Goal: Contribute content: Contribute content

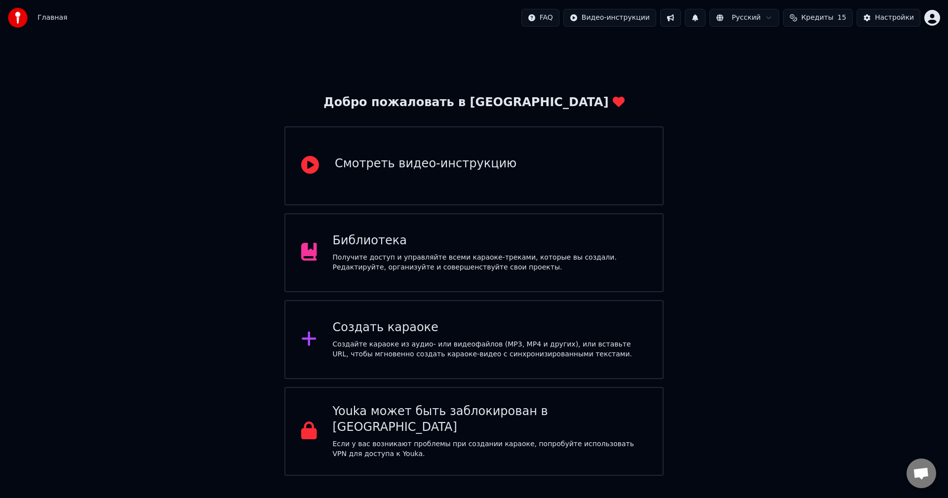
click at [934, 23] on html "Главная FAQ Видео-инструкции Русский Кредиты 15 Настройки Добро пожаловать в Yo…" at bounding box center [474, 238] width 948 height 476
click at [434, 258] on div "Получите доступ и управляйте всеми караоке-треками, которые вы создали. Редакти…" at bounding box center [490, 263] width 315 height 20
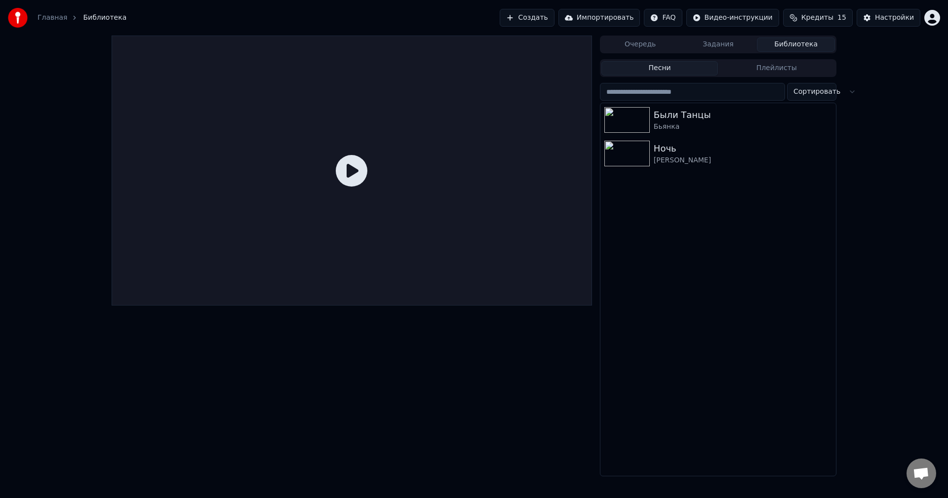
click at [930, 14] on html "Главная Библиотека Создать Импортировать FAQ Видео-инструкции Кредиты 15 Настро…" at bounding box center [474, 249] width 948 height 498
click at [537, 19] on html "Главная Библиотека Создать Импортировать FAQ Видео-инструкции Кредиты 15 Настро…" at bounding box center [474, 249] width 948 height 498
click at [540, 15] on button "Создать" at bounding box center [527, 18] width 54 height 18
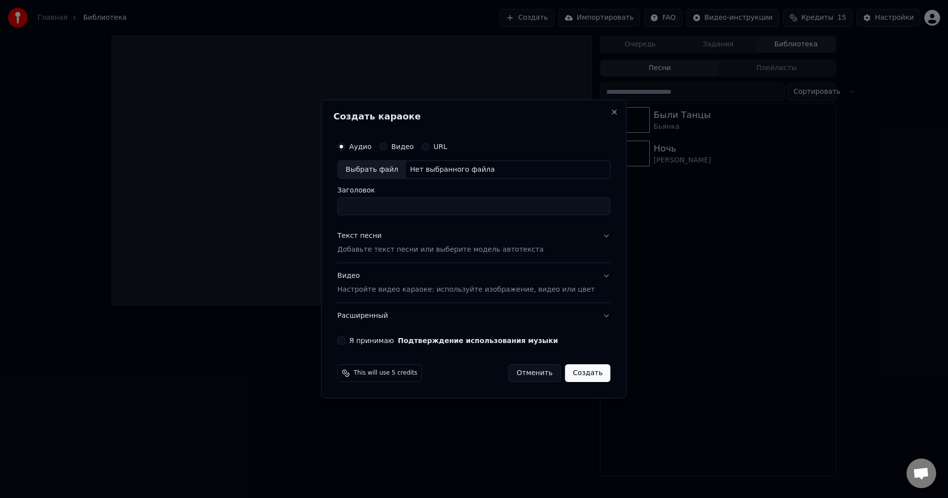
click at [393, 170] on div "Выбрать файл" at bounding box center [372, 170] width 68 height 18
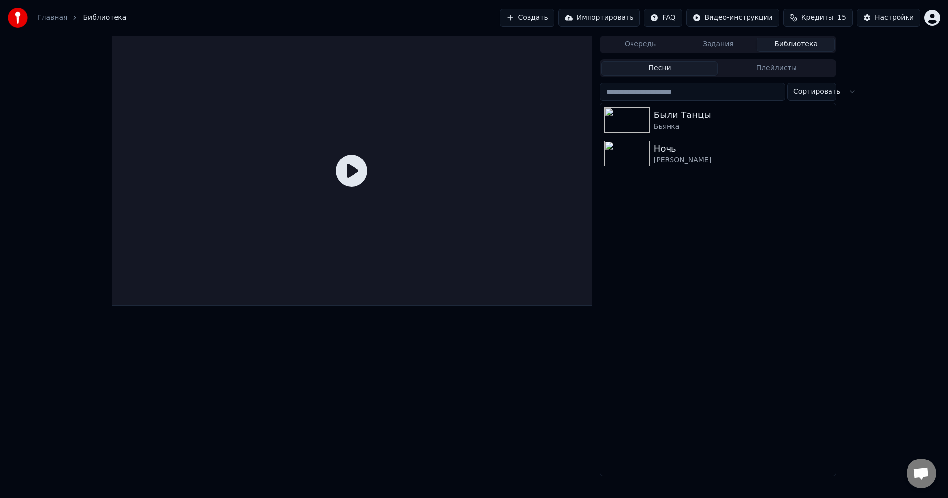
click at [553, 11] on button "Создать" at bounding box center [527, 18] width 54 height 18
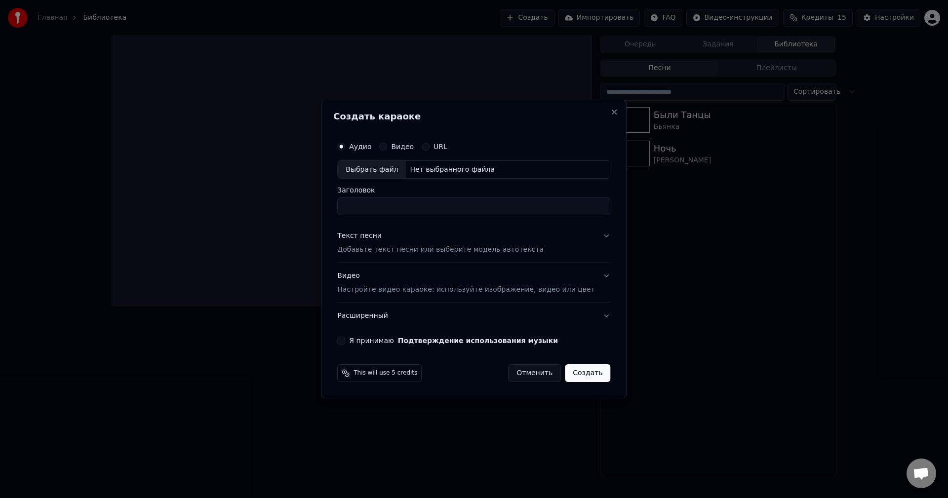
click at [391, 167] on div "Выбрать файл" at bounding box center [372, 170] width 68 height 18
type input "**********"
click at [399, 246] on p "Добавьте текст песни или выберите модель автотекста" at bounding box center [440, 250] width 206 height 10
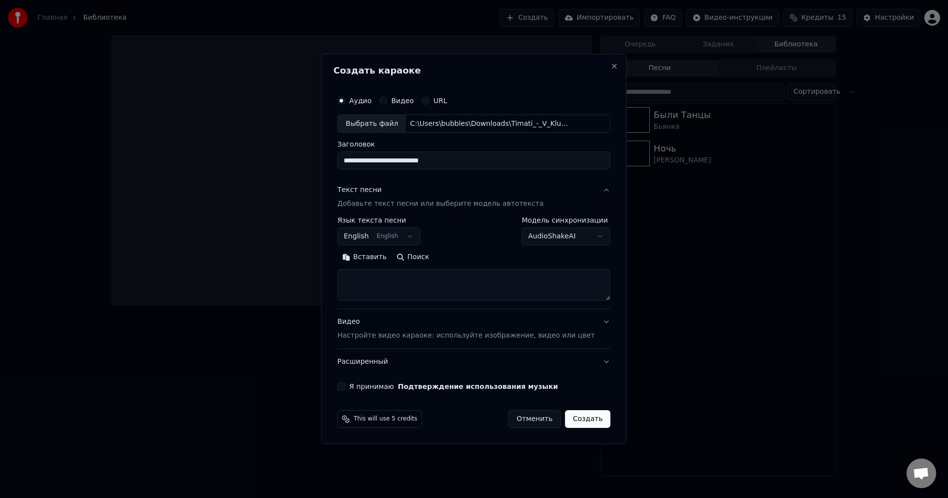
click at [409, 238] on button "English English" at bounding box center [378, 237] width 83 height 18
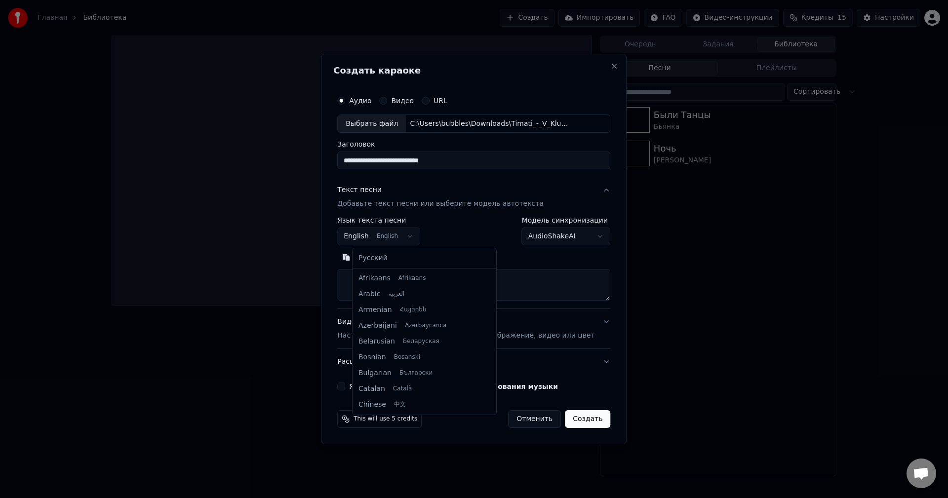
scroll to position [79, 0]
select select "**"
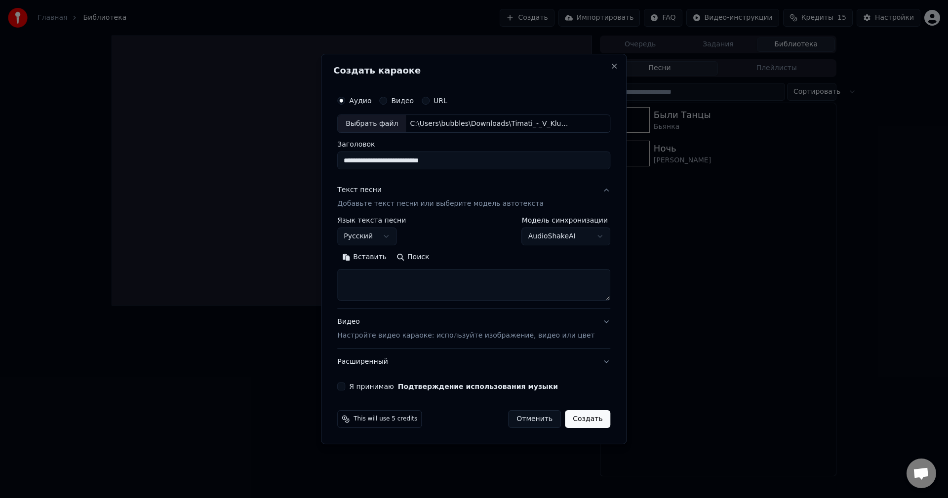
click at [401, 281] on textarea at bounding box center [473, 286] width 273 height 32
paste textarea "**********"
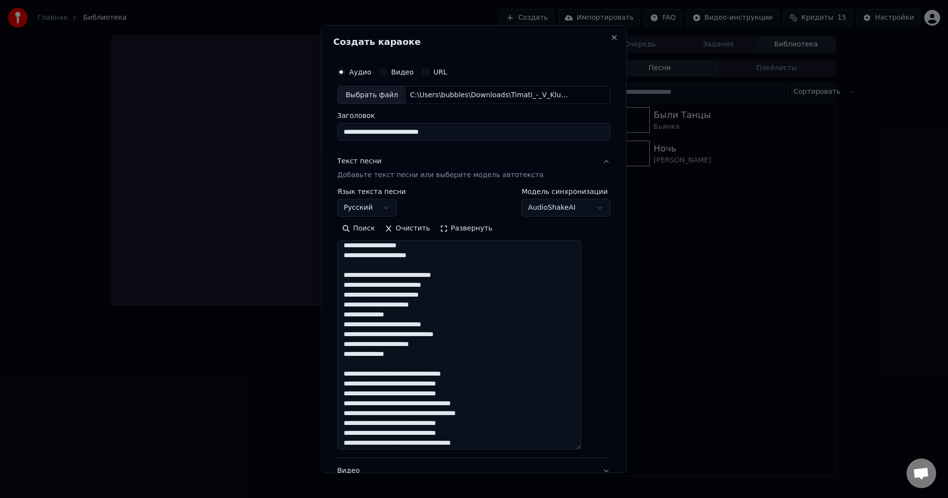
scroll to position [25, 0]
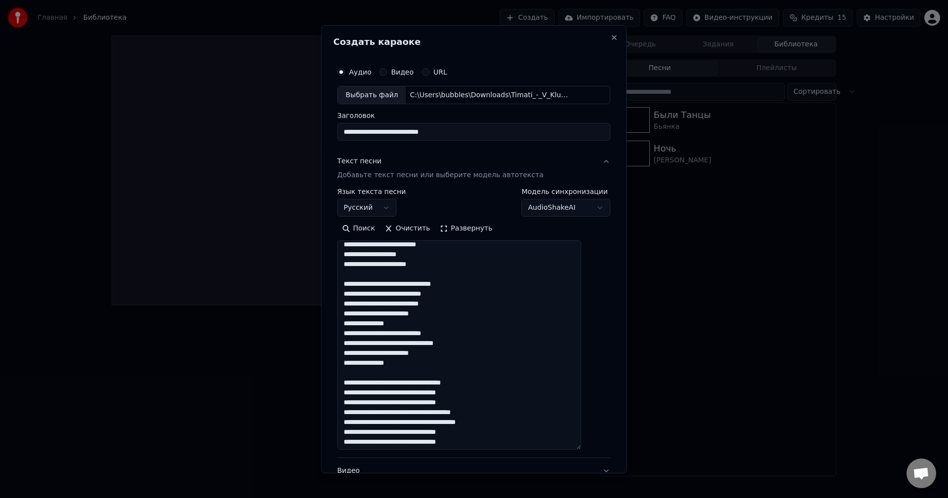
drag, startPoint x: 593, startPoint y: 299, endPoint x: 601, endPoint y: 472, distance: 174.0
click at [603, 470] on div "**********" at bounding box center [474, 249] width 306 height 448
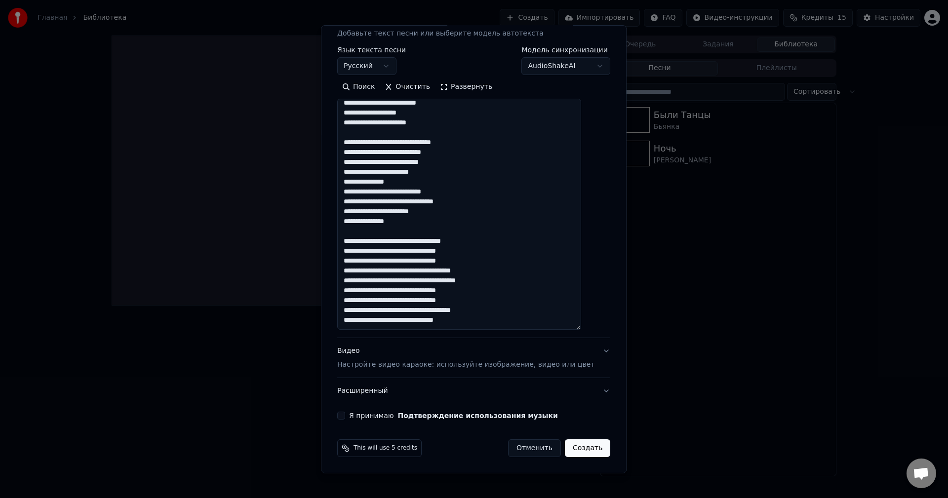
scroll to position [31, 0]
paste textarea "**********"
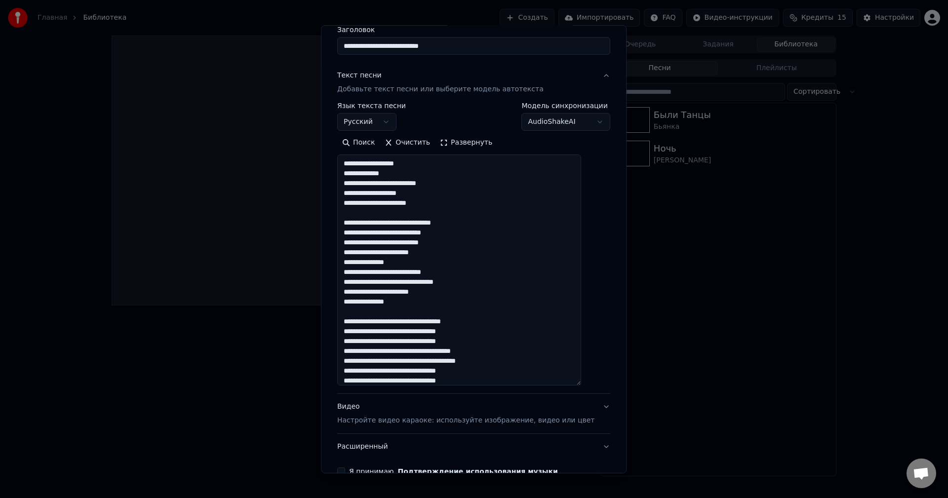
scroll to position [0, 0]
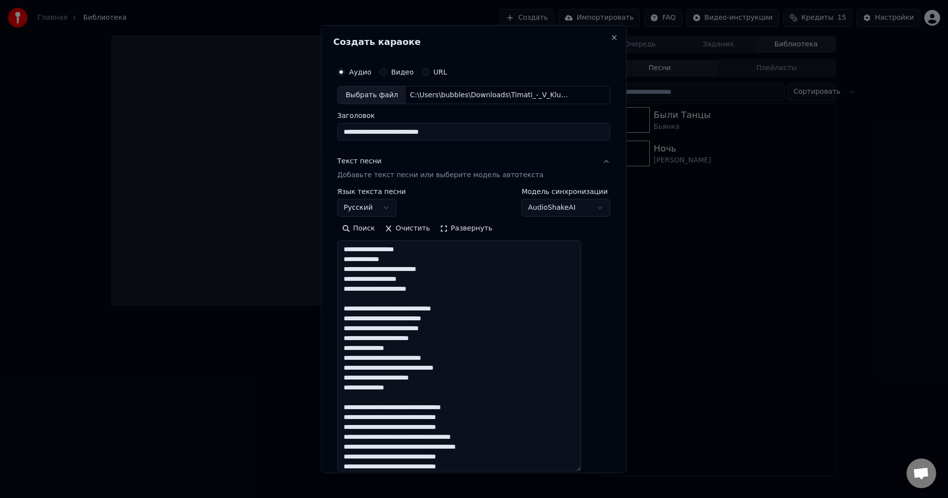
drag, startPoint x: 423, startPoint y: 253, endPoint x: 340, endPoint y: 248, distance: 82.6
click at [340, 248] on div "**********" at bounding box center [474, 249] width 306 height 448
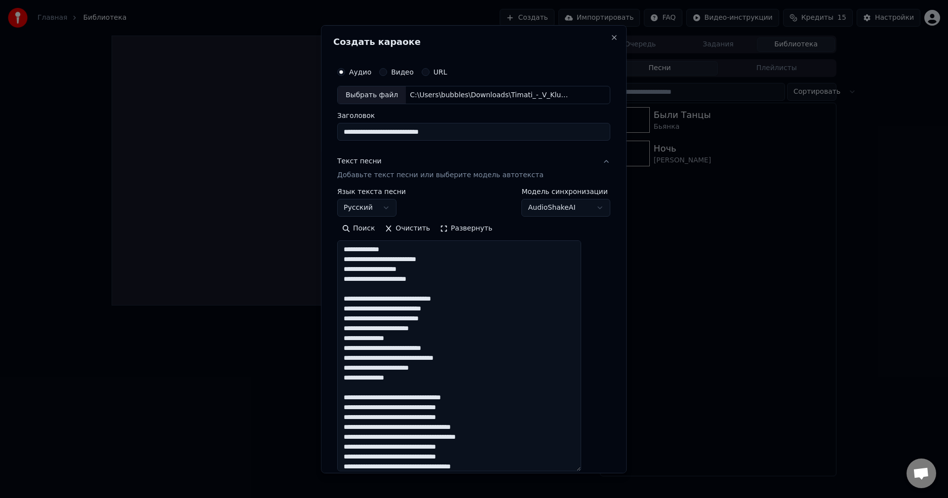
type textarea "**********"
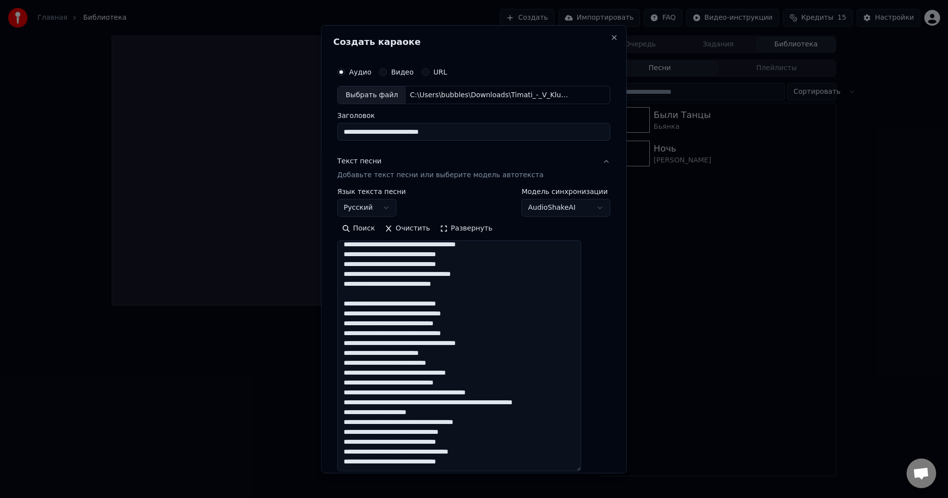
scroll to position [142, 0]
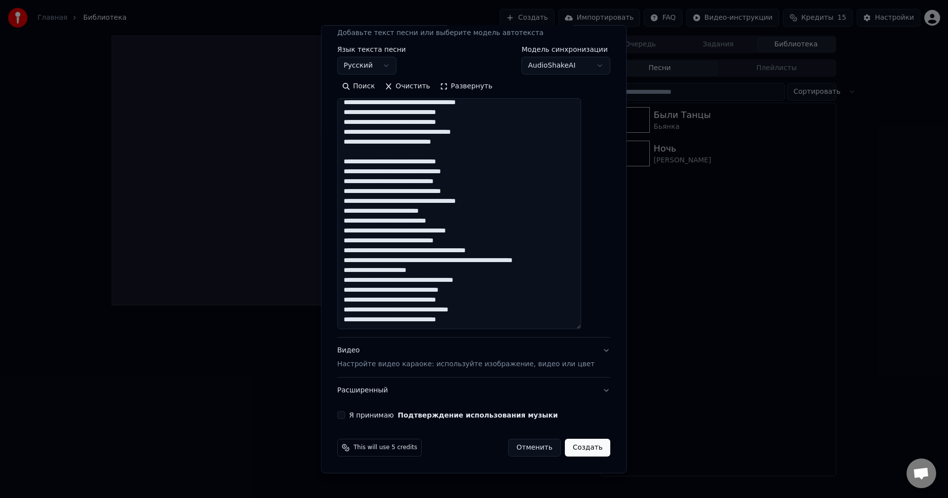
drag, startPoint x: 354, startPoint y: 251, endPoint x: 503, endPoint y: 318, distance: 163.3
click at [503, 318] on textarea at bounding box center [459, 213] width 244 height 231
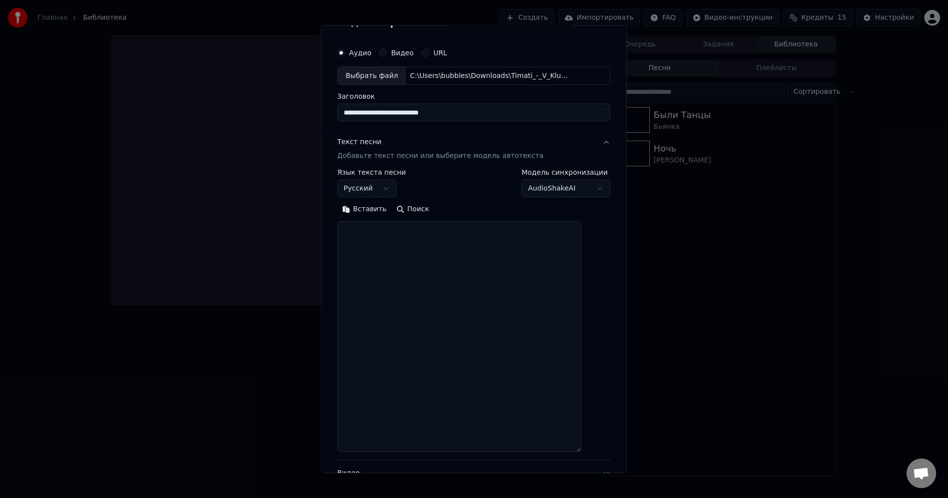
scroll to position [0, 0]
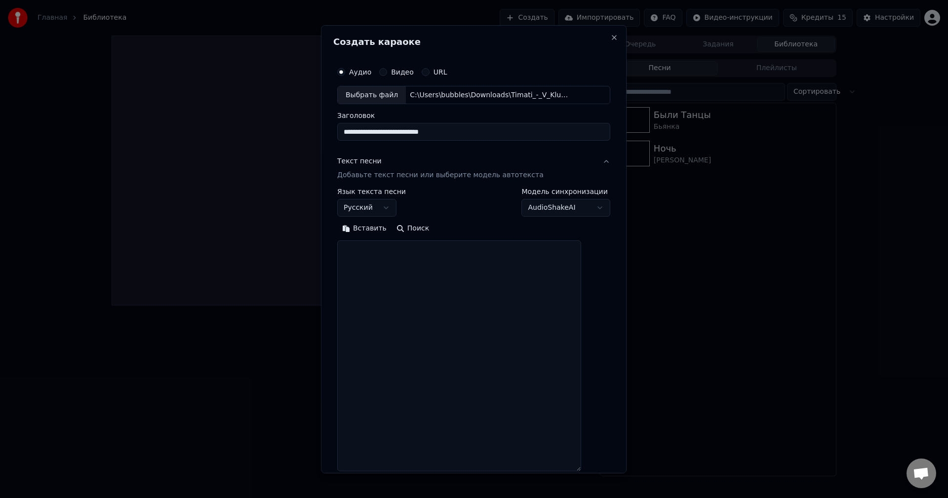
paste textarea "**********"
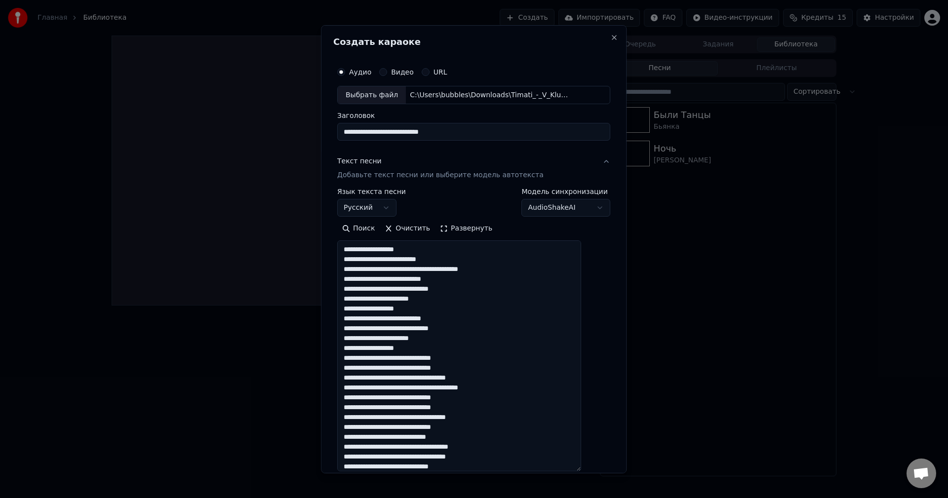
click at [459, 261] on textarea at bounding box center [459, 355] width 244 height 231
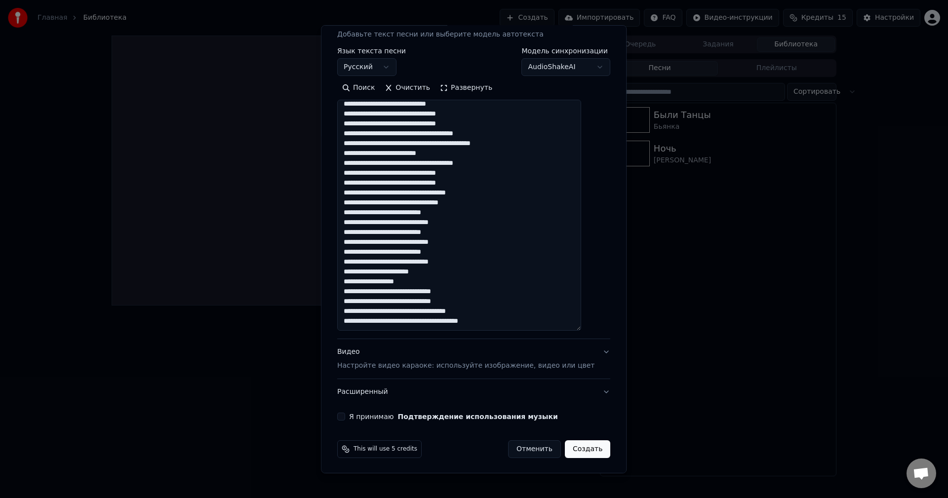
scroll to position [142, 0]
type textarea "**********"
click at [527, 450] on button "Отменить" at bounding box center [534, 448] width 53 height 18
select select
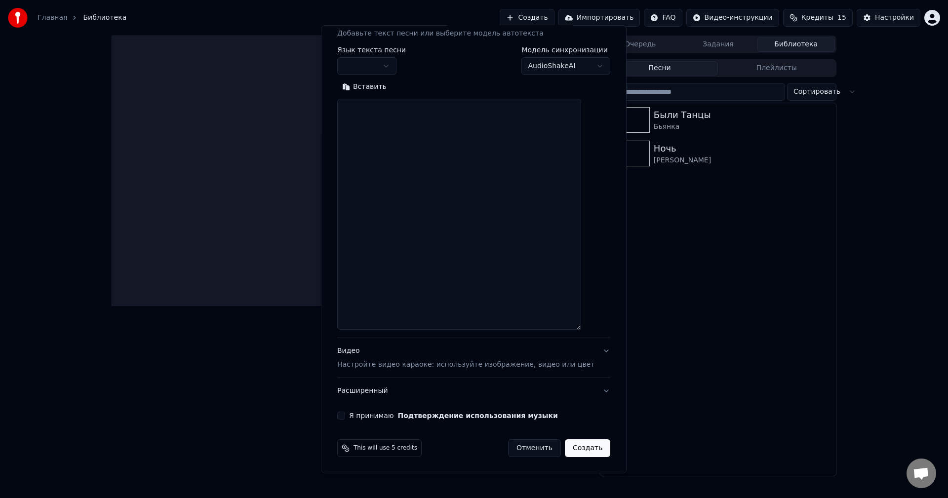
scroll to position [0, 0]
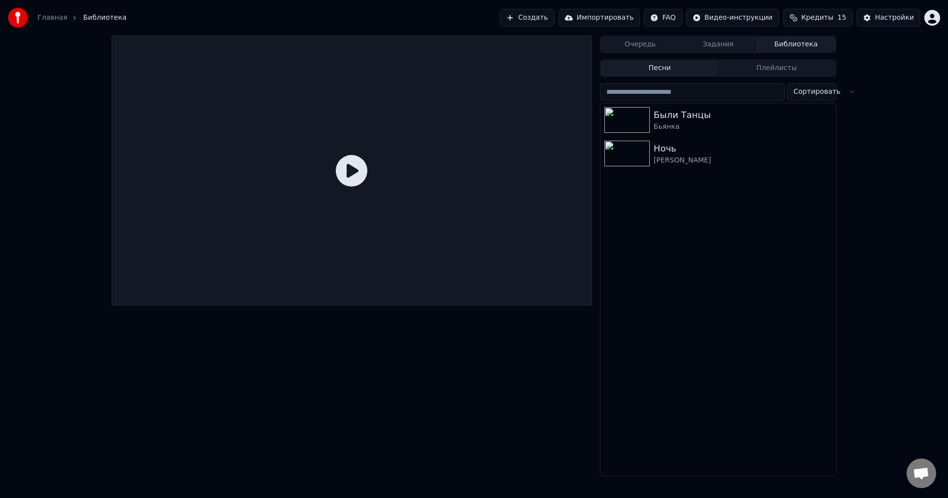
click at [439, 462] on div at bounding box center [352, 256] width 480 height 441
drag, startPoint x: 623, startPoint y: 381, endPoint x: 610, endPoint y: 349, distance: 33.9
click at [618, 368] on div "Были Танцы [PERSON_NAME] Ночь [PERSON_NAME]" at bounding box center [718, 289] width 236 height 373
click at [554, 19] on button "Создать" at bounding box center [527, 18] width 54 height 18
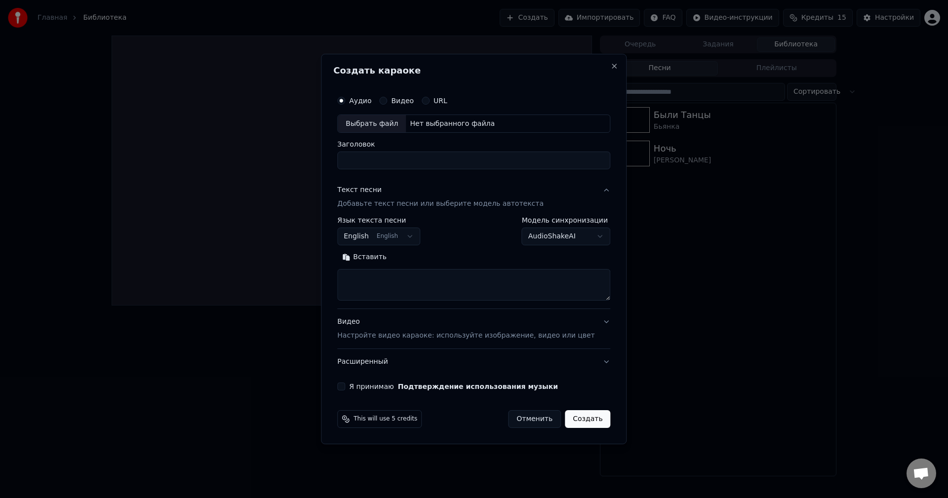
click at [390, 126] on div "Выбрать файл" at bounding box center [372, 124] width 68 height 18
type input "**********"
click at [392, 283] on textarea at bounding box center [473, 286] width 273 height 32
paste textarea "**********"
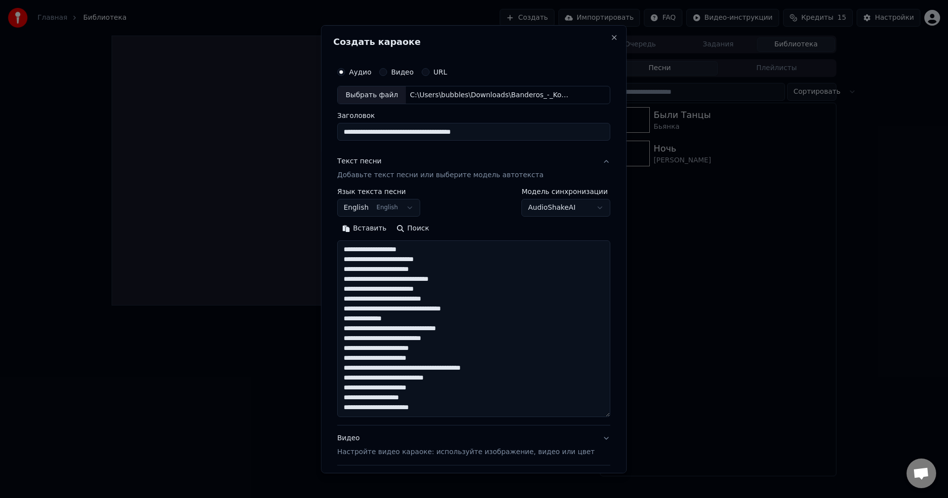
scroll to position [141, 0]
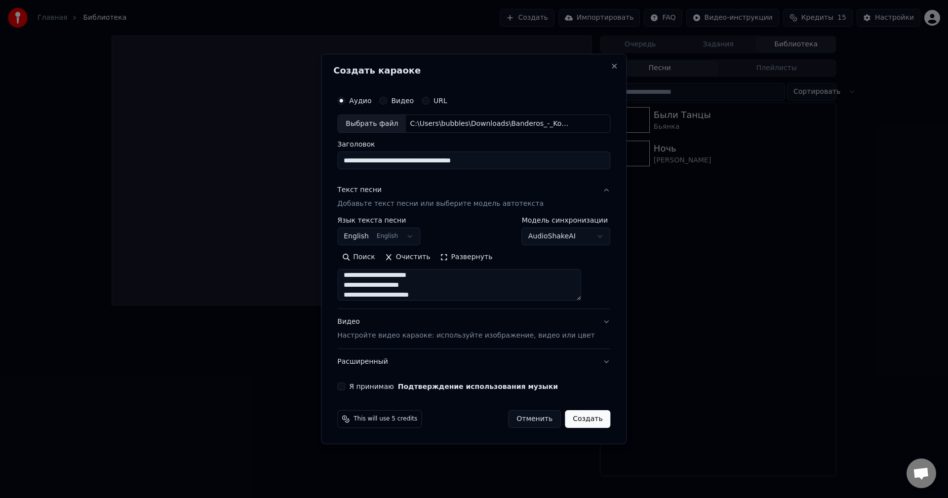
type textarea "**********"
click at [376, 239] on body "**********" at bounding box center [474, 249] width 948 height 498
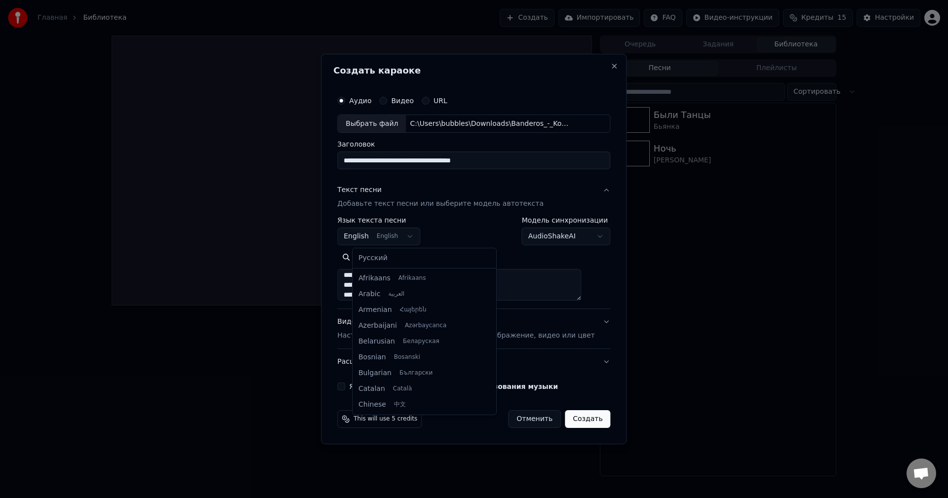
scroll to position [79, 0]
select select "**"
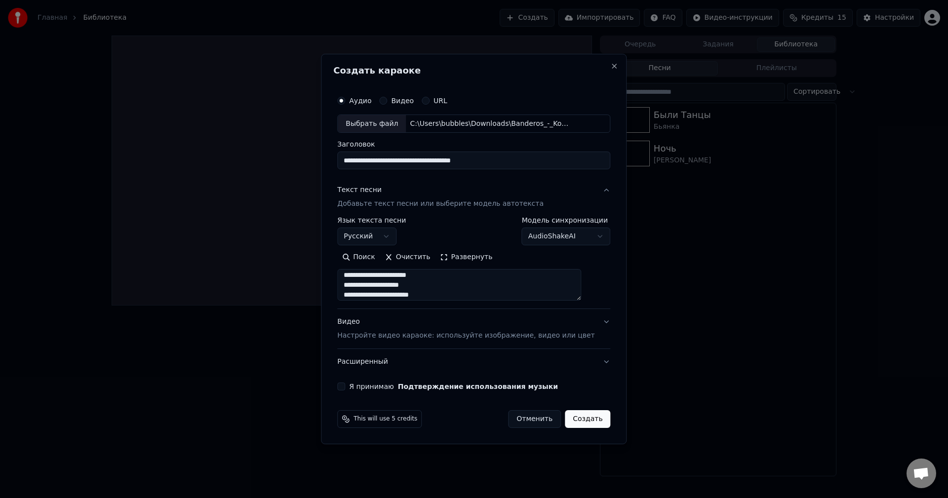
click at [487, 336] on p "Настройте видео караоке: используйте изображение, видео или цвет" at bounding box center [465, 336] width 257 height 10
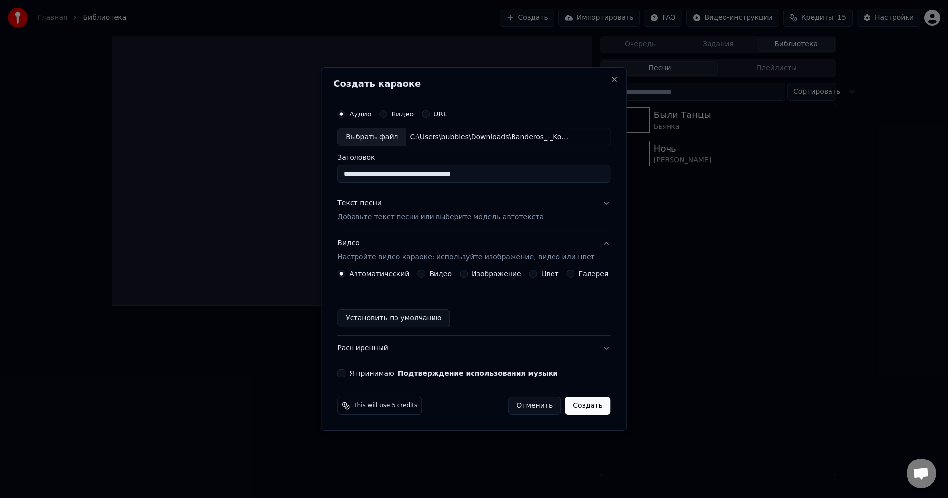
click at [488, 272] on label "Изображение" at bounding box center [497, 274] width 50 height 7
click at [468, 272] on button "Изображение" at bounding box center [464, 274] width 8 height 8
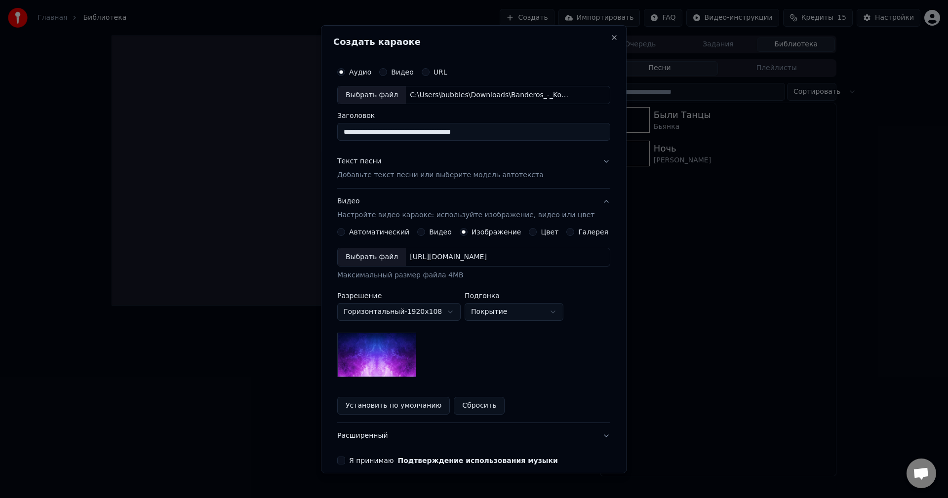
click at [393, 257] on div "Выбрать файл" at bounding box center [372, 257] width 68 height 18
click at [369, 461] on label "Я принимаю Подтверждение использования музыки" at bounding box center [453, 460] width 209 height 7
click at [345, 461] on button "Я принимаю Подтверждение использования музыки" at bounding box center [341, 461] width 8 height 8
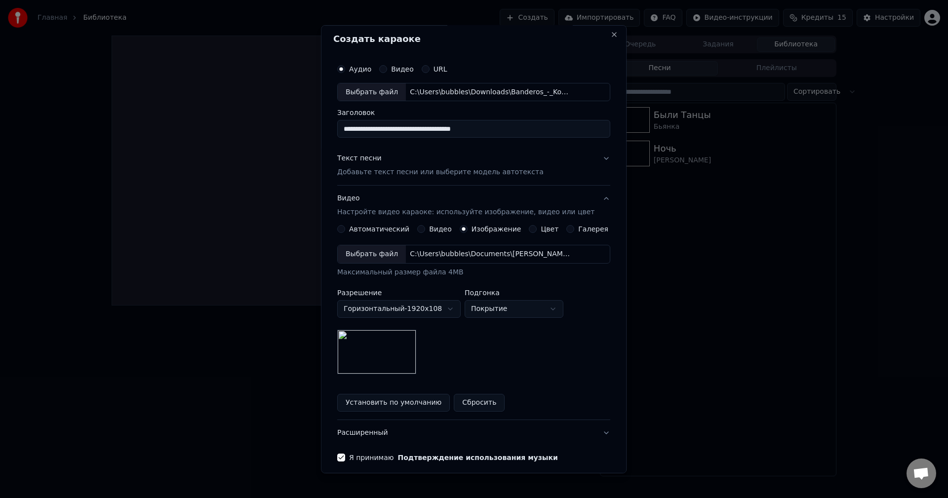
scroll to position [0, 0]
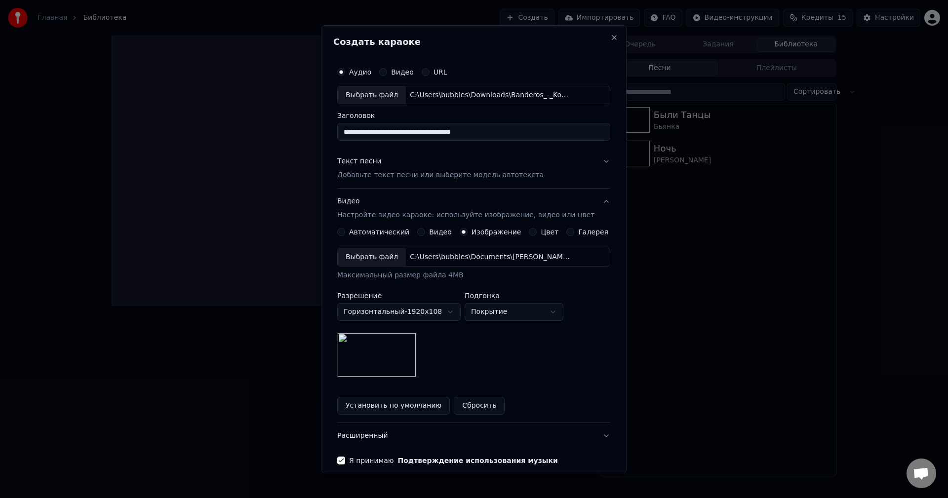
click at [500, 180] on p "Добавьте текст песни или выберите модель автотекста" at bounding box center [440, 175] width 206 height 10
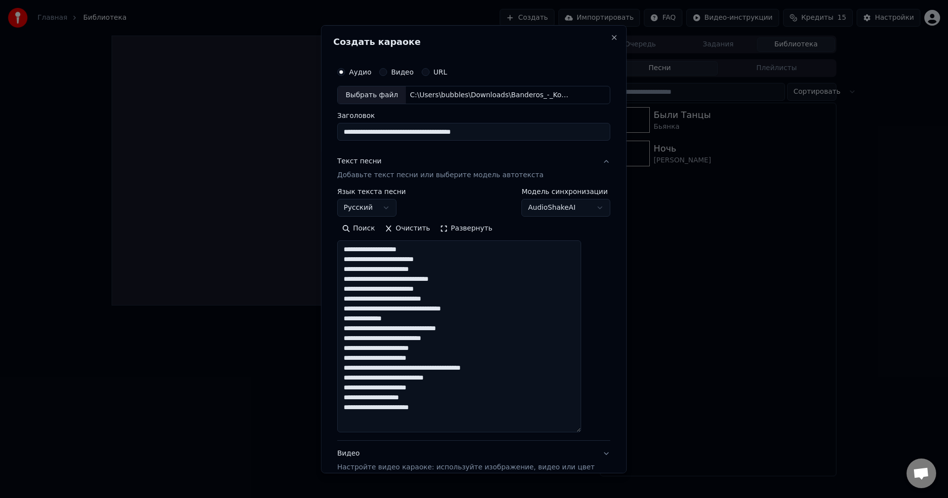
drag, startPoint x: 589, startPoint y: 299, endPoint x: 600, endPoint y: 431, distance: 132.3
click at [600, 431] on div "**********" at bounding box center [474, 249] width 306 height 448
click at [414, 259] on textarea "**********" at bounding box center [459, 336] width 244 height 192
drag, startPoint x: 399, startPoint y: 280, endPoint x: 417, endPoint y: 279, distance: 17.3
click at [417, 279] on textarea "**********" at bounding box center [459, 336] width 244 height 192
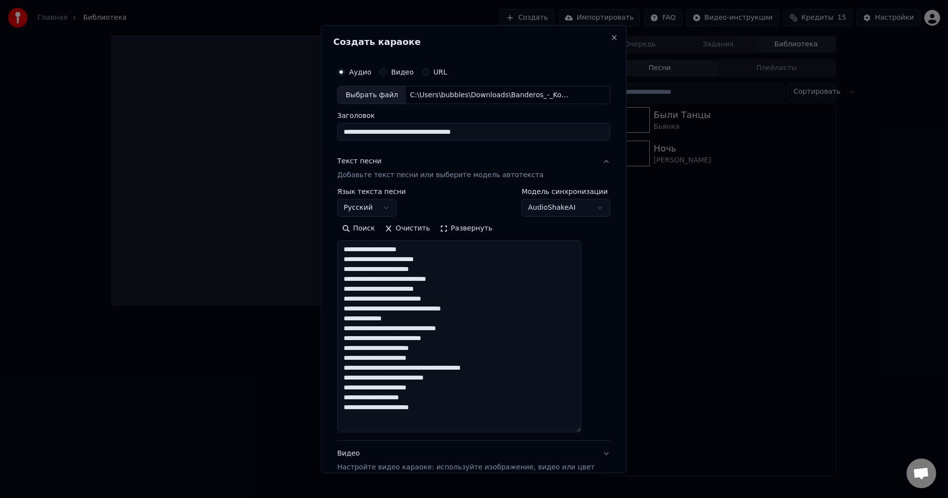
drag, startPoint x: 379, startPoint y: 299, endPoint x: 404, endPoint y: 299, distance: 25.2
click at [404, 299] on textarea "**********" at bounding box center [459, 336] width 244 height 192
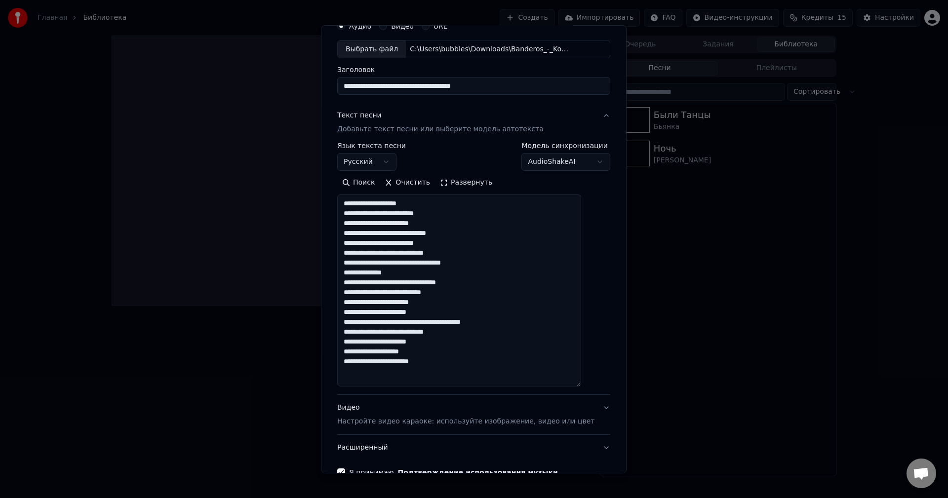
scroll to position [49, 0]
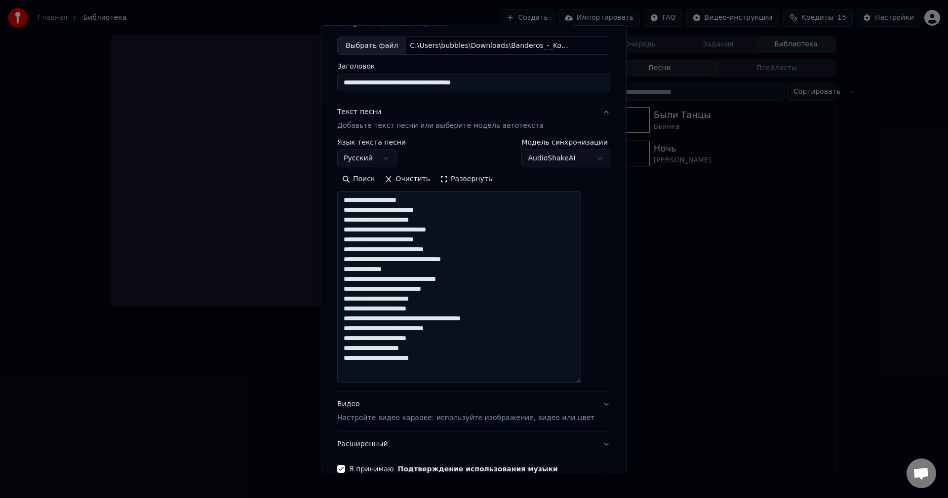
drag, startPoint x: 402, startPoint y: 290, endPoint x: 443, endPoint y: 289, distance: 41.5
click at [443, 289] on textarea "**********" at bounding box center [459, 287] width 244 height 192
drag, startPoint x: 450, startPoint y: 320, endPoint x: 470, endPoint y: 318, distance: 20.3
click at [470, 318] on textarea "**********" at bounding box center [459, 287] width 244 height 192
drag, startPoint x: 470, startPoint y: 319, endPoint x: 505, endPoint y: 317, distance: 35.1
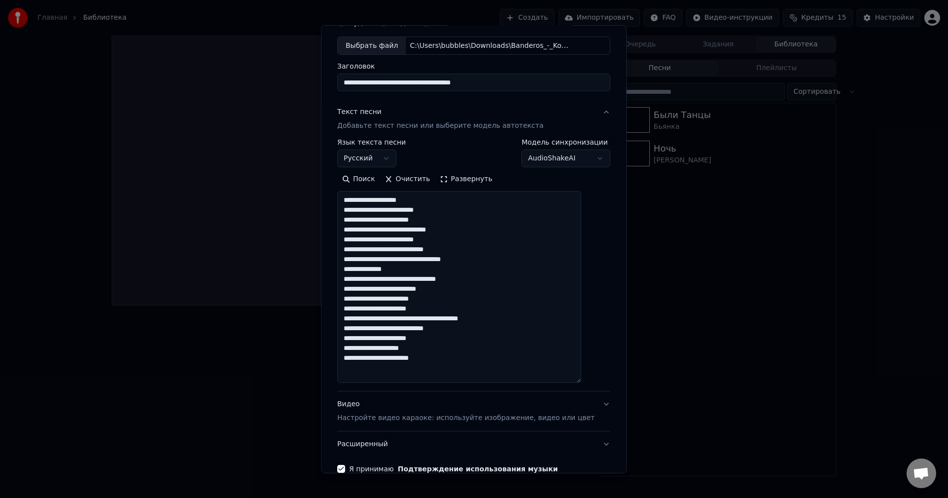
click at [509, 319] on textarea "**********" at bounding box center [459, 287] width 244 height 192
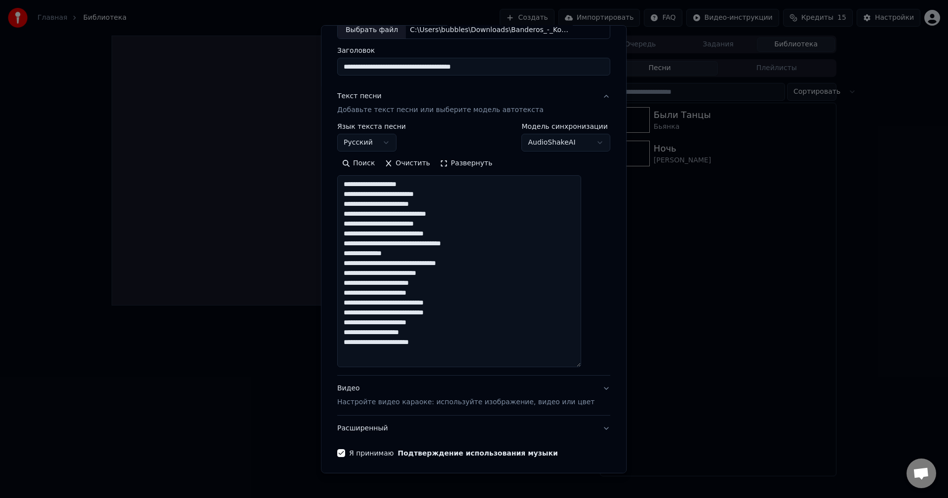
scroll to position [103, 0]
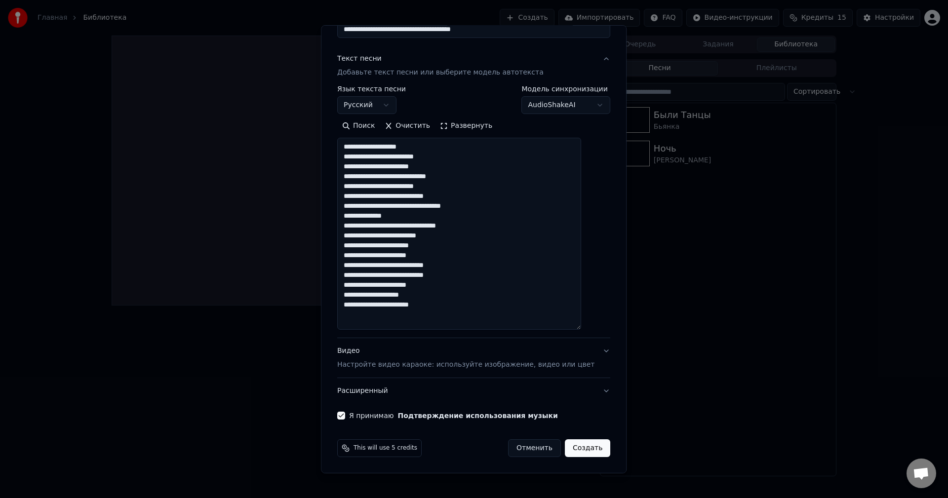
type textarea "**********"
click at [575, 444] on button "Создать" at bounding box center [587, 448] width 45 height 18
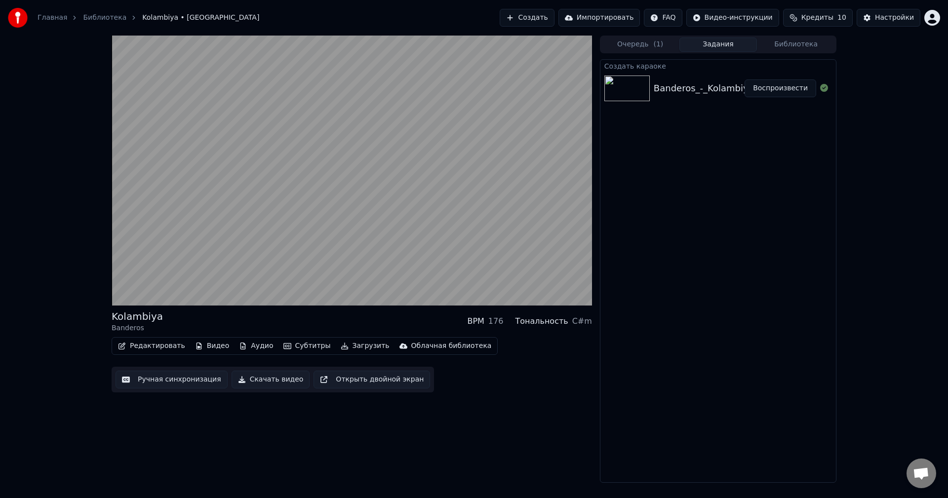
click at [162, 346] on button "Редактировать" at bounding box center [151, 346] width 75 height 14
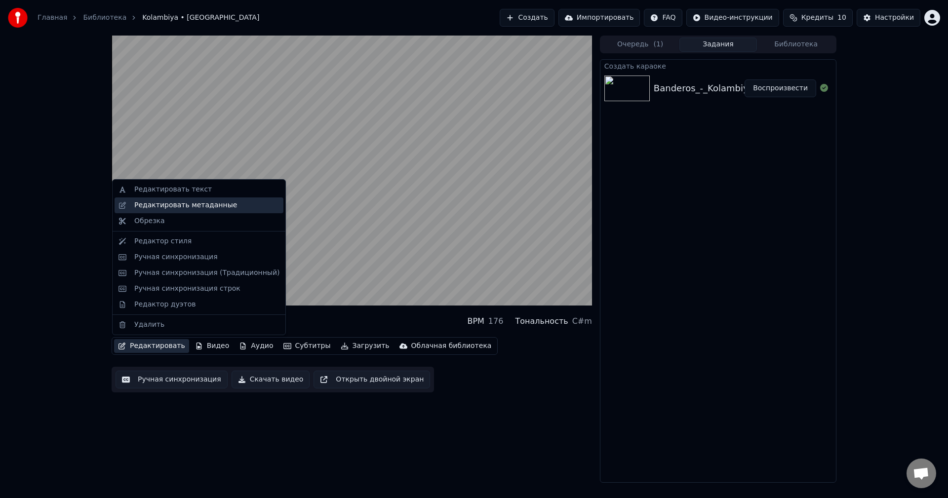
click at [189, 207] on div "Редактировать метаданные" at bounding box center [185, 205] width 103 height 10
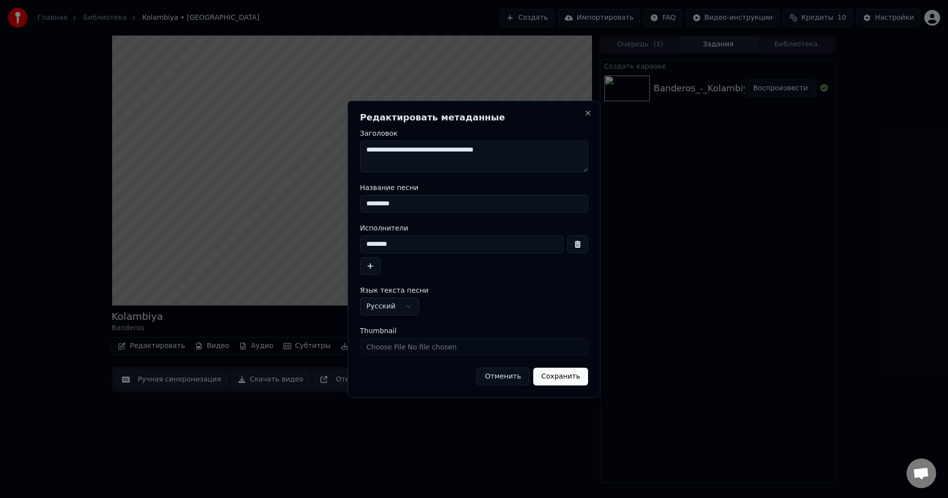
drag, startPoint x: 473, startPoint y: 150, endPoint x: 303, endPoint y: 161, distance: 170.2
click at [305, 158] on body "**********" at bounding box center [474, 249] width 948 height 498
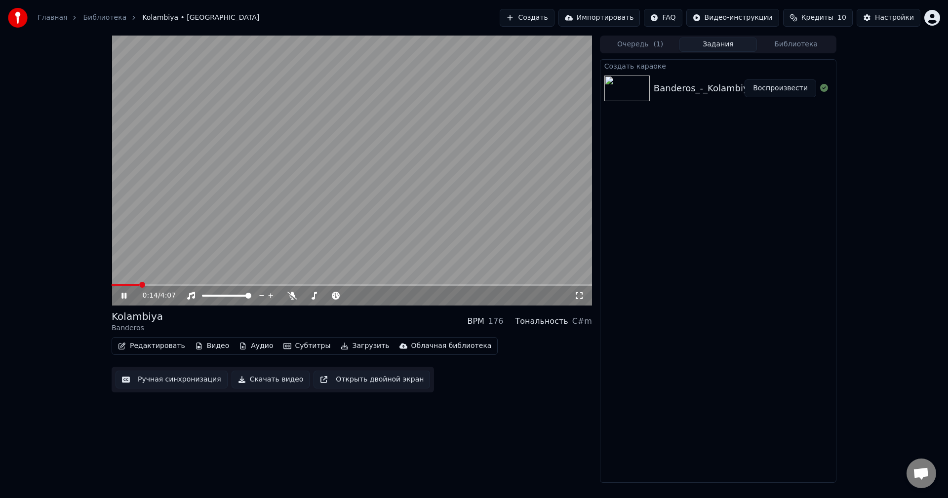
click at [283, 215] on video at bounding box center [352, 171] width 480 height 270
click at [138, 349] on button "Редактировать" at bounding box center [151, 346] width 75 height 14
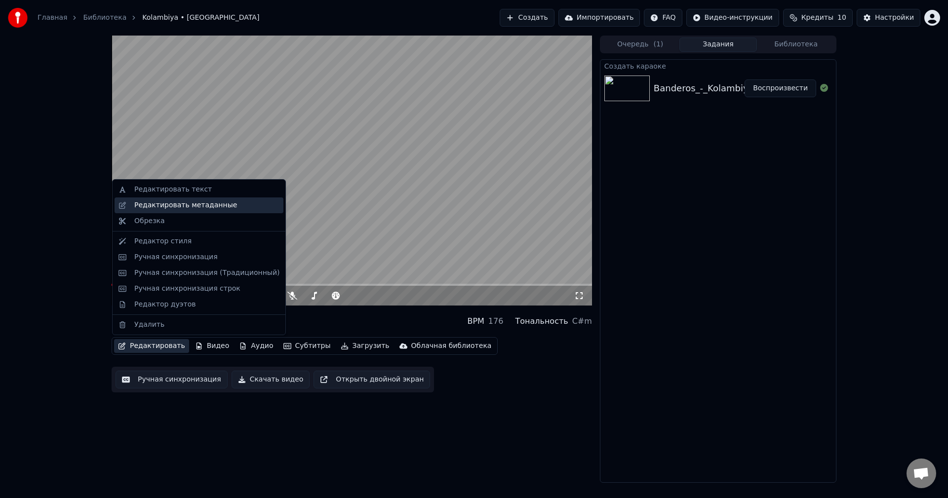
click at [186, 206] on div "Редактировать метаданные" at bounding box center [185, 205] width 103 height 10
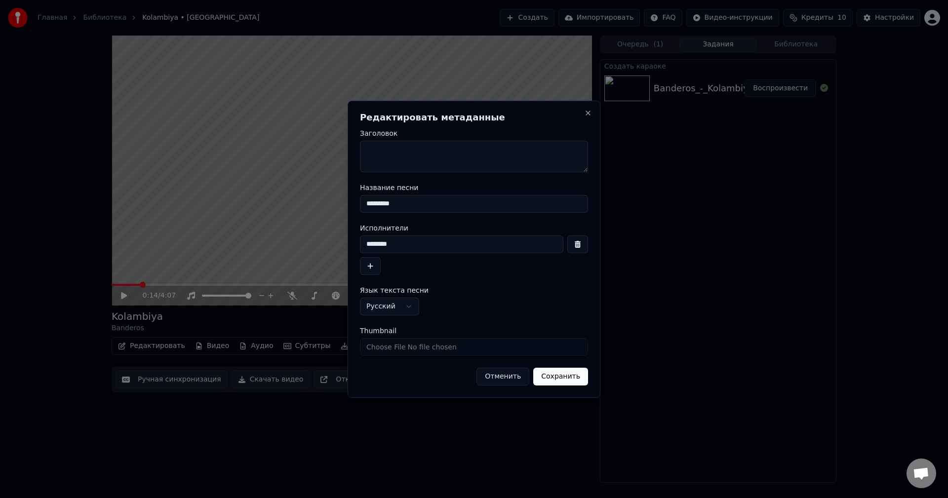
drag, startPoint x: 423, startPoint y: 201, endPoint x: 344, endPoint y: 200, distance: 79.0
click at [344, 200] on body "**********" at bounding box center [474, 249] width 948 height 498
paste input "**********"
type input "**********"
drag, startPoint x: 510, startPoint y: 243, endPoint x: 349, endPoint y: 239, distance: 161.0
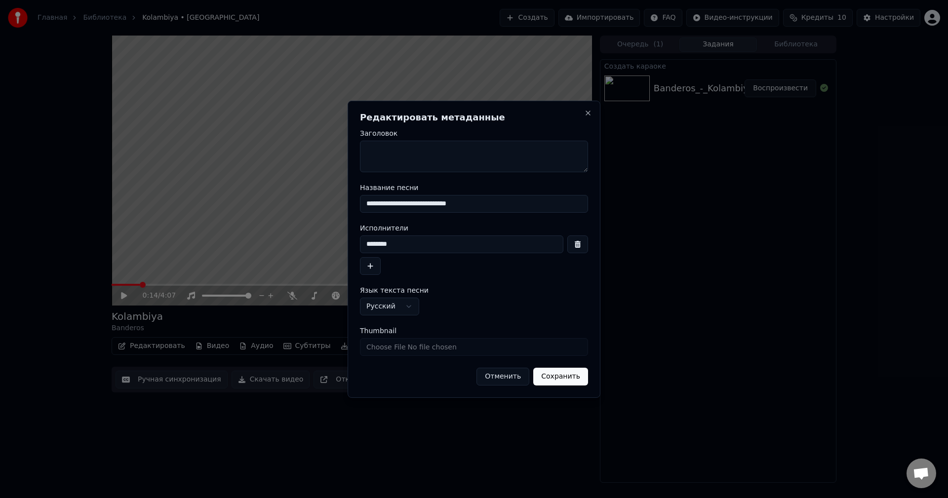
click at [349, 239] on div "**********" at bounding box center [474, 249] width 253 height 297
paste input "*"
type input "*********"
click at [562, 376] on button "Сохранить" at bounding box center [560, 377] width 55 height 18
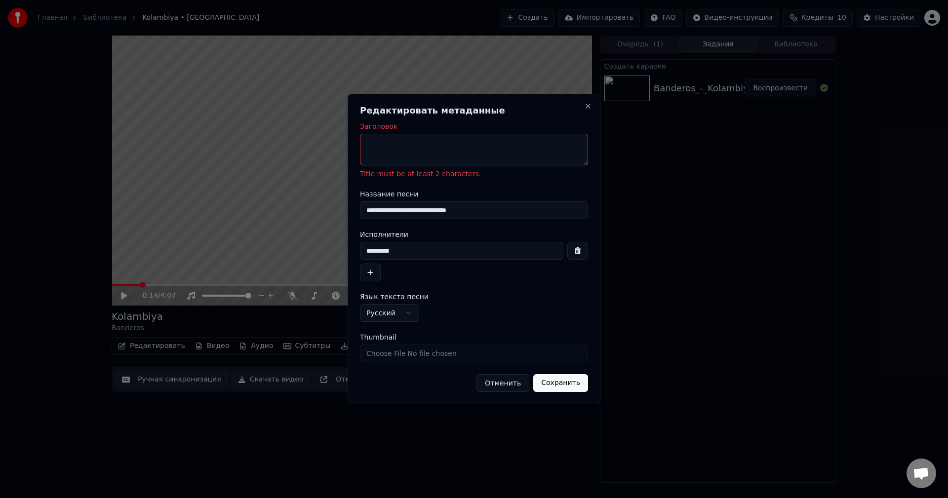
drag, startPoint x: 432, startPoint y: 210, endPoint x: 313, endPoint y: 200, distance: 119.9
click at [311, 203] on body "**********" at bounding box center [474, 249] width 948 height 498
click at [401, 146] on textarea "Заголовок" at bounding box center [474, 150] width 228 height 32
paste textarea "**********"
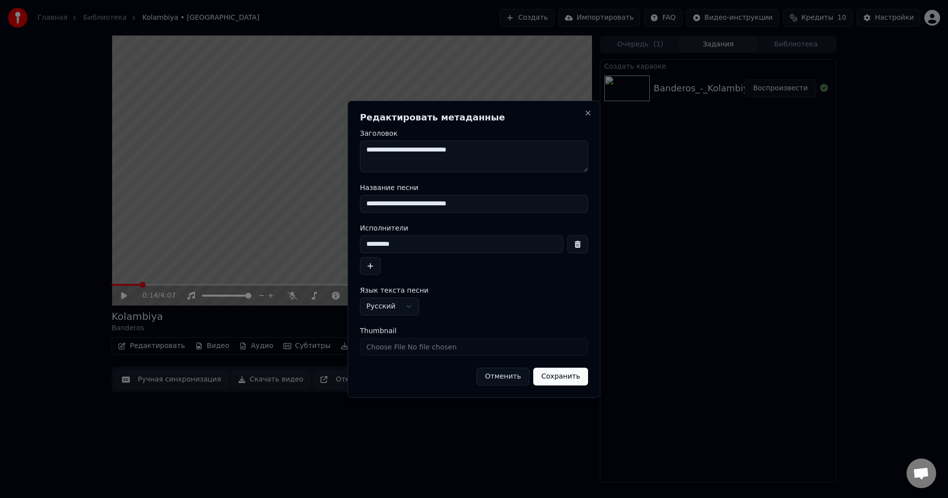
type textarea "**********"
drag, startPoint x: 411, startPoint y: 244, endPoint x: 332, endPoint y: 239, distance: 78.6
click at [332, 239] on body "**********" at bounding box center [474, 249] width 948 height 498
click at [560, 386] on div "**********" at bounding box center [474, 249] width 253 height 297
click at [557, 380] on button "Сохранить" at bounding box center [560, 377] width 55 height 18
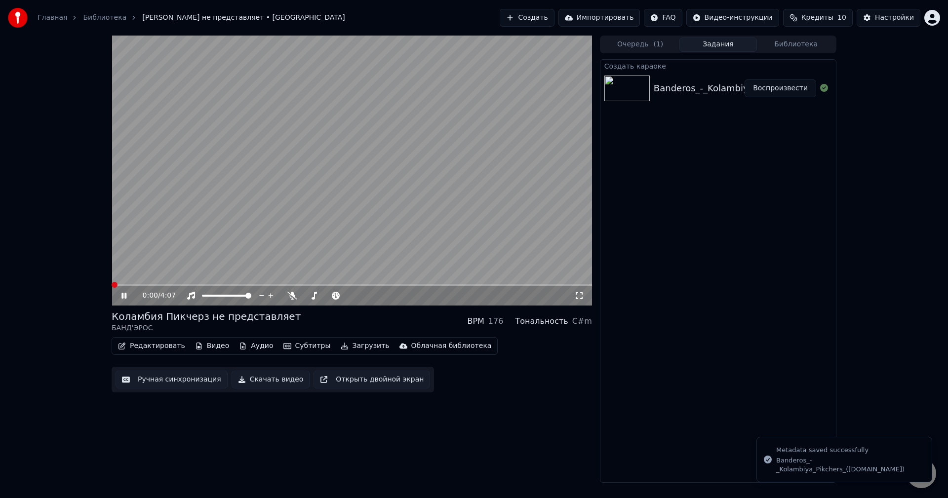
click at [112, 282] on span at bounding box center [115, 285] width 6 height 6
click at [112, 283] on span at bounding box center [115, 285] width 6 height 6
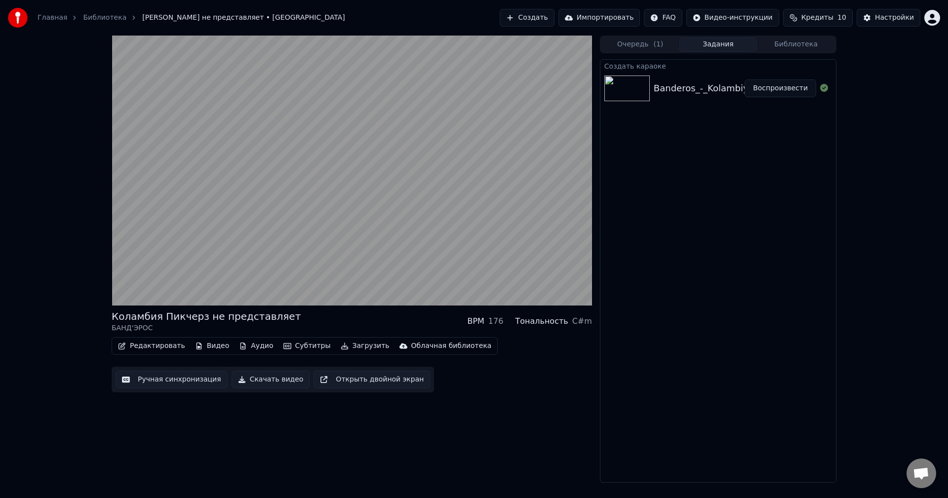
click at [169, 378] on button "Ручная синхронизация" at bounding box center [172, 380] width 112 height 18
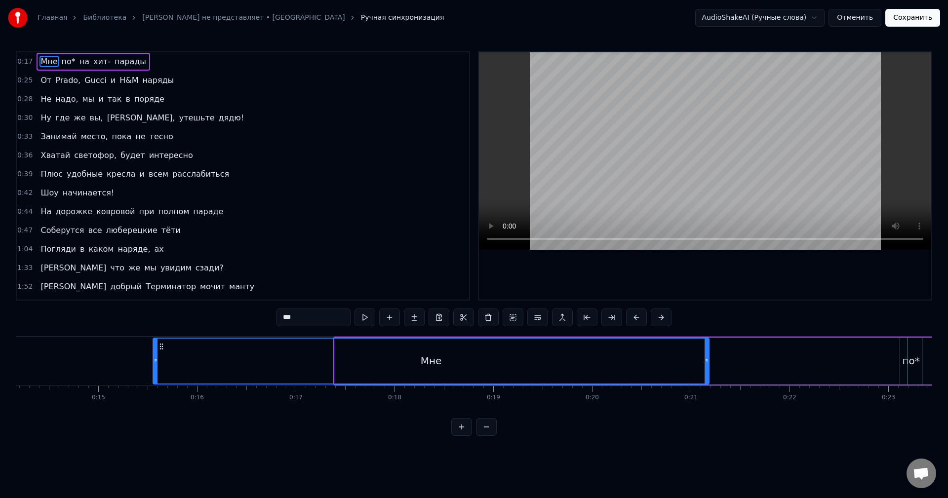
scroll to position [0, 1398]
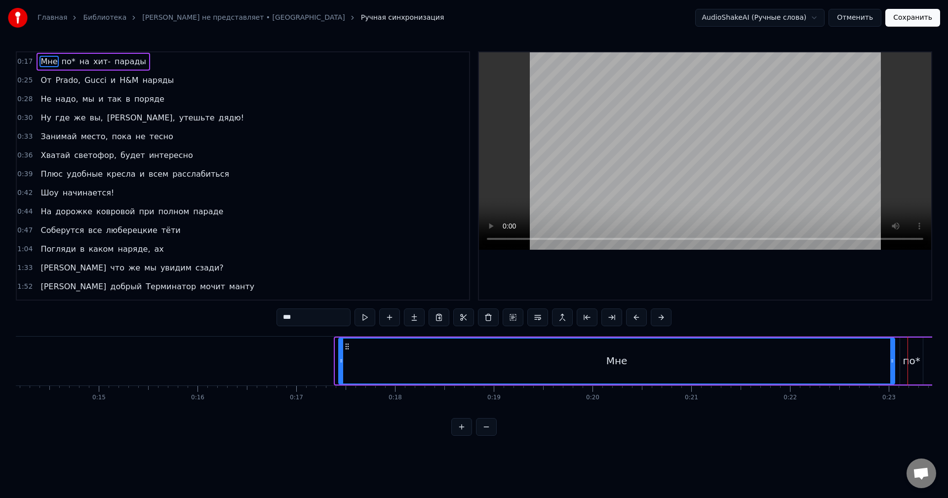
drag, startPoint x: 74, startPoint y: 344, endPoint x: 344, endPoint y: 359, distance: 270.5
click at [344, 359] on div "Мне" at bounding box center [616, 361] width 555 height 45
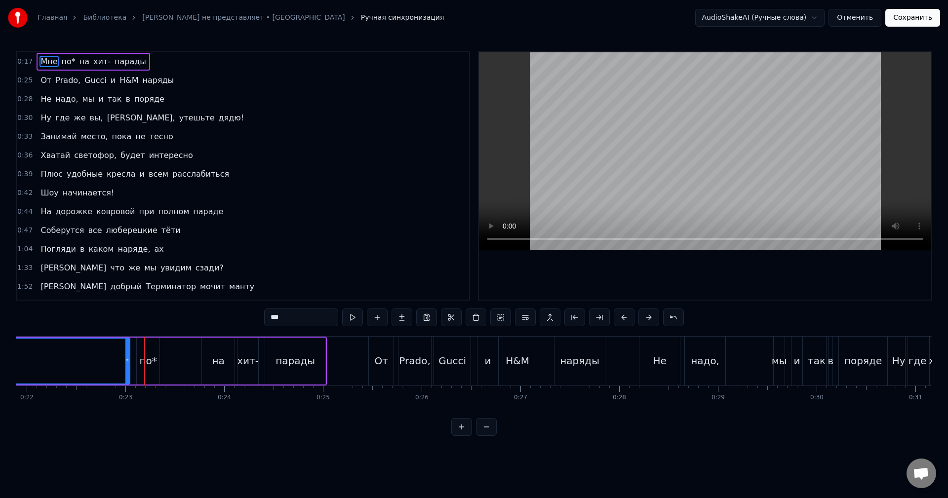
scroll to position [0, 2054]
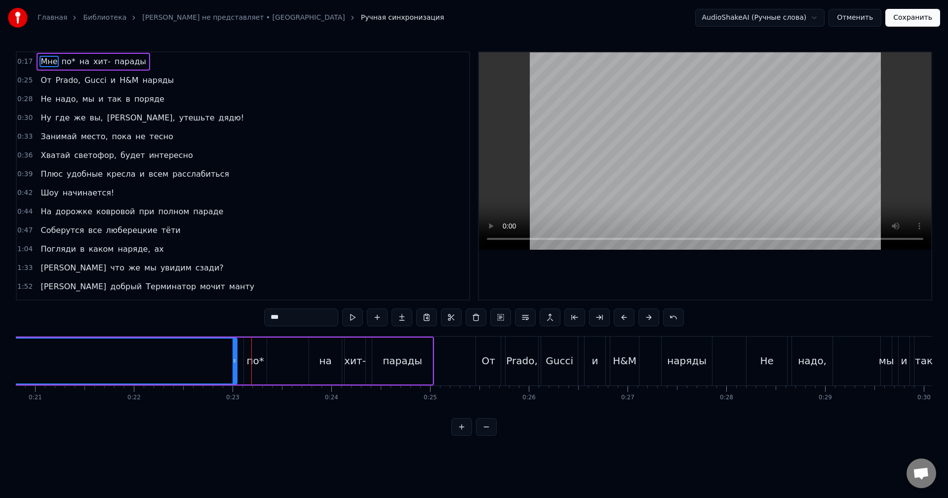
click at [399, 354] on div "парады" at bounding box center [402, 361] width 39 height 15
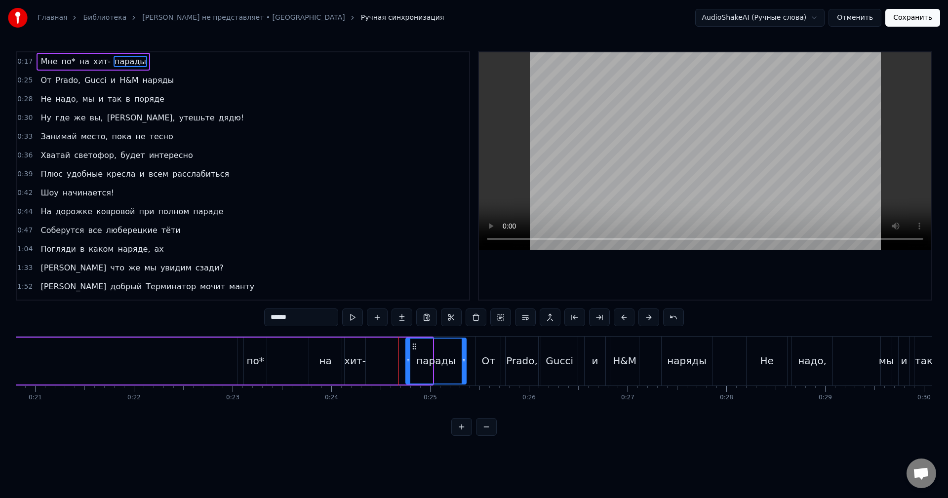
drag, startPoint x: 382, startPoint y: 347, endPoint x: 402, endPoint y: 350, distance: 20.5
click at [417, 349] on icon at bounding box center [414, 347] width 8 height 8
click at [351, 348] on div "хит-" at bounding box center [355, 361] width 21 height 47
drag, startPoint x: 354, startPoint y: 346, endPoint x: 393, endPoint y: 348, distance: 39.1
click at [393, 348] on icon at bounding box center [392, 347] width 8 height 8
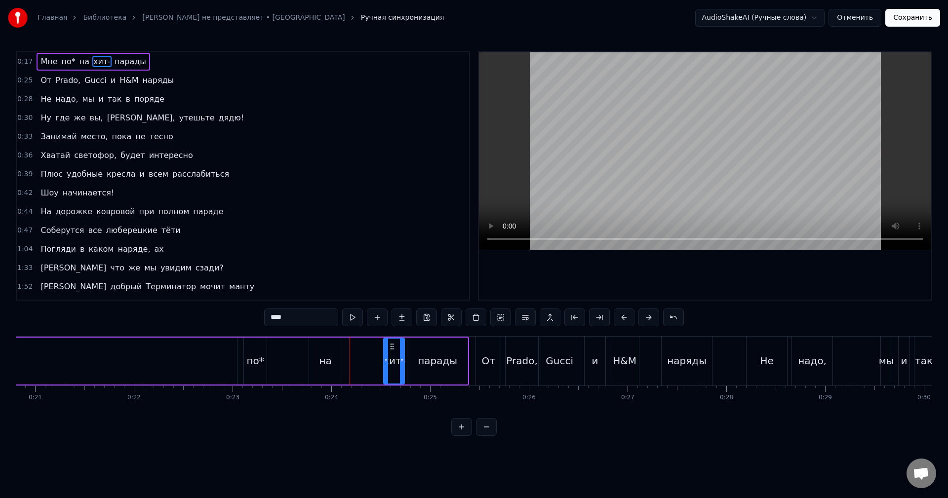
click at [324, 350] on div "на" at bounding box center [325, 361] width 33 height 47
drag, startPoint x: 317, startPoint y: 345, endPoint x: 357, endPoint y: 347, distance: 39.5
click at [357, 347] on icon at bounding box center [357, 347] width 8 height 8
click at [247, 351] on div "по*" at bounding box center [255, 361] width 23 height 47
drag, startPoint x: 252, startPoint y: 345, endPoint x: 327, endPoint y: 348, distance: 75.1
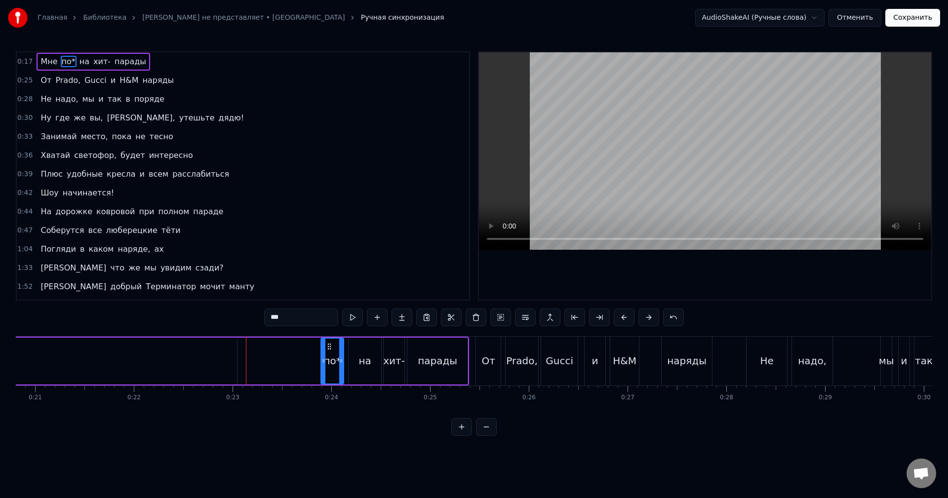
click at [332, 347] on icon at bounding box center [329, 347] width 8 height 8
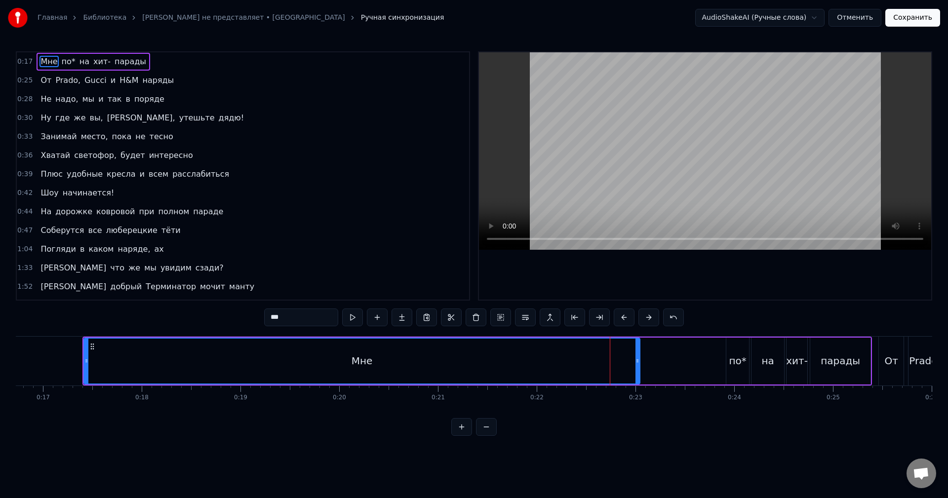
scroll to position [0, 1624]
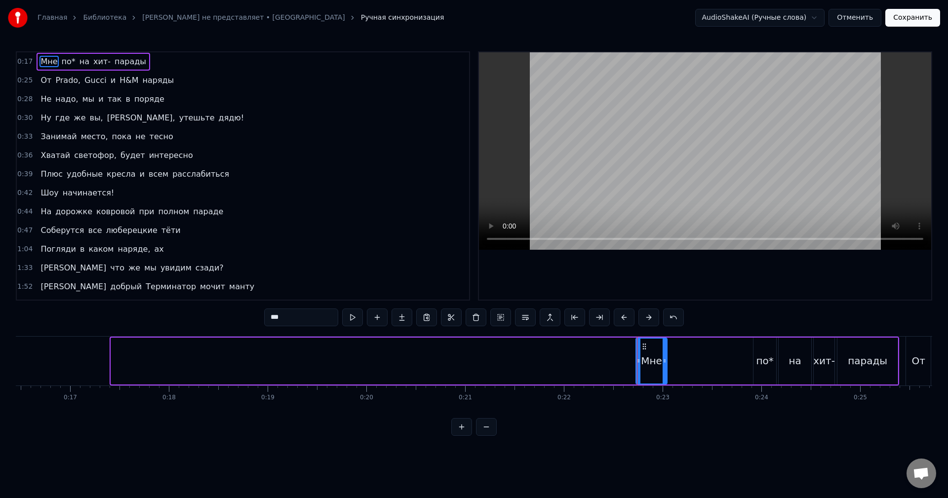
drag, startPoint x: 114, startPoint y: 368, endPoint x: 638, endPoint y: 379, distance: 524.9
click at [638, 379] on div at bounding box center [638, 361] width 4 height 45
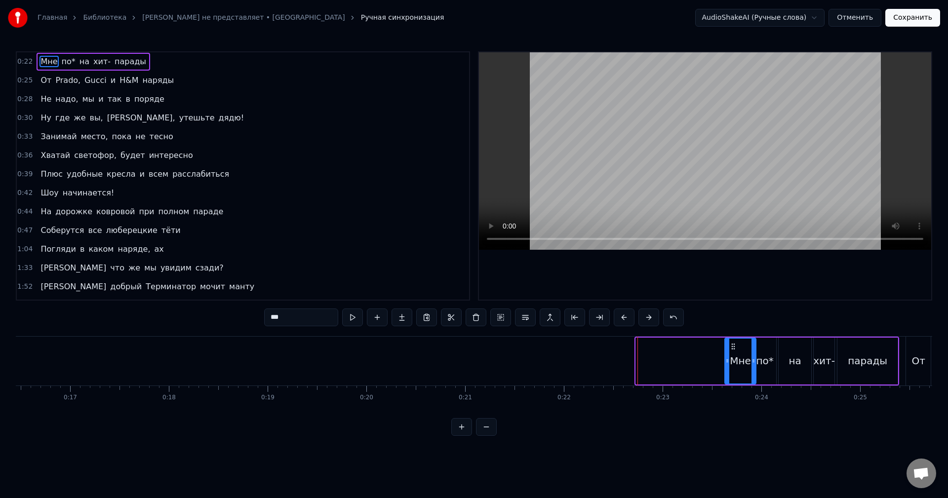
drag, startPoint x: 645, startPoint y: 347, endPoint x: 734, endPoint y: 347, distance: 88.9
click at [734, 347] on icon at bounding box center [733, 347] width 8 height 8
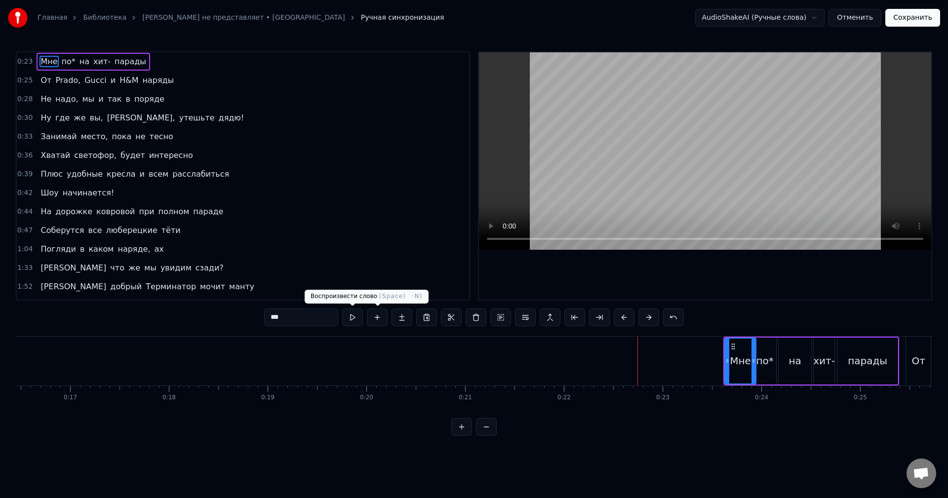
click at [350, 316] on button at bounding box center [352, 318] width 21 height 18
click at [349, 316] on button at bounding box center [352, 318] width 21 height 18
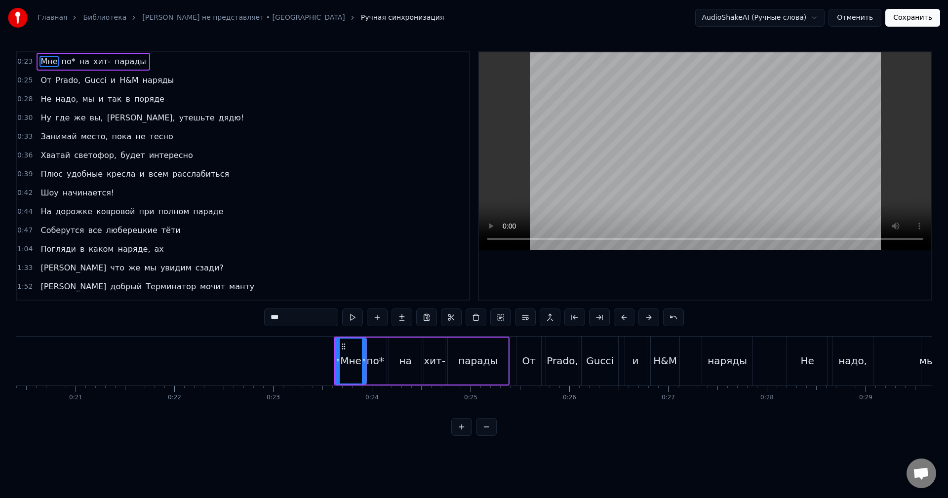
scroll to position [0, 2001]
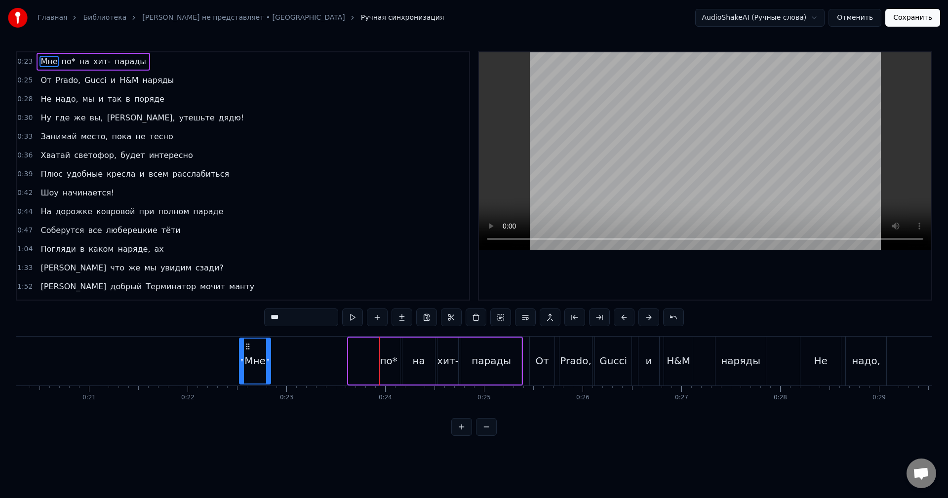
drag, startPoint x: 356, startPoint y: 345, endPoint x: 247, endPoint y: 348, distance: 109.2
click at [247, 348] on icon at bounding box center [248, 347] width 8 height 8
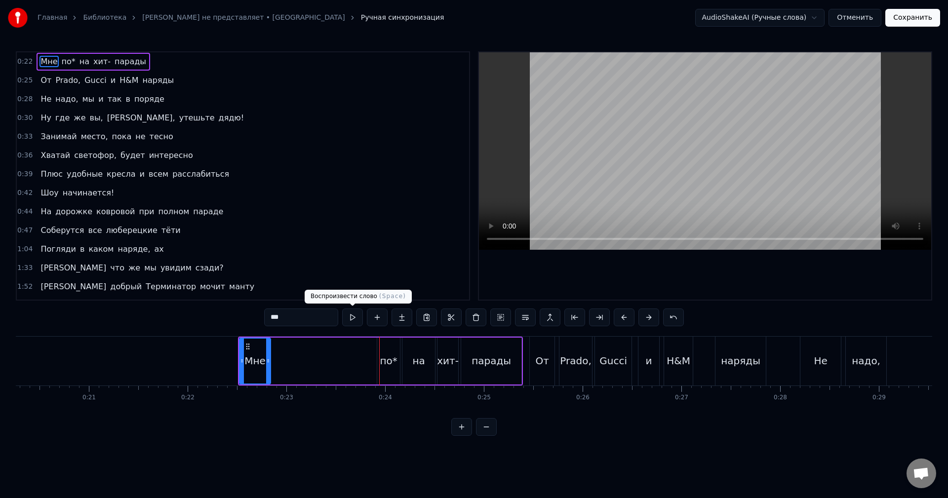
click at [348, 318] on button at bounding box center [352, 318] width 21 height 18
drag, startPoint x: 268, startPoint y: 357, endPoint x: 287, endPoint y: 355, distance: 19.8
click at [287, 355] on div at bounding box center [286, 361] width 4 height 45
click at [355, 320] on button at bounding box center [352, 318] width 21 height 18
click at [387, 352] on div "по*" at bounding box center [388, 361] width 23 height 47
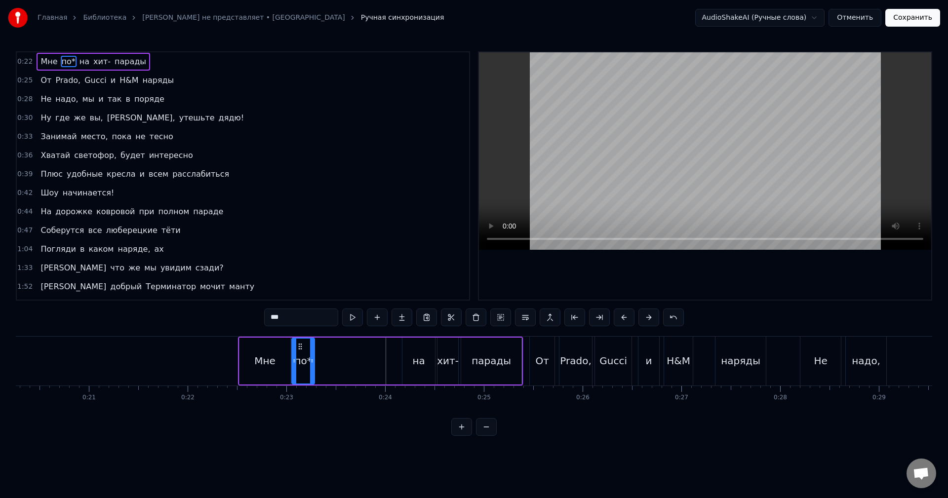
drag, startPoint x: 385, startPoint y: 345, endPoint x: 300, endPoint y: 347, distance: 85.4
click at [300, 347] on icon at bounding box center [300, 347] width 8 height 8
drag, startPoint x: 314, startPoint y: 348, endPoint x: 322, endPoint y: 348, distance: 7.9
click at [322, 348] on div at bounding box center [320, 361] width 4 height 45
click at [354, 322] on button at bounding box center [352, 318] width 21 height 18
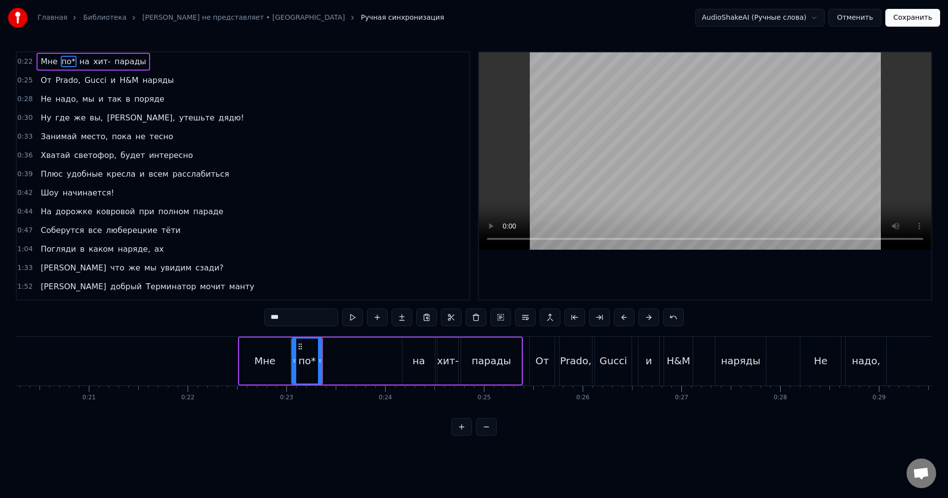
click at [419, 360] on div "на" at bounding box center [418, 361] width 12 height 15
drag, startPoint x: 411, startPoint y: 346, endPoint x: 359, endPoint y: 350, distance: 51.5
click at [359, 350] on icon at bounding box center [359, 347] width 8 height 8
click at [310, 356] on div "по*" at bounding box center [306, 361] width 17 height 15
drag, startPoint x: 320, startPoint y: 356, endPoint x: 347, endPoint y: 356, distance: 26.7
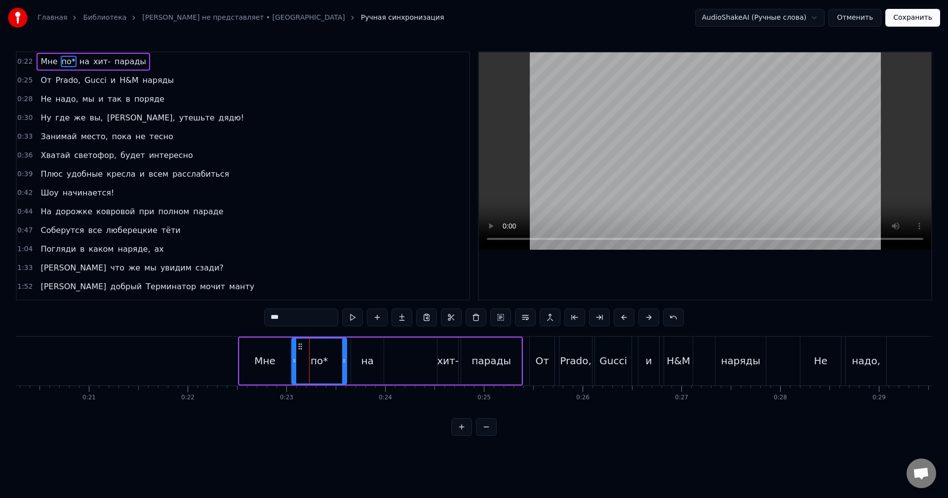
click at [346, 356] on div at bounding box center [344, 361] width 4 height 45
click at [352, 322] on button at bounding box center [352, 318] width 21 height 18
click at [358, 358] on div "на" at bounding box center [367, 361] width 33 height 47
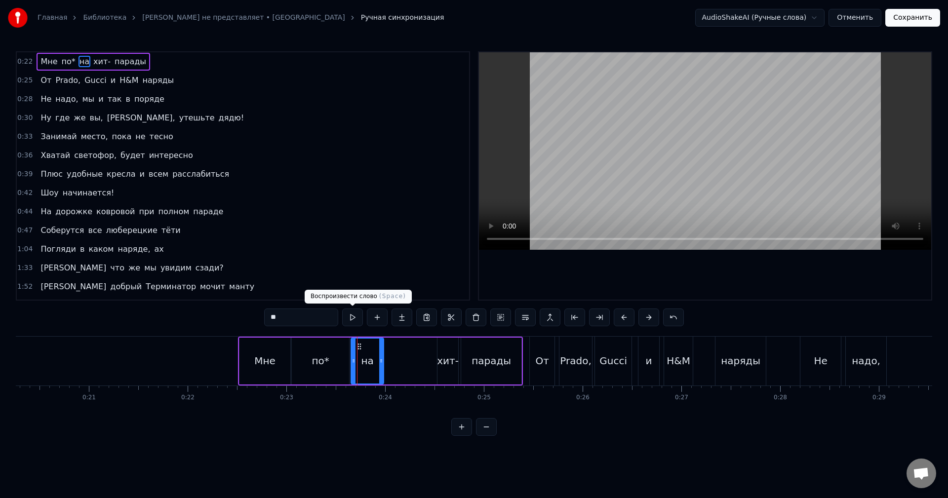
click at [349, 320] on button at bounding box center [352, 318] width 21 height 18
drag, startPoint x: 381, startPoint y: 352, endPoint x: 390, endPoint y: 352, distance: 8.4
click at [390, 352] on div at bounding box center [390, 361] width 4 height 45
click at [360, 317] on button at bounding box center [352, 318] width 21 height 18
click at [448, 352] on div "хит-" at bounding box center [447, 361] width 21 height 47
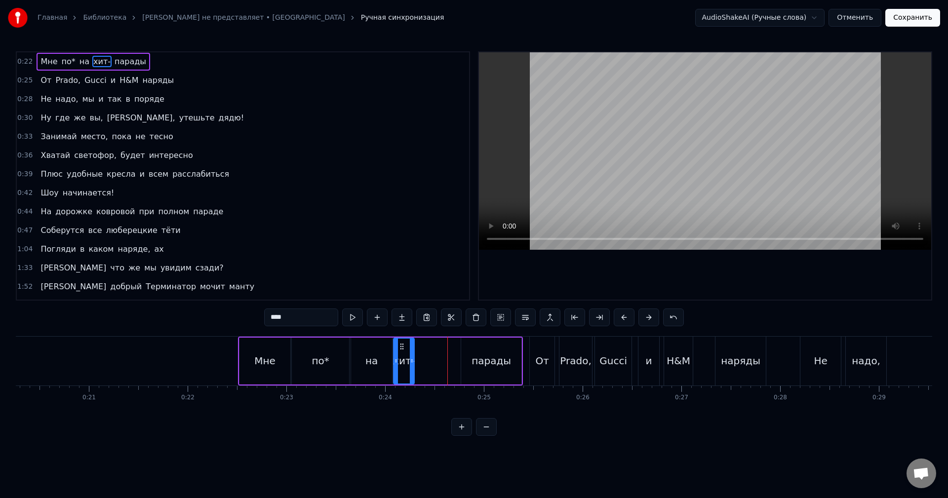
drag, startPoint x: 444, startPoint y: 345, endPoint x: 400, endPoint y: 345, distance: 44.4
click at [400, 345] on icon at bounding box center [402, 347] width 8 height 8
drag, startPoint x: 411, startPoint y: 346, endPoint x: 380, endPoint y: 337, distance: 32.0
click at [422, 346] on div at bounding box center [423, 361] width 4 height 45
click at [352, 318] on button at bounding box center [352, 318] width 21 height 18
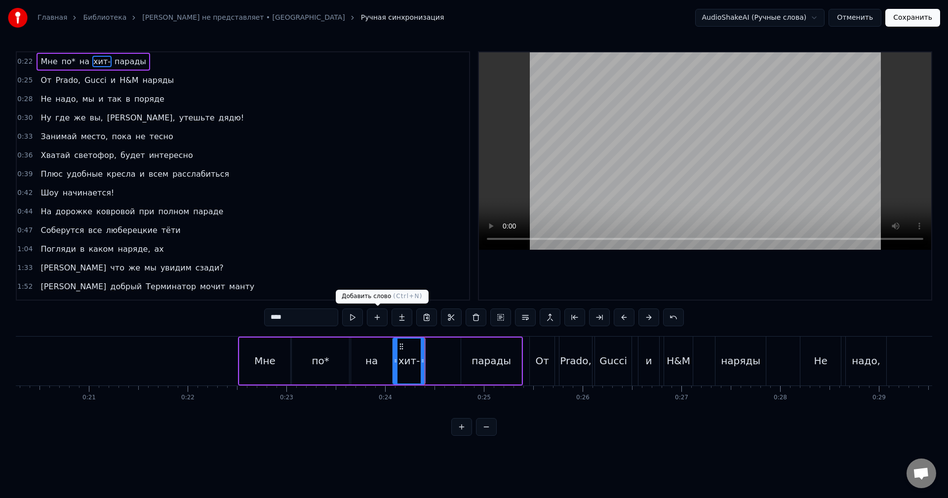
click at [486, 358] on div "парады" at bounding box center [491, 361] width 39 height 15
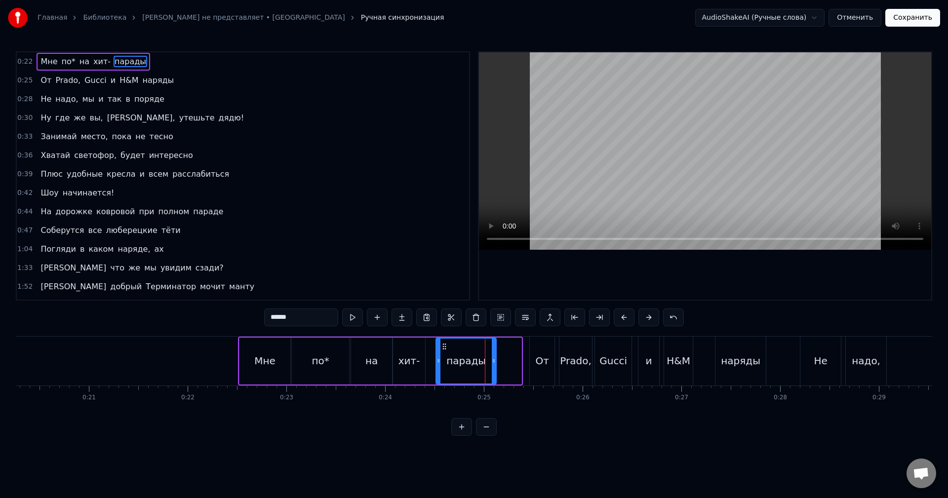
drag, startPoint x: 470, startPoint y: 347, endPoint x: 444, endPoint y: 348, distance: 25.2
click at [444, 348] on icon at bounding box center [444, 347] width 8 height 8
click at [404, 356] on div "хит-" at bounding box center [409, 361] width 22 height 15
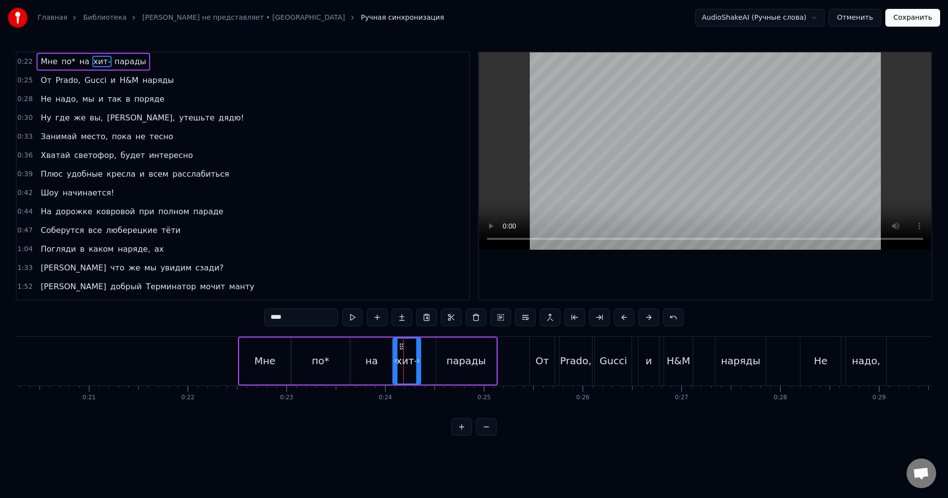
click at [419, 355] on div at bounding box center [418, 361] width 4 height 45
click at [454, 354] on div "парады" at bounding box center [465, 361] width 39 height 15
type input "******"
drag, startPoint x: 443, startPoint y: 344, endPoint x: 426, endPoint y: 345, distance: 17.3
click at [426, 344] on circle at bounding box center [426, 344] width 0 height 0
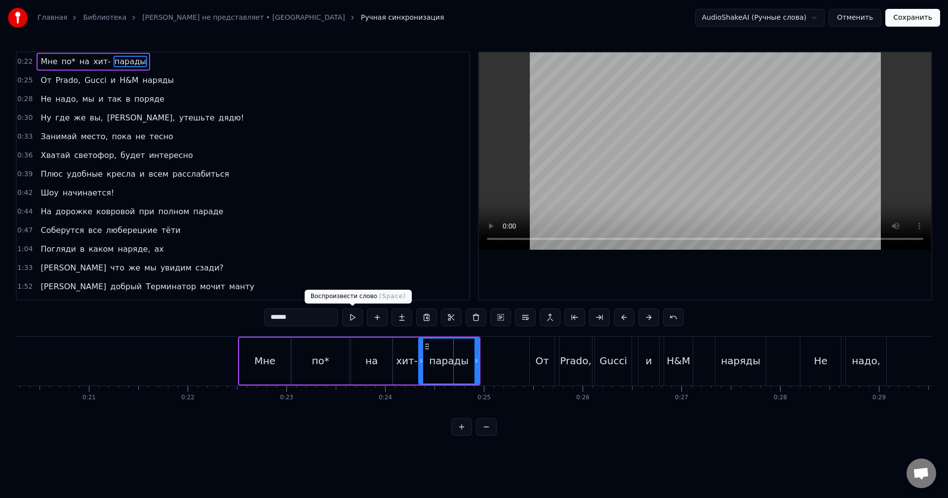
click at [353, 319] on button at bounding box center [352, 318] width 21 height 18
drag, startPoint x: 477, startPoint y: 354, endPoint x: 501, endPoint y: 354, distance: 23.2
click at [501, 354] on div at bounding box center [499, 361] width 4 height 45
click at [357, 316] on button at bounding box center [352, 318] width 21 height 18
click at [185, 60] on div "0:22 Мне по* на хит- парады" at bounding box center [243, 61] width 452 height 19
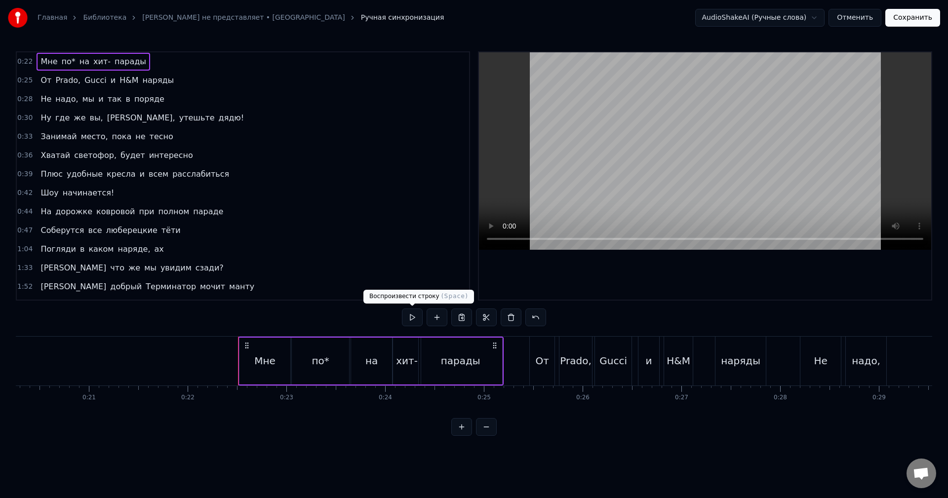
click at [407, 323] on button at bounding box center [412, 318] width 21 height 18
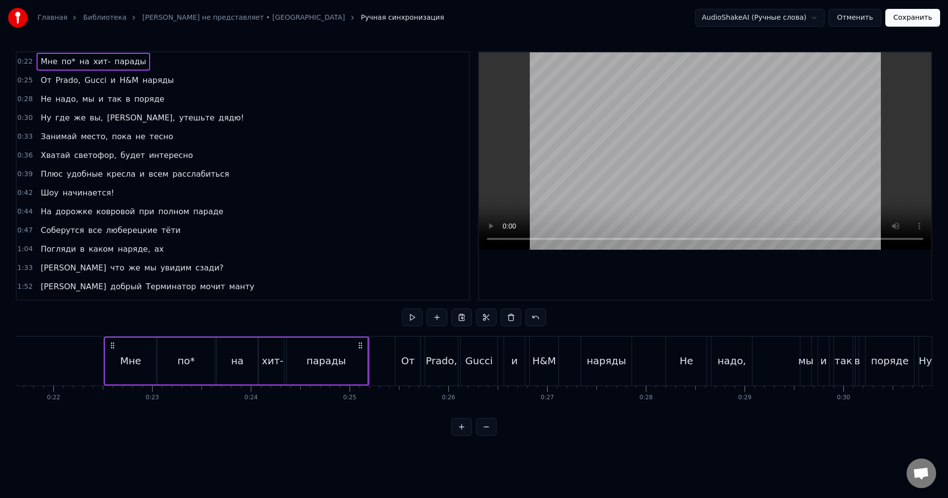
scroll to position [0, 2148]
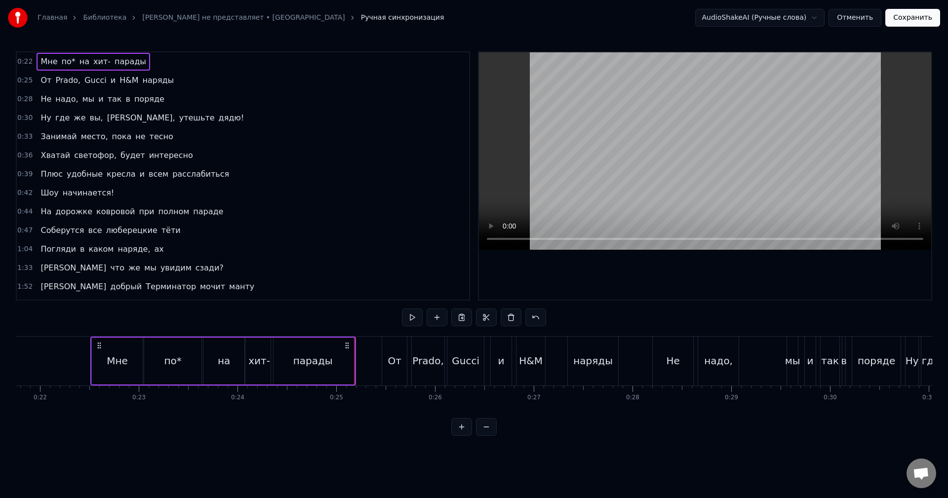
click at [389, 359] on div "От" at bounding box center [394, 361] width 13 height 15
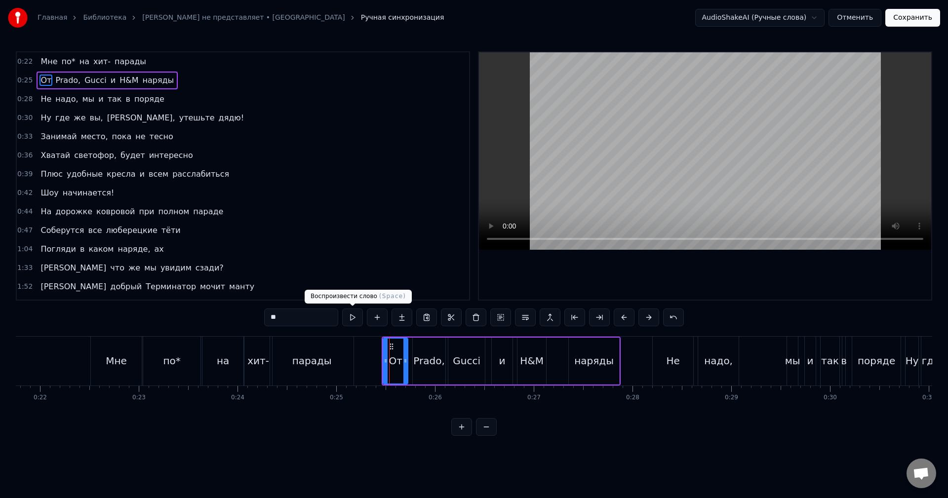
click at [354, 320] on button at bounding box center [352, 318] width 21 height 18
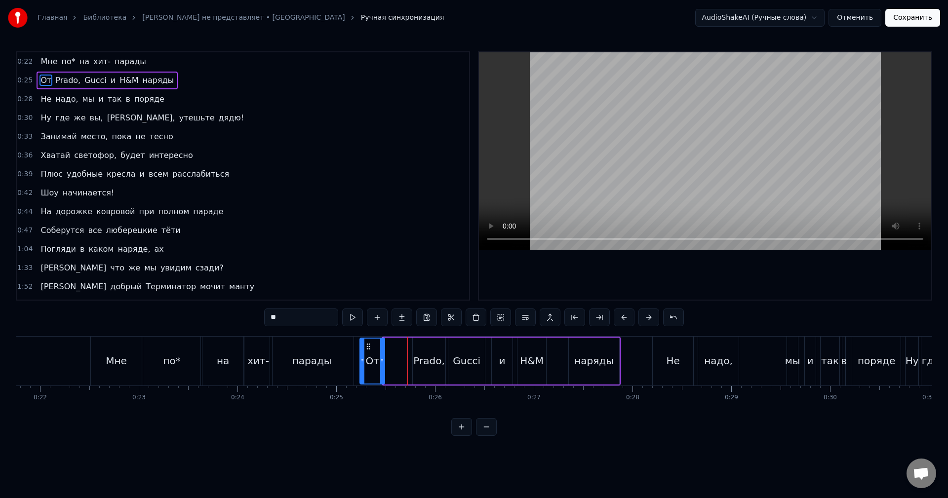
drag, startPoint x: 390, startPoint y: 344, endPoint x: 366, endPoint y: 344, distance: 23.2
click at [366, 344] on icon at bounding box center [368, 347] width 8 height 8
click at [353, 318] on button at bounding box center [352, 318] width 21 height 18
drag, startPoint x: 382, startPoint y: 355, endPoint x: 410, endPoint y: 354, distance: 28.2
click at [410, 354] on div at bounding box center [410, 361] width 4 height 45
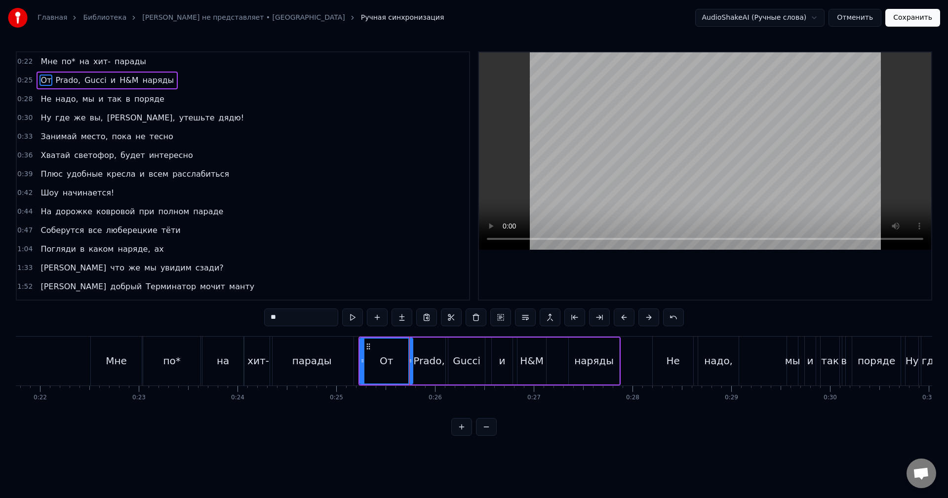
click at [362, 320] on button at bounding box center [352, 318] width 21 height 18
click at [425, 361] on div "Prado," at bounding box center [428, 361] width 31 height 15
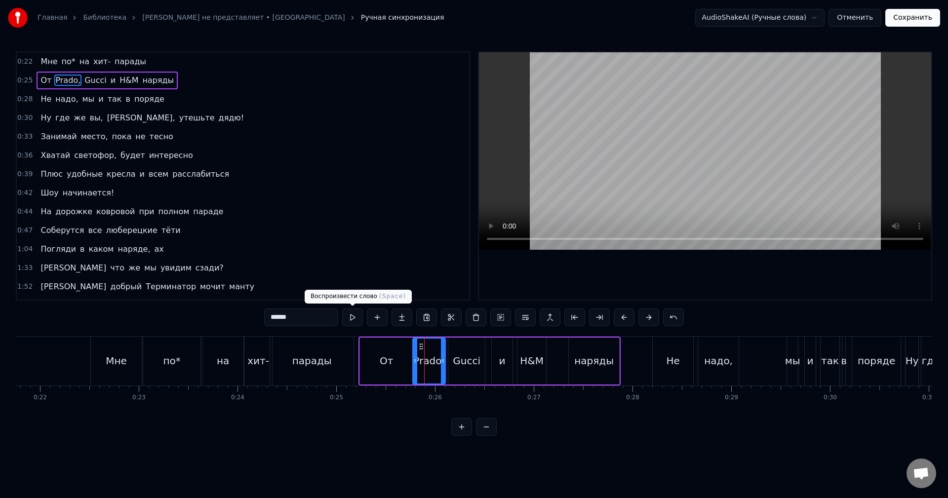
click at [355, 319] on button at bounding box center [352, 318] width 21 height 18
click at [458, 358] on div "Gucci" at bounding box center [467, 361] width 28 height 15
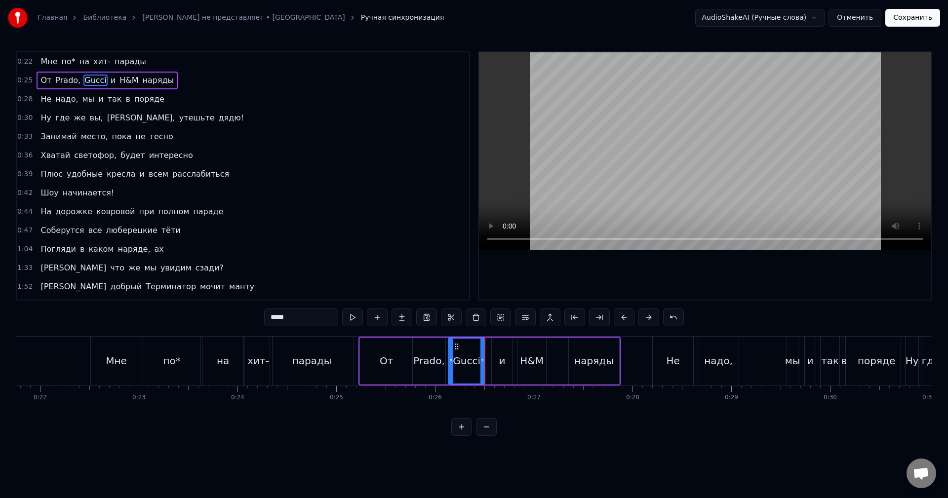
click at [502, 358] on div "и" at bounding box center [502, 361] width 6 height 15
click at [534, 358] on div "H&M" at bounding box center [532, 361] width 24 height 15
type input "***"
click at [544, 361] on circle at bounding box center [544, 361] width 0 height 0
click at [543, 361] on div at bounding box center [543, 361] width 0 height 49
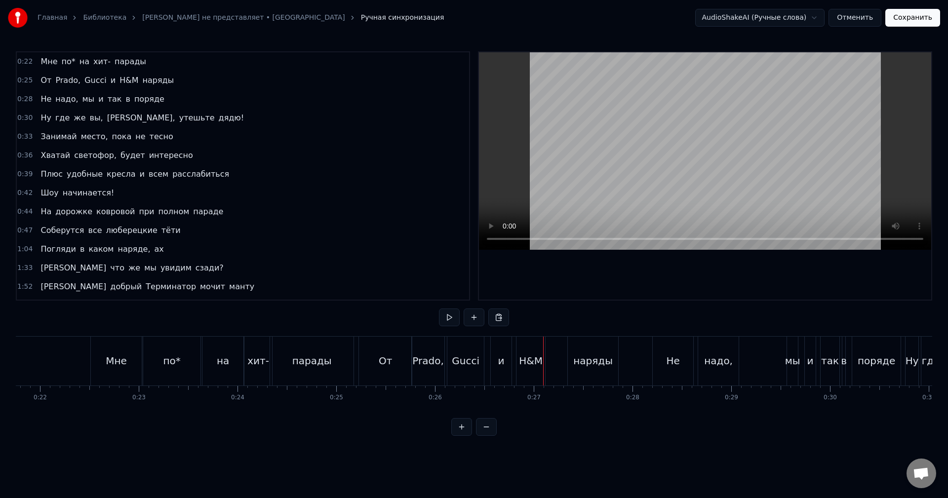
click at [531, 361] on div "H&M" at bounding box center [531, 361] width 24 height 15
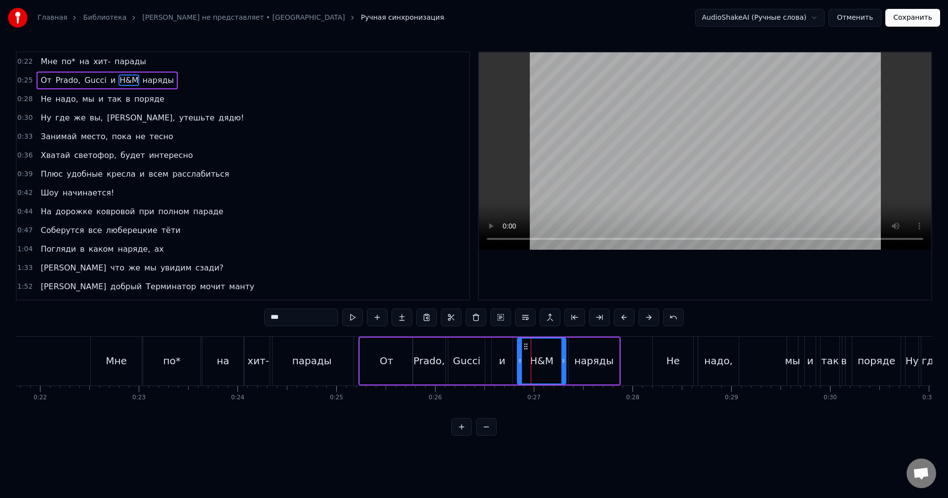
drag, startPoint x: 545, startPoint y: 361, endPoint x: 564, endPoint y: 361, distance: 19.8
click at [564, 361] on icon at bounding box center [563, 361] width 4 height 8
click at [517, 361] on icon at bounding box center [516, 361] width 4 height 8
click at [529, 360] on div "H&M" at bounding box center [540, 361] width 24 height 15
click at [584, 361] on div "наряды" at bounding box center [593, 361] width 39 height 15
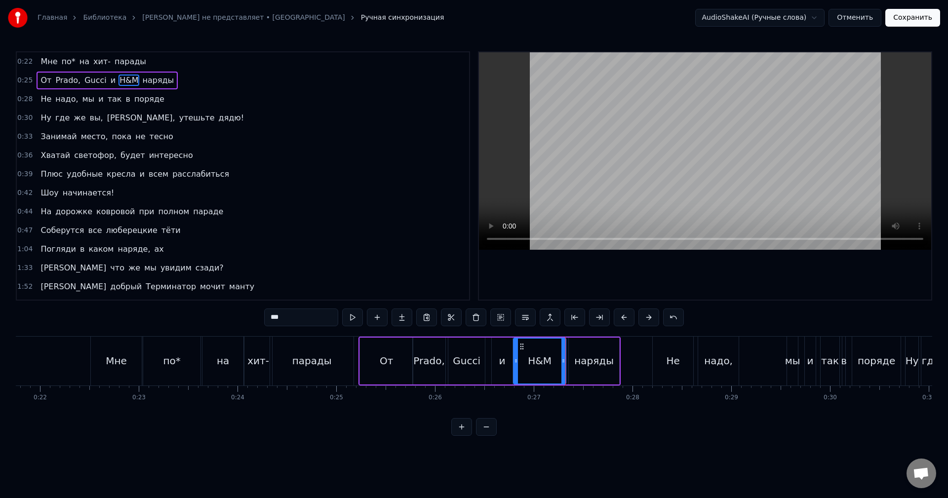
type input "******"
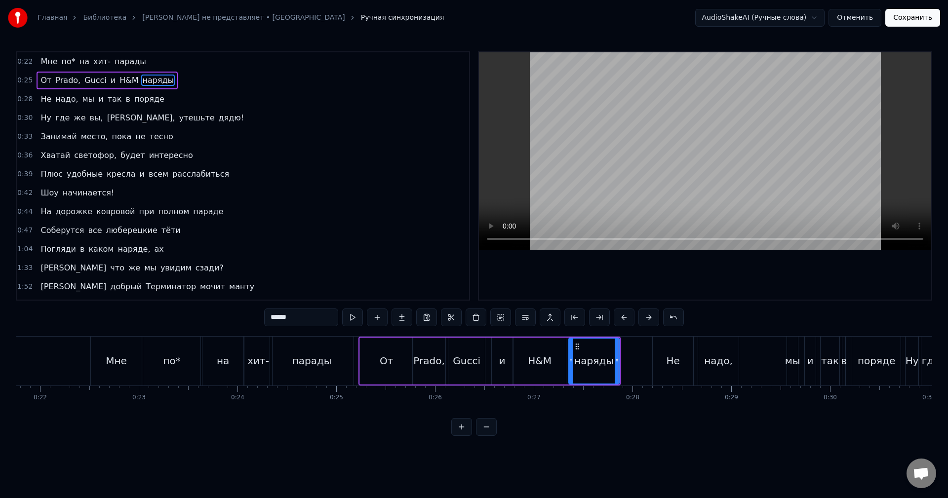
click at [183, 76] on div "0:25 [PERSON_NAME], [PERSON_NAME] и H&M наряды" at bounding box center [243, 80] width 452 height 19
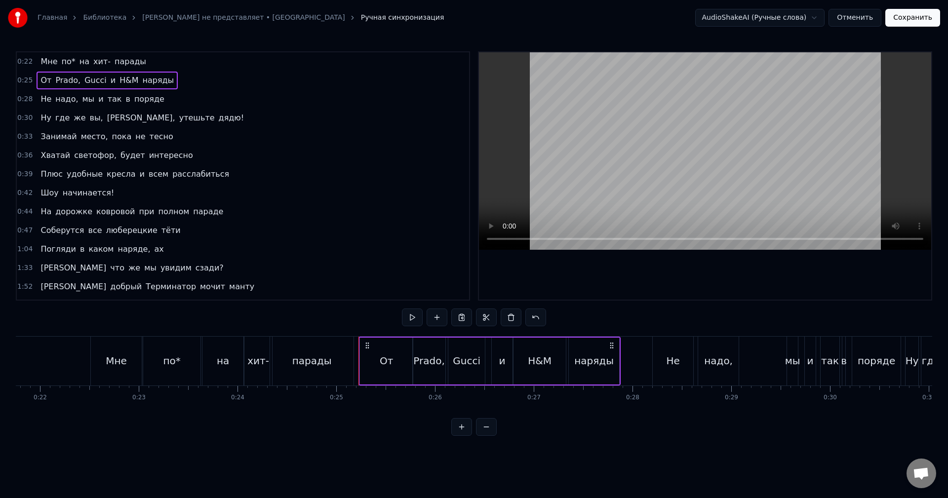
scroll to position [72, 0]
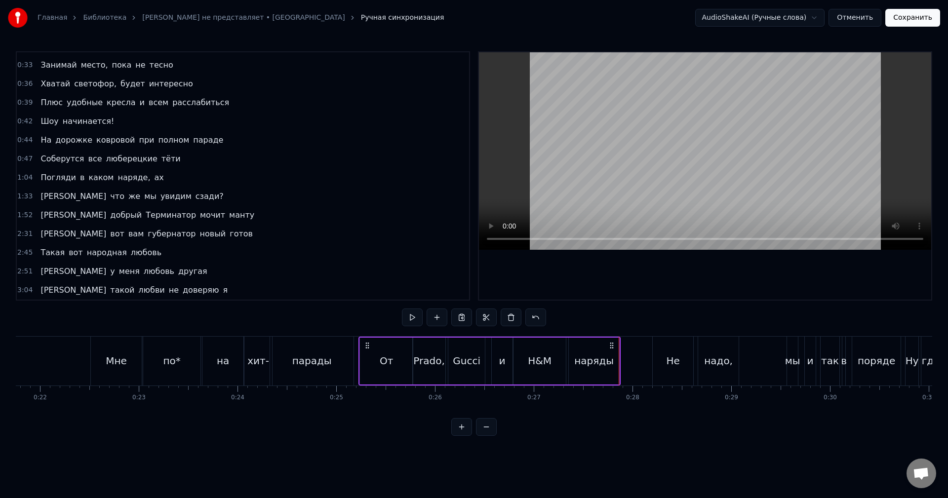
click at [675, 367] on div "Не" at bounding box center [672, 361] width 13 height 15
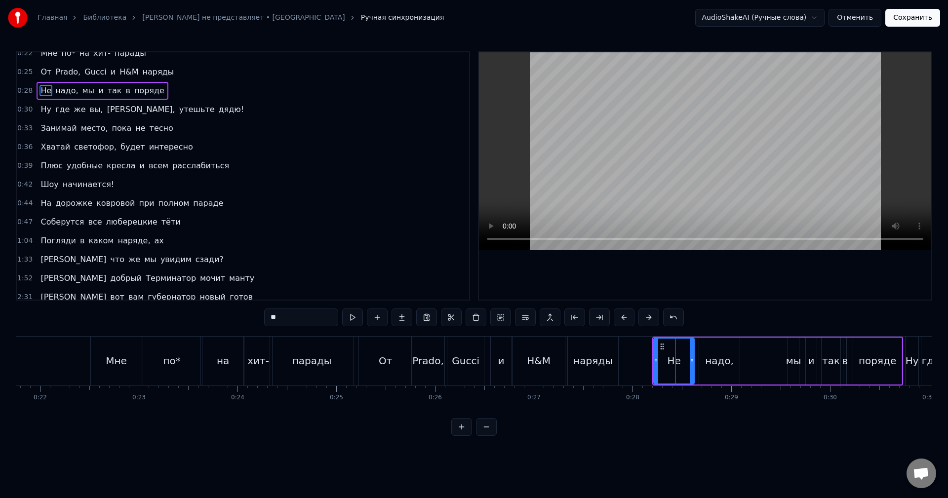
scroll to position [0, 0]
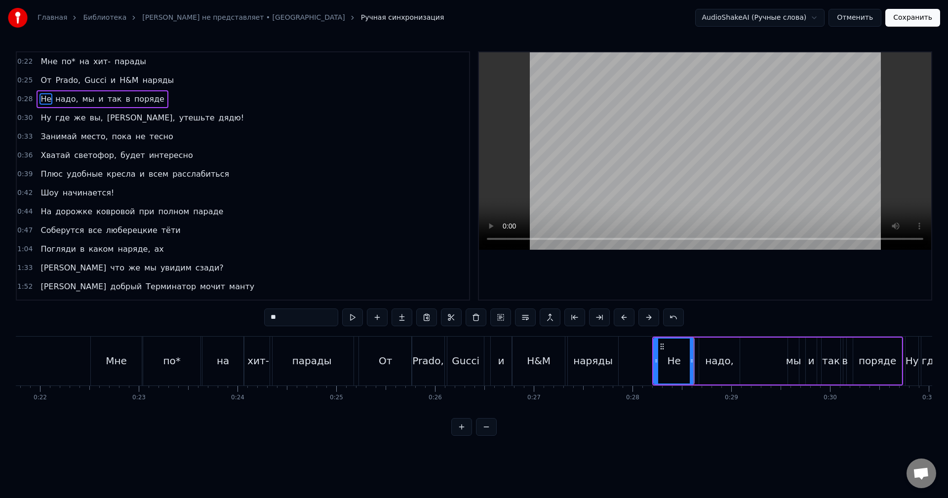
click at [657, 354] on div at bounding box center [656, 361] width 4 height 45
click at [168, 105] on div "0:28 Не надо, мы и так в поряде" at bounding box center [243, 99] width 452 height 19
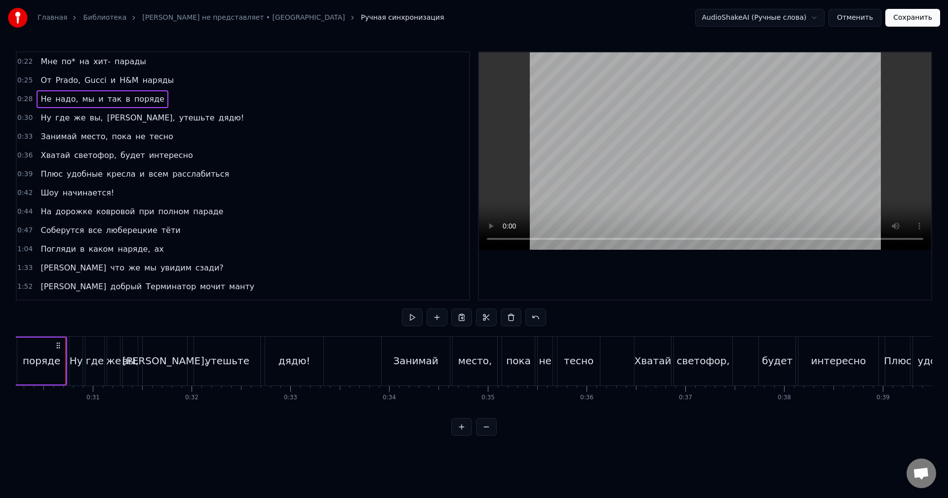
click at [184, 114] on div "0:30 Ну где же вы, [PERSON_NAME], утешьте дядю!" at bounding box center [243, 118] width 452 height 19
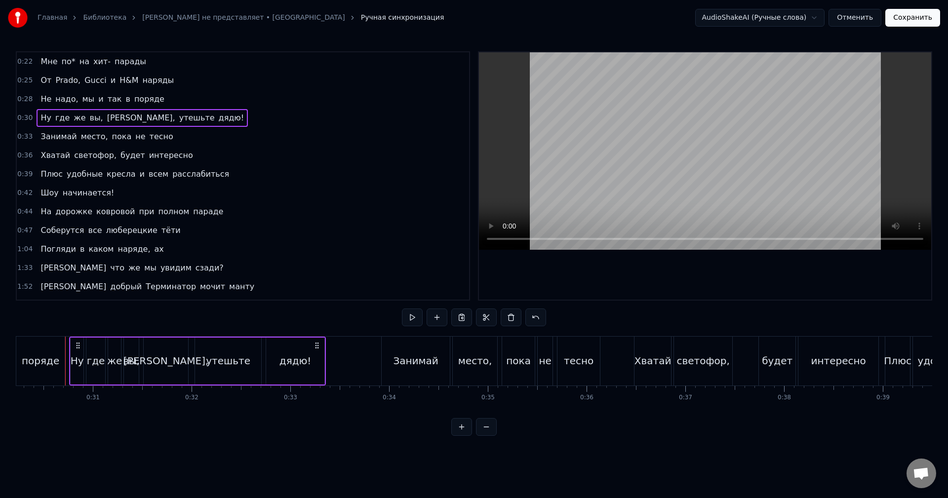
scroll to position [72, 0]
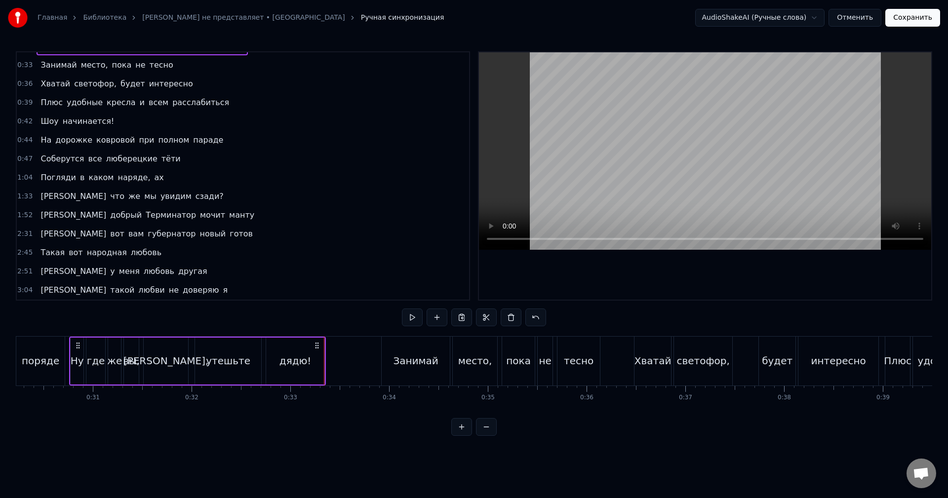
click at [169, 66] on div "0:33 Занимай место, пока не тесно" at bounding box center [243, 65] width 452 height 19
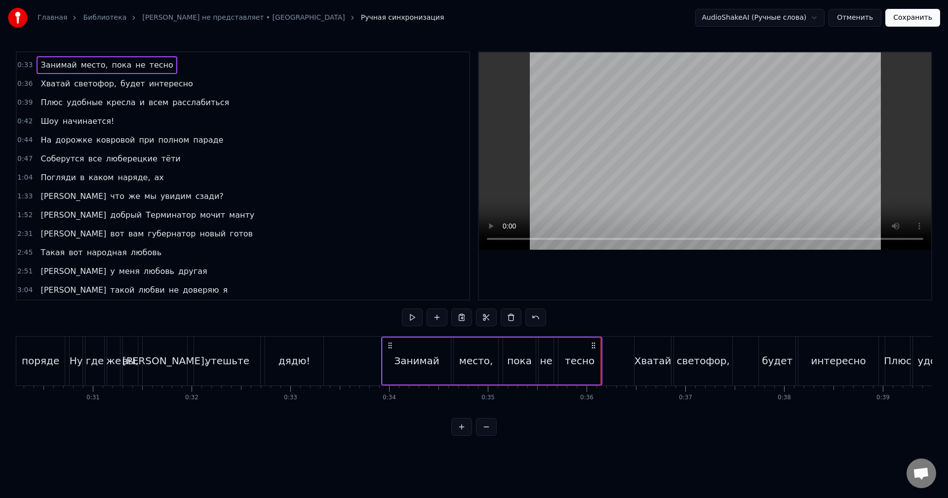
click at [177, 83] on div "0:36 Хватай светофор, будет интересно" at bounding box center [243, 84] width 452 height 19
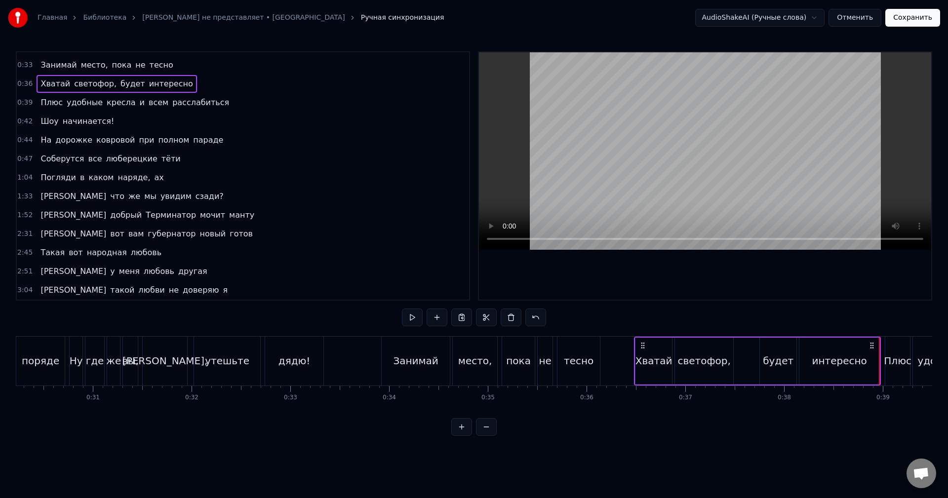
click at [217, 102] on div "0:39 Плюс удобные кресла и всем расслабиться" at bounding box center [243, 102] width 452 height 19
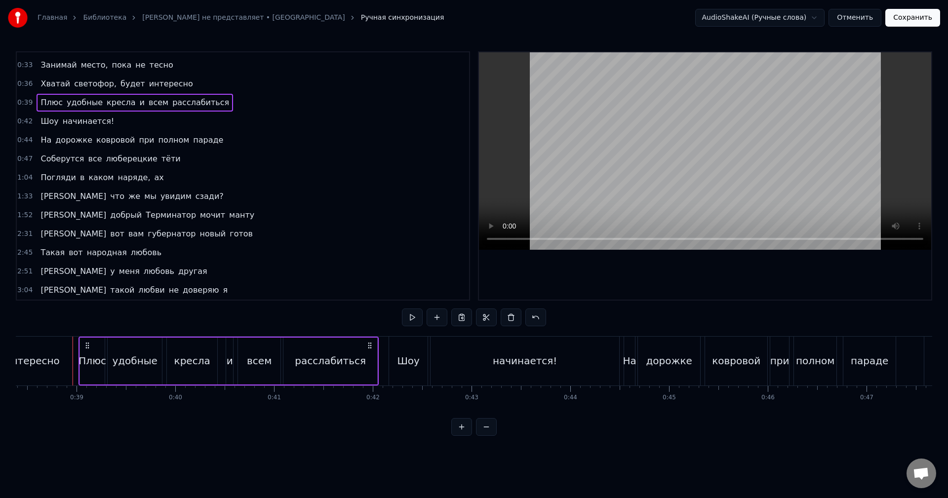
scroll to position [0, 3804]
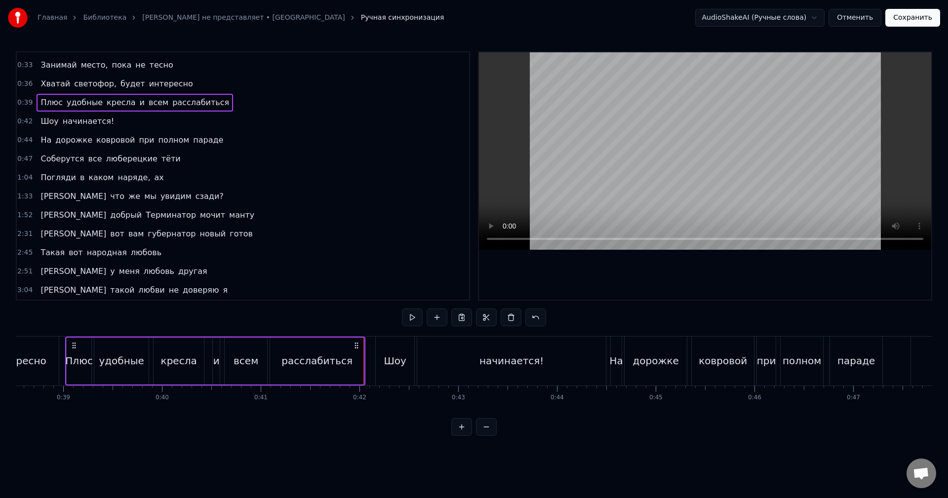
click at [177, 129] on div "0:42 Шоу начинается!" at bounding box center [243, 121] width 452 height 19
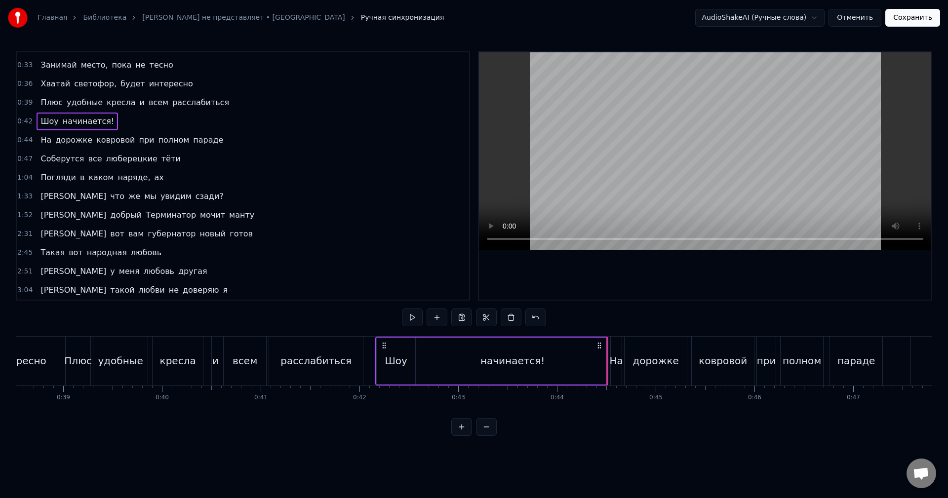
click at [573, 369] on div "начинается!" at bounding box center [512, 361] width 189 height 47
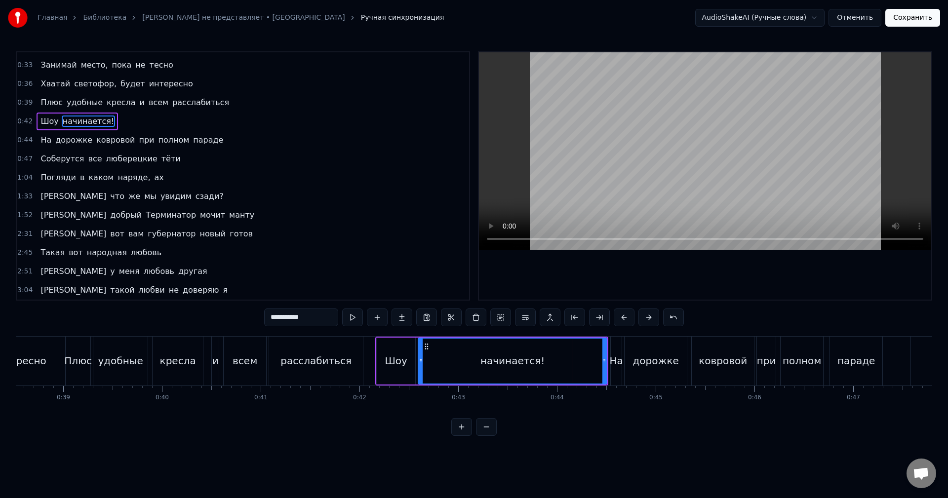
scroll to position [17, 0]
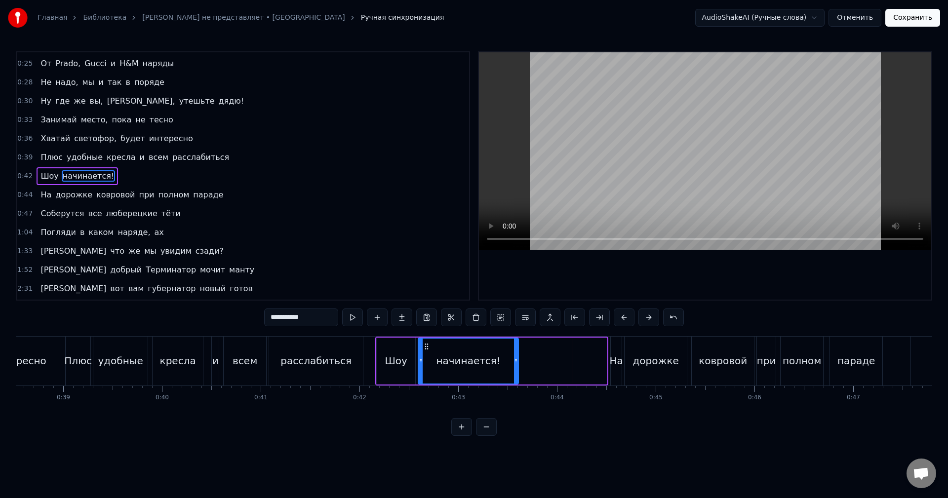
drag, startPoint x: 606, startPoint y: 365, endPoint x: 518, endPoint y: 376, distance: 89.0
click at [518, 376] on div at bounding box center [516, 361] width 4 height 45
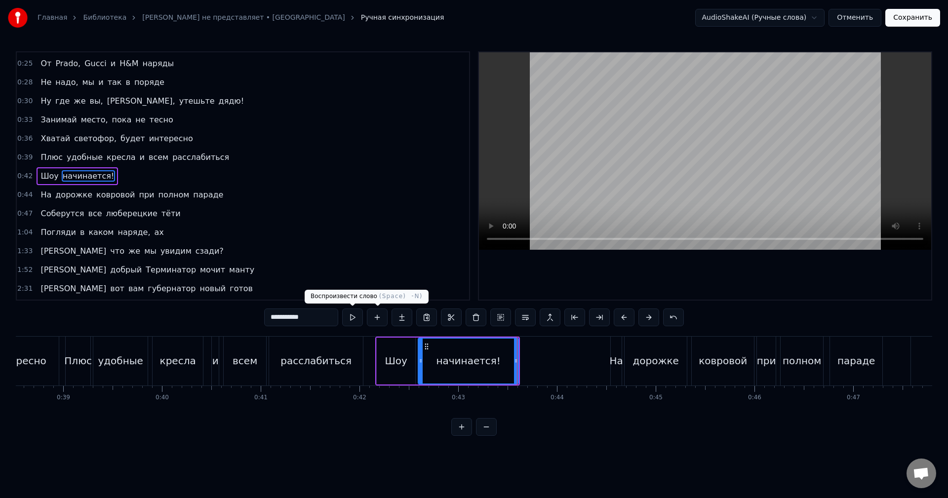
click at [357, 317] on button at bounding box center [352, 318] width 21 height 18
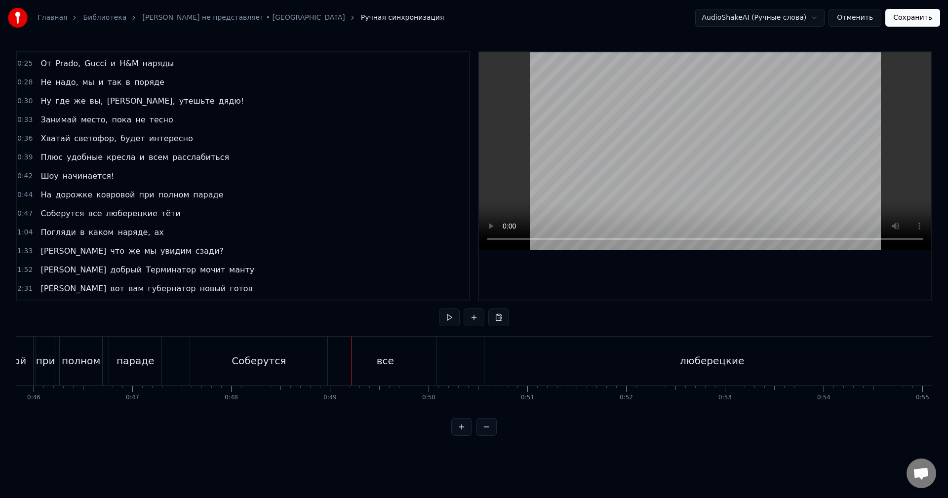
scroll to position [0, 4404]
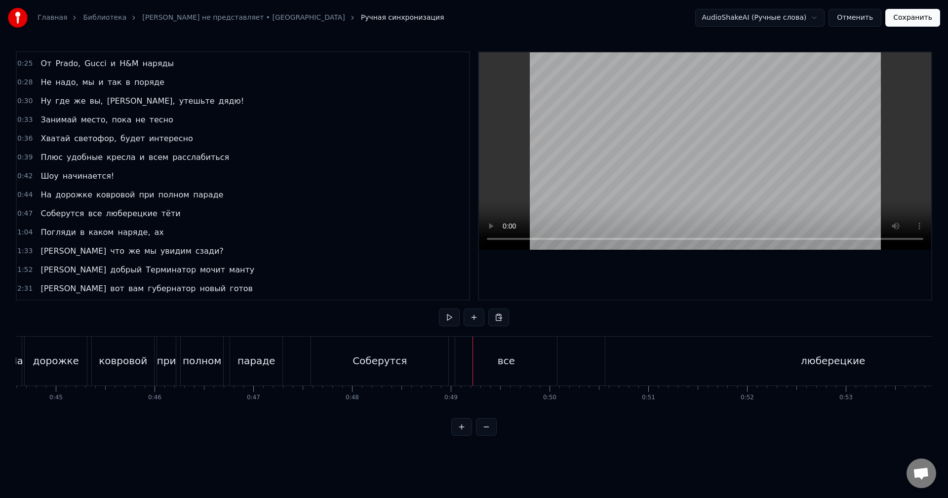
click at [335, 363] on div "Соберутся" at bounding box center [379, 361] width 137 height 49
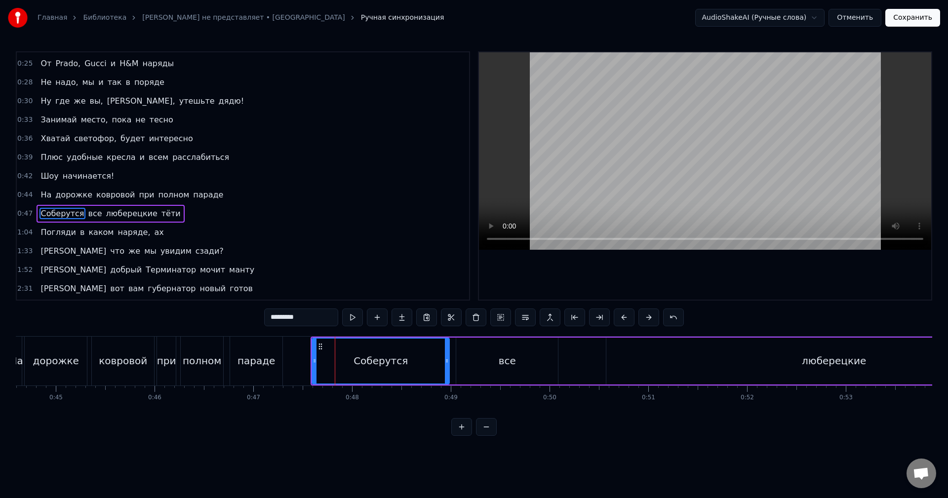
scroll to position [54, 0]
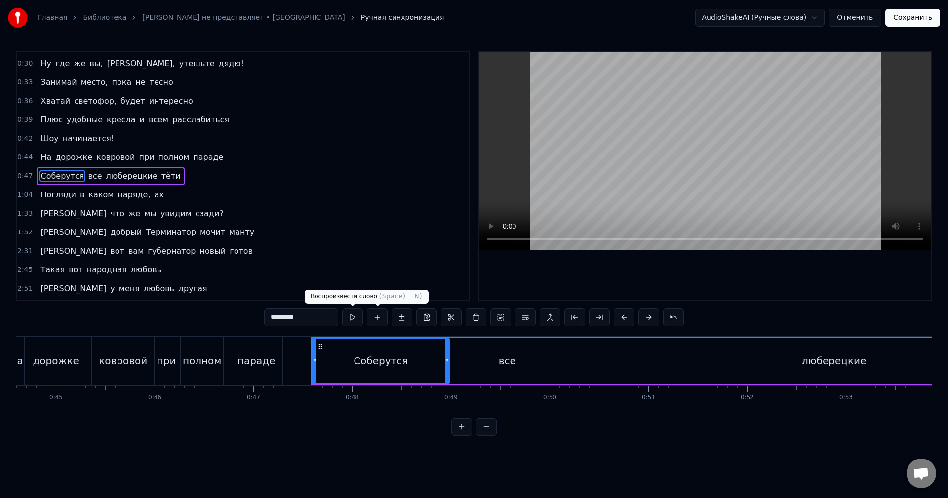
click at [361, 313] on button at bounding box center [352, 318] width 21 height 18
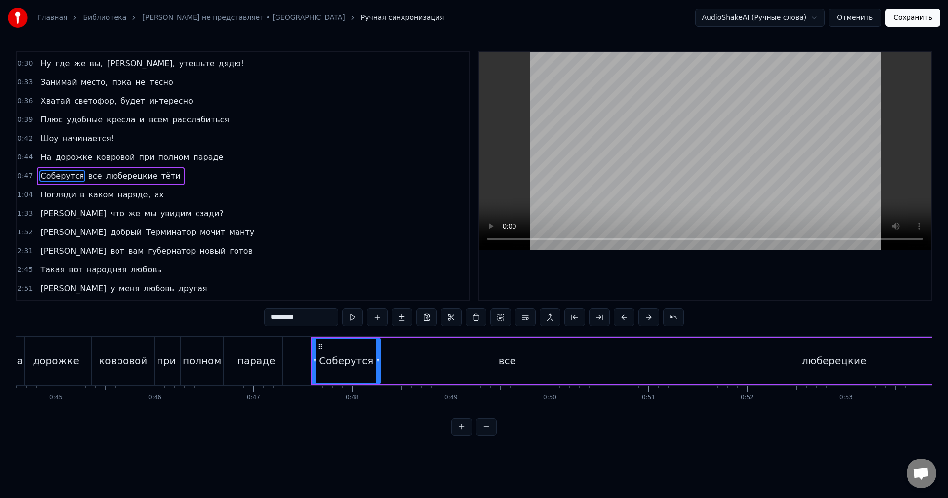
drag, startPoint x: 446, startPoint y: 362, endPoint x: 377, endPoint y: 368, distance: 69.4
click at [377, 368] on div at bounding box center [378, 361] width 4 height 45
click at [348, 315] on button at bounding box center [352, 318] width 21 height 18
drag, startPoint x: 377, startPoint y: 358, endPoint x: 362, endPoint y: 361, distance: 14.6
click at [362, 361] on icon at bounding box center [364, 361] width 4 height 8
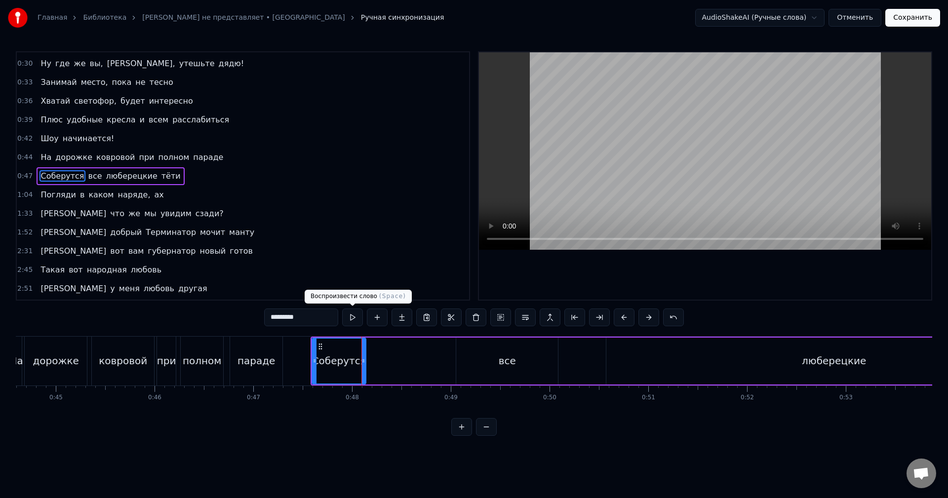
click at [346, 313] on button at bounding box center [352, 318] width 21 height 18
click at [501, 361] on div "все" at bounding box center [507, 361] width 17 height 15
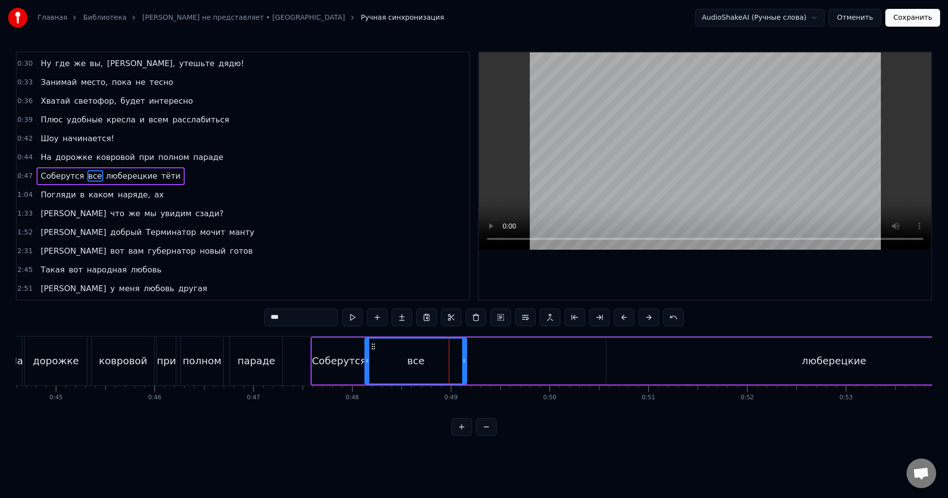
drag, startPoint x: 464, startPoint y: 347, endPoint x: 373, endPoint y: 352, distance: 91.0
click at [373, 352] on div "все" at bounding box center [415, 361] width 101 height 45
drag, startPoint x: 463, startPoint y: 354, endPoint x: 410, endPoint y: 357, distance: 52.9
click at [410, 357] on div at bounding box center [411, 361] width 4 height 45
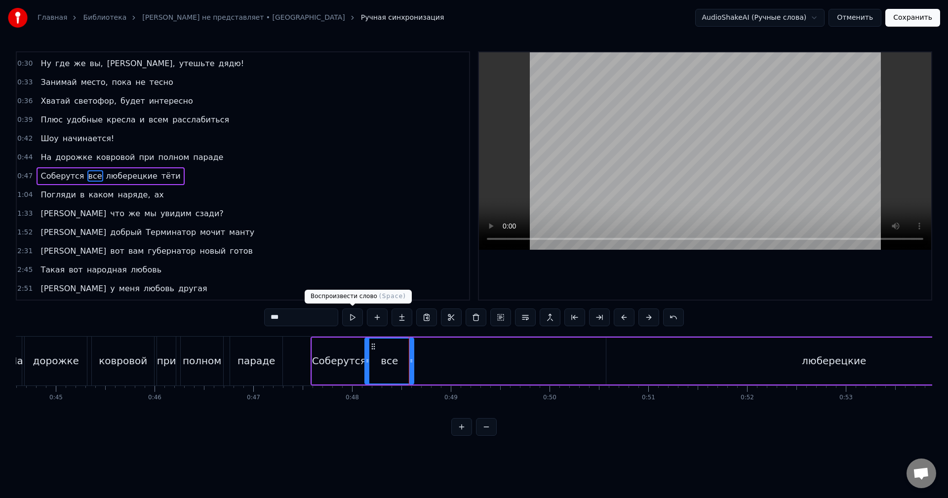
click at [351, 318] on button at bounding box center [352, 318] width 21 height 18
drag, startPoint x: 409, startPoint y: 353, endPoint x: 404, endPoint y: 353, distance: 5.0
click at [404, 353] on div at bounding box center [406, 361] width 4 height 45
click at [357, 318] on button at bounding box center [352, 318] width 21 height 18
click at [624, 358] on div "люберецкие" at bounding box center [833, 361] width 455 height 47
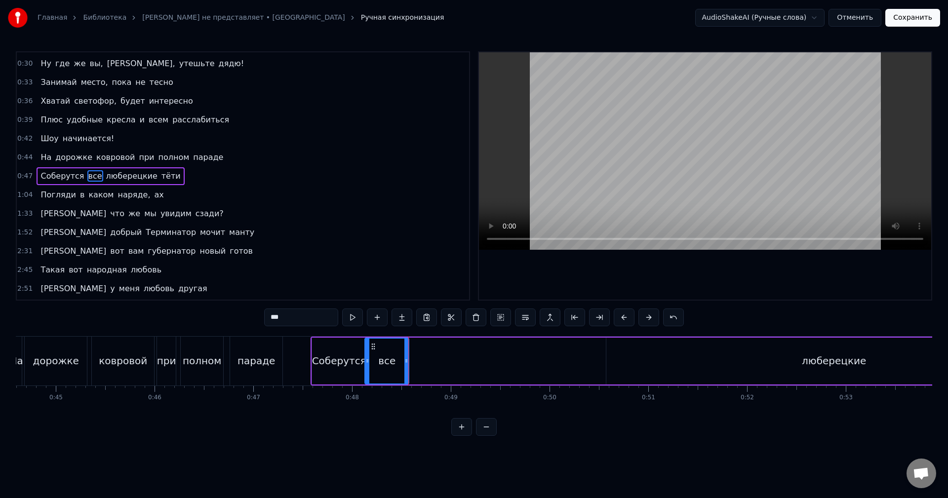
type input "**********"
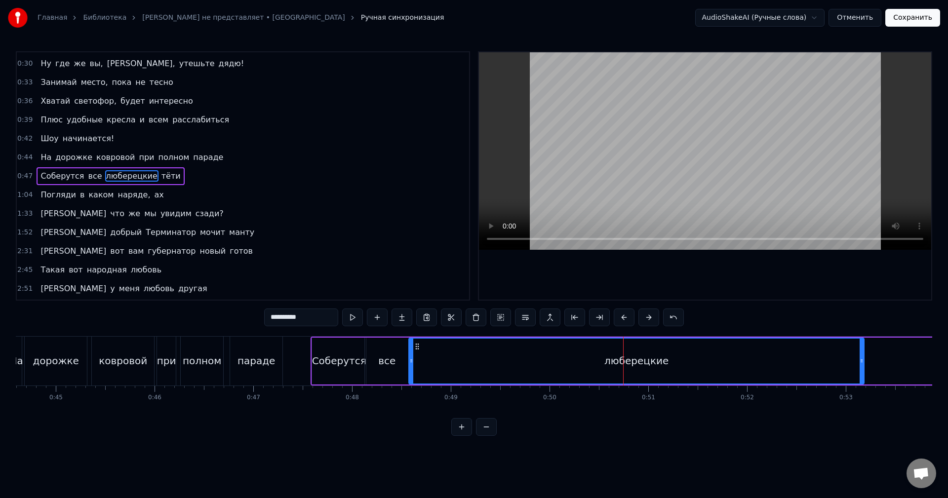
drag, startPoint x: 615, startPoint y: 348, endPoint x: 417, endPoint y: 355, distance: 197.6
click at [417, 355] on div "люберецкие" at bounding box center [636, 361] width 454 height 45
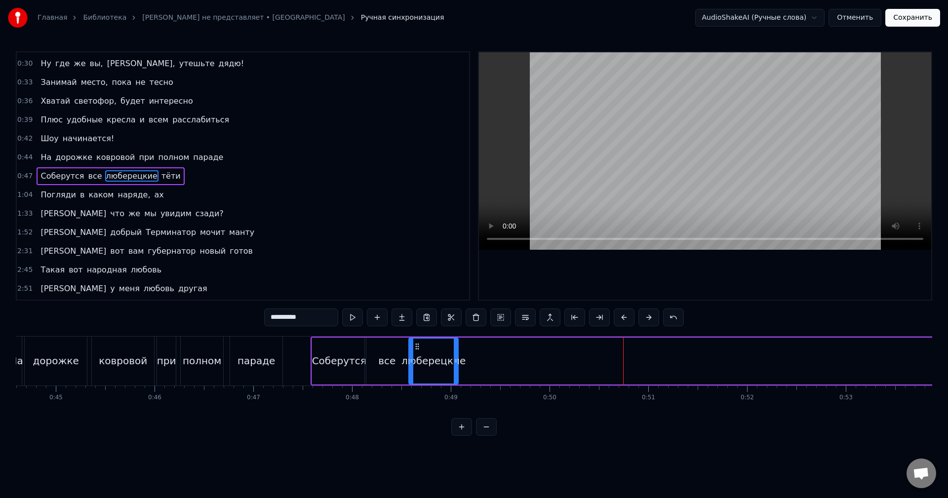
drag, startPoint x: 863, startPoint y: 345, endPoint x: 457, endPoint y: 359, distance: 406.1
click at [457, 359] on div at bounding box center [456, 361] width 4 height 45
click at [356, 318] on button at bounding box center [352, 318] width 21 height 18
click at [458, 349] on div at bounding box center [458, 361] width 0 height 49
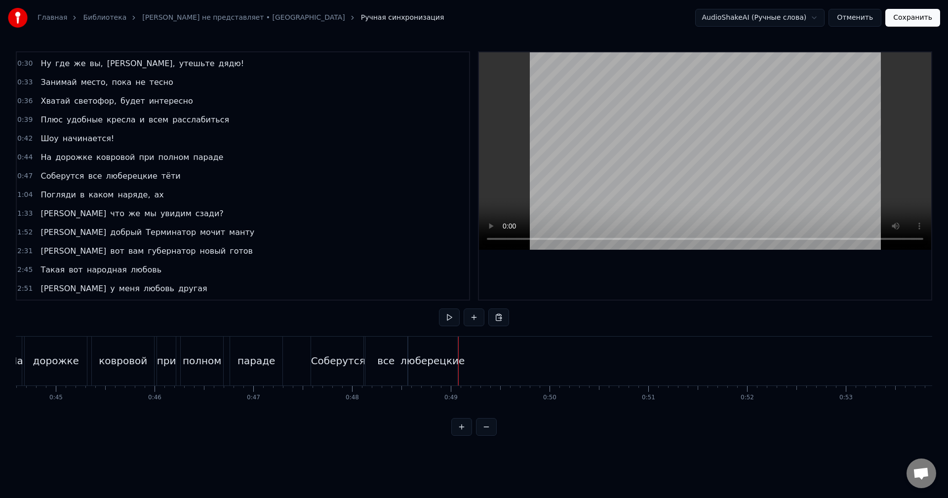
click at [447, 351] on div "люберецкие" at bounding box center [432, 361] width 49 height 49
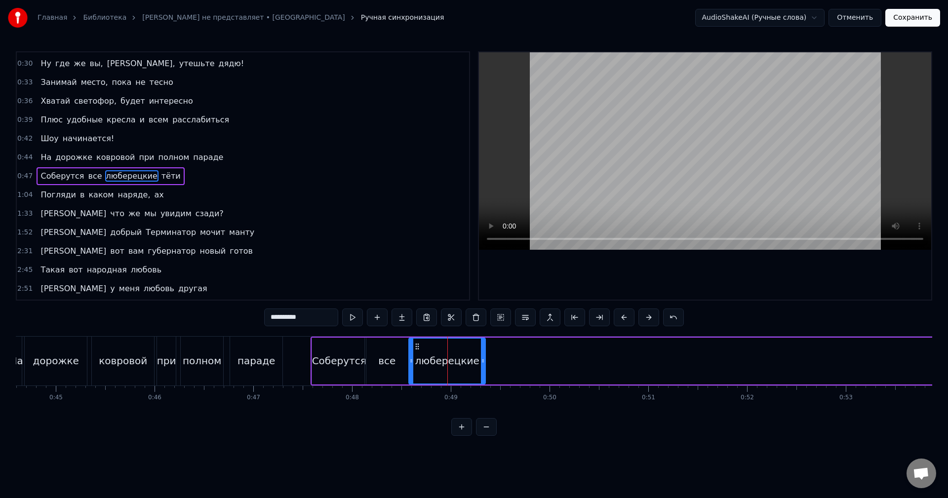
drag, startPoint x: 457, startPoint y: 351, endPoint x: 484, endPoint y: 352, distance: 27.2
click at [484, 352] on div at bounding box center [483, 361] width 4 height 45
click at [355, 318] on button at bounding box center [352, 318] width 21 height 18
drag, startPoint x: 482, startPoint y: 351, endPoint x: 489, endPoint y: 351, distance: 7.4
click at [489, 351] on div at bounding box center [490, 361] width 4 height 45
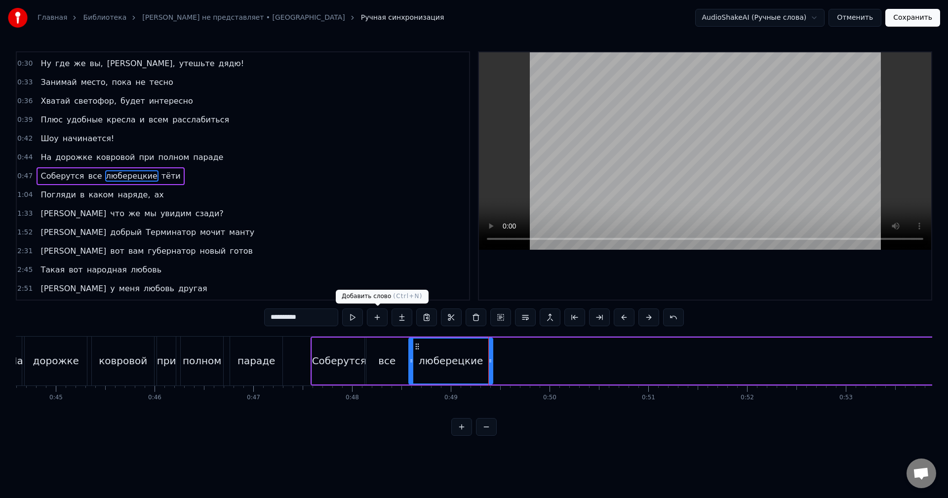
click at [359, 316] on button at bounding box center [352, 318] width 21 height 18
click at [494, 365] on div at bounding box center [494, 361] width 4 height 45
click at [354, 318] on button at bounding box center [352, 318] width 21 height 18
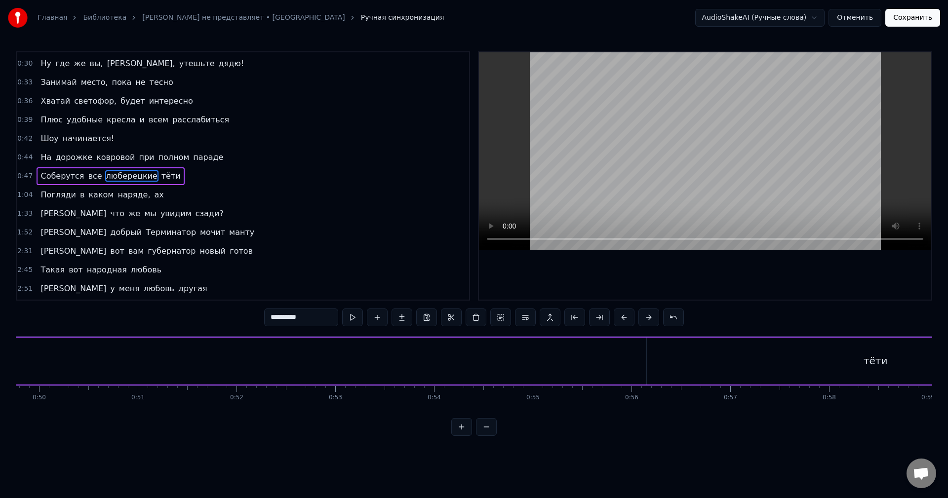
scroll to position [0, 5062]
click at [538, 368] on div "тёти" at bounding box center [727, 361] width 457 height 47
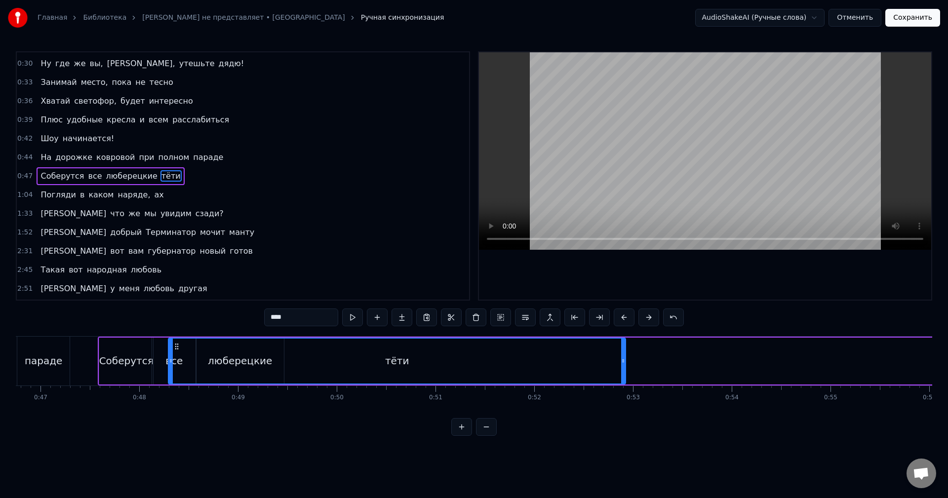
scroll to position [0, 4613]
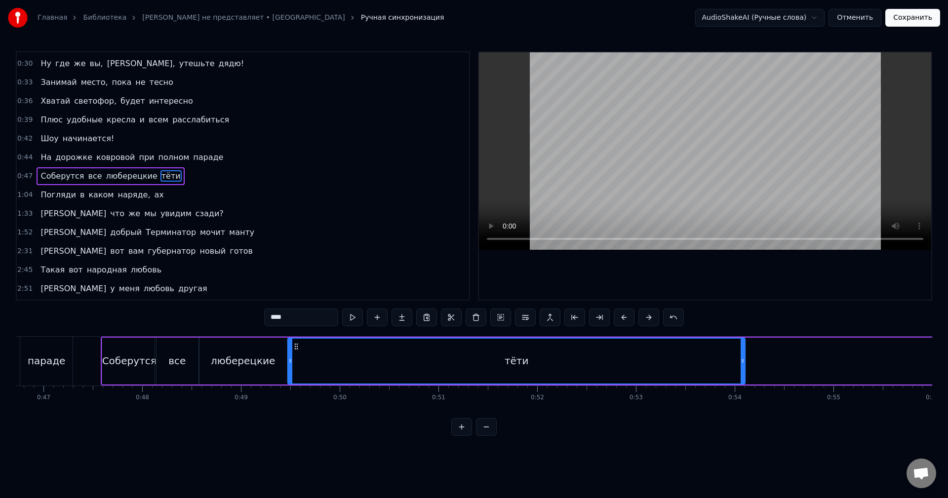
drag, startPoint x: 507, startPoint y: 344, endPoint x: 295, endPoint y: 369, distance: 212.8
click at [295, 369] on div "тёти" at bounding box center [516, 361] width 456 height 45
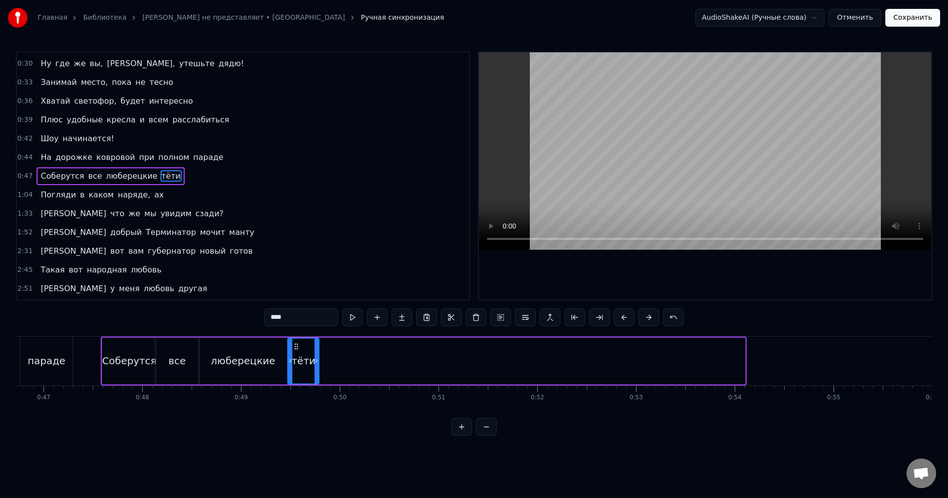
drag, startPoint x: 744, startPoint y: 366, endPoint x: 318, endPoint y: 379, distance: 426.3
click at [318, 379] on div at bounding box center [317, 361] width 4 height 45
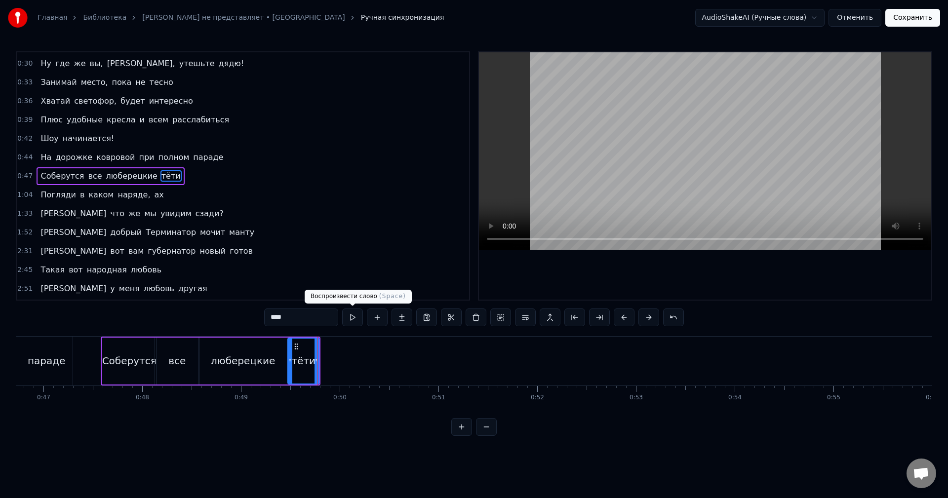
click at [350, 319] on button at bounding box center [352, 318] width 21 height 18
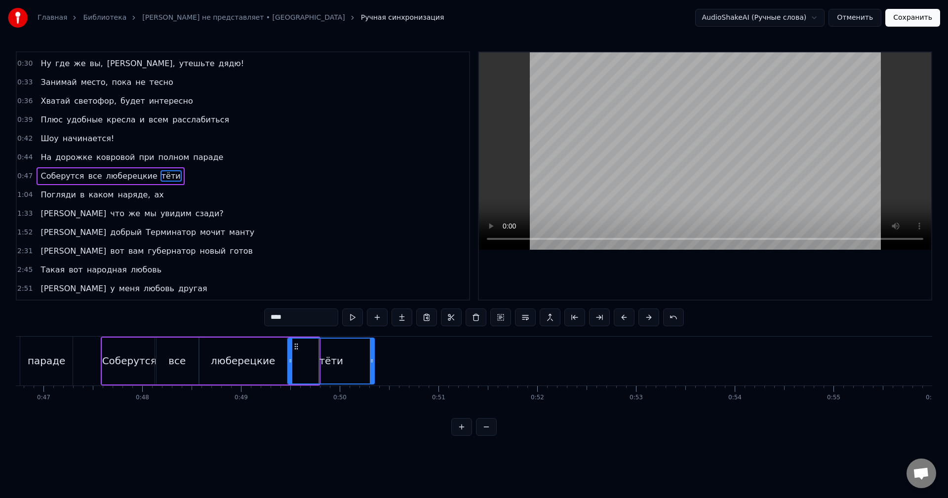
drag, startPoint x: 315, startPoint y: 362, endPoint x: 372, endPoint y: 362, distance: 56.8
click at [372, 362] on icon at bounding box center [372, 361] width 4 height 8
click at [372, 362] on icon at bounding box center [373, 361] width 4 height 8
click at [354, 319] on button at bounding box center [352, 318] width 21 height 18
click at [265, 359] on div "люберецкие" at bounding box center [243, 361] width 64 height 15
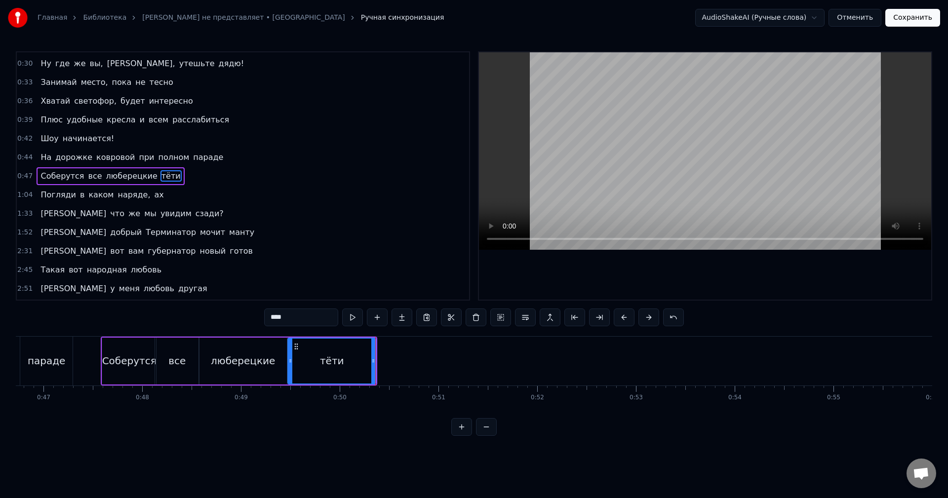
type input "**********"
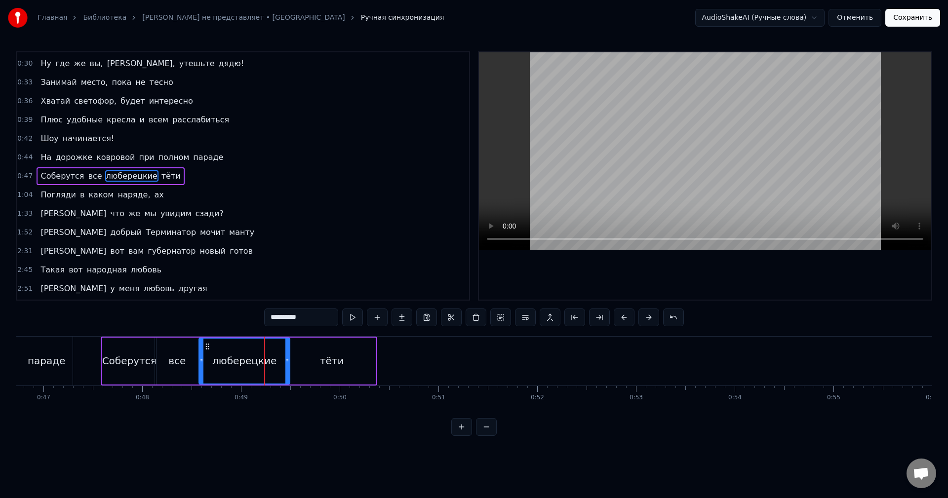
drag, startPoint x: 287, startPoint y: 356, endPoint x: 293, endPoint y: 356, distance: 6.4
click at [289, 356] on div at bounding box center [287, 361] width 4 height 45
click at [294, 356] on div "Соберутся все люберецкие тёти" at bounding box center [239, 361] width 276 height 49
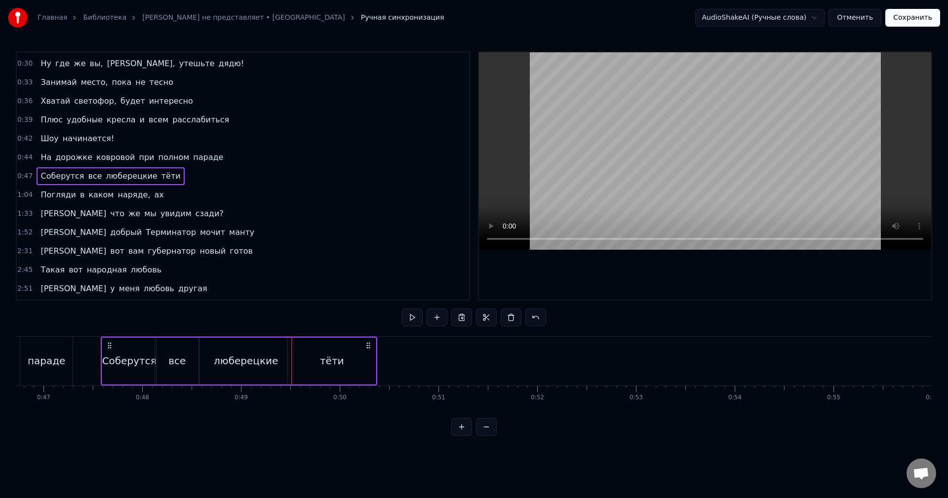
click at [295, 356] on div "тёти" at bounding box center [332, 361] width 88 height 47
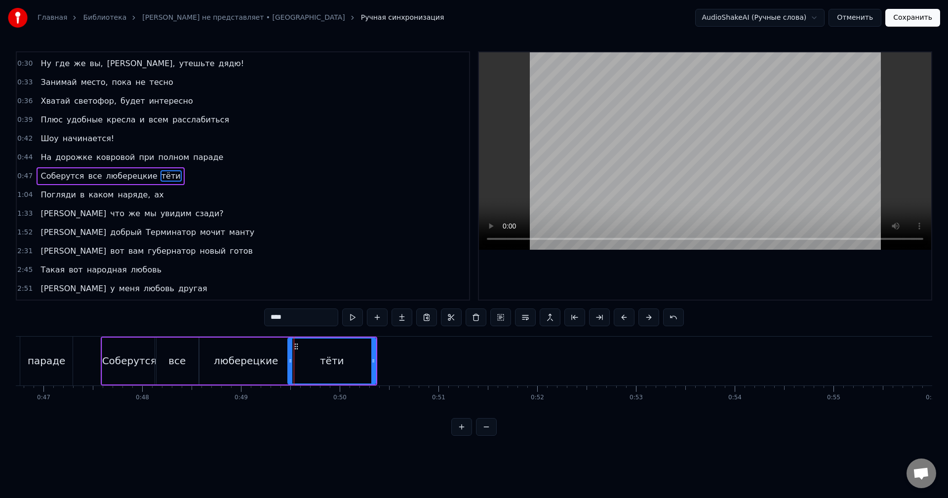
click at [310, 356] on div "тёти" at bounding box center [331, 361] width 87 height 45
drag, startPoint x: 296, startPoint y: 348, endPoint x: 303, endPoint y: 347, distance: 6.9
click at [301, 347] on icon at bounding box center [299, 347] width 8 height 8
click at [305, 347] on icon at bounding box center [304, 347] width 8 height 8
click at [307, 347] on icon at bounding box center [305, 347] width 8 height 8
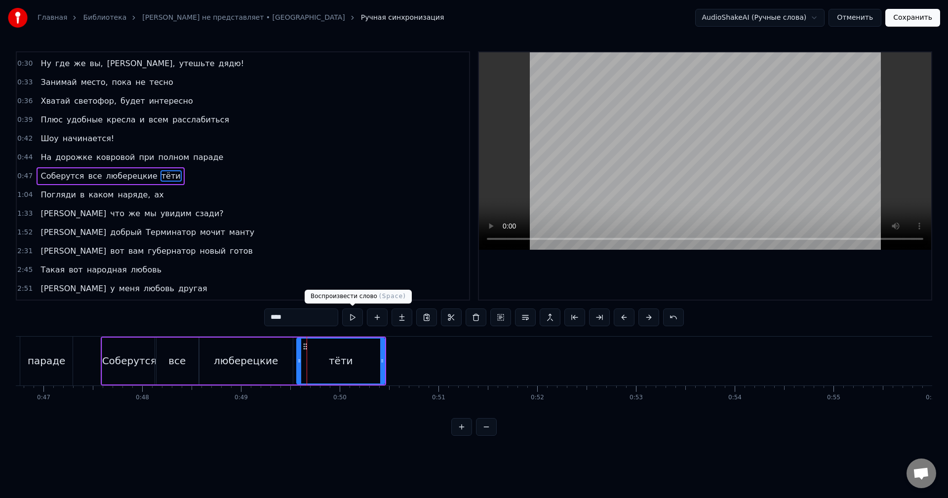
click at [349, 317] on button at bounding box center [352, 318] width 21 height 18
click at [179, 175] on div "0:47 Соберутся все люберецкие тёти" at bounding box center [243, 176] width 452 height 19
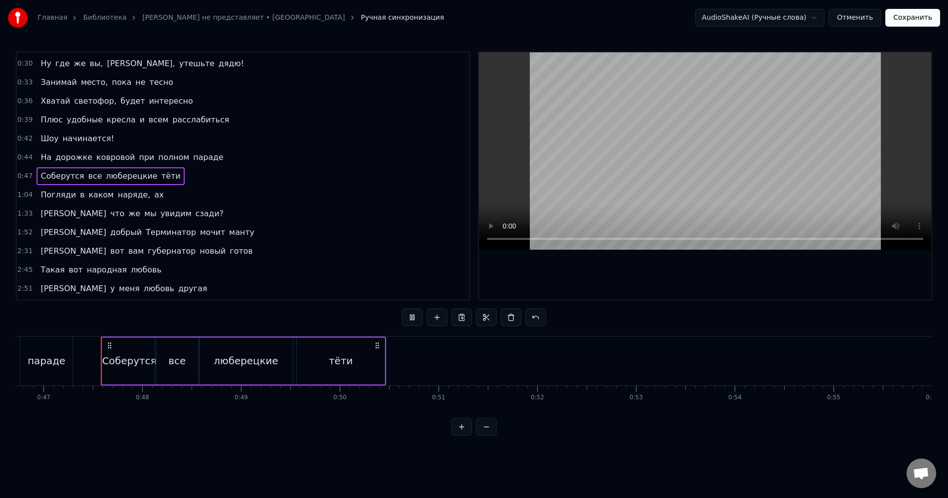
scroll to position [72, 0]
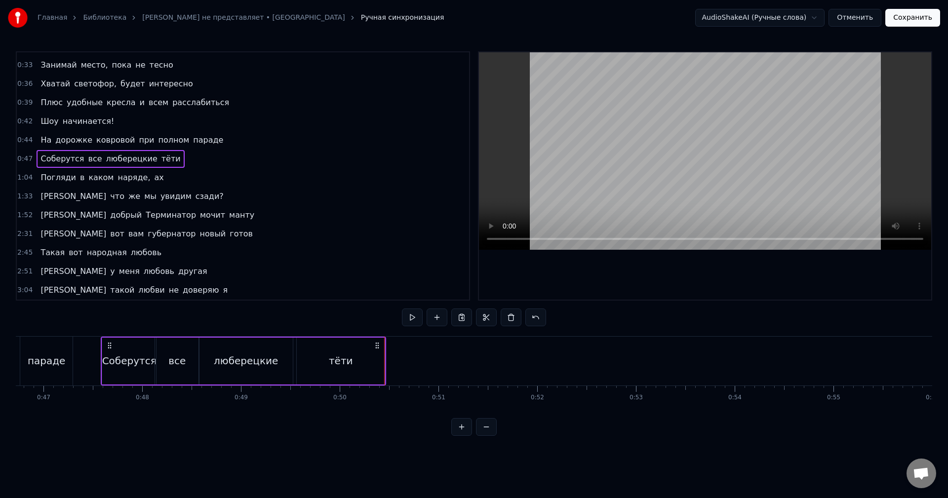
click at [352, 369] on div "тёти" at bounding box center [341, 361] width 88 height 47
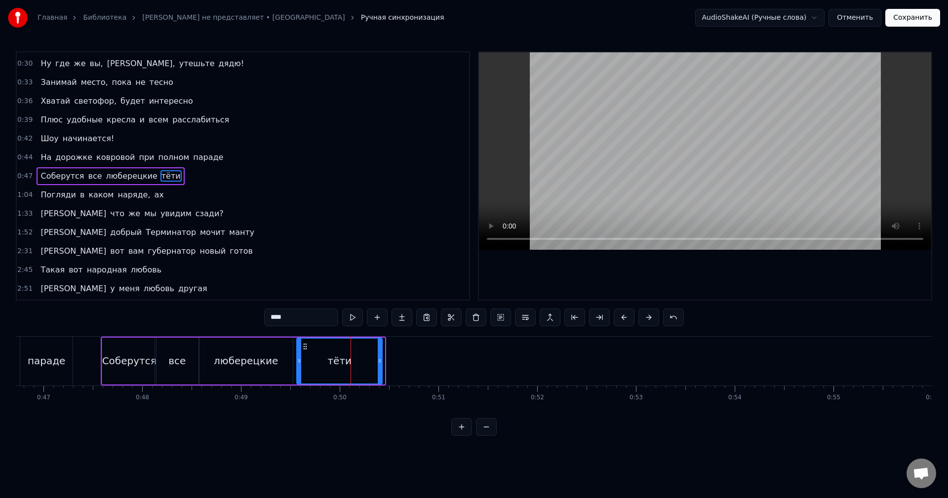
click at [380, 361] on icon at bounding box center [380, 361] width 4 height 8
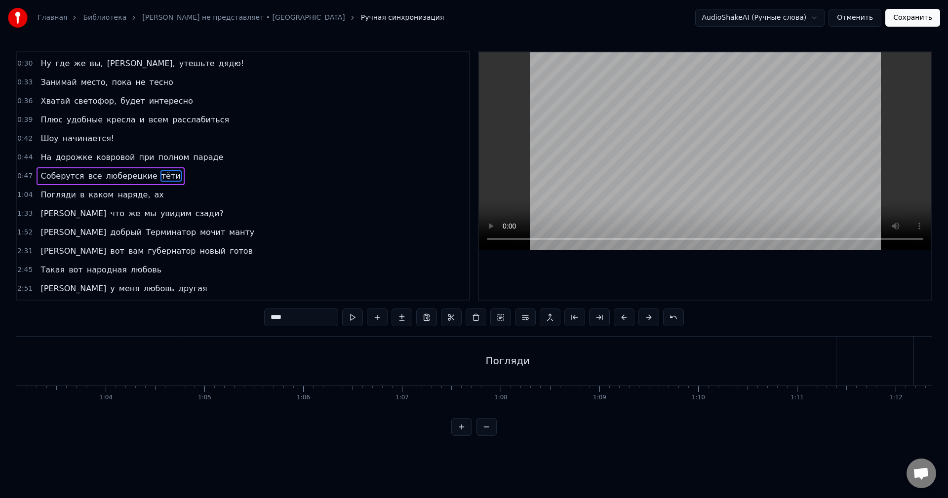
scroll to position [0, 6270]
click at [409, 364] on div "Погляди" at bounding box center [467, 361] width 657 height 49
type input "*******"
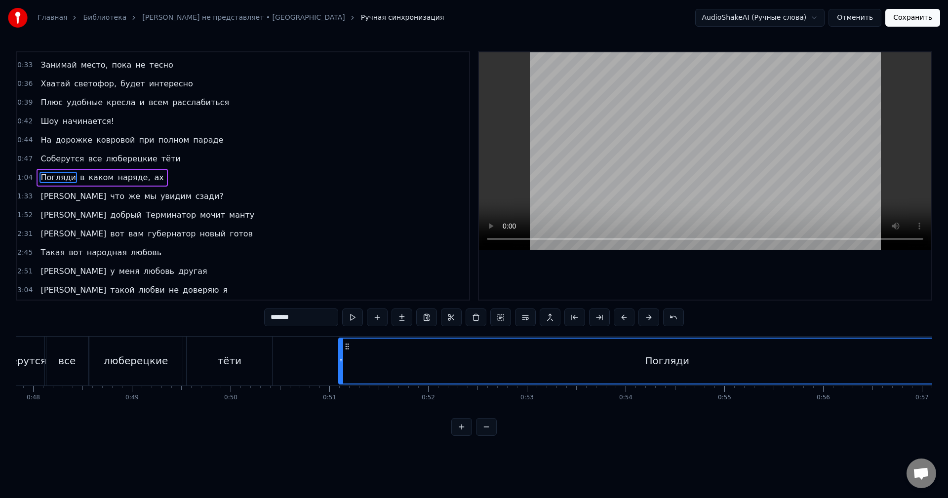
scroll to position [0, 4733]
drag, startPoint x: 148, startPoint y: 346, endPoint x: 771, endPoint y: 322, distance: 623.0
click at [771, 322] on div "0:22 Мне по* на хит- парады 0:25 От Prado, Gucci и H&M наряды 0:28 Не надо, мы …" at bounding box center [474, 243] width 916 height 385
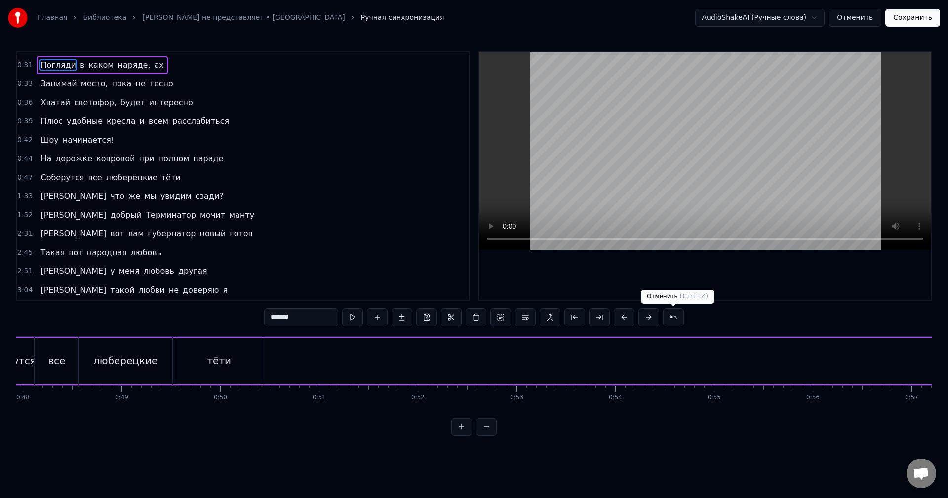
click at [673, 316] on button at bounding box center [673, 318] width 21 height 18
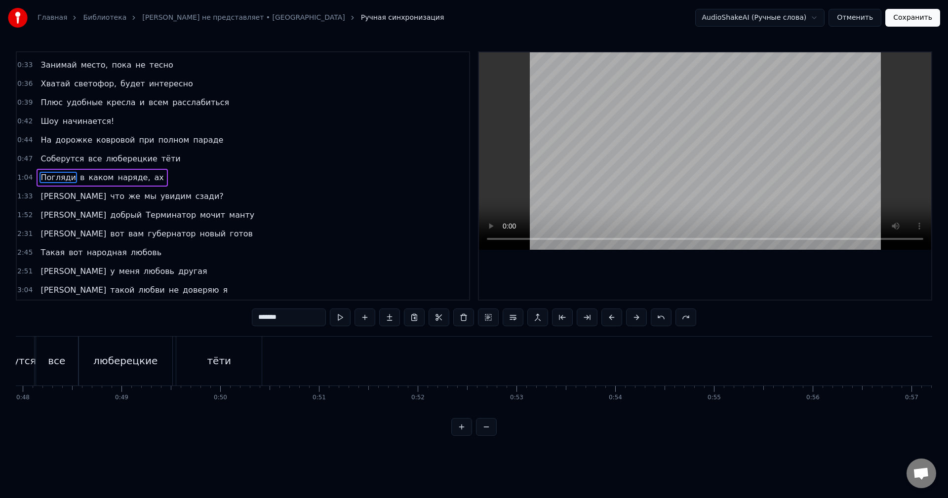
click at [187, 173] on div "1:04 Погляди в каком наряде, ах" at bounding box center [243, 177] width 452 height 19
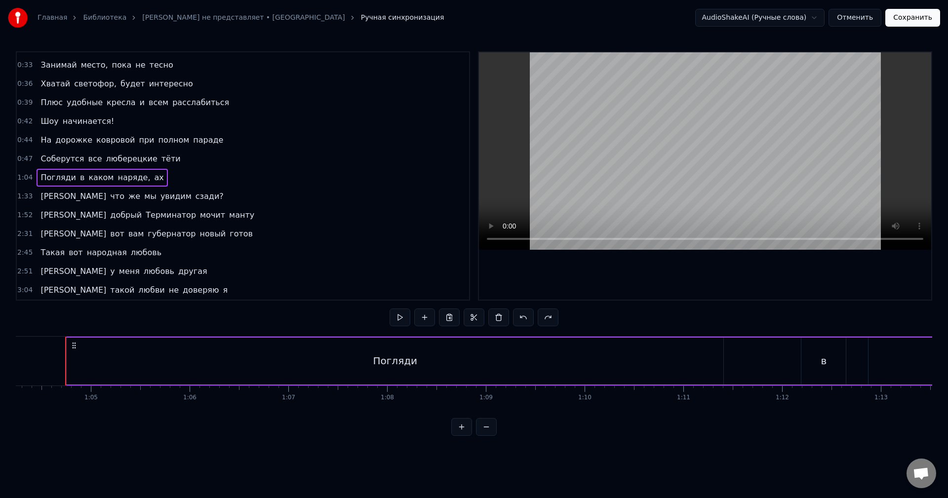
click at [484, 436] on button at bounding box center [486, 427] width 21 height 18
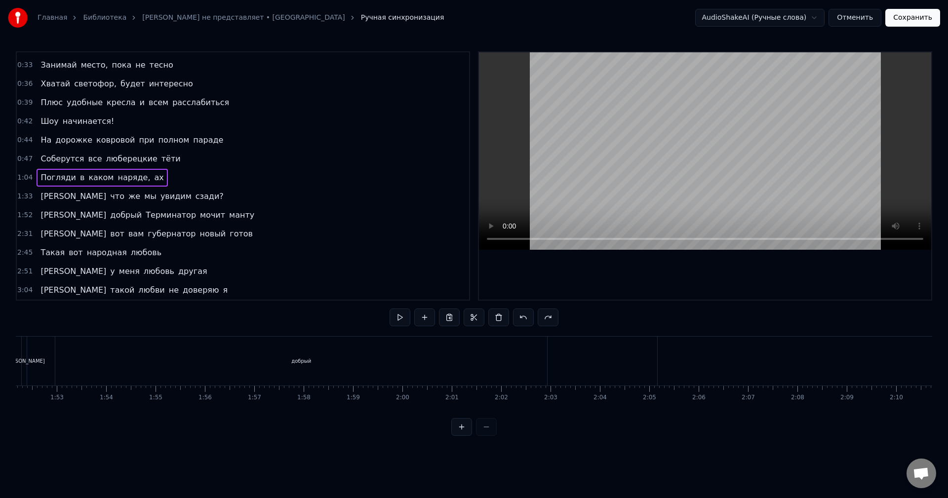
click at [485, 436] on div at bounding box center [473, 427] width 45 height 18
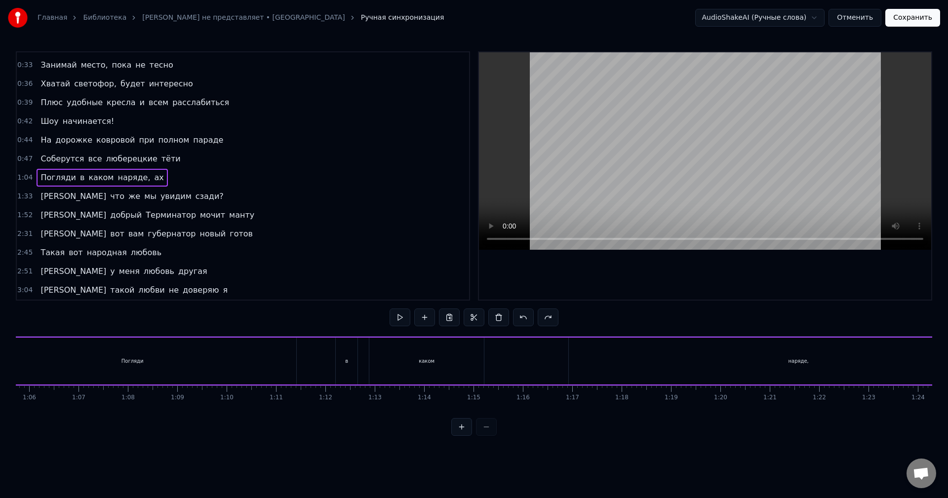
scroll to position [0, 3147]
click at [484, 423] on div "0:22 Мне по* на хит- парады 0:25 От Prado, Gucci и H&M наряды 0:28 Не надо, мы …" at bounding box center [474, 243] width 916 height 385
click at [482, 433] on div at bounding box center [473, 427] width 45 height 18
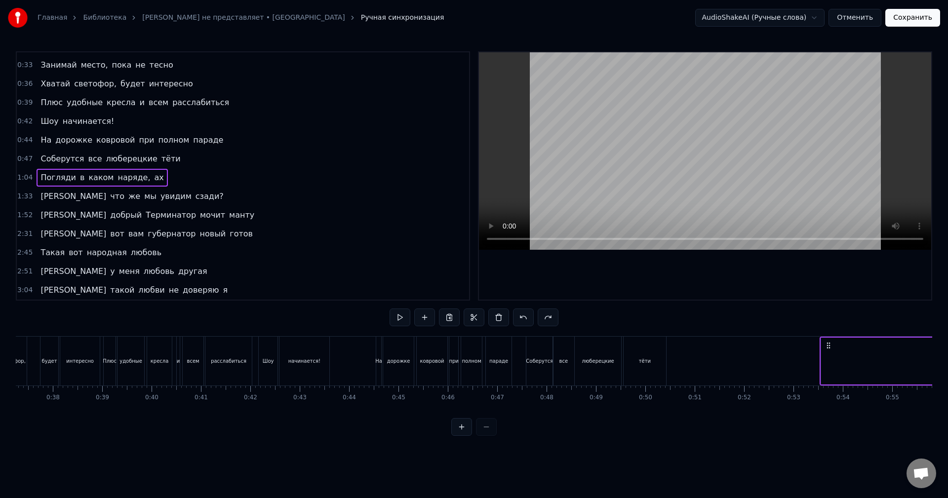
scroll to position [0, 1840]
drag, startPoint x: 655, startPoint y: 343, endPoint x: 675, endPoint y: 374, distance: 37.1
click at [677, 349] on icon at bounding box center [677, 346] width 8 height 8
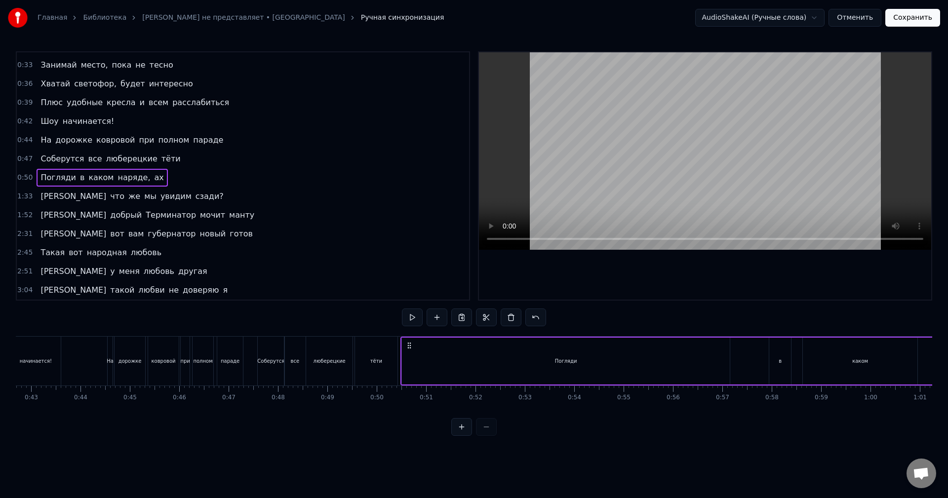
scroll to position [0, 2195]
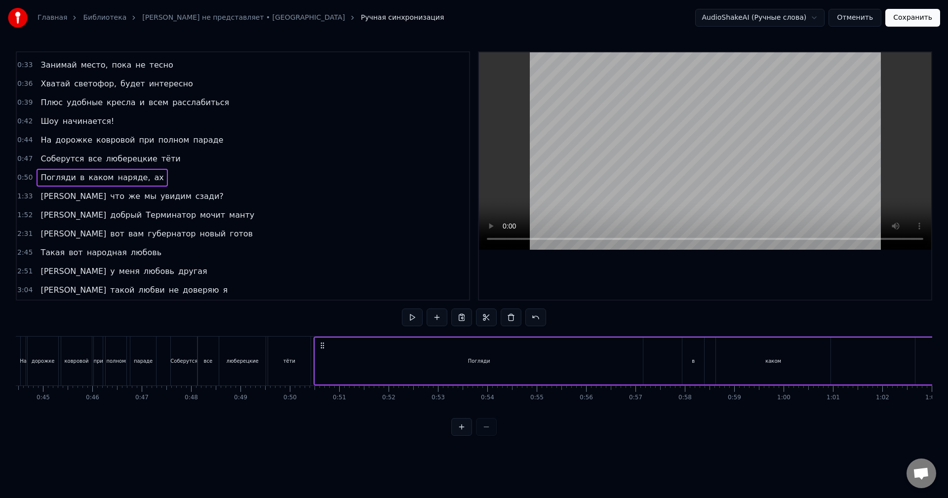
click at [632, 362] on div "Погляди" at bounding box center [479, 361] width 328 height 47
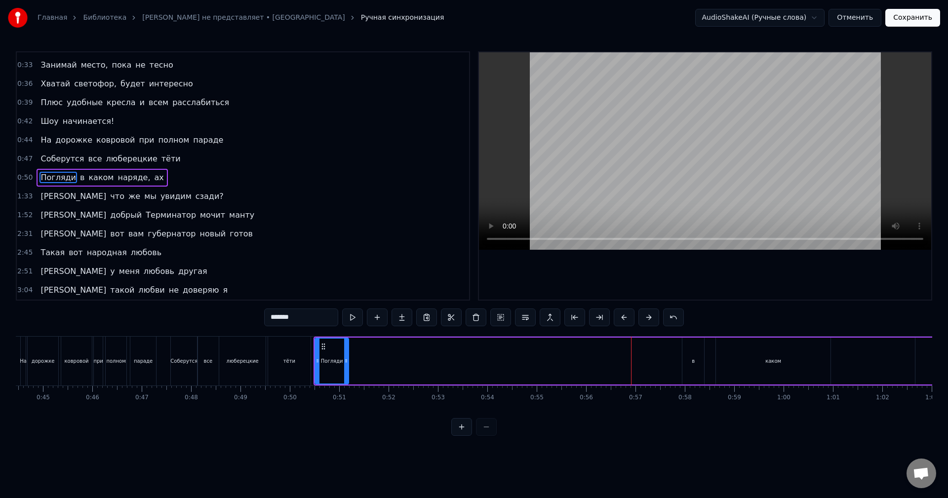
drag, startPoint x: 642, startPoint y: 361, endPoint x: 348, endPoint y: 372, distance: 294.4
click at [348, 372] on div at bounding box center [346, 361] width 4 height 45
click at [355, 322] on button at bounding box center [352, 318] width 21 height 18
drag, startPoint x: 345, startPoint y: 349, endPoint x: 334, endPoint y: 350, distance: 10.9
click at [334, 350] on div at bounding box center [336, 361] width 4 height 45
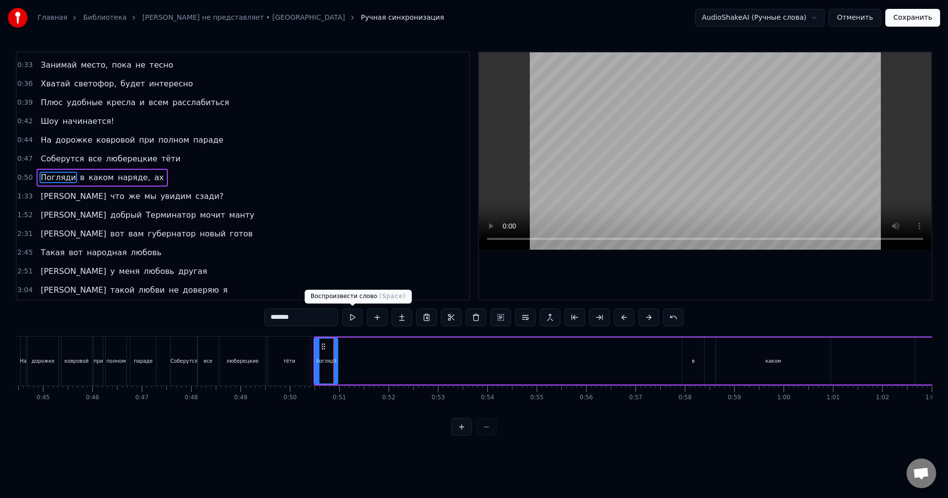
click at [353, 322] on button at bounding box center [352, 318] width 21 height 18
click at [330, 346] on div at bounding box center [331, 361] width 4 height 45
click at [352, 321] on button at bounding box center [352, 318] width 21 height 18
click at [695, 368] on div "в" at bounding box center [693, 361] width 22 height 47
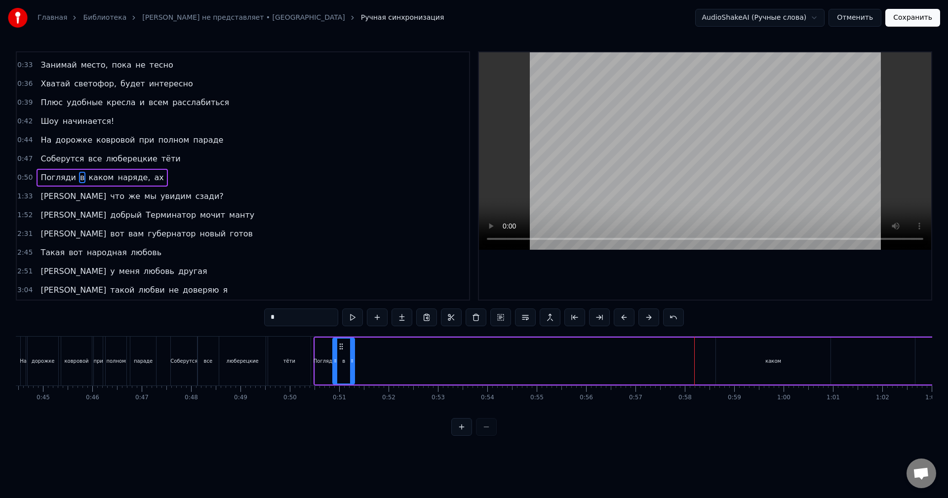
drag, startPoint x: 690, startPoint y: 347, endPoint x: 341, endPoint y: 352, distance: 349.6
click at [341, 352] on div "в" at bounding box center [343, 361] width 21 height 45
click at [354, 321] on button at bounding box center [352, 318] width 21 height 18
drag, startPoint x: 352, startPoint y: 346, endPoint x: 341, endPoint y: 347, distance: 10.4
click at [341, 347] on div at bounding box center [342, 361] width 4 height 45
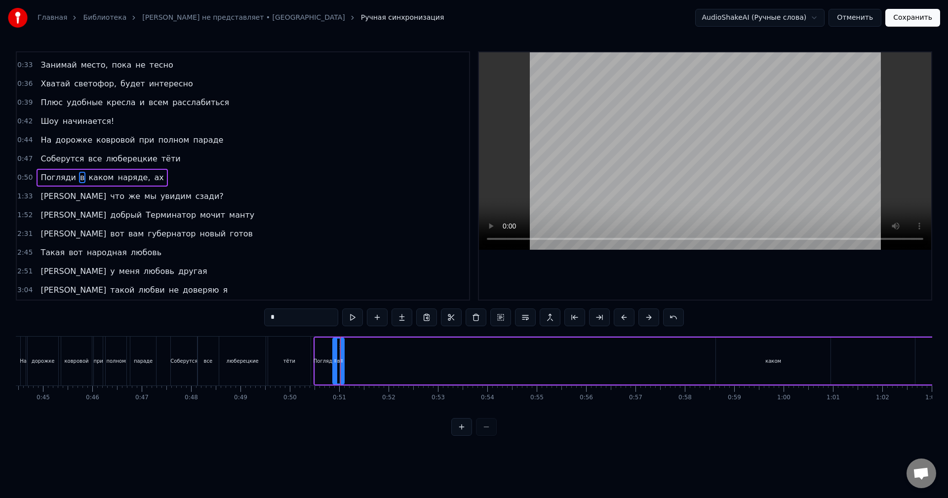
click at [754, 368] on div "каком" at bounding box center [773, 361] width 115 height 47
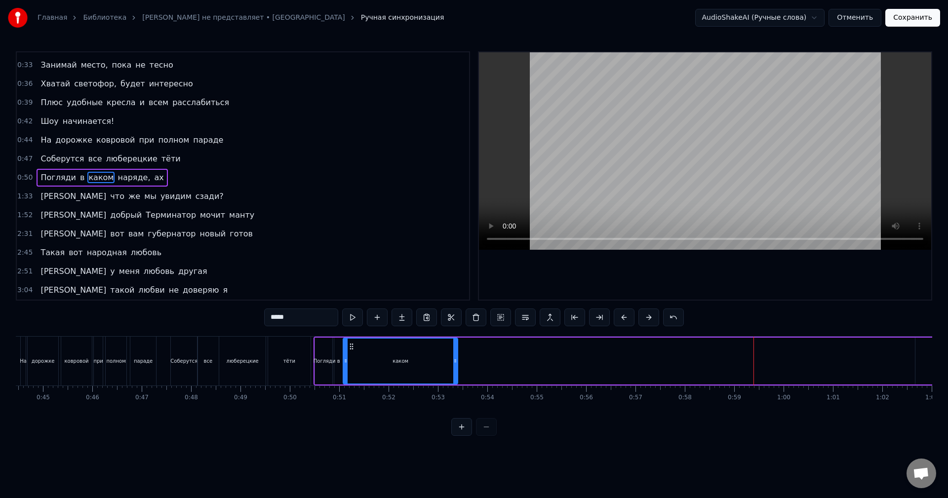
drag, startPoint x: 725, startPoint y: 349, endPoint x: 353, endPoint y: 366, distance: 373.2
click at [353, 366] on div "каком" at bounding box center [401, 361] width 114 height 45
drag, startPoint x: 454, startPoint y: 358, endPoint x: 362, endPoint y: 363, distance: 92.4
click at [362, 363] on icon at bounding box center [363, 361] width 4 height 8
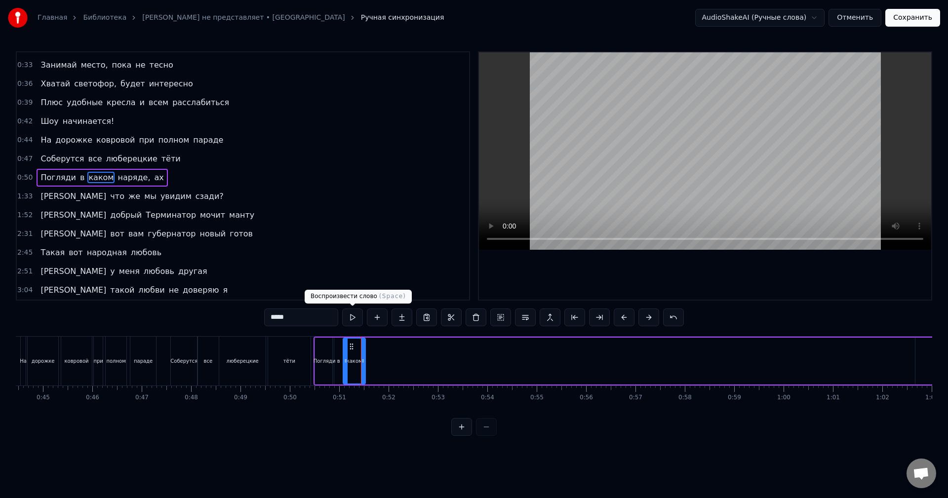
click at [350, 318] on button at bounding box center [352, 318] width 21 height 18
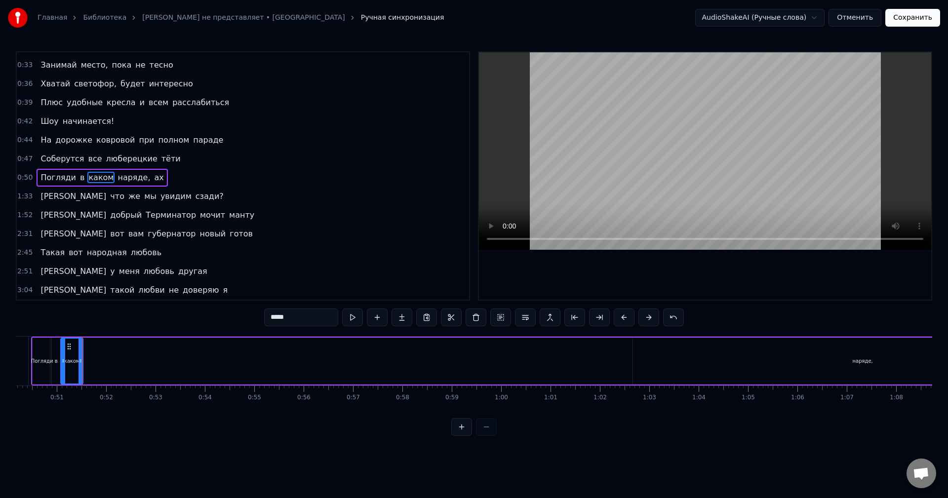
scroll to position [0, 2497]
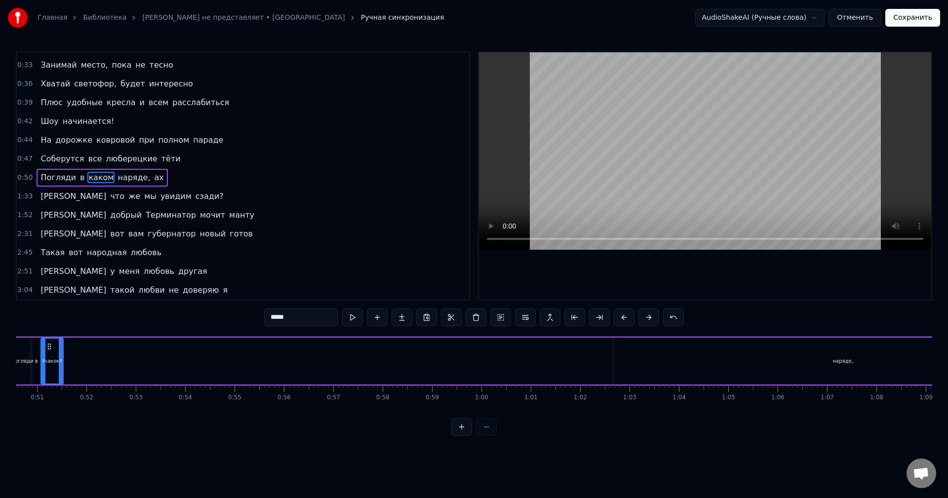
click at [741, 369] on div "наряде," at bounding box center [842, 361] width 459 height 47
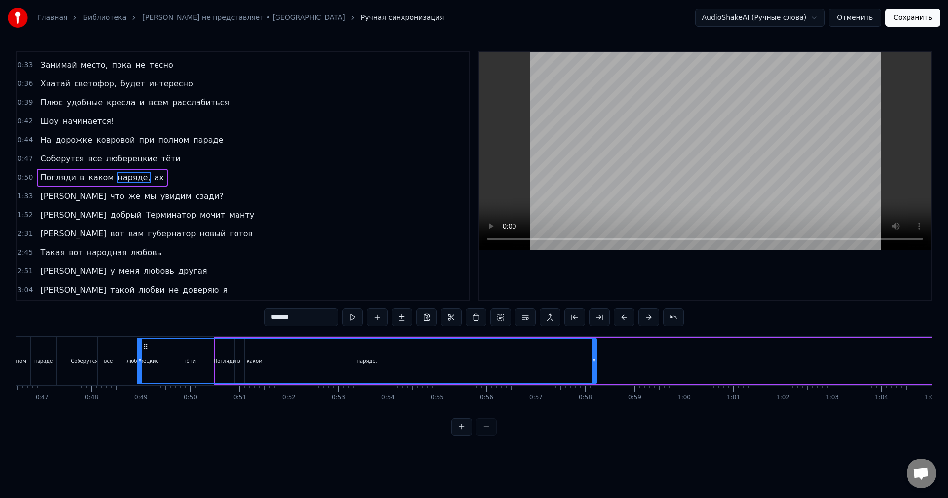
scroll to position [0, 2293]
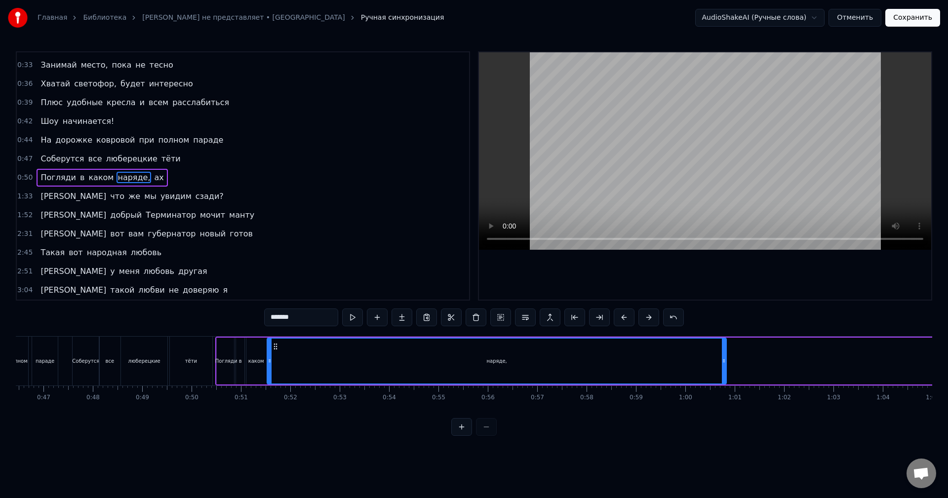
drag, startPoint x: 623, startPoint y: 348, endPoint x: 277, endPoint y: 375, distance: 347.2
click at [277, 375] on div "наряде," at bounding box center [497, 361] width 458 height 45
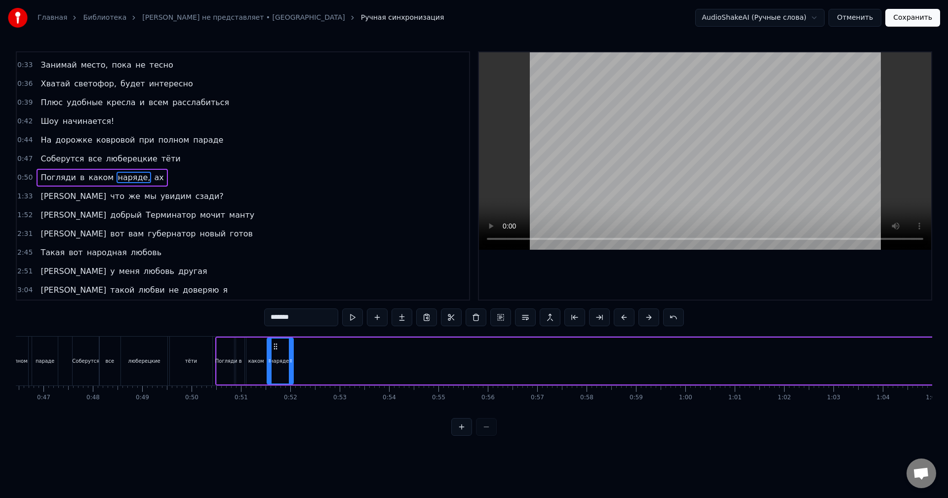
drag, startPoint x: 725, startPoint y: 362, endPoint x: 294, endPoint y: 362, distance: 431.0
click at [292, 365] on div at bounding box center [291, 361] width 4 height 45
click at [346, 315] on button at bounding box center [352, 318] width 21 height 18
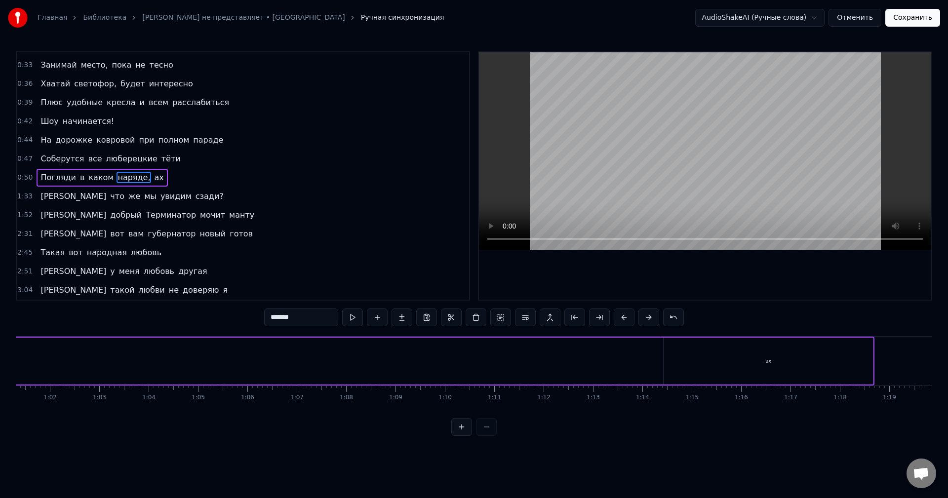
scroll to position [0, 3074]
click at [667, 353] on div "ах" at bounding box center [720, 361] width 209 height 47
type input "**"
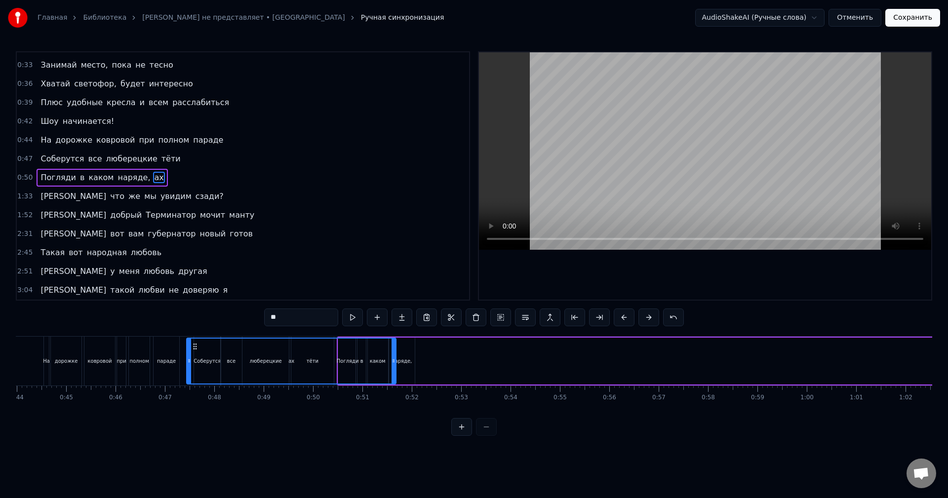
scroll to position [0, 2171]
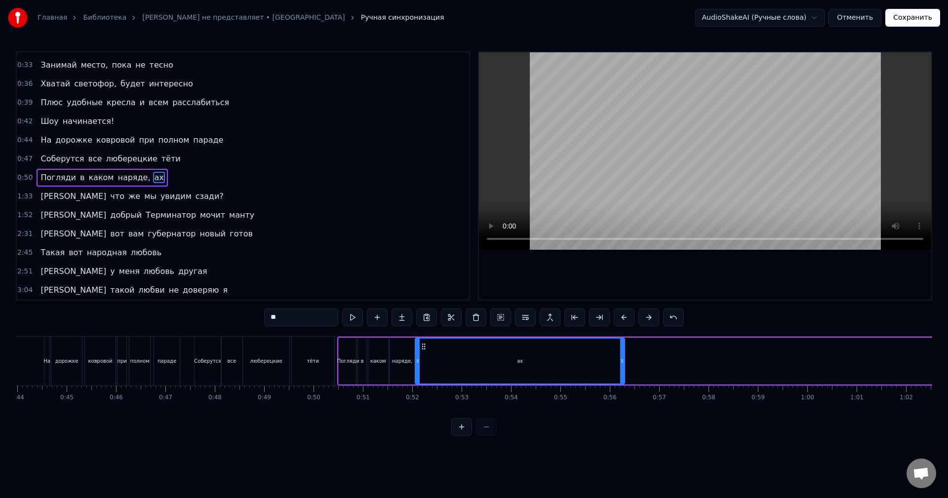
drag, startPoint x: 625, startPoint y: 349, endPoint x: 424, endPoint y: 387, distance: 204.5
click at [424, 387] on div "Мне по* на хит- парады От Prado, Gucci и H&M наряды Не надо, мы и так в поряде …" at bounding box center [474, 373] width 916 height 74
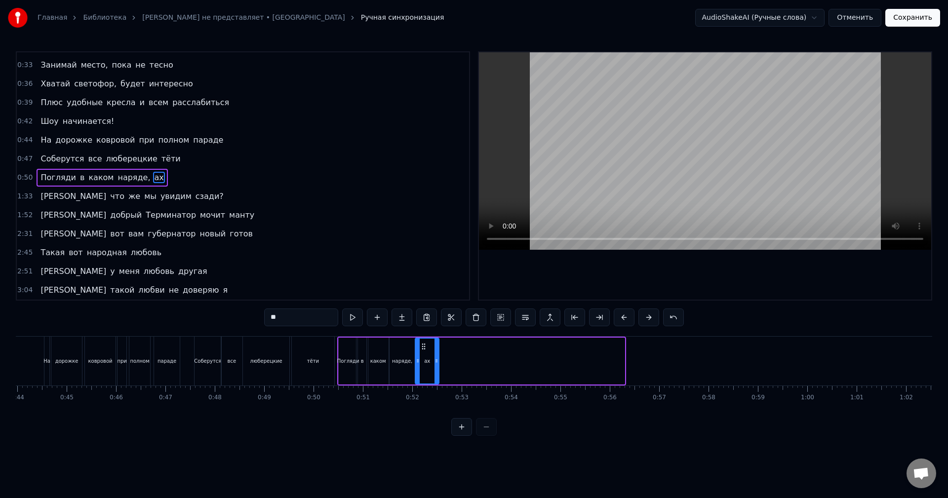
drag, startPoint x: 623, startPoint y: 356, endPoint x: 437, endPoint y: 367, distance: 186.0
click at [437, 367] on div at bounding box center [436, 361] width 4 height 45
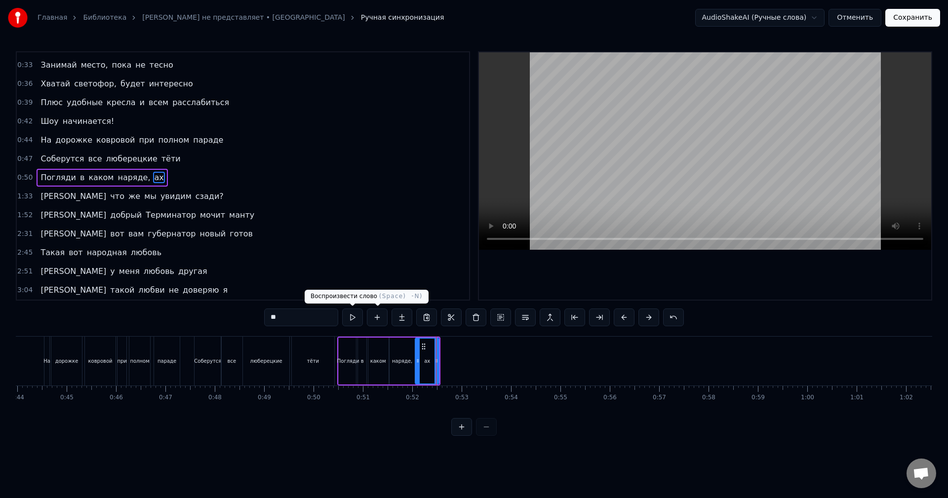
click at [358, 316] on button at bounding box center [352, 318] width 21 height 18
drag, startPoint x: 436, startPoint y: 362, endPoint x: 445, endPoint y: 363, distance: 8.9
click at [445, 363] on icon at bounding box center [445, 361] width 4 height 8
click at [359, 318] on button at bounding box center [352, 318] width 21 height 18
click at [444, 346] on div at bounding box center [444, 361] width 4 height 45
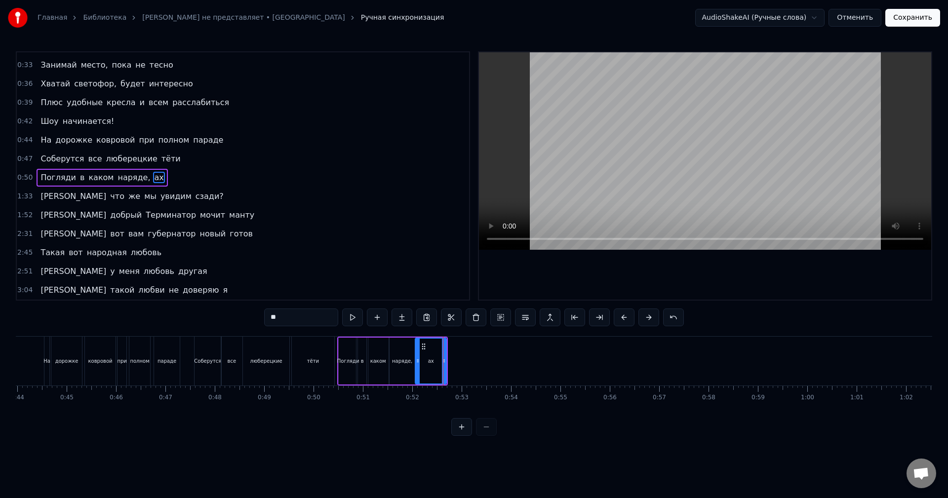
click at [160, 199] on div "1:33 И что же мы увидим сзади?" at bounding box center [243, 196] width 452 height 19
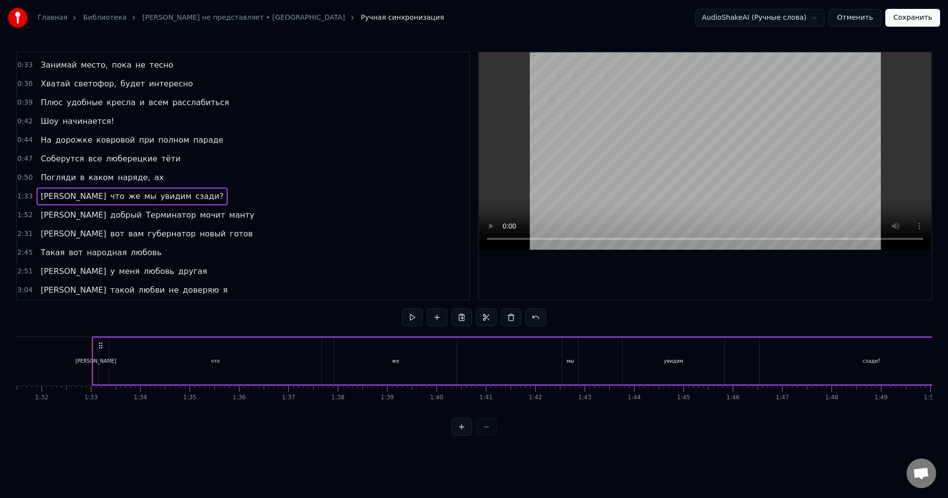
scroll to position [0, 4543]
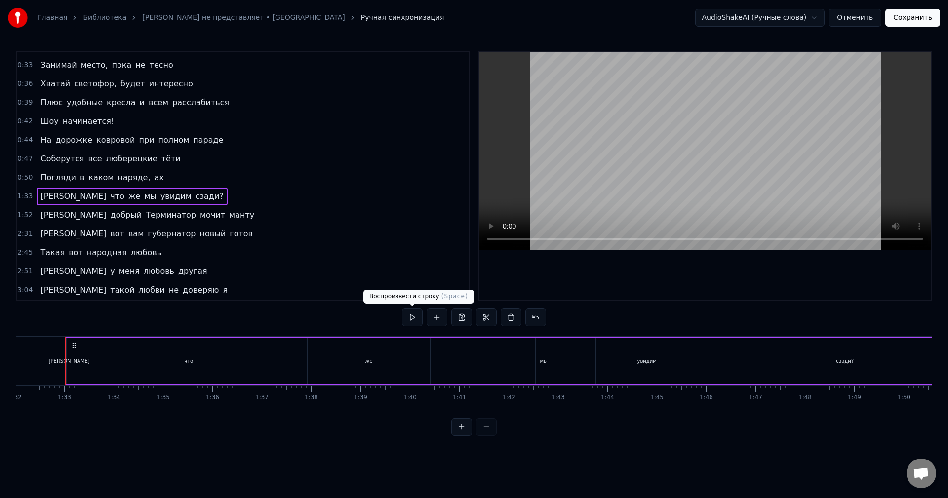
click at [411, 314] on button at bounding box center [412, 318] width 21 height 18
click at [410, 314] on button at bounding box center [412, 318] width 21 height 18
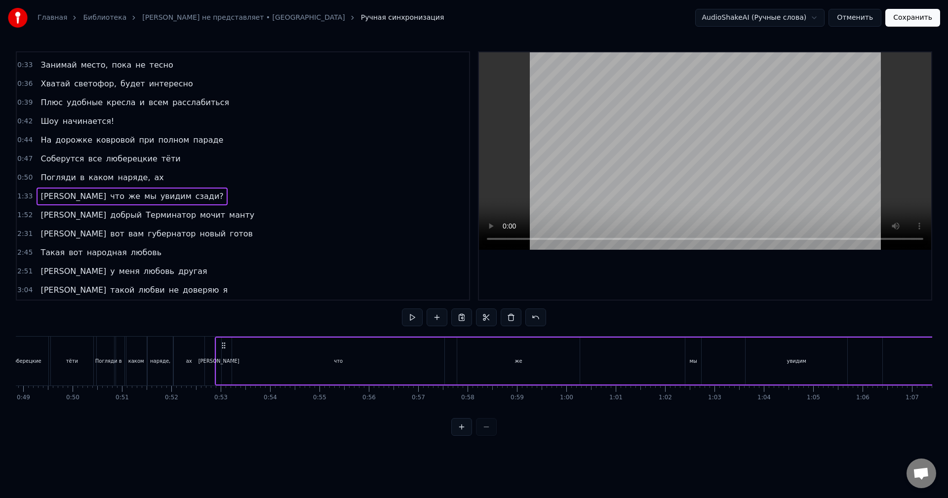
scroll to position [0, 2401]
drag, startPoint x: 610, startPoint y: 345, endPoint x: 225, endPoint y: 373, distance: 385.7
click at [225, 373] on div "И что же мы увидим сзади?" at bounding box center [662, 361] width 893 height 49
click at [220, 346] on div "[PERSON_NAME]" at bounding box center [220, 361] width 5 height 47
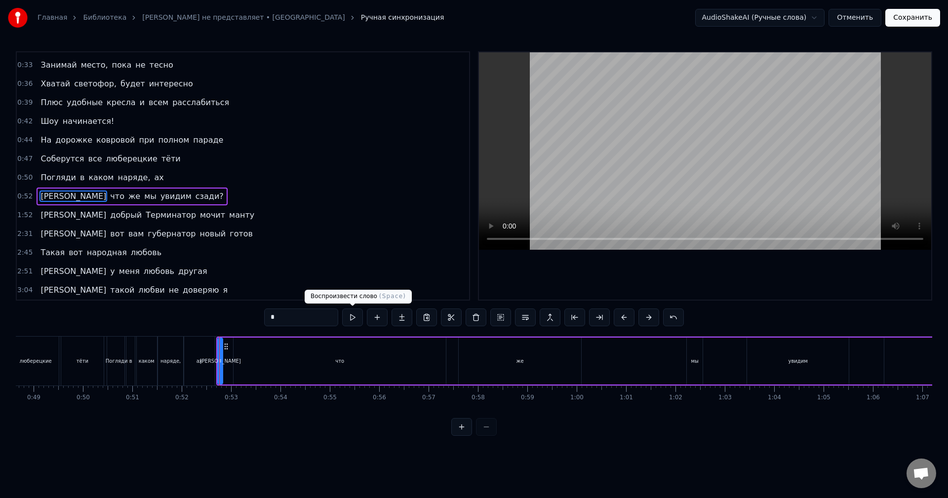
click at [353, 315] on button at bounding box center [352, 318] width 21 height 18
click at [168, 197] on div "0:52 И что же мы увидим сзади?" at bounding box center [243, 196] width 452 height 19
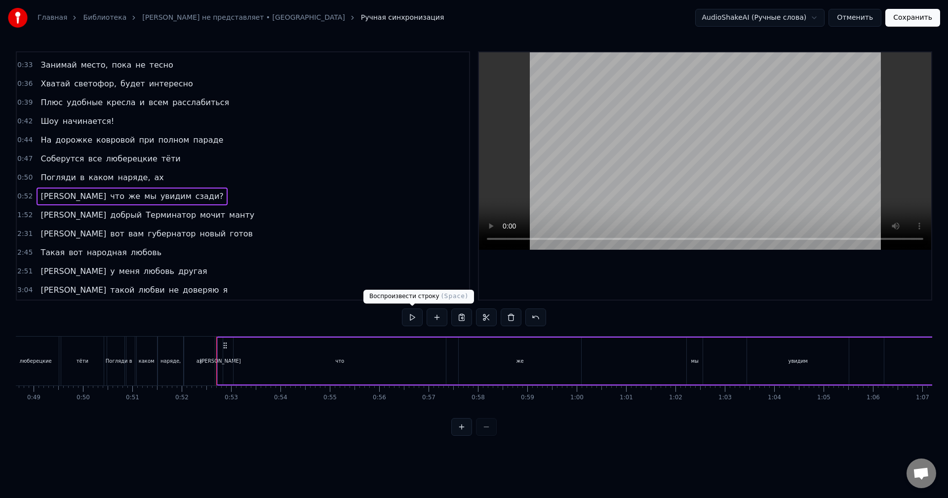
click at [408, 317] on button at bounding box center [412, 318] width 21 height 18
click at [338, 361] on div "что" at bounding box center [339, 360] width 9 height 7
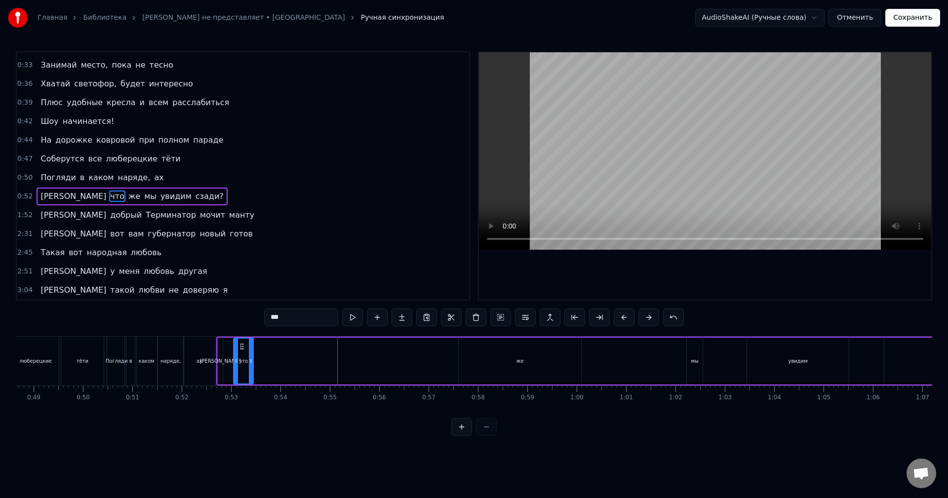
drag, startPoint x: 444, startPoint y: 355, endPoint x: 251, endPoint y: 376, distance: 194.1
click at [251, 376] on div at bounding box center [251, 361] width 4 height 45
click at [354, 312] on button at bounding box center [352, 318] width 21 height 18
click at [246, 367] on div at bounding box center [248, 361] width 4 height 45
click at [527, 356] on div "же" at bounding box center [520, 361] width 122 height 47
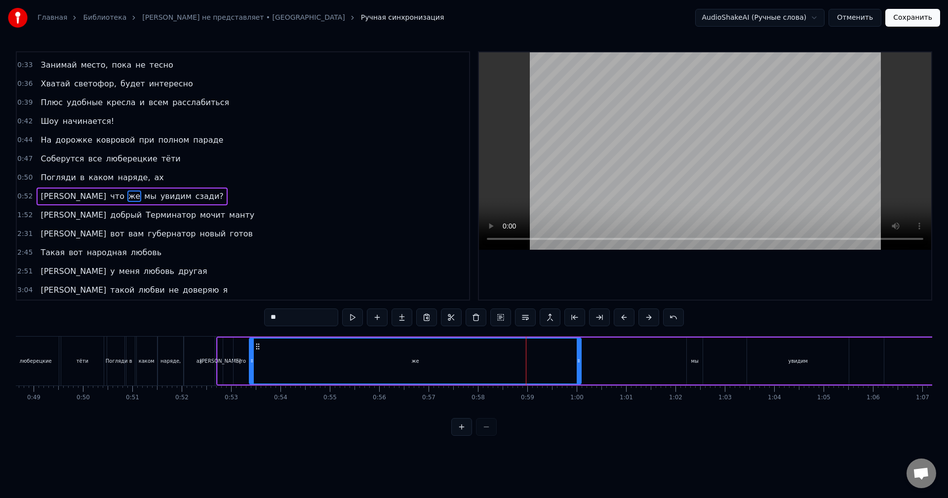
drag, startPoint x: 463, startPoint y: 347, endPoint x: 253, endPoint y: 366, distance: 210.3
click at [253, 366] on div at bounding box center [252, 361] width 4 height 45
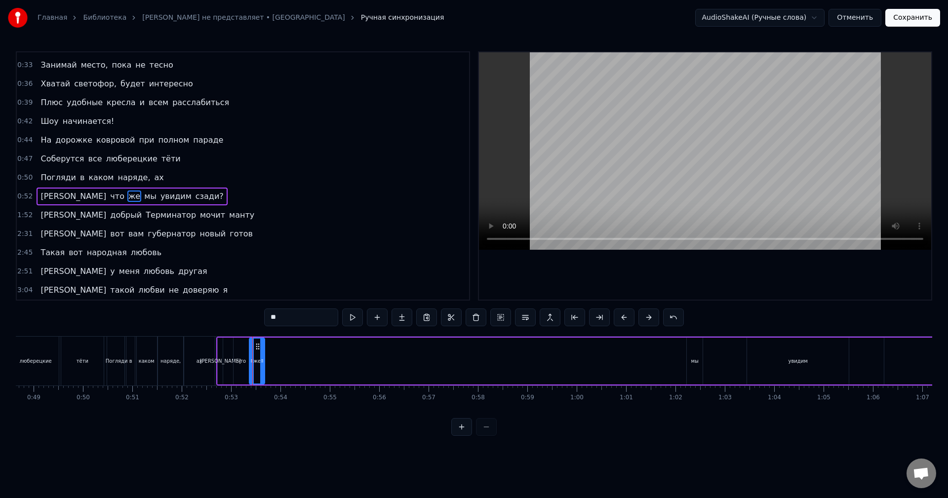
drag, startPoint x: 578, startPoint y: 357, endPoint x: 262, endPoint y: 376, distance: 317.0
click at [262, 376] on div at bounding box center [262, 361] width 4 height 45
click at [351, 316] on button at bounding box center [352, 318] width 21 height 18
click at [697, 355] on div "мы" at bounding box center [695, 361] width 16 height 47
drag, startPoint x: 694, startPoint y: 347, endPoint x: 381, endPoint y: 365, distance: 313.6
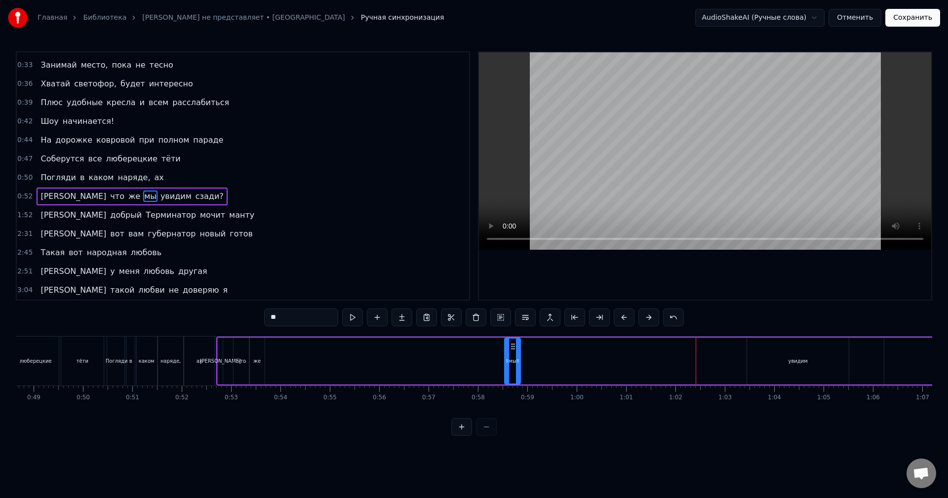
click at [505, 365] on div "мы" at bounding box center [512, 361] width 15 height 45
click at [253, 365] on div "же" at bounding box center [256, 361] width 15 height 47
click at [259, 363] on icon at bounding box center [259, 361] width 4 height 8
click at [384, 364] on div "мы" at bounding box center [383, 360] width 7 height 7
drag, startPoint x: 383, startPoint y: 346, endPoint x: 265, endPoint y: 356, distance: 118.9
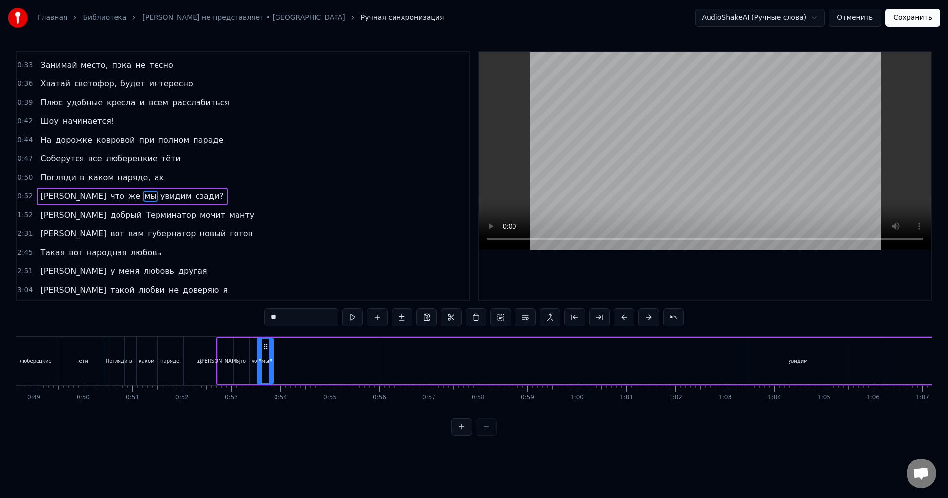
click at [265, 356] on div "мы" at bounding box center [265, 361] width 15 height 45
click at [346, 319] on button at bounding box center [352, 318] width 21 height 18
click at [776, 370] on div "увидим" at bounding box center [798, 361] width 102 height 47
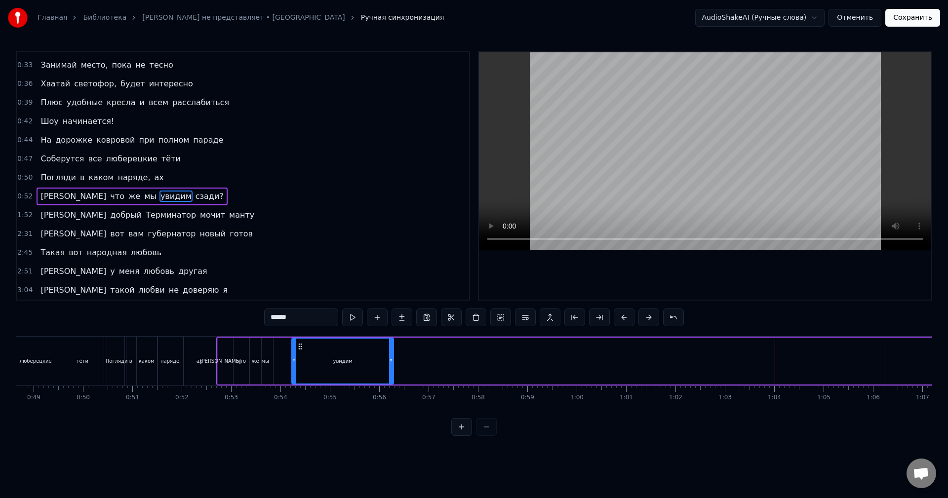
drag, startPoint x: 753, startPoint y: 346, endPoint x: 290, endPoint y: 379, distance: 463.8
click at [292, 379] on div "увидим" at bounding box center [342, 361] width 101 height 45
drag, startPoint x: 253, startPoint y: 418, endPoint x: 259, endPoint y: 416, distance: 6.7
click at [259, 416] on div "0:22 Мне по* на хит- парады 0:25 От Prado, Gucci и H&M наряды 0:28 Не надо, мы …" at bounding box center [474, 243] width 916 height 385
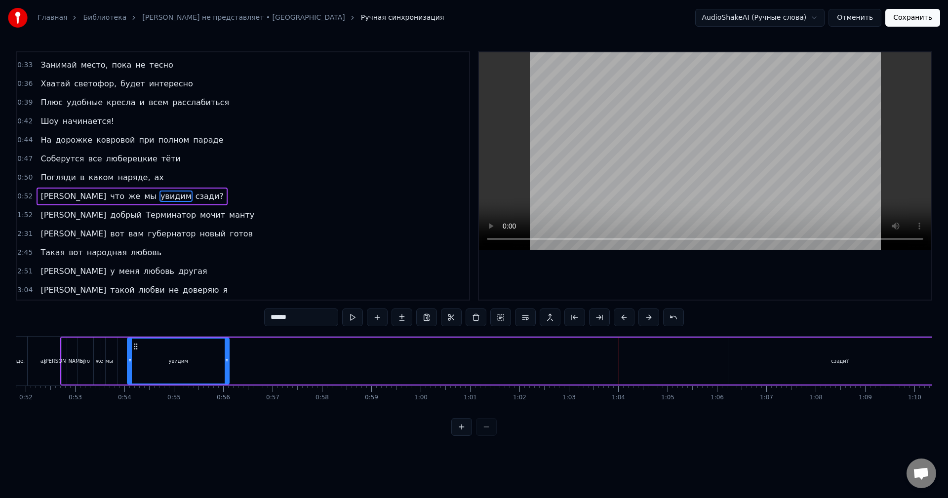
scroll to position [0, 2564]
click at [761, 349] on div "сзади?" at bounding box center [833, 361] width 223 height 47
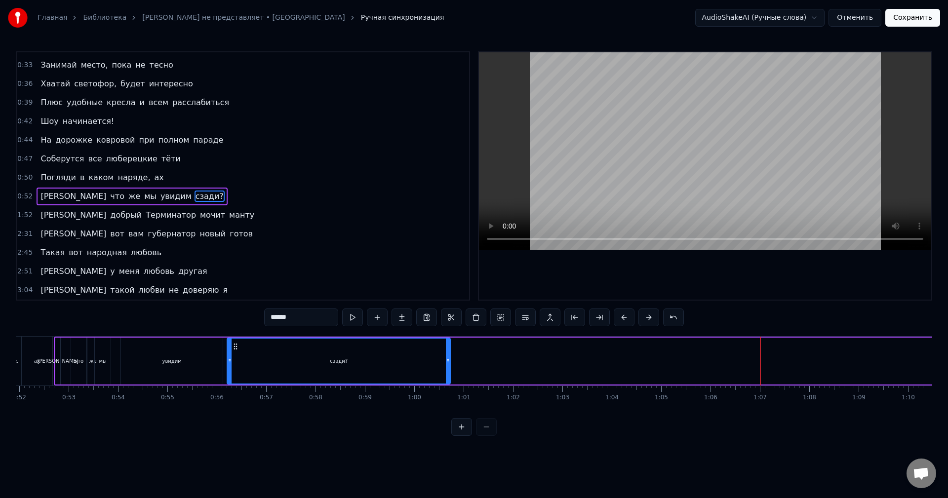
drag, startPoint x: 730, startPoint y: 349, endPoint x: 236, endPoint y: 375, distance: 495.4
click at [236, 375] on div "сзади?" at bounding box center [339, 361] width 222 height 45
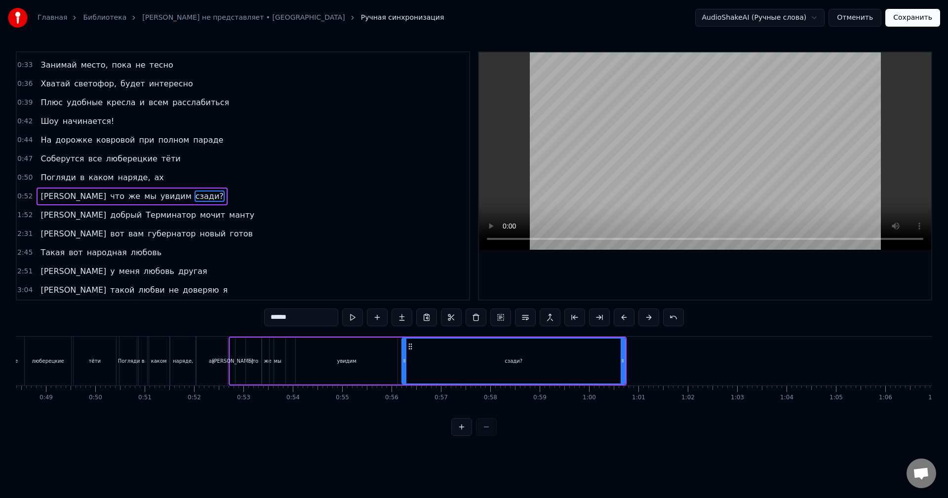
scroll to position [0, 2362]
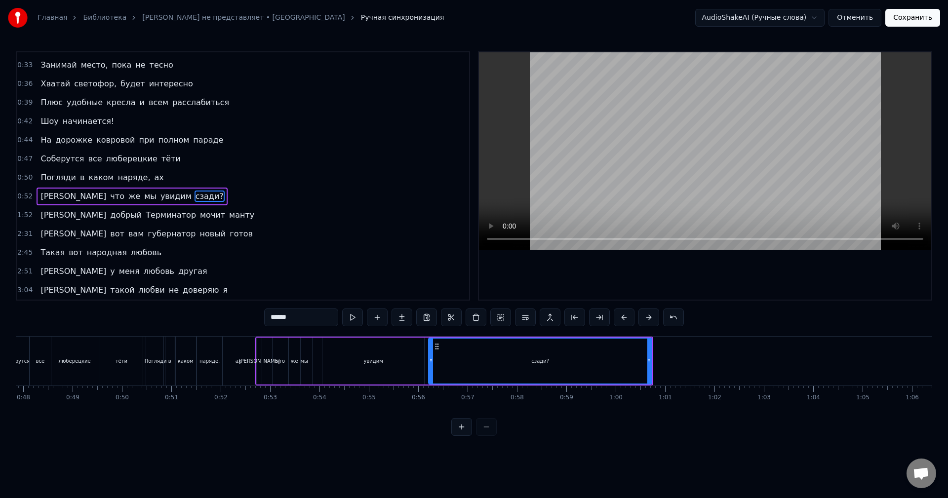
click at [466, 436] on button at bounding box center [461, 427] width 21 height 18
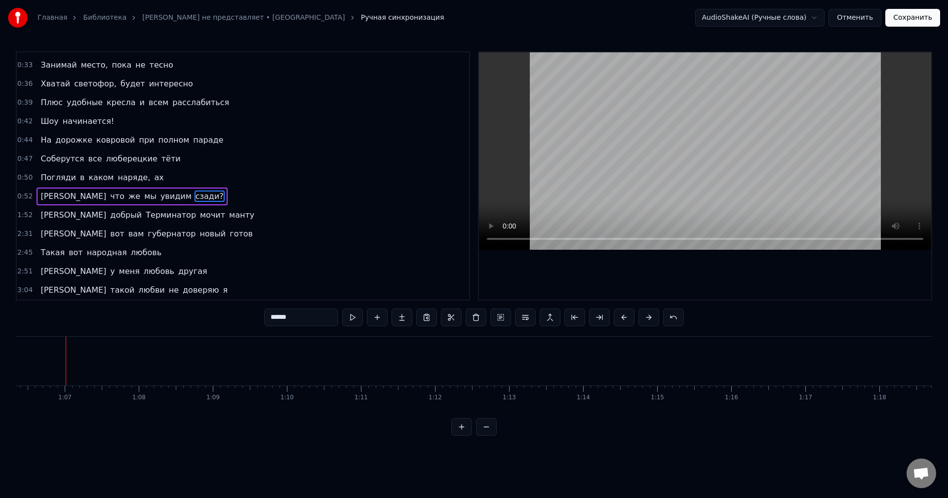
click at [466, 436] on button at bounding box center [461, 427] width 21 height 18
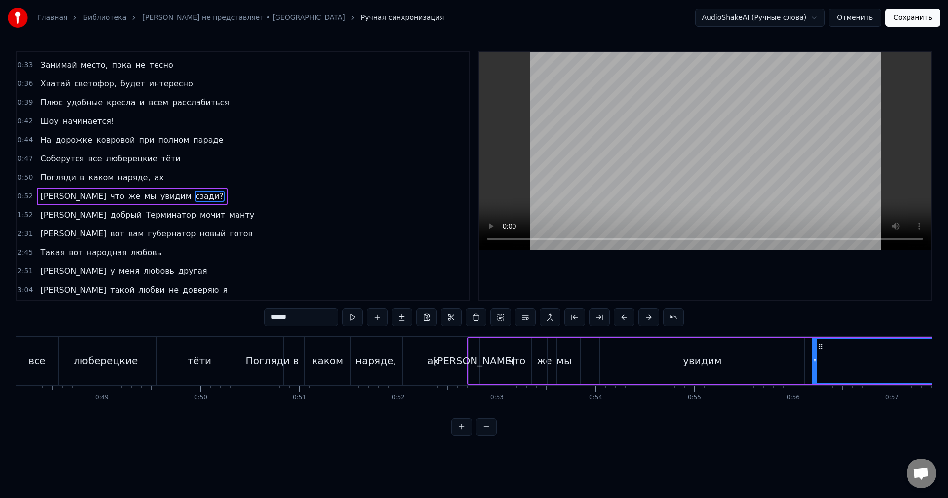
scroll to position [0, 4766]
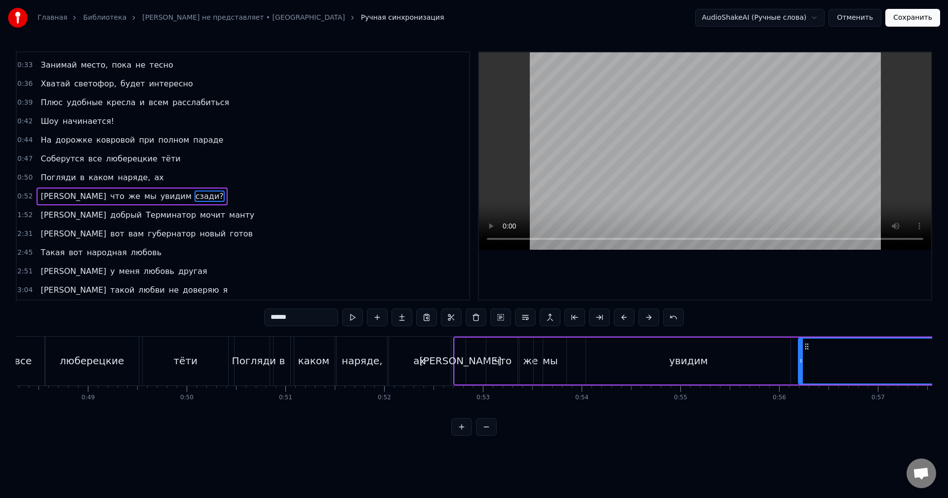
click at [463, 359] on div "[PERSON_NAME]" at bounding box center [460, 361] width 82 height 15
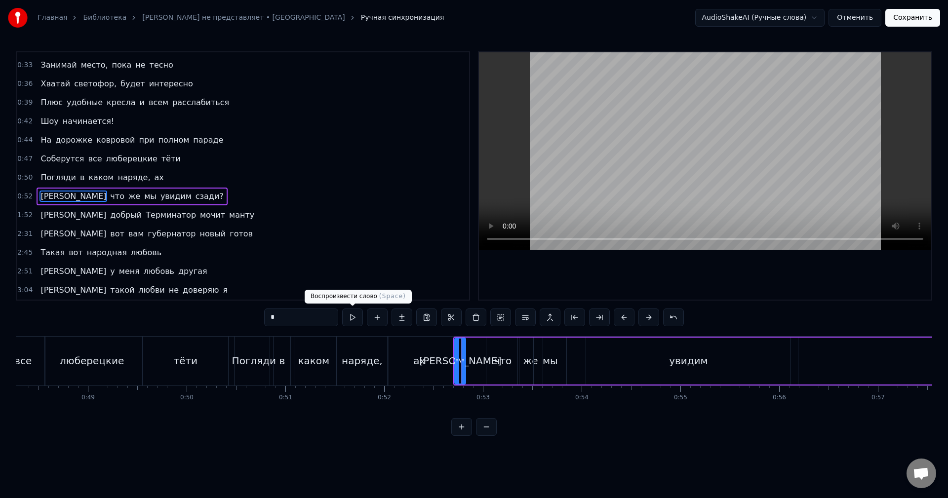
click at [357, 320] on button at bounding box center [352, 318] width 21 height 18
click at [498, 361] on div "что" at bounding box center [503, 361] width 18 height 15
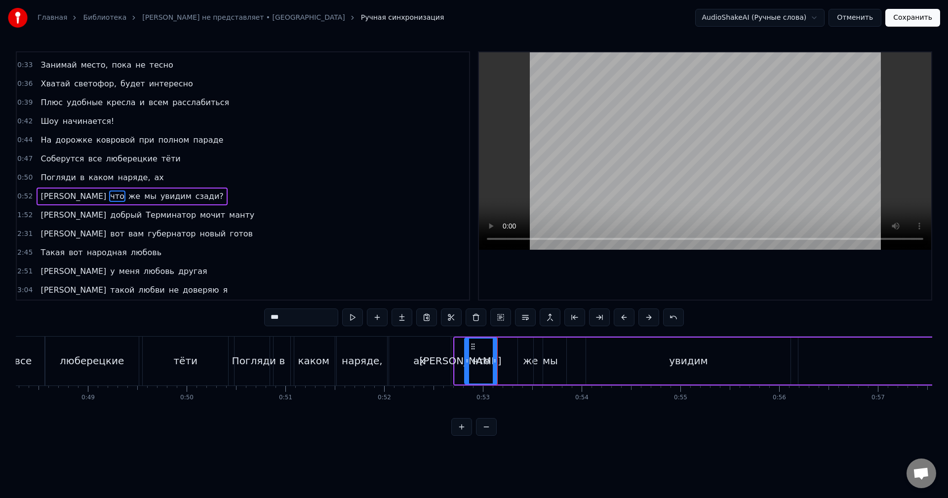
drag, startPoint x: 496, startPoint y: 345, endPoint x: 474, endPoint y: 346, distance: 21.7
click at [474, 346] on icon at bounding box center [473, 347] width 8 height 8
click at [355, 315] on button at bounding box center [352, 318] width 21 height 18
click at [527, 353] on div "же" at bounding box center [530, 361] width 25 height 47
drag, startPoint x: 524, startPoint y: 346, endPoint x: 503, endPoint y: 345, distance: 21.7
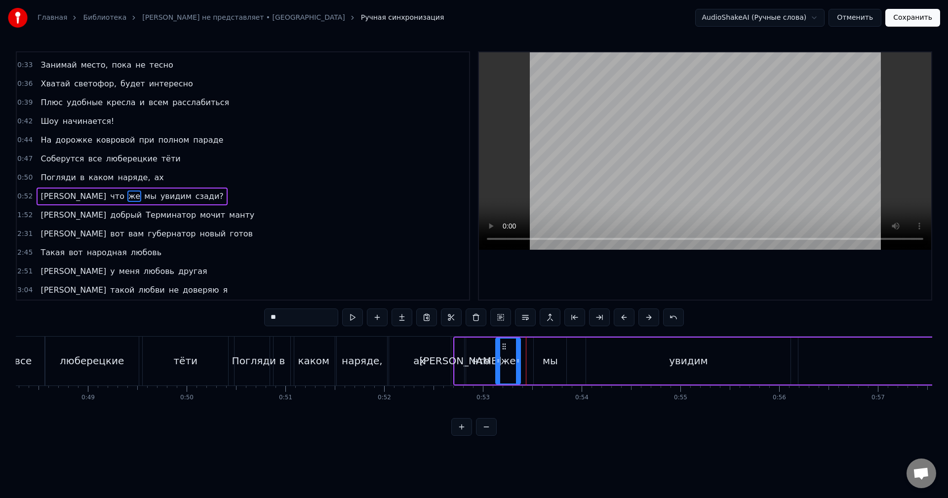
click at [503, 345] on icon at bounding box center [504, 347] width 8 height 8
click at [353, 317] on button at bounding box center [352, 318] width 21 height 18
click at [551, 352] on div "мы" at bounding box center [550, 361] width 33 height 47
drag, startPoint x: 542, startPoint y: 346, endPoint x: 527, endPoint y: 345, distance: 14.8
click at [527, 345] on icon at bounding box center [527, 347] width 8 height 8
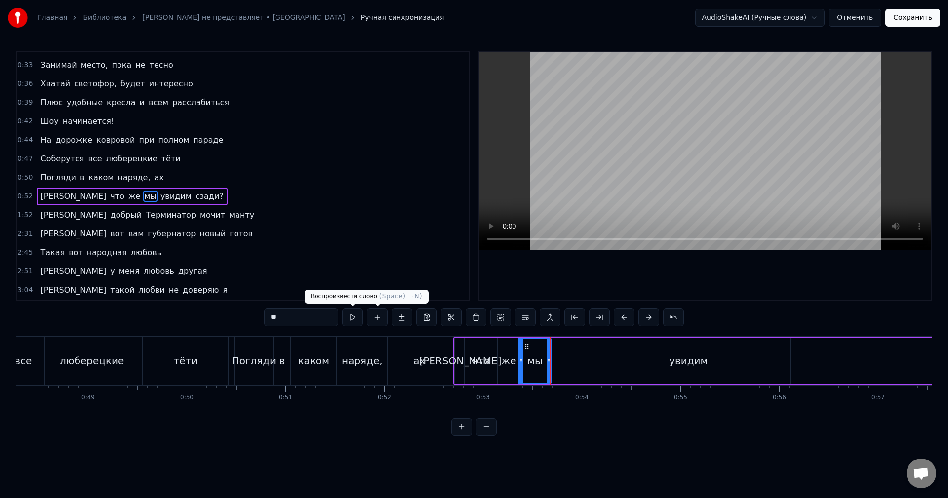
click at [357, 322] on button at bounding box center [352, 318] width 21 height 18
click at [621, 363] on div "увидим" at bounding box center [688, 361] width 204 height 47
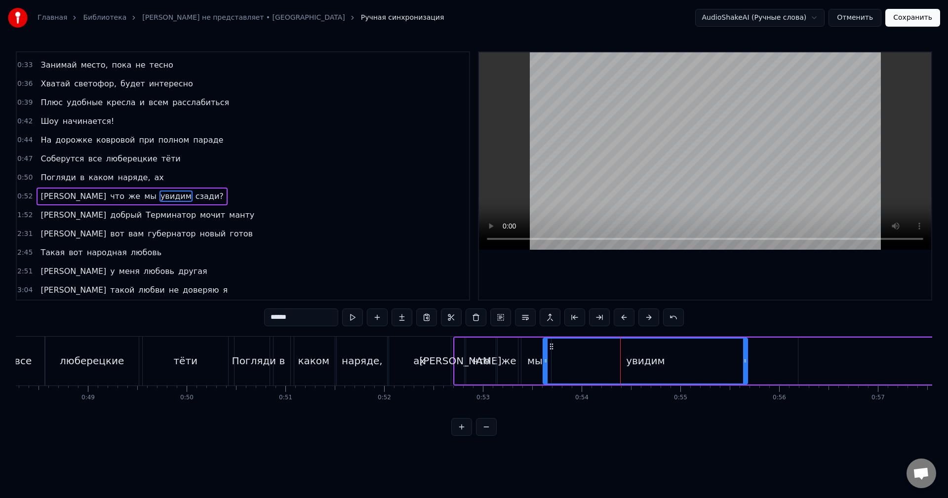
drag, startPoint x: 593, startPoint y: 348, endPoint x: 550, endPoint y: 348, distance: 43.0
click at [550, 348] on icon at bounding box center [552, 347] width 8 height 8
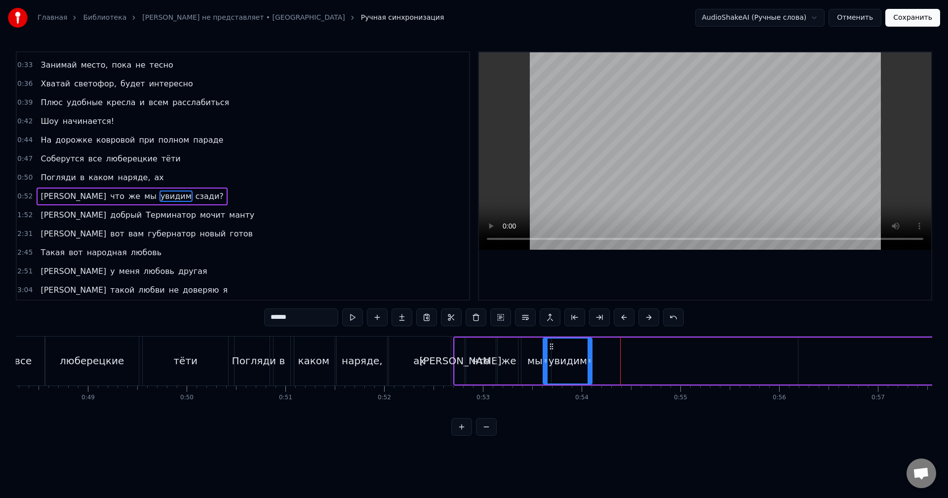
drag, startPoint x: 746, startPoint y: 358, endPoint x: 590, endPoint y: 362, distance: 155.6
click at [590, 362] on icon at bounding box center [590, 361] width 4 height 8
click at [363, 318] on div "******" at bounding box center [474, 318] width 420 height 18
click at [358, 318] on button at bounding box center [352, 318] width 21 height 18
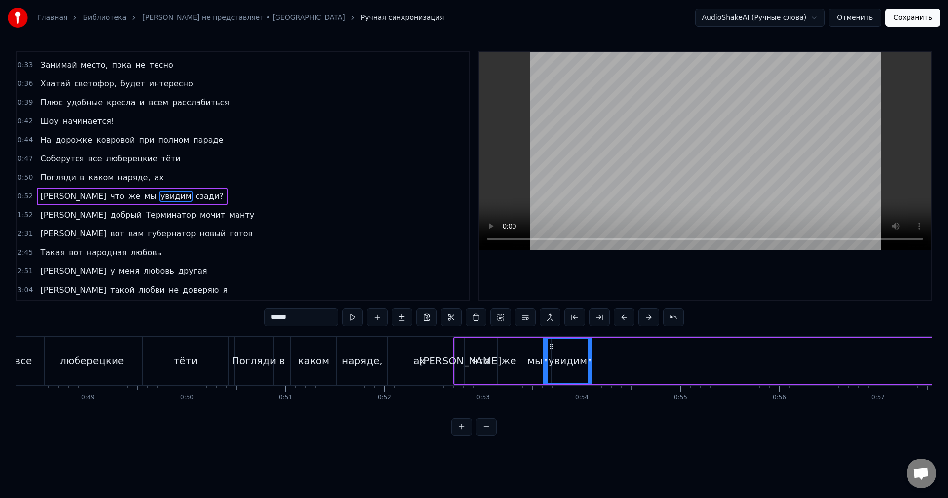
type input "******"
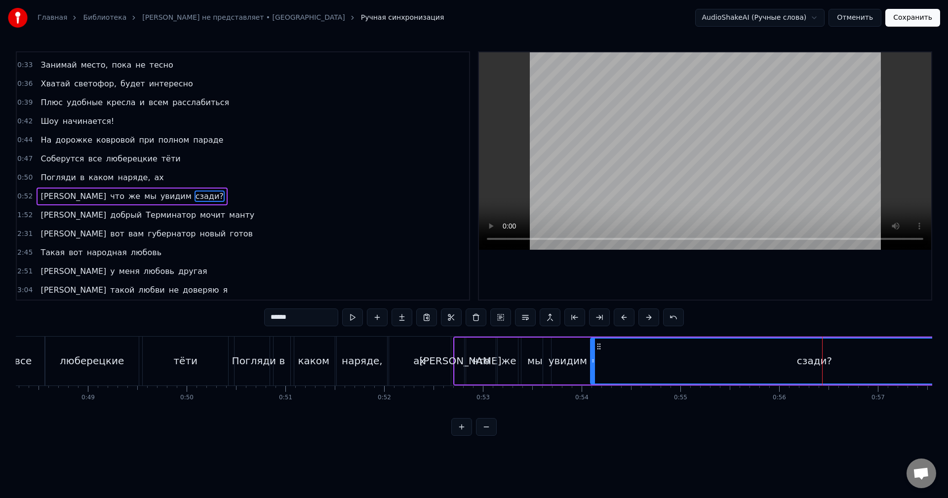
drag, startPoint x: 807, startPoint y: 346, endPoint x: 600, endPoint y: 359, distance: 207.8
click at [600, 359] on div "сзади?" at bounding box center [814, 361] width 446 height 45
click at [353, 319] on button at bounding box center [352, 318] width 21 height 18
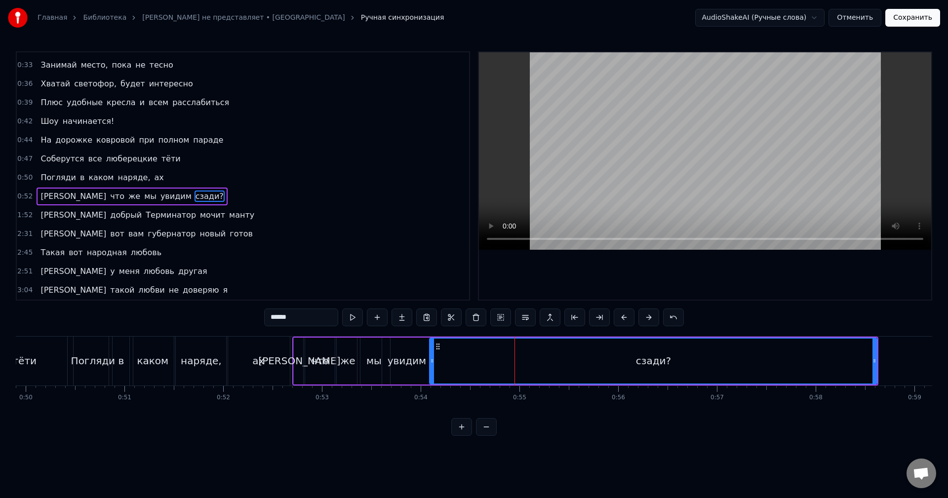
scroll to position [0, 4941]
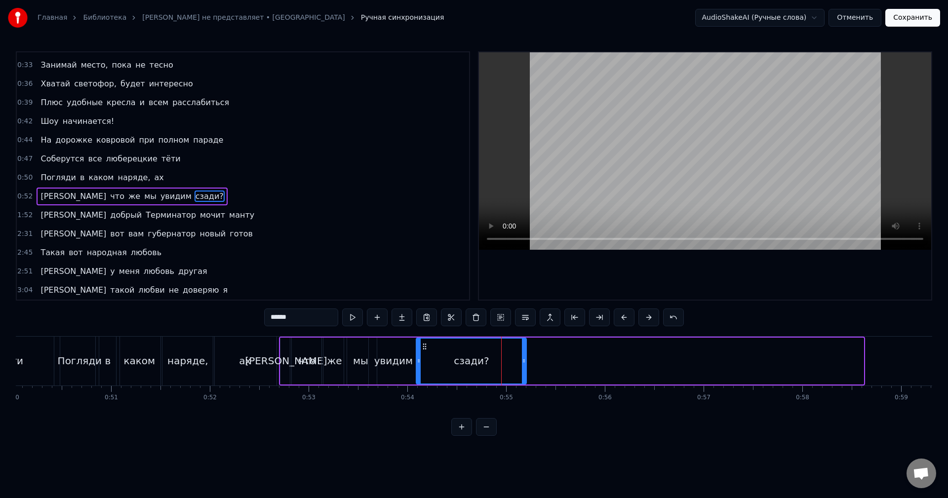
drag, startPoint x: 861, startPoint y: 360, endPoint x: 523, endPoint y: 385, distance: 338.1
click at [523, 385] on div "И что же мы увидим сзади?" at bounding box center [572, 361] width 586 height 49
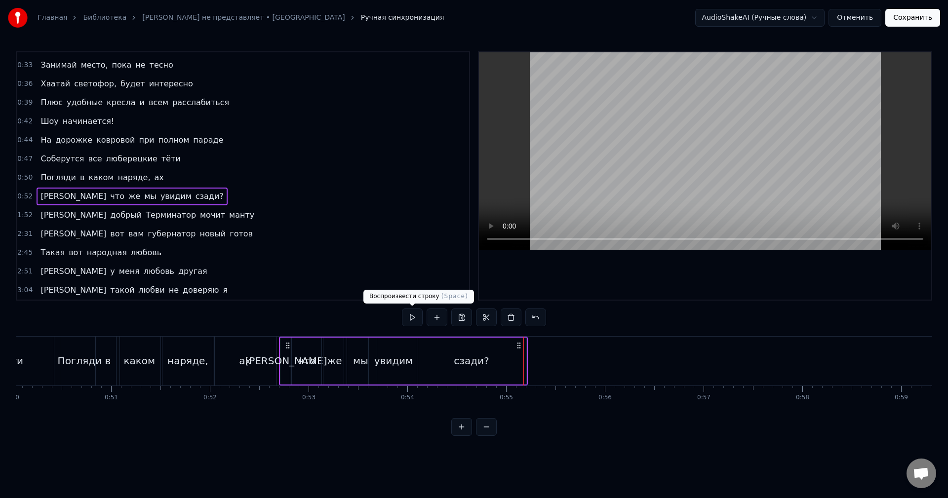
click at [410, 316] on button at bounding box center [412, 318] width 21 height 18
click at [506, 368] on div "сзади?" at bounding box center [471, 361] width 110 height 47
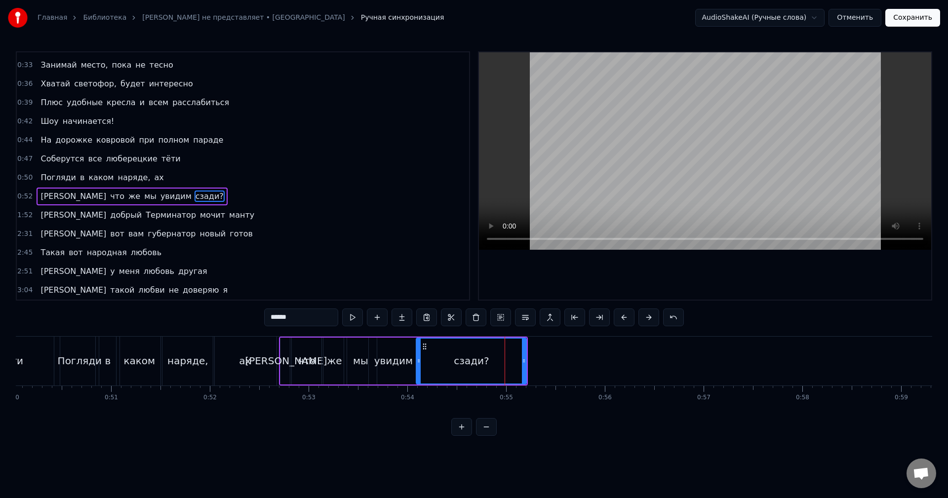
click at [526, 366] on div "сзади?" at bounding box center [471, 361] width 111 height 47
drag, startPoint x: 524, startPoint y: 367, endPoint x: 537, endPoint y: 367, distance: 12.8
click at [537, 367] on div at bounding box center [537, 361] width 4 height 45
click at [360, 321] on button at bounding box center [352, 318] width 21 height 18
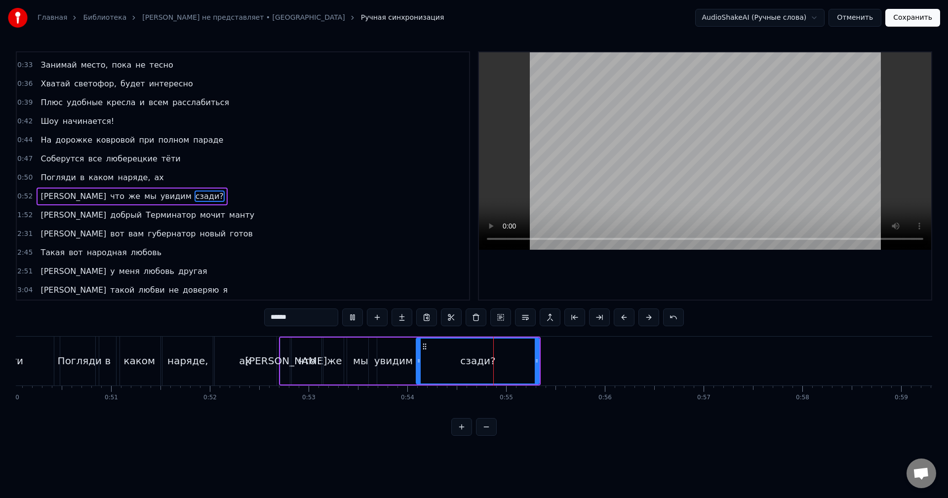
click at [360, 321] on button at bounding box center [352, 318] width 21 height 18
click at [359, 321] on button at bounding box center [352, 318] width 21 height 18
click at [191, 214] on div "1:52 А добрый Терминатор мочит манту" at bounding box center [243, 215] width 452 height 19
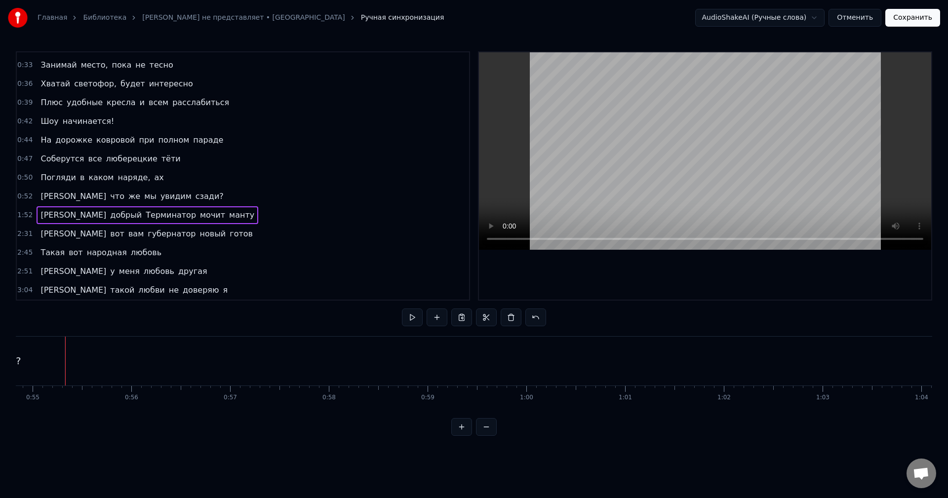
click at [220, 212] on div "1:52 А добрый Терминатор мочит манту" at bounding box center [243, 215] width 452 height 19
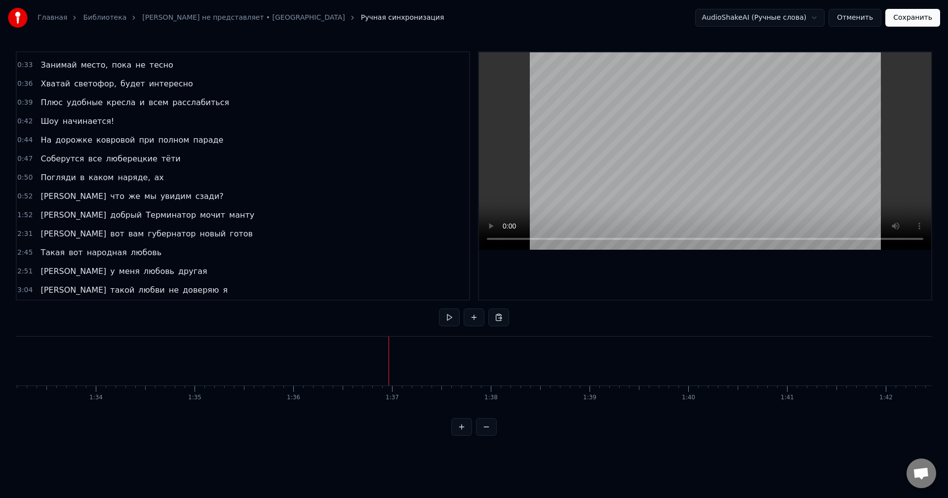
click at [193, 220] on div "1:52 А добрый Терминатор мочит манту" at bounding box center [243, 215] width 452 height 19
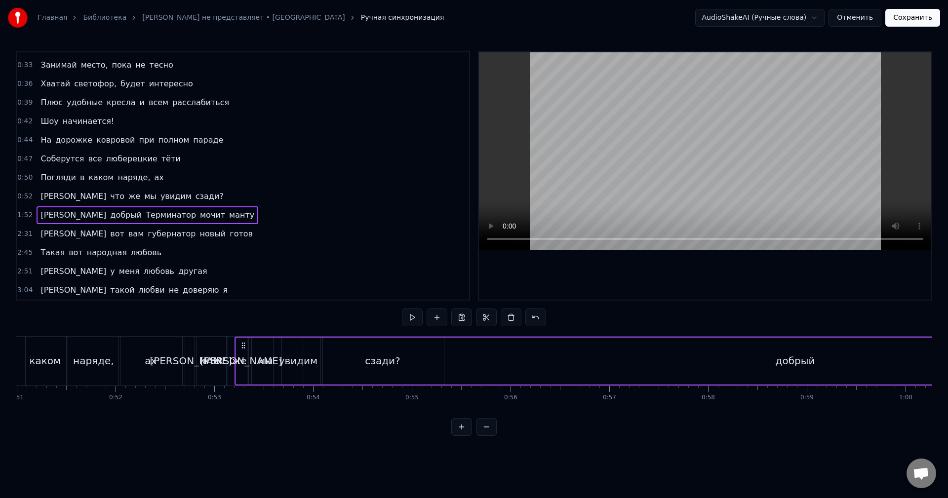
scroll to position [0, 5033]
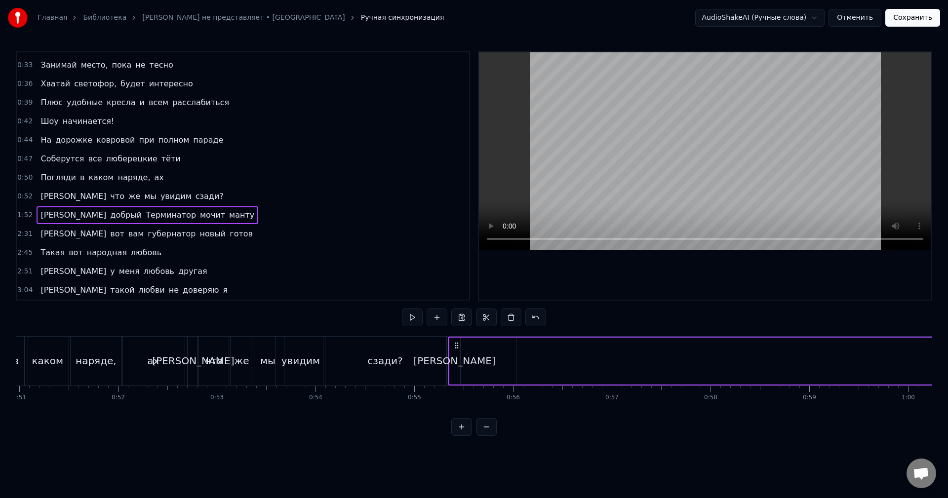
drag, startPoint x: 73, startPoint y: 345, endPoint x: 455, endPoint y: 357, distance: 382.3
click at [417, 319] on button at bounding box center [412, 318] width 21 height 18
drag, startPoint x: 454, startPoint y: 345, endPoint x: 475, endPoint y: 345, distance: 20.7
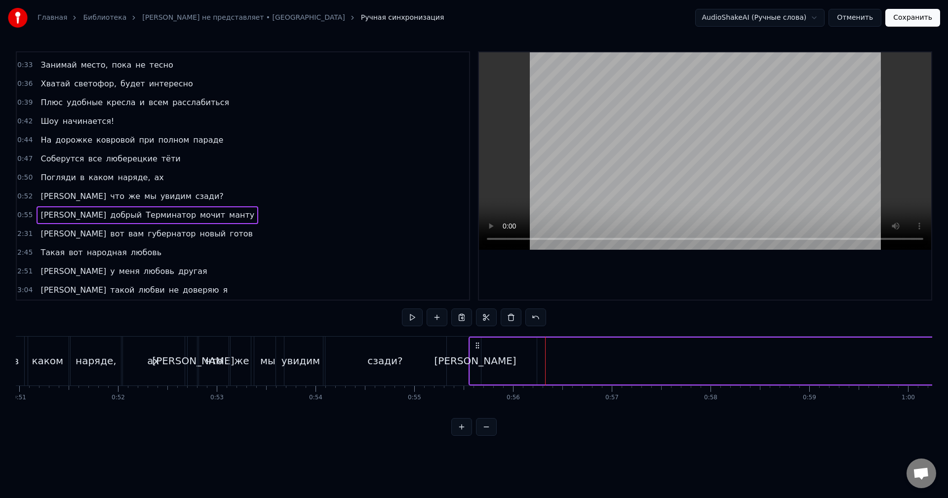
click at [475, 345] on icon at bounding box center [477, 346] width 8 height 8
click at [420, 322] on button at bounding box center [412, 318] width 21 height 18
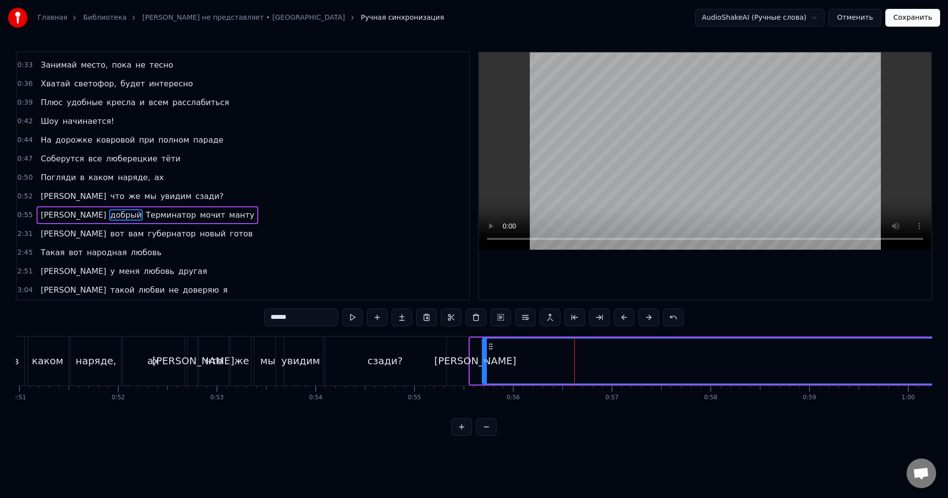
drag, startPoint x: 547, startPoint y: 345, endPoint x: 492, endPoint y: 348, distance: 55.4
click at [492, 348] on icon at bounding box center [491, 347] width 8 height 8
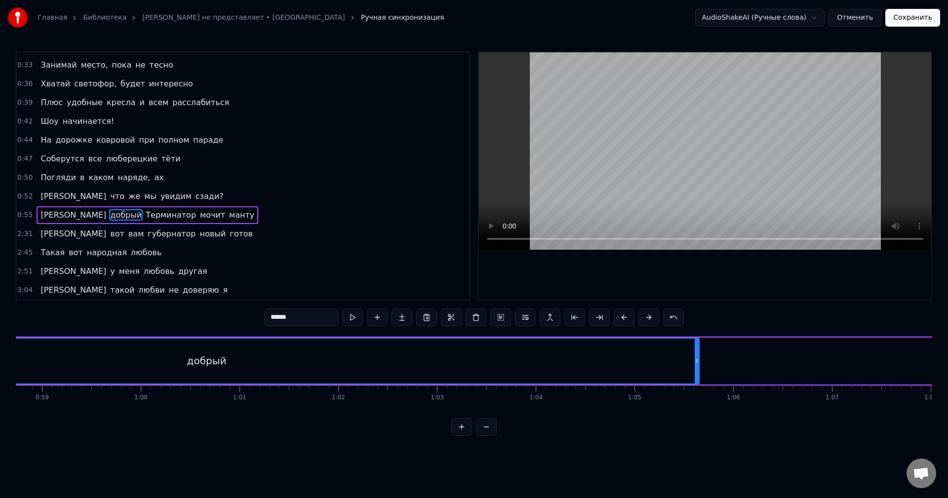
scroll to position [0, 5840]
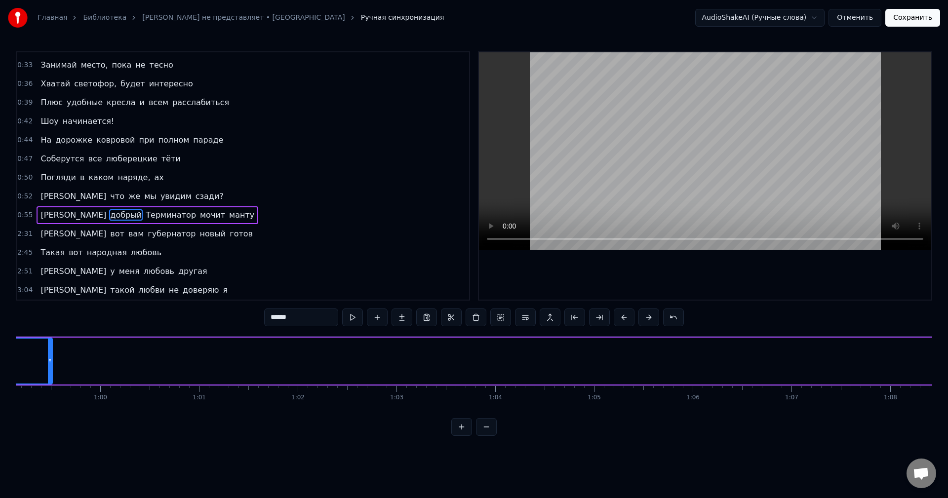
drag, startPoint x: 655, startPoint y: 361, endPoint x: 50, endPoint y: 369, distance: 605.4
click at [50, 369] on div at bounding box center [50, 361] width 4 height 45
click at [494, 433] on button at bounding box center [486, 427] width 21 height 18
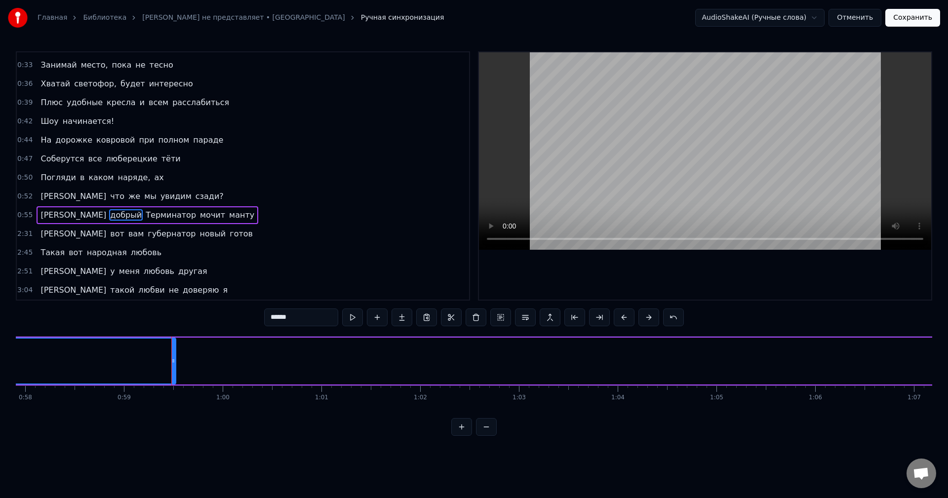
click at [494, 433] on button at bounding box center [486, 427] width 21 height 18
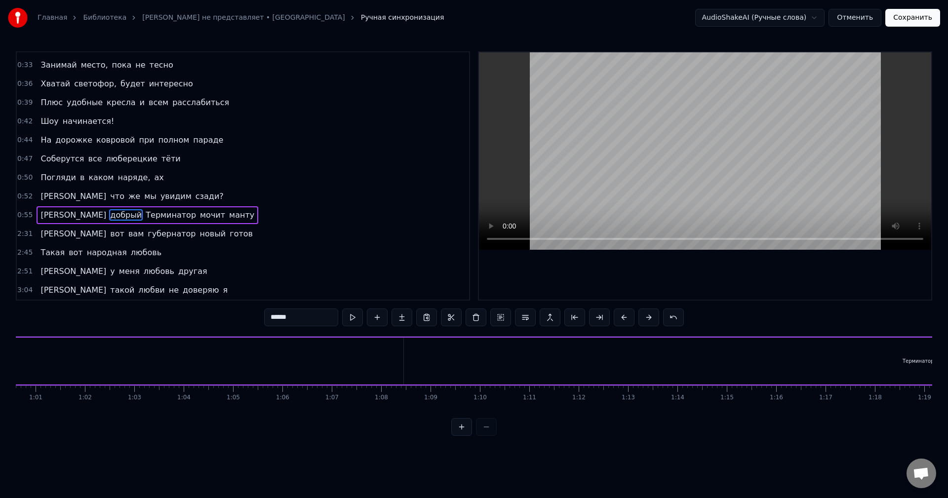
scroll to position [0, 2887]
click at [493, 433] on div at bounding box center [473, 427] width 45 height 18
click at [186, 219] on div "0:55 А добрый Терминатор мочит манту" at bounding box center [243, 215] width 452 height 19
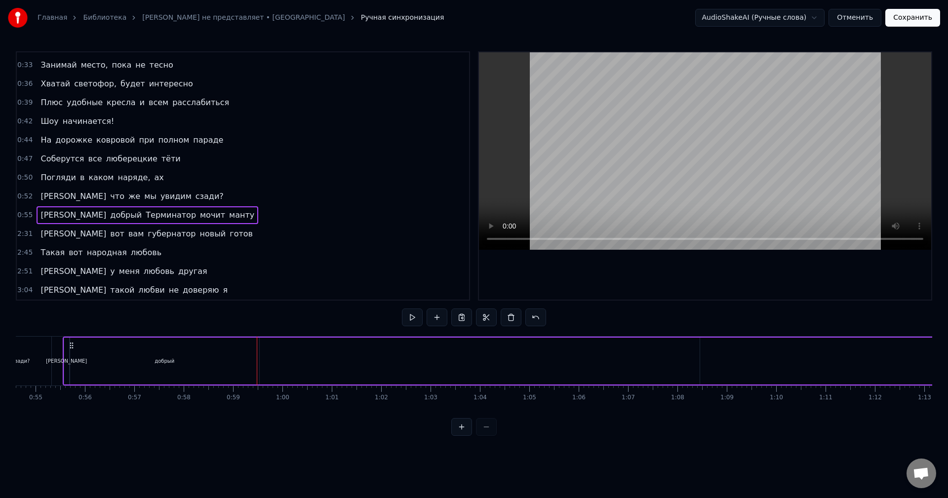
scroll to position [0, 2693]
click at [178, 359] on div "добрый" at bounding box center [167, 361] width 189 height 47
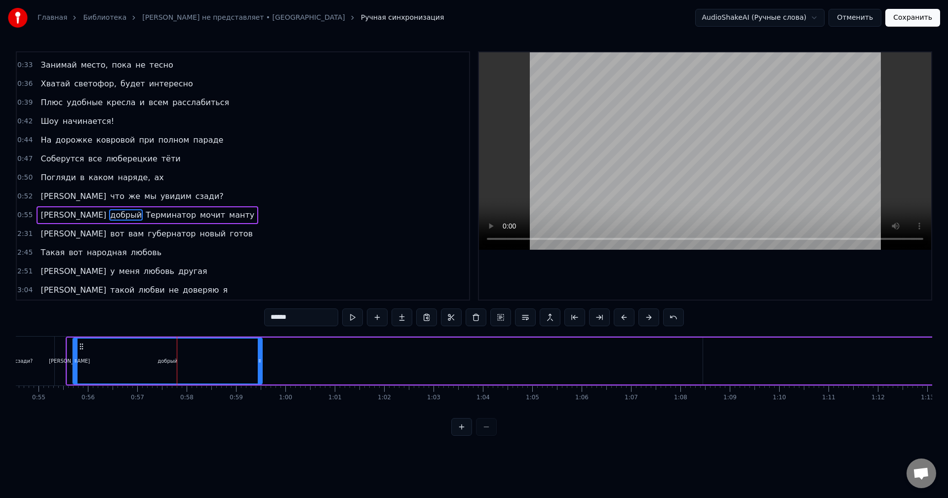
click at [262, 356] on div "добрый" at bounding box center [168, 361] width 190 height 47
drag, startPoint x: 258, startPoint y: 358, endPoint x: 98, endPoint y: 369, distance: 160.8
click at [106, 369] on div at bounding box center [108, 361] width 4 height 45
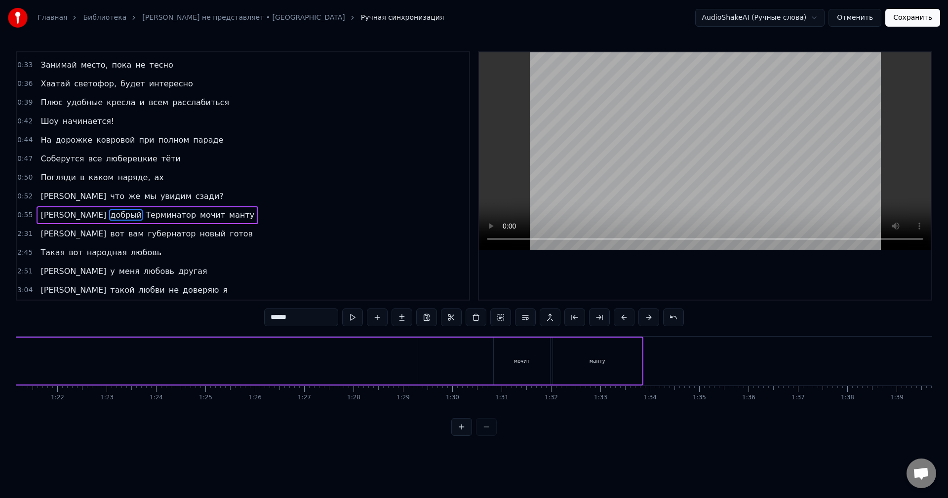
scroll to position [0, 4034]
drag, startPoint x: 388, startPoint y: 357, endPoint x: 0, endPoint y: 365, distance: 388.2
click at [0, 365] on div "Главная Библиотека Коламбия Пикчерз не представляет • БАНД'ЭРОС Ручная синхрони…" at bounding box center [474, 218] width 948 height 436
click at [488, 357] on div "мочит" at bounding box center [495, 360] width 16 height 7
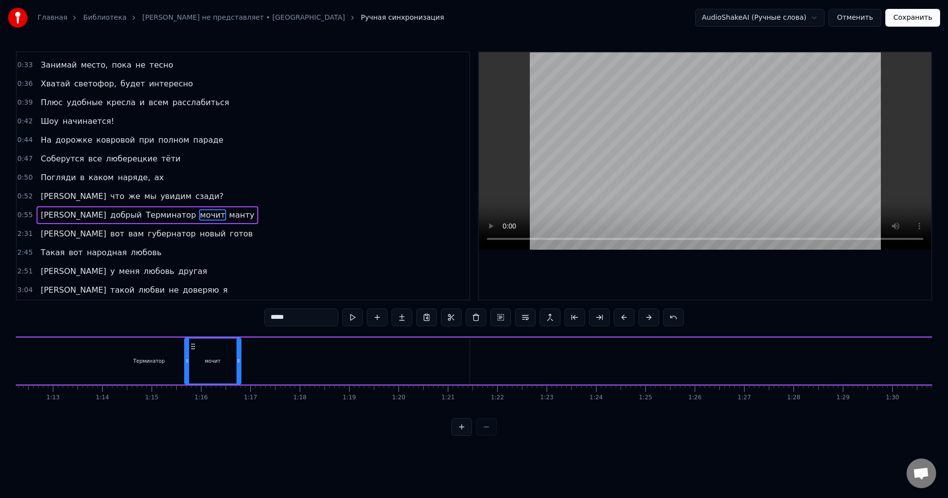
scroll to position [0, 3558]
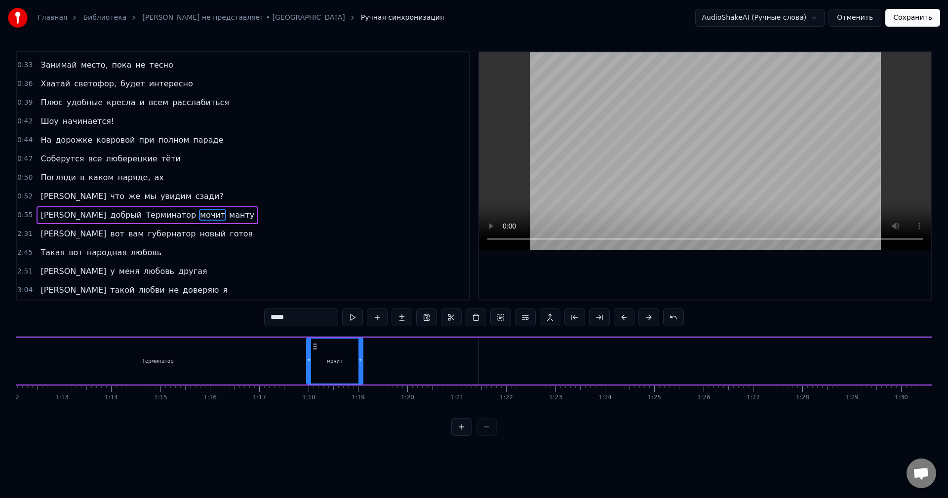
drag, startPoint x: 475, startPoint y: 347, endPoint x: 385, endPoint y: 368, distance: 92.3
click at [362, 368] on div "мочит" at bounding box center [334, 361] width 55 height 45
click at [477, 365] on div "Терминатор" at bounding box center [158, 361] width 641 height 47
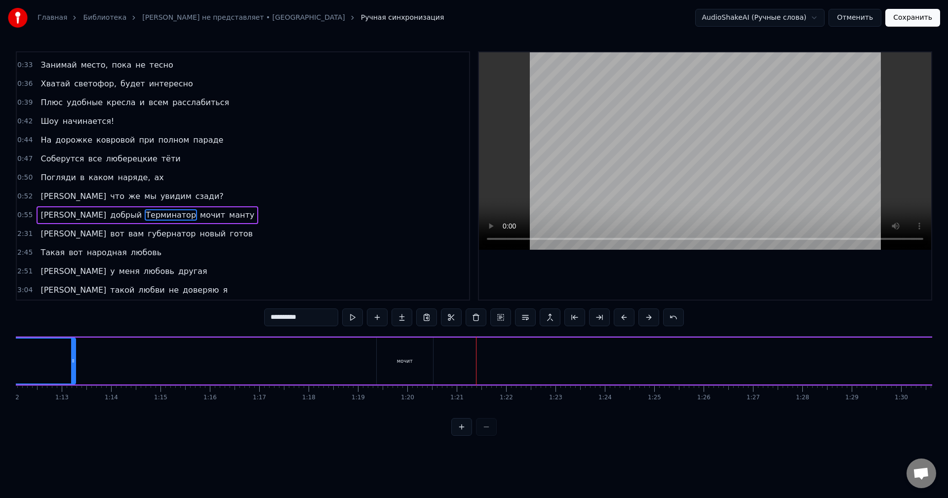
drag, startPoint x: 477, startPoint y: 365, endPoint x: 75, endPoint y: 369, distance: 401.9
click at [75, 369] on div at bounding box center [73, 361] width 4 height 45
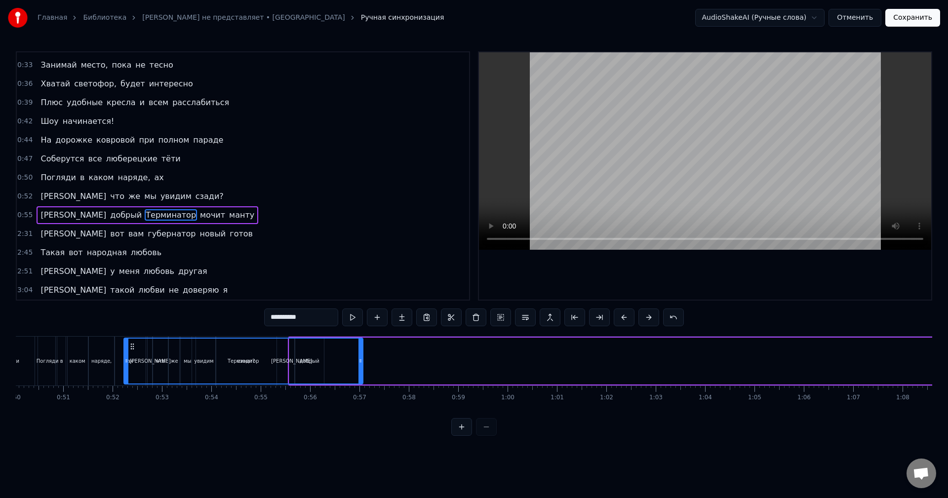
scroll to position [0, 2459]
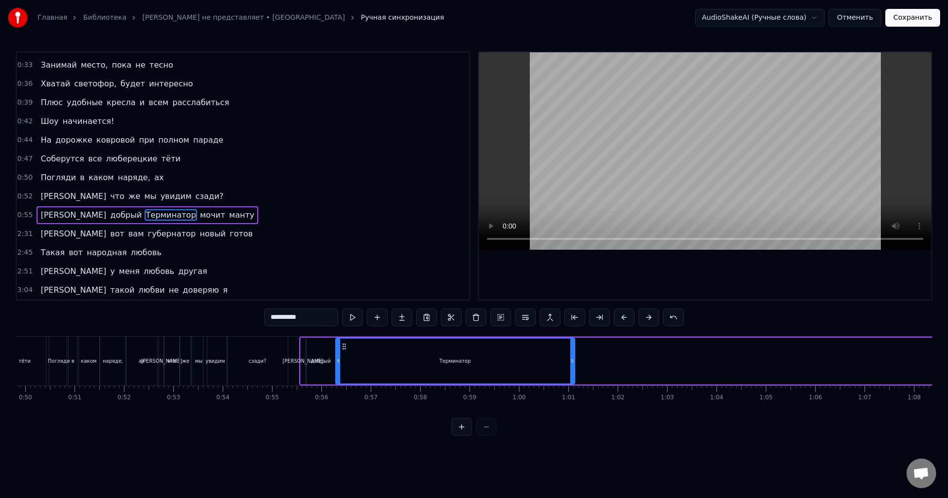
drag, startPoint x: 687, startPoint y: 345, endPoint x: 346, endPoint y: 377, distance: 343.2
click at [346, 377] on div "Терминатор" at bounding box center [455, 361] width 238 height 45
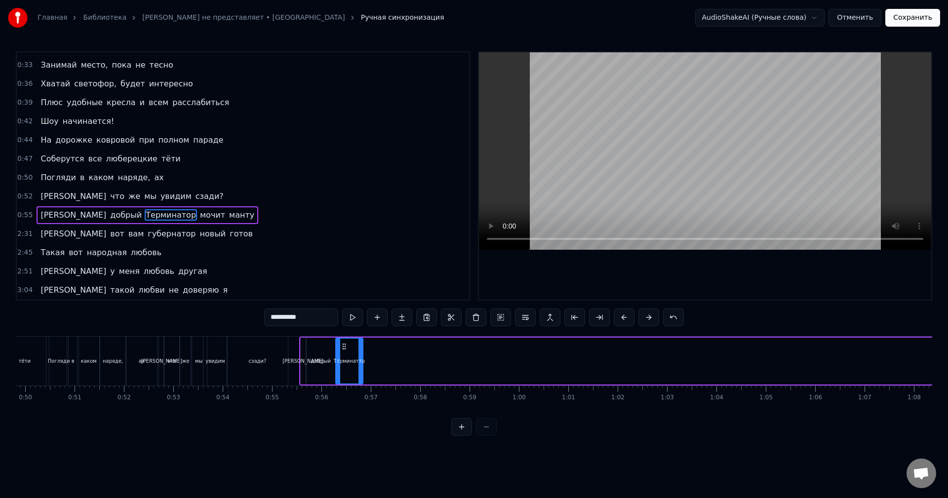
drag, startPoint x: 571, startPoint y: 358, endPoint x: 359, endPoint y: 365, distance: 211.9
click at [359, 365] on div at bounding box center [360, 361] width 4 height 45
click at [352, 325] on button at bounding box center [352, 318] width 21 height 18
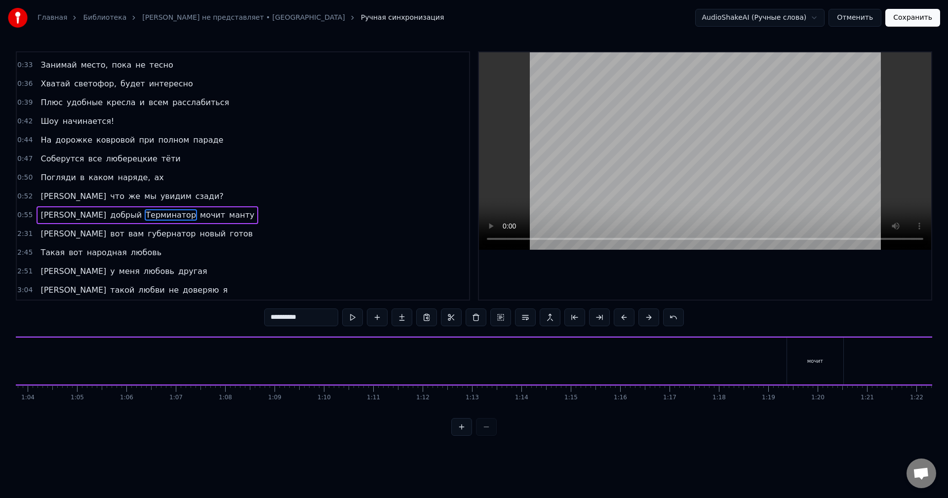
scroll to position [0, 3208]
click at [747, 363] on div "мочит" at bounding box center [755, 361] width 56 height 47
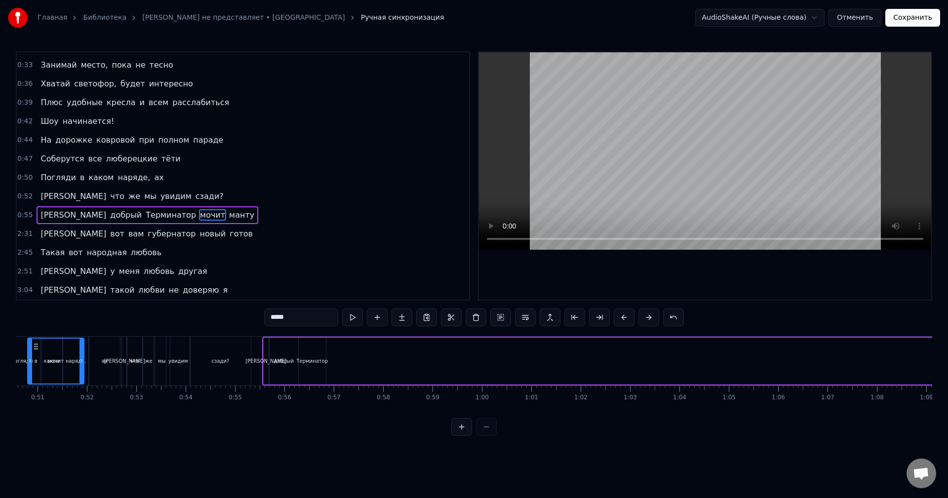
scroll to position [0, 2429]
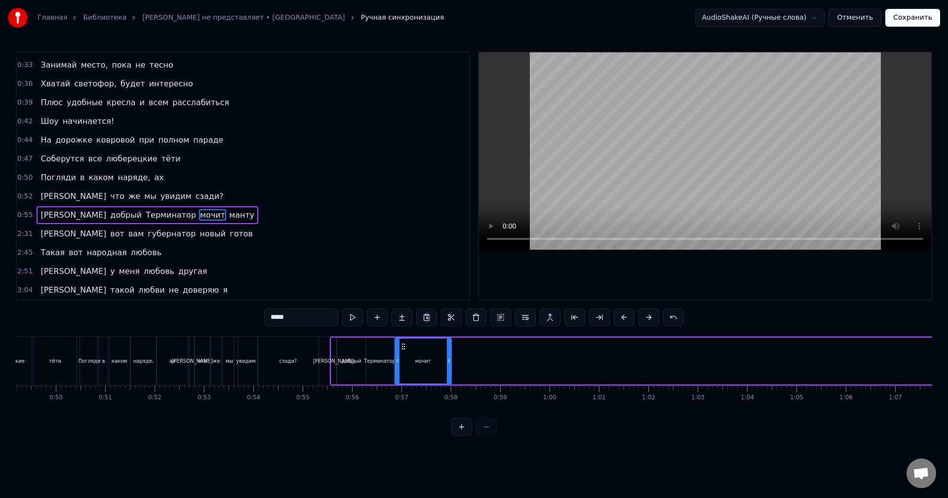
drag, startPoint x: 736, startPoint y: 344, endPoint x: 403, endPoint y: 372, distance: 334.0
click at [403, 372] on div "мочит" at bounding box center [422, 361] width 55 height 45
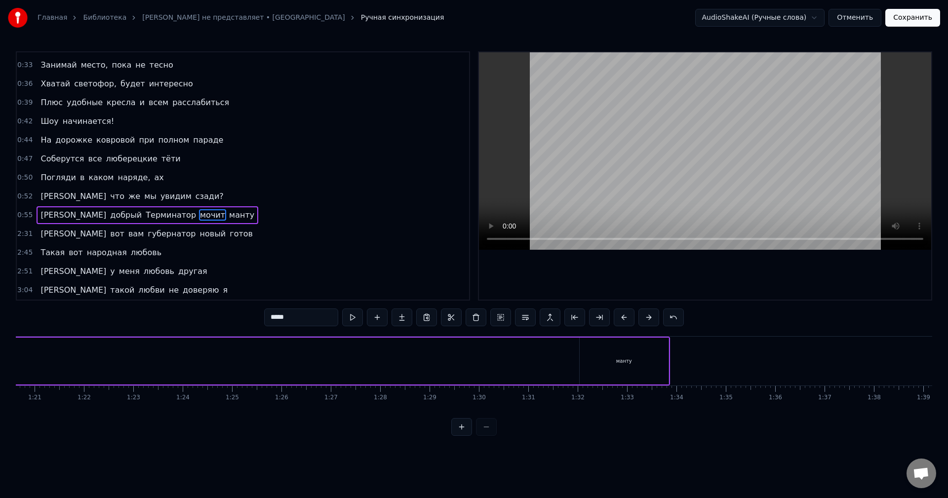
scroll to position [0, 4128]
click at [468, 351] on div "манту" at bounding box center [476, 361] width 89 height 47
type input "*****"
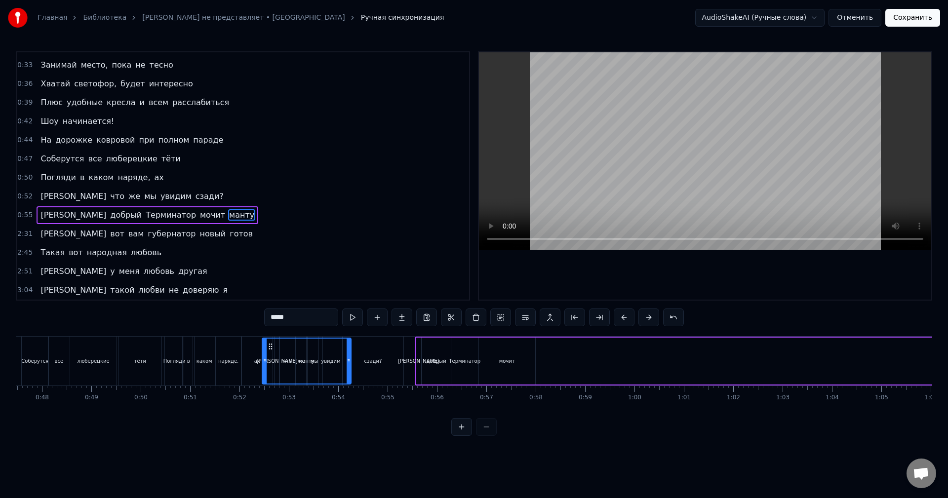
scroll to position [0, 2342]
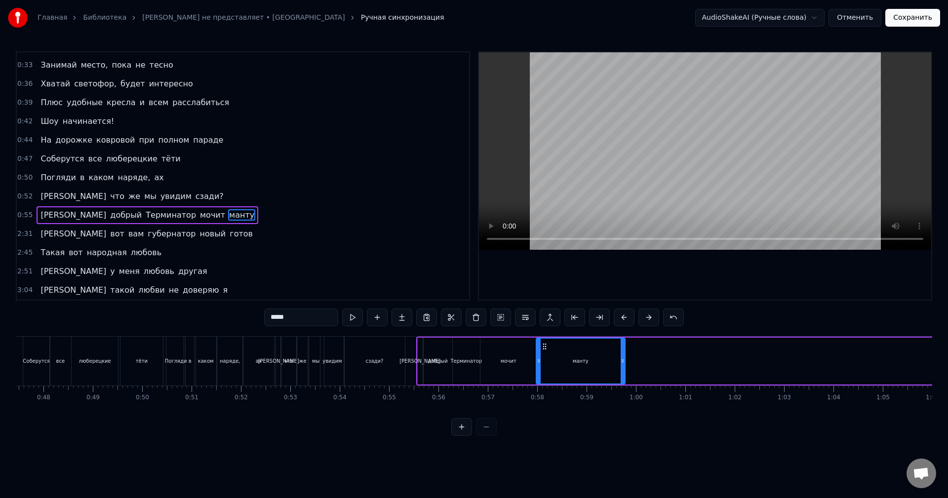
drag, startPoint x: 439, startPoint y: 346, endPoint x: 544, endPoint y: 361, distance: 105.3
click at [544, 361] on div "манту" at bounding box center [581, 361] width 88 height 45
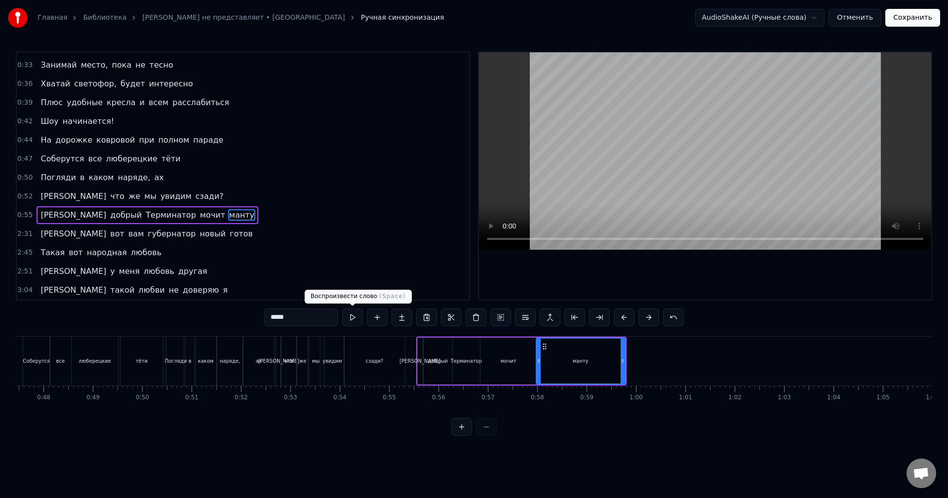
click at [354, 322] on button at bounding box center [352, 318] width 21 height 18
click at [353, 322] on button at bounding box center [352, 318] width 21 height 18
click at [184, 231] on div "2:31 И вот вам губернатор новый готов" at bounding box center [243, 234] width 452 height 19
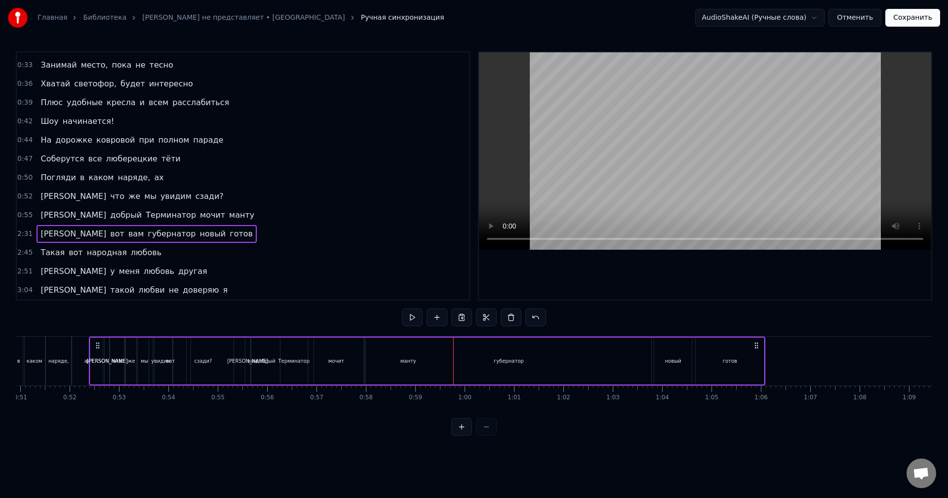
scroll to position [0, 2512]
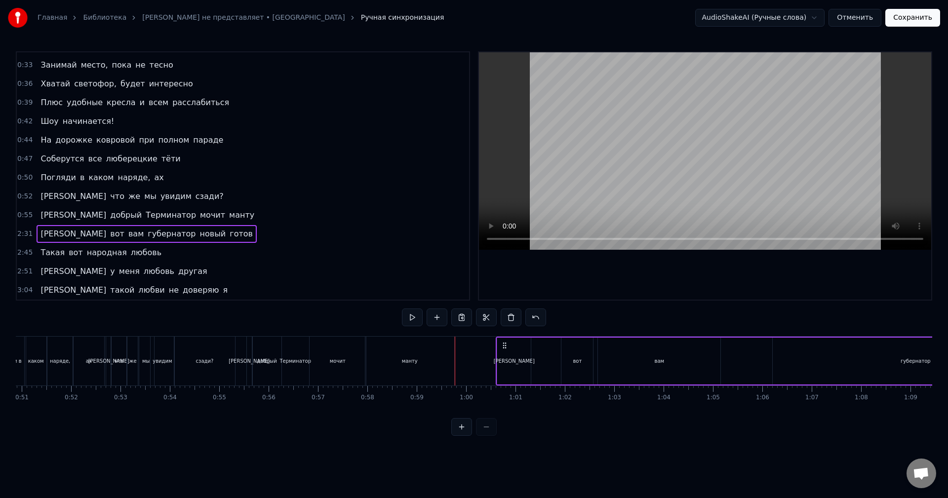
drag, startPoint x: 72, startPoint y: 348, endPoint x: 502, endPoint y: 376, distance: 431.4
click at [502, 376] on div "И вот вам губернатор новый готов" at bounding box center [834, 361] width 676 height 49
click at [705, 363] on div "вам" at bounding box center [659, 361] width 122 height 47
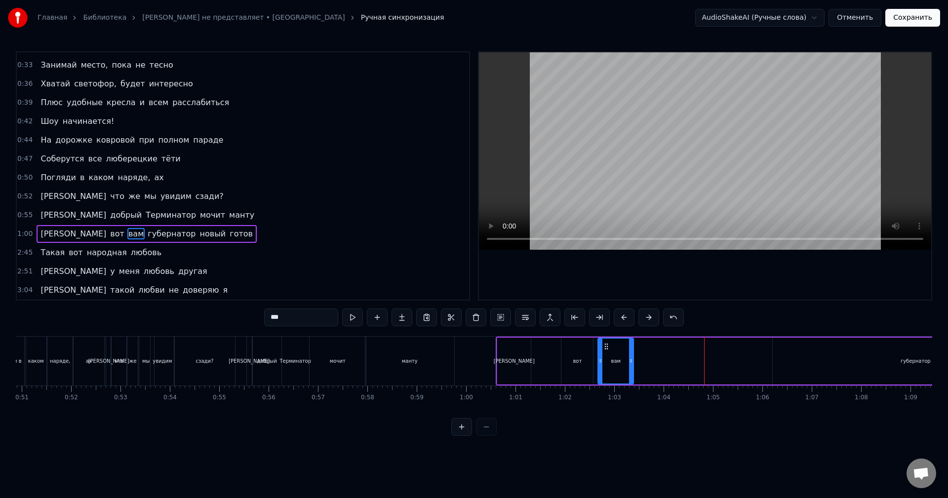
drag, startPoint x: 718, startPoint y: 363, endPoint x: 628, endPoint y: 376, distance: 91.7
click at [629, 376] on div at bounding box center [631, 361] width 4 height 45
click at [812, 366] on div "губернатор" at bounding box center [915, 361] width 285 height 47
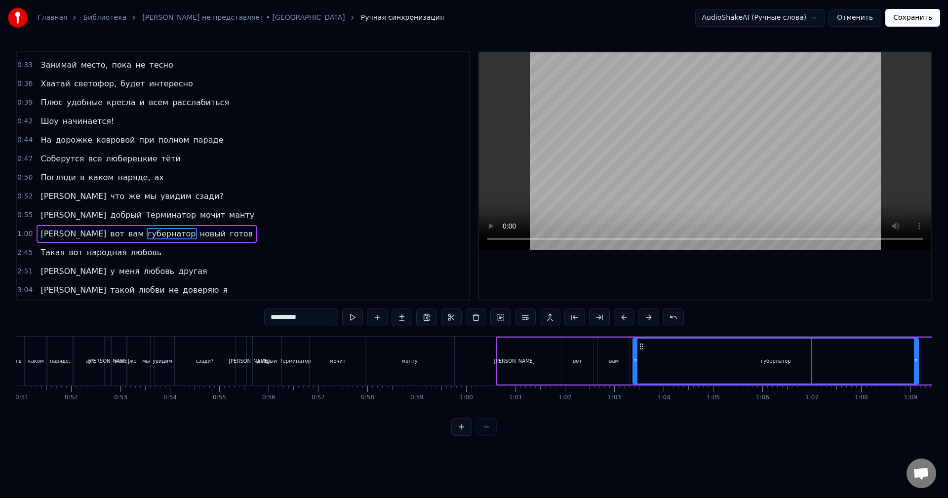
drag, startPoint x: 780, startPoint y: 347, endPoint x: 640, endPoint y: 352, distance: 139.8
click at [640, 352] on div "губернатор" at bounding box center [775, 361] width 284 height 45
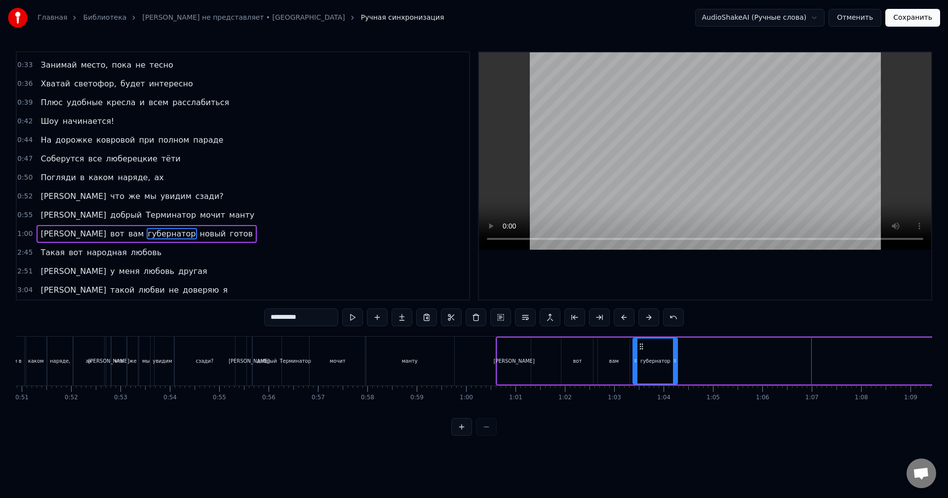
drag, startPoint x: 917, startPoint y: 365, endPoint x: 646, endPoint y: 380, distance: 271.5
click at [673, 371] on div at bounding box center [675, 361] width 4 height 45
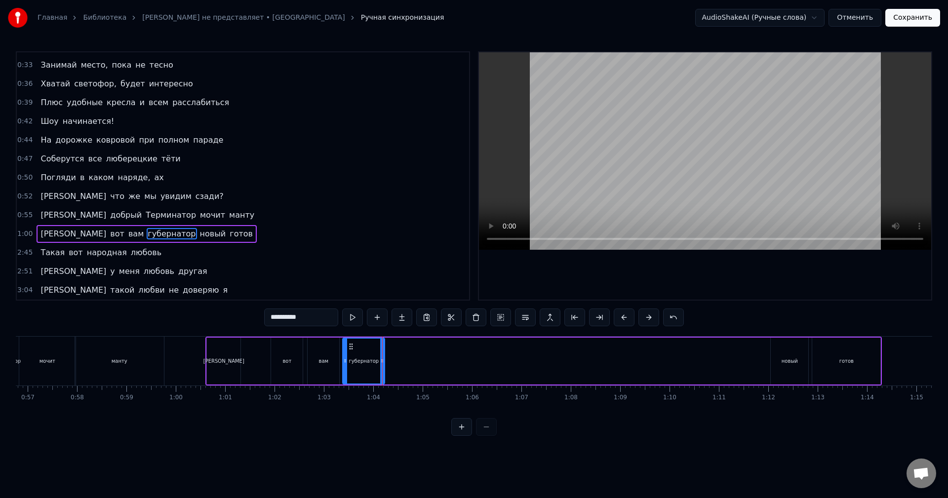
scroll to position [0, 2808]
click at [788, 361] on div "новый" at bounding box center [784, 360] width 16 height 7
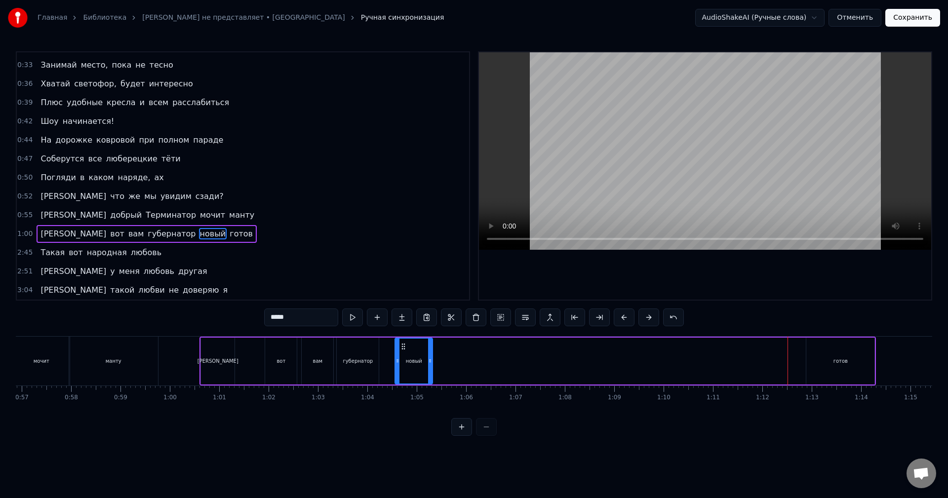
drag, startPoint x: 773, startPoint y: 346, endPoint x: 400, endPoint y: 362, distance: 373.1
click at [400, 362] on div "новый" at bounding box center [413, 361] width 37 height 45
click at [828, 368] on div "готов" at bounding box center [840, 361] width 68 height 47
type input "*****"
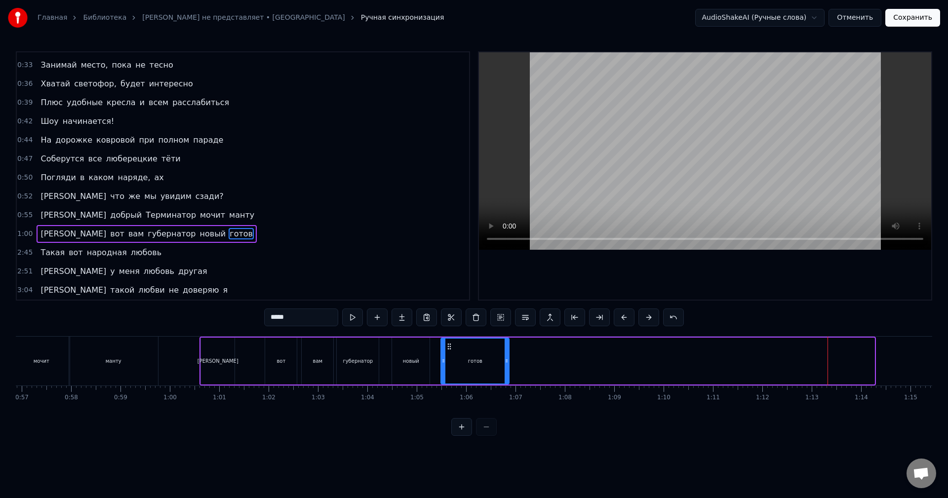
drag, startPoint x: 814, startPoint y: 346, endPoint x: 446, endPoint y: 354, distance: 367.9
click at [447, 354] on div "готов" at bounding box center [474, 361] width 67 height 45
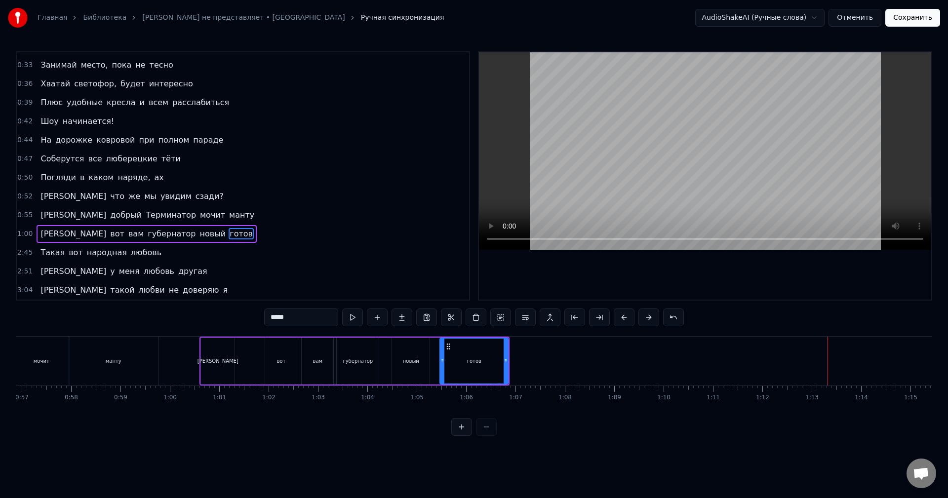
click at [160, 247] on div "2:45 Такая вот народная любовь" at bounding box center [243, 252] width 452 height 19
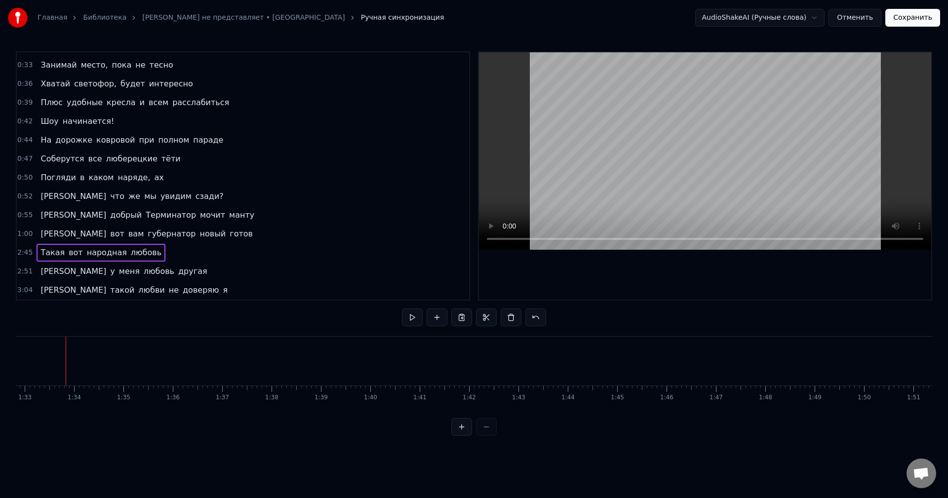
click at [159, 247] on div "2:45 Такая вот народная любовь" at bounding box center [243, 252] width 452 height 19
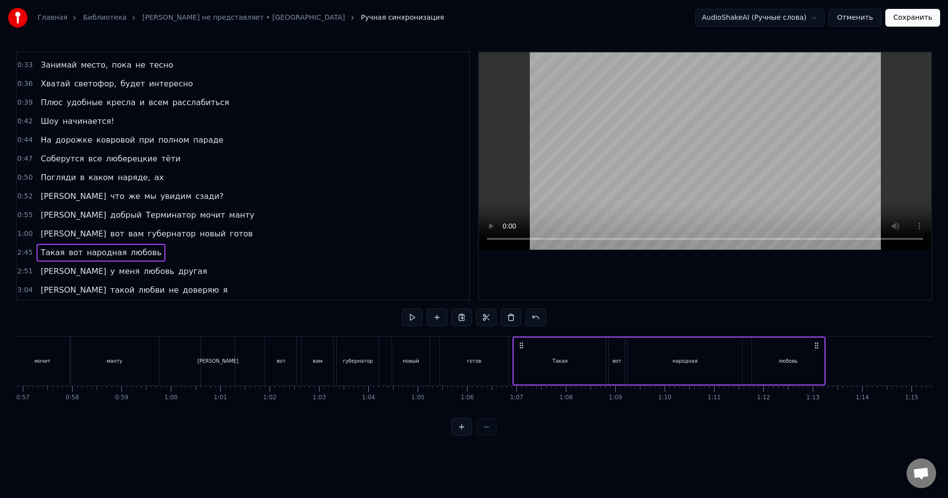
drag, startPoint x: 75, startPoint y: 346, endPoint x: 522, endPoint y: 360, distance: 447.5
click at [522, 360] on div "Такая вот народная любовь" at bounding box center [668, 361] width 313 height 49
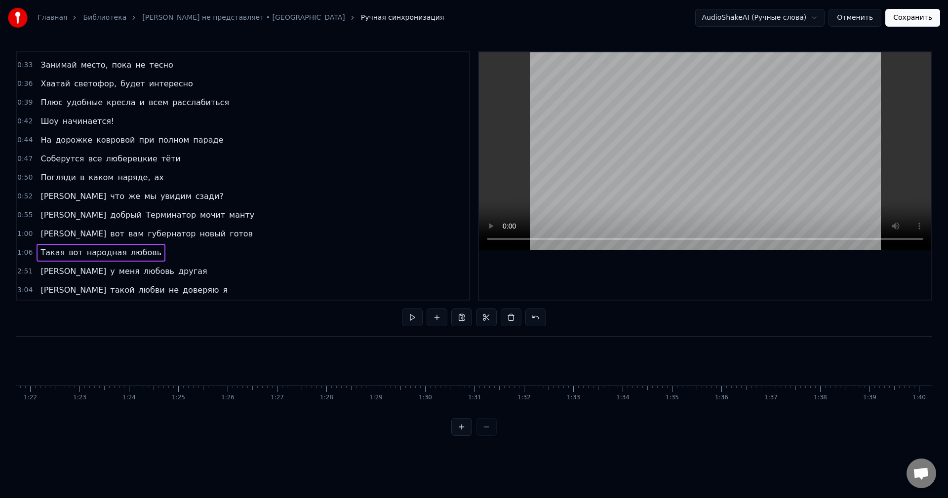
scroll to position [0, 4041]
click at [308, 273] on div "2:51 А у меня любовь другая" at bounding box center [243, 271] width 452 height 19
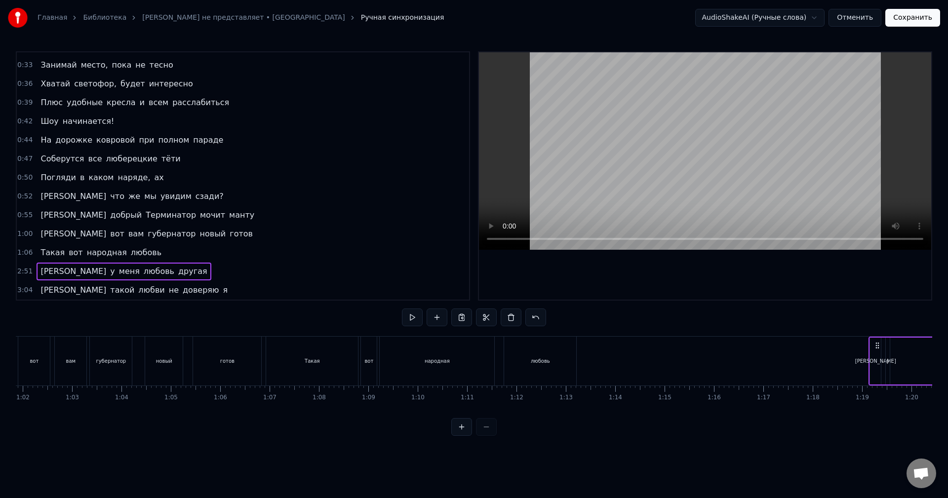
scroll to position [0, 3061]
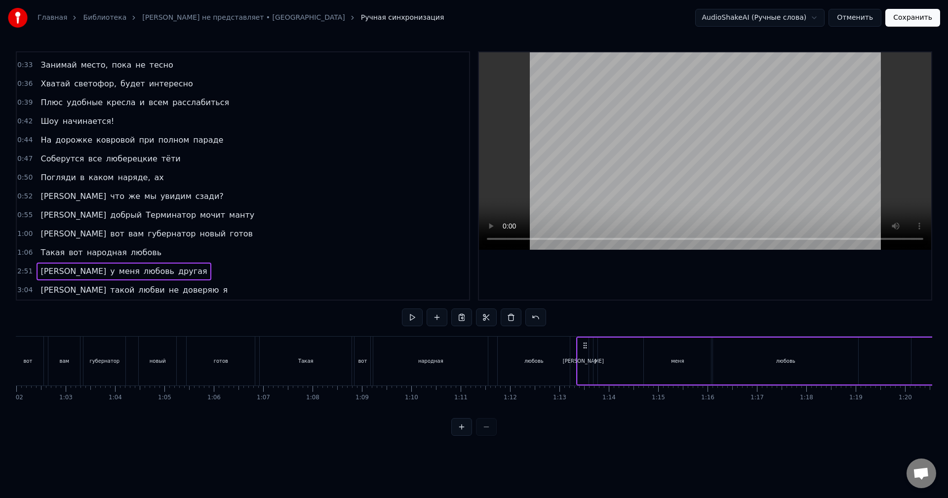
drag, startPoint x: 73, startPoint y: 343, endPoint x: 580, endPoint y: 383, distance: 508.2
click at [580, 383] on div "А у меня любовь другая" at bounding box center [851, 361] width 551 height 49
click at [181, 296] on div "3:04 И такой любви не доверяю я" at bounding box center [243, 290] width 452 height 19
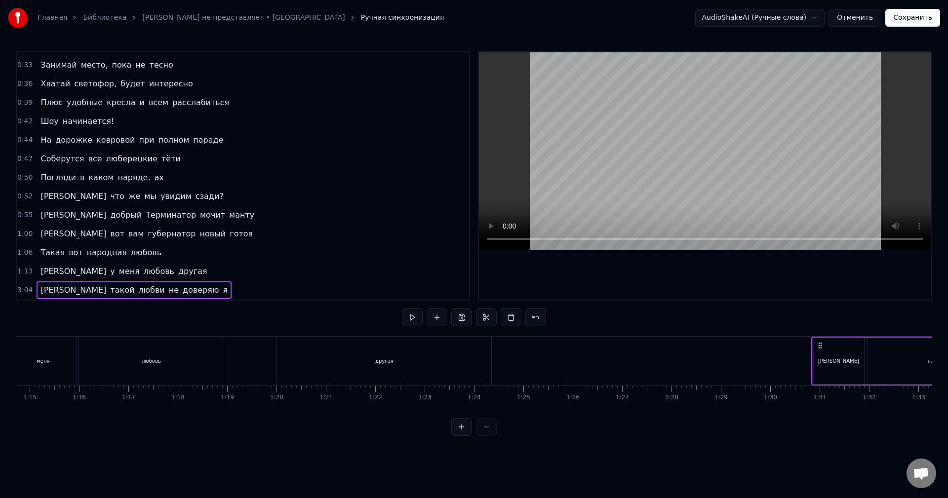
scroll to position [0, 3691]
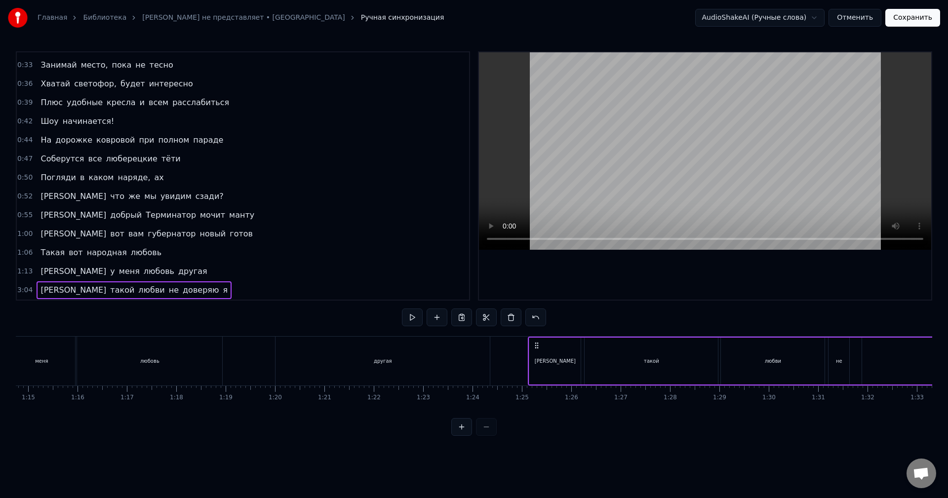
drag, startPoint x: 77, startPoint y: 343, endPoint x: 539, endPoint y: 384, distance: 464.4
click at [177, 347] on div "любовь" at bounding box center [149, 361] width 145 height 49
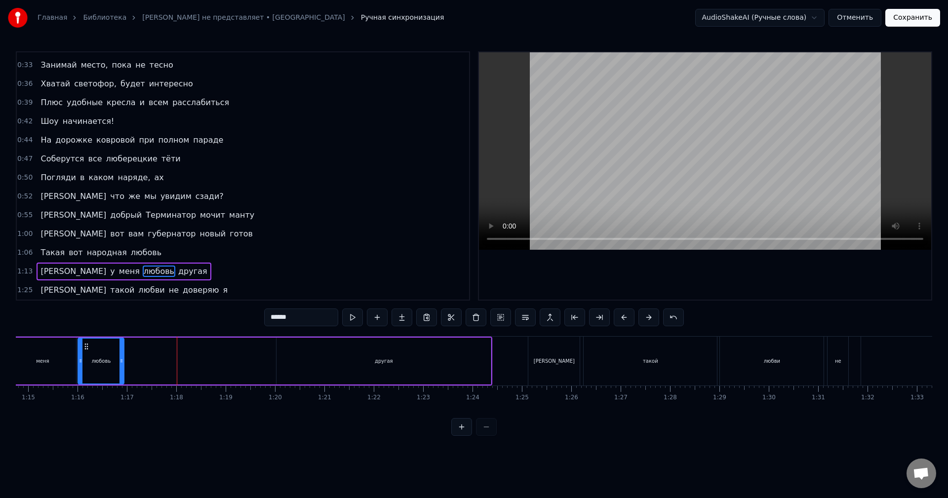
drag, startPoint x: 222, startPoint y: 353, endPoint x: 125, endPoint y: 354, distance: 96.3
click at [119, 354] on div at bounding box center [121, 361] width 4 height 45
click at [403, 356] on div "другая" at bounding box center [383, 361] width 214 height 47
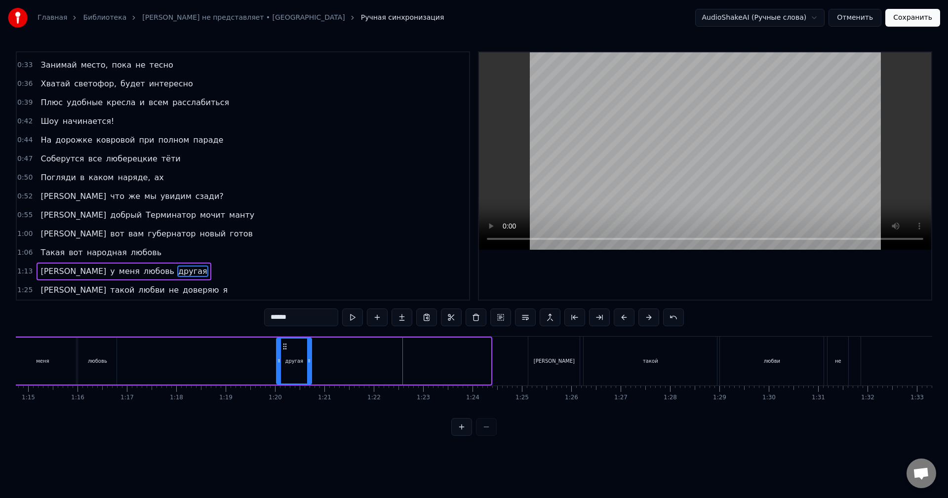
drag, startPoint x: 489, startPoint y: 356, endPoint x: 297, endPoint y: 364, distance: 191.7
click at [307, 365] on div at bounding box center [309, 361] width 4 height 45
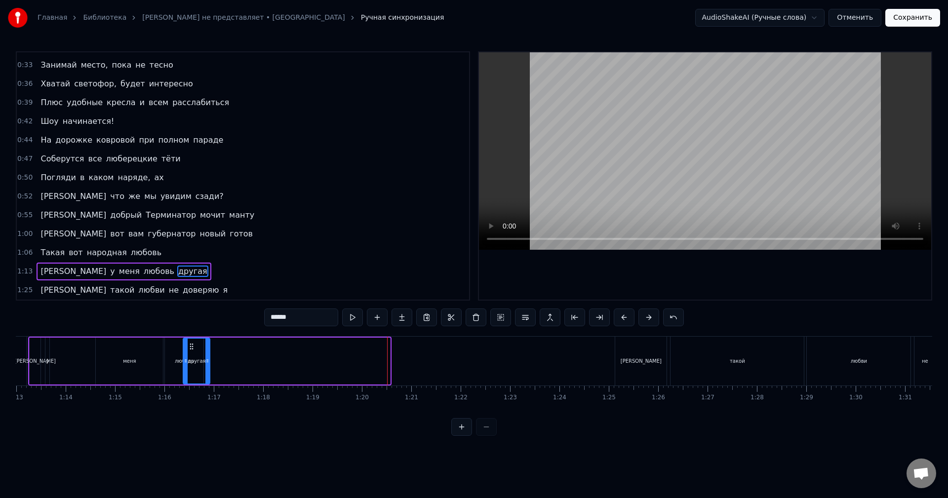
scroll to position [0, 3602]
drag, startPoint x: 284, startPoint y: 346, endPoint x: 222, endPoint y: 351, distance: 62.4
click at [222, 351] on div "другая" at bounding box center [228, 361] width 26 height 45
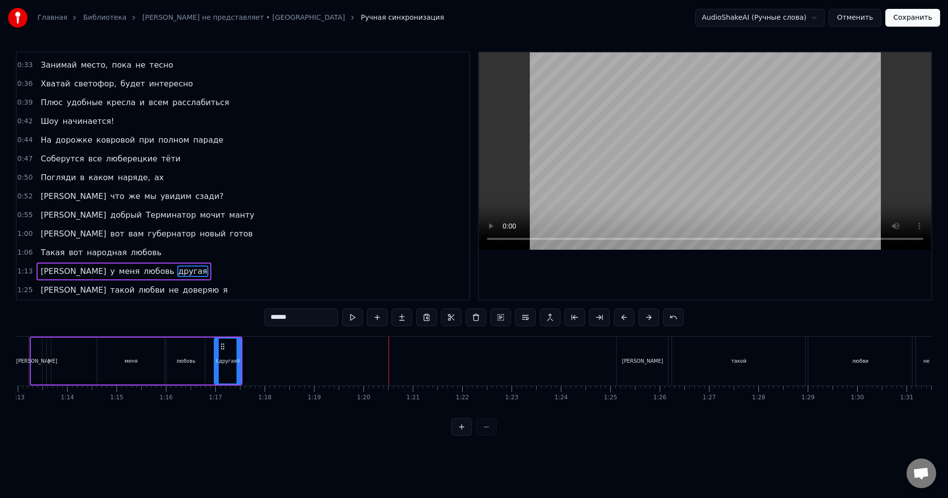
click at [626, 343] on div "[PERSON_NAME]" at bounding box center [642, 361] width 51 height 49
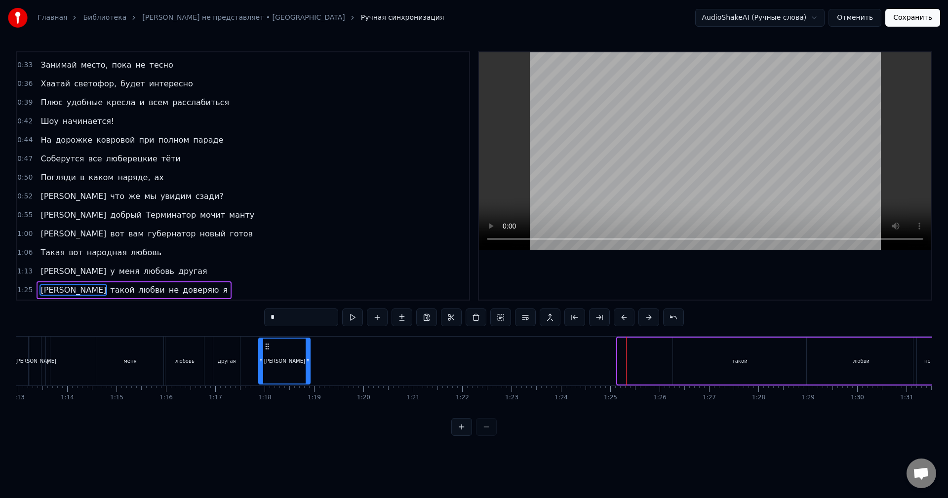
drag, startPoint x: 625, startPoint y: 343, endPoint x: 264, endPoint y: 352, distance: 361.5
click at [264, 352] on div "[PERSON_NAME]" at bounding box center [284, 361] width 50 height 45
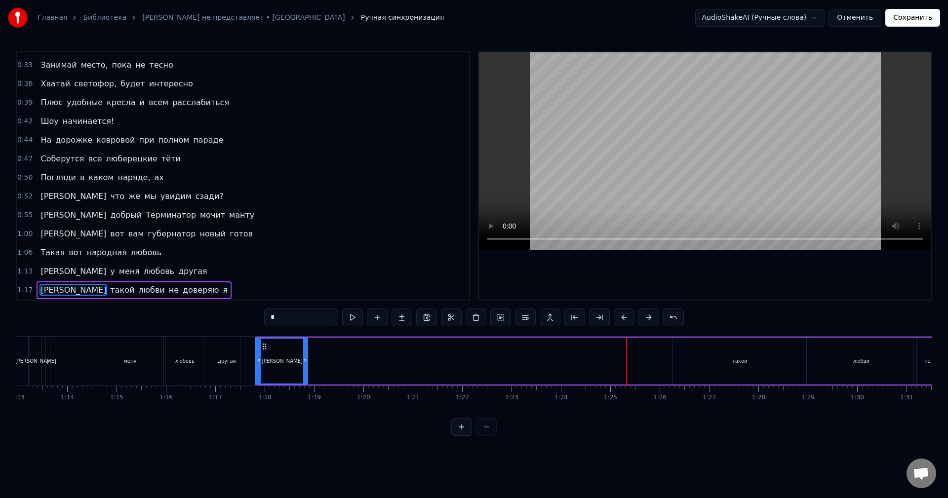
click at [710, 363] on div "такой" at bounding box center [739, 361] width 133 height 47
type input "*****"
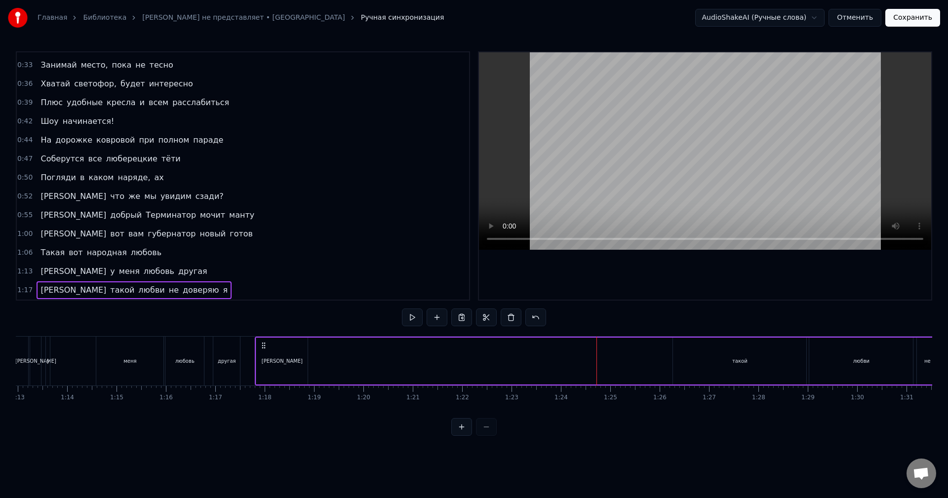
click at [290, 357] on div "[PERSON_NAME]" at bounding box center [281, 361] width 51 height 47
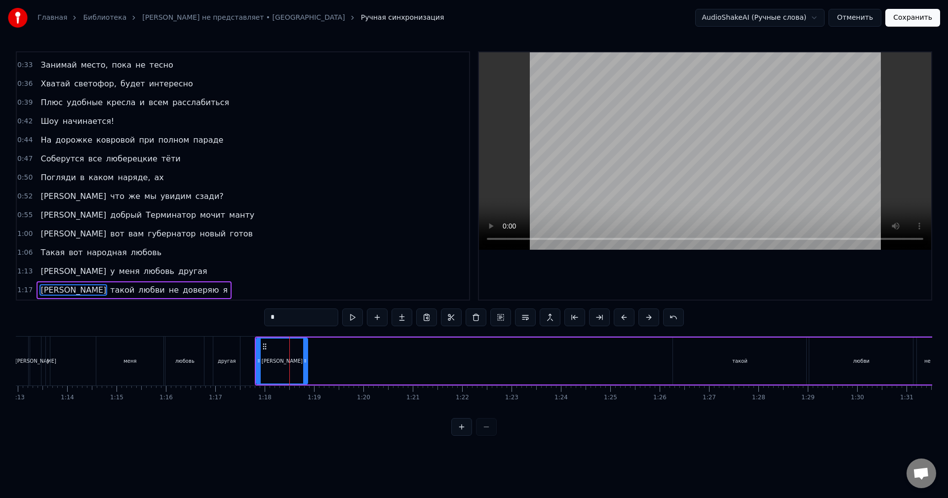
click at [714, 361] on div "такой" at bounding box center [739, 361] width 133 height 47
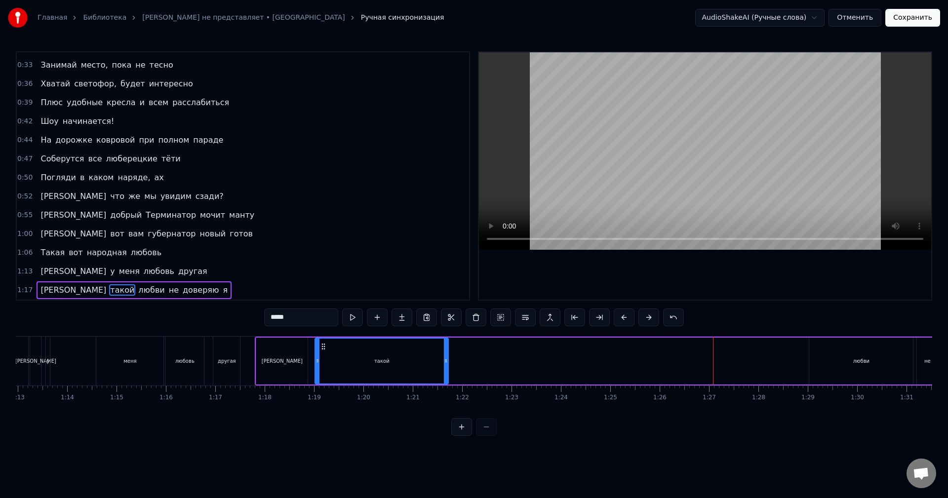
drag, startPoint x: 683, startPoint y: 346, endPoint x: 325, endPoint y: 361, distance: 358.3
click at [325, 361] on div "такой" at bounding box center [381, 361] width 132 height 45
click at [842, 349] on div "любви" at bounding box center [861, 361] width 104 height 47
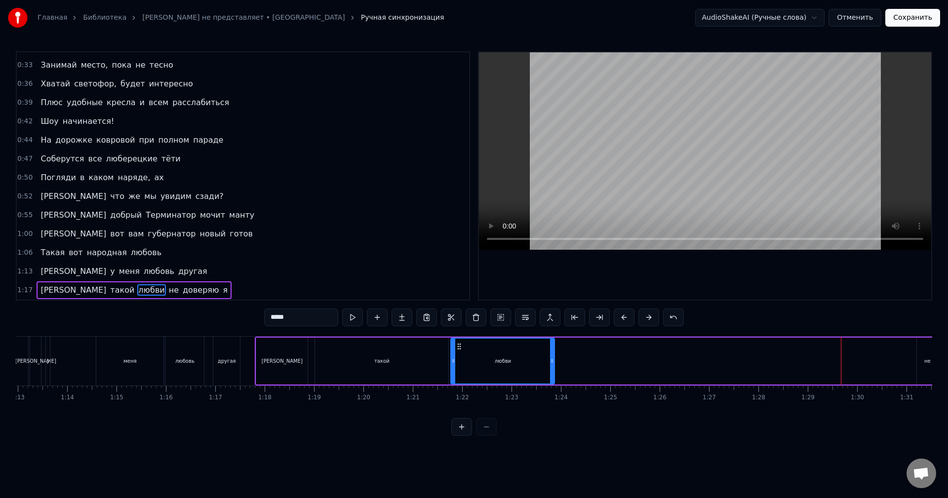
drag, startPoint x: 817, startPoint y: 348, endPoint x: 461, endPoint y: 377, distance: 356.7
click at [461, 377] on div "любви" at bounding box center [502, 361] width 103 height 45
click at [924, 353] on div "не" at bounding box center [927, 361] width 21 height 47
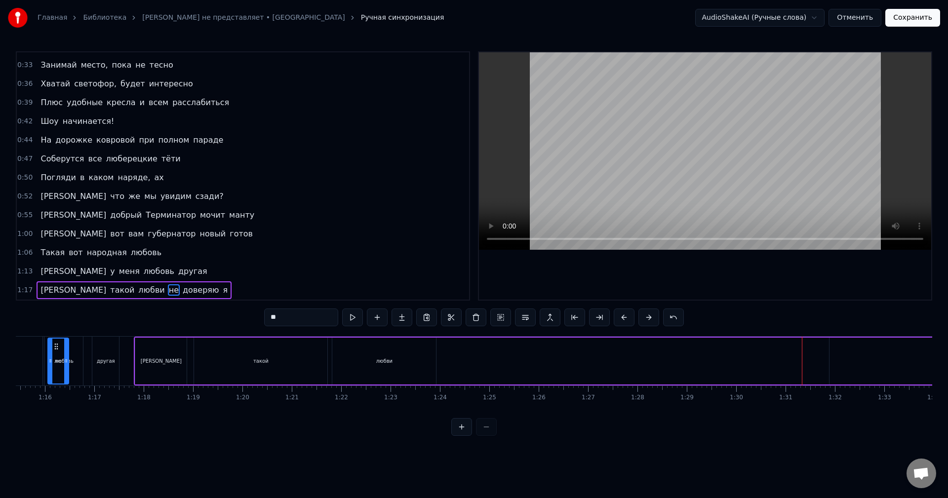
scroll to position [0, 3702]
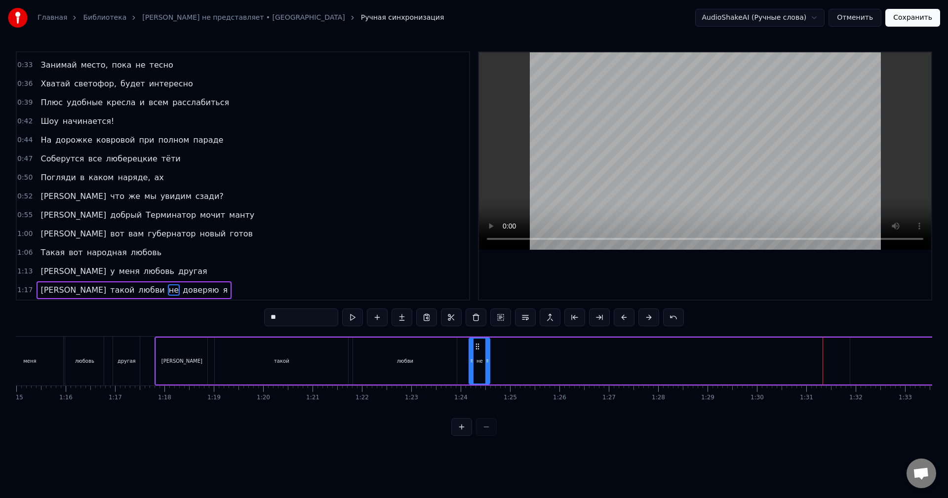
drag, startPoint x: 69, startPoint y: 346, endPoint x: 479, endPoint y: 368, distance: 410.4
click at [479, 368] on div "не" at bounding box center [480, 361] width 20 height 45
click at [423, 369] on div "любви" at bounding box center [405, 361] width 104 height 47
drag, startPoint x: 454, startPoint y: 364, endPoint x: 373, endPoint y: 368, distance: 81.1
click at [373, 368] on div at bounding box center [373, 361] width 4 height 45
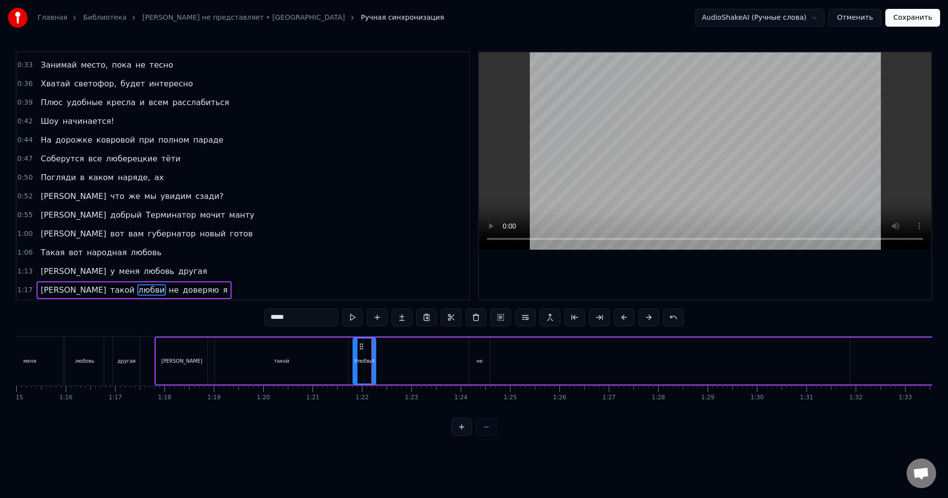
click at [315, 363] on div "такой" at bounding box center [281, 361] width 133 height 47
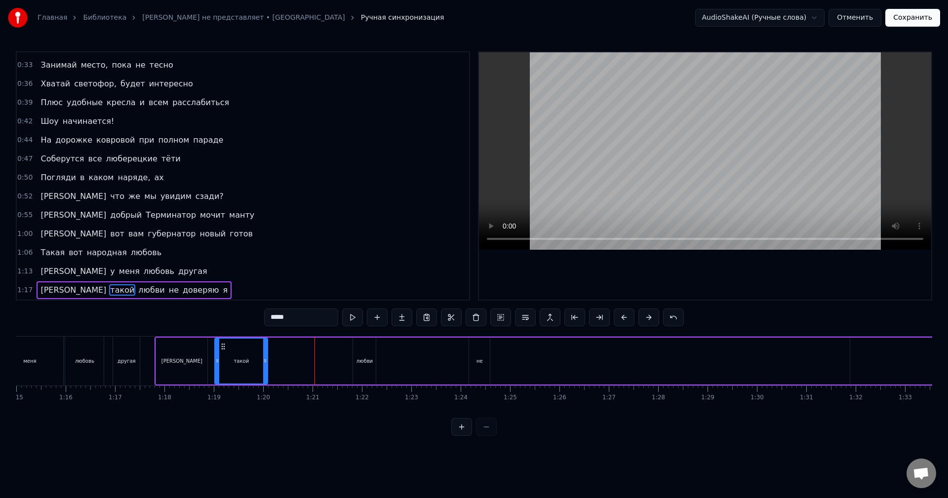
drag, startPoint x: 346, startPoint y: 360, endPoint x: 257, endPoint y: 361, distance: 88.9
click at [263, 361] on icon at bounding box center [265, 361] width 4 height 8
click at [369, 351] on div "любви" at bounding box center [364, 361] width 23 height 47
drag, startPoint x: 360, startPoint y: 347, endPoint x: 274, endPoint y: 349, distance: 85.9
click at [274, 349] on icon at bounding box center [276, 347] width 8 height 8
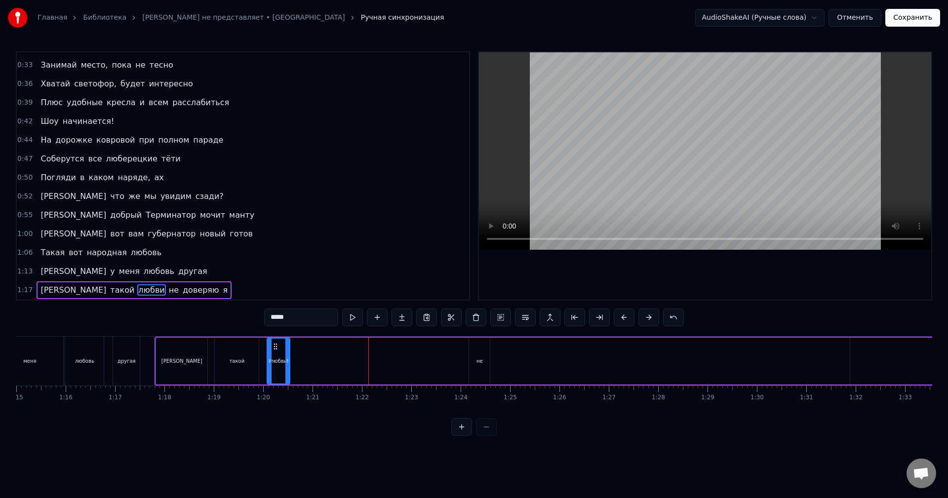
click at [480, 357] on div "не" at bounding box center [479, 360] width 6 height 7
drag, startPoint x: 477, startPoint y: 347, endPoint x: 304, endPoint y: 351, distance: 173.8
click at [304, 351] on div "не" at bounding box center [306, 361] width 20 height 45
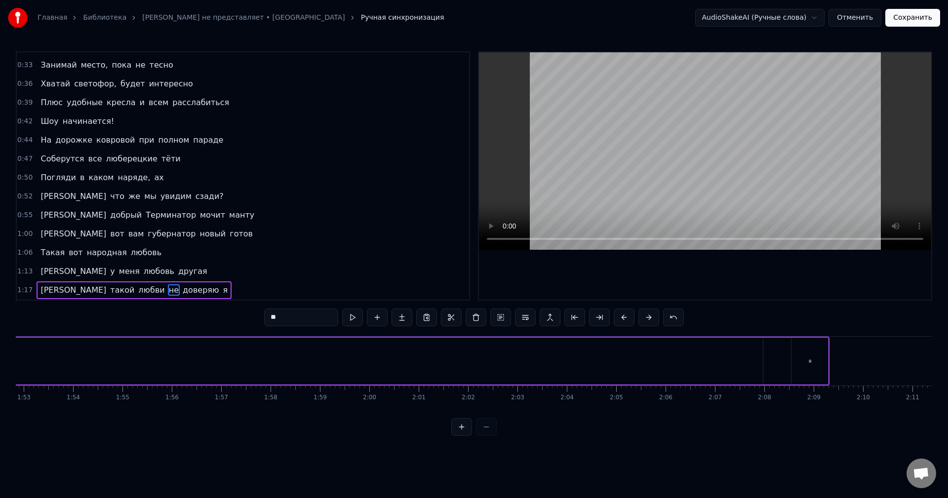
scroll to position [0, 5638]
type input "*******"
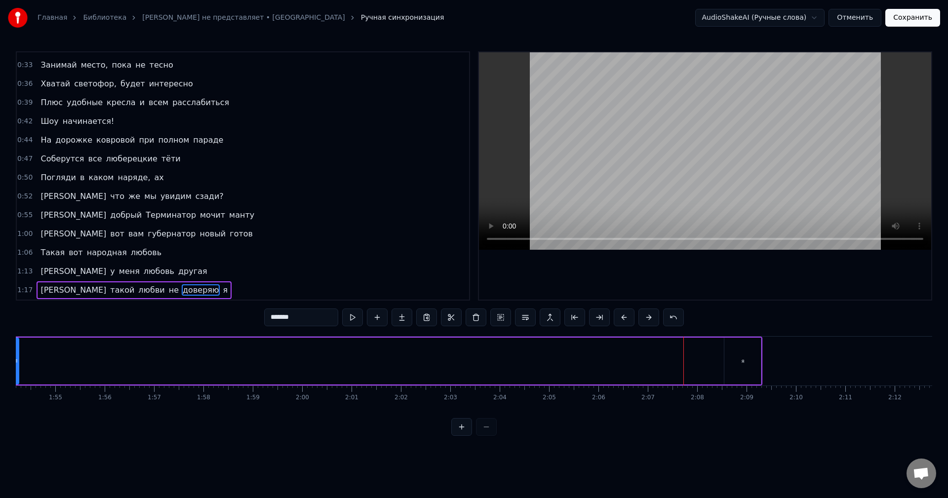
drag, startPoint x: 613, startPoint y: 358, endPoint x: 16, endPoint y: 365, distance: 597.4
click at [16, 365] on div at bounding box center [16, 361] width 4 height 45
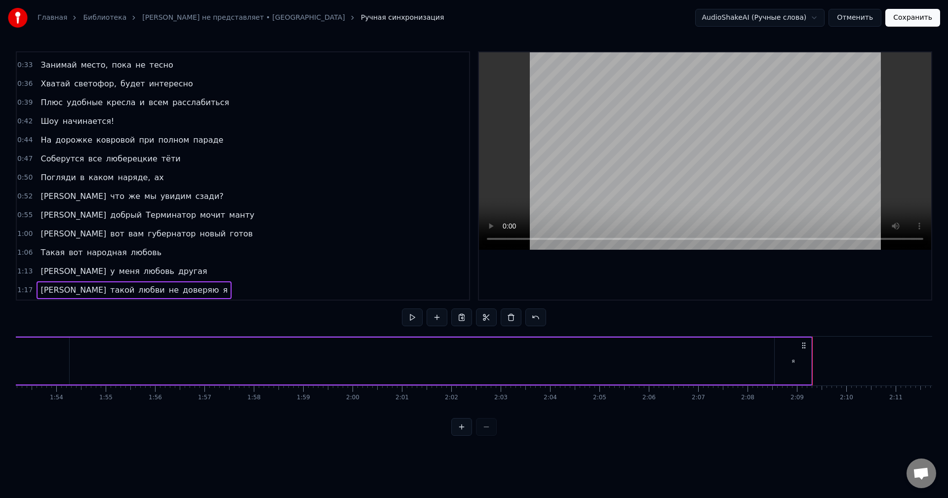
click at [798, 360] on div "я" at bounding box center [793, 361] width 37 height 47
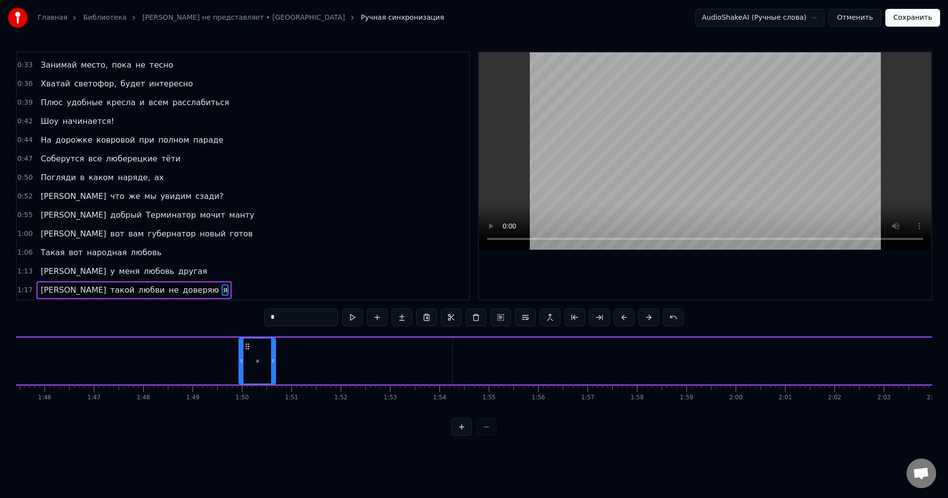
scroll to position [0, 5204]
drag, startPoint x: 782, startPoint y: 346, endPoint x: 470, endPoint y: 361, distance: 312.4
click at [470, 361] on div "я" at bounding box center [483, 361] width 36 height 45
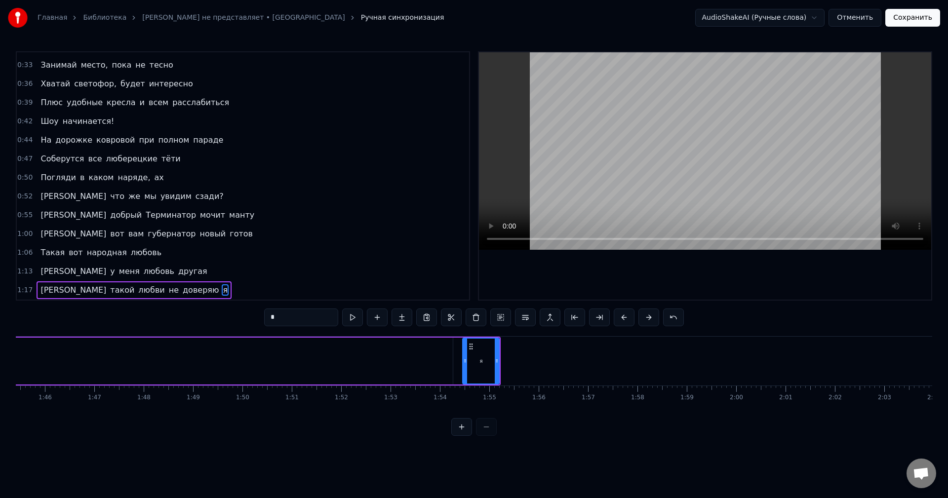
drag, startPoint x: 450, startPoint y: 357, endPoint x: 21, endPoint y: 375, distance: 429.4
click at [22, 375] on div at bounding box center [23, 361] width 4 height 45
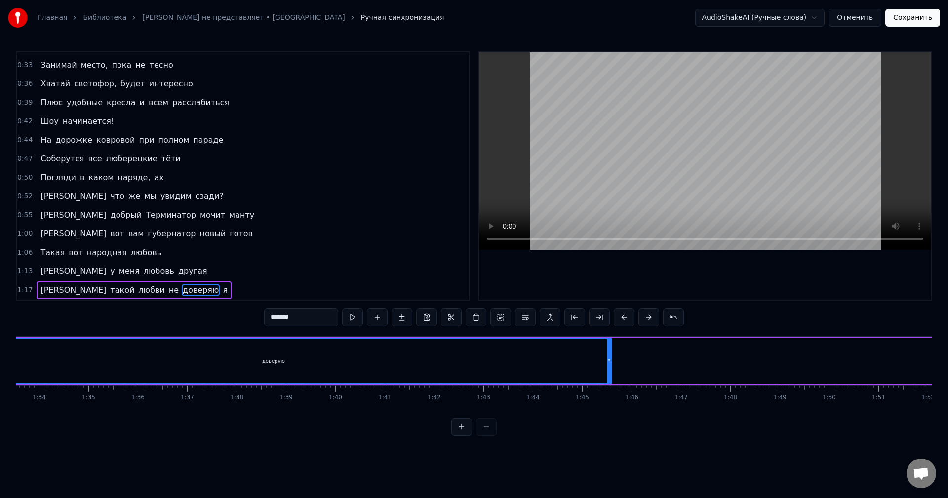
scroll to position [0, 4604]
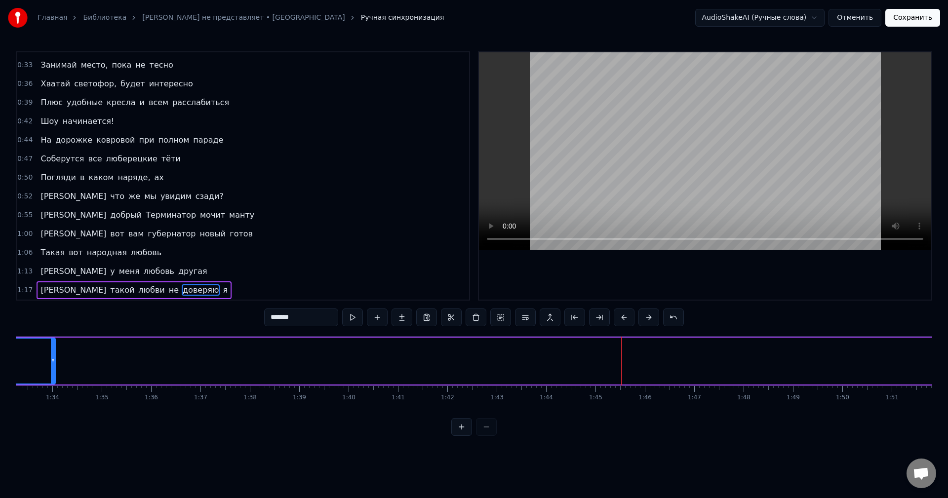
drag, startPoint x: 623, startPoint y: 355, endPoint x: 43, endPoint y: 365, distance: 579.2
click at [51, 364] on div at bounding box center [53, 361] width 4 height 45
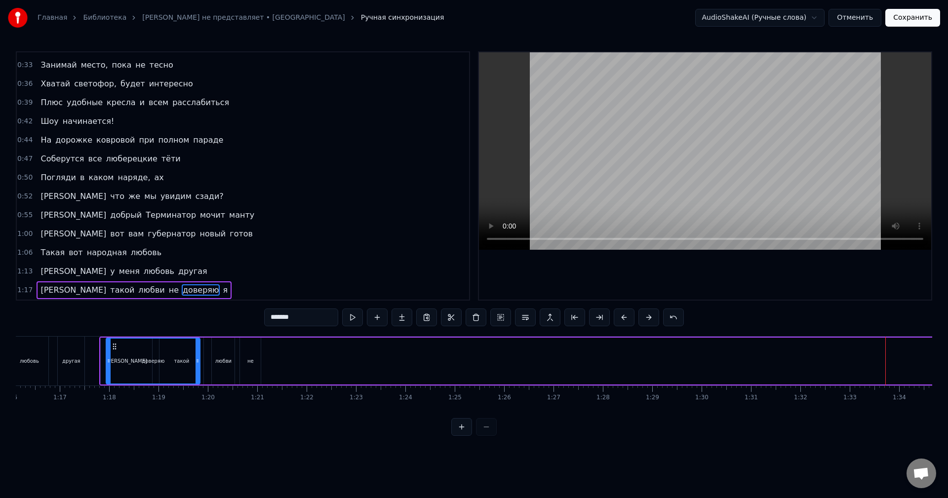
scroll to position [0, 3731]
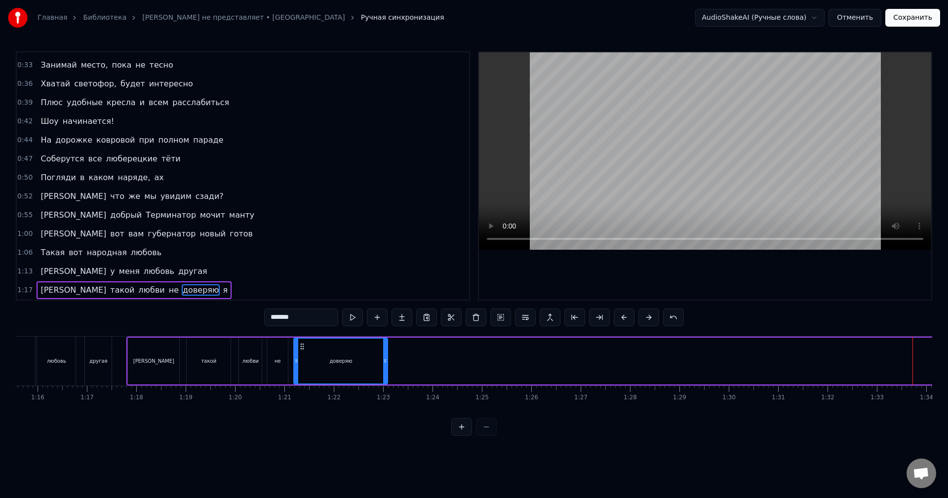
drag, startPoint x: 672, startPoint y: 346, endPoint x: 300, endPoint y: 355, distance: 372.4
click at [300, 355] on div "доверяю" at bounding box center [340, 361] width 93 height 45
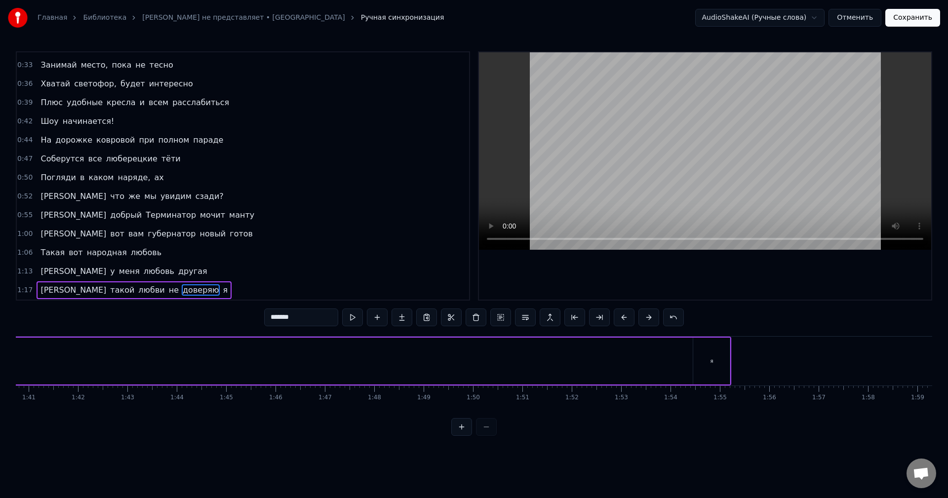
scroll to position [0, 5108]
click at [578, 354] on div "я" at bounding box center [577, 361] width 37 height 47
type input "*"
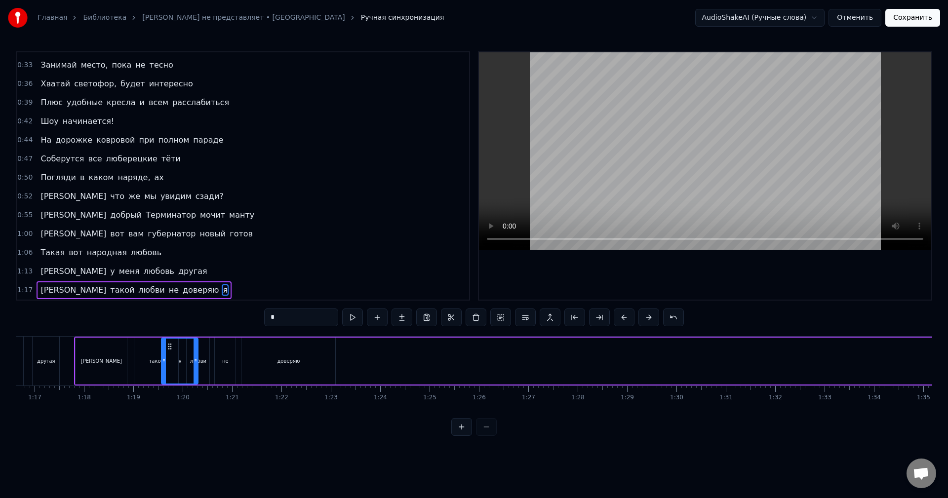
scroll to position [0, 3767]
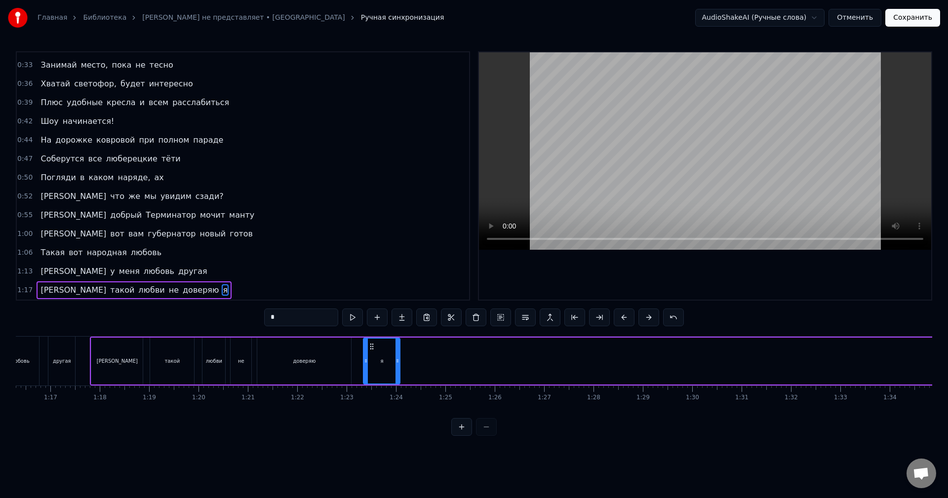
drag, startPoint x: 565, startPoint y: 349, endPoint x: 369, endPoint y: 386, distance: 199.1
click at [369, 386] on div "Мне по* на хит- парады От Prado, Gucci и H&M наряды Не надо, мы и так в поряде …" at bounding box center [474, 373] width 916 height 74
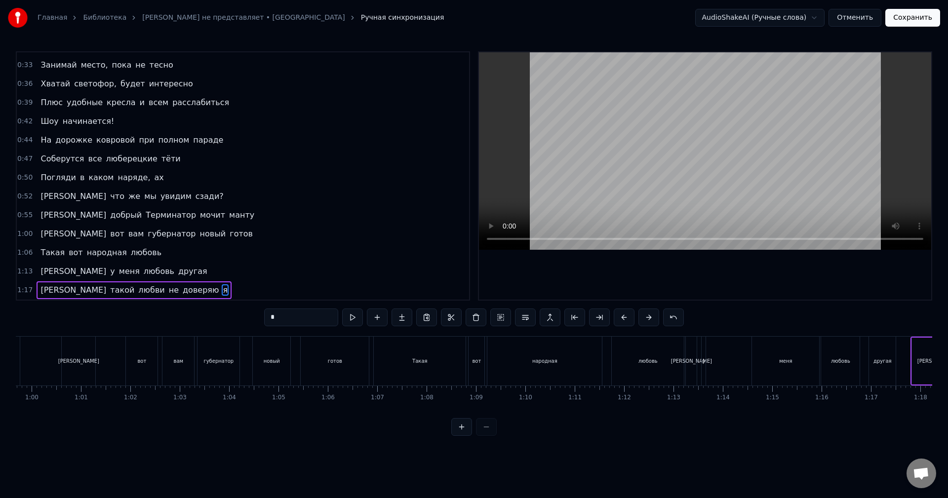
scroll to position [0, 2786]
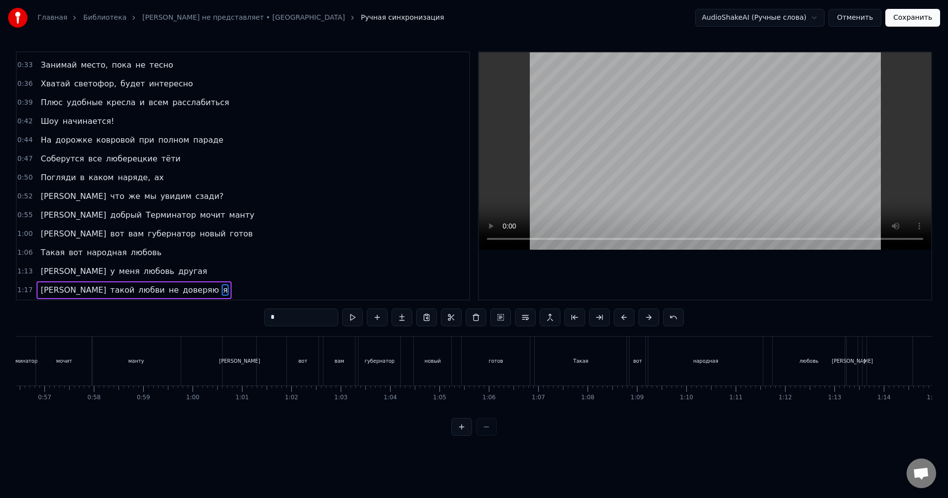
click at [192, 217] on div "0:55 А добрый Терминатор мочит манту" at bounding box center [243, 215] width 452 height 19
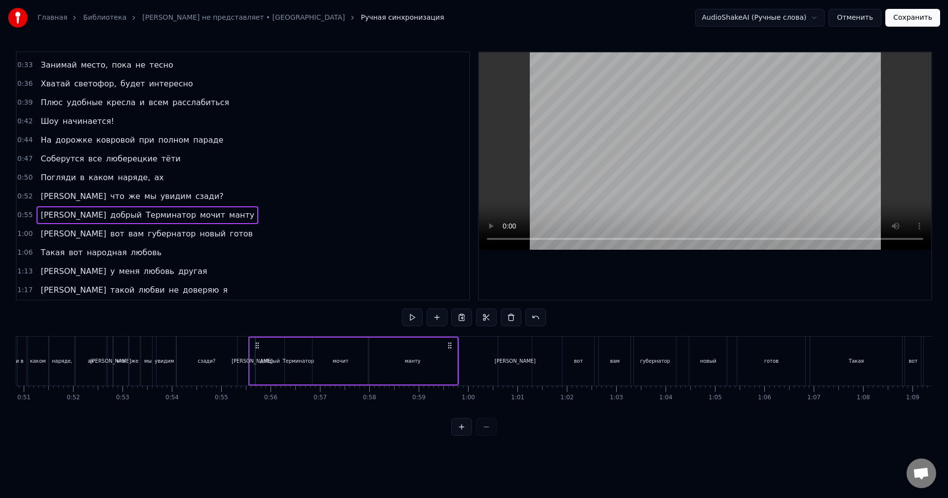
scroll to position [0, 2430]
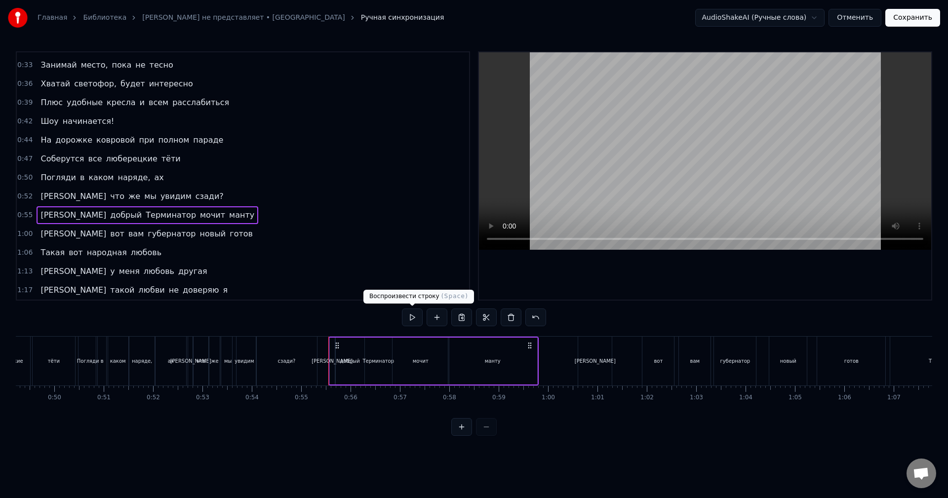
click at [406, 323] on button at bounding box center [412, 318] width 21 height 18
click at [412, 359] on div "мочит" at bounding box center [421, 361] width 56 height 47
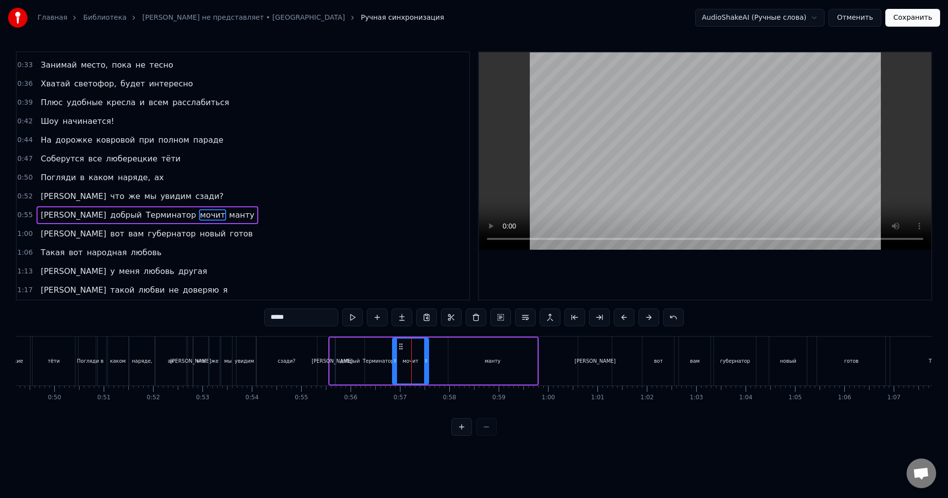
drag, startPoint x: 446, startPoint y: 360, endPoint x: 425, endPoint y: 363, distance: 21.9
click at [425, 363] on icon at bounding box center [426, 361] width 4 height 8
click at [357, 318] on button at bounding box center [352, 318] width 21 height 18
click at [458, 354] on div "манту" at bounding box center [492, 361] width 89 height 47
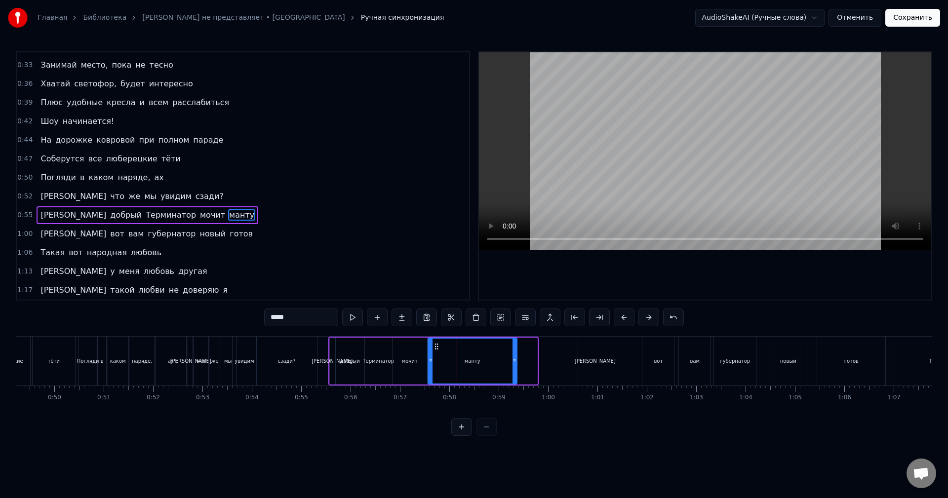
drag, startPoint x: 456, startPoint y: 346, endPoint x: 436, endPoint y: 345, distance: 19.8
click at [436, 345] on icon at bounding box center [437, 347] width 8 height 8
drag, startPoint x: 515, startPoint y: 356, endPoint x: 459, endPoint y: 359, distance: 56.4
click at [459, 359] on div at bounding box center [458, 361] width 4 height 45
click at [347, 321] on button at bounding box center [352, 318] width 21 height 18
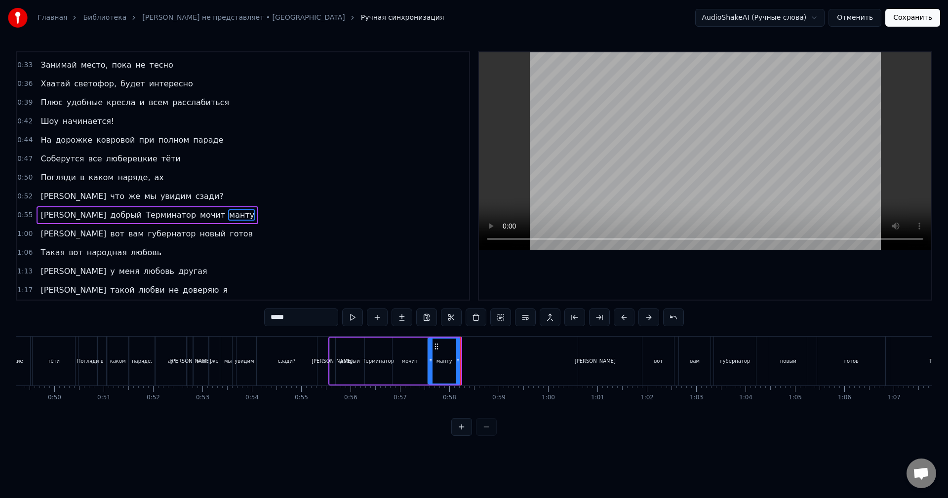
click at [598, 359] on div "[PERSON_NAME]" at bounding box center [595, 361] width 34 height 49
type input "*"
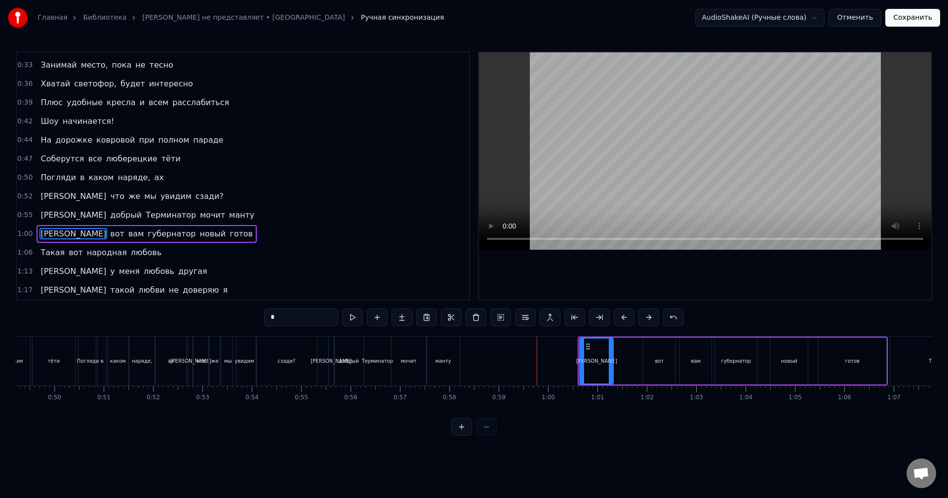
click at [587, 348] on icon at bounding box center [588, 347] width 8 height 8
click at [716, 325] on div "0:22 Мне по* на хит- парады 0:25 От Prado, Gucci и H&M наряды 0:28 Не надо, мы …" at bounding box center [474, 243] width 916 height 385
click at [226, 233] on div "1:00 И вот вам губернатор новый готов" at bounding box center [243, 234] width 452 height 19
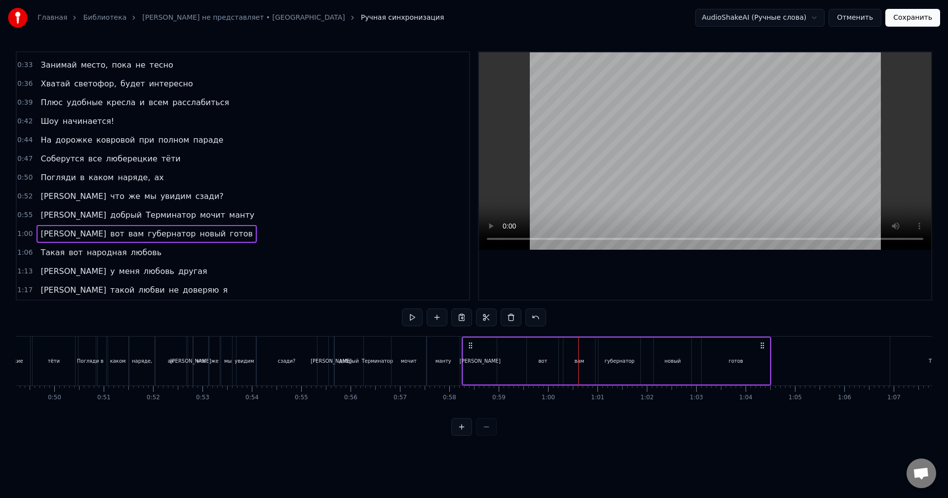
drag, startPoint x: 581, startPoint y: 346, endPoint x: 470, endPoint y: 352, distance: 111.3
click at [470, 352] on div "И вот вам губернатор новый готов" at bounding box center [617, 361] width 310 height 49
click at [412, 320] on button at bounding box center [412, 318] width 21 height 18
click at [413, 316] on button at bounding box center [412, 318] width 21 height 18
click at [208, 229] on div "0:58 И вот вам губернатор новый готов" at bounding box center [243, 234] width 452 height 19
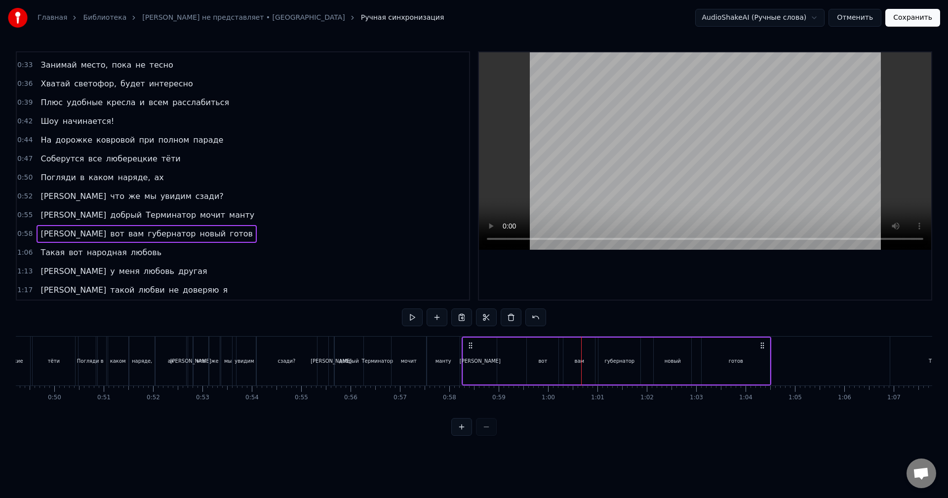
click at [411, 316] on button at bounding box center [412, 318] width 21 height 18
click at [491, 371] on div "[PERSON_NAME]" at bounding box center [480, 361] width 34 height 47
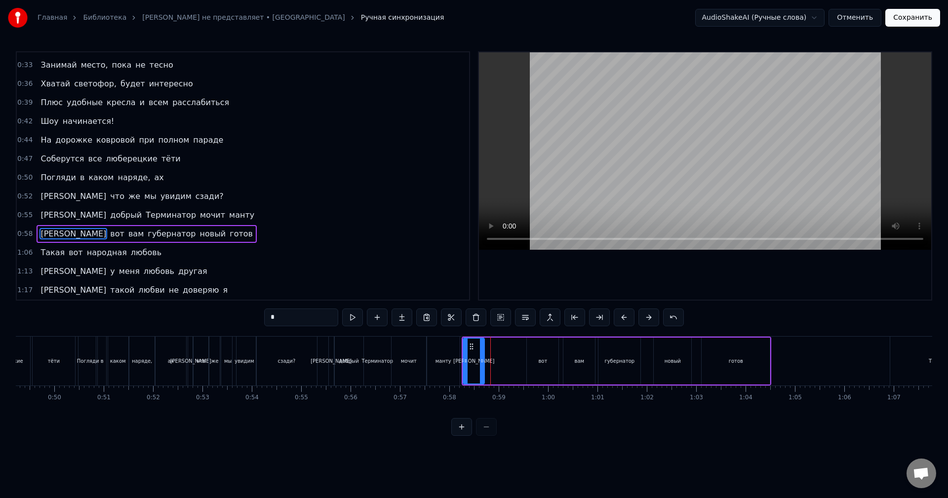
drag, startPoint x: 495, startPoint y: 364, endPoint x: 487, endPoint y: 367, distance: 8.4
click at [482, 367] on div at bounding box center [482, 361] width 4 height 45
click at [548, 367] on div "вот" at bounding box center [543, 361] width 32 height 47
drag, startPoint x: 535, startPoint y: 345, endPoint x: 491, endPoint y: 345, distance: 43.4
click at [491, 345] on icon at bounding box center [492, 347] width 8 height 8
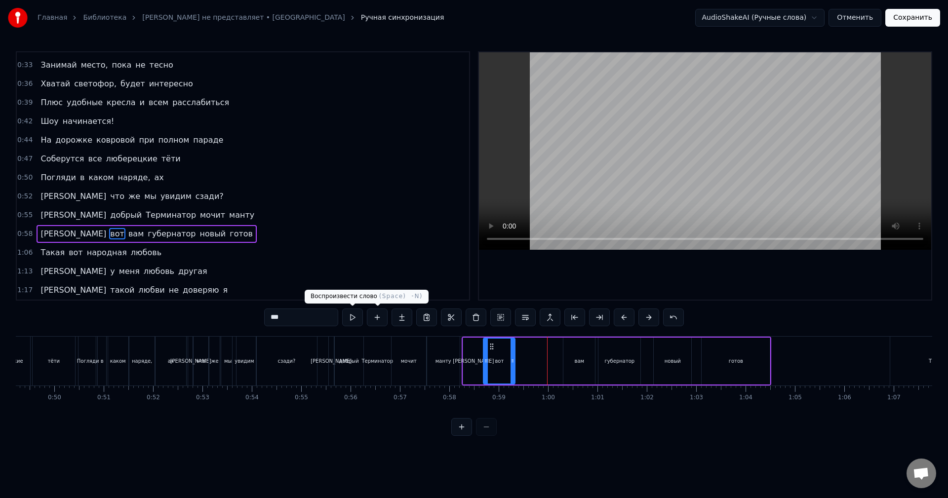
click at [352, 317] on button at bounding box center [352, 318] width 21 height 18
click at [461, 435] on button at bounding box center [461, 427] width 21 height 18
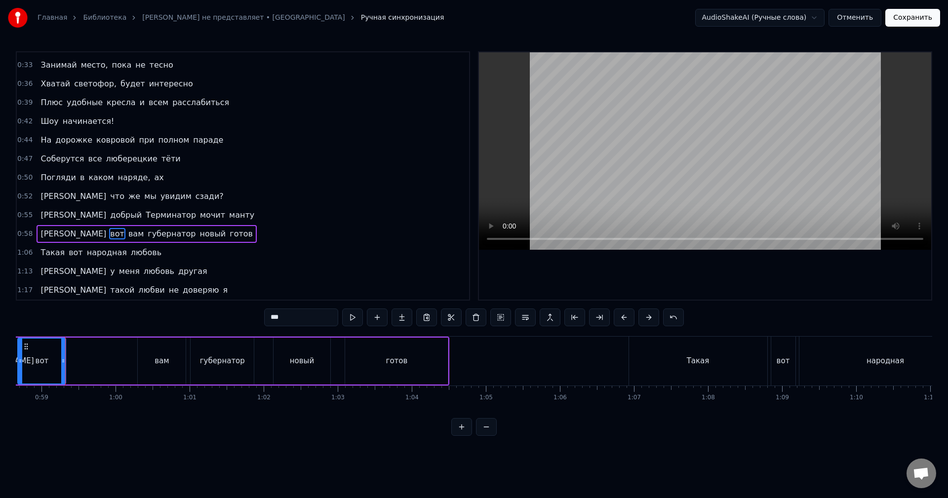
click at [459, 434] on button at bounding box center [461, 427] width 21 height 18
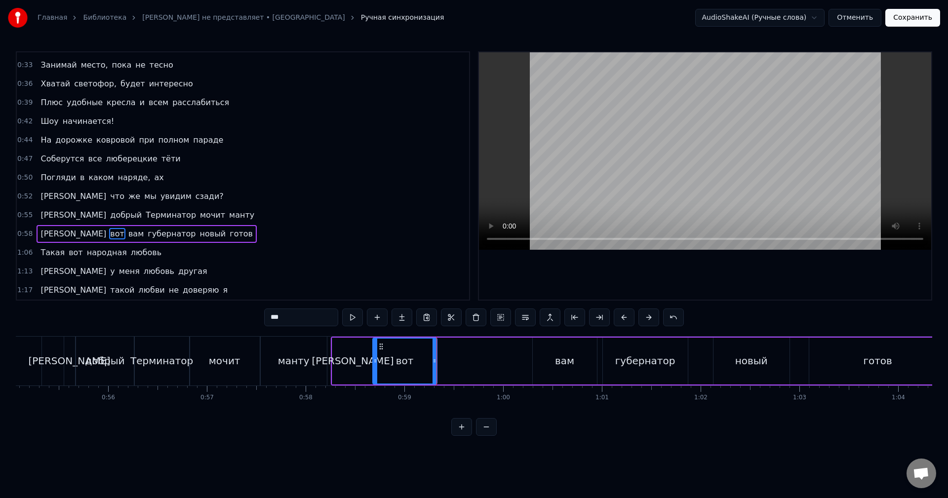
scroll to position [0, 5465]
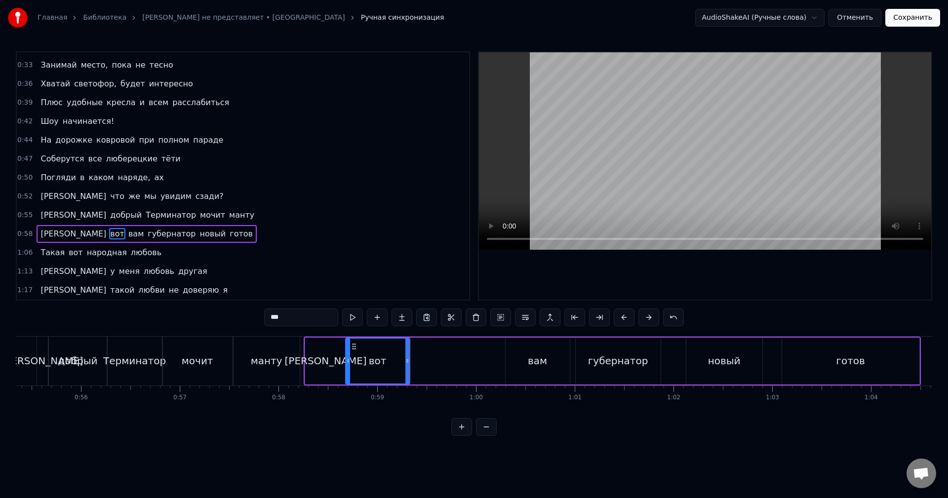
click at [320, 360] on div "[PERSON_NAME]" at bounding box center [325, 361] width 41 height 47
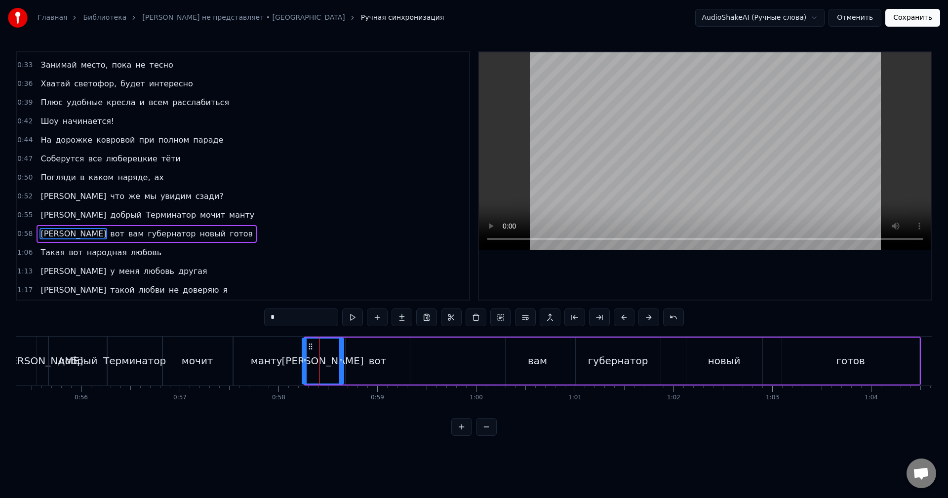
click at [309, 344] on icon at bounding box center [311, 347] width 8 height 8
drag, startPoint x: 341, startPoint y: 354, endPoint x: 323, endPoint y: 357, distance: 17.5
click at [323, 357] on div at bounding box center [324, 361] width 4 height 45
click at [373, 356] on div "вот" at bounding box center [378, 361] width 18 height 15
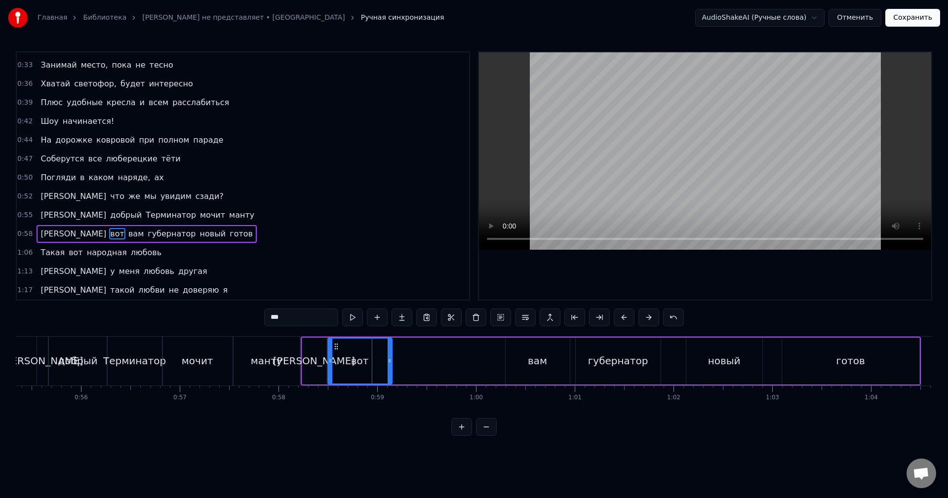
drag, startPoint x: 346, startPoint y: 344, endPoint x: 333, endPoint y: 345, distance: 12.9
click at [333, 345] on icon at bounding box center [336, 347] width 8 height 8
click at [348, 320] on button at bounding box center [352, 318] width 21 height 18
drag, startPoint x: 390, startPoint y: 355, endPoint x: 357, endPoint y: 358, distance: 32.3
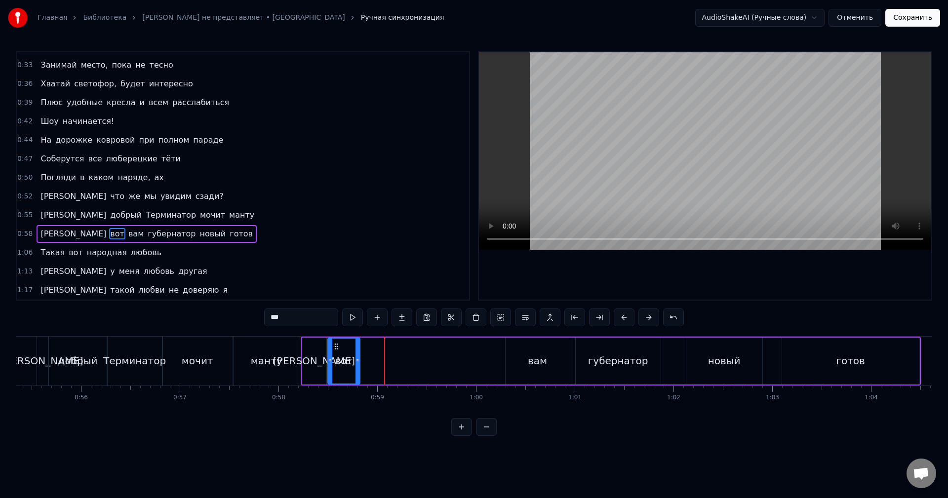
click at [357, 358] on div at bounding box center [357, 361] width 4 height 45
click at [354, 323] on button at bounding box center [352, 318] width 21 height 18
drag, startPoint x: 358, startPoint y: 351, endPoint x: 344, endPoint y: 350, distance: 14.3
click at [344, 350] on div at bounding box center [343, 361] width 4 height 45
click at [313, 359] on div "[PERSON_NAME]" at bounding box center [314, 361] width 82 height 15
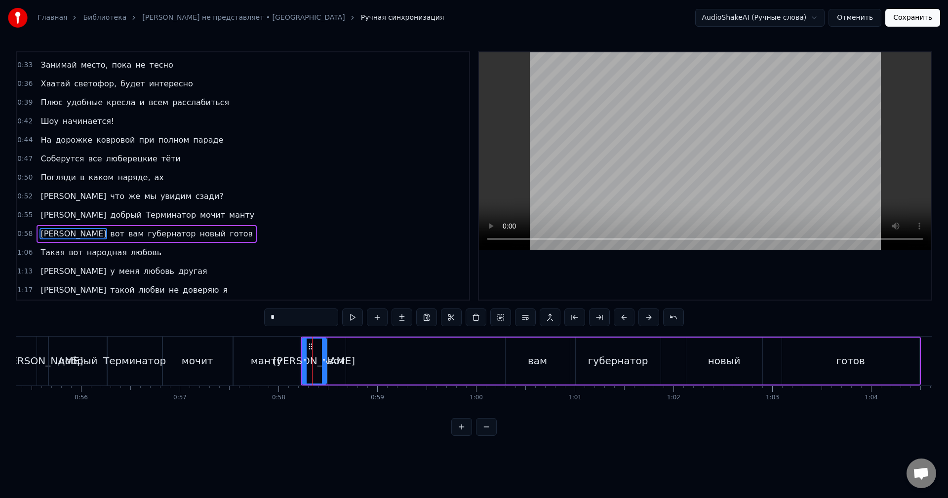
click at [278, 345] on div "манту" at bounding box center [267, 361] width 66 height 49
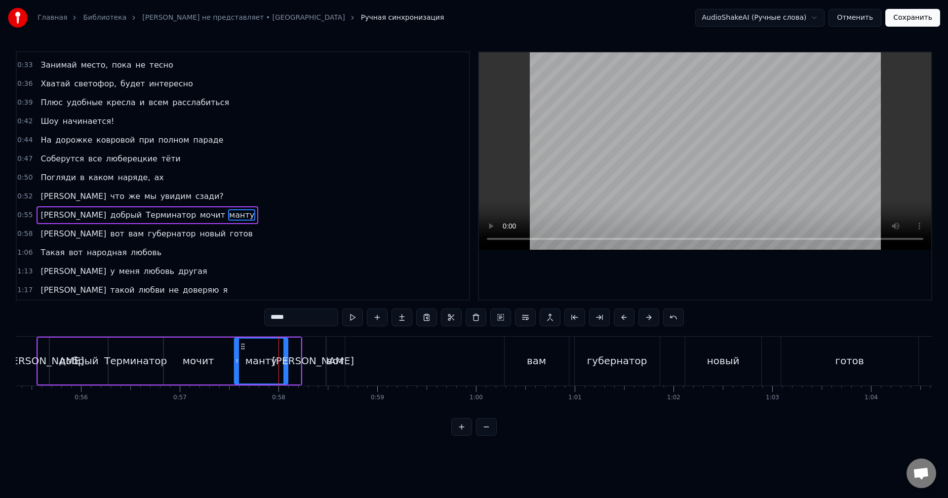
drag, startPoint x: 298, startPoint y: 352, endPoint x: 285, endPoint y: 351, distance: 12.9
click at [285, 351] on div at bounding box center [285, 361] width 4 height 45
click at [344, 321] on button at bounding box center [352, 318] width 21 height 18
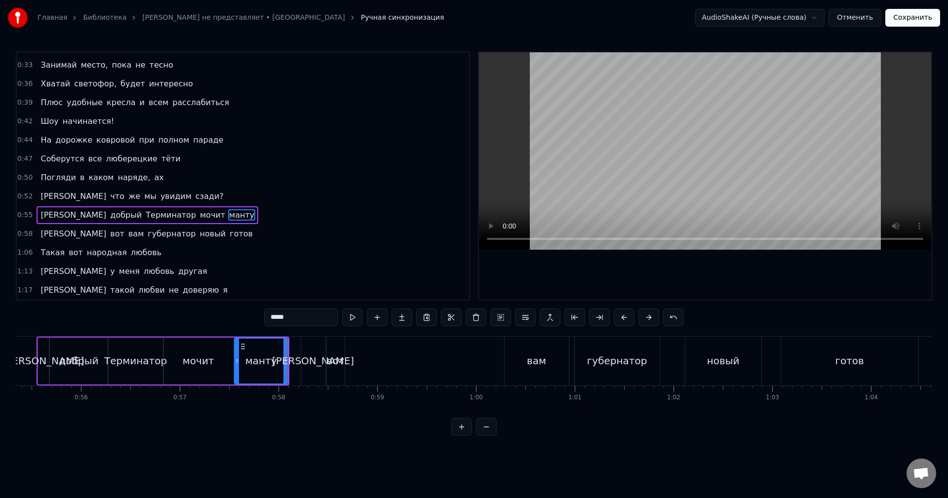
click at [315, 360] on div "[PERSON_NAME]" at bounding box center [313, 361] width 82 height 15
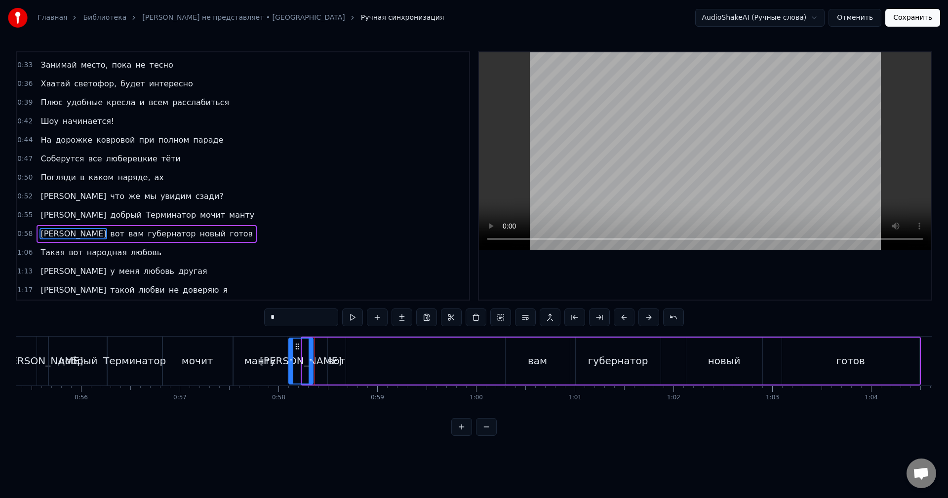
drag, startPoint x: 309, startPoint y: 344, endPoint x: 295, endPoint y: 345, distance: 13.4
click at [295, 345] on icon at bounding box center [297, 347] width 8 height 8
click at [350, 324] on button at bounding box center [352, 318] width 21 height 18
click at [335, 359] on div "вот" at bounding box center [337, 361] width 18 height 15
type input "***"
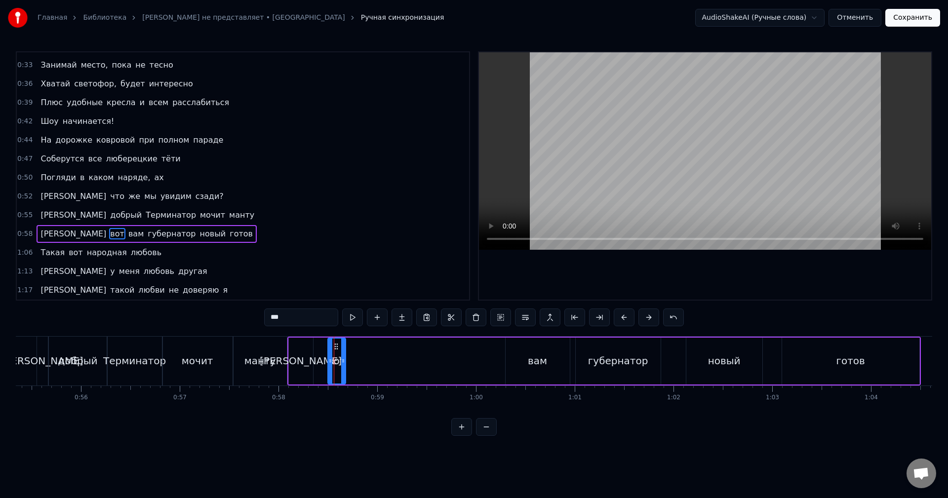
drag, startPoint x: 332, startPoint y: 345, endPoint x: 316, endPoint y: 345, distance: 16.3
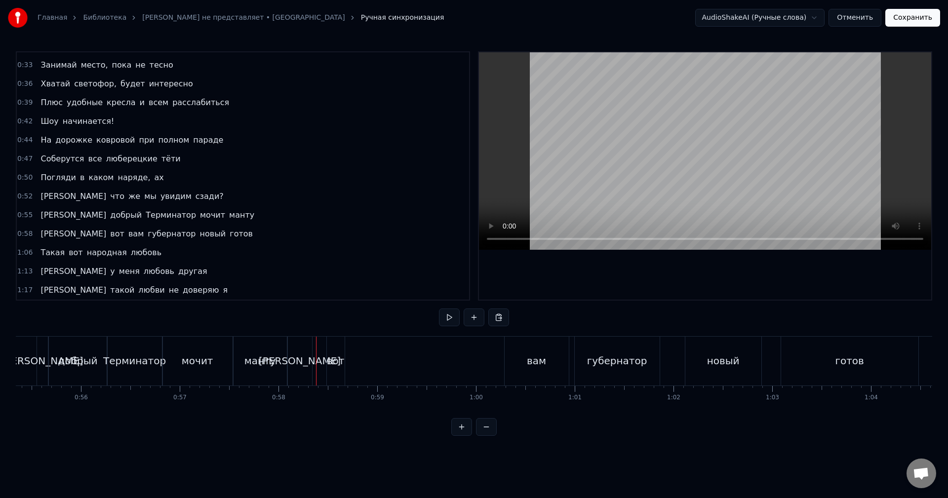
click at [333, 347] on div "вот" at bounding box center [336, 361] width 18 height 49
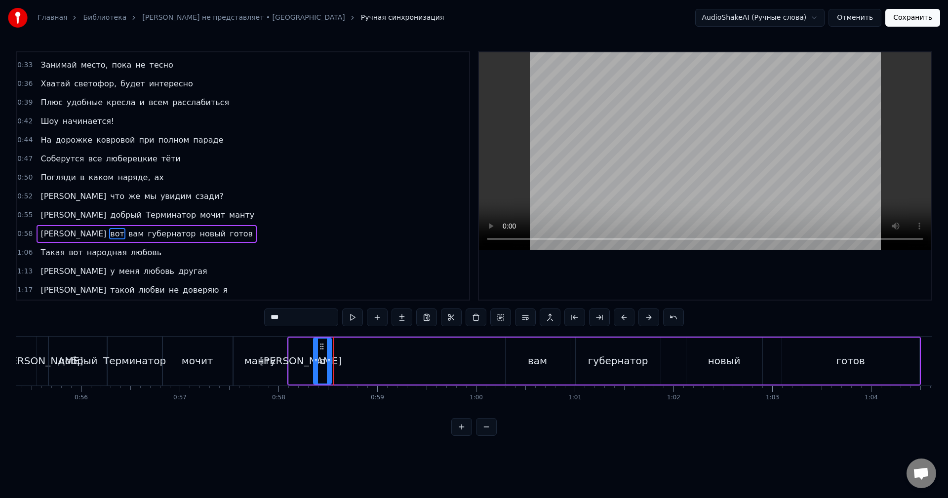
drag, startPoint x: 330, startPoint y: 345, endPoint x: 321, endPoint y: 343, distance: 9.1
click at [321, 343] on icon at bounding box center [322, 347] width 8 height 8
drag, startPoint x: 329, startPoint y: 357, endPoint x: 334, endPoint y: 356, distance: 5.0
click at [334, 356] on div at bounding box center [333, 361] width 4 height 45
click at [324, 436] on div "0:22 Мне по* на хит- парады 0:25 От Prado, Gucci и H&M наряды 0:28 Не надо, мы …" at bounding box center [474, 243] width 916 height 385
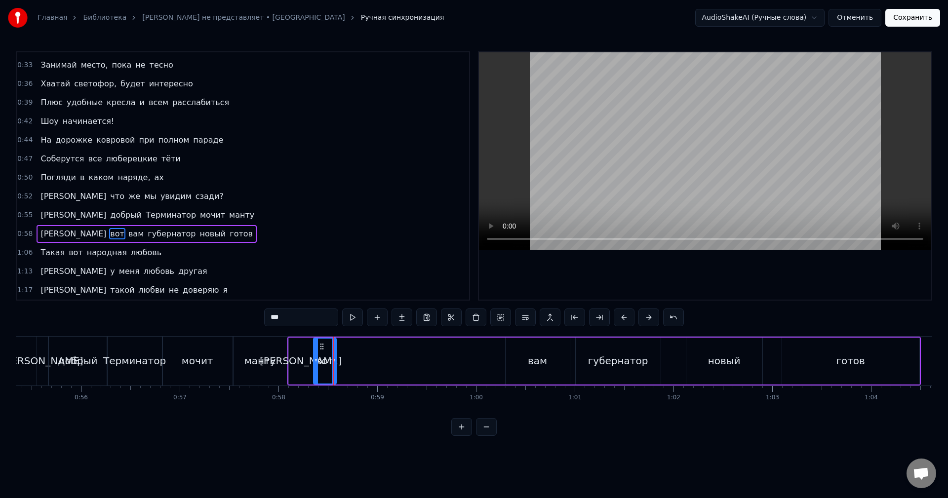
click at [353, 321] on button at bounding box center [352, 318] width 21 height 18
click at [302, 346] on div "[PERSON_NAME]" at bounding box center [301, 361] width 24 height 47
click at [348, 317] on button at bounding box center [352, 318] width 21 height 18
click at [324, 356] on div "вот" at bounding box center [325, 361] width 18 height 15
click at [353, 323] on button at bounding box center [352, 318] width 21 height 18
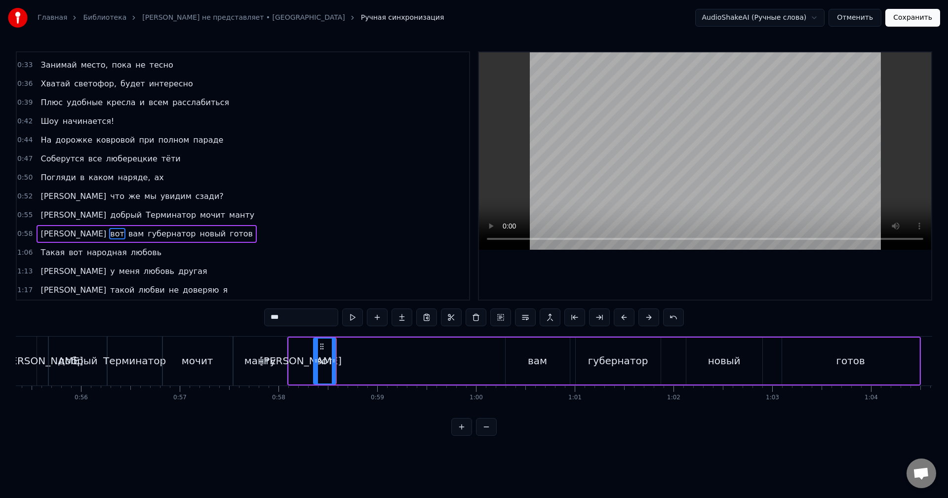
click at [544, 348] on div "вам" at bounding box center [538, 361] width 64 height 47
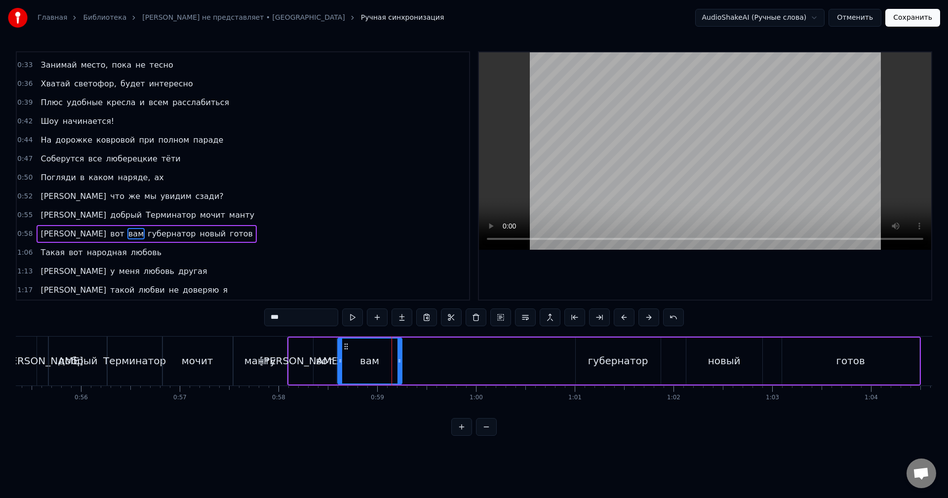
drag, startPoint x: 513, startPoint y: 347, endPoint x: 346, endPoint y: 364, distance: 168.8
click at [346, 364] on div "вам" at bounding box center [369, 361] width 63 height 45
click at [360, 319] on button at bounding box center [352, 318] width 21 height 18
drag, startPoint x: 400, startPoint y: 355, endPoint x: 361, endPoint y: 360, distance: 38.8
click at [361, 360] on div at bounding box center [363, 361] width 4 height 45
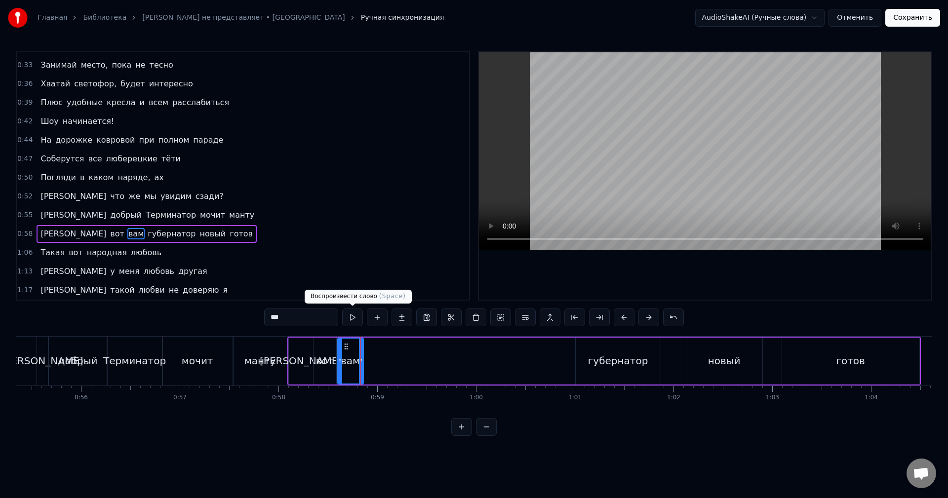
click at [355, 323] on button at bounding box center [352, 318] width 21 height 18
click at [620, 349] on div "губернатор" at bounding box center [618, 361] width 85 height 47
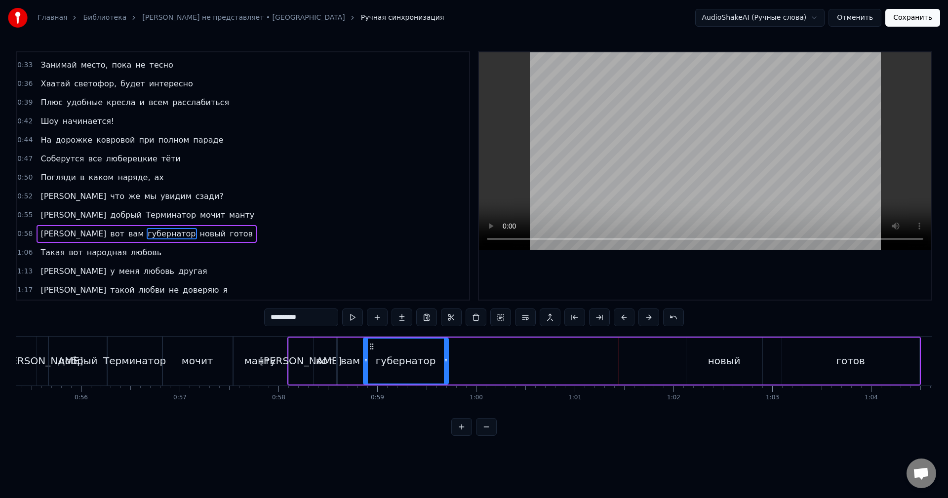
drag, startPoint x: 585, startPoint y: 345, endPoint x: 371, endPoint y: 361, distance: 214.9
click at [371, 361] on div "губернатор" at bounding box center [406, 361] width 84 height 45
drag, startPoint x: 443, startPoint y: 359, endPoint x: 402, endPoint y: 366, distance: 41.6
click at [402, 366] on div at bounding box center [403, 361] width 4 height 45
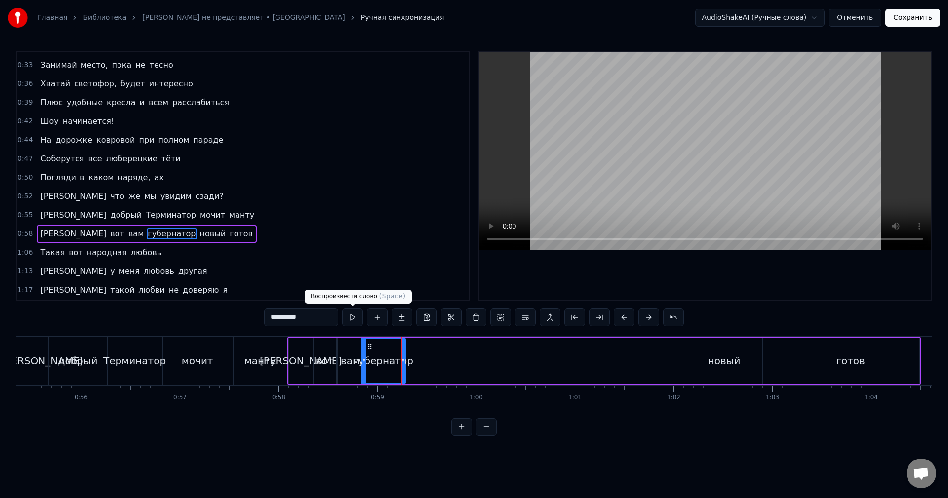
click at [354, 321] on button at bounding box center [352, 318] width 21 height 18
drag, startPoint x: 402, startPoint y: 357, endPoint x: 414, endPoint y: 358, distance: 11.9
click at [409, 358] on icon at bounding box center [407, 361] width 4 height 8
click at [348, 320] on button at bounding box center [352, 318] width 21 height 18
drag, startPoint x: 413, startPoint y: 351, endPoint x: 426, endPoint y: 353, distance: 12.9
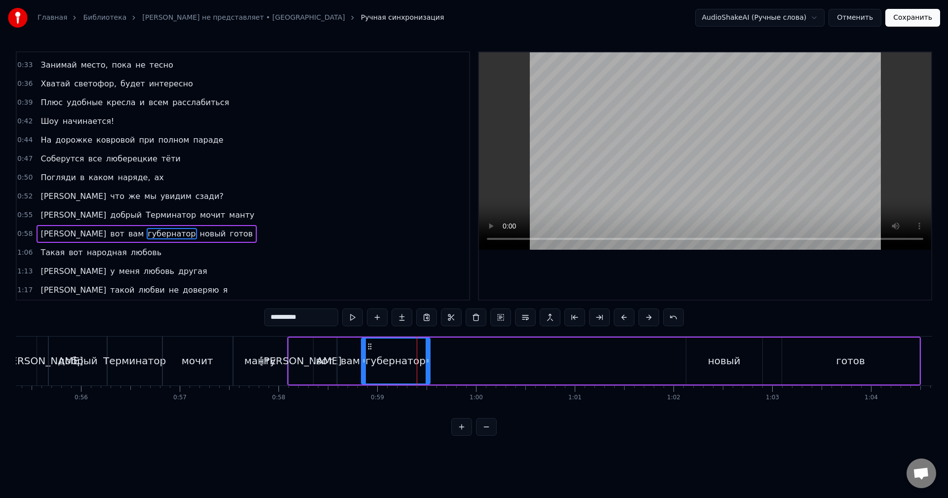
click at [426, 353] on div at bounding box center [428, 361] width 4 height 45
click at [359, 319] on button at bounding box center [352, 318] width 21 height 18
click at [734, 365] on div "новый" at bounding box center [724, 361] width 33 height 15
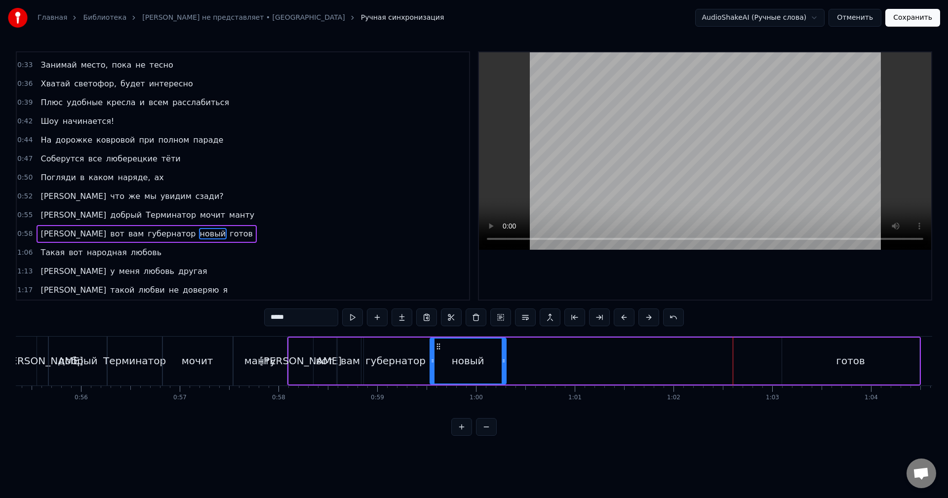
drag, startPoint x: 693, startPoint y: 346, endPoint x: 437, endPoint y: 353, distance: 256.3
click at [437, 353] on div "новый" at bounding box center [468, 361] width 75 height 45
click at [346, 318] on button at bounding box center [352, 318] width 21 height 18
drag, startPoint x: 504, startPoint y: 355, endPoint x: 478, endPoint y: 356, distance: 25.7
click at [487, 356] on div at bounding box center [489, 361] width 4 height 45
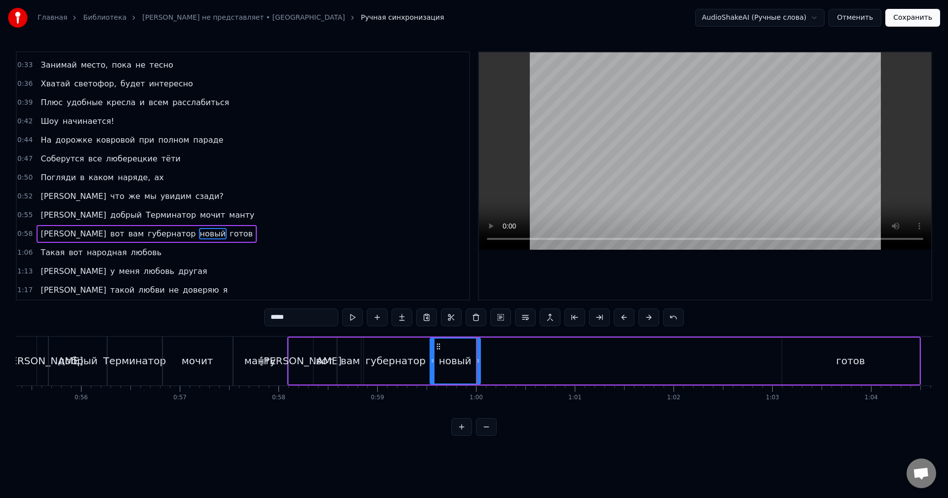
click at [478, 356] on div at bounding box center [478, 361] width 4 height 45
click at [356, 315] on button at bounding box center [352, 318] width 21 height 18
click at [801, 358] on div "готов" at bounding box center [850, 361] width 137 height 47
type input "*****"
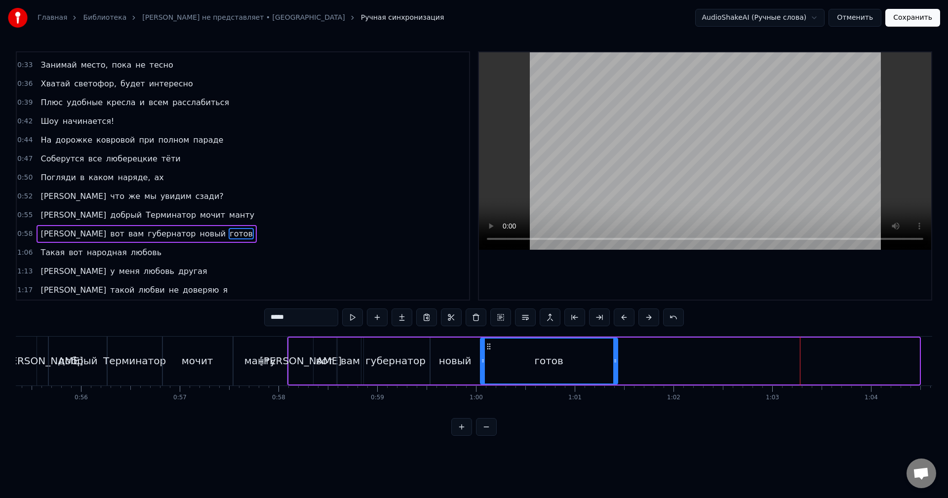
drag, startPoint x: 789, startPoint y: 346, endPoint x: 488, endPoint y: 359, distance: 302.0
click at [488, 359] on div "готов" at bounding box center [549, 361] width 136 height 45
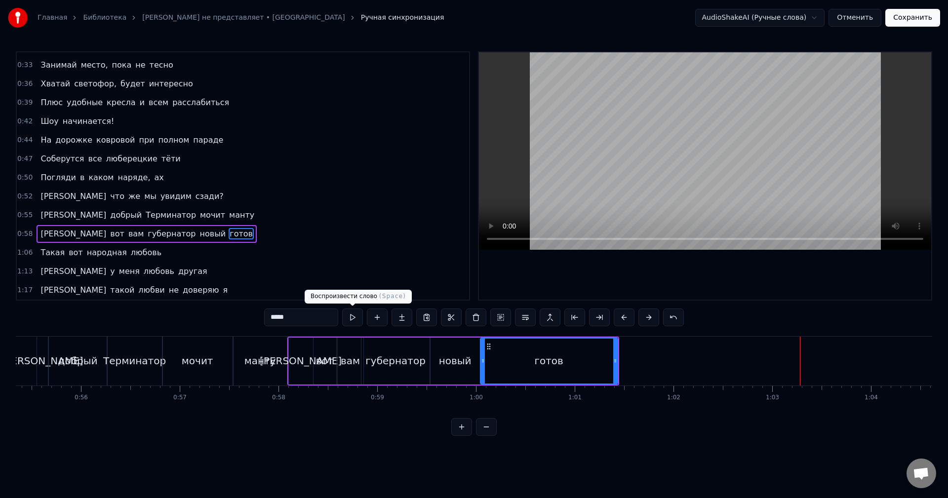
click at [360, 323] on button at bounding box center [352, 318] width 21 height 18
drag, startPoint x: 616, startPoint y: 362, endPoint x: 580, endPoint y: 371, distance: 37.1
click at [580, 371] on div at bounding box center [579, 361] width 4 height 45
click at [355, 319] on button at bounding box center [352, 318] width 21 height 18
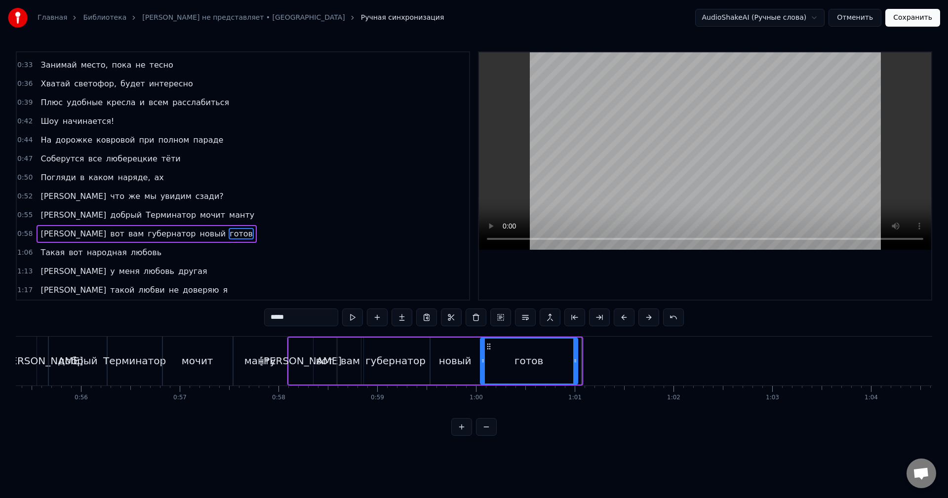
click at [576, 374] on div at bounding box center [575, 361] width 4 height 45
click at [163, 257] on div "1:06 Такая вот народная любовь" at bounding box center [243, 252] width 452 height 19
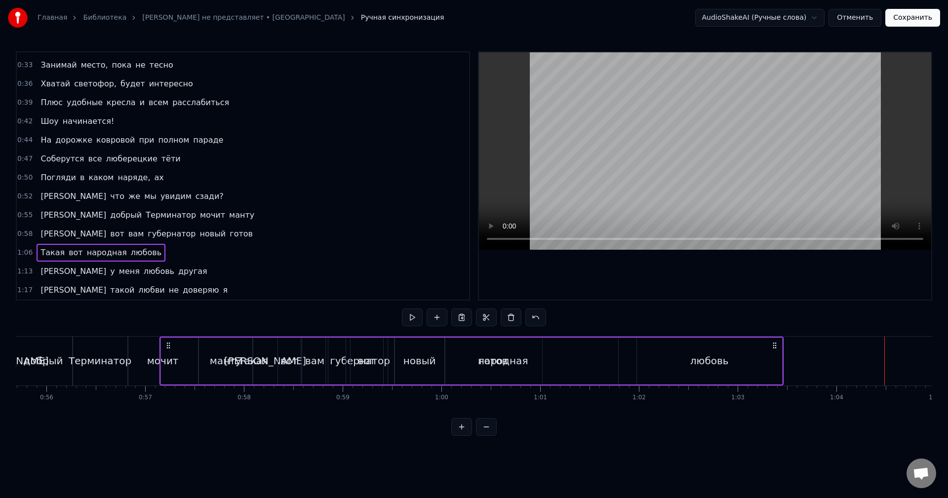
scroll to position [0, 5485]
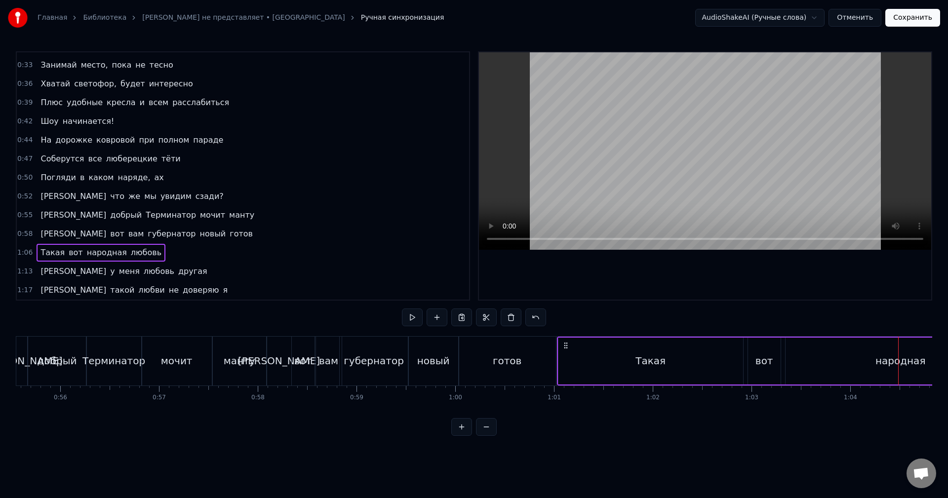
drag, startPoint x: 76, startPoint y: 346, endPoint x: 567, endPoint y: 353, distance: 491.3
click at [567, 353] on div "Такая вот народная любовь" at bounding box center [869, 361] width 624 height 49
click at [705, 361] on div "Такая" at bounding box center [650, 361] width 185 height 47
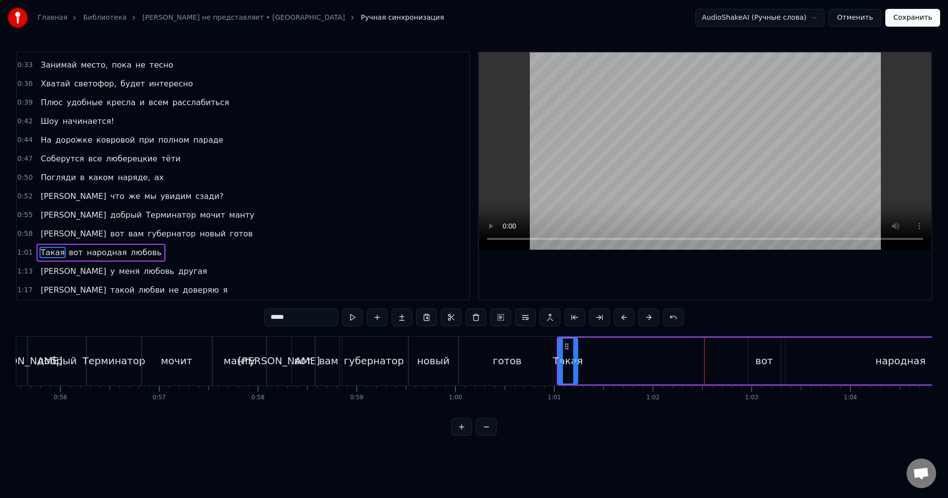
drag, startPoint x: 742, startPoint y: 358, endPoint x: 577, endPoint y: 371, distance: 165.4
click at [577, 371] on div at bounding box center [575, 361] width 4 height 45
click at [354, 314] on button at bounding box center [352, 318] width 21 height 18
drag, startPoint x: 576, startPoint y: 368, endPoint x: 588, endPoint y: 368, distance: 12.3
click at [588, 368] on div at bounding box center [588, 361] width 4 height 45
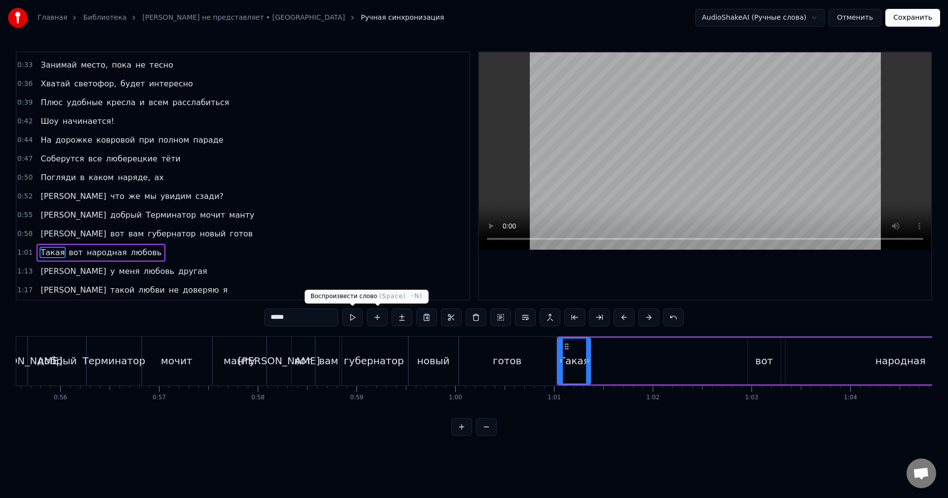
click at [342, 309] on button at bounding box center [352, 318] width 21 height 18
drag, startPoint x: 589, startPoint y: 367, endPoint x: 596, endPoint y: 367, distance: 7.9
click at [596, 367] on div at bounding box center [595, 361] width 4 height 45
click at [342, 309] on button at bounding box center [352, 318] width 21 height 18
drag, startPoint x: 596, startPoint y: 367, endPoint x: 614, endPoint y: 367, distance: 17.3
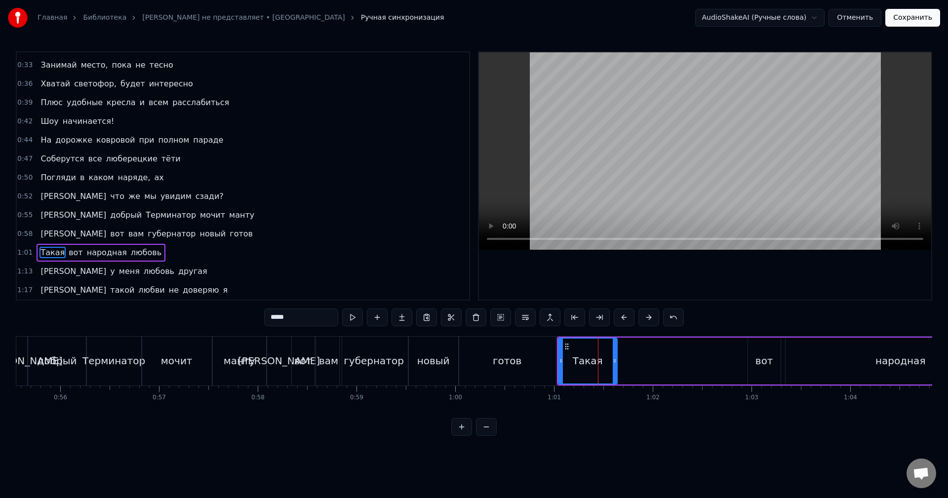
click at [614, 367] on div at bounding box center [615, 361] width 4 height 45
click at [342, 309] on button at bounding box center [352, 318] width 21 height 18
click at [610, 367] on div at bounding box center [610, 361] width 4 height 45
click at [766, 365] on div "вот" at bounding box center [764, 361] width 18 height 15
drag, startPoint x: 755, startPoint y: 345, endPoint x: 618, endPoint y: 357, distance: 137.8
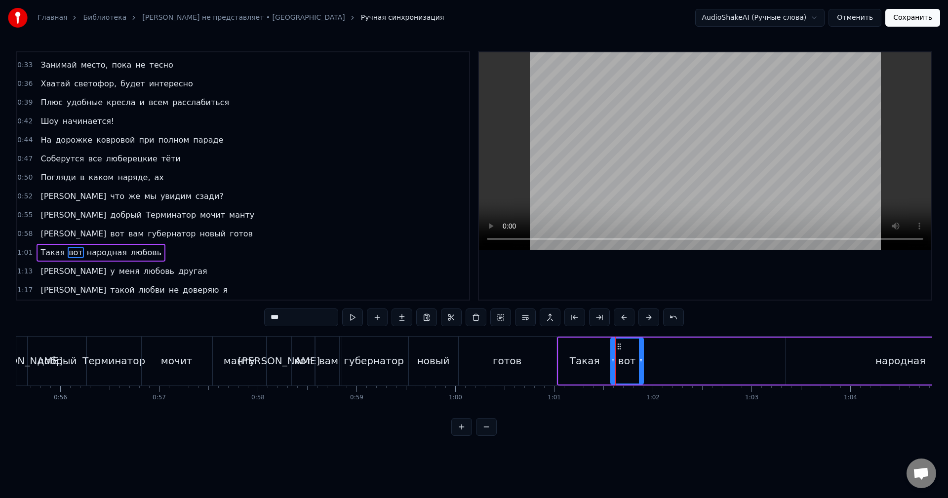
click at [618, 357] on div "вот" at bounding box center [627, 361] width 32 height 45
drag, startPoint x: 640, startPoint y: 358, endPoint x: 629, endPoint y: 359, distance: 11.4
click at [629, 359] on icon at bounding box center [630, 361] width 4 height 8
click at [815, 358] on div "народная" at bounding box center [901, 361] width 230 height 47
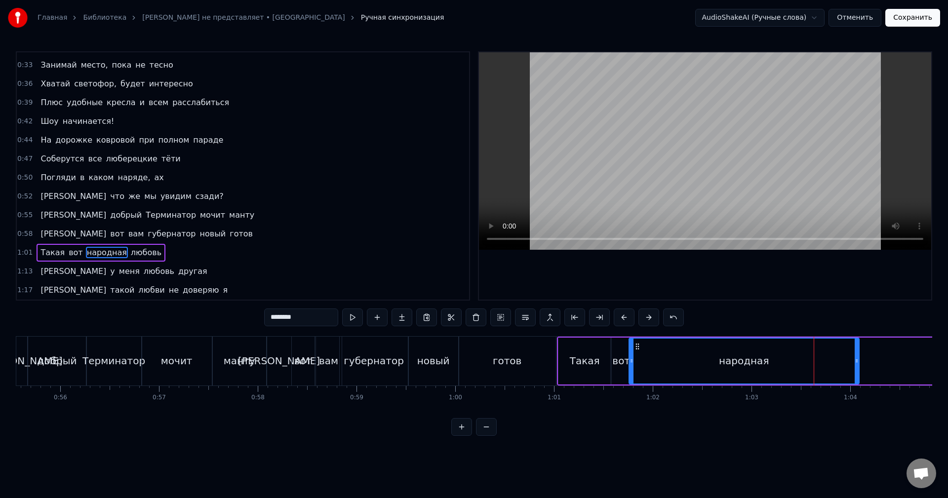
drag, startPoint x: 791, startPoint y: 347, endPoint x: 635, endPoint y: 357, distance: 156.9
click at [635, 357] on div "народная" at bounding box center [743, 361] width 229 height 45
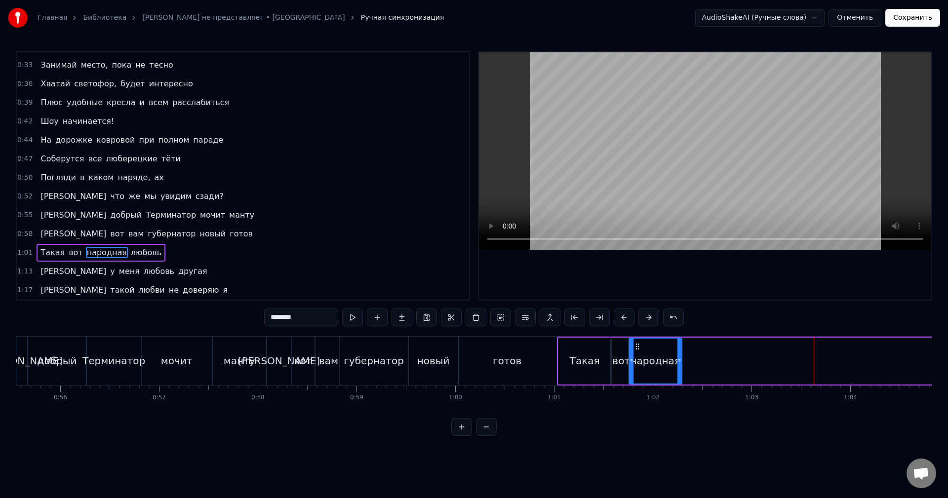
drag, startPoint x: 855, startPoint y: 359, endPoint x: 678, endPoint y: 369, distance: 177.0
click at [678, 369] on div at bounding box center [679, 361] width 4 height 45
drag, startPoint x: 678, startPoint y: 364, endPoint x: 720, endPoint y: 364, distance: 42.5
click at [720, 364] on icon at bounding box center [722, 361] width 4 height 8
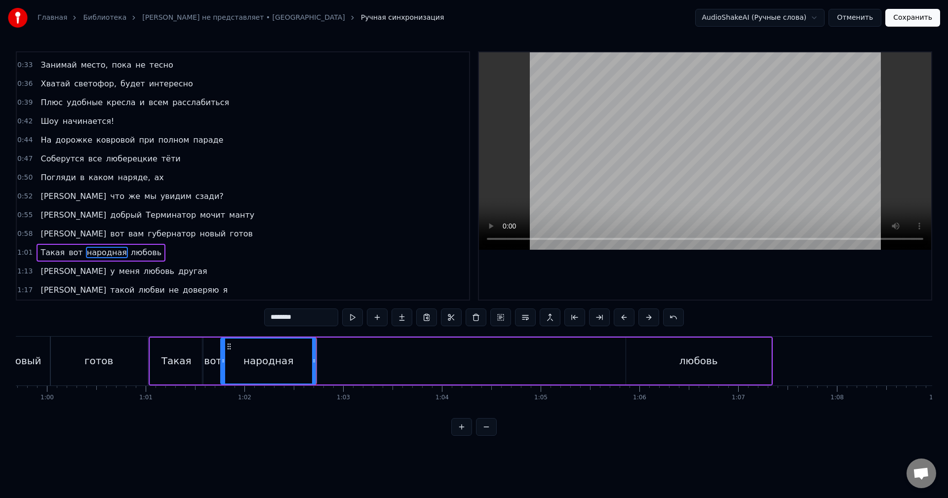
scroll to position [0, 5921]
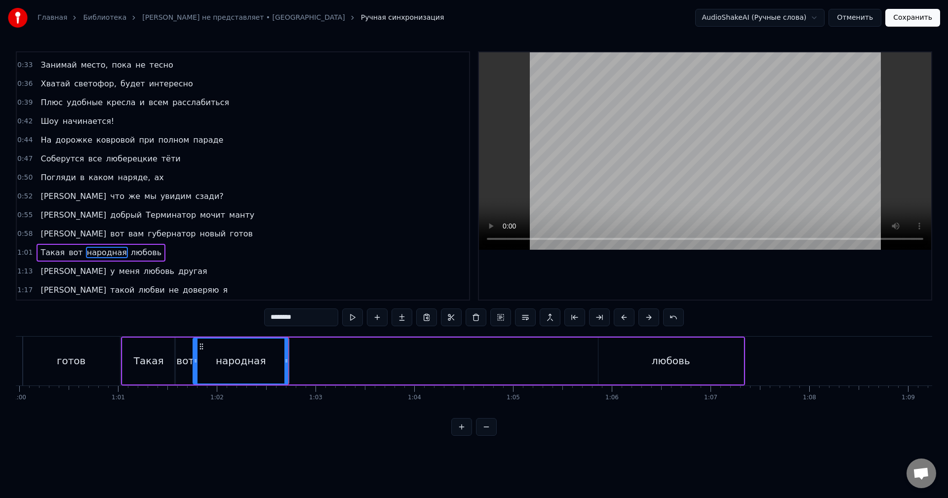
click at [624, 357] on div "любовь" at bounding box center [670, 361] width 145 height 47
type input "******"
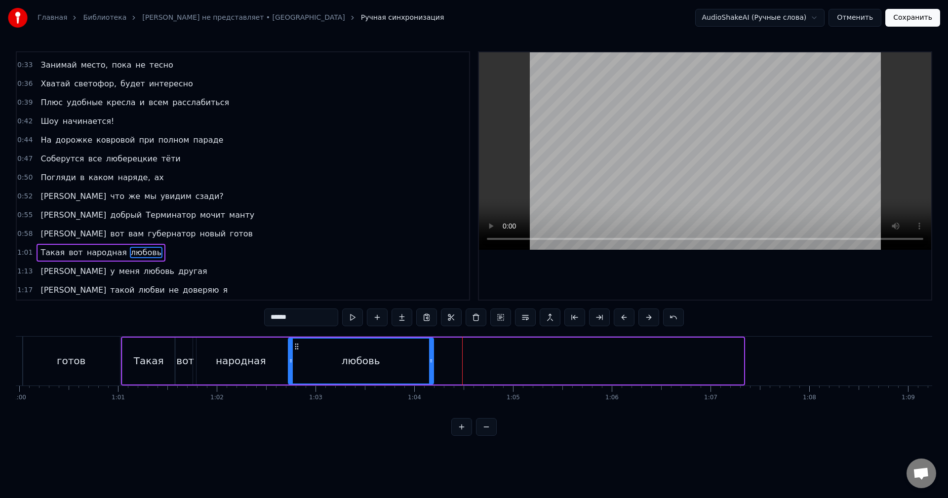
drag, startPoint x: 607, startPoint y: 345, endPoint x: 297, endPoint y: 378, distance: 311.8
click at [297, 378] on div "любовь" at bounding box center [361, 361] width 144 height 45
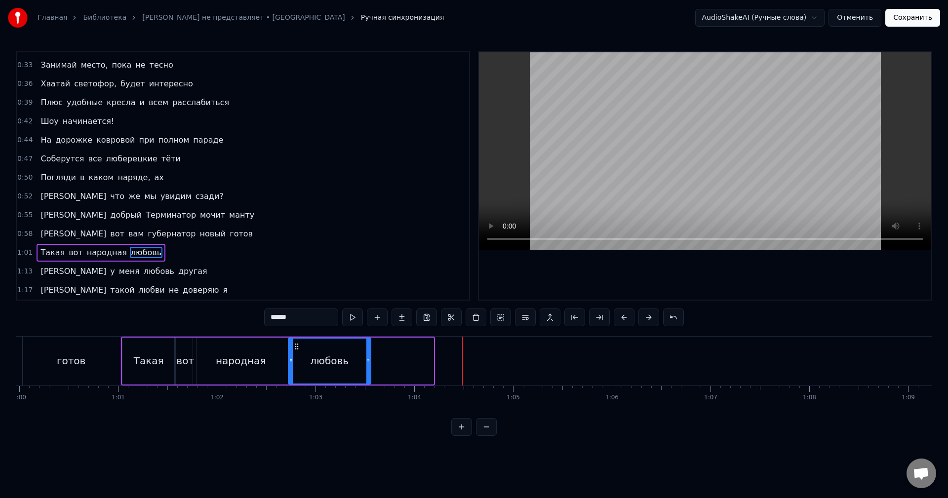
drag, startPoint x: 431, startPoint y: 364, endPoint x: 368, endPoint y: 378, distance: 64.1
click at [368, 378] on div at bounding box center [368, 361] width 4 height 45
click at [140, 272] on div "1:13 А у меня любовь другая" at bounding box center [243, 271] width 452 height 19
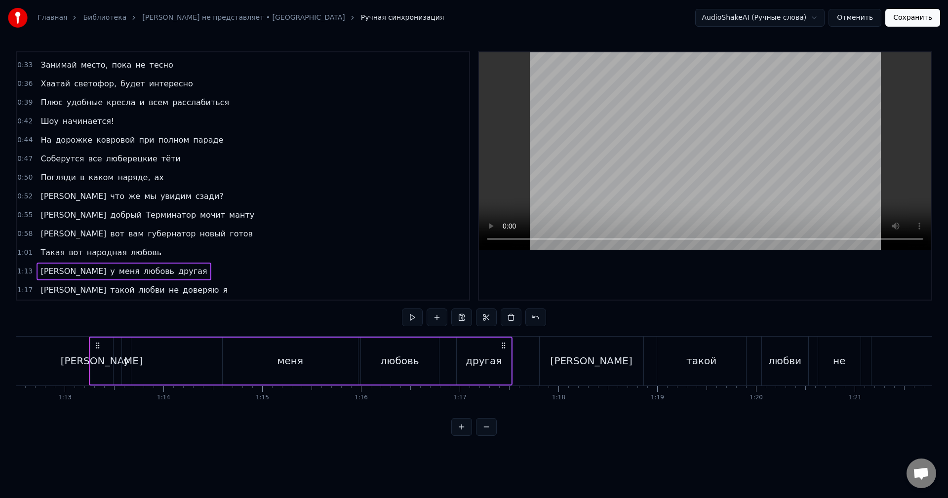
scroll to position [0, 7183]
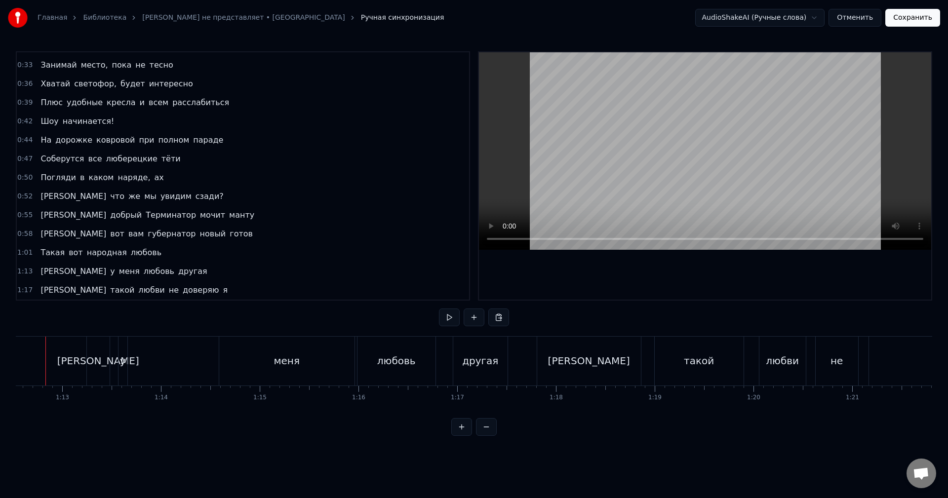
scroll to position [0, 7142]
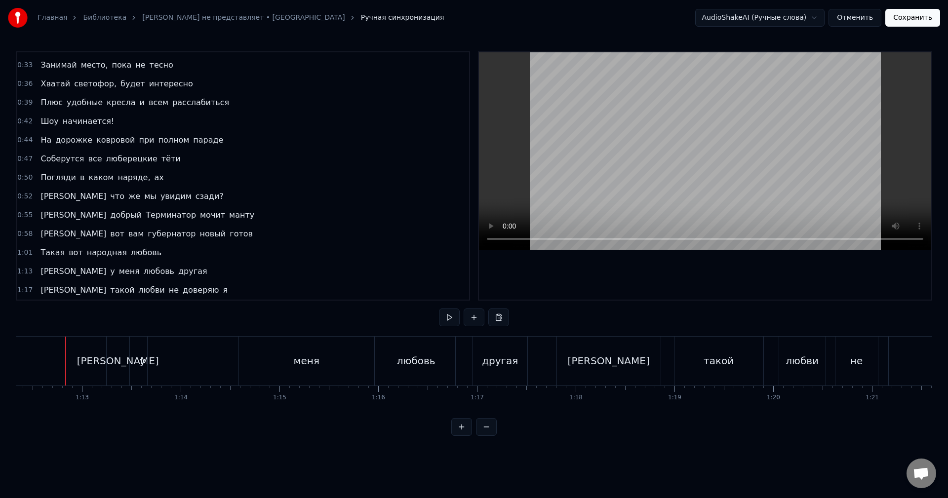
click at [152, 269] on div "1:13 А у меня любовь другая" at bounding box center [243, 271] width 452 height 19
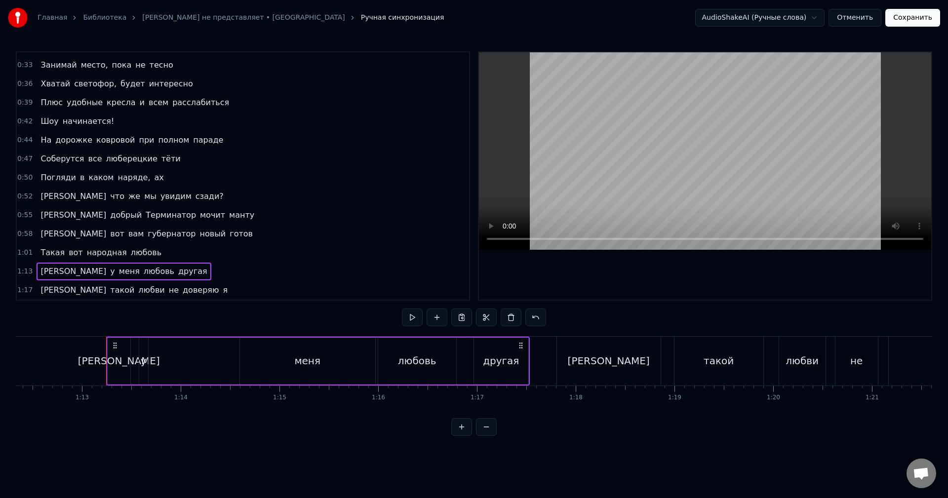
drag, startPoint x: 115, startPoint y: 343, endPoint x: 0, endPoint y: 347, distance: 115.1
click at [0, 347] on div "Главная Библиотека Коламбия Пикчерз не представляет • БАНД'ЭРОС Ручная синхрони…" at bounding box center [474, 218] width 948 height 436
drag, startPoint x: 116, startPoint y: 346, endPoint x: 15, endPoint y: 347, distance: 100.7
click at [12, 347] on div "Главная Библиотека Коламбия Пикчерз не представляет • БАНД'ЭРОС Ручная синхрони…" at bounding box center [474, 218] width 948 height 436
drag, startPoint x: 114, startPoint y: 344, endPoint x: 128, endPoint y: 344, distance: 14.8
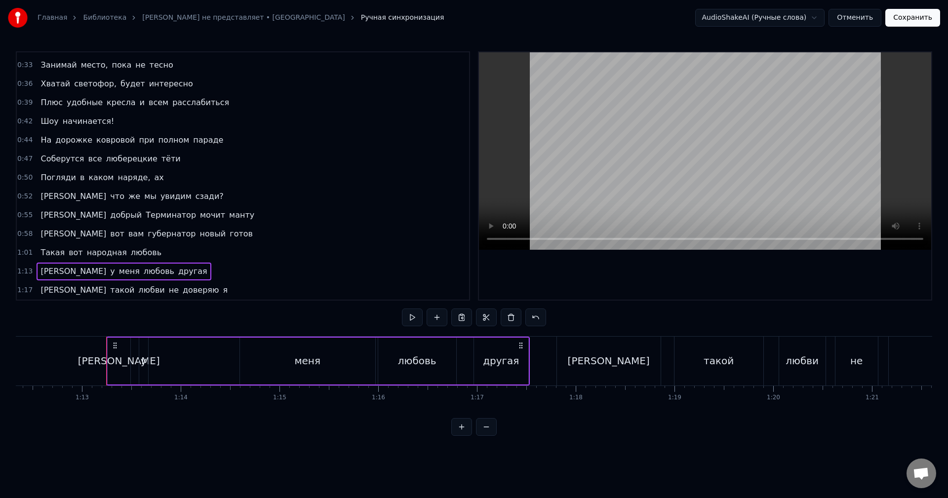
click at [128, 344] on div "А у меня любовь другая" at bounding box center [318, 361] width 424 height 49
click at [130, 325] on div "0:22 Мне по* на хит- парады 0:25 От Prado, Gucci и H&M наряды 0:28 Не надо, мы …" at bounding box center [474, 243] width 916 height 385
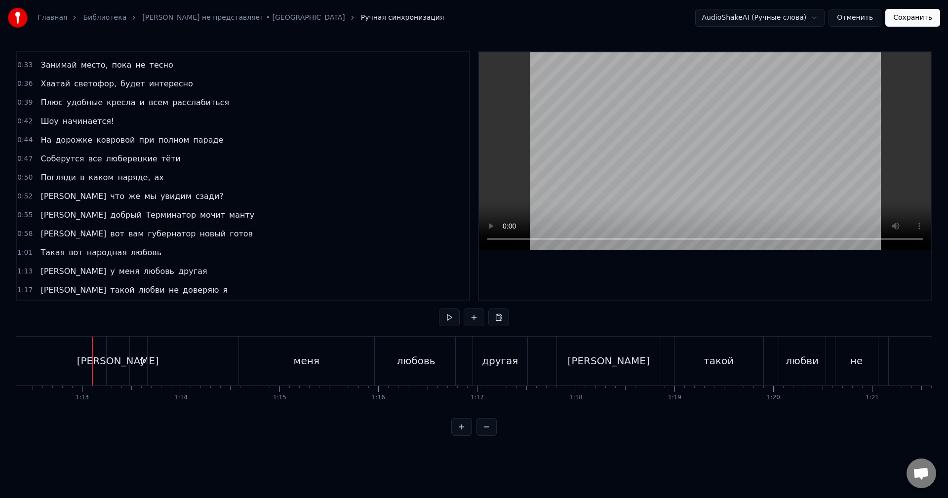
click at [109, 341] on div "[PERSON_NAME]" at bounding box center [118, 361] width 23 height 49
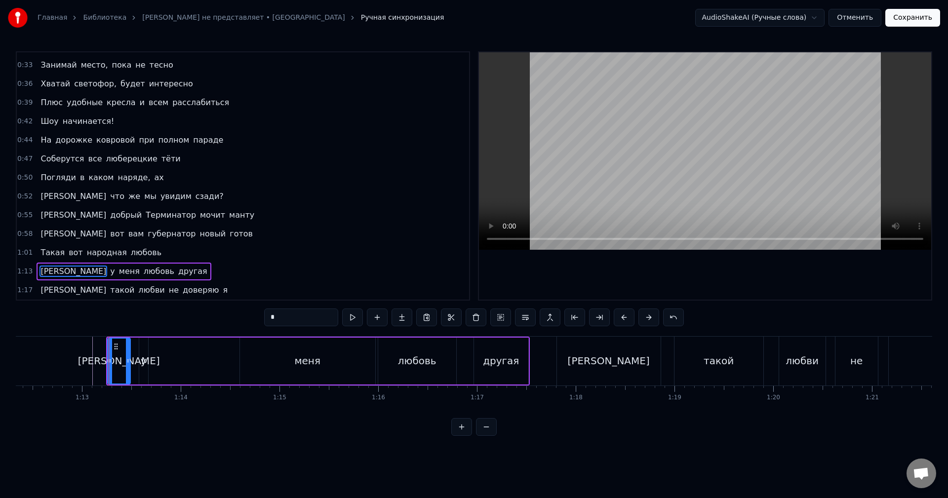
click at [149, 268] on div "1:13 А у меня любовь другая" at bounding box center [243, 271] width 452 height 19
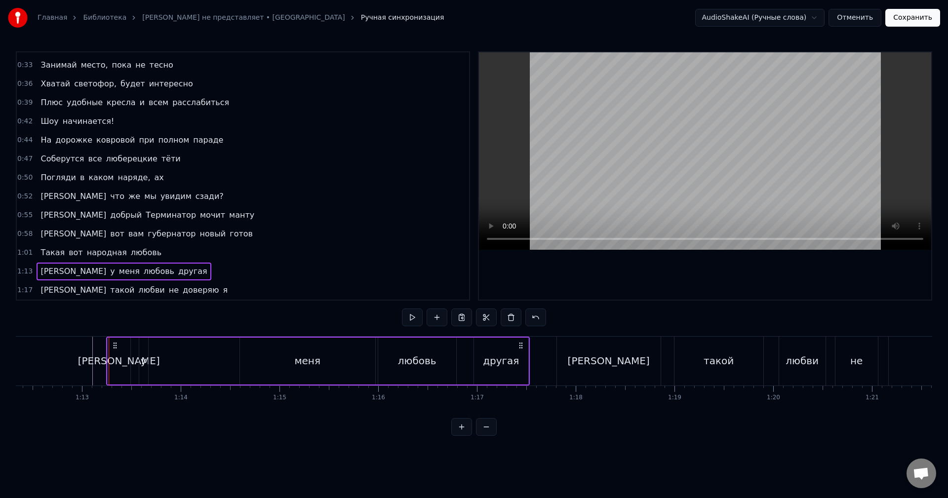
drag, startPoint x: 117, startPoint y: 346, endPoint x: 49, endPoint y: 343, distance: 67.2
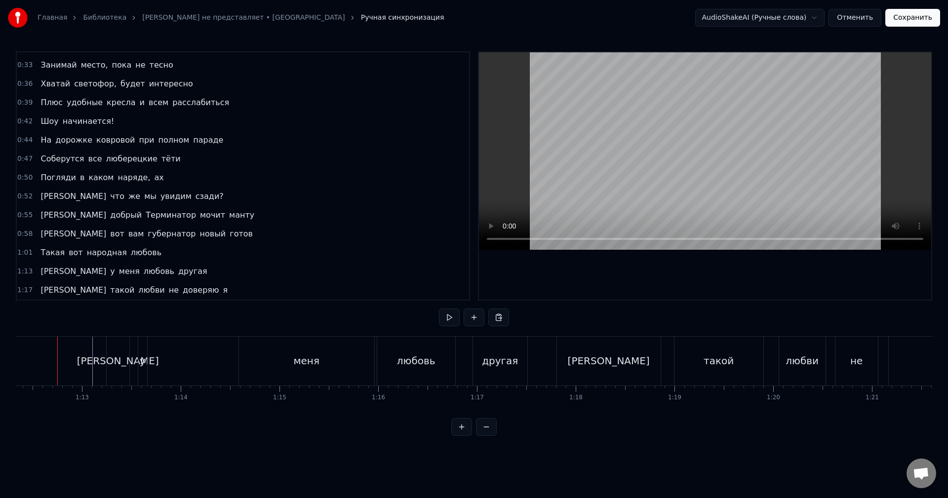
scroll to position [0, 7134]
click at [152, 268] on div "1:13 А у меня любовь другая" at bounding box center [243, 271] width 452 height 19
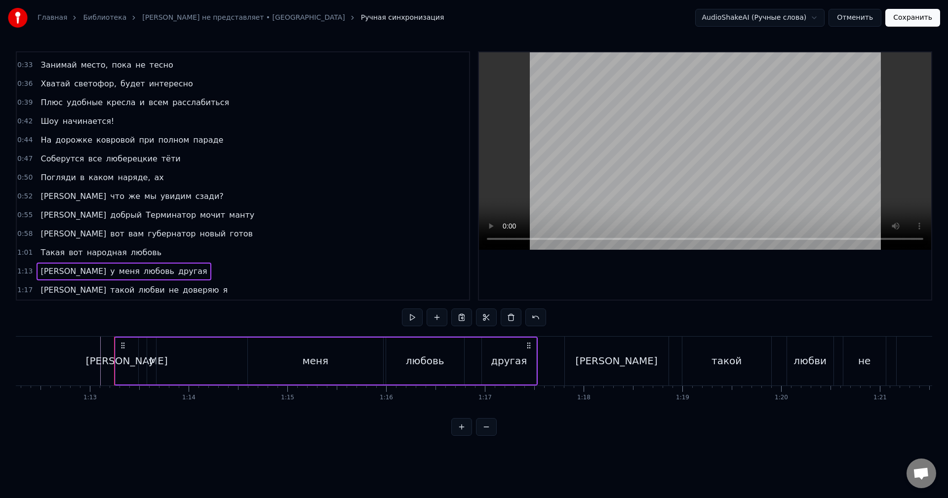
drag, startPoint x: 528, startPoint y: 343, endPoint x: 349, endPoint y: 351, distance: 179.9
click at [391, 348] on div "А у меня любовь другая" at bounding box center [326, 361] width 424 height 49
click at [310, 361] on div "меня" at bounding box center [315, 361] width 26 height 15
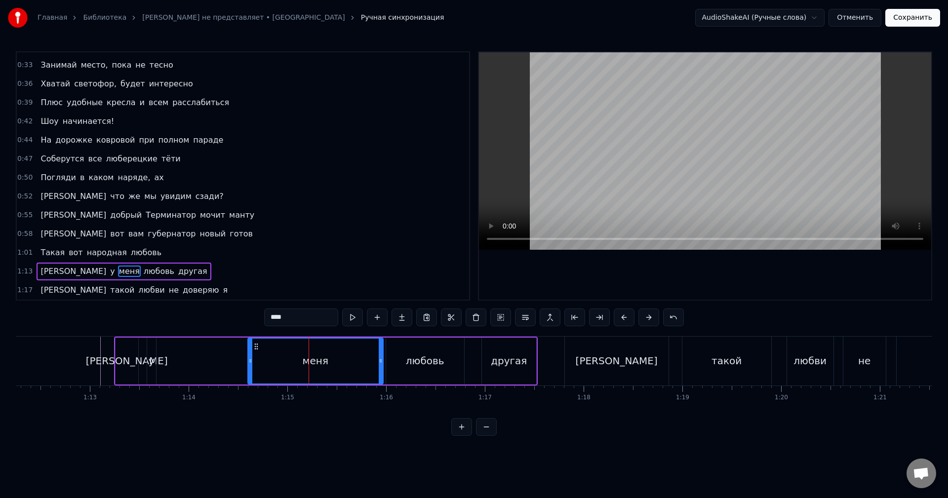
click at [222, 373] on div "А у меня любовь другая" at bounding box center [326, 361] width 424 height 49
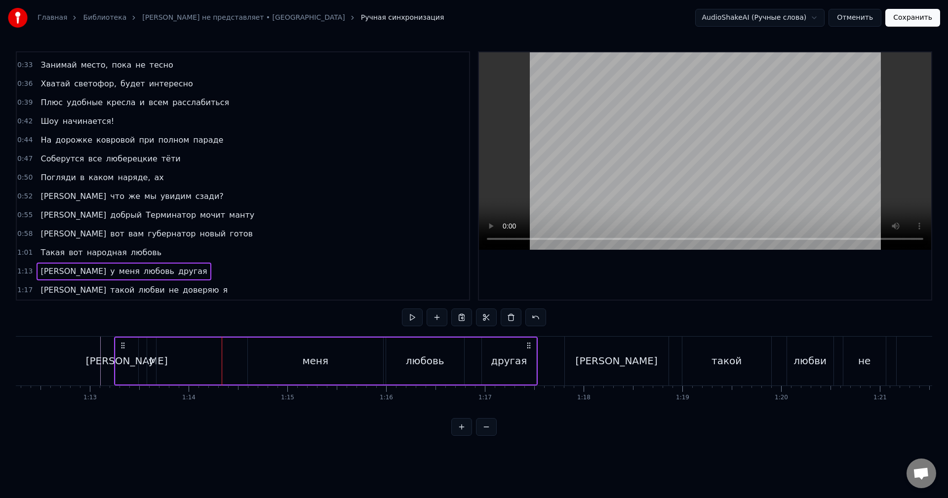
drag, startPoint x: 124, startPoint y: 344, endPoint x: 199, endPoint y: 323, distance: 78.0
click at [172, 335] on div "0:22 Мне по* на хит- парады 0:25 От Prado, Gucci и H&M наряды 0:28 Не надо, мы …" at bounding box center [474, 243] width 916 height 385
click at [211, 314] on div "0:22 Мне по* на хит- парады 0:25 От Prado, Gucci и H&M наряды 0:28 Не надо, мы …" at bounding box center [474, 243] width 916 height 385
click at [202, 313] on div "0:22 Мне по* на хит- парады 0:25 От Prado, Gucci и H&M наряды 0:28 Не надо, мы …" at bounding box center [474, 243] width 916 height 385
click at [199, 314] on div "0:22 Мне по* на хит- парады 0:25 От Prado, Gucci и H&M наряды 0:28 Не надо, мы …" at bounding box center [474, 243] width 916 height 385
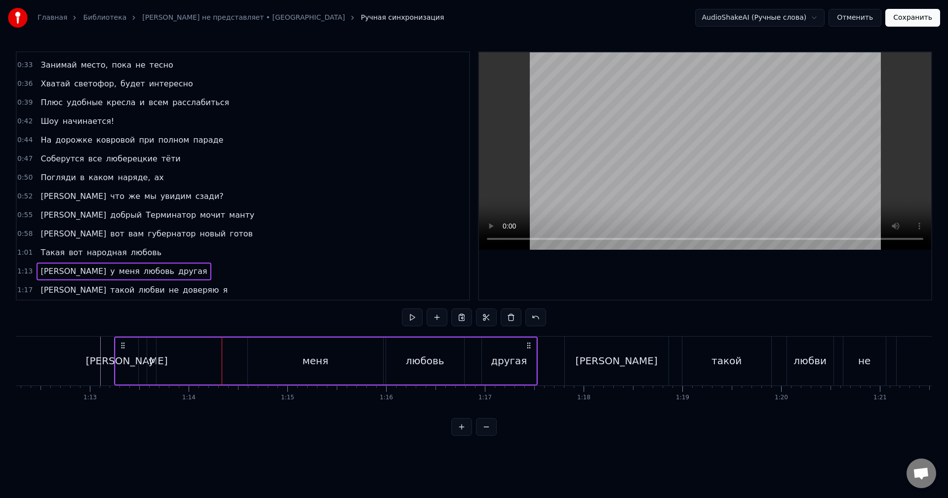
click at [121, 346] on icon at bounding box center [123, 346] width 8 height 8
click at [122, 344] on icon at bounding box center [123, 346] width 8 height 8
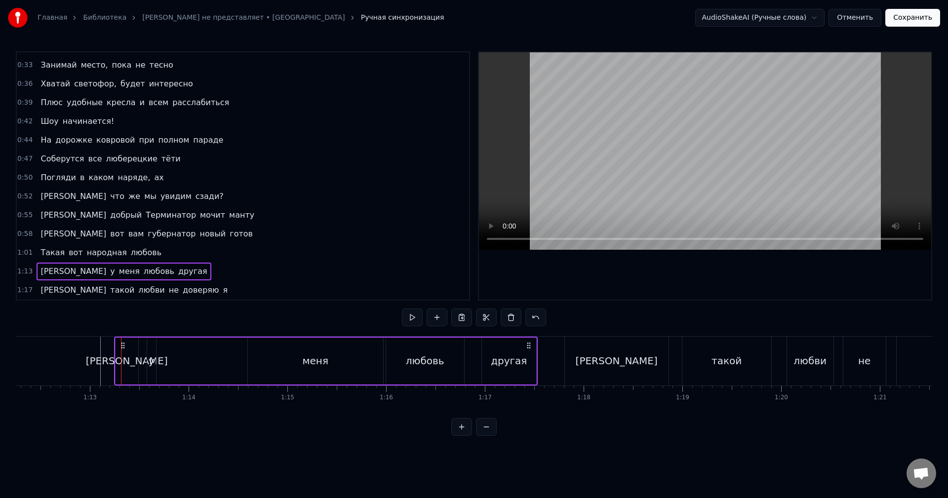
click at [123, 344] on icon at bounding box center [123, 346] width 8 height 8
click at [124, 344] on icon at bounding box center [123, 346] width 8 height 8
click at [160, 327] on div "0:22 Мне по* на хит- парады 0:25 От Prado, Gucci и H&M наряды 0:28 Не надо, мы …" at bounding box center [474, 243] width 916 height 385
click at [144, 319] on div "0:22 Мне по* на хит- парады 0:25 От Prado, Gucci и H&M наряды 0:28 Не надо, мы …" at bounding box center [474, 243] width 916 height 385
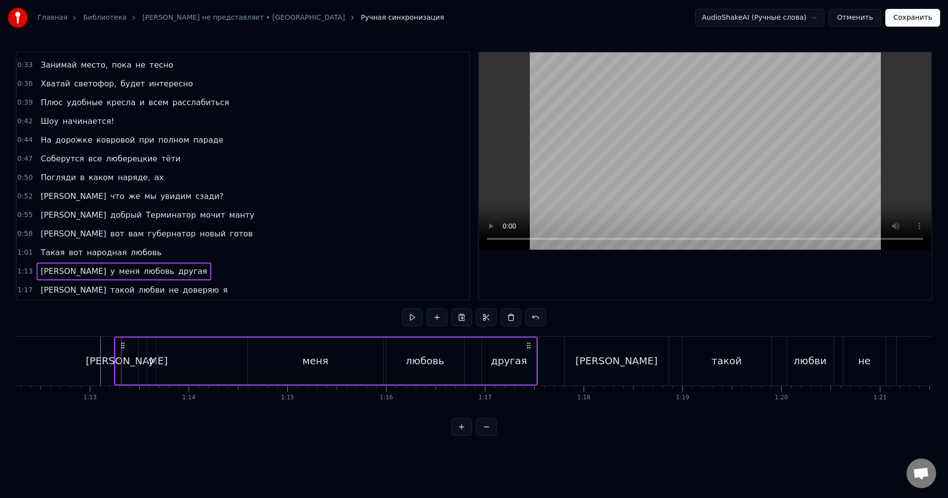
click at [106, 320] on div "0:22 Мне по* на хит- парады 0:25 От Prado, Gucci и H&M наряды 0:28 Не надо, мы …" at bounding box center [474, 243] width 916 height 385
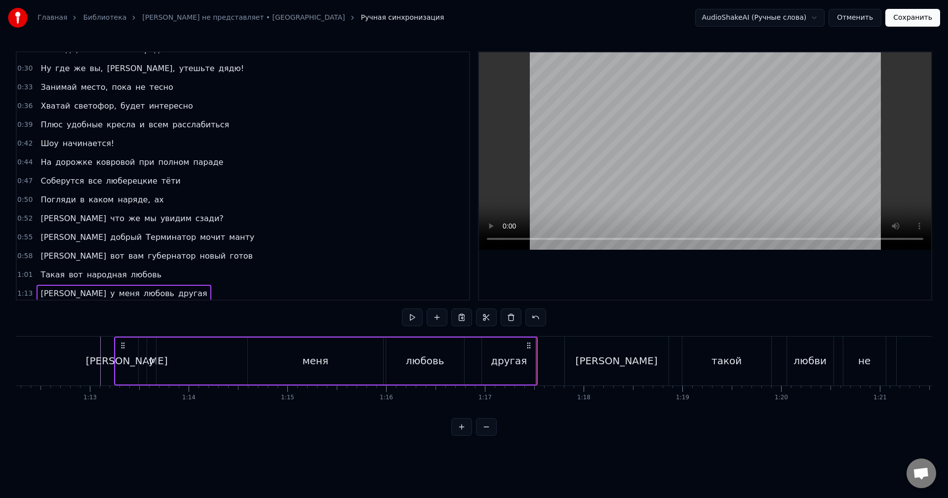
scroll to position [72, 0]
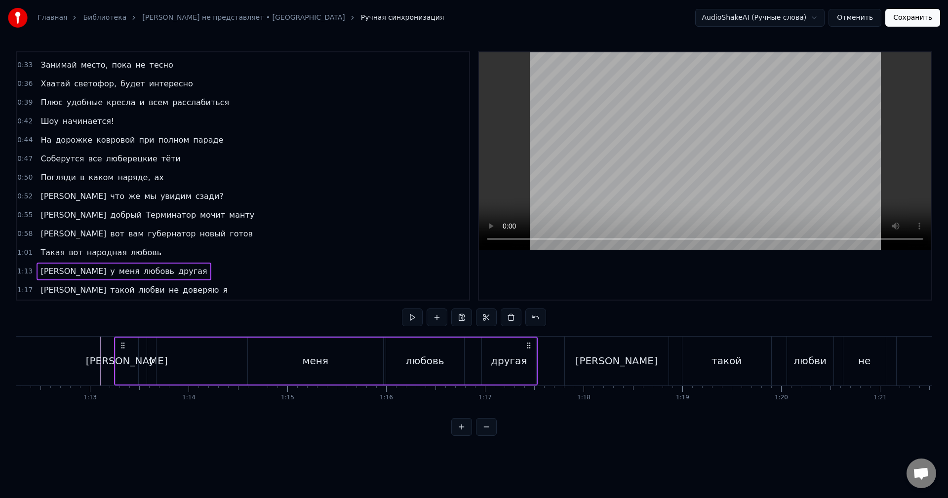
click at [459, 435] on button at bounding box center [461, 427] width 21 height 18
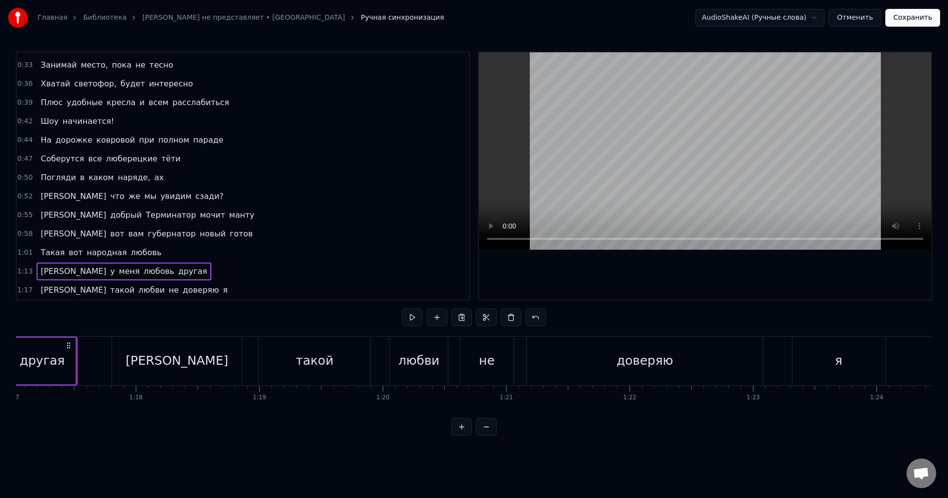
scroll to position [0, 9518]
click at [159, 267] on div "1:13 А у меня любовь другая" at bounding box center [243, 271] width 452 height 19
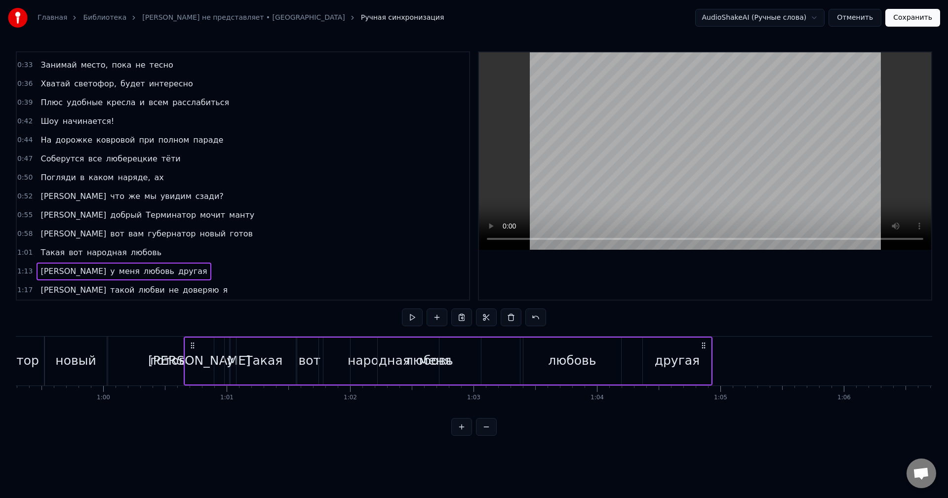
scroll to position [0, 7308]
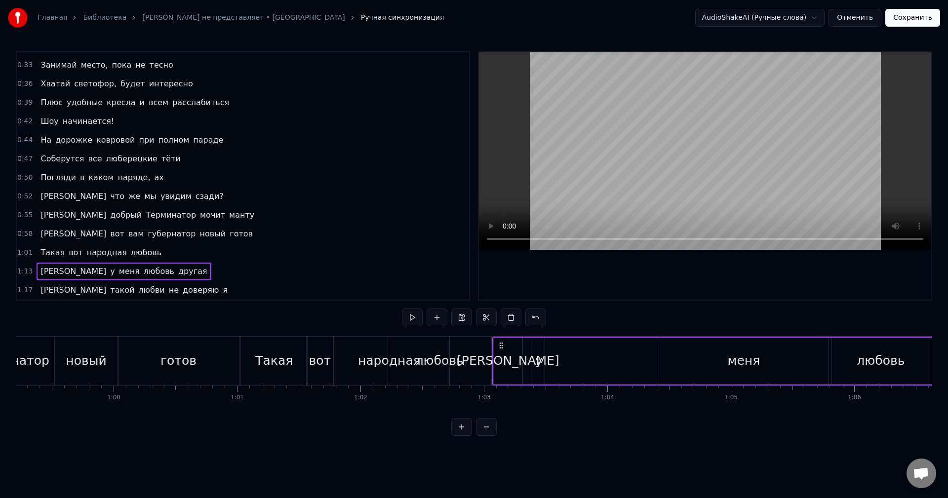
drag, startPoint x: 75, startPoint y: 347, endPoint x: 502, endPoint y: 352, distance: 426.6
click at [502, 352] on div "А у меня любовь другая" at bounding box center [756, 361] width 529 height 49
click at [413, 314] on button at bounding box center [412, 318] width 21 height 18
drag, startPoint x: 498, startPoint y: 343, endPoint x: 541, endPoint y: 346, distance: 43.1
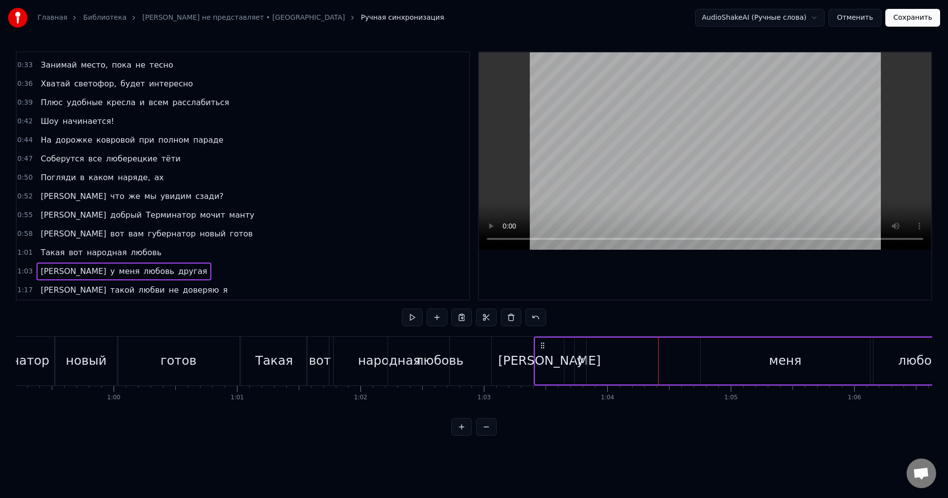
click at [541, 346] on icon at bounding box center [543, 346] width 8 height 8
click at [482, 359] on div "любовь" at bounding box center [439, 361] width 103 height 49
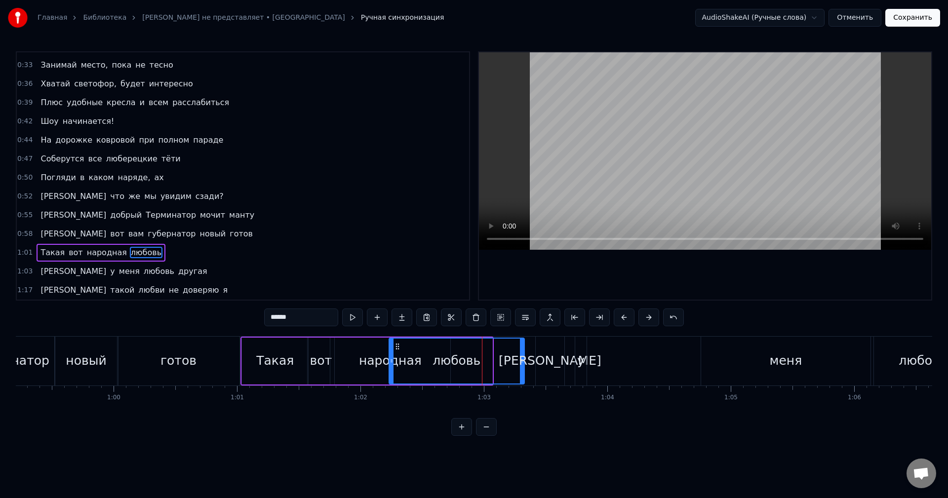
drag, startPoint x: 491, startPoint y: 360, endPoint x: 526, endPoint y: 360, distance: 35.1
click at [524, 360] on icon at bounding box center [522, 361] width 4 height 8
click at [344, 320] on button at bounding box center [352, 318] width 21 height 18
click at [552, 358] on div "[PERSON_NAME]" at bounding box center [550, 361] width 103 height 19
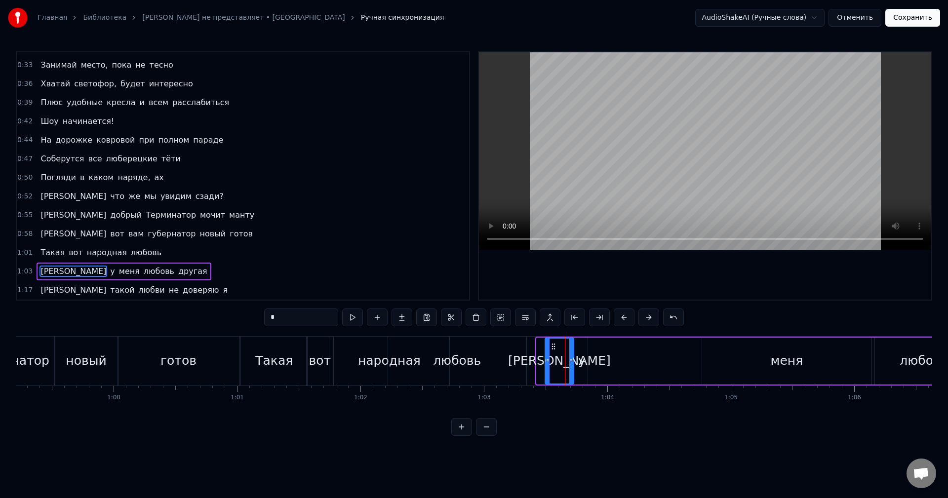
drag, startPoint x: 545, startPoint y: 346, endPoint x: 553, endPoint y: 346, distance: 8.4
click at [553, 346] on icon at bounding box center [554, 347] width 8 height 8
click at [580, 354] on div "у" at bounding box center [581, 361] width 7 height 19
drag, startPoint x: 590, startPoint y: 353, endPoint x: 598, endPoint y: 354, distance: 8.5
click at [592, 354] on div at bounding box center [590, 361] width 4 height 45
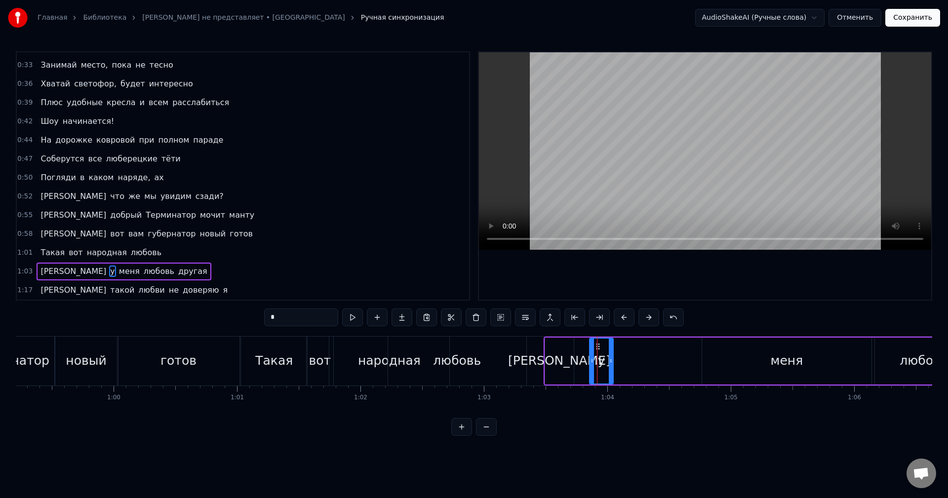
drag, startPoint x: 584, startPoint y: 347, endPoint x: 604, endPoint y: 349, distance: 19.8
click at [602, 349] on icon at bounding box center [598, 347] width 8 height 8
click at [554, 353] on div "[PERSON_NAME]" at bounding box center [559, 361] width 29 height 47
drag, startPoint x: 572, startPoint y: 355, endPoint x: 582, endPoint y: 355, distance: 9.9
click at [582, 355] on div at bounding box center [581, 361] width 4 height 45
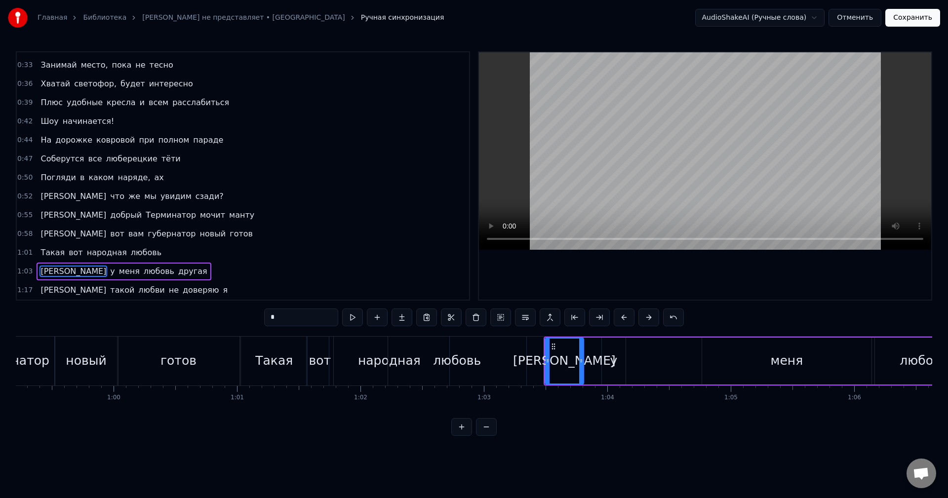
click at [614, 356] on div "у" at bounding box center [613, 361] width 7 height 19
drag, startPoint x: 609, startPoint y: 346, endPoint x: 591, endPoint y: 347, distance: 17.8
click at [591, 347] on icon at bounding box center [593, 347] width 8 height 8
click at [788, 358] on div "меня" at bounding box center [787, 361] width 33 height 19
type input "****"
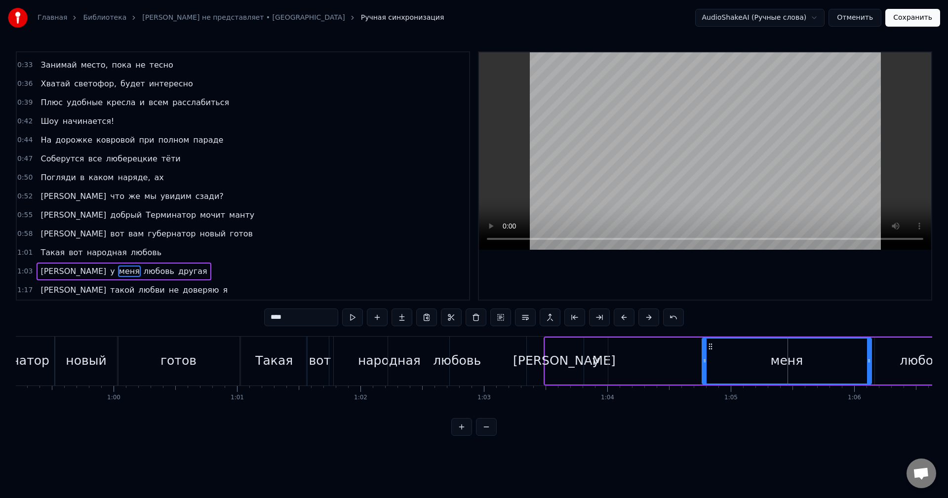
drag, startPoint x: 710, startPoint y: 346, endPoint x: 653, endPoint y: 352, distance: 57.0
click at [648, 350] on div "А у меня любовь другая" at bounding box center [804, 361] width 521 height 49
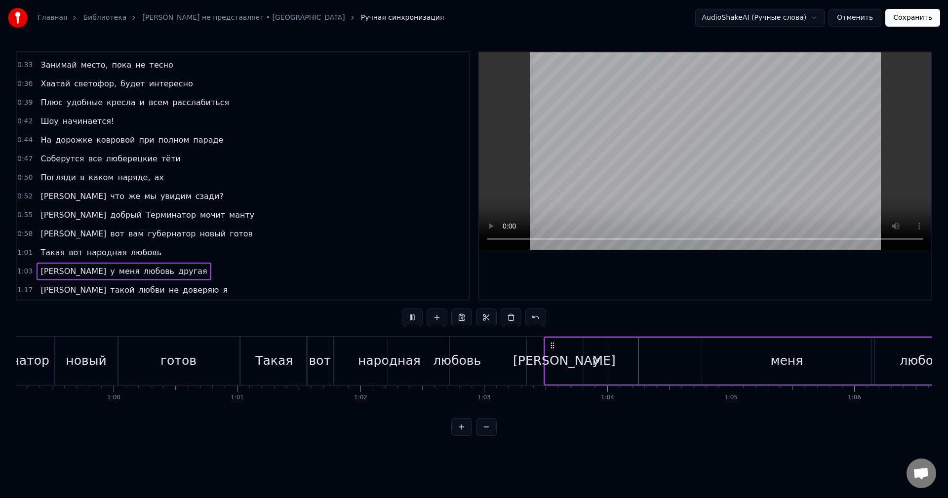
click at [728, 361] on div "меня" at bounding box center [786, 361] width 169 height 47
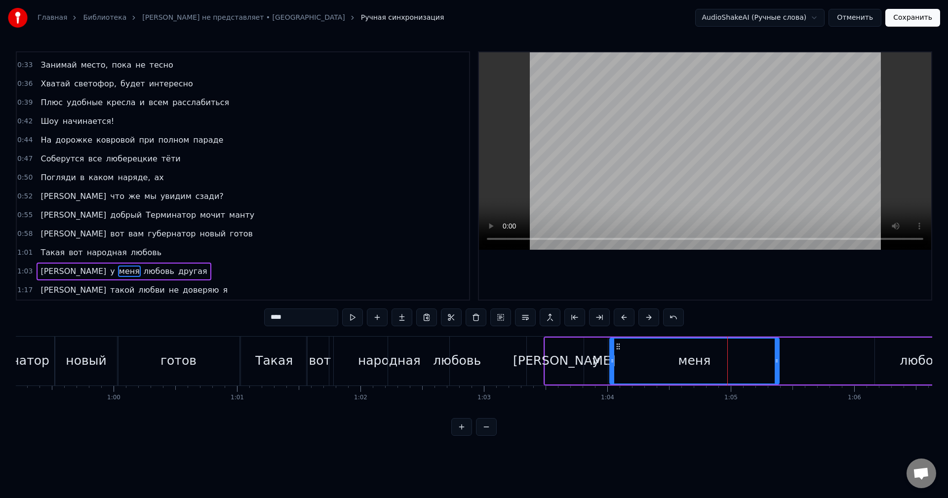
drag, startPoint x: 710, startPoint y: 348, endPoint x: 617, endPoint y: 356, distance: 93.7
click at [617, 356] on div "меня" at bounding box center [694, 361] width 168 height 45
drag, startPoint x: 776, startPoint y: 363, endPoint x: 691, endPoint y: 373, distance: 85.4
click at [697, 373] on div at bounding box center [699, 361] width 4 height 45
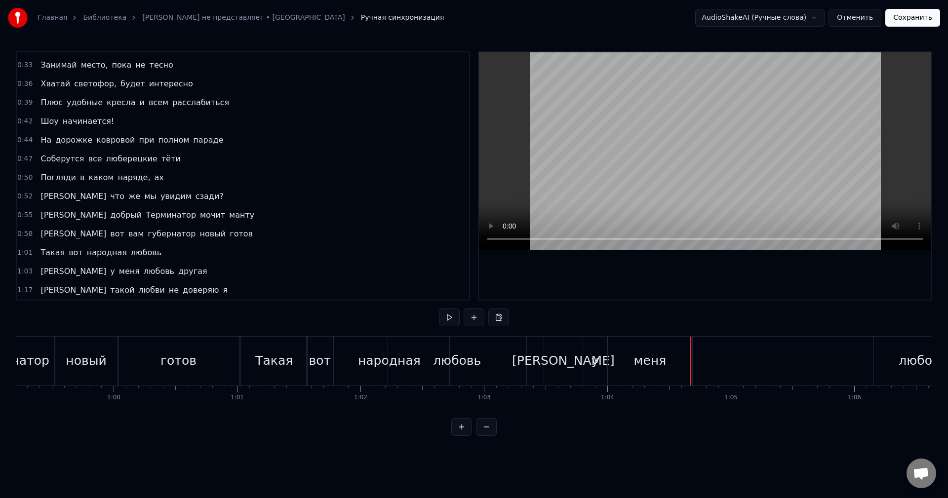
click at [663, 366] on div "меня" at bounding box center [650, 361] width 33 height 19
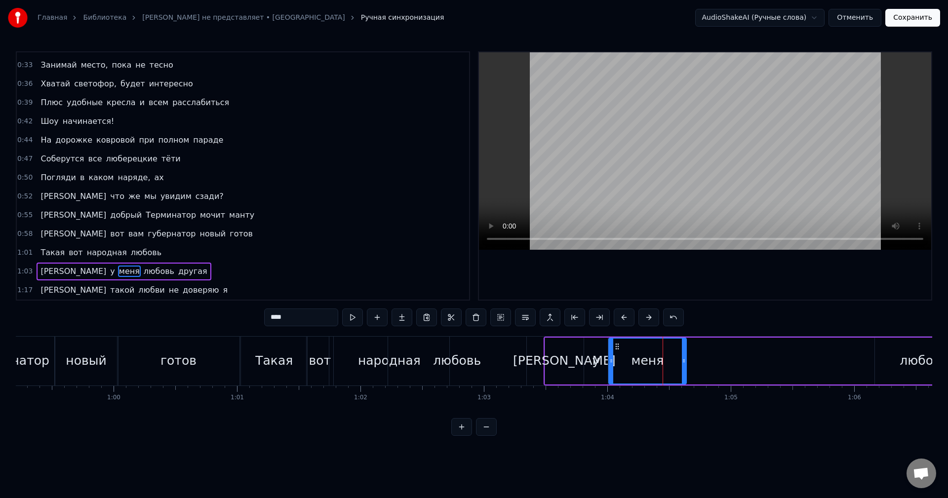
drag, startPoint x: 692, startPoint y: 367, endPoint x: 685, endPoint y: 368, distance: 6.9
click at [685, 368] on div at bounding box center [684, 361] width 4 height 45
drag, startPoint x: 684, startPoint y: 366, endPoint x: 673, endPoint y: 368, distance: 11.5
click at [673, 368] on div at bounding box center [672, 361] width 4 height 45
click at [673, 368] on div at bounding box center [673, 361] width 4 height 45
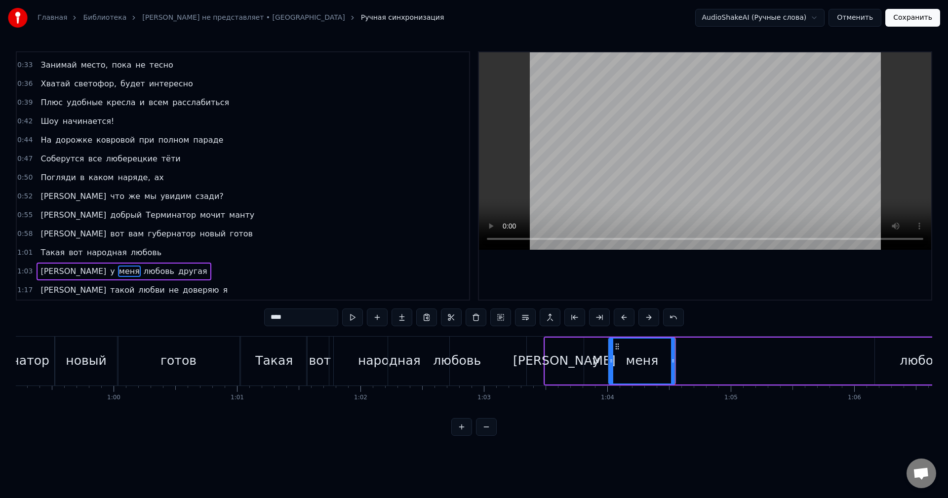
click at [904, 361] on div "любовь" at bounding box center [924, 361] width 48 height 19
type input "******"
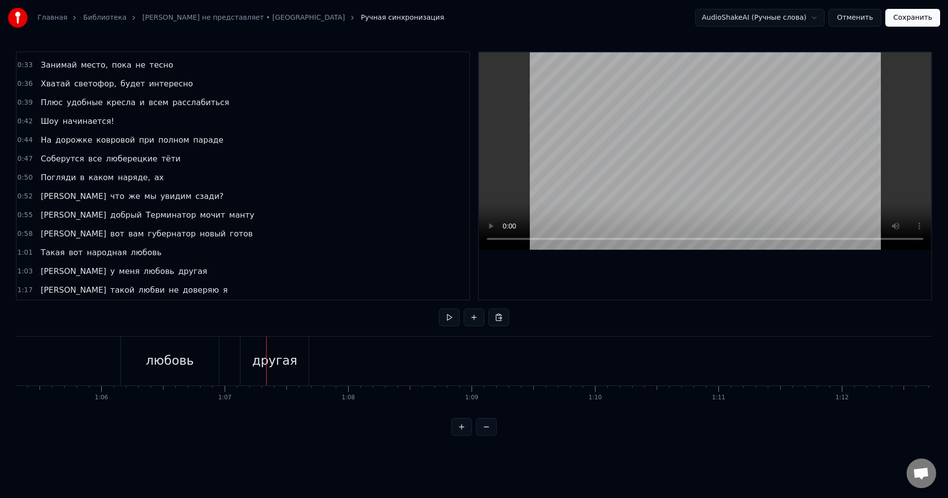
scroll to position [0, 8145]
click at [101, 353] on div "любовь" at bounding box center [85, 361] width 48 height 19
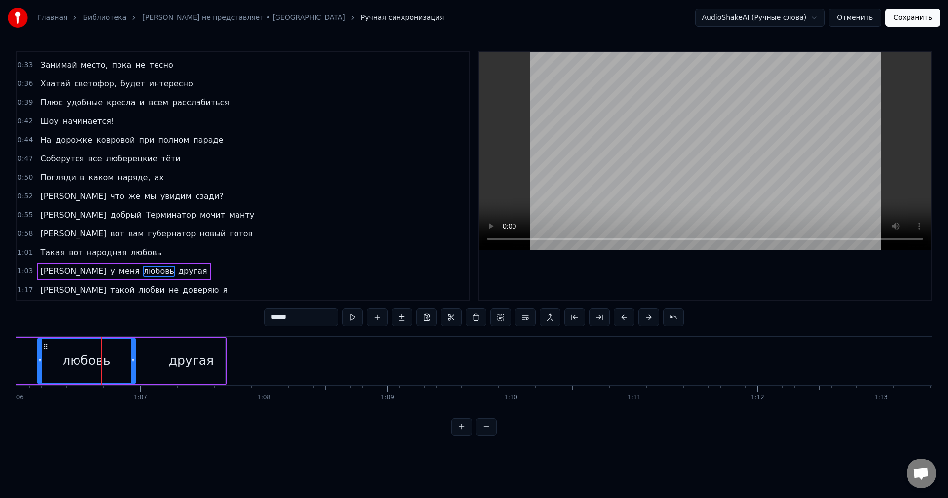
drag, startPoint x: 45, startPoint y: 347, endPoint x: 0, endPoint y: 351, distance: 45.6
click at [0, 351] on div "Главная Библиотека Коламбия Пикчерз не представляет • БАНД'ЭРОС Ручная синхрони…" at bounding box center [474, 218] width 948 height 436
click at [70, 353] on div "любовь" at bounding box center [86, 361] width 48 height 19
drag, startPoint x: 45, startPoint y: 347, endPoint x: 39, endPoint y: 347, distance: 6.9
click at [39, 347] on div "любовь" at bounding box center [86, 361] width 97 height 45
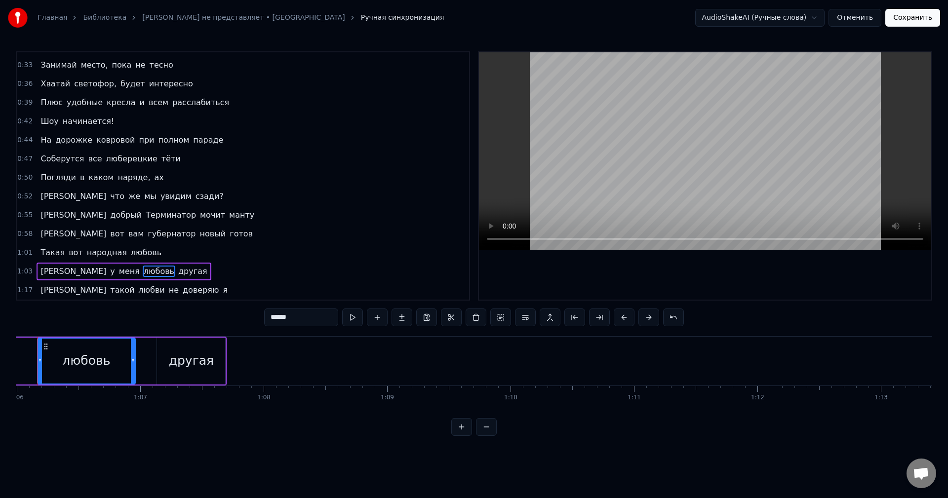
click at [48, 345] on icon at bounding box center [46, 347] width 8 height 8
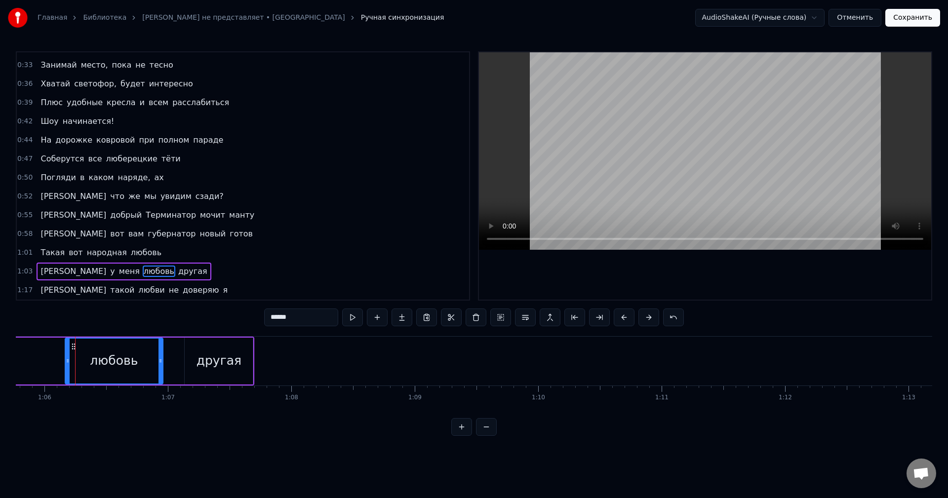
drag, startPoint x: 73, startPoint y: 347, endPoint x: 91, endPoint y: 347, distance: 18.3
click at [91, 347] on div "любовь" at bounding box center [114, 361] width 97 height 45
click at [134, 357] on div "любовь" at bounding box center [114, 361] width 48 height 19
click at [223, 427] on div "0:22 Мне по* на хит- парады 0:25 От Prado, Gucci и H&M наряды 0:28 Не надо, мы …" at bounding box center [474, 243] width 916 height 385
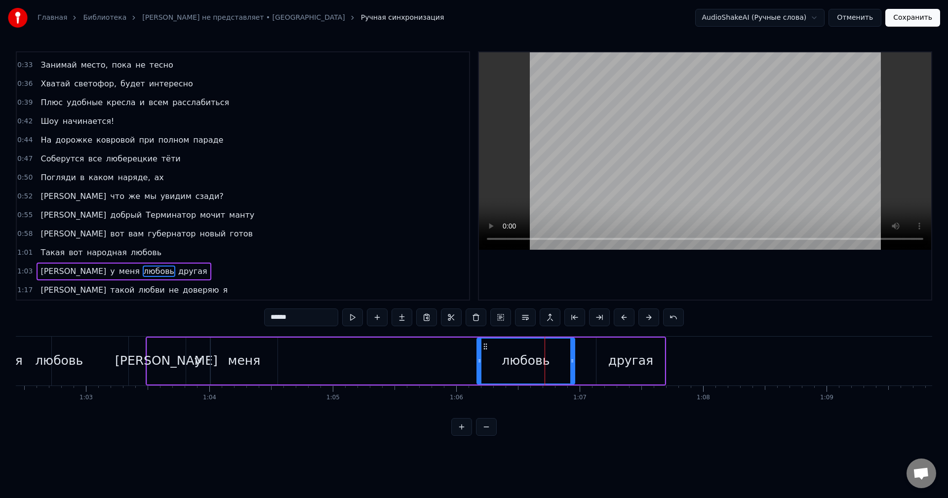
scroll to position [0, 7723]
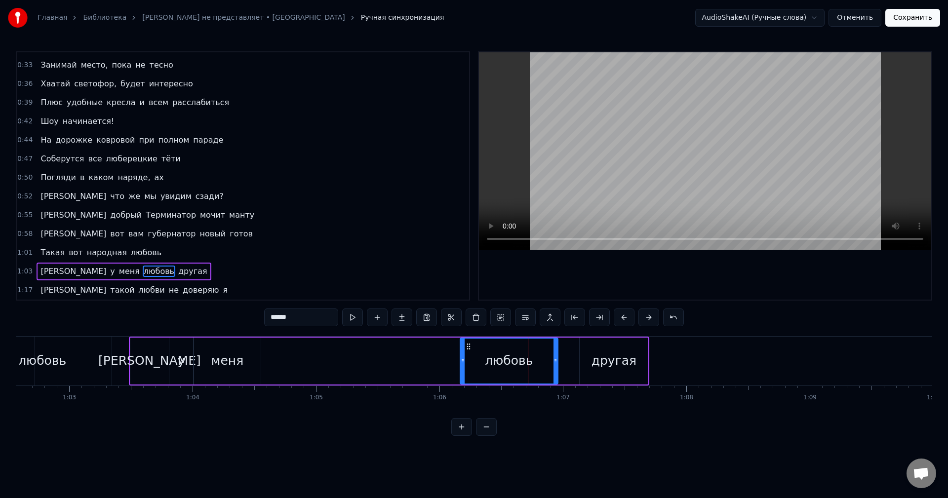
click at [426, 356] on div "А у меня любовь другая" at bounding box center [389, 361] width 521 height 49
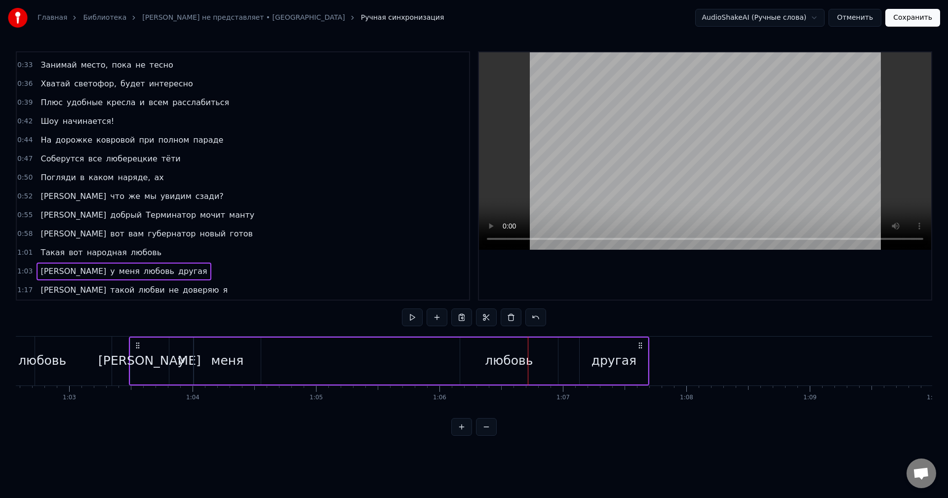
click at [488, 355] on div "любовь" at bounding box center [509, 361] width 48 height 19
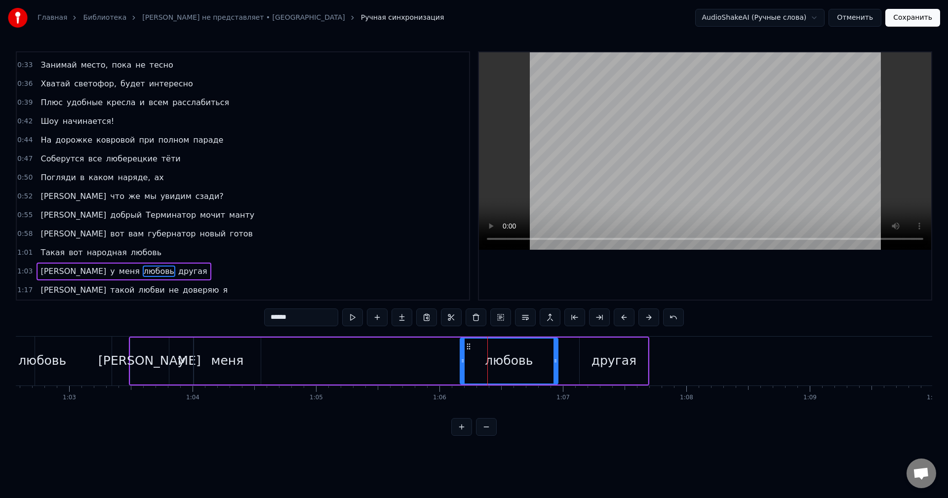
drag, startPoint x: 467, startPoint y: 347, endPoint x: 440, endPoint y: 348, distance: 26.7
click at [440, 348] on div "А у меня любовь другая" at bounding box center [389, 361] width 521 height 49
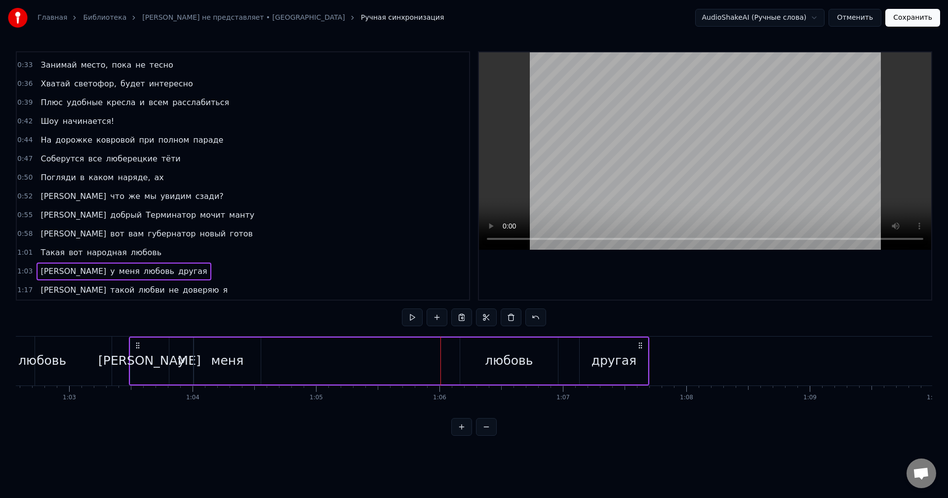
click at [347, 322] on div "0:22 Мне по* на хит- парады 0:25 От Prado, Gucci и H&M наряды 0:28 Не надо, мы …" at bounding box center [474, 243] width 916 height 385
click at [348, 322] on div "0:22 Мне по* на хит- парады 0:25 От Prado, Gucci и H&M наряды 0:28 Не надо, мы …" at bounding box center [474, 243] width 916 height 385
click at [443, 346] on div "А у меня любовь другая" at bounding box center [389, 361] width 521 height 49
click at [490, 350] on div "любовь" at bounding box center [509, 361] width 98 height 47
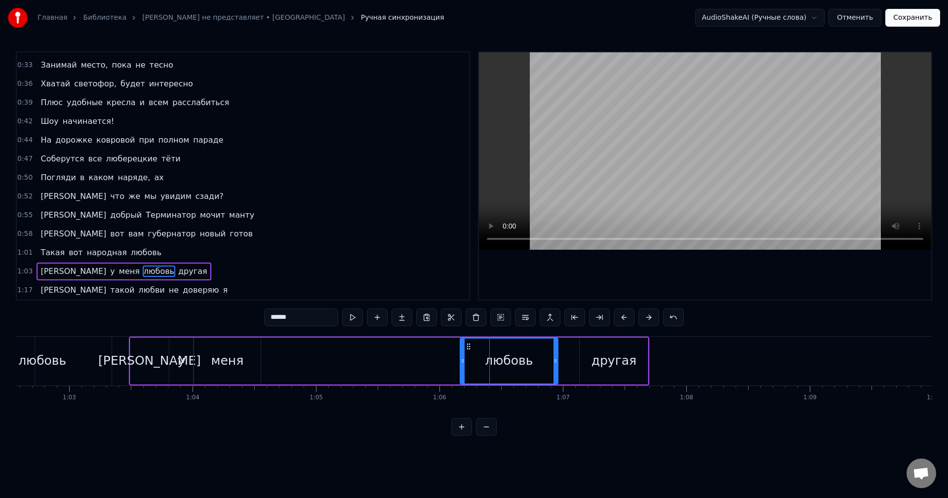
drag, startPoint x: 467, startPoint y: 345, endPoint x: 485, endPoint y: 348, distance: 18.4
click at [485, 348] on div "любовь" at bounding box center [509, 361] width 97 height 45
click at [481, 349] on div "любовь" at bounding box center [509, 361] width 97 height 45
click at [469, 343] on icon at bounding box center [469, 347] width 8 height 8
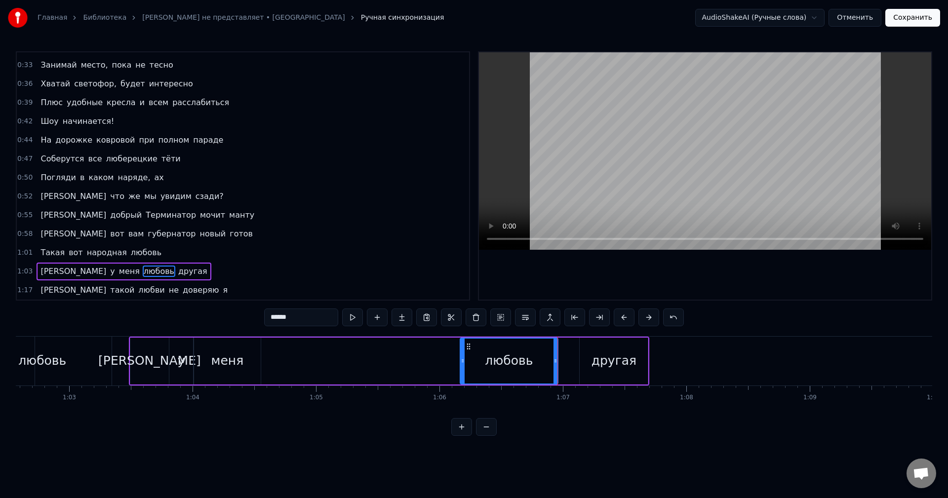
click at [486, 434] on button at bounding box center [486, 427] width 21 height 18
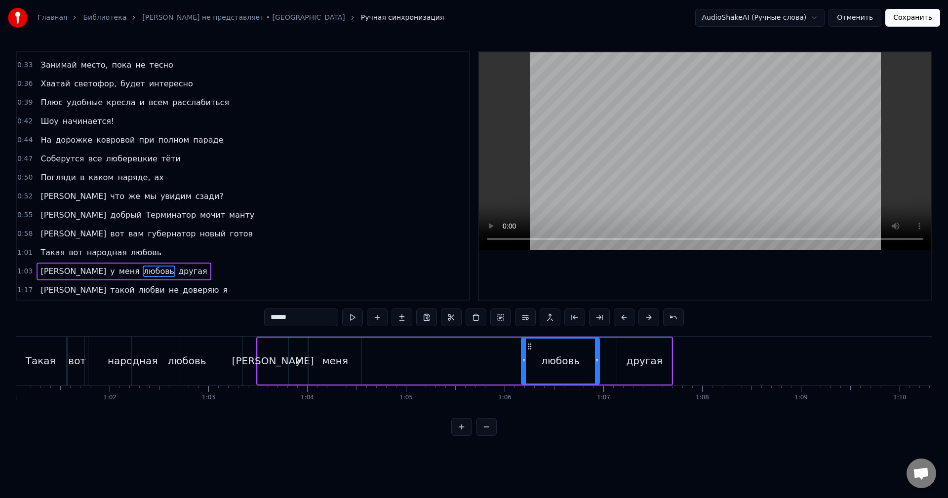
scroll to position [0, 5975]
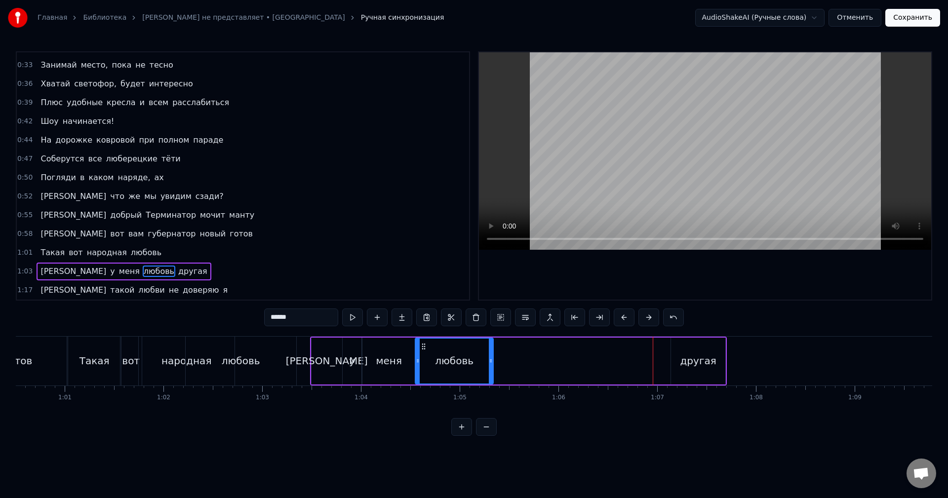
drag, startPoint x: 582, startPoint y: 348, endPoint x: 424, endPoint y: 360, distance: 159.0
click at [424, 360] on div "любовь" at bounding box center [454, 361] width 77 height 45
drag, startPoint x: 494, startPoint y: 359, endPoint x: 466, endPoint y: 364, distance: 28.6
click at [466, 364] on icon at bounding box center [464, 361] width 4 height 8
click at [700, 356] on div "другая" at bounding box center [698, 361] width 36 height 15
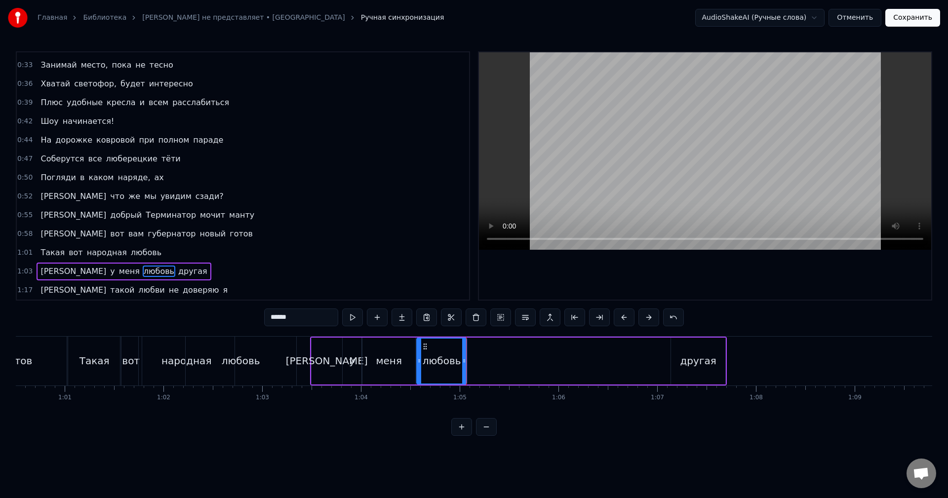
type input "******"
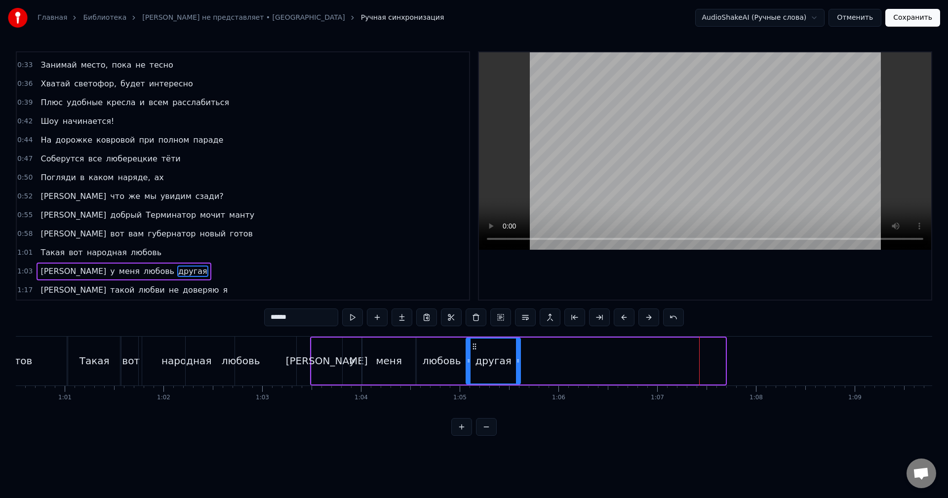
drag, startPoint x: 679, startPoint y: 346, endPoint x: 474, endPoint y: 367, distance: 206.0
click at [474, 367] on div "другая" at bounding box center [493, 361] width 53 height 45
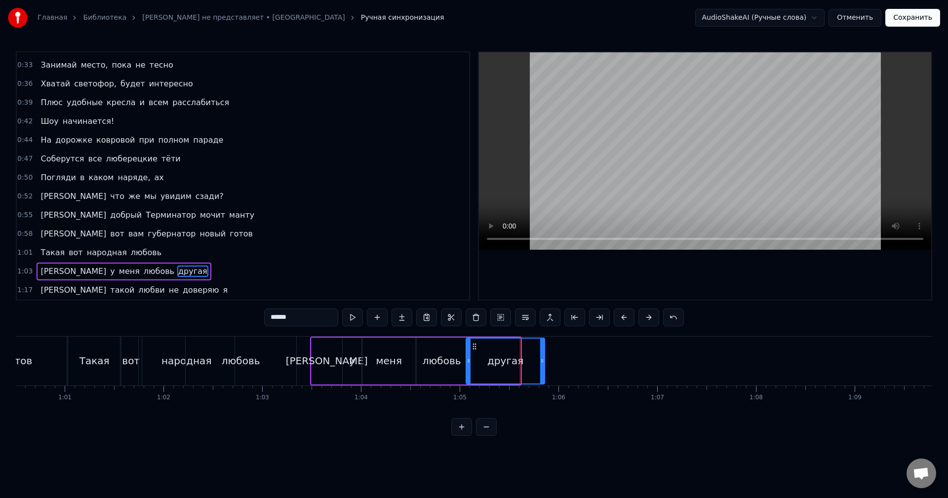
drag, startPoint x: 518, startPoint y: 365, endPoint x: 549, endPoint y: 365, distance: 30.1
click at [544, 365] on div at bounding box center [542, 361] width 4 height 45
drag, startPoint x: 546, startPoint y: 362, endPoint x: 572, endPoint y: 362, distance: 26.2
click at [568, 362] on icon at bounding box center [566, 361] width 4 height 8
drag, startPoint x: 574, startPoint y: 364, endPoint x: 585, endPoint y: 364, distance: 11.4
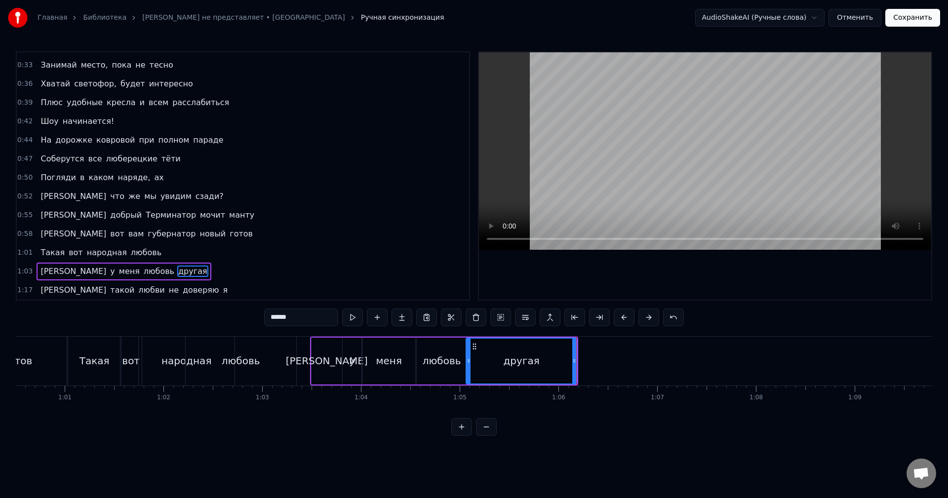
click at [576, 364] on icon at bounding box center [574, 361] width 4 height 8
drag, startPoint x: 586, startPoint y: 362, endPoint x: 592, endPoint y: 363, distance: 7.1
click at [592, 363] on icon at bounding box center [592, 361] width 4 height 8
click at [168, 290] on div "1:17 И такой любви не доверяю [PERSON_NAME]" at bounding box center [243, 290] width 452 height 19
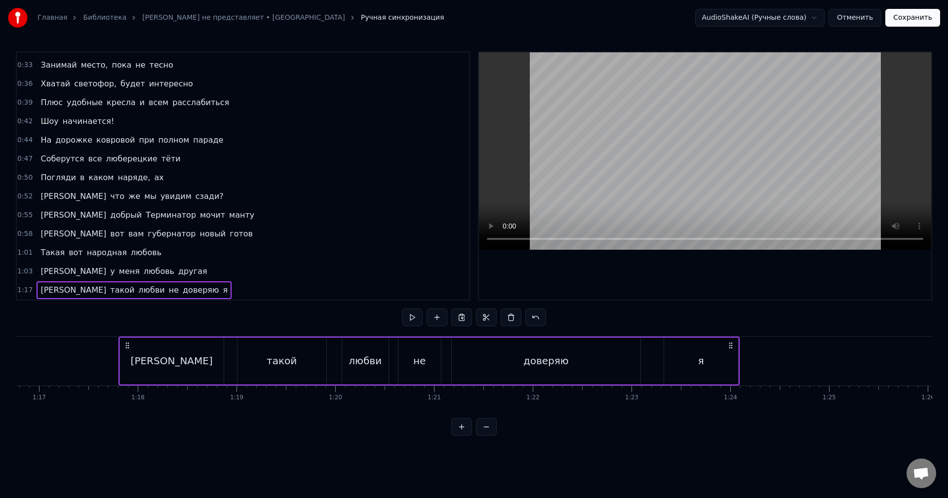
scroll to position [0, 7633]
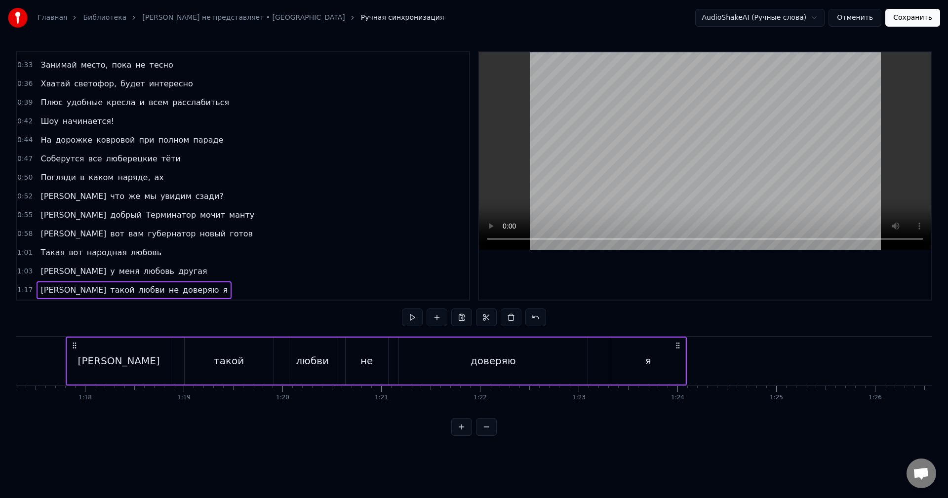
drag, startPoint x: 74, startPoint y: 344, endPoint x: 0, endPoint y: 334, distance: 74.2
click at [0, 334] on div "Главная Библиотека Коламбия Пикчерз не представляет • БАНД'ЭРОС Ручная синхрони…" at bounding box center [474, 218] width 948 height 436
drag, startPoint x: 74, startPoint y: 345, endPoint x: 98, endPoint y: 346, distance: 24.2
click at [90, 345] on div "И такой любви не доверяю [PERSON_NAME]" at bounding box center [376, 361] width 621 height 49
click at [482, 436] on button at bounding box center [486, 427] width 21 height 18
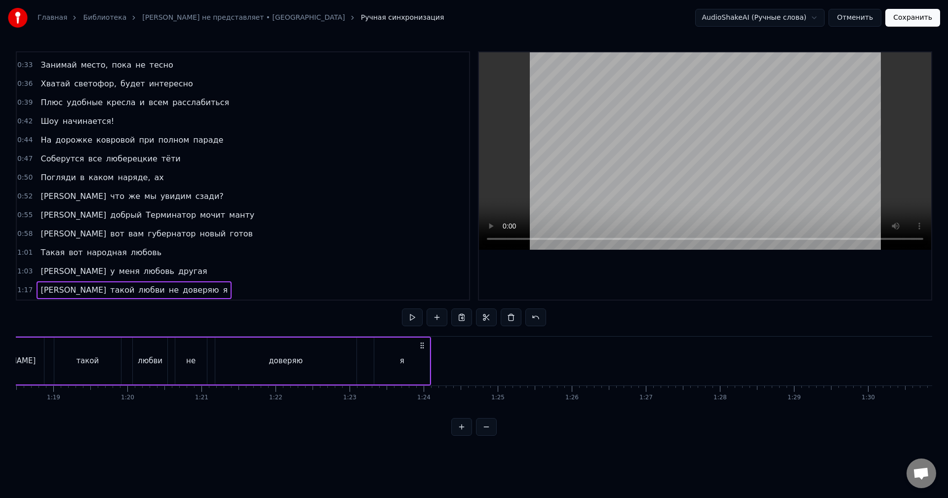
scroll to position [0, 5731]
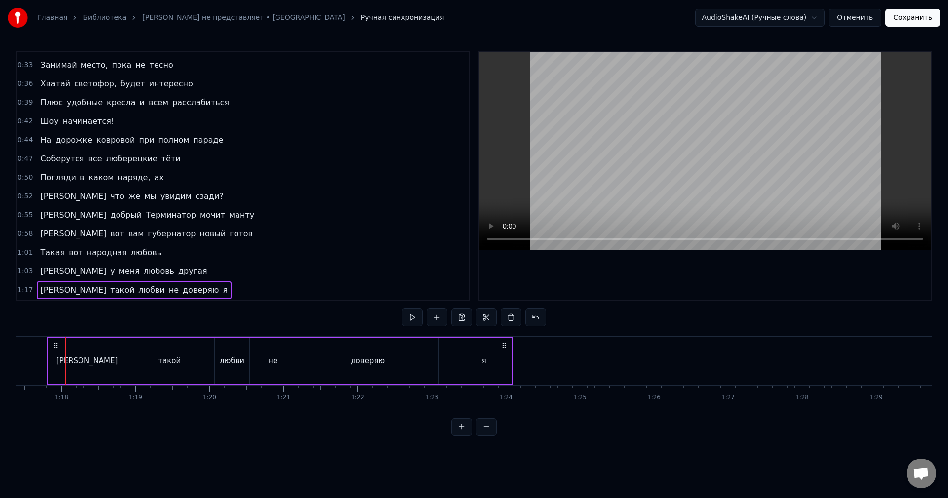
drag, startPoint x: 58, startPoint y: 346, endPoint x: 0, endPoint y: 344, distance: 57.8
click at [0, 346] on div "Главная Библиотека Коламбия Пикчерз не представляет • БАНД'ЭРОС Ручная синхрони…" at bounding box center [474, 218] width 948 height 436
drag, startPoint x: 54, startPoint y: 346, endPoint x: 101, endPoint y: 341, distance: 47.2
click at [97, 346] on div "И такой любви не доверяю [PERSON_NAME]" at bounding box center [280, 361] width 467 height 49
click at [102, 318] on div "0:22 Мне по* на хит- парады 0:25 От Prado, Gucci и H&M наряды 0:28 Не надо, мы …" at bounding box center [474, 243] width 916 height 385
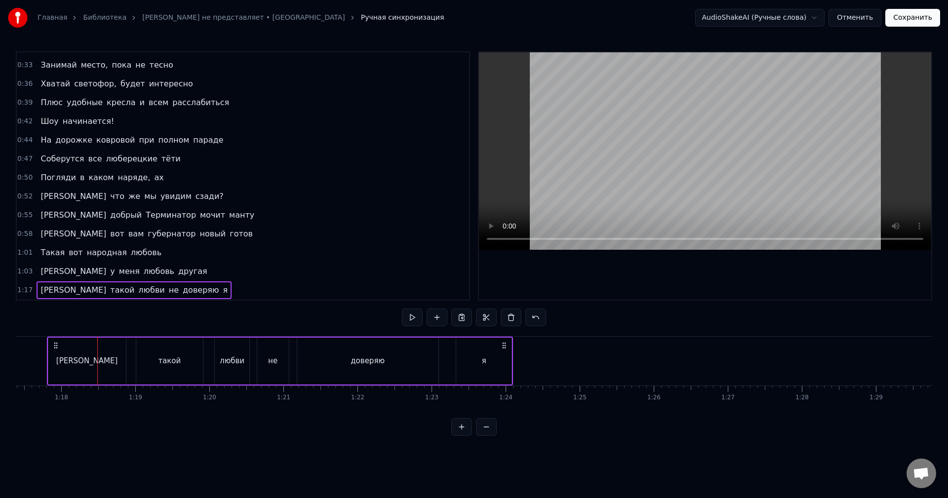
click at [102, 318] on div "0:22 Мне по* на хит- парады 0:25 От Prado, Gucci и H&M наряды 0:28 Не надо, мы …" at bounding box center [474, 243] width 916 height 385
click at [409, 317] on button at bounding box center [412, 318] width 21 height 18
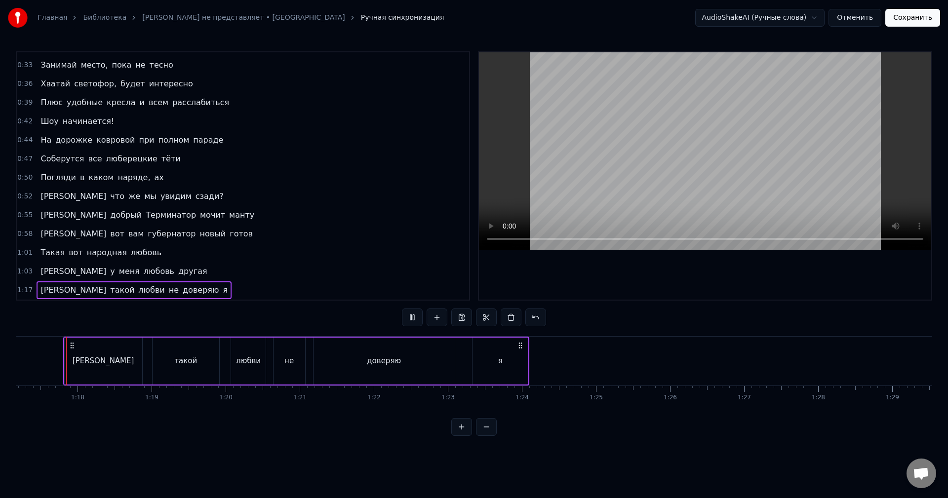
scroll to position [0, 5712]
click at [417, 319] on button at bounding box center [412, 318] width 21 height 18
click at [485, 435] on button at bounding box center [486, 427] width 21 height 18
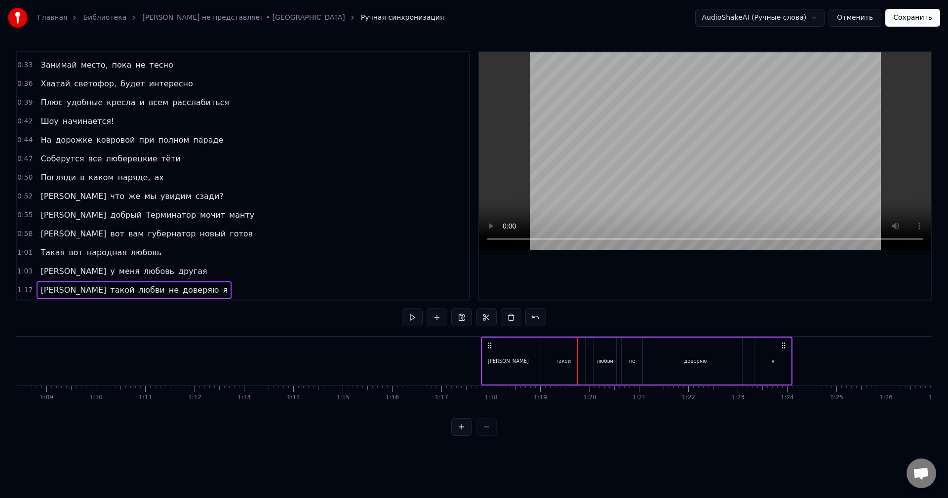
scroll to position [0, 3356]
click at [508, 342] on icon at bounding box center [510, 346] width 8 height 8
click at [510, 344] on icon at bounding box center [510, 346] width 8 height 8
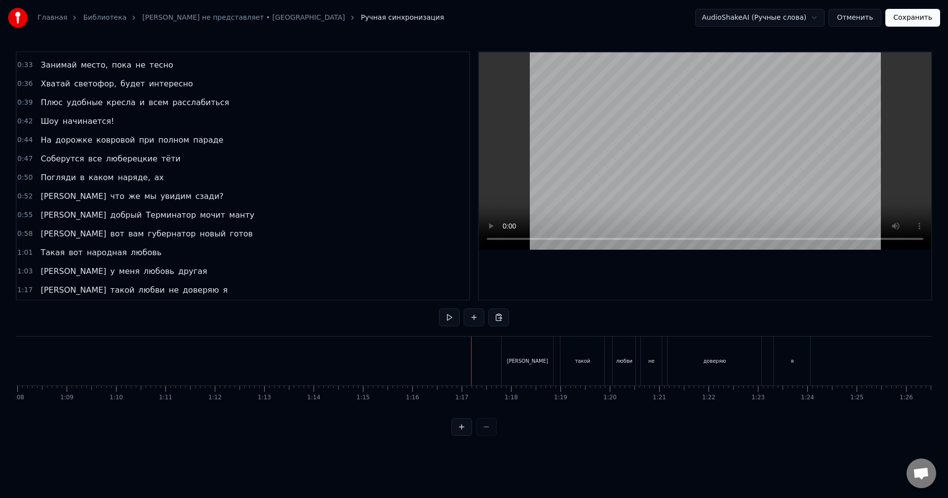
click at [540, 355] on div "[PERSON_NAME]" at bounding box center [527, 361] width 51 height 49
click at [539, 357] on div "[PERSON_NAME]" at bounding box center [527, 360] width 41 height 7
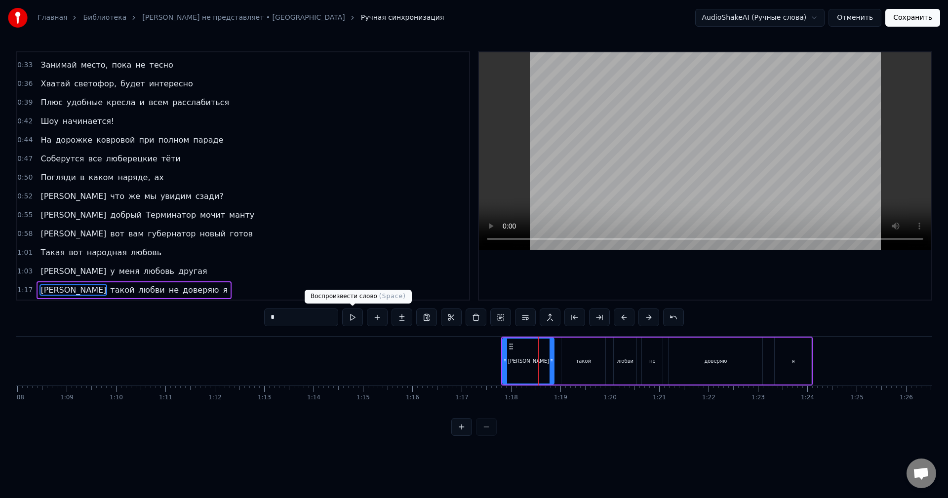
click at [358, 325] on button at bounding box center [352, 318] width 21 height 18
click at [355, 315] on button at bounding box center [352, 318] width 21 height 18
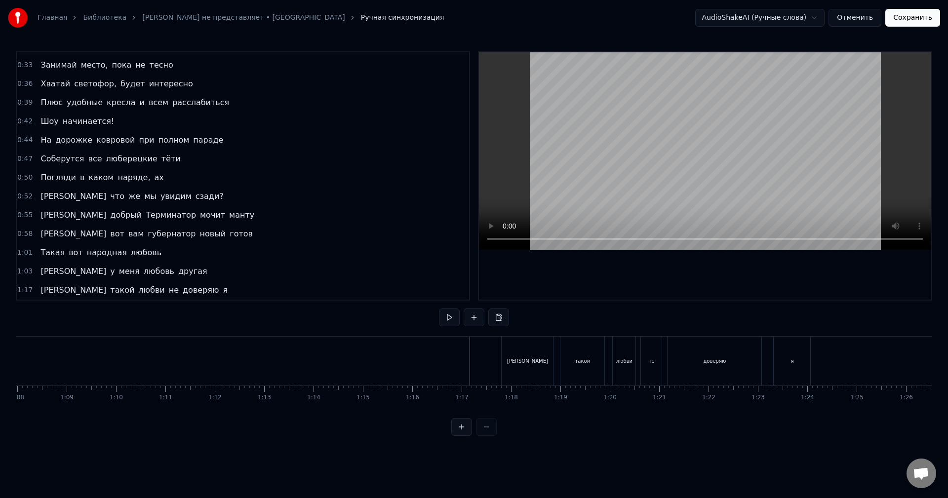
click at [512, 354] on div "[PERSON_NAME]" at bounding box center [527, 361] width 51 height 49
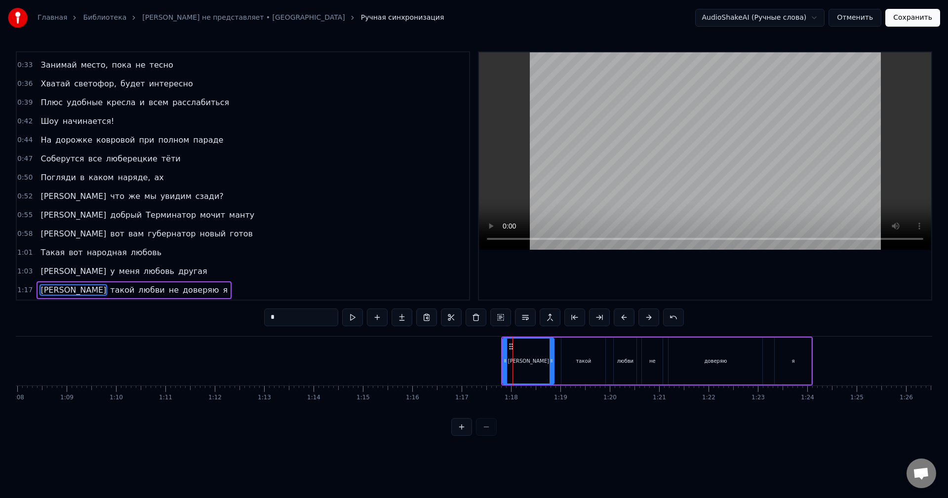
drag, startPoint x: 510, startPoint y: 347, endPoint x: 532, endPoint y: 349, distance: 22.4
click at [532, 349] on div "[PERSON_NAME]" at bounding box center [528, 361] width 50 height 45
click at [547, 356] on div "[PERSON_NAME]" at bounding box center [528, 361] width 50 height 45
click at [553, 357] on icon at bounding box center [552, 361] width 4 height 8
click at [582, 359] on div "такой" at bounding box center [583, 360] width 15 height 7
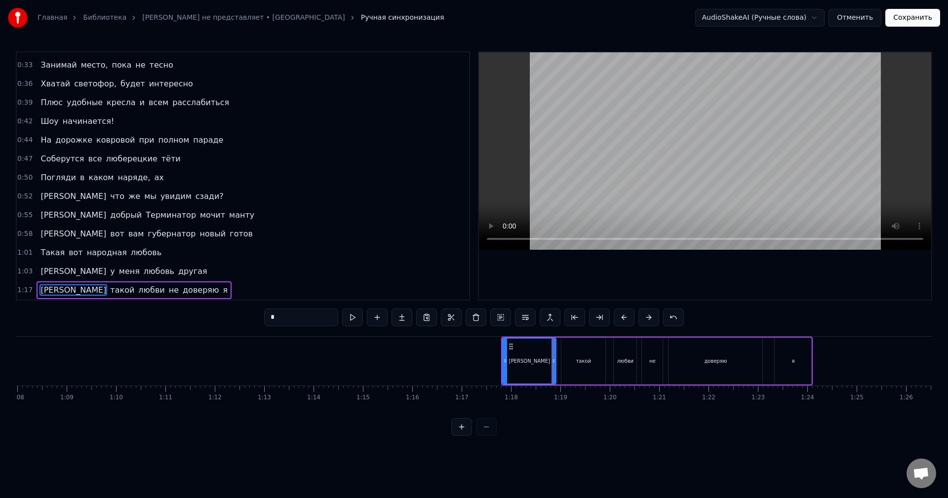
type input "*****"
click at [591, 360] on div "такой" at bounding box center [583, 360] width 15 height 7
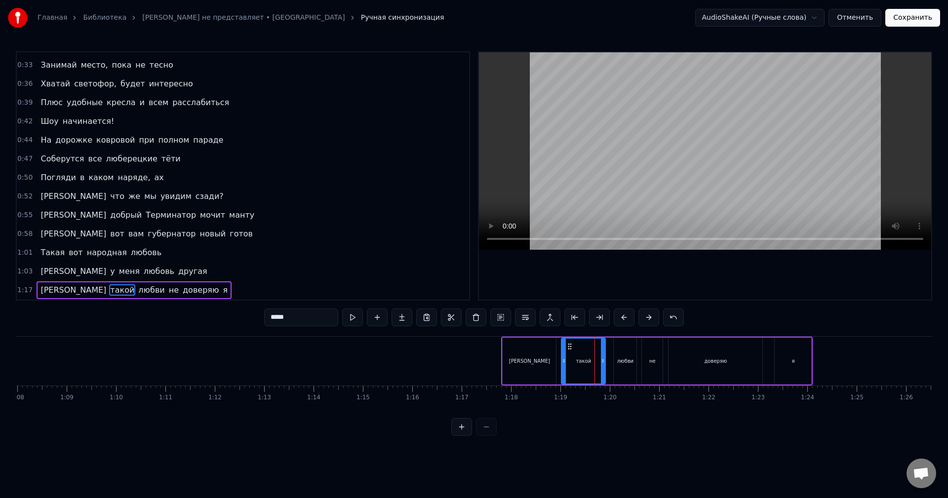
click at [221, 286] on div "1:17 И такой любви не доверяю [PERSON_NAME]" at bounding box center [243, 290] width 452 height 19
click at [217, 286] on div "1:17 И такой любви не доверяю [PERSON_NAME]" at bounding box center [243, 290] width 452 height 19
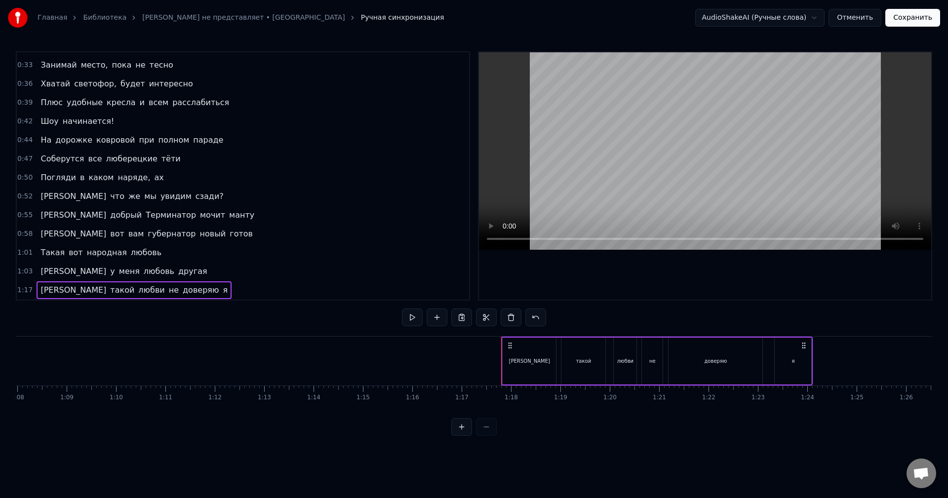
click at [219, 286] on div "1:17 И такой любви не доверяю [PERSON_NAME]" at bounding box center [243, 290] width 452 height 19
click at [419, 310] on button at bounding box center [412, 318] width 21 height 18
click at [416, 311] on button at bounding box center [412, 318] width 21 height 18
drag, startPoint x: 511, startPoint y: 345, endPoint x: 536, endPoint y: 346, distance: 24.7
click at [536, 346] on div "И такой любви не доверяю [PERSON_NAME]" at bounding box center [657, 361] width 312 height 49
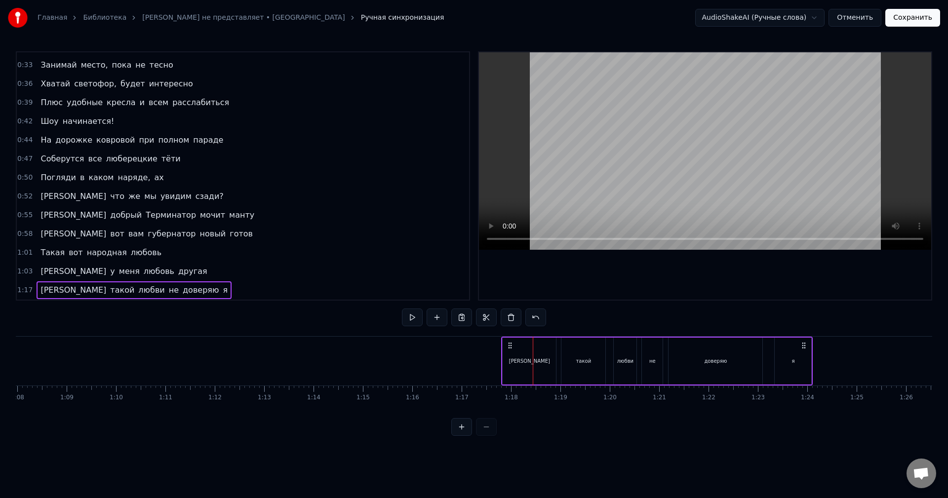
click at [462, 436] on button at bounding box center [461, 427] width 21 height 18
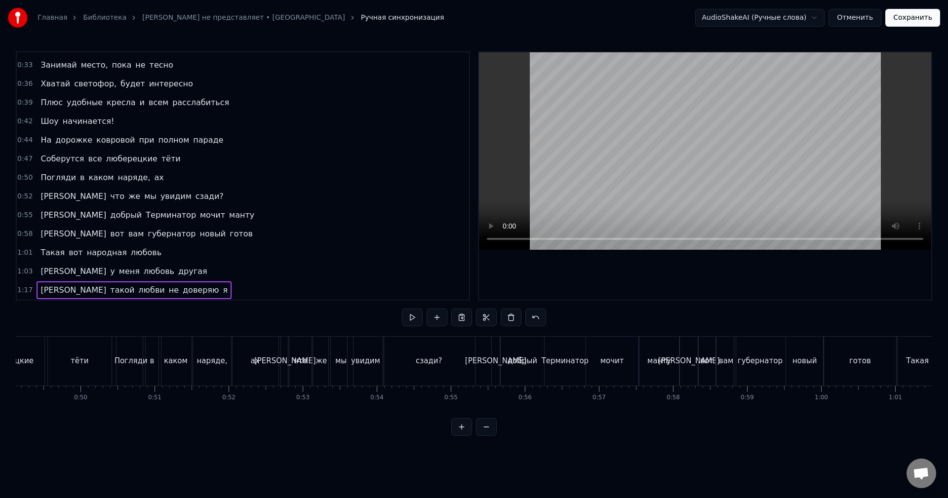
click at [463, 436] on button at bounding box center [461, 427] width 21 height 18
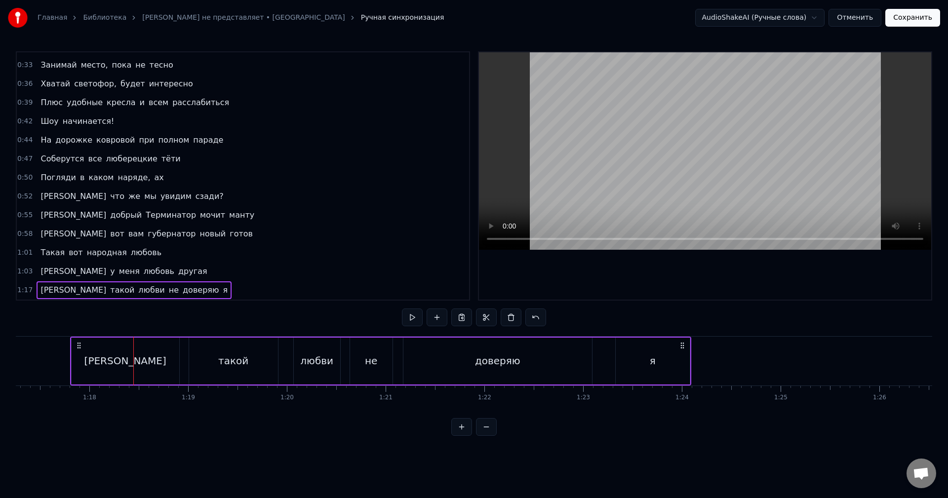
scroll to position [0, 7703]
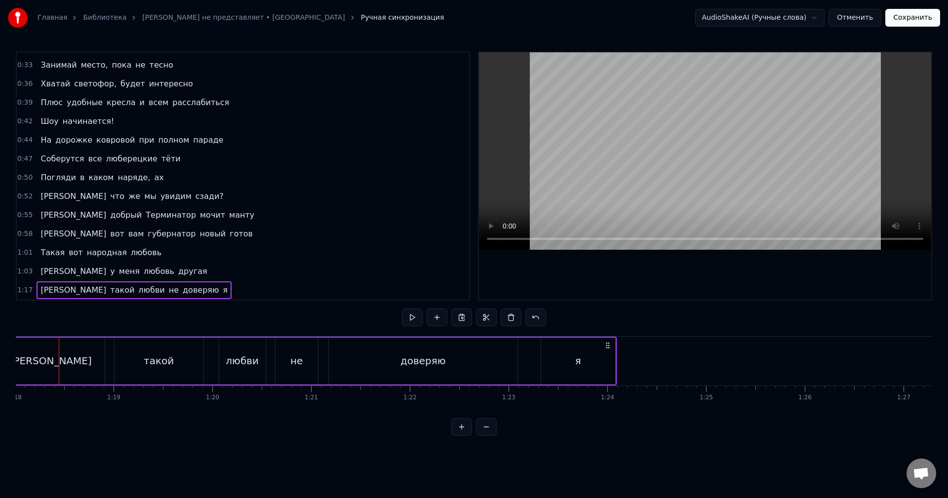
click at [181, 284] on div "1:17 И такой любви не доверяю [PERSON_NAME]" at bounding box center [243, 290] width 452 height 19
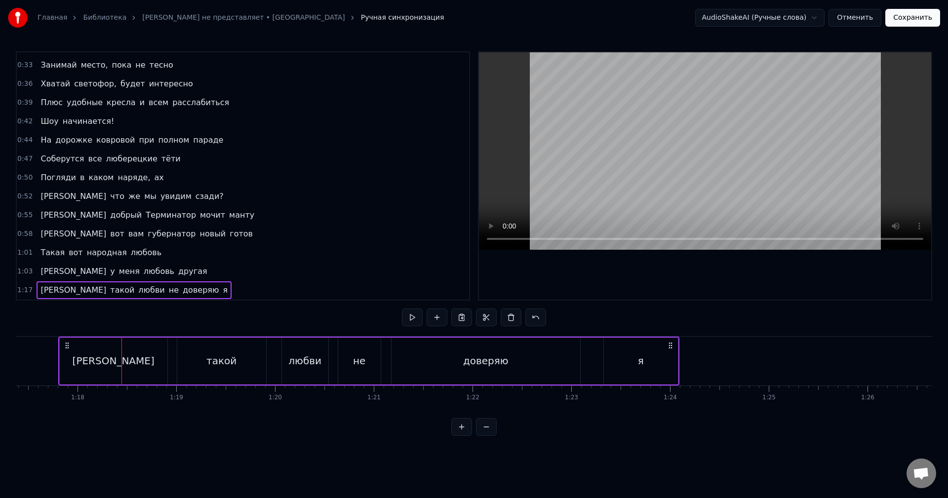
scroll to position [0, 7633]
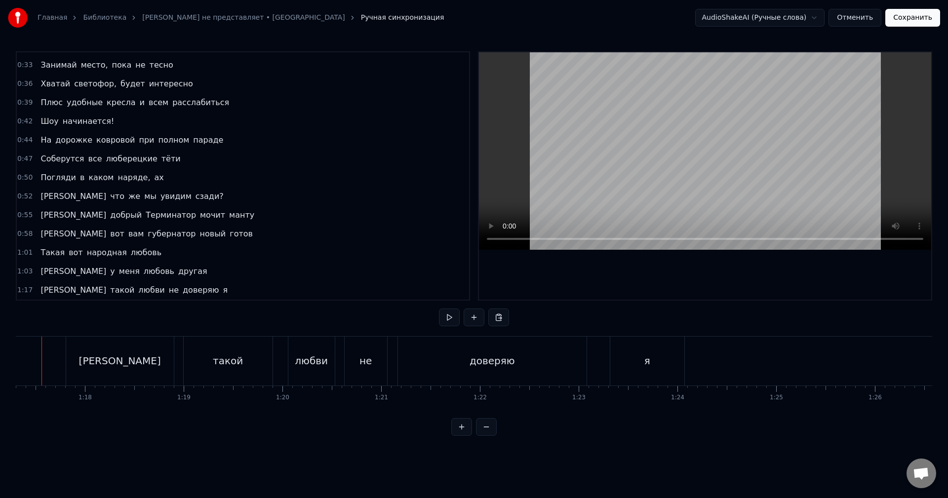
scroll to position [0, 7609]
click at [103, 351] on div "[PERSON_NAME]" at bounding box center [144, 361] width 108 height 49
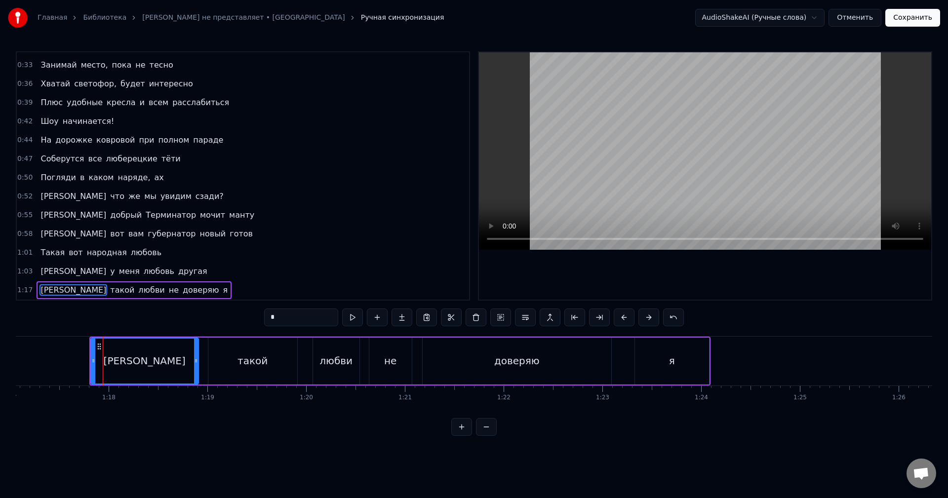
drag, startPoint x: 98, startPoint y: 346, endPoint x: 146, endPoint y: 349, distance: 47.5
click at [131, 347] on div "[PERSON_NAME]" at bounding box center [144, 361] width 107 height 45
drag, startPoint x: 196, startPoint y: 357, endPoint x: 171, endPoint y: 359, distance: 24.8
click at [194, 359] on icon at bounding box center [196, 361] width 4 height 8
drag, startPoint x: 101, startPoint y: 348, endPoint x: 111, endPoint y: 348, distance: 9.9
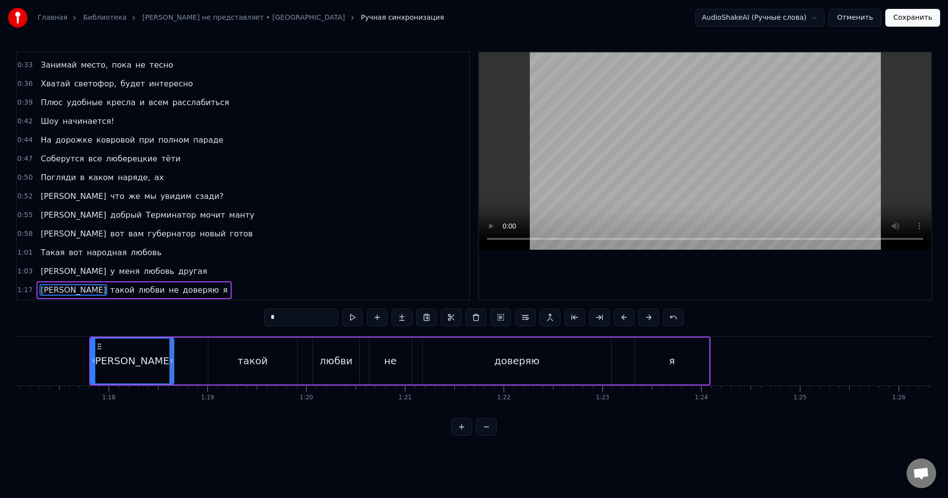
click at [111, 348] on div "[PERSON_NAME]" at bounding box center [132, 361] width 82 height 45
drag, startPoint x: 99, startPoint y: 347, endPoint x: 222, endPoint y: 355, distance: 122.7
click at [167, 351] on div "[PERSON_NAME]" at bounding box center [132, 361] width 82 height 45
click at [266, 358] on div "такой" at bounding box center [252, 361] width 89 height 47
type input "*****"
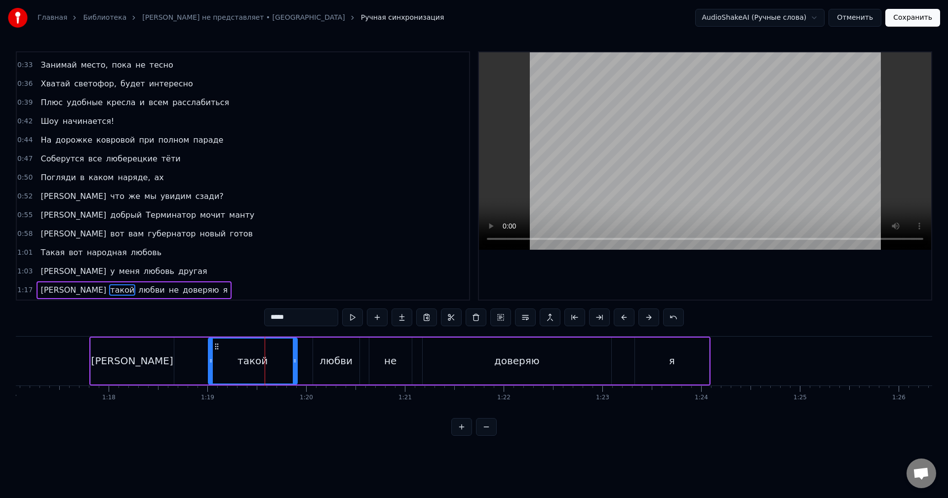
drag, startPoint x: 216, startPoint y: 345, endPoint x: 193, endPoint y: 345, distance: 23.7
click at [191, 344] on div "И такой любви не доверяю [PERSON_NAME]" at bounding box center [399, 361] width 621 height 49
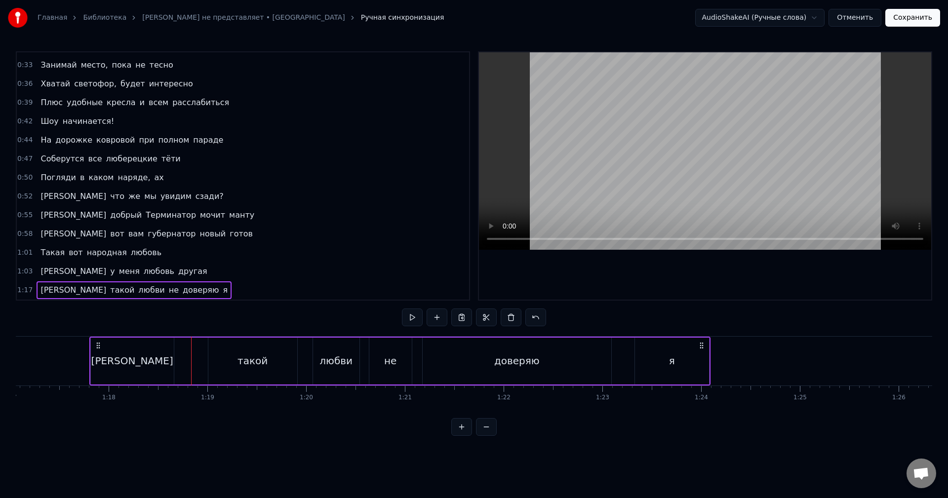
click at [208, 348] on div "такой" at bounding box center [253, 361] width 90 height 47
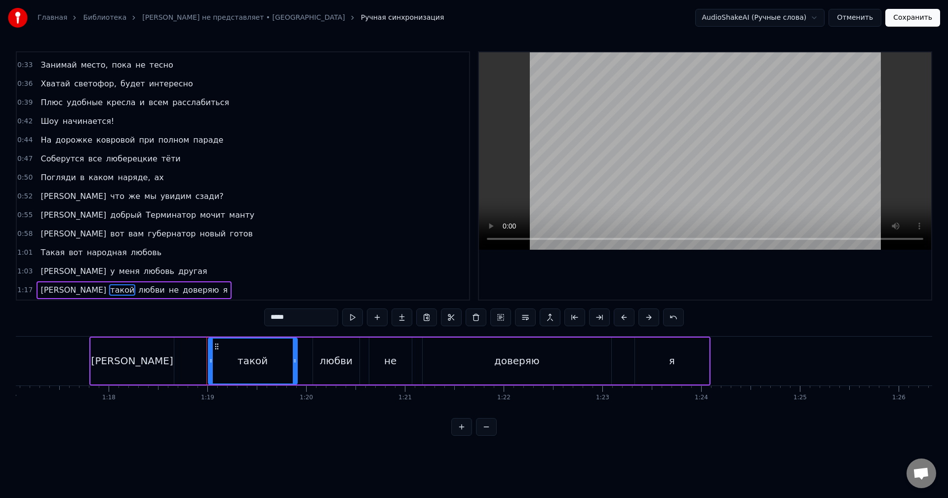
drag, startPoint x: 216, startPoint y: 348, endPoint x: 285, endPoint y: 356, distance: 69.7
click at [259, 350] on div "такой" at bounding box center [253, 361] width 88 height 45
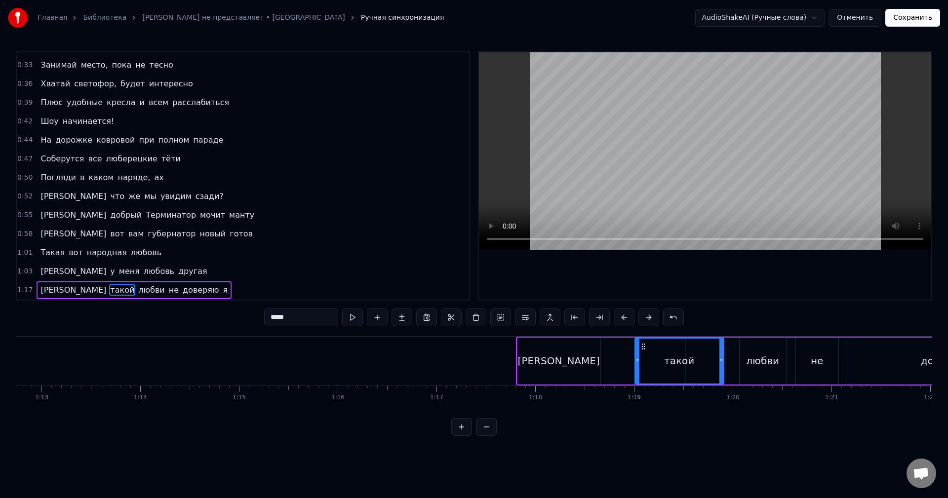
scroll to position [0, 6928]
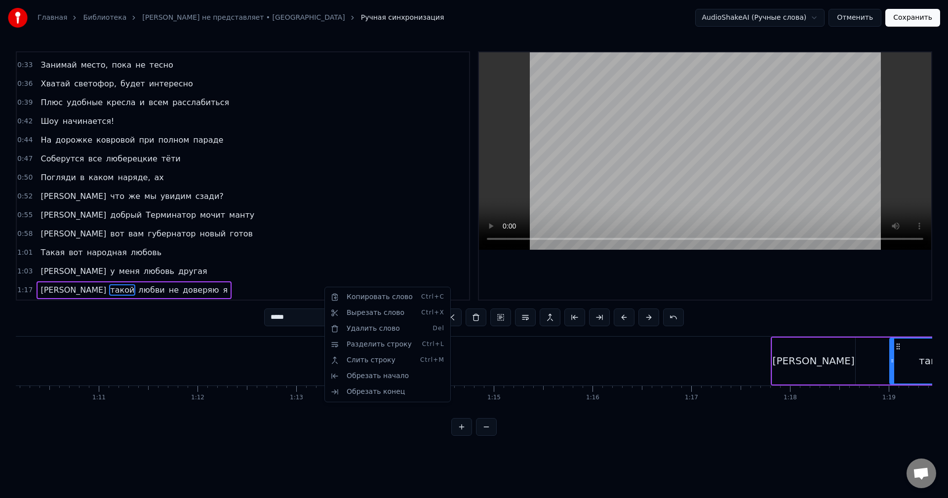
click at [356, 437] on html "Главная Библиотека Коламбия Пикчерз не представляет • БАНД'ЭРОС Ручная синхрони…" at bounding box center [474, 226] width 948 height 452
click at [350, 433] on div "0:22 Мне по* на хит- парады 0:25 От Prado, Gucci и H&M наряды 0:28 Не надо, мы …" at bounding box center [474, 243] width 916 height 385
click at [348, 432] on div "0:22 Мне по* на хит- парады 0:25 От Prado, Gucci и H&M наряды 0:28 Не надо, мы …" at bounding box center [474, 243] width 916 height 385
click at [296, 410] on div "Мне по* на хит- парады От Prado, Gucci и H&M наряды Не надо, мы и так в поряде …" at bounding box center [474, 373] width 916 height 74
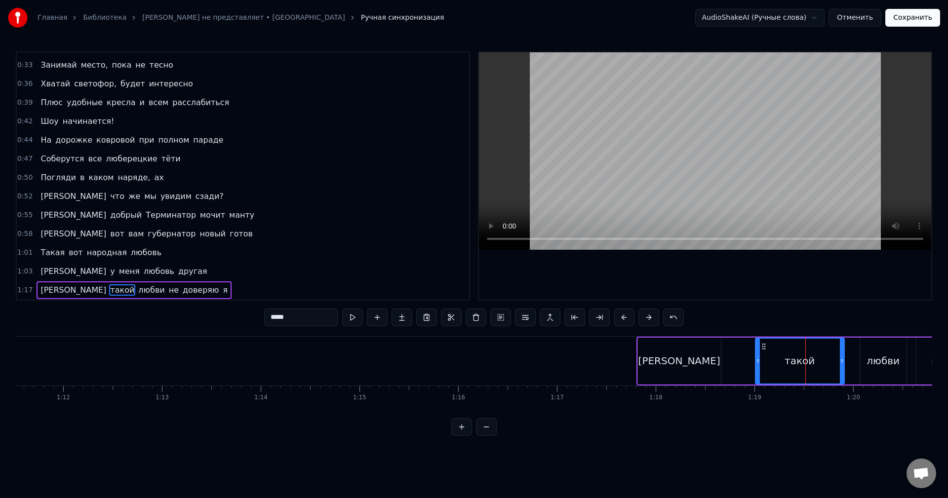
scroll to position [0, 7129]
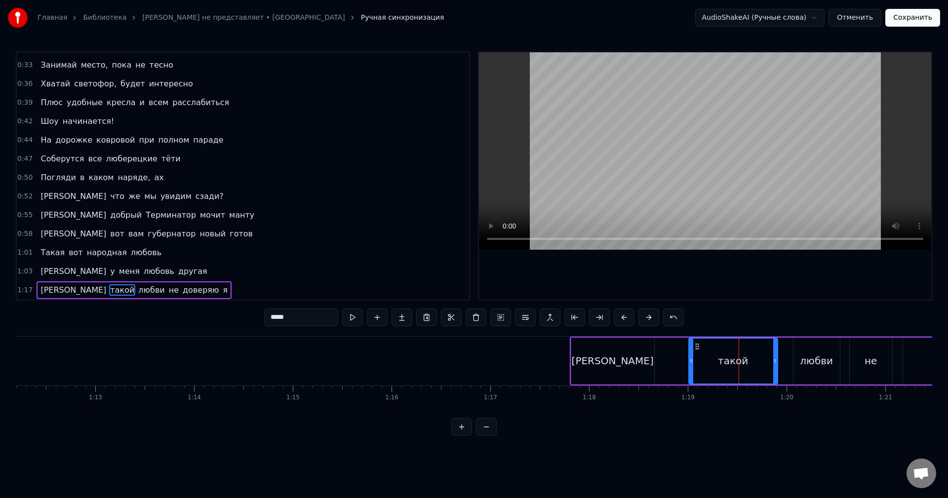
click at [607, 363] on div "[PERSON_NAME]" at bounding box center [612, 361] width 83 height 47
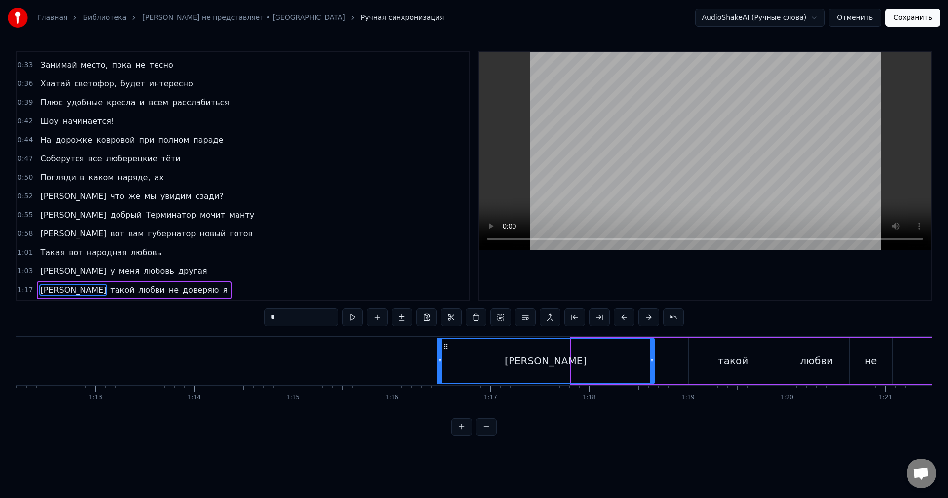
drag, startPoint x: 572, startPoint y: 361, endPoint x: 299, endPoint y: 378, distance: 274.0
click at [438, 378] on div at bounding box center [440, 361] width 4 height 45
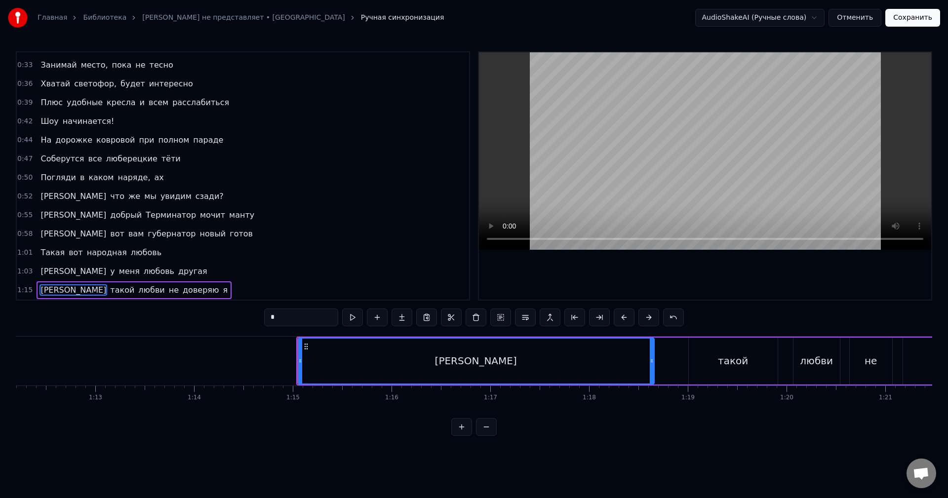
click at [347, 321] on button at bounding box center [352, 318] width 21 height 18
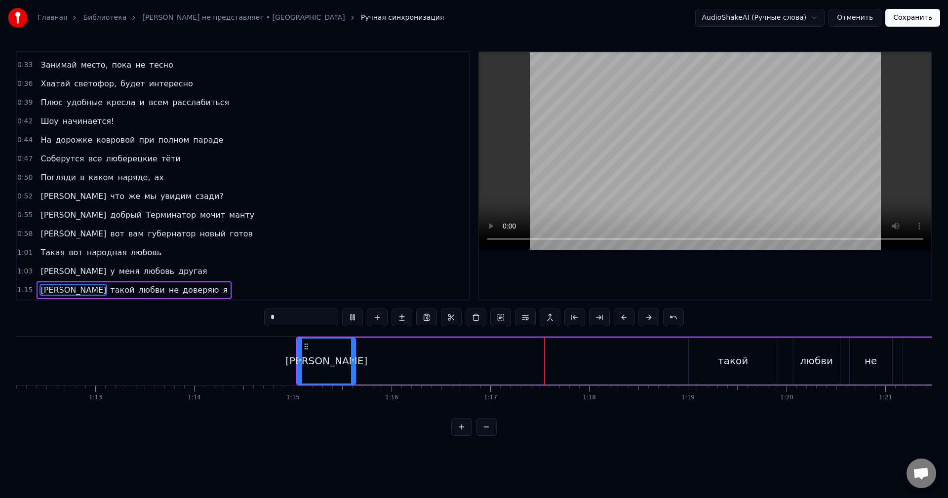
drag, startPoint x: 651, startPoint y: 357, endPoint x: 349, endPoint y: 370, distance: 302.9
click at [351, 370] on div at bounding box center [353, 361] width 4 height 45
click at [720, 362] on div "такой" at bounding box center [733, 361] width 30 height 15
type input "*****"
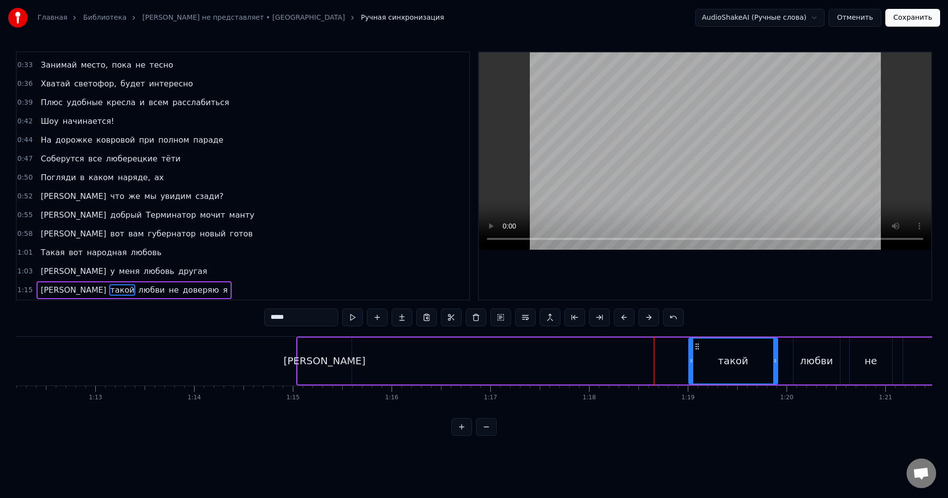
drag, startPoint x: 697, startPoint y: 348, endPoint x: 595, endPoint y: 358, distance: 101.7
click at [598, 357] on div "И такой любви не доверяю [PERSON_NAME]" at bounding box center [743, 361] width 895 height 49
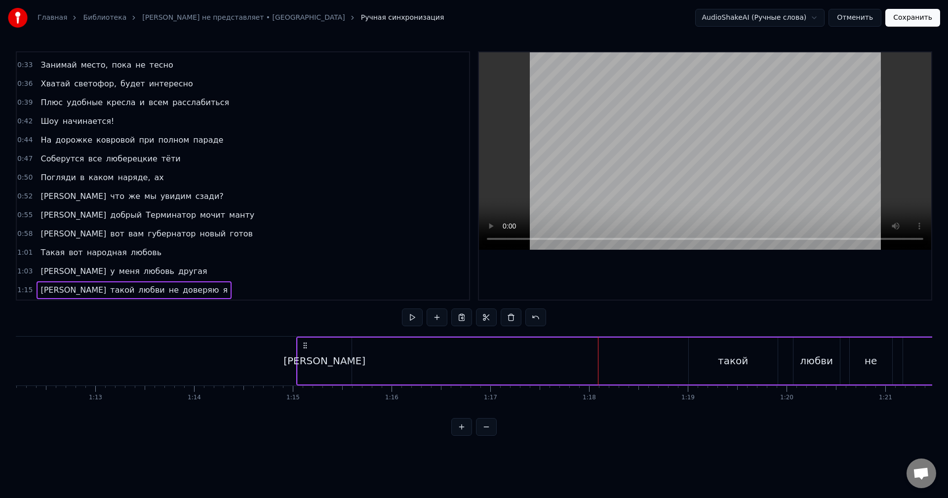
drag, startPoint x: 457, startPoint y: 434, endPoint x: 463, endPoint y: 435, distance: 6.0
click at [463, 435] on button at bounding box center [461, 427] width 21 height 18
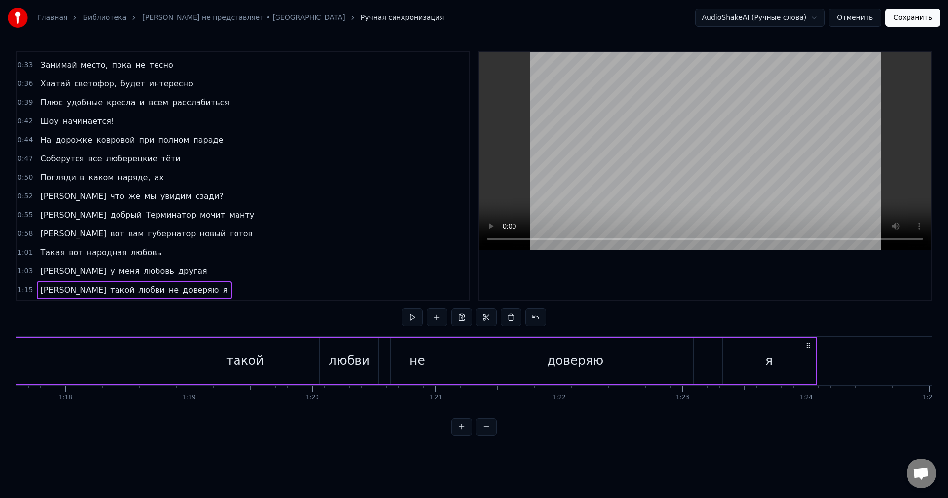
scroll to position [0, 9589]
click at [40, 289] on span "[PERSON_NAME]" at bounding box center [73, 289] width 68 height 11
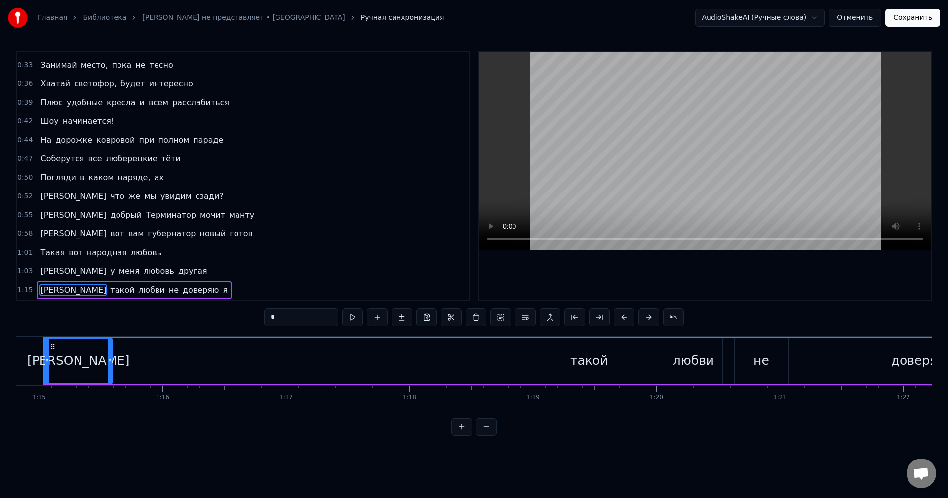
scroll to position [0, 9212]
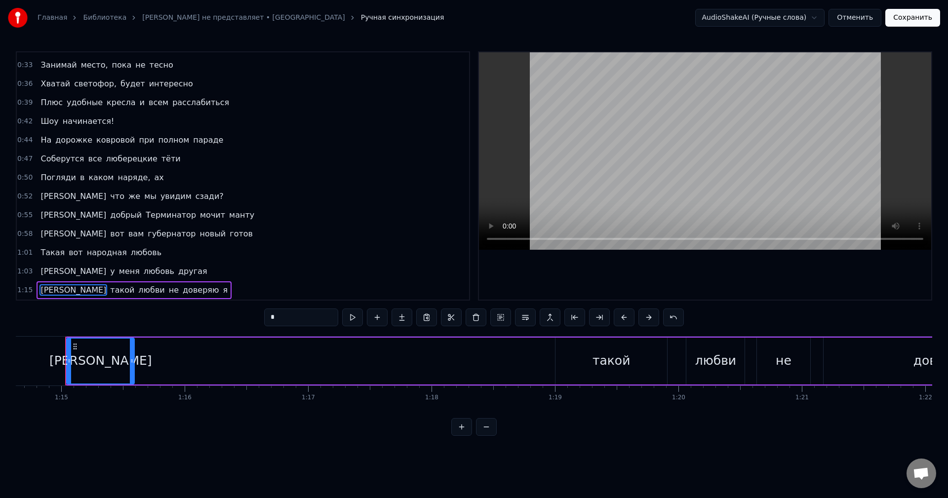
drag, startPoint x: 75, startPoint y: 346, endPoint x: 99, endPoint y: 344, distance: 24.8
click at [98, 344] on div "[PERSON_NAME]" at bounding box center [100, 361] width 67 height 45
click at [176, 291] on div "1:15 И такой любви не доверяю [PERSON_NAME]" at bounding box center [243, 290] width 452 height 19
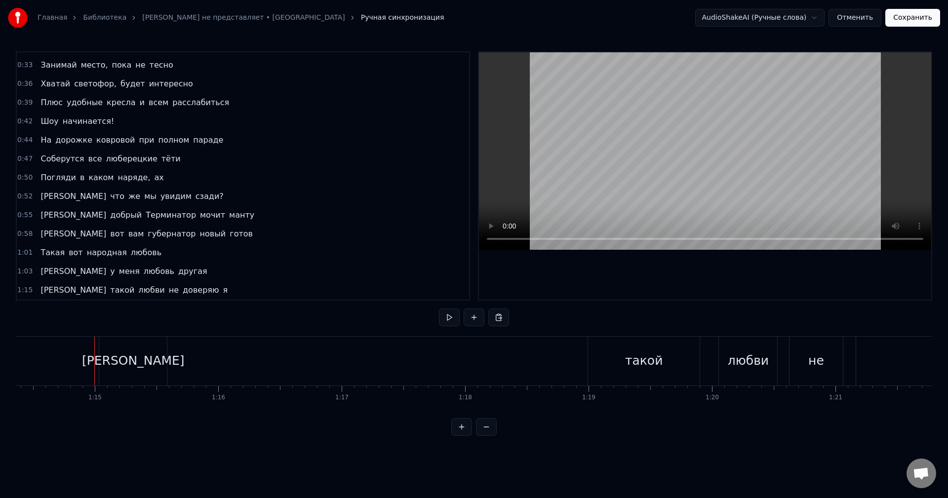
click at [163, 284] on div "1:15 И такой любви не доверяю [PERSON_NAME]" at bounding box center [243, 290] width 452 height 19
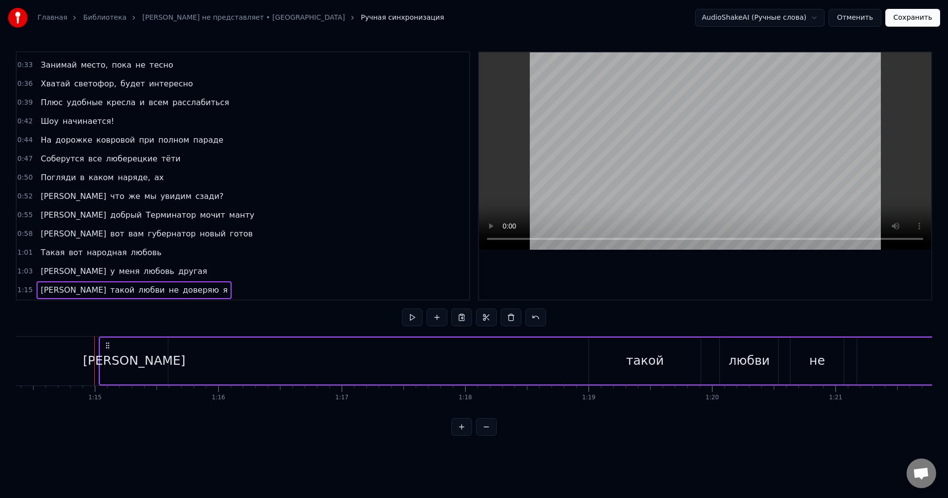
drag, startPoint x: 107, startPoint y: 343, endPoint x: 289, endPoint y: 327, distance: 182.9
click at [254, 327] on div "0:22 Мне по* на хит- парады 0:25 От Prado, Gucci и H&M наряды 0:28 Не надо, мы …" at bounding box center [474, 243] width 916 height 385
click at [540, 315] on button at bounding box center [535, 318] width 21 height 18
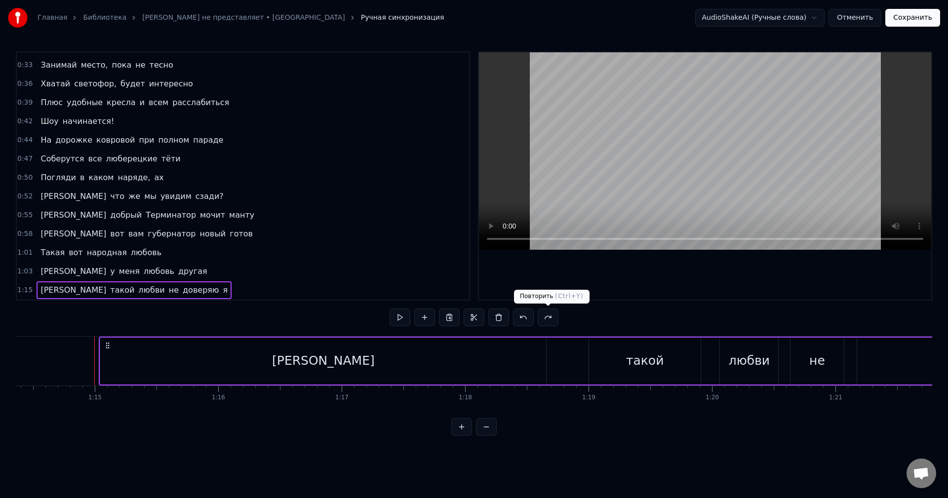
click at [546, 316] on button at bounding box center [548, 318] width 21 height 18
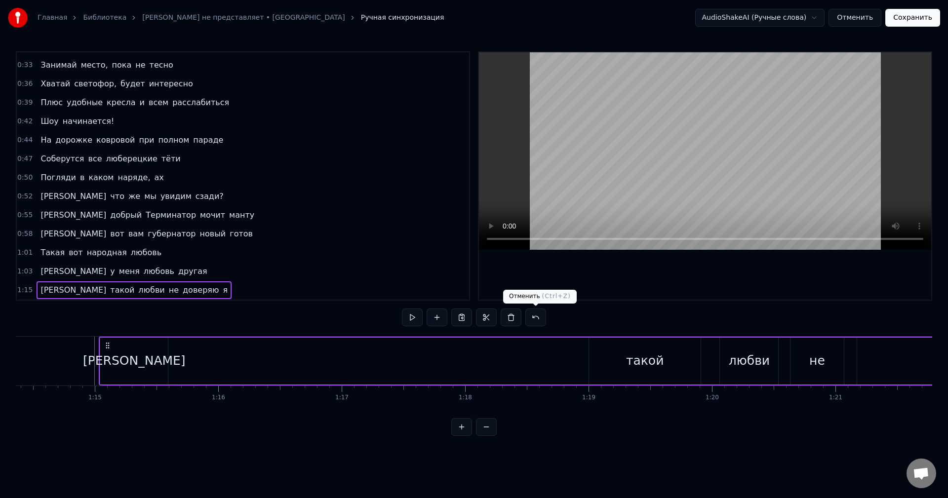
click at [543, 317] on button at bounding box center [535, 318] width 21 height 18
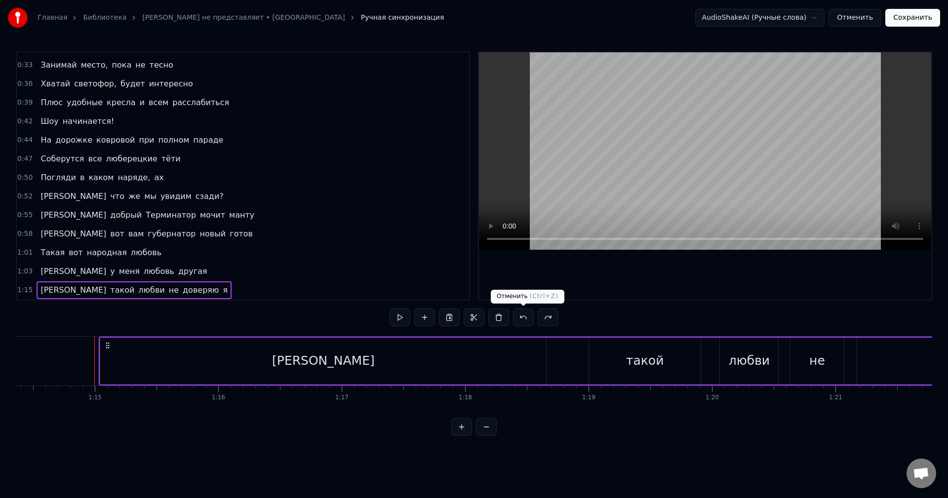
click at [520, 319] on button at bounding box center [523, 318] width 21 height 18
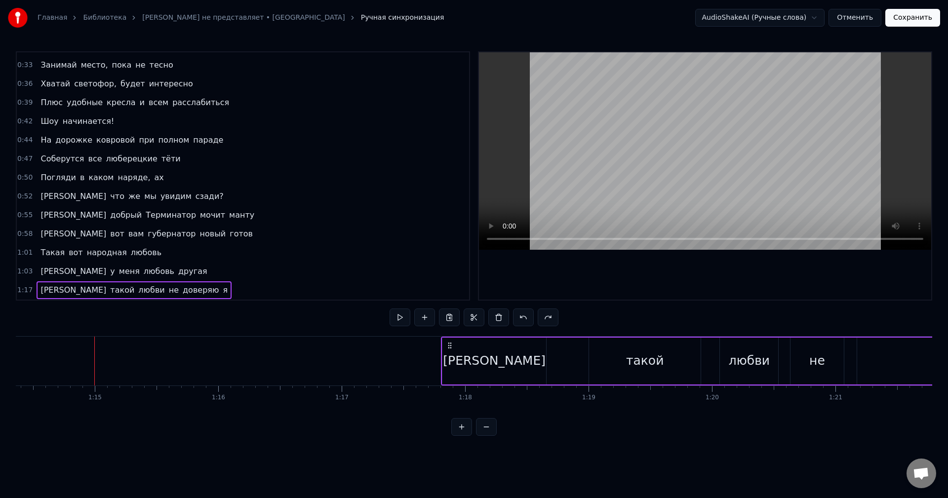
drag, startPoint x: 449, startPoint y: 346, endPoint x: 639, endPoint y: 360, distance: 190.7
click at [625, 356] on div "И такой любви не доверяю [PERSON_NAME]" at bounding box center [829, 361] width 776 height 49
click at [493, 226] on html "Главная Библиотека Коламбия Пикчерз не представляет • БАНД'ЭРОС Ручная синхрони…" at bounding box center [474, 226] width 948 height 452
click at [402, 321] on button at bounding box center [400, 318] width 21 height 18
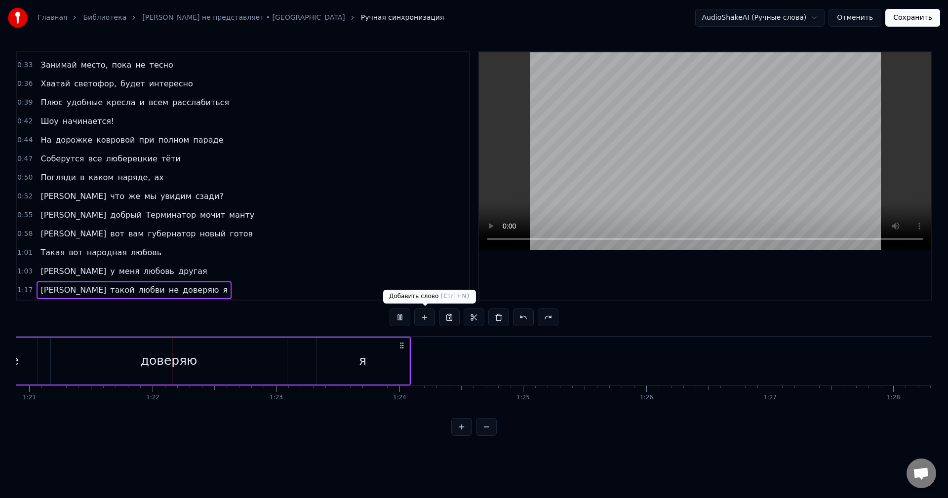
scroll to position [0, 10006]
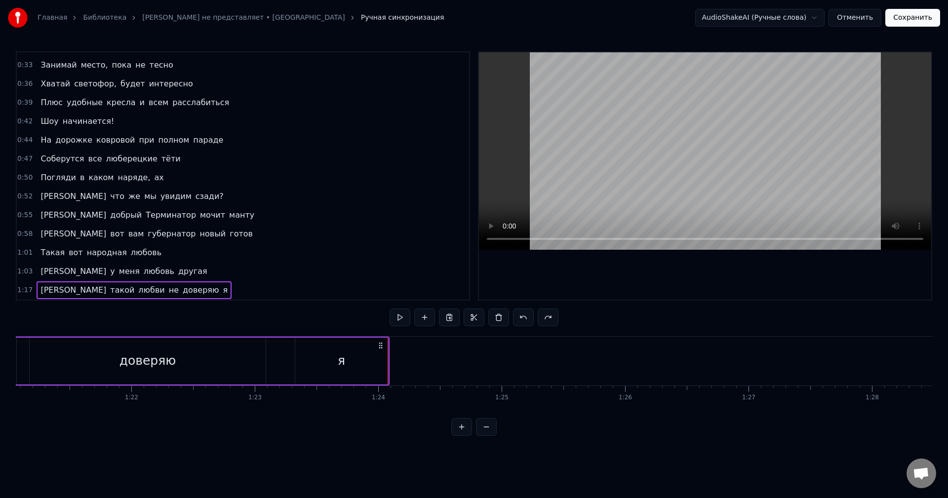
click at [197, 61] on div "0:33 Занимай место, пока не тесно" at bounding box center [243, 65] width 452 height 19
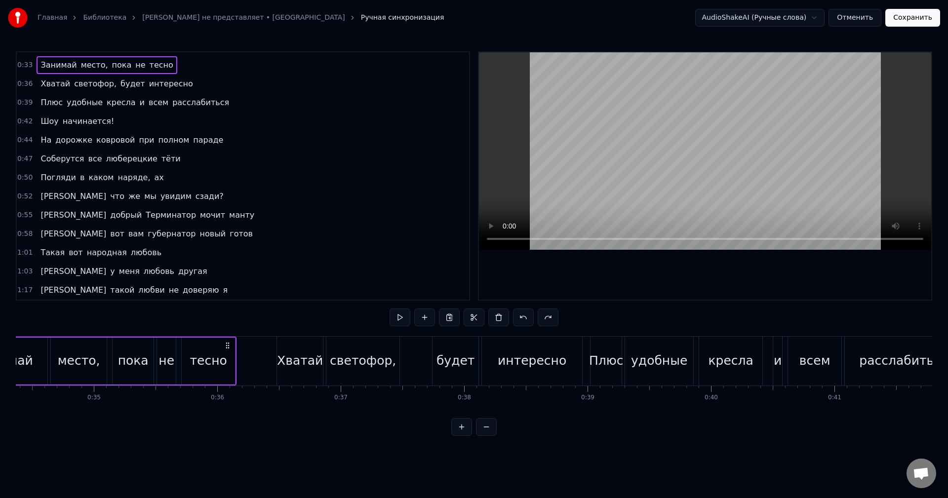
scroll to position [0, 4137]
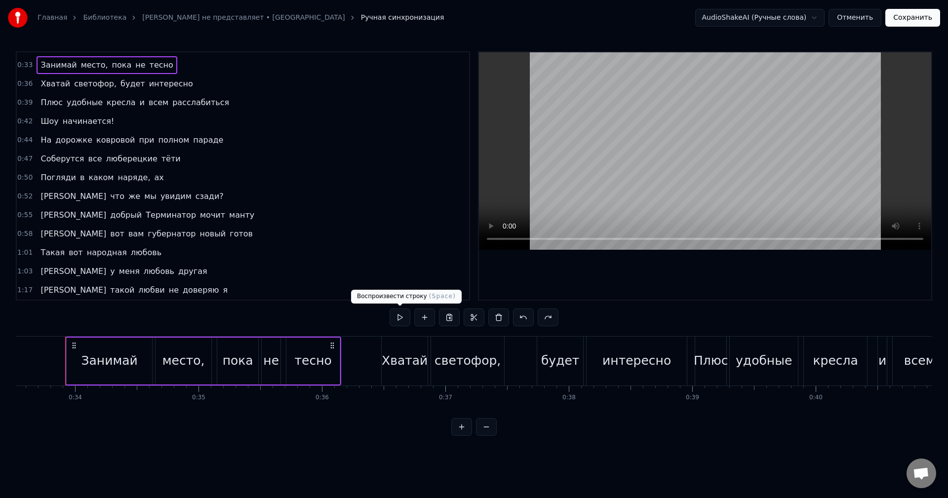
click at [395, 313] on button at bounding box center [400, 318] width 21 height 18
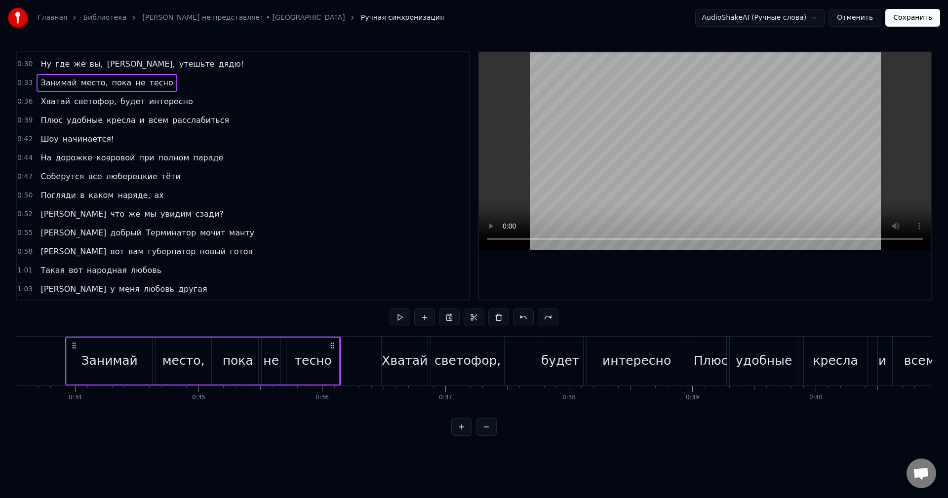
scroll to position [0, 0]
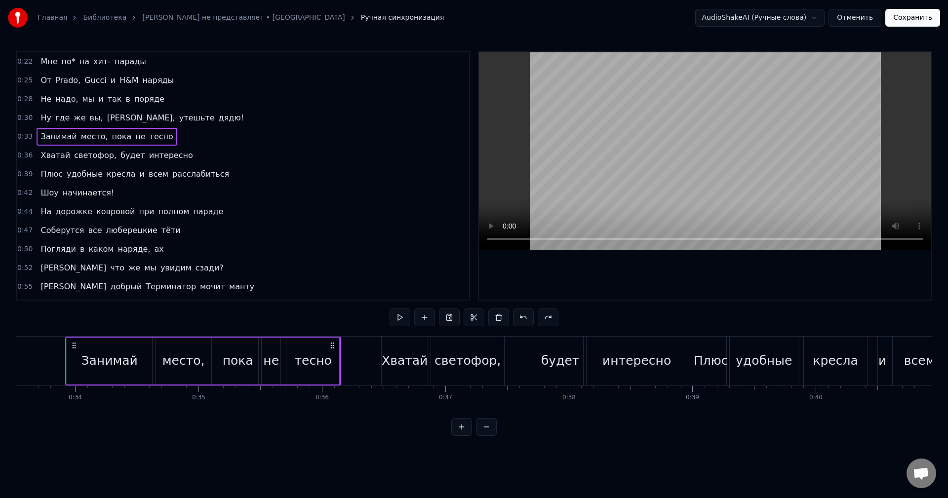
click at [325, 55] on div "0:22 Мне по* на хит- парады" at bounding box center [243, 61] width 452 height 19
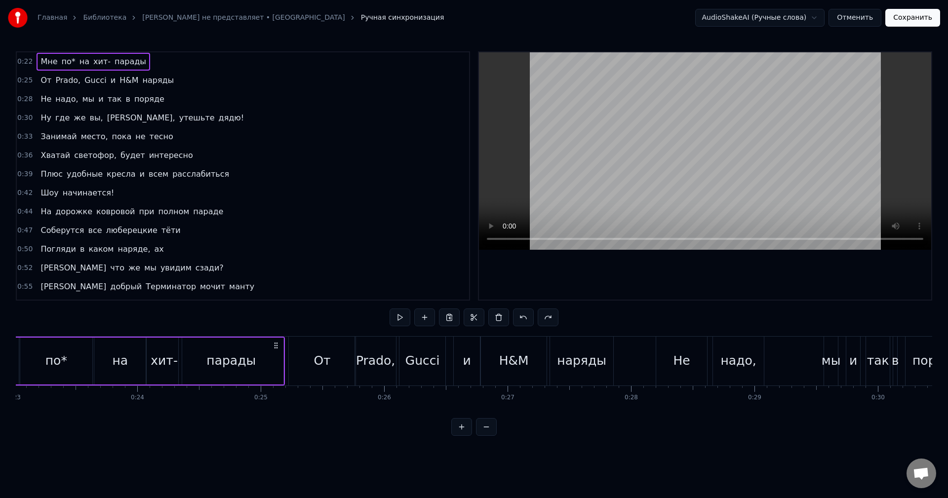
scroll to position [0, 2729]
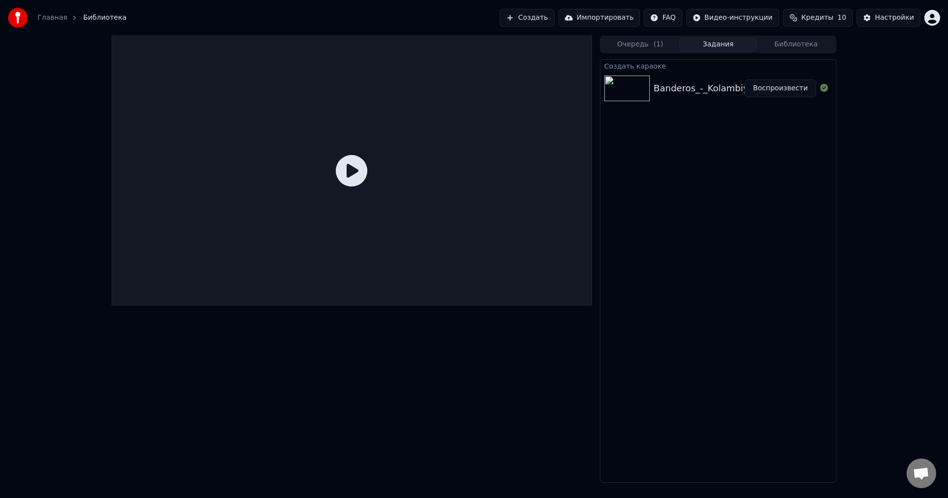
click at [654, 98] on div "Banderos_-_Kolambiya_Pikchers_([DOMAIN_NAME]) Воспроизвести" at bounding box center [718, 89] width 236 height 34
click at [651, 39] on button "Очередь ( 1 )" at bounding box center [640, 45] width 78 height 14
click at [710, 41] on button "Задания" at bounding box center [718, 45] width 78 height 14
click at [639, 81] on img at bounding box center [626, 89] width 45 height 26
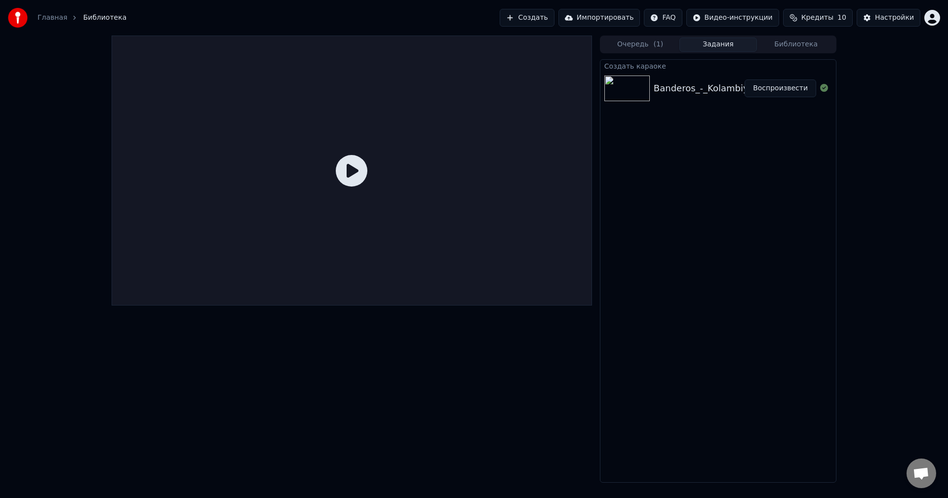
click at [724, 93] on div "Banderos_-_Kolambiya_Pikchers_([DOMAIN_NAME])" at bounding box center [767, 88] width 227 height 14
drag, startPoint x: 737, startPoint y: 116, endPoint x: 746, endPoint y: 114, distance: 9.2
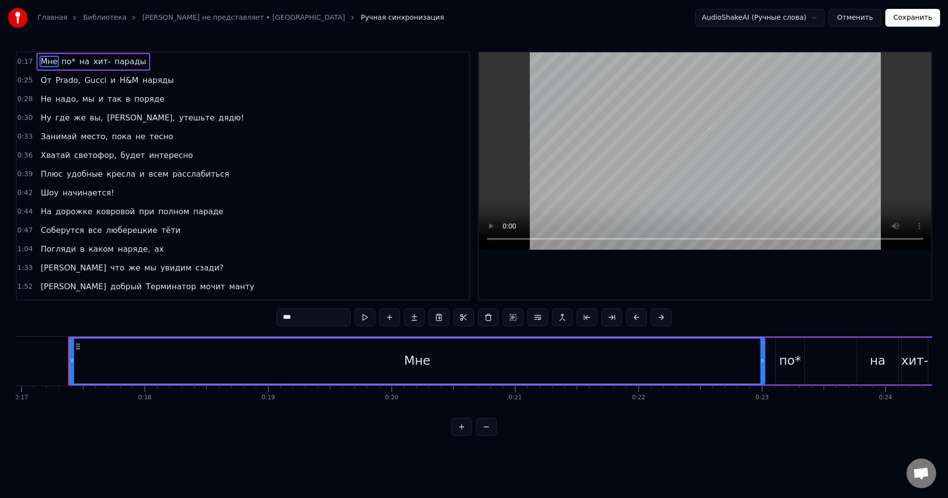
scroll to position [0, 2096]
click at [361, 316] on button at bounding box center [364, 318] width 21 height 18
click at [645, 445] on html "Главная Библиотека Коламбия Пикчерз не представляет • БАНД'ЭРОС Ручная синхрони…" at bounding box center [474, 226] width 948 height 452
click at [486, 436] on button at bounding box center [486, 427] width 21 height 18
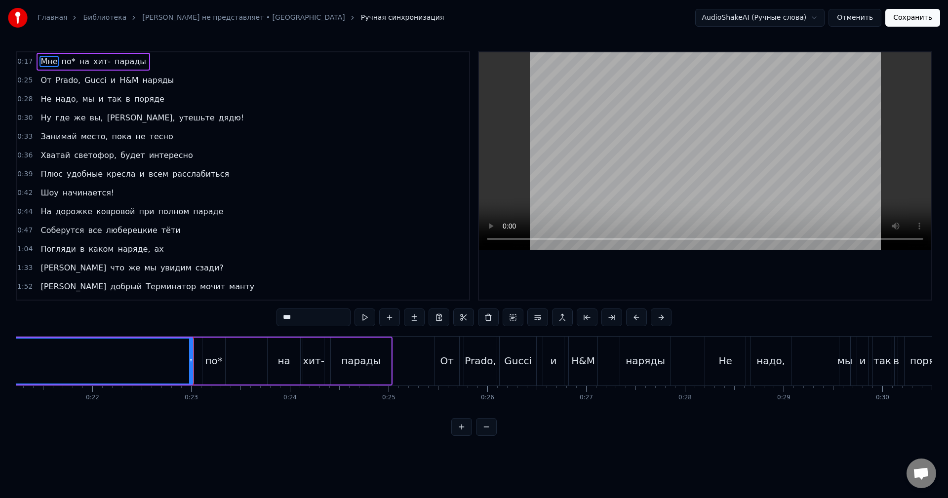
click at [486, 436] on button at bounding box center [486, 427] width 21 height 18
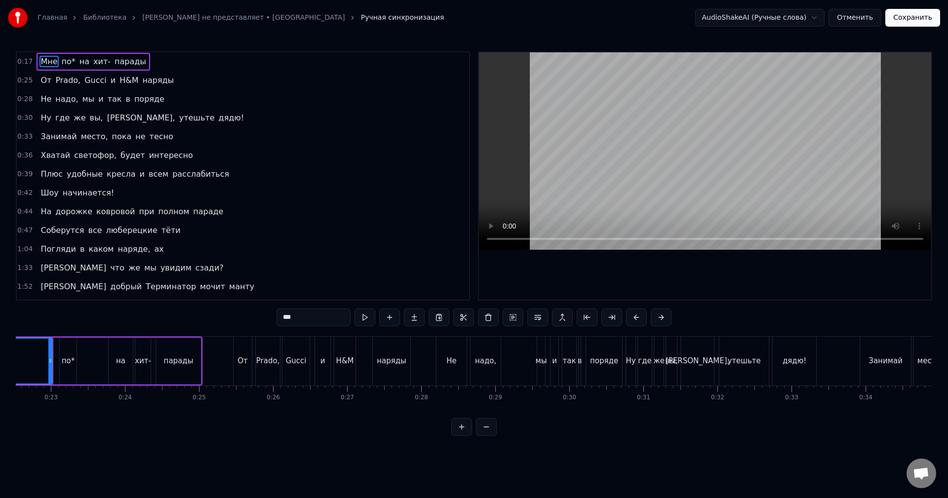
scroll to position [0, 1655]
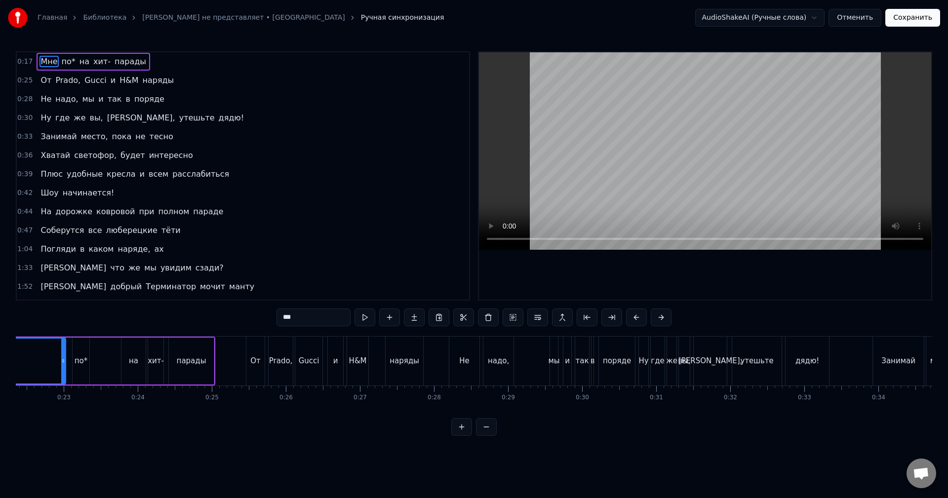
click at [485, 436] on button at bounding box center [486, 427] width 21 height 18
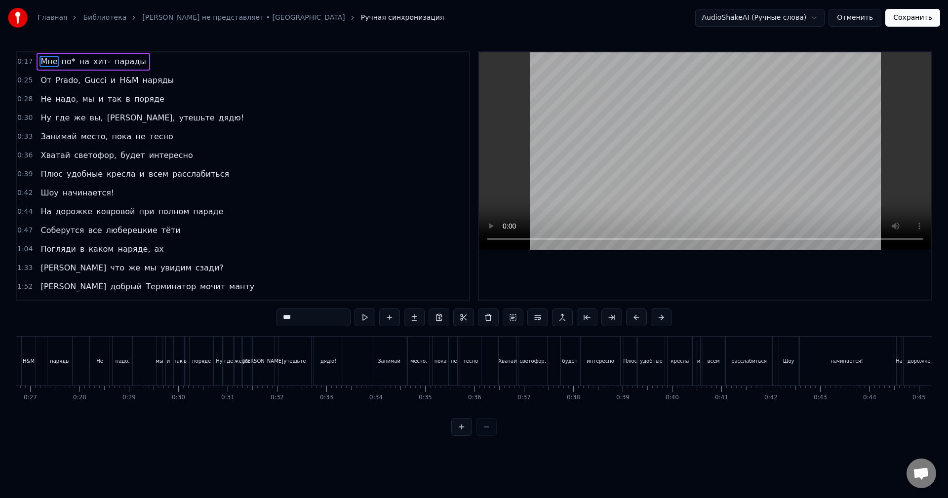
click at [485, 436] on div at bounding box center [473, 427] width 45 height 18
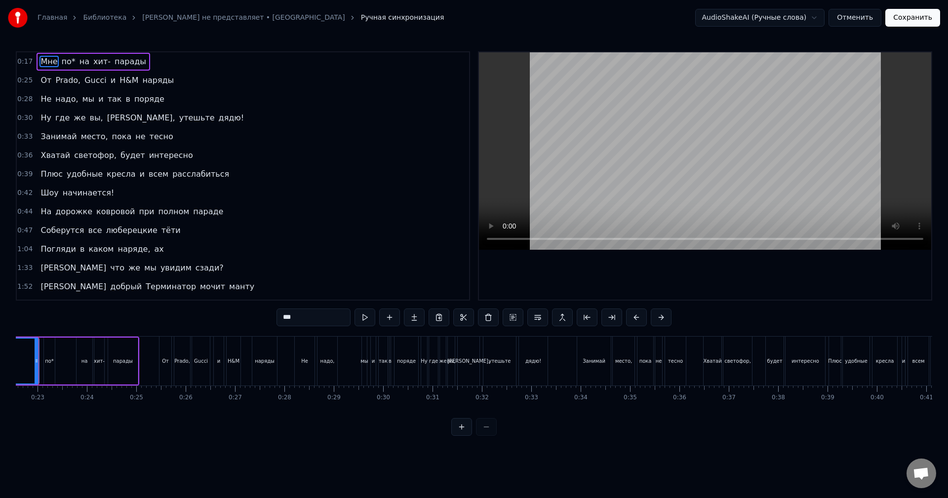
click at [484, 436] on div at bounding box center [473, 427] width 45 height 18
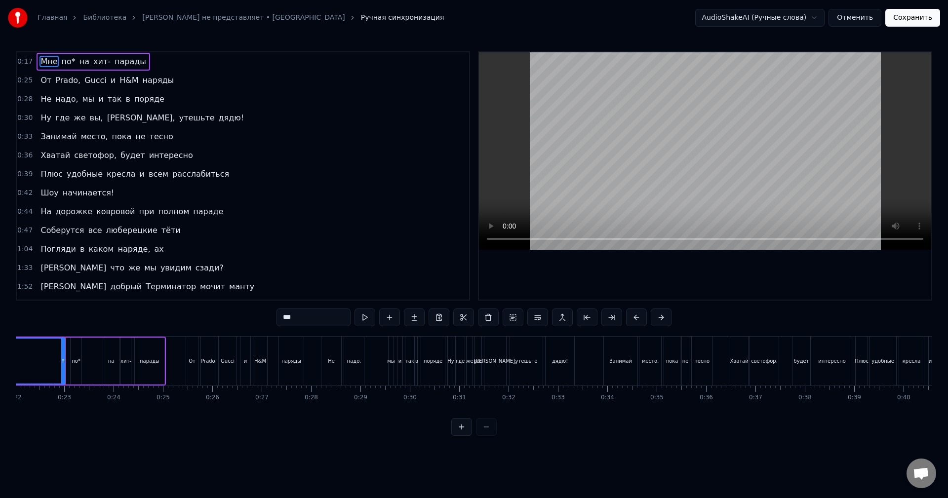
click at [484, 435] on div at bounding box center [473, 427] width 45 height 18
click at [485, 433] on div at bounding box center [473, 427] width 45 height 18
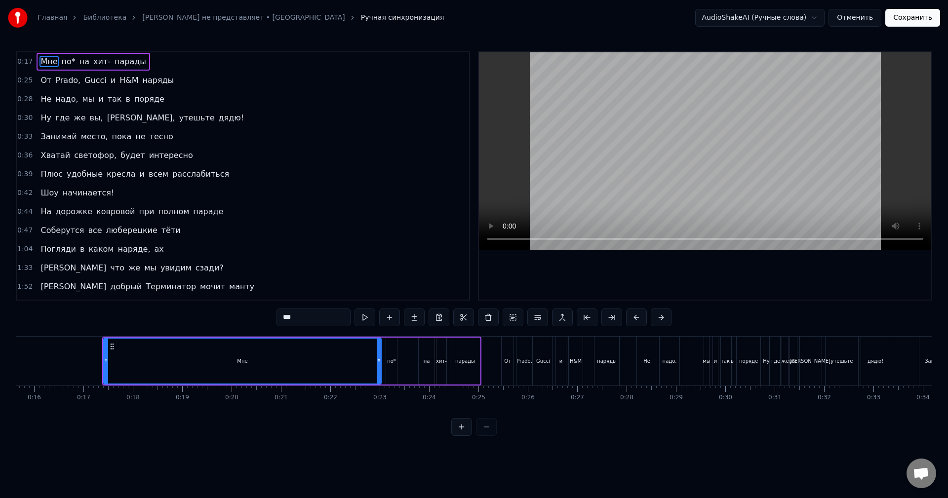
scroll to position [0, 725]
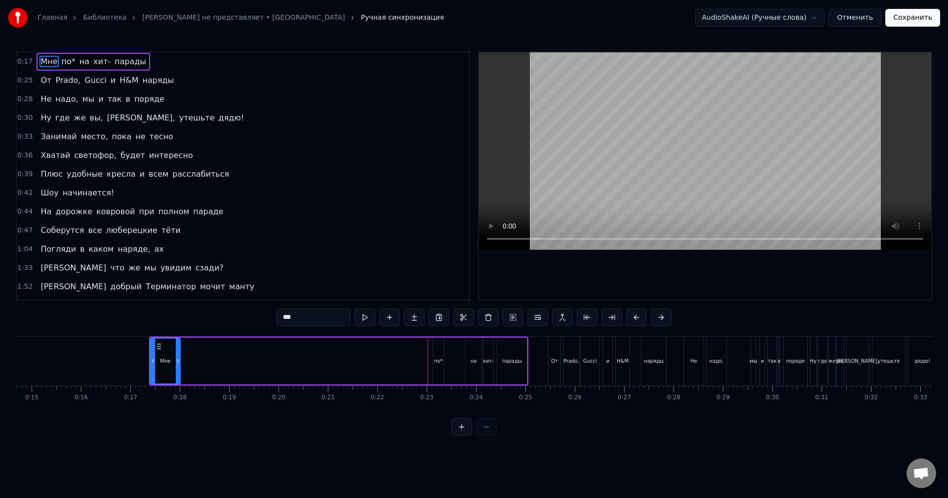
drag, startPoint x: 426, startPoint y: 365, endPoint x: 178, endPoint y: 373, distance: 248.0
click at [178, 373] on div at bounding box center [178, 361] width 4 height 45
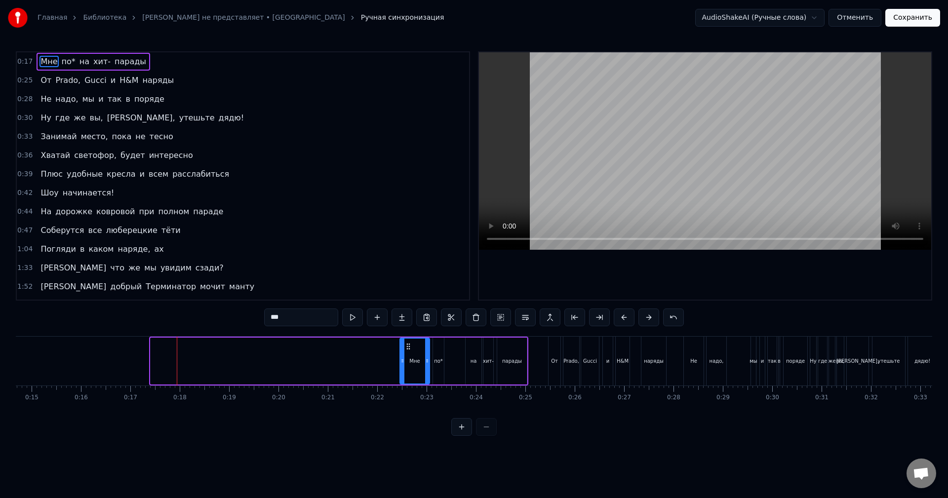
drag, startPoint x: 158, startPoint y: 343, endPoint x: 408, endPoint y: 364, distance: 250.2
click at [408, 364] on div "Мне" at bounding box center [414, 361] width 29 height 45
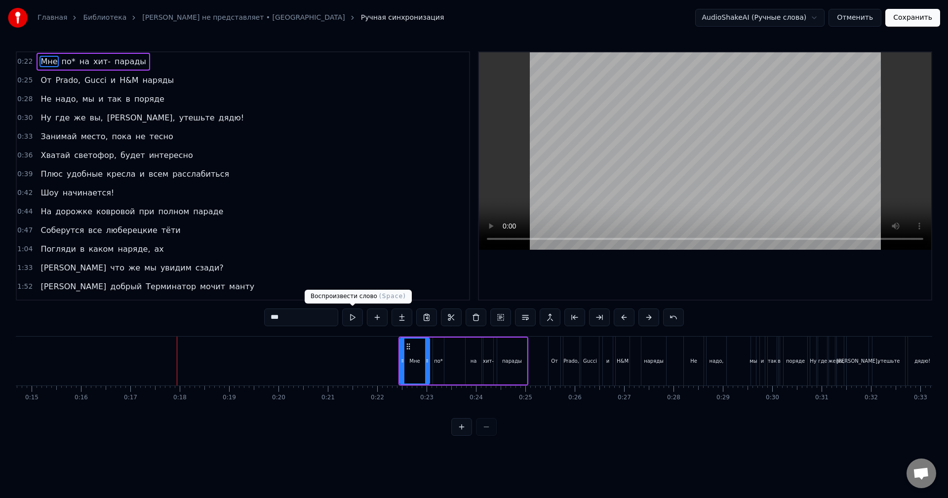
click at [350, 321] on button at bounding box center [352, 318] width 21 height 18
click at [242, 56] on div "0:22 Мне по* на хит- парады" at bounding box center [243, 61] width 452 height 19
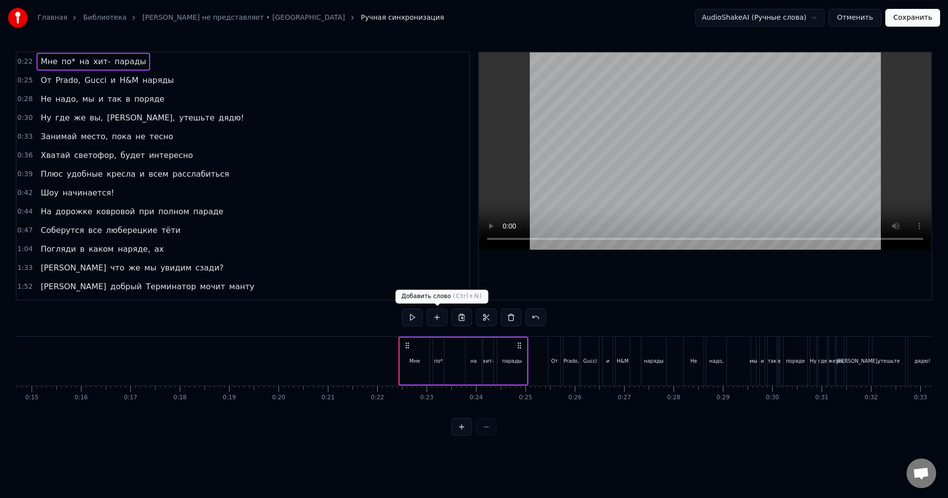
click at [409, 313] on button at bounding box center [412, 318] width 21 height 18
click at [197, 82] on div "0:25 [PERSON_NAME], [PERSON_NAME] и H&M наряды" at bounding box center [243, 80] width 452 height 19
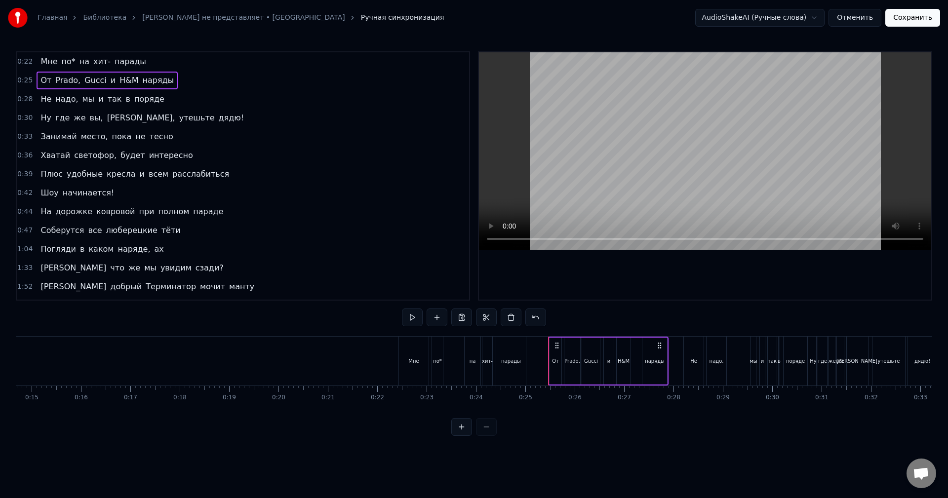
click at [412, 308] on div "0:22 Мне по* на хит- парады 0:25 От Prado, Gucci и H&M наряды 0:28 Не надо, мы …" at bounding box center [474, 243] width 916 height 385
click at [413, 314] on button at bounding box center [412, 318] width 21 height 18
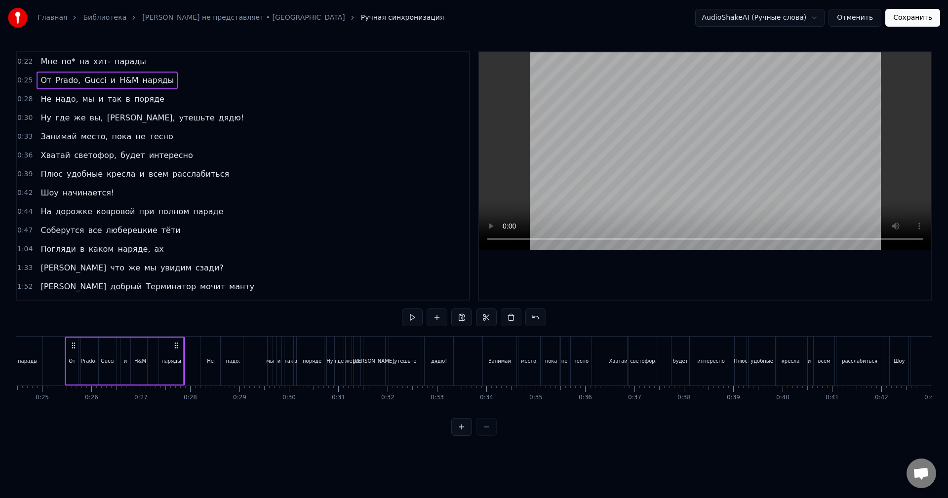
scroll to position [0, 1215]
click at [183, 103] on div "0:28 Не надо, мы и так в поряде" at bounding box center [243, 99] width 452 height 19
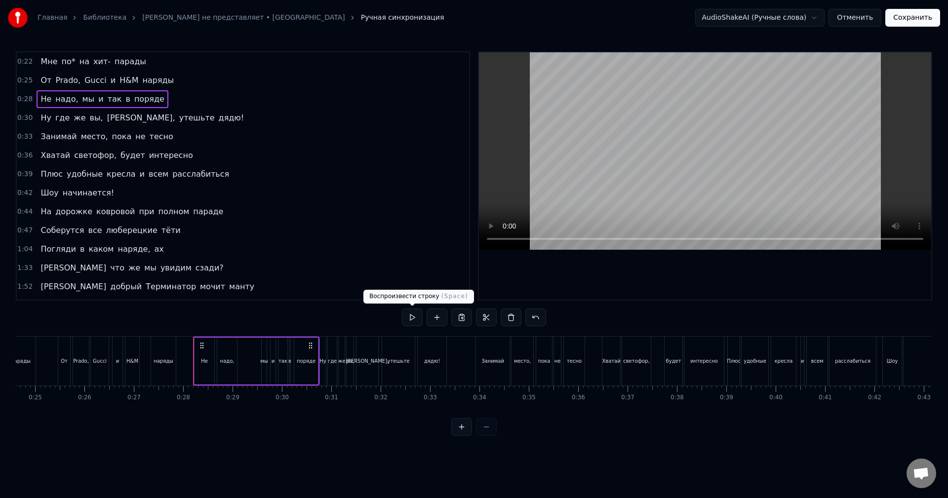
click at [417, 318] on button at bounding box center [412, 318] width 21 height 18
click at [207, 118] on div "0:30 Ну где же вы, [PERSON_NAME], утешьте дядю!" at bounding box center [243, 118] width 452 height 19
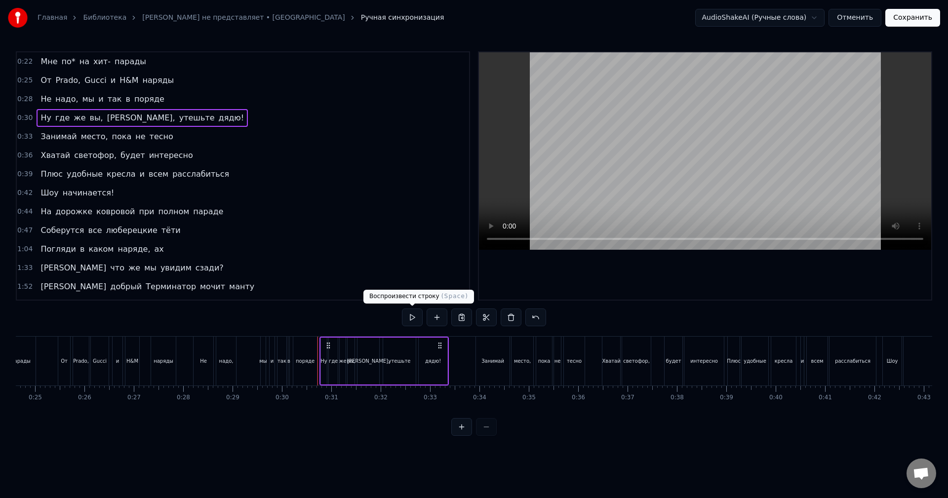
click at [413, 317] on button at bounding box center [412, 318] width 21 height 18
click at [183, 139] on div "0:33 Занимай место, пока не тесно" at bounding box center [243, 136] width 452 height 19
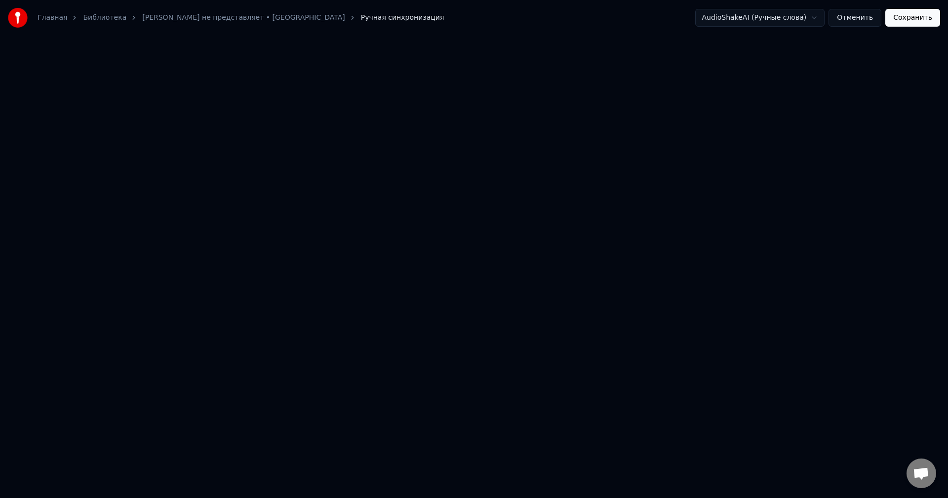
click at [508, 67] on html "Главная Библиотека Коламбия Пикчерз не представляет • БАНД'ЭРОС Ручная синхрони…" at bounding box center [474, 33] width 948 height 67
drag, startPoint x: 445, startPoint y: 194, endPoint x: 393, endPoint y: 192, distance: 52.4
click at [429, 67] on html "Главная Библиотека Коламбия Пикчерз не представляет • БАНД'ЭРОС Ручная синхрони…" at bounding box center [474, 33] width 948 height 67
drag, startPoint x: 393, startPoint y: 192, endPoint x: 381, endPoint y: 192, distance: 11.4
click at [387, 67] on html "Главная Библиотека Коламбия Пикчерз не представляет • БАНД'ЭРОС Ручная синхрони…" at bounding box center [474, 33] width 948 height 67
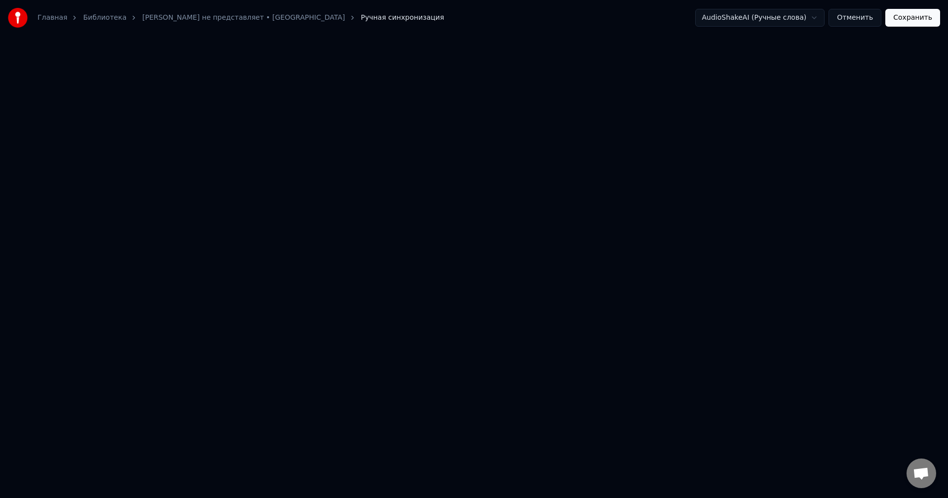
click at [339, 67] on html "Главная Библиотека Коламбия Пикчерз не представляет • БАНД'ЭРОС Ручная синхрони…" at bounding box center [474, 33] width 948 height 67
drag, startPoint x: 419, startPoint y: 264, endPoint x: 445, endPoint y: 266, distance: 25.7
click at [425, 67] on html "Главная Библиотека Коламбия Пикчерз не представляет • БАНД'ЭРОС Ручная синхрони…" at bounding box center [474, 33] width 948 height 67
drag, startPoint x: 490, startPoint y: 261, endPoint x: 585, endPoint y: 220, distance: 103.7
click at [516, 67] on html "Главная Библиотека Коламбия Пикчерз не представляет • БАНД'ЭРОС Ручная синхрони…" at bounding box center [474, 33] width 948 height 67
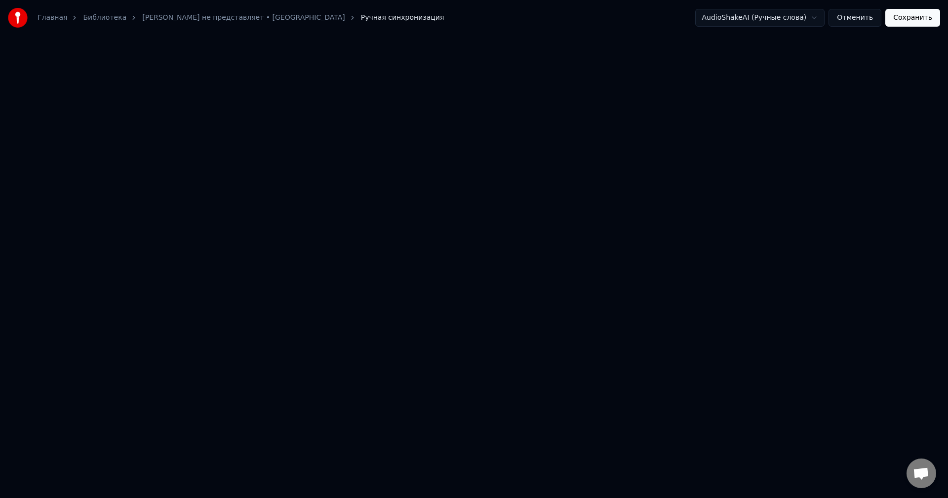
drag, startPoint x: 607, startPoint y: 210, endPoint x: 667, endPoint y: 188, distance: 63.9
click at [644, 67] on html "Главная Библиотека Коламбия Пикчерз не представляет • БАНД'ЭРОС Ручная синхрони…" at bounding box center [474, 33] width 948 height 67
click at [735, 67] on html "Главная Библиотека Коламбия Пикчерз не представляет • БАНД'ЭРОС Ручная синхрони…" at bounding box center [474, 33] width 948 height 67
click at [872, 20] on button "Отменить" at bounding box center [854, 18] width 53 height 18
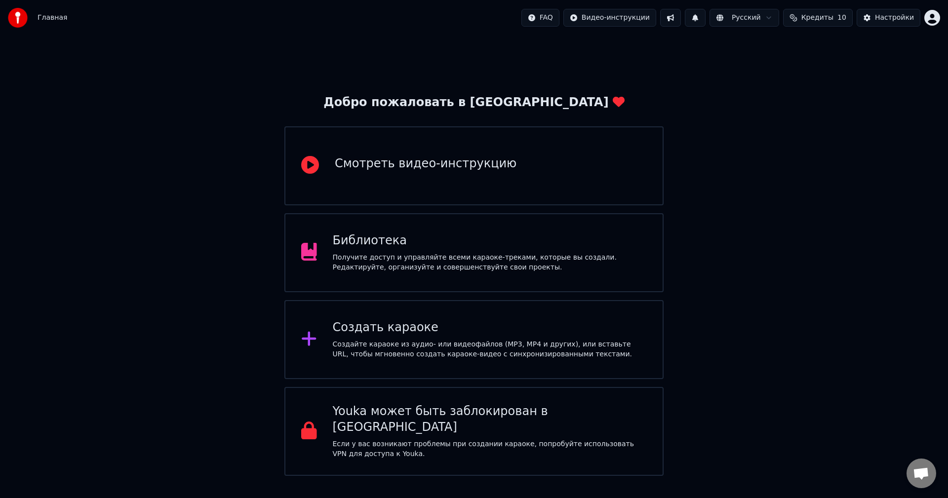
click at [549, 229] on div "Библиотека Получите доступ и управляйте всеми караоке-треками, которые вы созда…" at bounding box center [473, 252] width 379 height 79
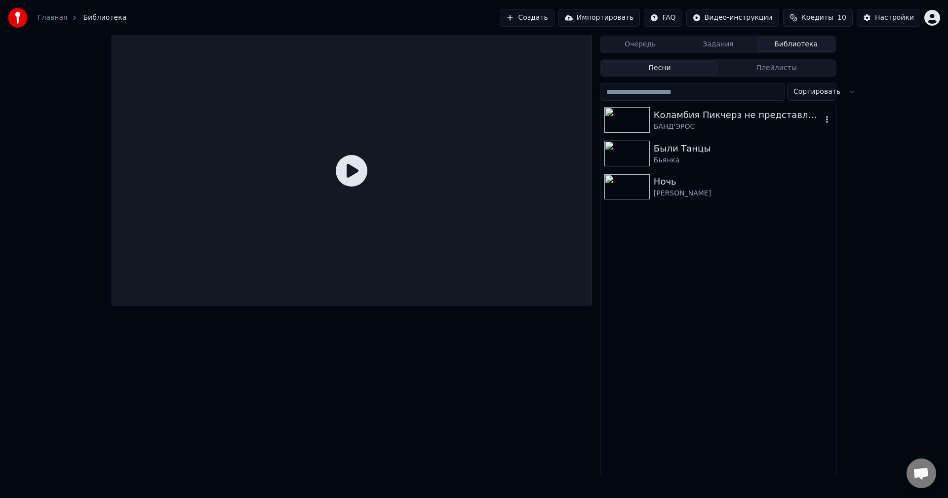
click at [686, 120] on div "Коламбия Пикчерз не представляет" at bounding box center [738, 115] width 168 height 14
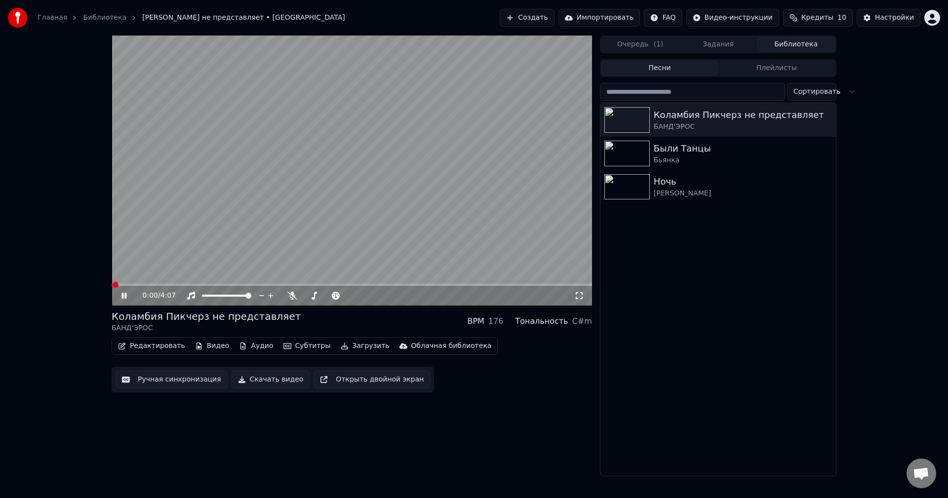
click at [187, 381] on button "Ручная синхронизация" at bounding box center [172, 380] width 112 height 18
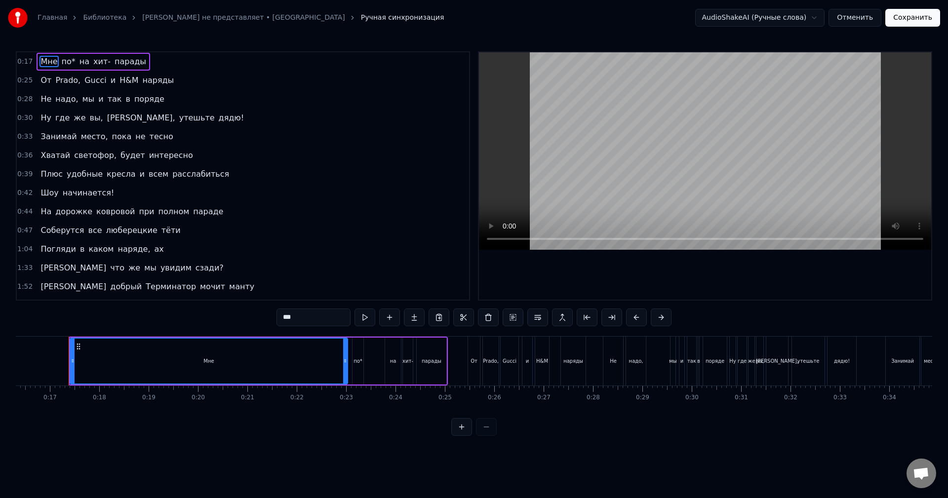
scroll to position [0, 812]
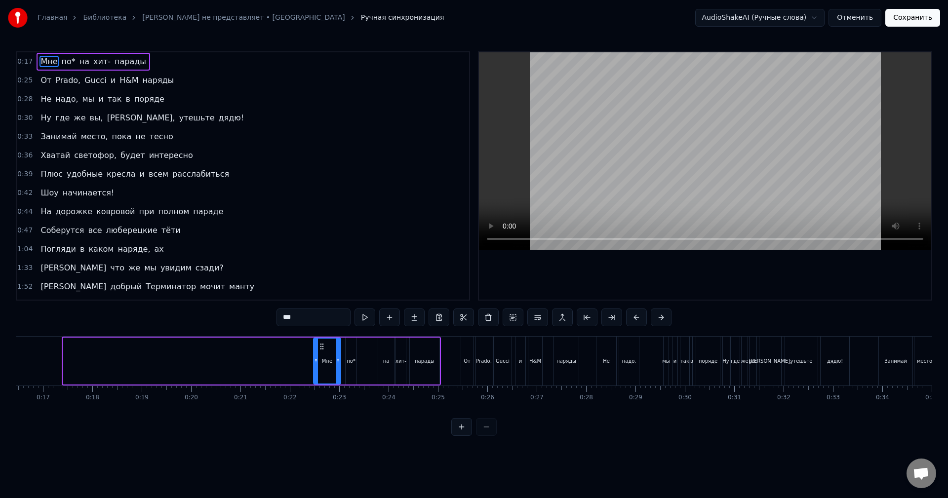
drag, startPoint x: 67, startPoint y: 360, endPoint x: 317, endPoint y: 371, distance: 250.6
click at [317, 371] on div at bounding box center [316, 361] width 4 height 45
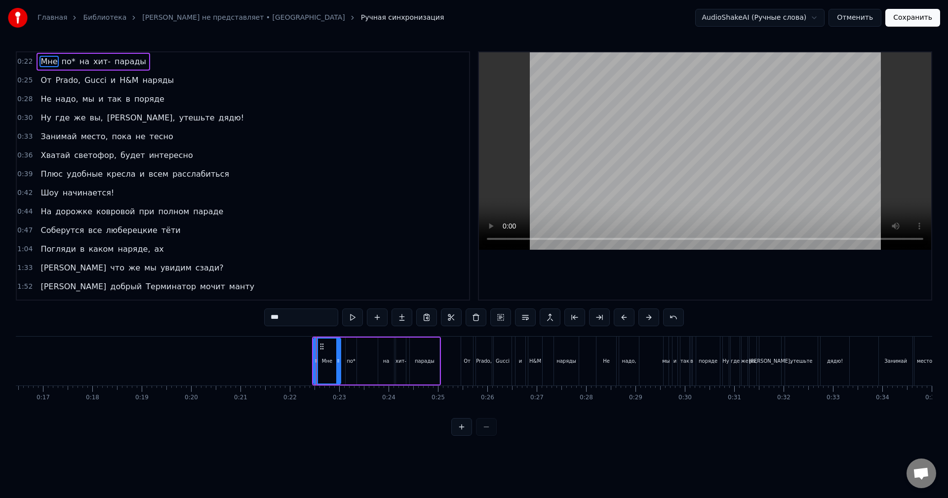
click at [355, 329] on div "0:22 Мне по* на хит- парады 0:25 От Prado, Gucci и H&M наряды 0:28 Не надо, мы …" at bounding box center [474, 243] width 916 height 385
click at [354, 320] on button at bounding box center [352, 318] width 21 height 18
click at [221, 65] on div "0:22 Мне по* на хит- парады" at bounding box center [243, 61] width 452 height 19
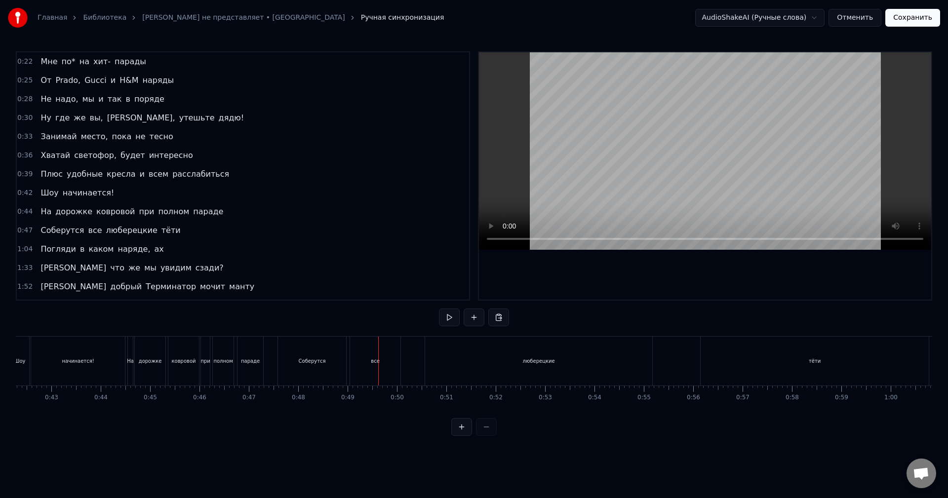
scroll to position [0, 2020]
click at [623, 370] on div "люберецкие" at bounding box center [605, 361] width 227 height 49
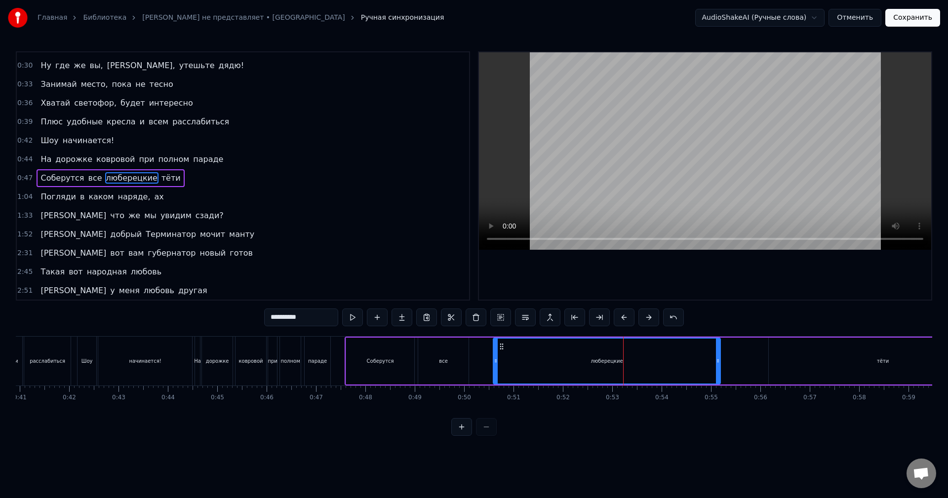
scroll to position [54, 0]
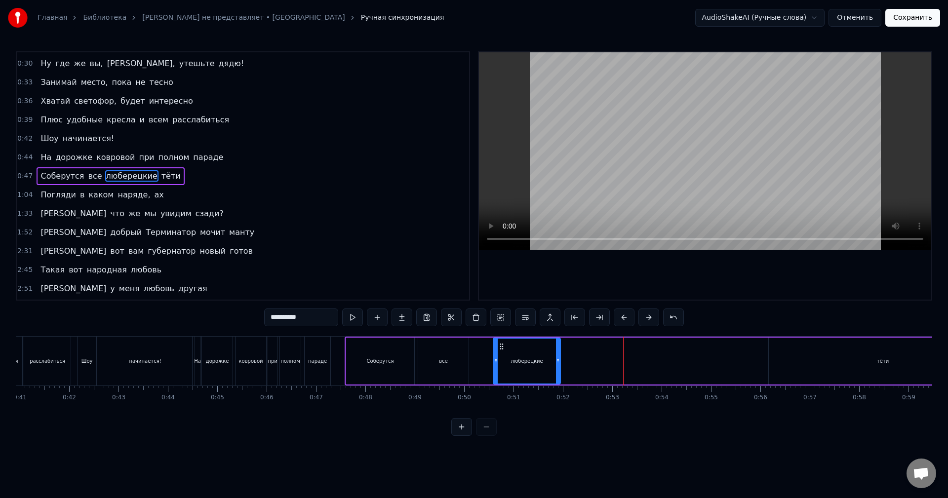
drag, startPoint x: 719, startPoint y: 362, endPoint x: 527, endPoint y: 377, distance: 192.1
click at [556, 377] on div at bounding box center [558, 361] width 4 height 45
click at [377, 370] on div "Соберутся" at bounding box center [380, 361] width 68 height 47
type input "*********"
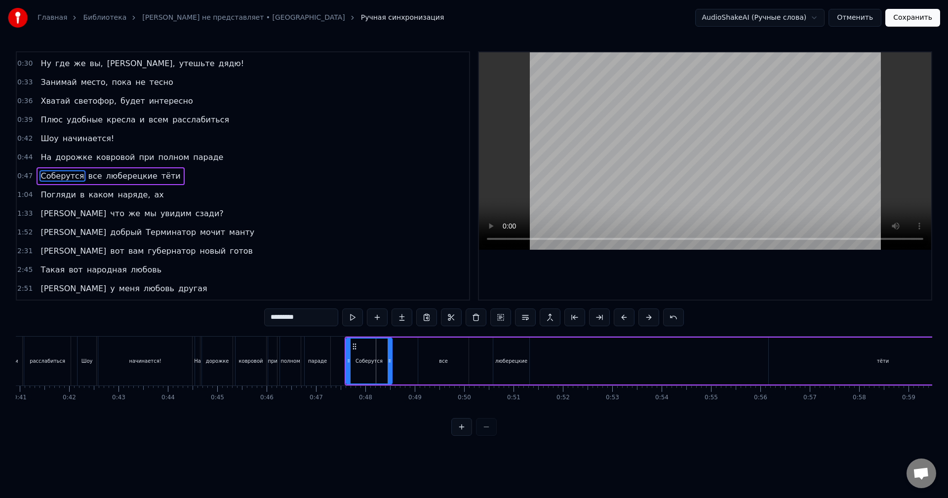
drag, startPoint x: 413, startPoint y: 362, endPoint x: 391, endPoint y: 367, distance: 22.7
click at [391, 367] on div at bounding box center [390, 361] width 4 height 45
click at [355, 322] on button at bounding box center [352, 318] width 21 height 18
drag, startPoint x: 390, startPoint y: 364, endPoint x: 381, endPoint y: 368, distance: 9.5
click at [381, 368] on div at bounding box center [383, 361] width 4 height 45
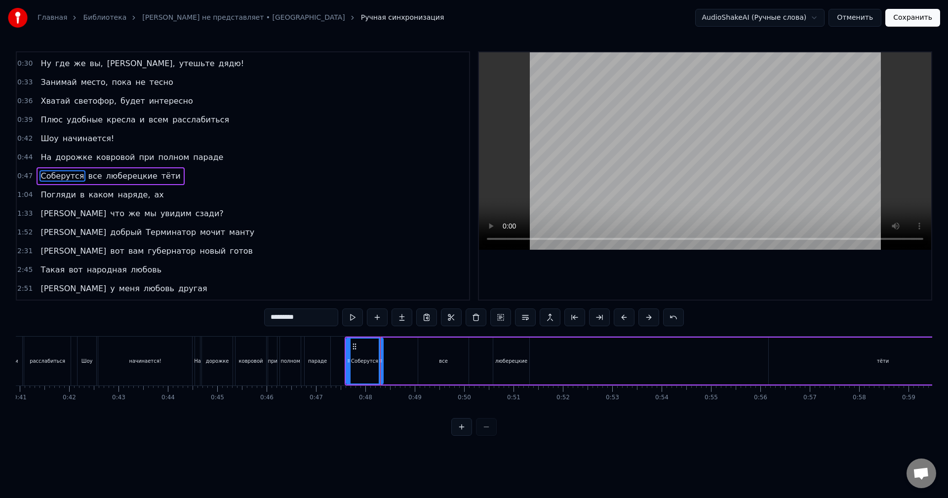
click at [342, 309] on button at bounding box center [352, 318] width 21 height 18
drag, startPoint x: 382, startPoint y: 364, endPoint x: 374, endPoint y: 369, distance: 9.1
click at [374, 369] on div at bounding box center [373, 361] width 4 height 45
click at [342, 309] on button at bounding box center [352, 318] width 21 height 18
click at [449, 358] on div "все" at bounding box center [443, 361] width 50 height 47
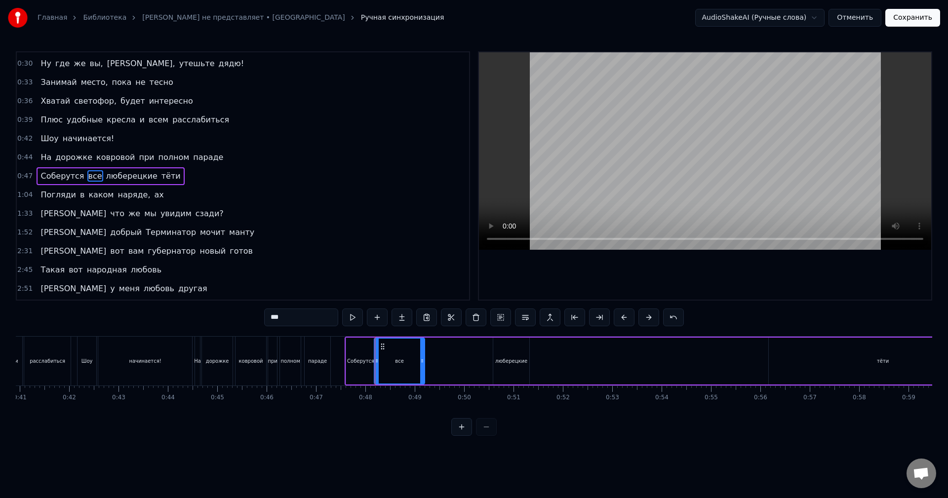
drag, startPoint x: 423, startPoint y: 346, endPoint x: 381, endPoint y: 352, distance: 42.4
click at [381, 352] on div "все" at bounding box center [399, 361] width 49 height 45
drag, startPoint x: 421, startPoint y: 356, endPoint x: 387, endPoint y: 364, distance: 34.5
click at [387, 364] on div at bounding box center [389, 361] width 4 height 45
click at [506, 361] on div "люберецкие" at bounding box center [511, 360] width 32 height 7
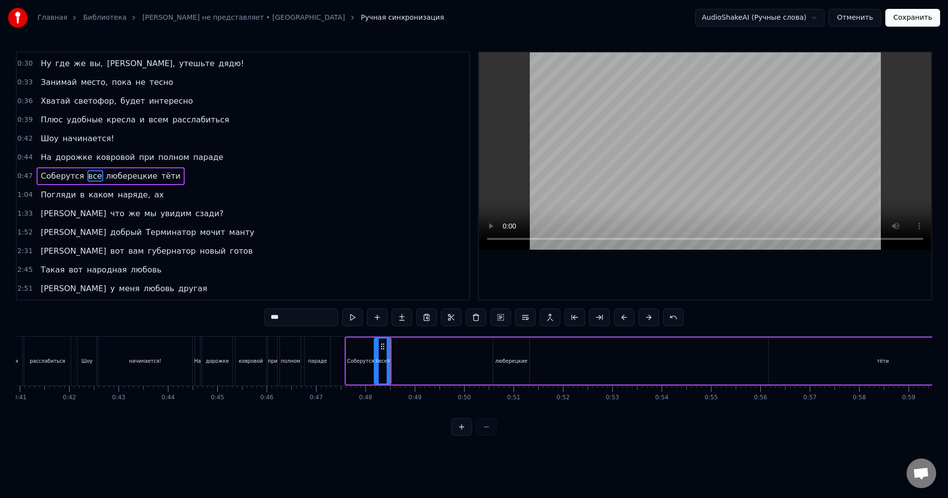
type input "**********"
drag, startPoint x: 501, startPoint y: 345, endPoint x: 413, endPoint y: 350, distance: 88.1
click at [413, 350] on div "Соберутся все люберецкие тёти" at bounding box center [672, 361] width 654 height 49
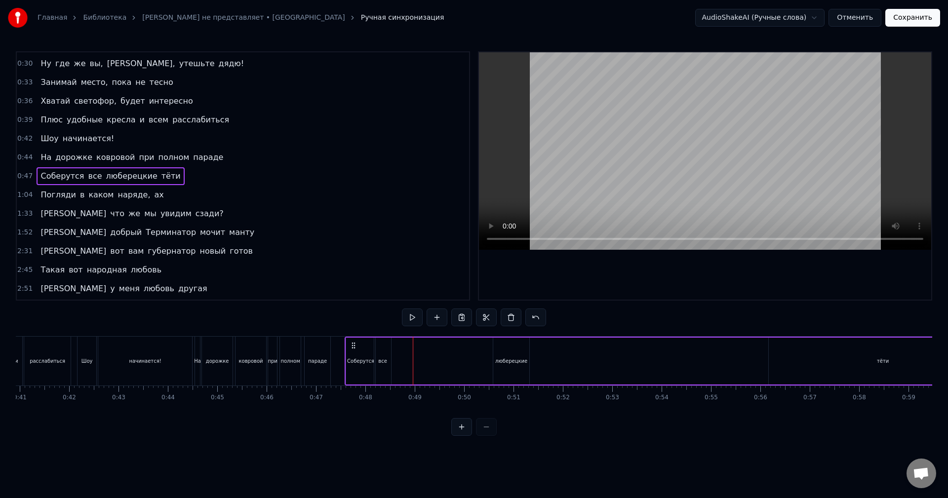
click at [503, 350] on div "люберецкие" at bounding box center [511, 361] width 36 height 47
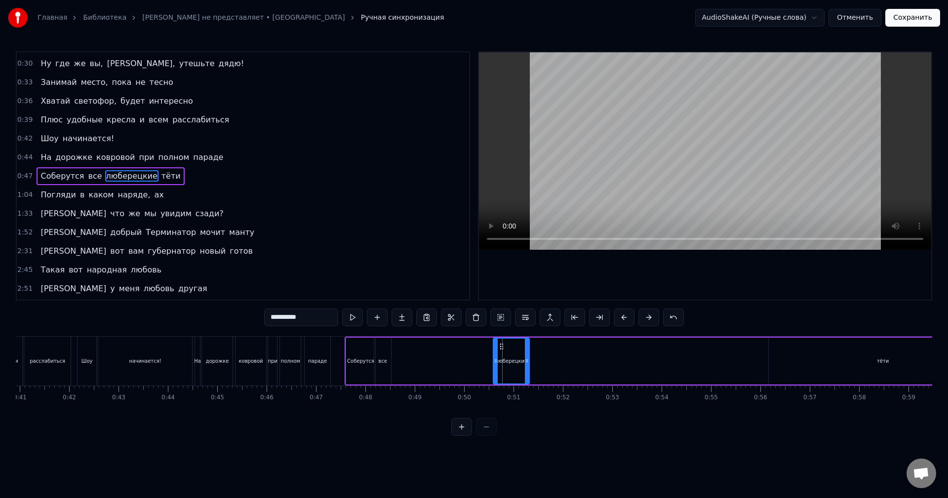
drag, startPoint x: 502, startPoint y: 345, endPoint x: 433, endPoint y: 350, distance: 69.3
click at [422, 350] on div "Соберутся все люберецкие тёти" at bounding box center [672, 361] width 654 height 49
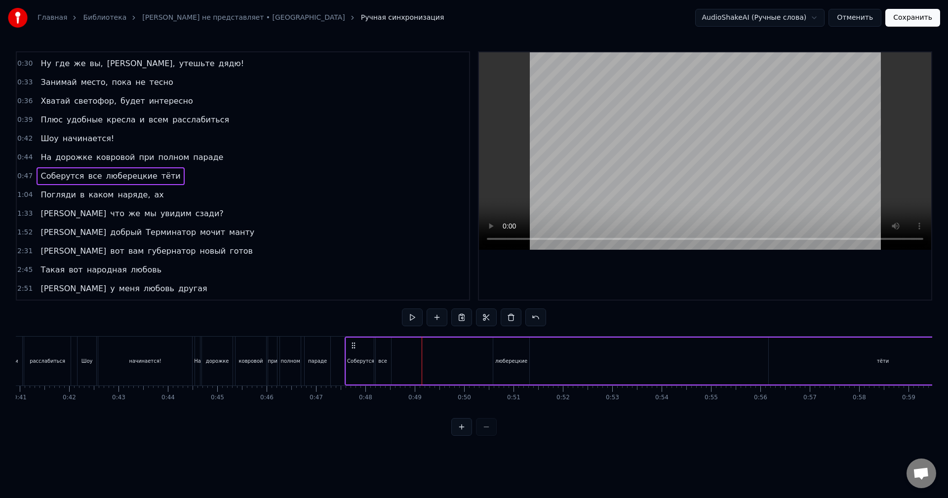
click at [518, 355] on div "люберецкие" at bounding box center [511, 361] width 36 height 47
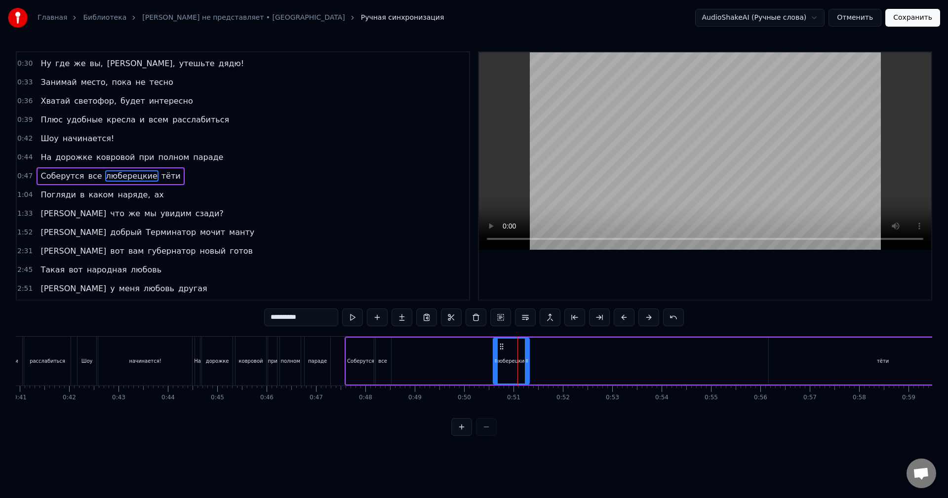
drag, startPoint x: 502, startPoint y: 347, endPoint x: 518, endPoint y: 346, distance: 16.3
click at [520, 346] on div "люберецкие" at bounding box center [511, 361] width 35 height 45
drag, startPoint x: 499, startPoint y: 345, endPoint x: 510, endPoint y: 345, distance: 10.4
click at [510, 345] on div "люберецкие" at bounding box center [511, 361] width 35 height 45
click at [499, 345] on icon at bounding box center [502, 347] width 8 height 8
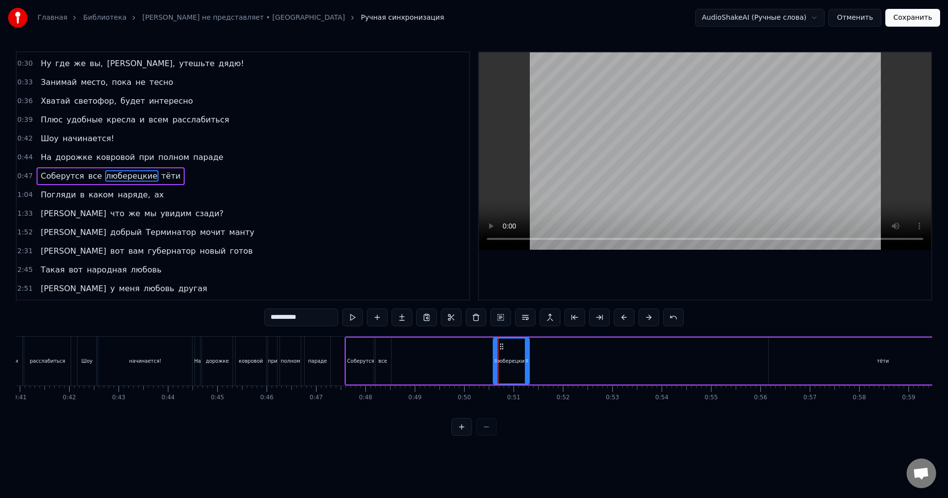
click at [500, 345] on icon at bounding box center [502, 347] width 8 height 8
click at [502, 345] on icon at bounding box center [502, 347] width 8 height 8
click at [503, 348] on icon at bounding box center [502, 347] width 8 height 8
drag, startPoint x: 512, startPoint y: 351, endPoint x: 532, endPoint y: 355, distance: 20.1
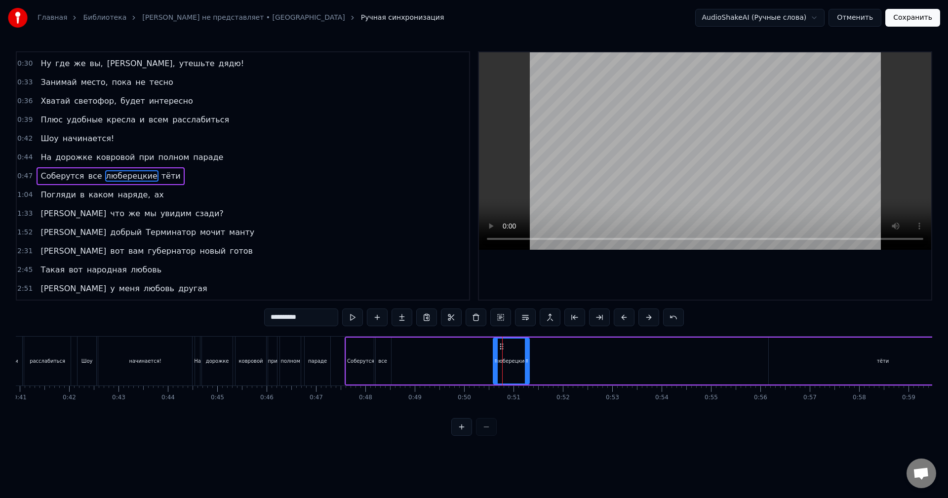
click at [523, 354] on div "люберецкие" at bounding box center [511, 361] width 35 height 45
click at [501, 346] on icon at bounding box center [502, 347] width 8 height 8
click at [505, 346] on icon at bounding box center [502, 347] width 8 height 8
click at [505, 347] on icon at bounding box center [502, 347] width 8 height 8
drag, startPoint x: 509, startPoint y: 349, endPoint x: 518, endPoint y: 354, distance: 11.0
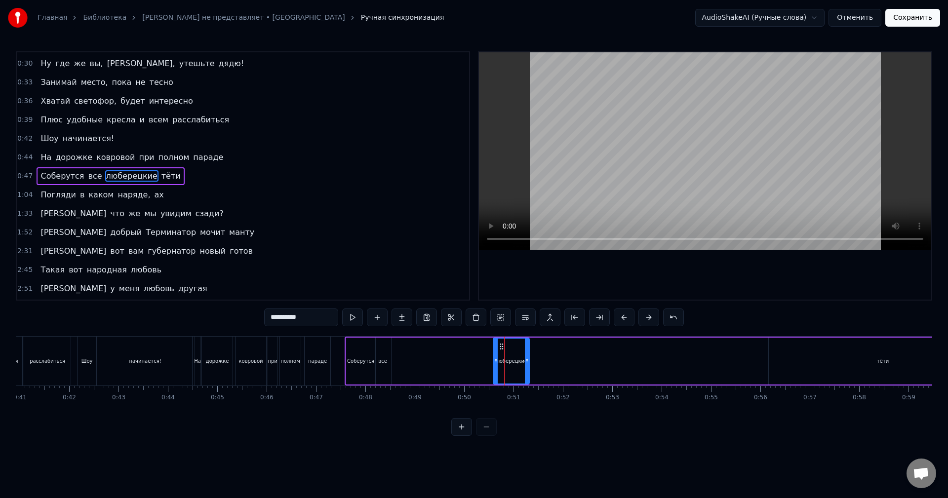
click at [510, 350] on div "люберецкие" at bounding box center [511, 361] width 35 height 45
click at [521, 357] on div "люберецкие" at bounding box center [511, 361] width 35 height 45
click at [530, 362] on div "Соберутся все люберецкие тёти" at bounding box center [672, 361] width 654 height 49
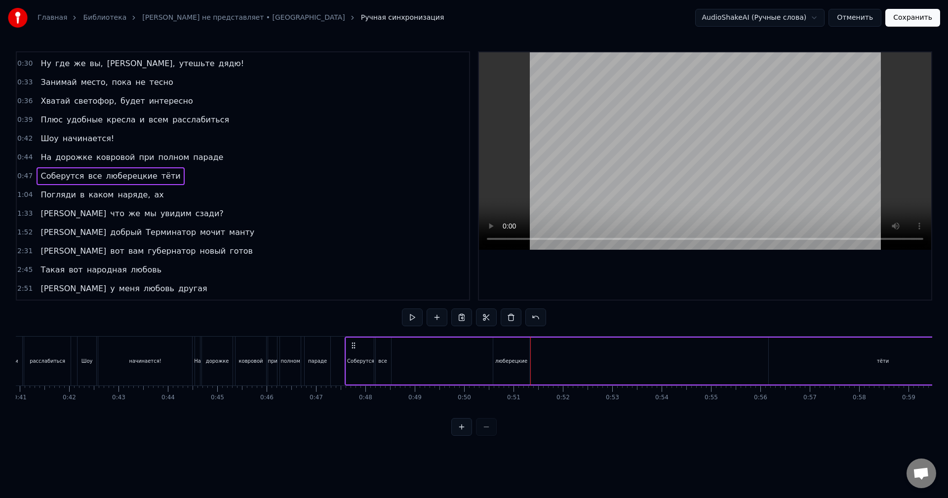
click at [526, 363] on div "люберецкие" at bounding box center [511, 361] width 36 height 47
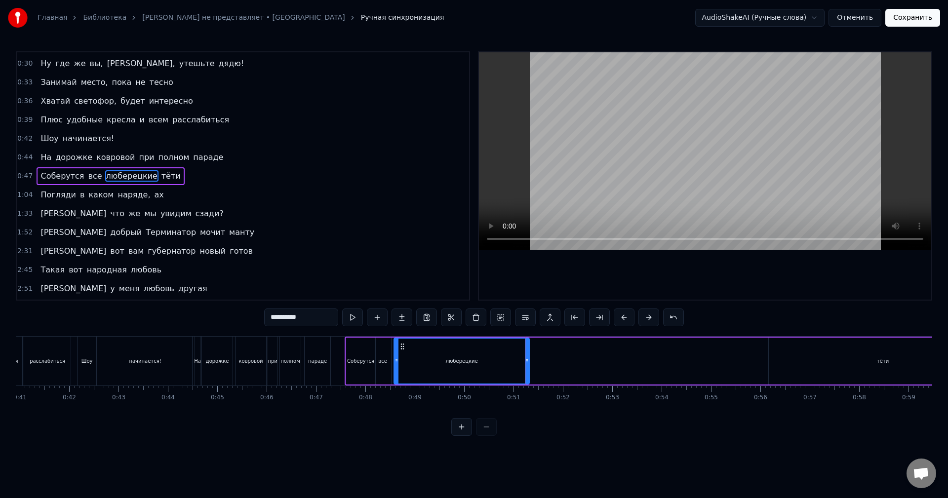
drag, startPoint x: 495, startPoint y: 359, endPoint x: 396, endPoint y: 375, distance: 100.5
click at [396, 375] on div at bounding box center [396, 361] width 4 height 45
drag, startPoint x: 528, startPoint y: 363, endPoint x: 421, endPoint y: 373, distance: 107.6
click at [421, 373] on div at bounding box center [420, 361] width 4 height 45
drag, startPoint x: 420, startPoint y: 366, endPoint x: 433, endPoint y: 365, distance: 12.4
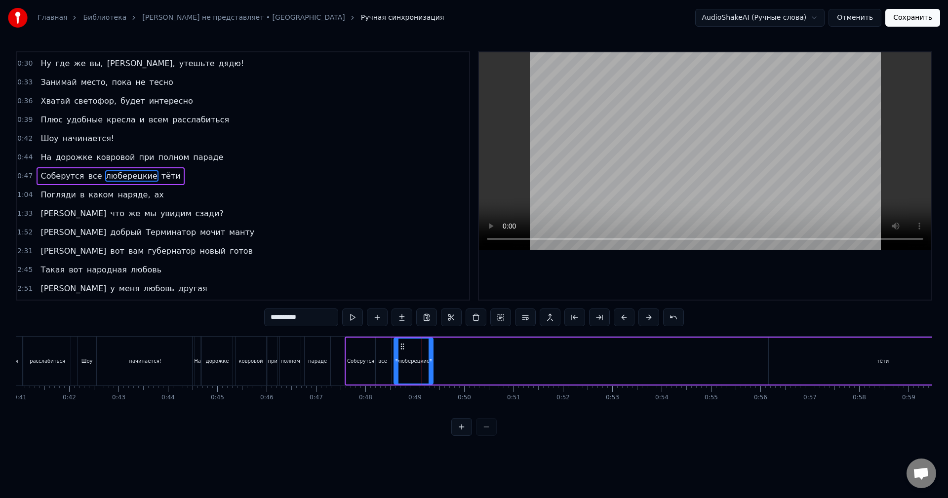
click at [433, 365] on div at bounding box center [431, 361] width 4 height 45
drag, startPoint x: 432, startPoint y: 364, endPoint x: 442, endPoint y: 363, distance: 10.4
click at [442, 363] on icon at bounding box center [442, 361] width 4 height 8
drag, startPoint x: 443, startPoint y: 365, endPoint x: 449, endPoint y: 365, distance: 5.9
click at [449, 365] on div at bounding box center [447, 361] width 4 height 45
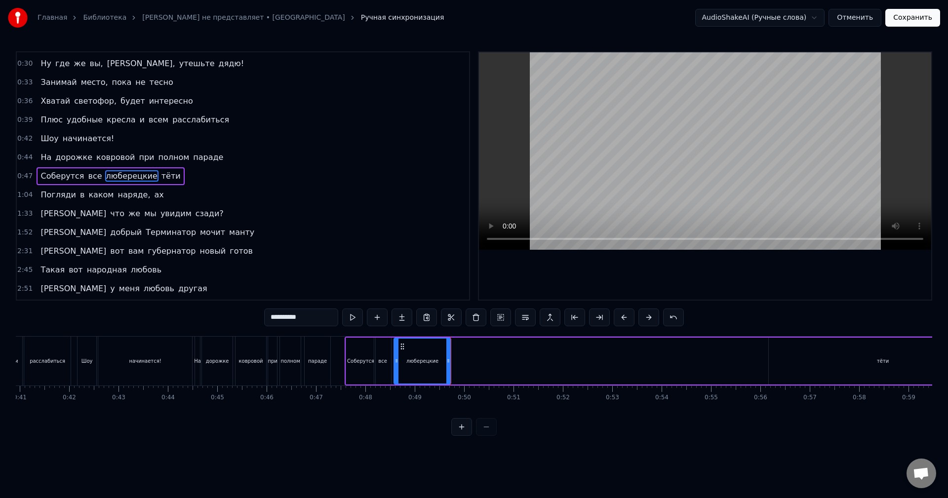
click at [814, 366] on div "тёти" at bounding box center [883, 361] width 228 height 47
type input "****"
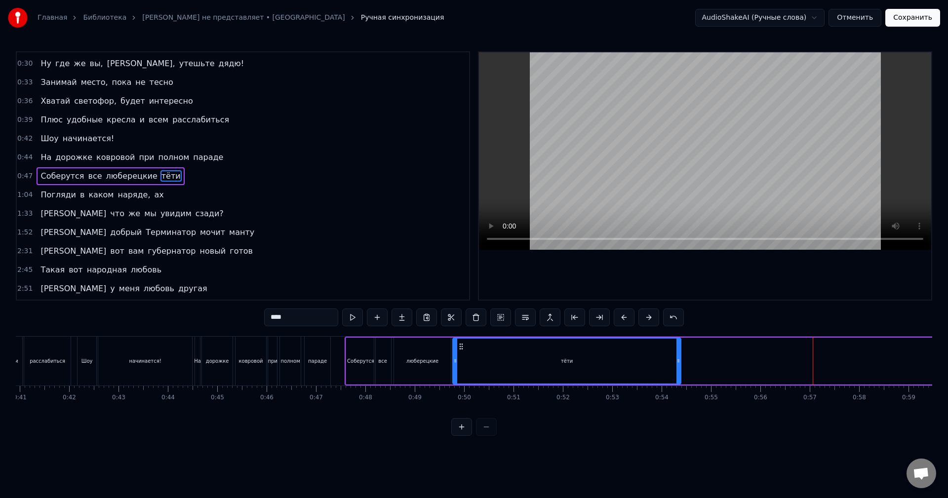
drag, startPoint x: 776, startPoint y: 346, endPoint x: 460, endPoint y: 368, distance: 316.7
click at [460, 368] on div "тёти" at bounding box center [566, 361] width 227 height 45
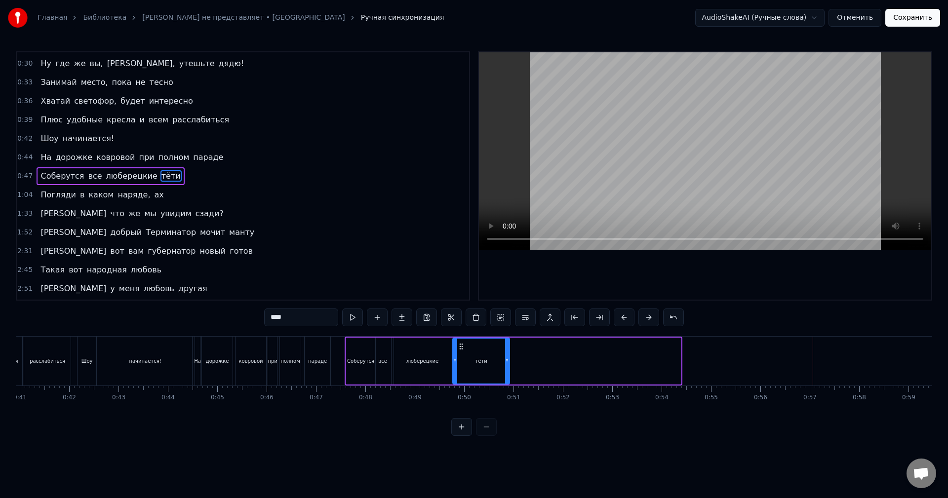
drag, startPoint x: 678, startPoint y: 362, endPoint x: 509, endPoint y: 370, distance: 169.5
click at [509, 370] on div at bounding box center [507, 361] width 4 height 45
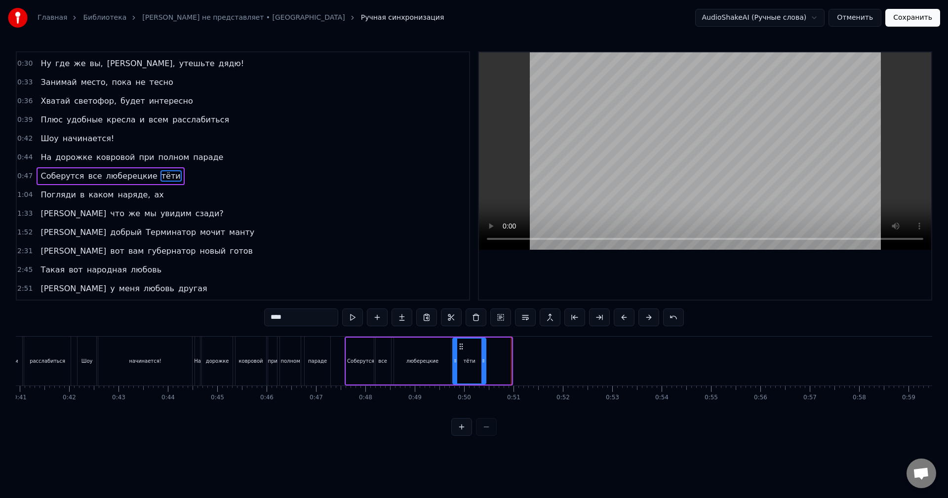
drag, startPoint x: 511, startPoint y: 367, endPoint x: 483, endPoint y: 368, distance: 27.7
click at [483, 368] on div at bounding box center [483, 361] width 4 height 45
drag, startPoint x: 482, startPoint y: 364, endPoint x: 473, endPoint y: 366, distance: 9.1
click at [473, 366] on div at bounding box center [474, 361] width 4 height 45
click at [157, 193] on div "1:04 Погляди в каком наряде, ах" at bounding box center [243, 195] width 452 height 19
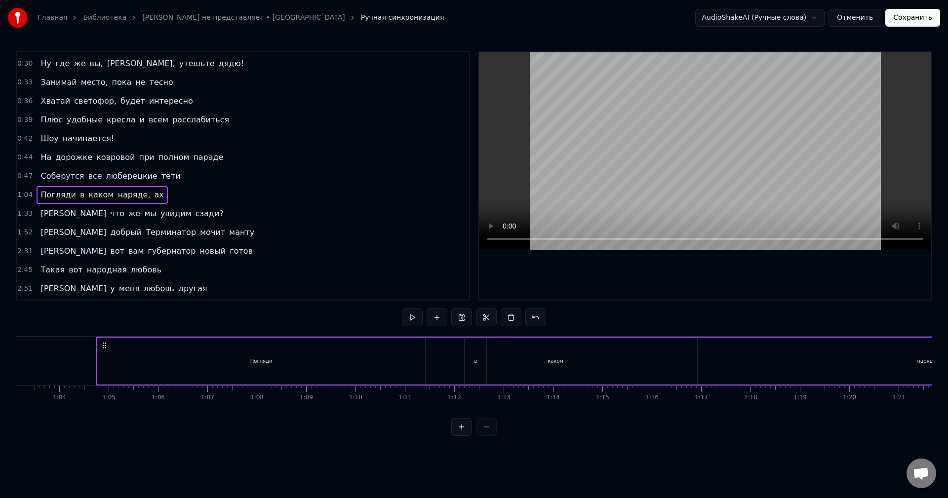
scroll to position [0, 3147]
drag, startPoint x: 73, startPoint y: 346, endPoint x: 0, endPoint y: 354, distance: 73.6
click at [0, 354] on div "Главная Библиотека Коламбия Пикчерз не представляет • БАНД'ЭРОС Ручная синхрони…" at bounding box center [474, 218] width 948 height 436
click at [79, 351] on div "Погляди" at bounding box center [231, 361] width 328 height 47
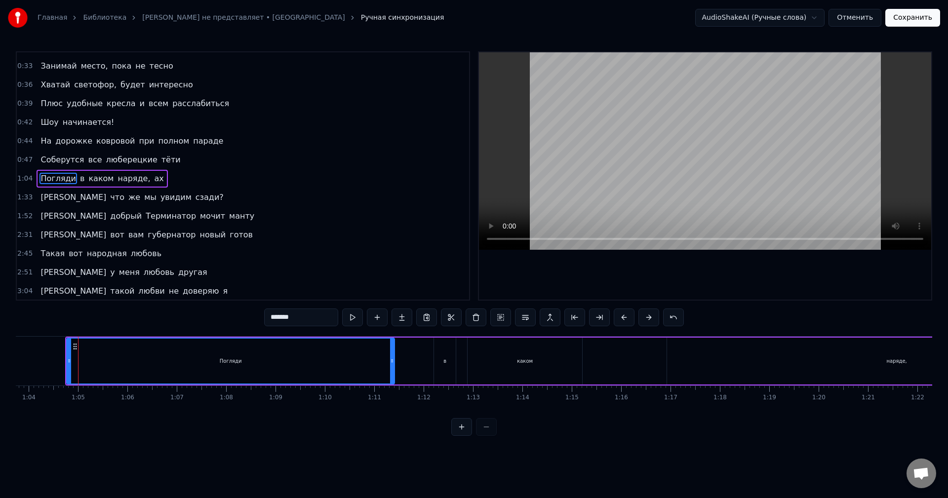
scroll to position [72, 0]
click at [93, 327] on div "0:22 Мне по* на хит- парады 0:25 От Prado, Gucci и H&M наряды 0:28 Не надо, мы …" at bounding box center [474, 243] width 916 height 385
click at [167, 172] on div "1:04 Погляди в каком наряде, ах" at bounding box center [243, 177] width 452 height 19
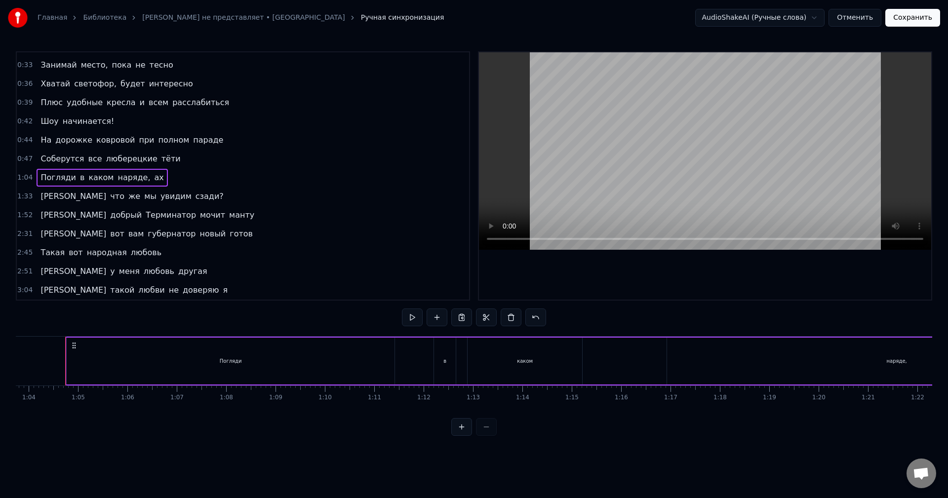
drag, startPoint x: 73, startPoint y: 344, endPoint x: 173, endPoint y: 324, distance: 102.6
click at [144, 329] on div "0:22 Мне по* на хит- парады 0:25 От Prado, Gucci и H&M наряды 0:28 Не надо, мы …" at bounding box center [474, 243] width 916 height 385
click at [485, 429] on div at bounding box center [473, 427] width 45 height 18
drag, startPoint x: 74, startPoint y: 345, endPoint x: 0, endPoint y: 352, distance: 74.4
click at [0, 352] on div "Главная Библиотека Коламбия Пикчерз не представляет • БАНД'ЭРОС Ручная синхрони…" at bounding box center [474, 218] width 948 height 436
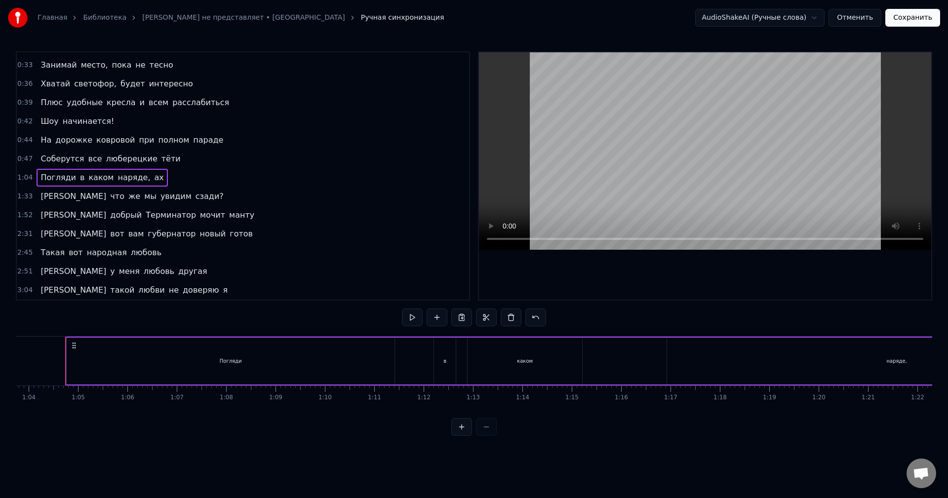
drag, startPoint x: 74, startPoint y: 345, endPoint x: 135, endPoint y: 351, distance: 61.0
click at [163, 342] on div "Погляди в каком наряде, ах" at bounding box center [761, 361] width 1393 height 49
click at [65, 364] on div "Погляди в каком наряде, ах" at bounding box center [761, 361] width 1393 height 49
click at [98, 360] on div "Погляди" at bounding box center [231, 361] width 328 height 47
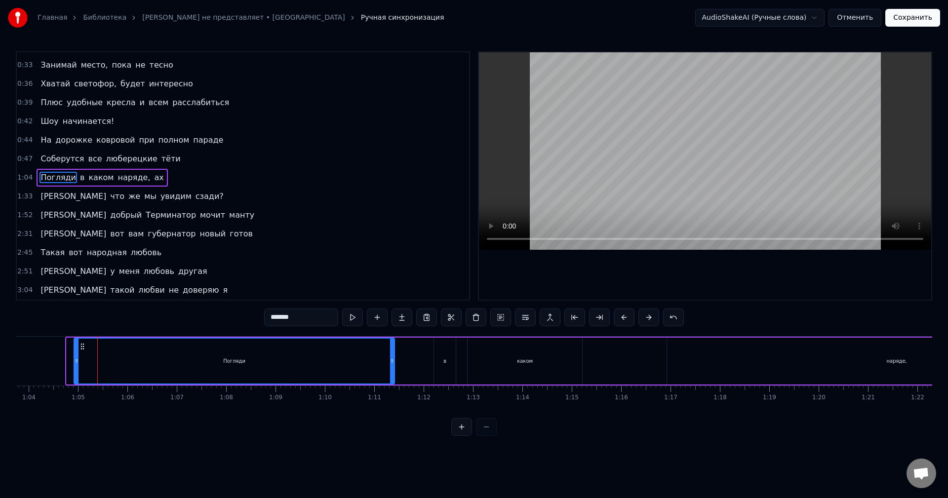
drag, startPoint x: 68, startPoint y: 361, endPoint x: 131, endPoint y: 358, distance: 63.3
click at [79, 357] on icon at bounding box center [77, 361] width 4 height 8
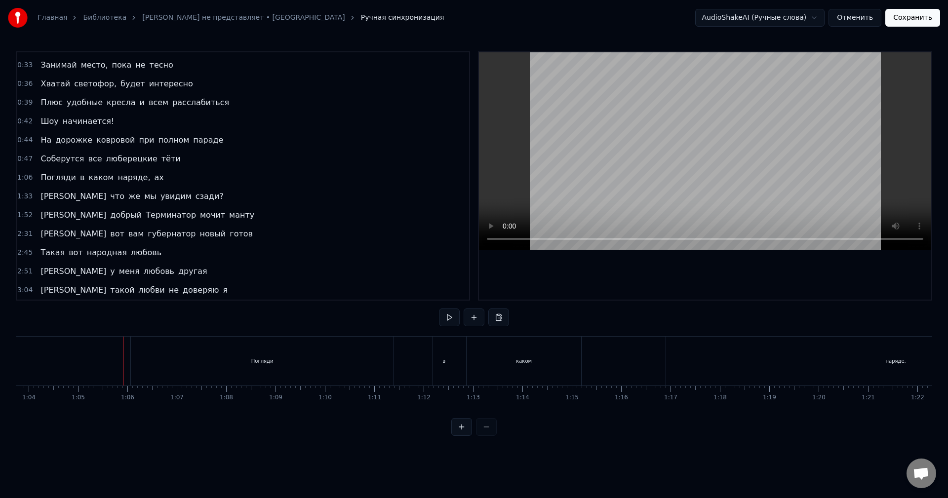
click at [130, 346] on div "Погляди" at bounding box center [262, 361] width 264 height 49
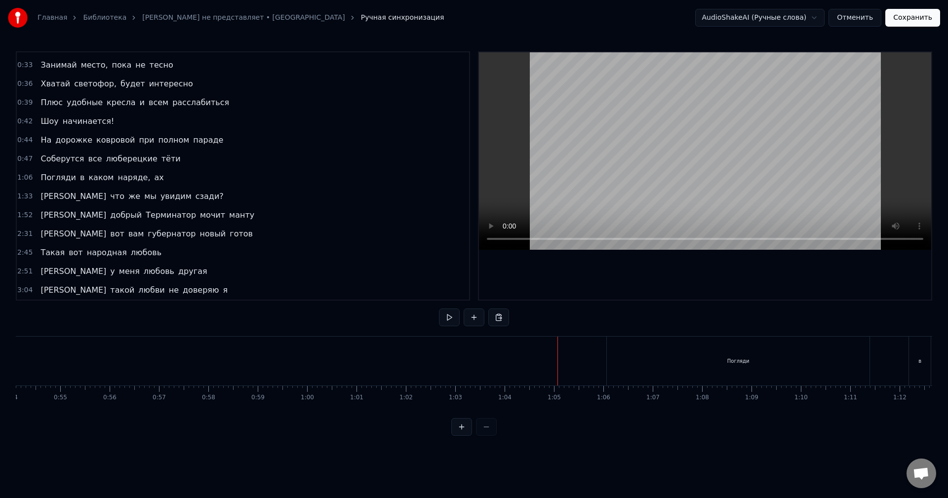
scroll to position [0, 2631]
click at [671, 359] on div "Погляди" at bounding box center [778, 361] width 263 height 49
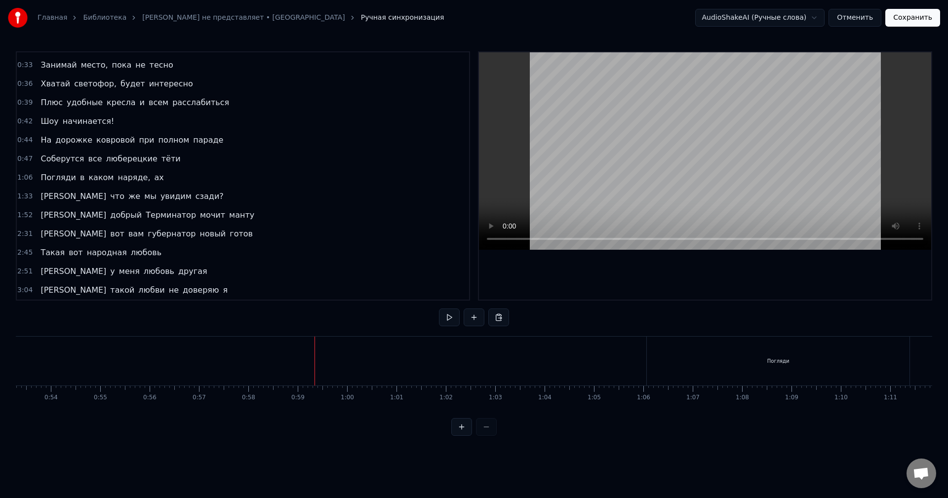
click at [666, 318] on div "0:22 Мне по* на хит- парады 0:25 От Prado, Gucci и H&M наряды 0:28 Не надо, мы …" at bounding box center [474, 243] width 916 height 385
click at [712, 360] on div "Погляди" at bounding box center [778, 361] width 263 height 49
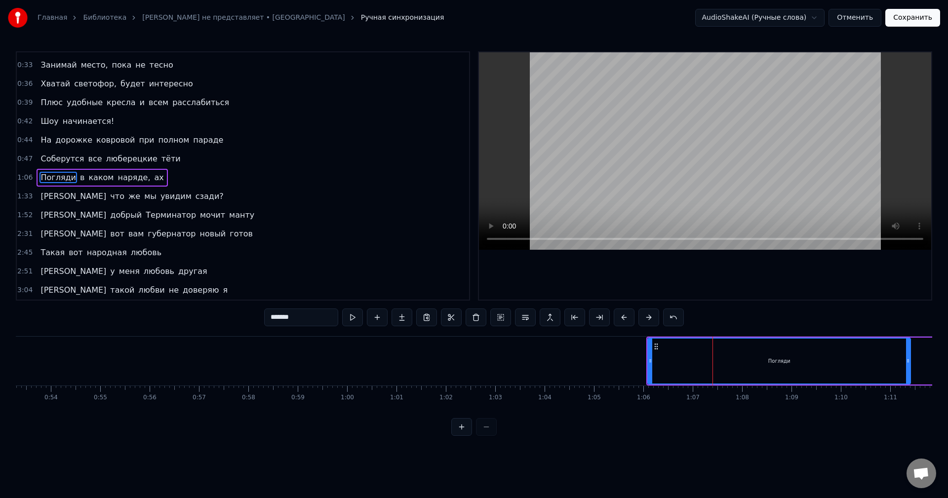
drag, startPoint x: 657, startPoint y: 346, endPoint x: 674, endPoint y: 346, distance: 17.3
click at [678, 346] on div "Погляди" at bounding box center [779, 361] width 262 height 45
click at [660, 346] on icon at bounding box center [656, 347] width 8 height 8
click at [654, 346] on icon at bounding box center [656, 347] width 8 height 8
click at [655, 346] on circle at bounding box center [655, 346] width 0 height 0
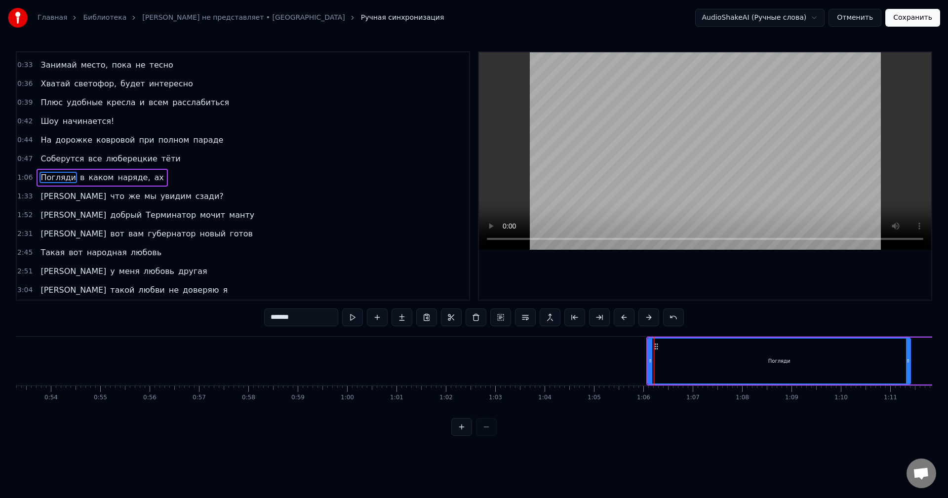
click at [655, 346] on circle at bounding box center [655, 346] width 0 height 0
click at [456, 436] on button at bounding box center [461, 427] width 21 height 18
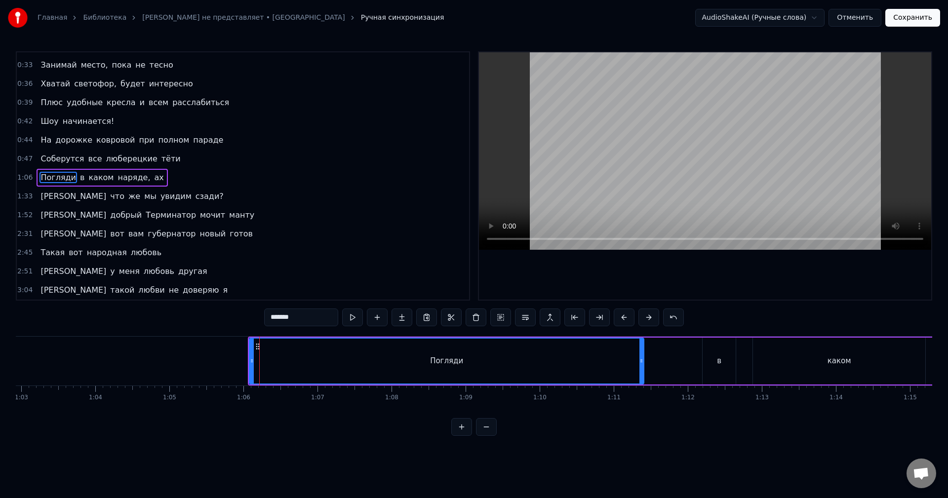
scroll to position [0, 4854]
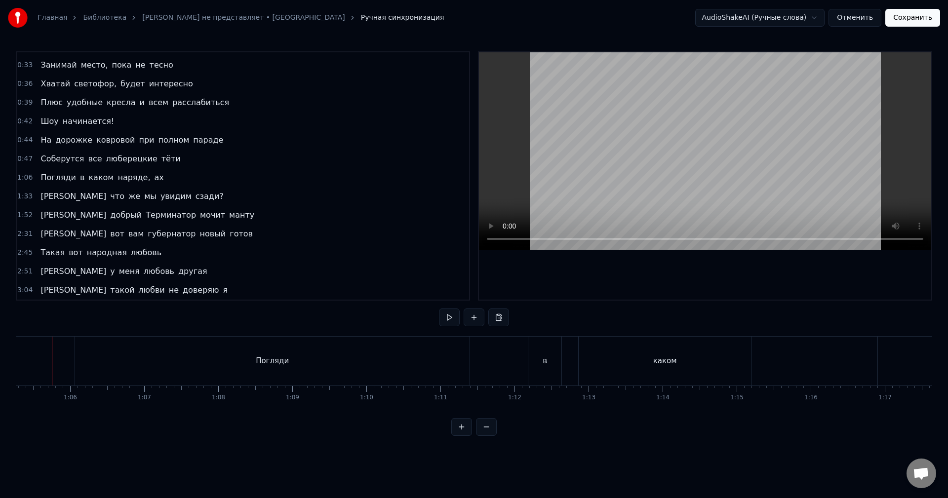
click at [100, 348] on div "Погляди" at bounding box center [285, 361] width 394 height 49
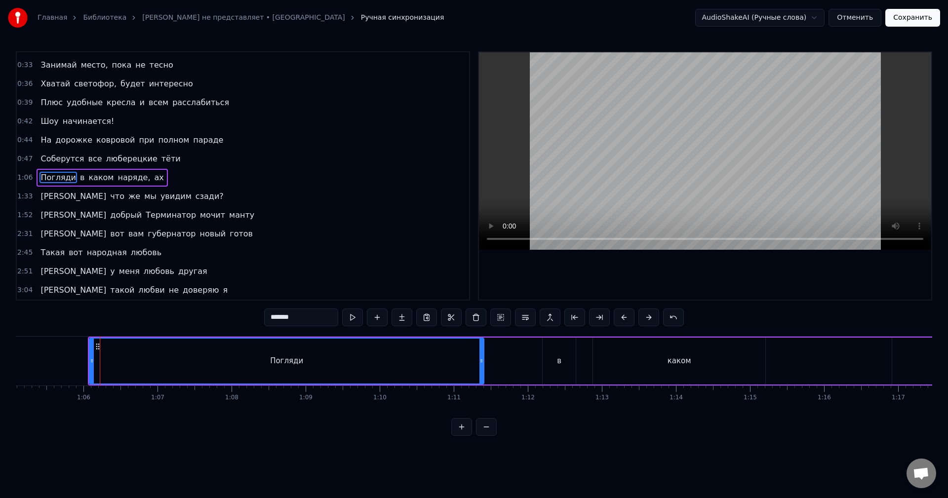
drag, startPoint x: 97, startPoint y: 346, endPoint x: 167, endPoint y: 347, distance: 69.6
click at [160, 346] on div "Погляди" at bounding box center [286, 361] width 393 height 45
click at [456, 432] on button at bounding box center [461, 427] width 21 height 18
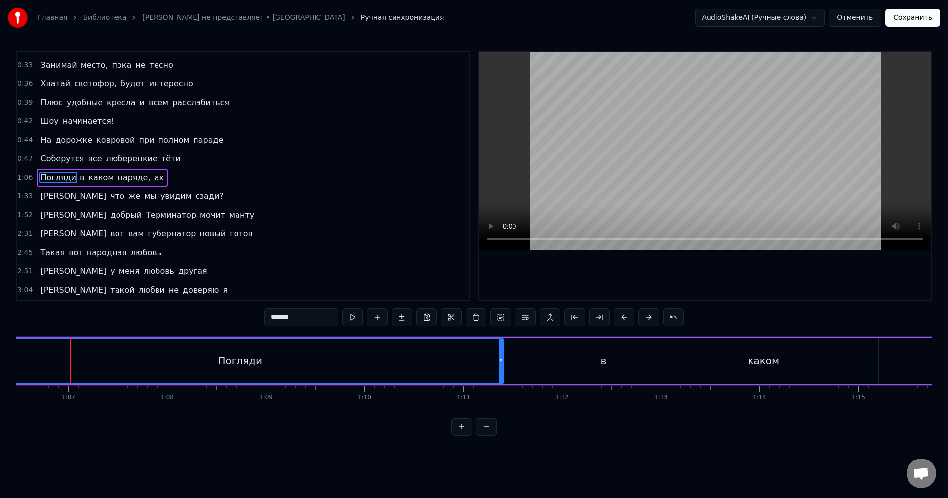
scroll to position [0, 6569]
click at [99, 355] on div "Погляди" at bounding box center [234, 361] width 525 height 45
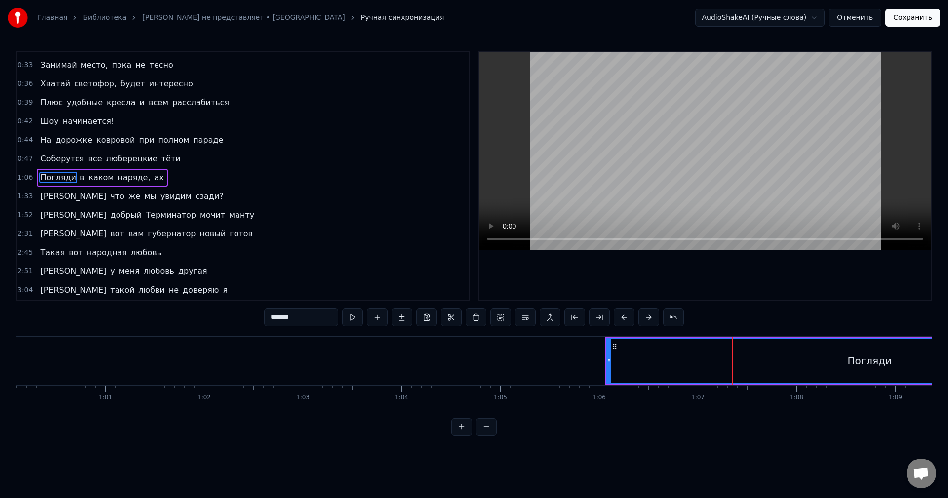
scroll to position [0, 5814]
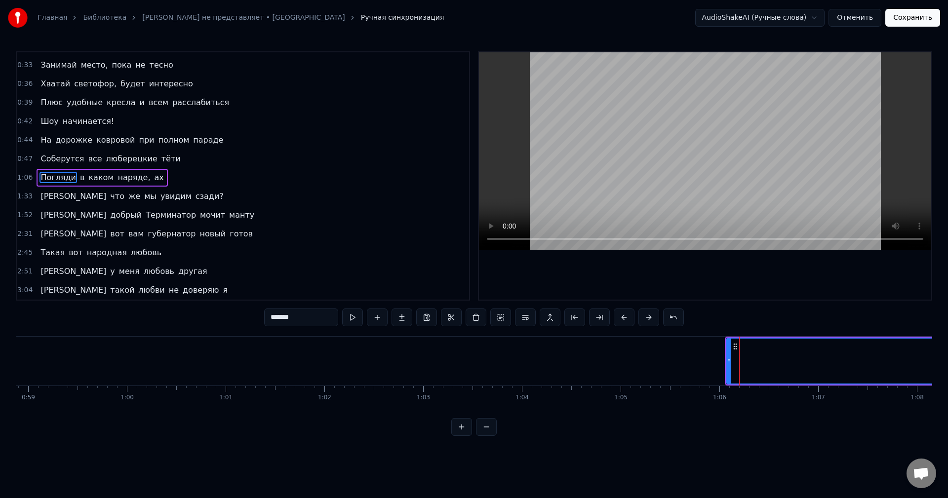
click at [736, 347] on icon at bounding box center [735, 347] width 8 height 8
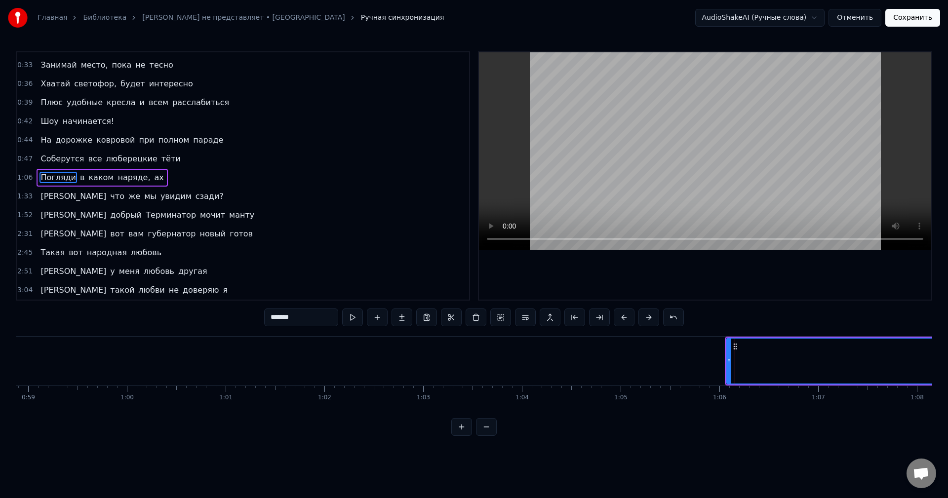
click at [736, 346] on circle at bounding box center [736, 346] width 0 height 0
drag, startPoint x: 736, startPoint y: 346, endPoint x: 716, endPoint y: 346, distance: 20.2
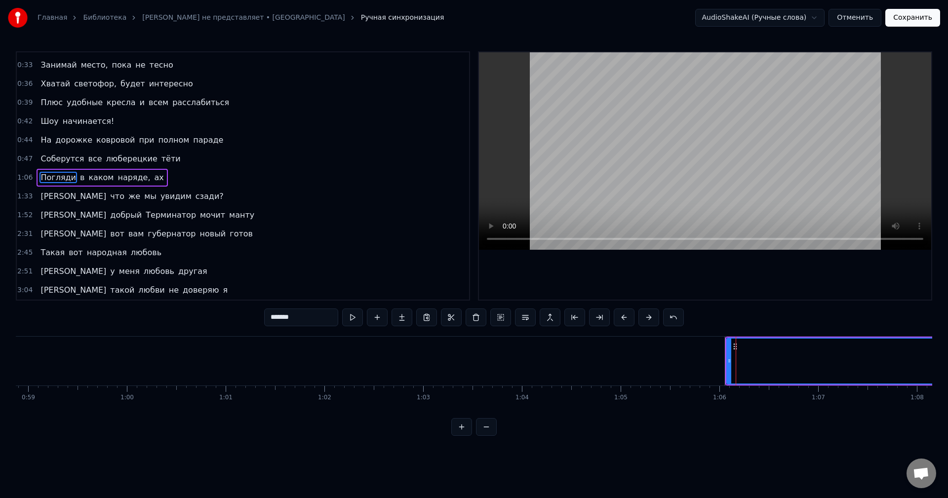
click at [734, 345] on icon at bounding box center [735, 347] width 8 height 8
drag, startPoint x: 735, startPoint y: 345, endPoint x: 743, endPoint y: 347, distance: 8.0
drag, startPoint x: 734, startPoint y: 346, endPoint x: 747, endPoint y: 346, distance: 13.3
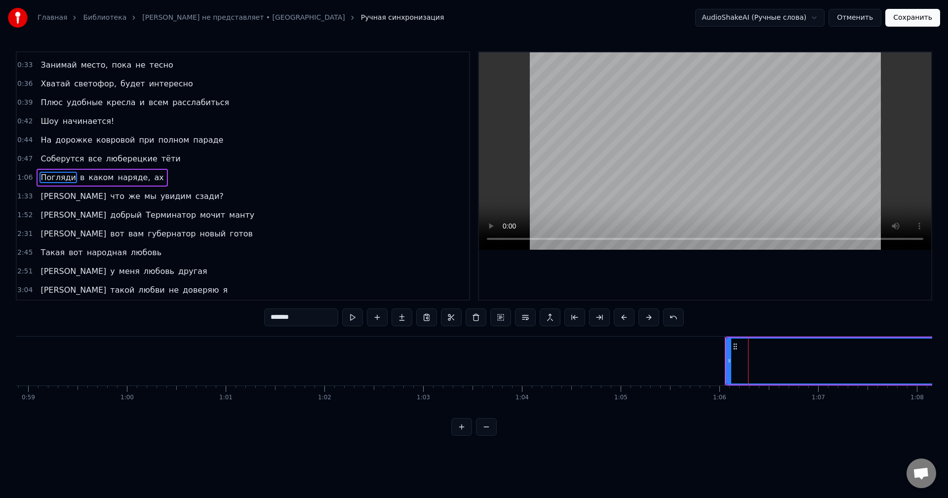
drag, startPoint x: 735, startPoint y: 346, endPoint x: 746, endPoint y: 348, distance: 11.0
click at [733, 347] on icon at bounding box center [735, 347] width 8 height 8
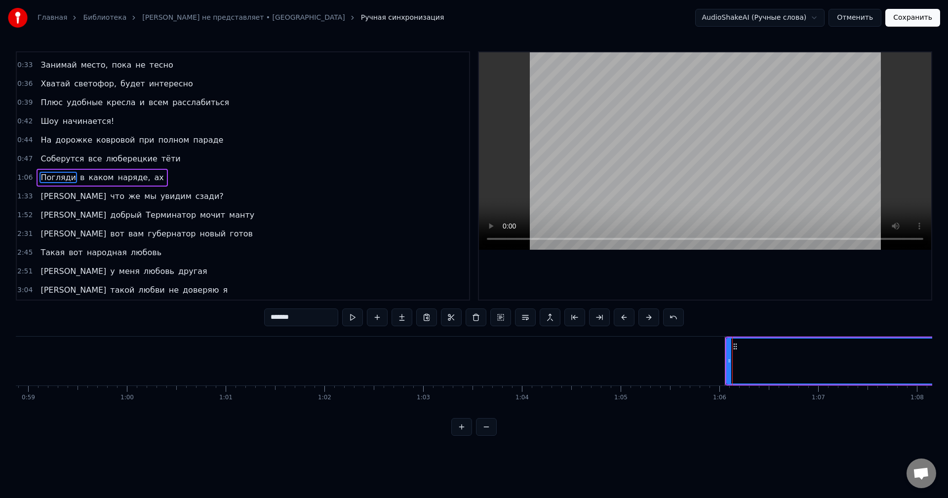
click at [736, 347] on circle at bounding box center [736, 346] width 0 height 0
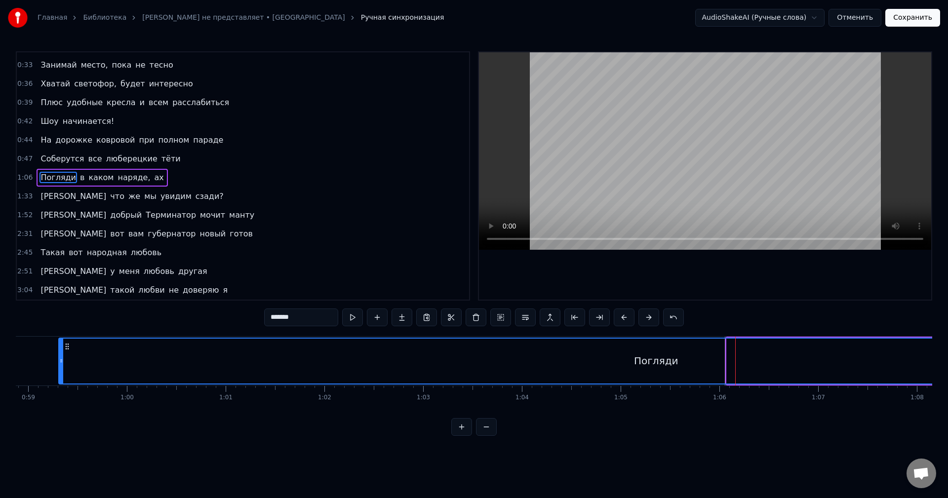
drag, startPoint x: 729, startPoint y: 350, endPoint x: 69, endPoint y: 369, distance: 660.4
click at [63, 369] on div at bounding box center [61, 361] width 4 height 45
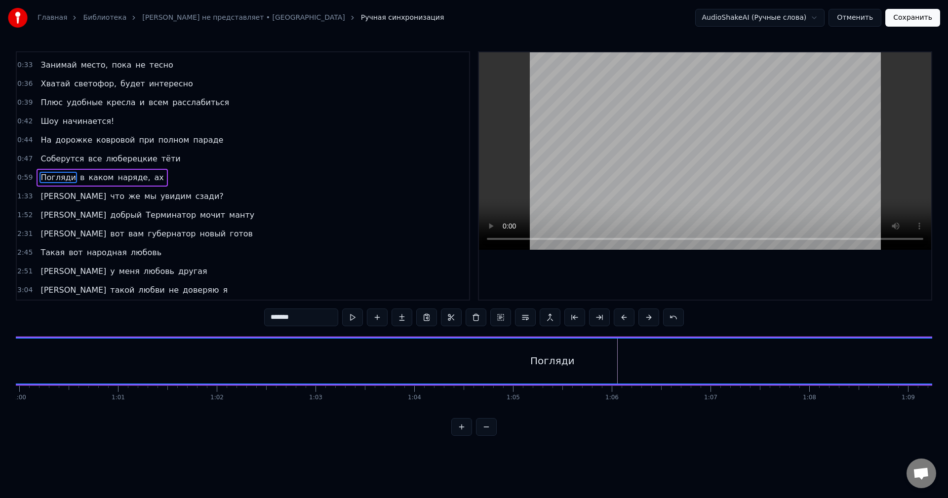
scroll to position [0, 5934]
click at [490, 435] on button at bounding box center [486, 427] width 21 height 18
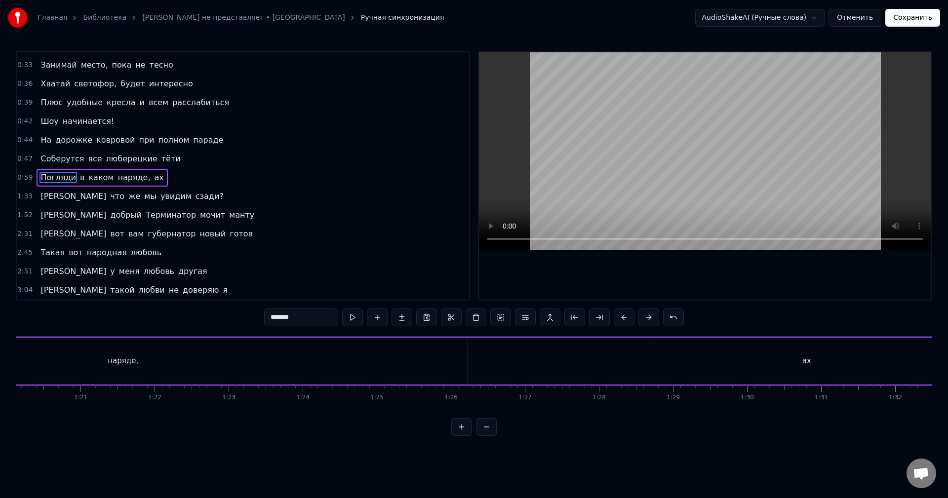
click at [490, 435] on button at bounding box center [486, 427] width 21 height 18
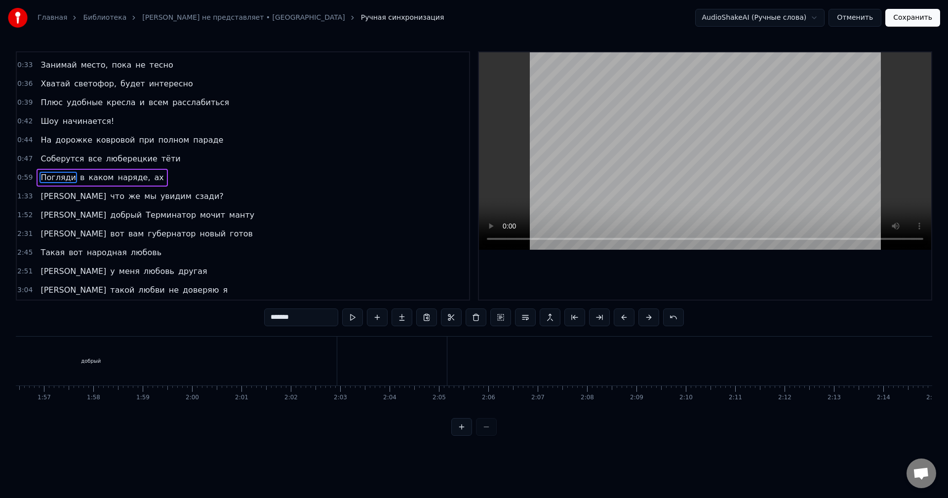
click at [490, 435] on div at bounding box center [473, 427] width 45 height 18
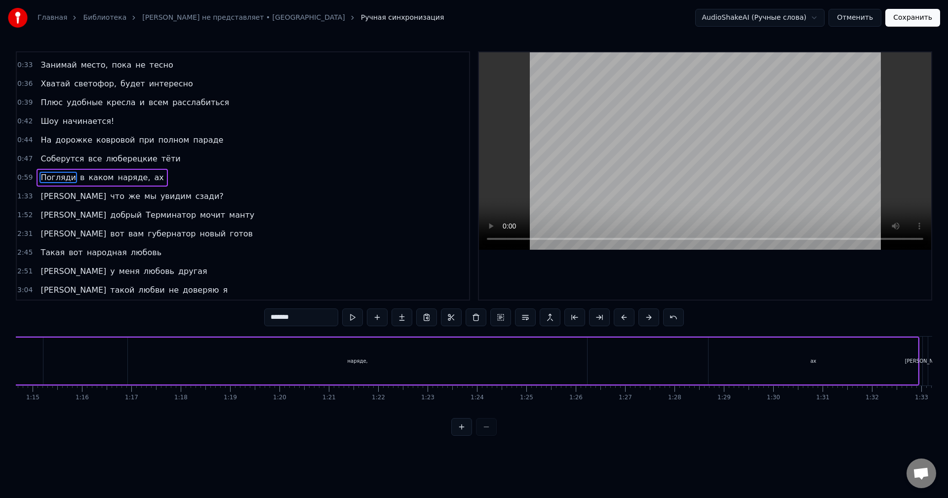
click at [490, 435] on div at bounding box center [473, 427] width 45 height 18
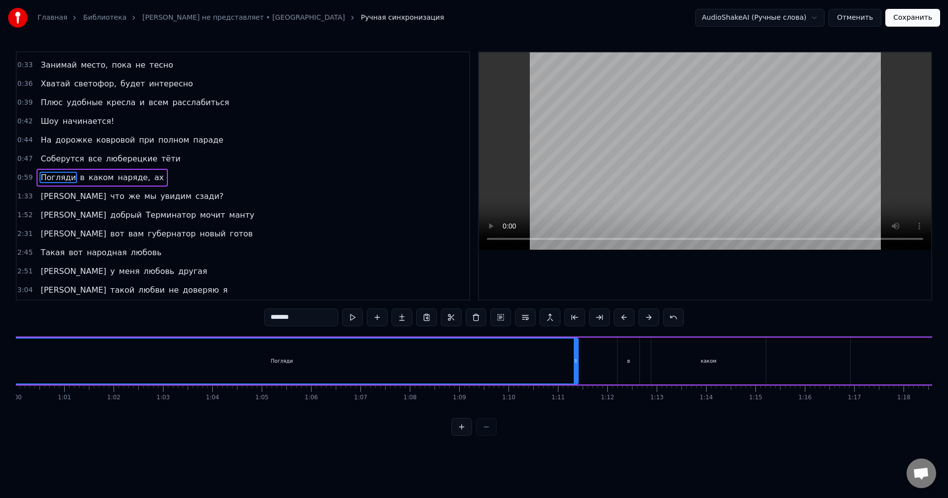
click at [492, 433] on div at bounding box center [473, 427] width 45 height 18
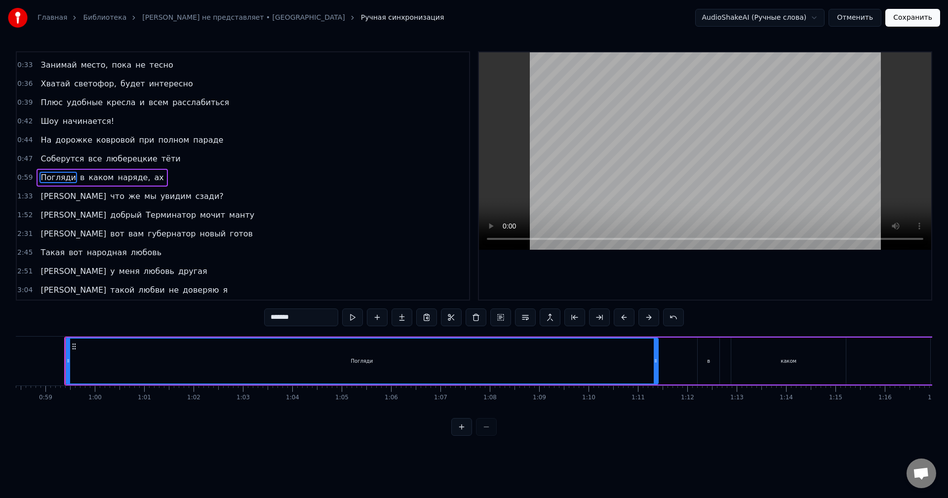
click at [494, 431] on div at bounding box center [473, 427] width 45 height 18
click at [495, 430] on div at bounding box center [473, 427] width 45 height 18
click at [354, 315] on button at bounding box center [352, 318] width 21 height 18
drag, startPoint x: 355, startPoint y: 317, endPoint x: 360, endPoint y: 319, distance: 5.3
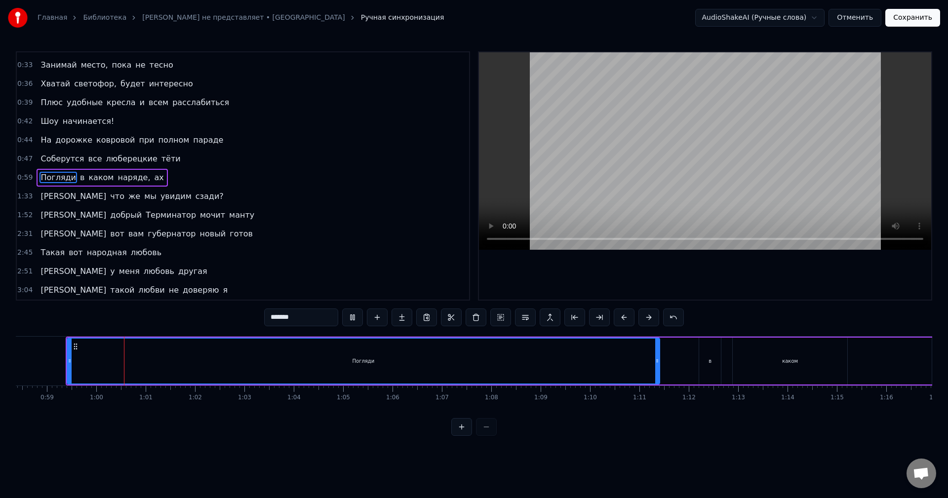
click at [356, 317] on button at bounding box center [352, 318] width 21 height 18
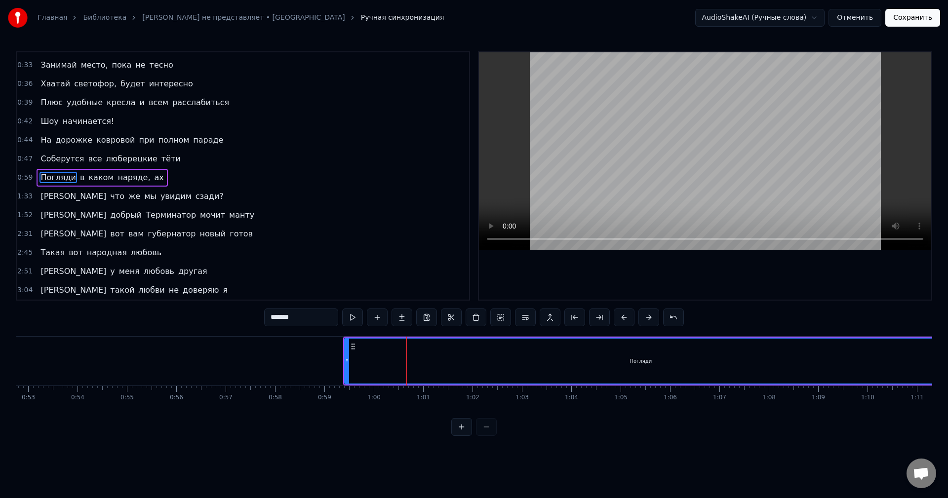
scroll to position [0, 2597]
click at [213, 242] on div "2:31 И вот вам губернатор новый готов" at bounding box center [243, 234] width 452 height 19
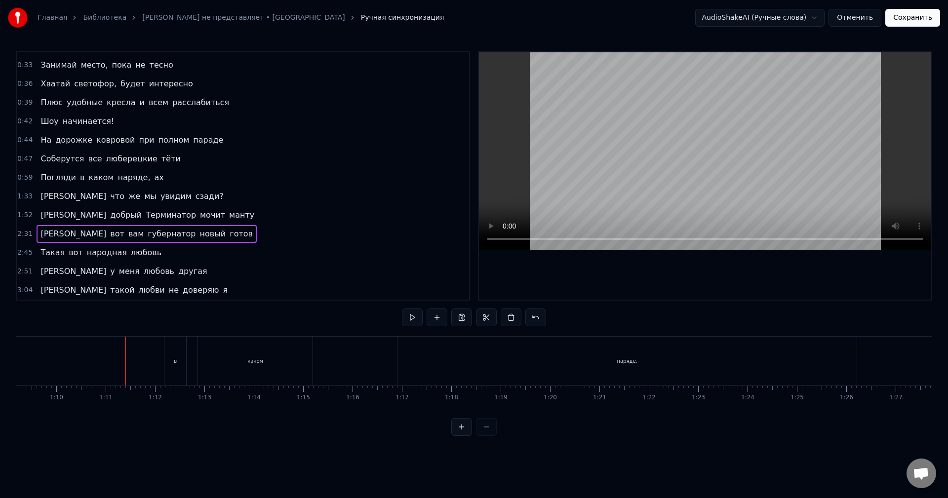
click at [170, 184] on div "0:59 Погляди в каком наряде, ах" at bounding box center [243, 177] width 452 height 19
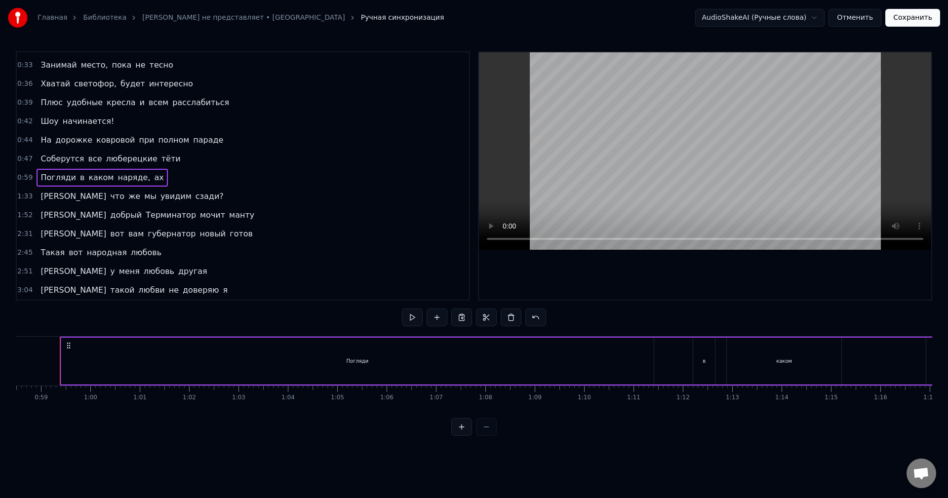
scroll to position [0, 2882]
drag, startPoint x: 75, startPoint y: 344, endPoint x: 0, endPoint y: 349, distance: 74.7
click at [0, 349] on div "Главная Библиотека Коламбия Пикчерз не представляет • БАНД'ЭРОС Ручная синхрони…" at bounding box center [474, 218] width 948 height 436
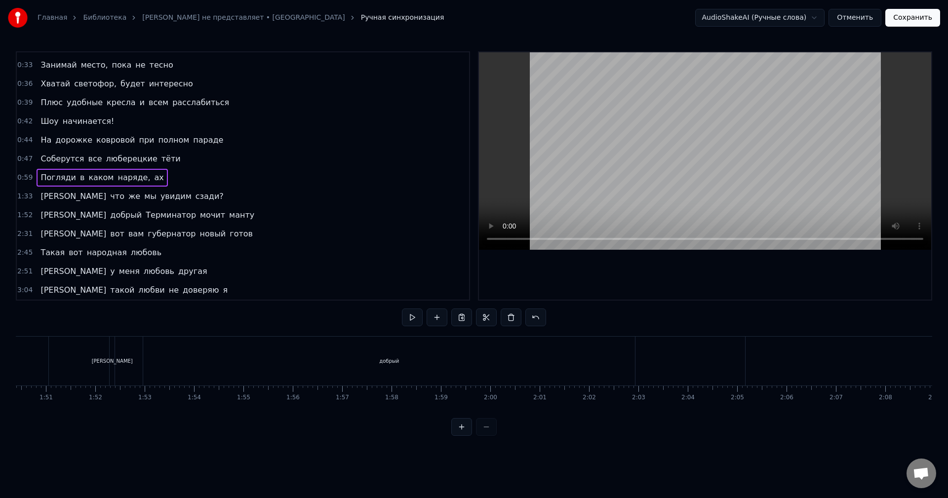
click at [195, 291] on div "3:04 И такой любви не доверяю я" at bounding box center [243, 290] width 452 height 19
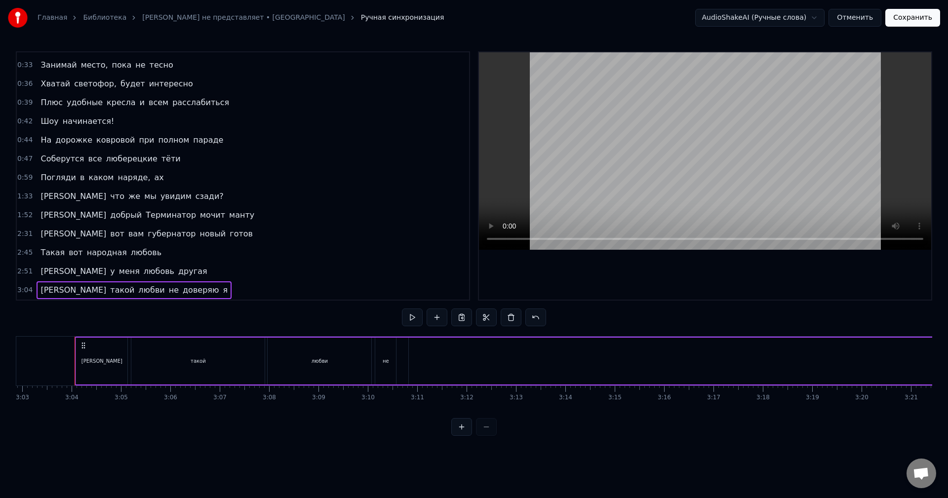
scroll to position [0, 9038]
click at [235, 362] on div "такой" at bounding box center [188, 361] width 133 height 47
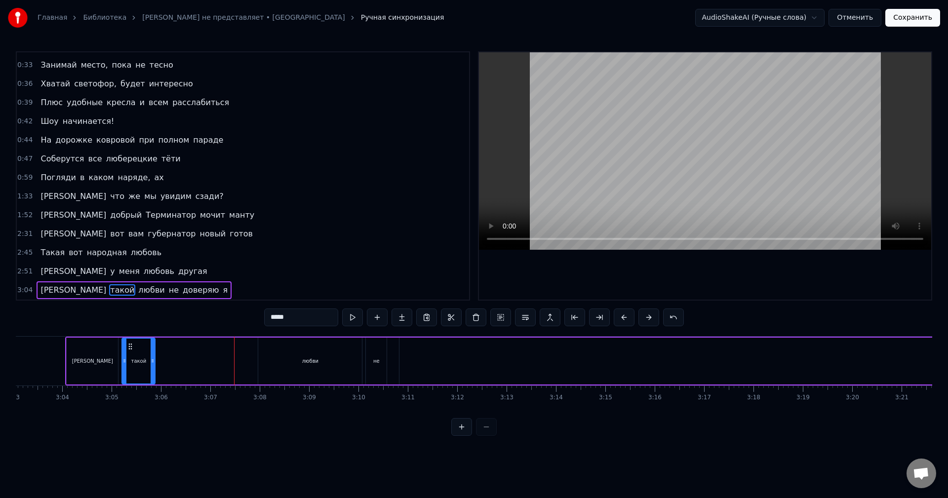
drag, startPoint x: 254, startPoint y: 363, endPoint x: 151, endPoint y: 369, distance: 103.4
click at [151, 369] on div at bounding box center [153, 361] width 4 height 45
click at [315, 363] on div "любви" at bounding box center [310, 360] width 16 height 7
type input "*****"
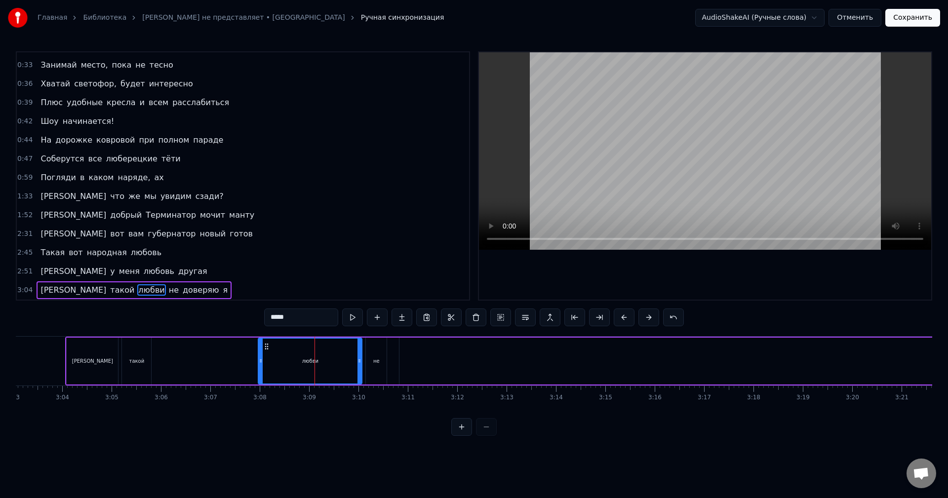
drag, startPoint x: 265, startPoint y: 345, endPoint x: 219, endPoint y: 344, distance: 45.9
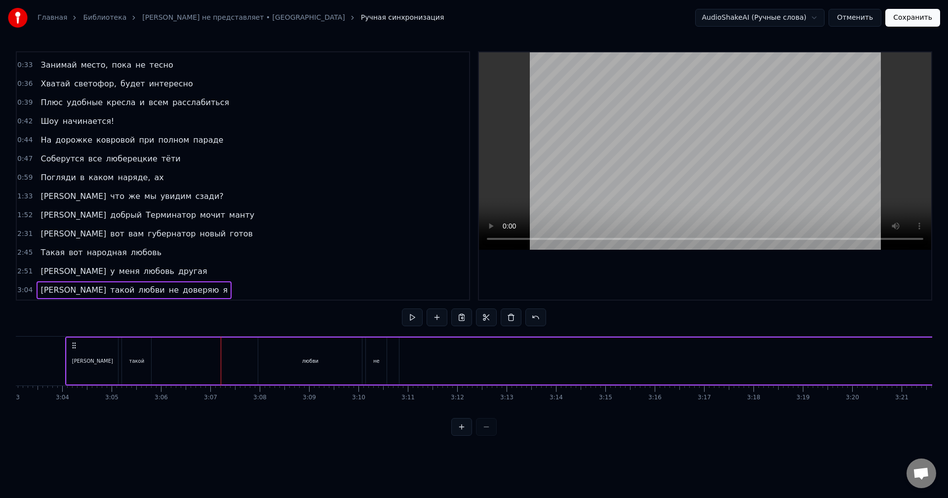
click at [272, 348] on div "любви" at bounding box center [310, 361] width 104 height 47
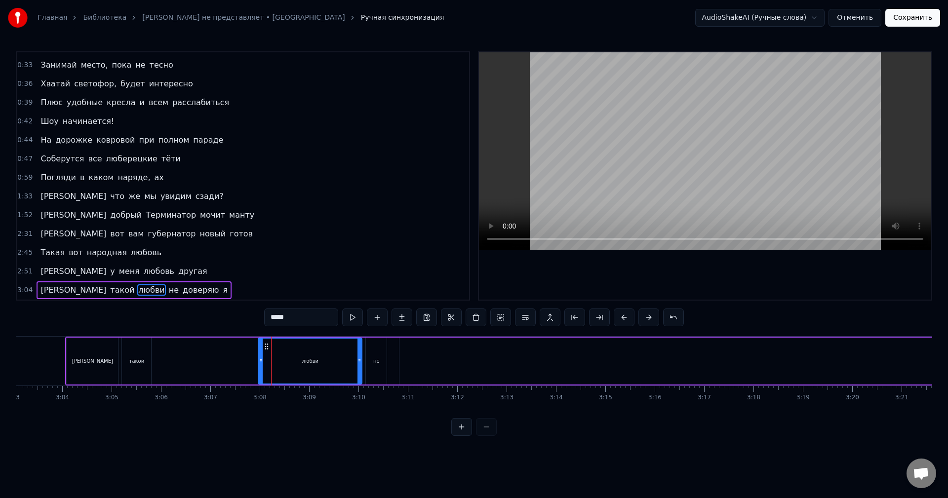
drag, startPoint x: 266, startPoint y: 347, endPoint x: 233, endPoint y: 347, distance: 33.6
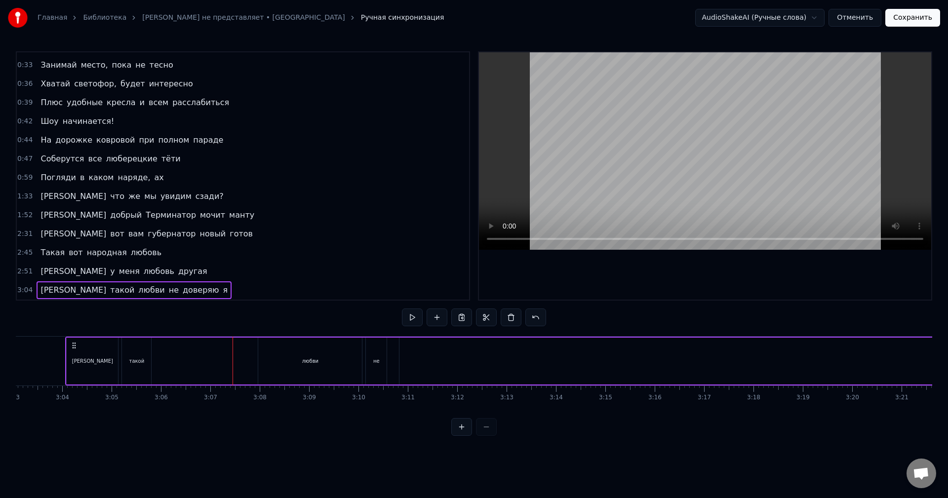
click at [276, 348] on div "любви" at bounding box center [310, 361] width 104 height 47
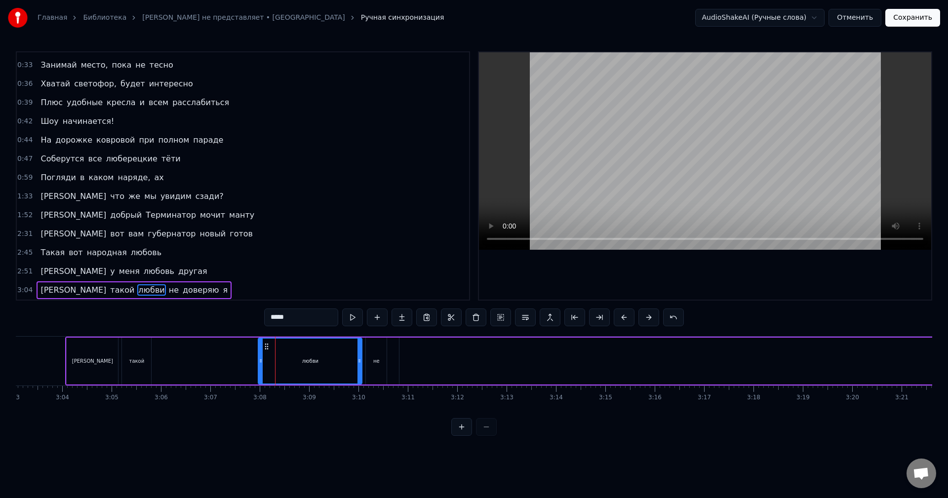
drag, startPoint x: 266, startPoint y: 345, endPoint x: 151, endPoint y: 348, distance: 115.6
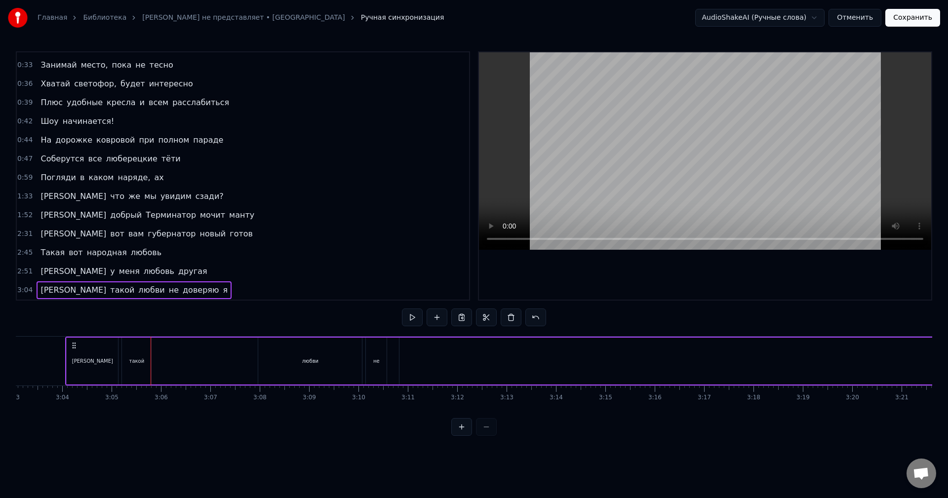
click at [303, 353] on div "любви" at bounding box center [310, 361] width 104 height 47
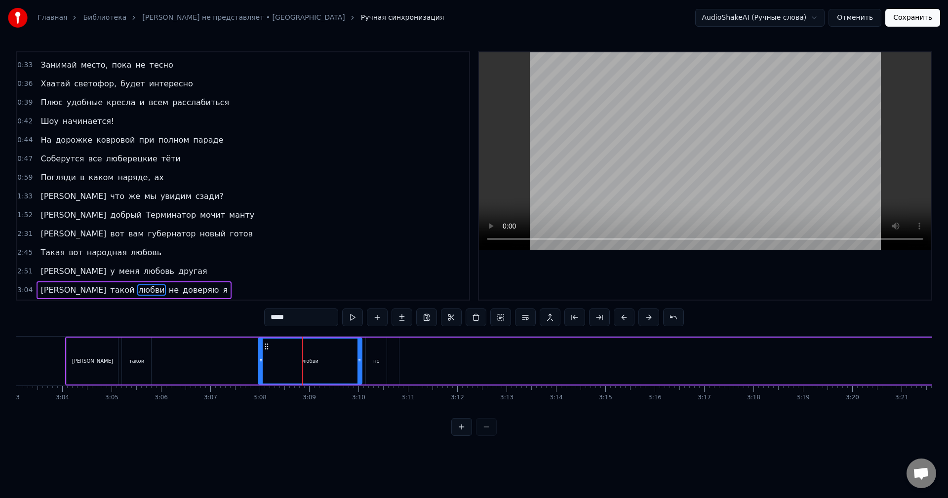
click at [264, 347] on icon at bounding box center [267, 347] width 8 height 8
click at [266, 346] on circle at bounding box center [266, 346] width 0 height 0
click at [266, 346] on icon at bounding box center [267, 347] width 8 height 8
drag, startPoint x: 359, startPoint y: 355, endPoint x: 284, endPoint y: 357, distance: 75.1
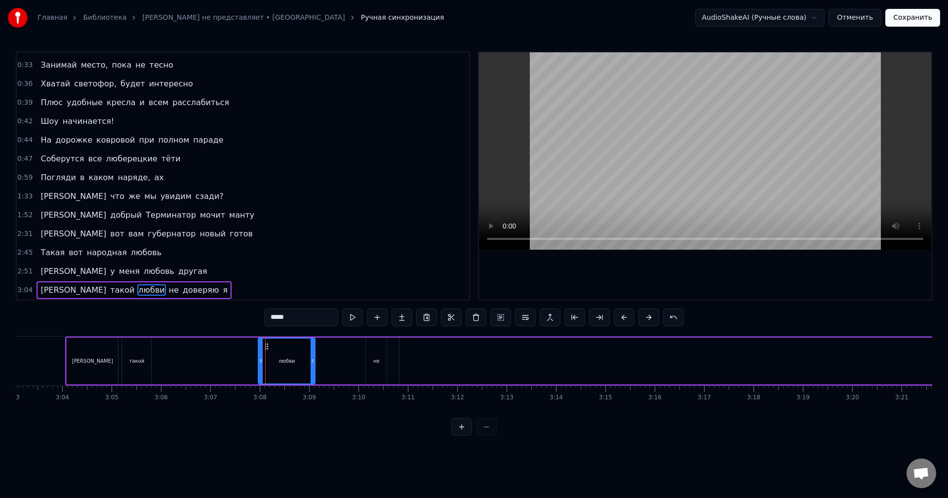
click at [311, 357] on div at bounding box center [313, 361] width 4 height 45
drag, startPoint x: 273, startPoint y: 354, endPoint x: 286, endPoint y: 351, distance: 13.3
click at [288, 351] on div "любви" at bounding box center [273, 361] width 30 height 47
click at [271, 345] on icon at bounding box center [267, 347] width 8 height 8
drag, startPoint x: 266, startPoint y: 346, endPoint x: 238, endPoint y: 346, distance: 28.1
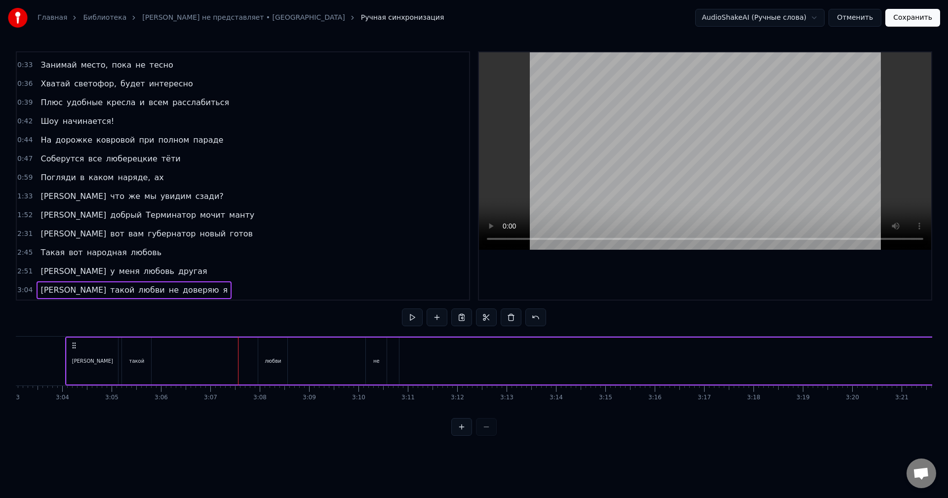
drag, startPoint x: 886, startPoint y: 14, endPoint x: 851, endPoint y: 18, distance: 35.3
click at [854, 12] on div "AudioShakeAI (Ручные слова) Отменить Сохранить" at bounding box center [817, 18] width 245 height 18
click at [870, 16] on button "Отменить" at bounding box center [854, 18] width 53 height 18
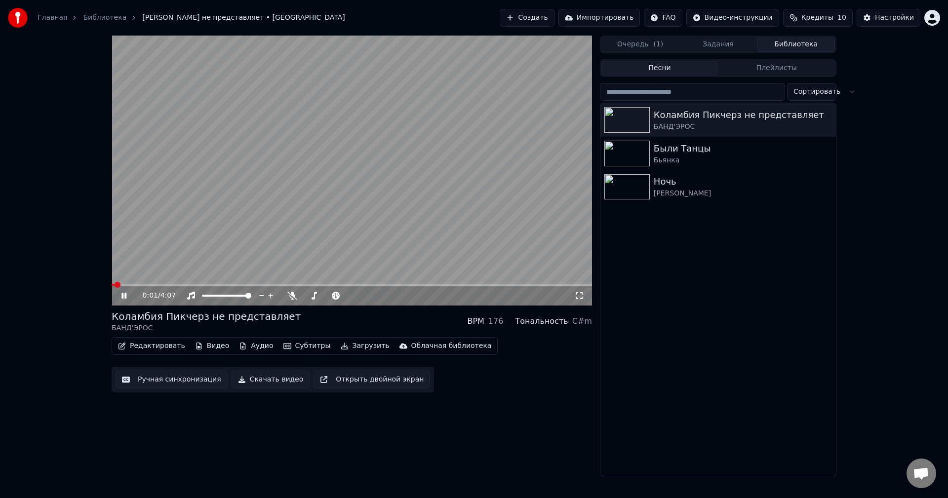
click at [426, 177] on video at bounding box center [352, 171] width 480 height 270
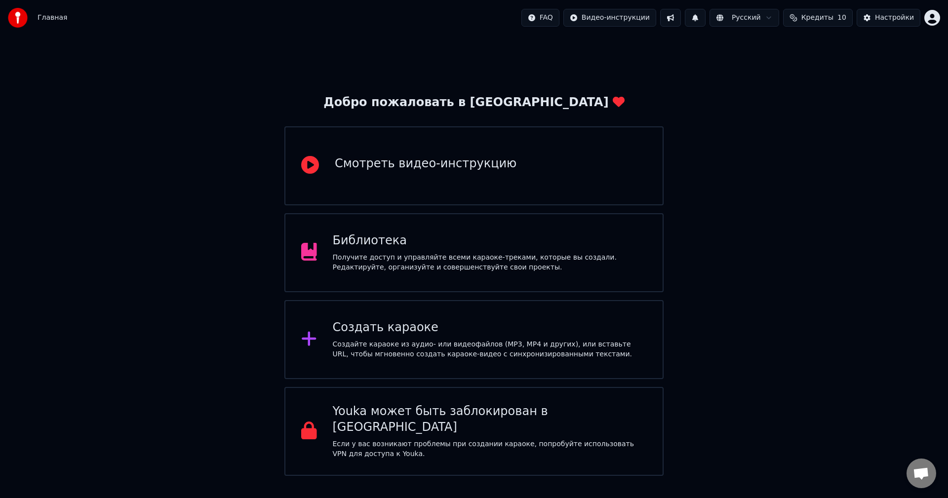
click at [494, 253] on div "Получите доступ и управляйте всеми караоке-треками, которые вы создали. Редакти…" at bounding box center [490, 263] width 315 height 20
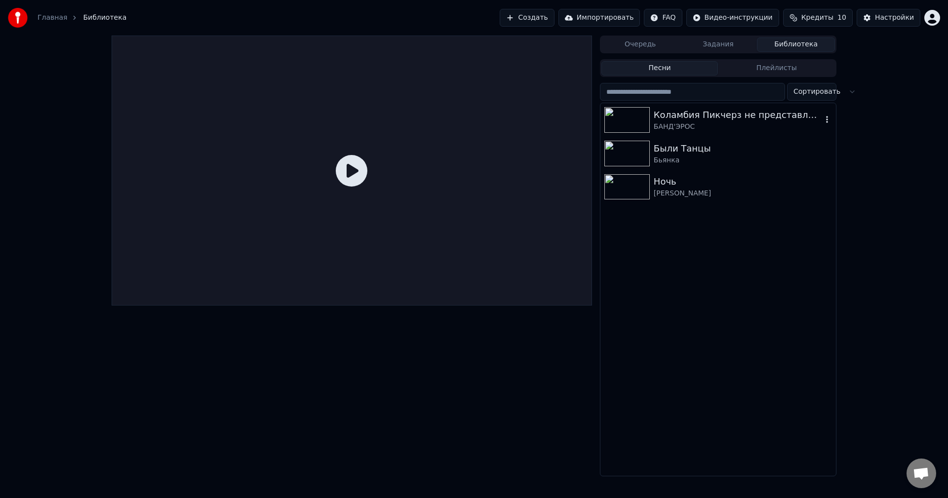
click at [675, 119] on div "Коламбия Пикчерз не представляет" at bounding box center [738, 115] width 168 height 14
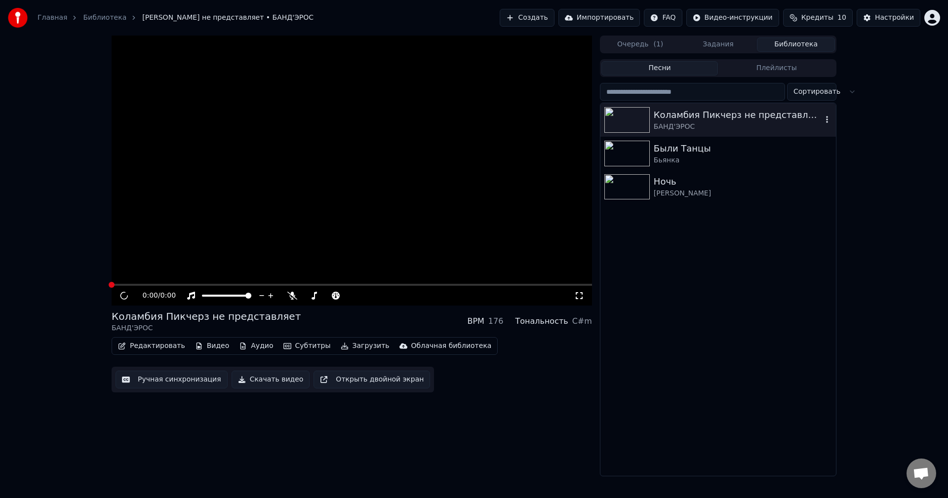
click at [675, 119] on div "Коламбия Пикчерз не представляет" at bounding box center [738, 115] width 168 height 14
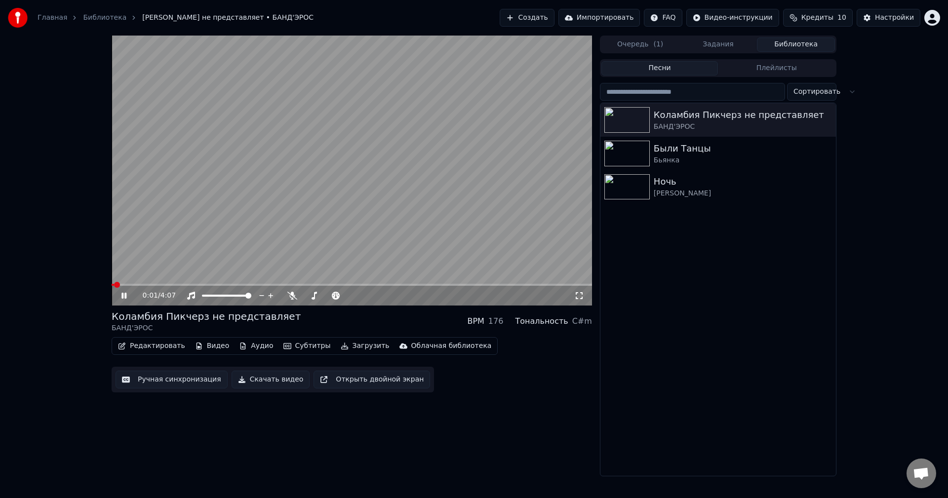
click at [158, 379] on button "Ручная синхронизация" at bounding box center [172, 380] width 112 height 18
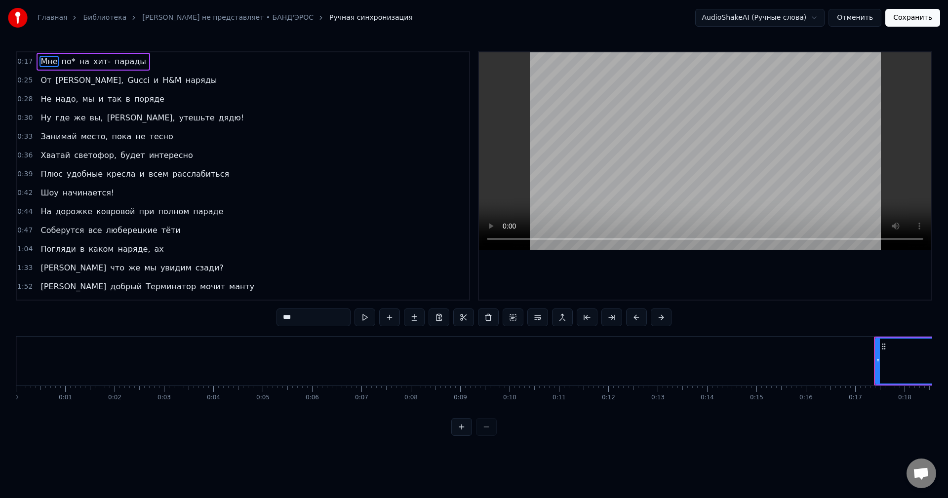
click at [483, 436] on div at bounding box center [473, 427] width 45 height 18
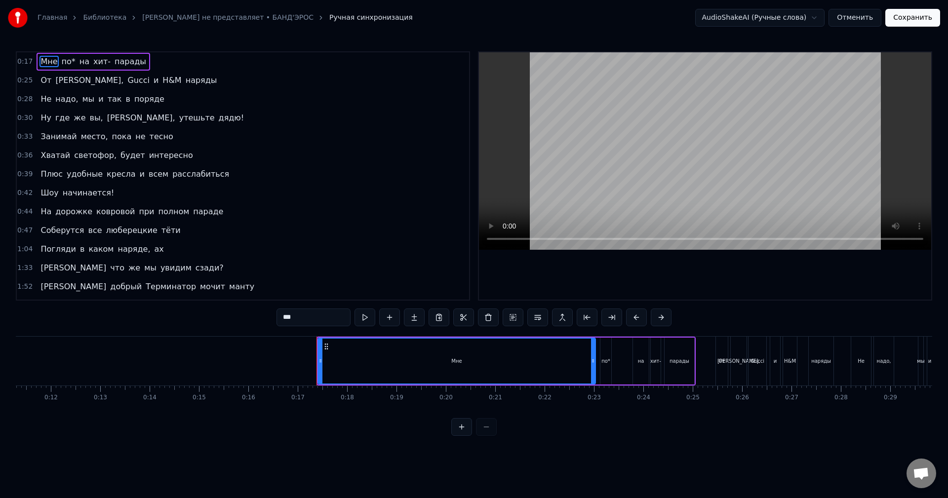
scroll to position [0, 571]
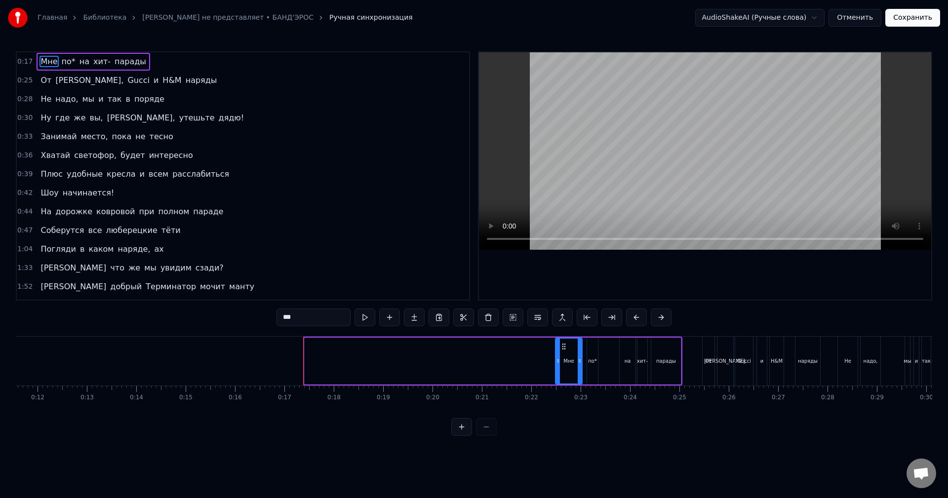
drag, startPoint x: 307, startPoint y: 363, endPoint x: 557, endPoint y: 365, distance: 250.8
click at [557, 365] on div at bounding box center [558, 361] width 4 height 45
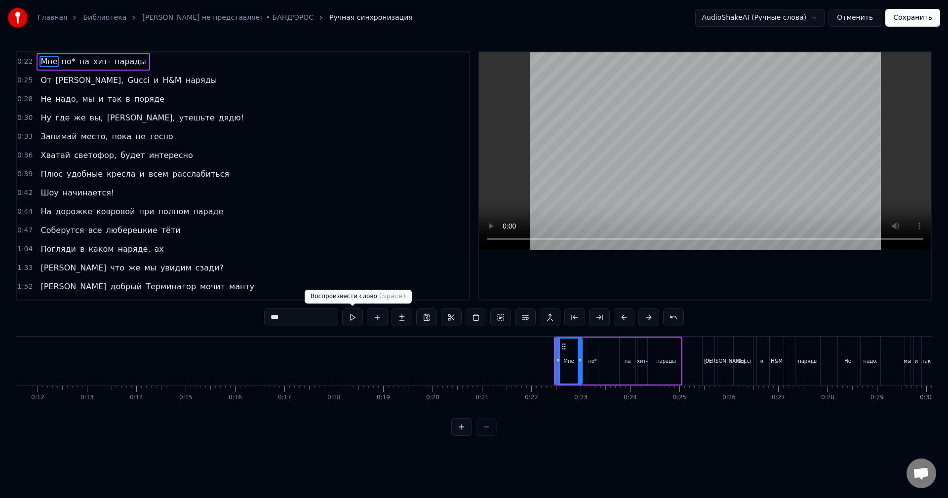
click at [363, 323] on div "***" at bounding box center [474, 318] width 420 height 18
click at [356, 319] on button at bounding box center [352, 318] width 21 height 18
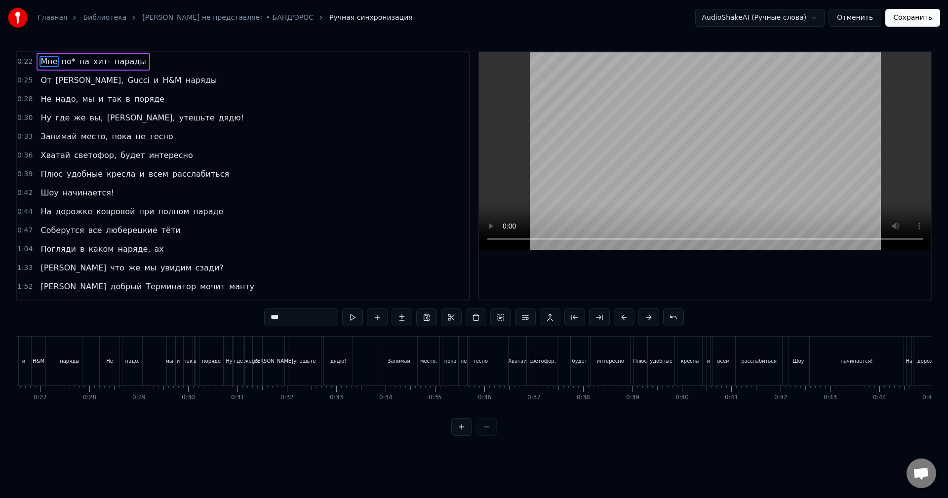
scroll to position [0, 1275]
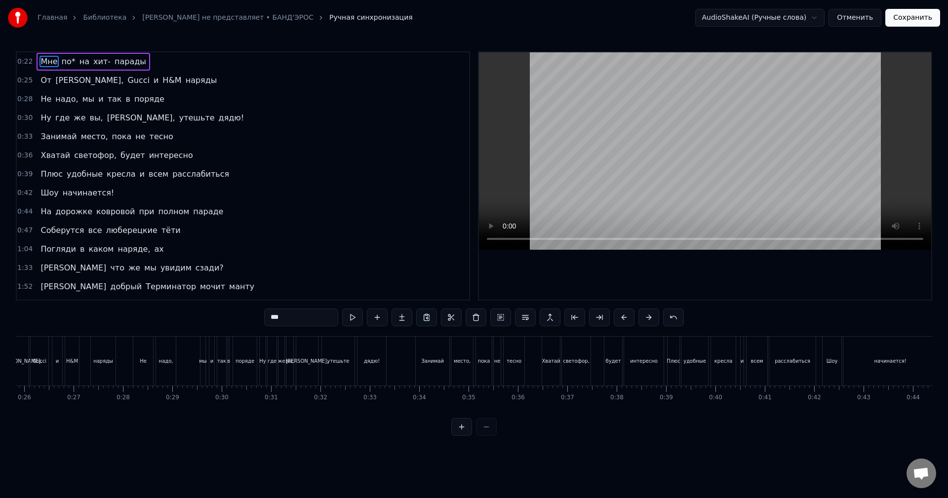
click at [175, 153] on div "0:36 Хватай светофор, будет интересно" at bounding box center [243, 155] width 452 height 19
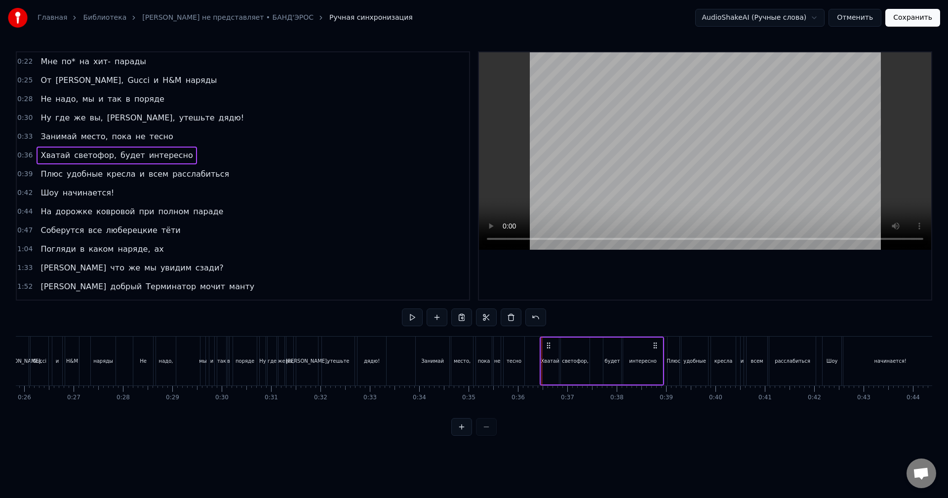
click at [550, 345] on icon at bounding box center [549, 346] width 8 height 8
click at [532, 320] on button at bounding box center [535, 318] width 21 height 18
click at [406, 318] on button at bounding box center [400, 318] width 21 height 18
click at [172, 232] on div "0:47 Соберутся все люберецкие тёти" at bounding box center [243, 230] width 452 height 19
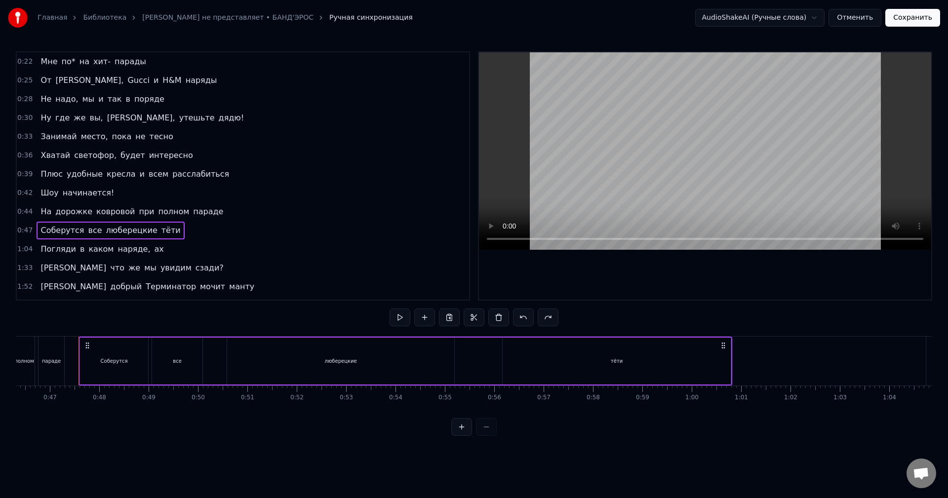
scroll to position [0, 2300]
click at [105, 353] on div "Соберутся" at bounding box center [101, 361] width 68 height 47
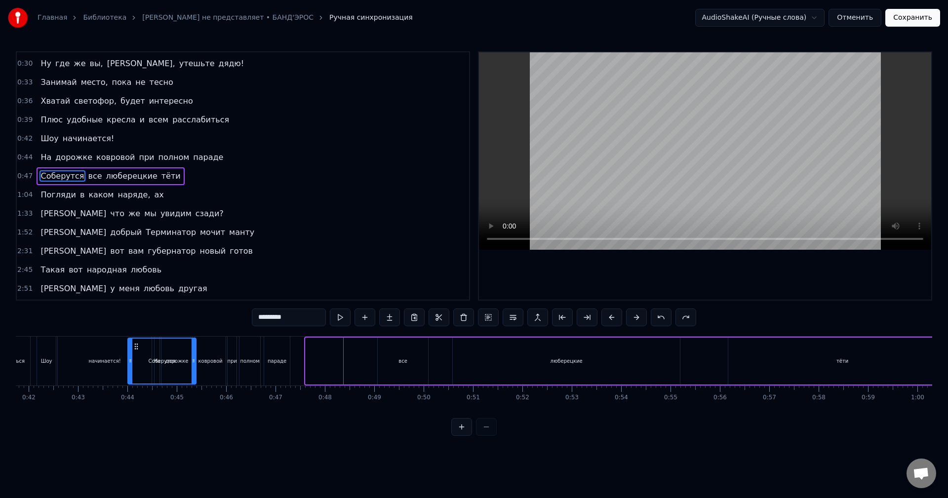
scroll to position [0, 2059]
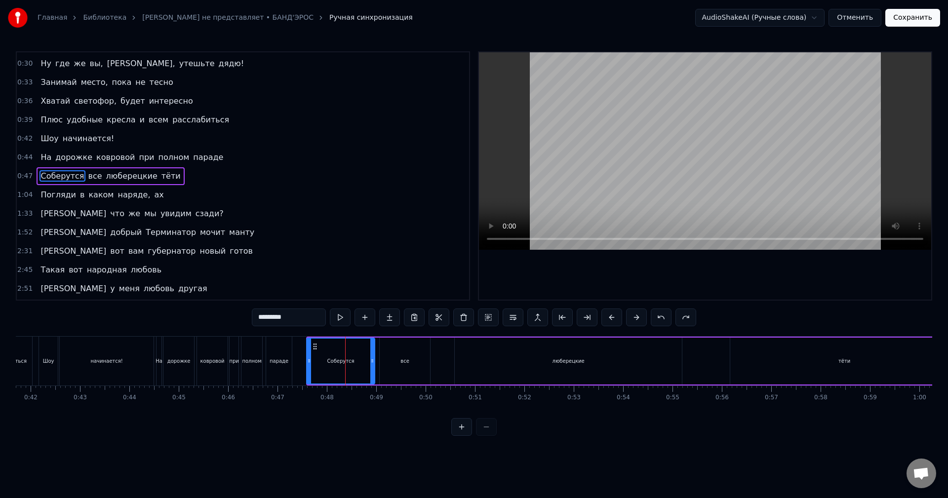
drag, startPoint x: 76, startPoint y: 344, endPoint x: 315, endPoint y: 354, distance: 240.2
click at [315, 354] on div "Соберутся" at bounding box center [340, 361] width 67 height 45
drag, startPoint x: 372, startPoint y: 360, endPoint x: 345, endPoint y: 364, distance: 27.0
click at [352, 364] on icon at bounding box center [354, 361] width 4 height 8
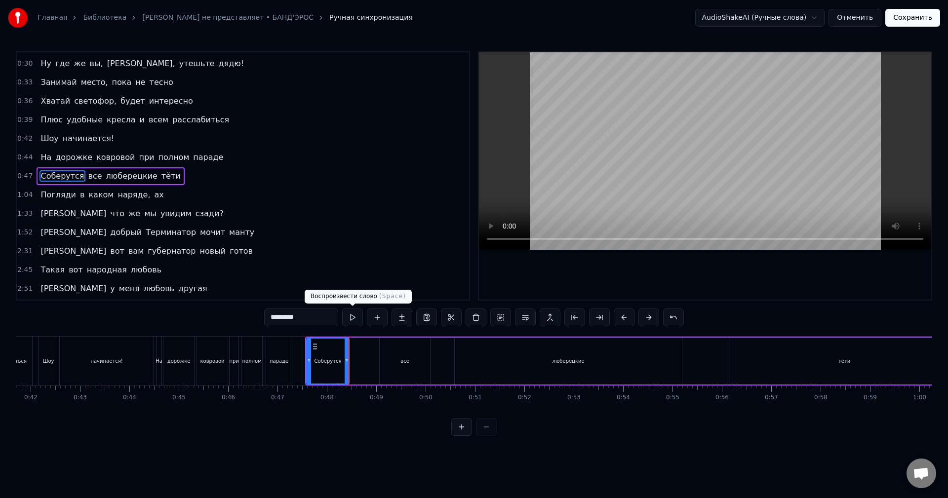
click at [354, 318] on button at bounding box center [352, 318] width 21 height 18
drag, startPoint x: 348, startPoint y: 356, endPoint x: 334, endPoint y: 356, distance: 14.3
click at [334, 356] on div at bounding box center [336, 361] width 4 height 45
click at [415, 355] on div "все" at bounding box center [405, 361] width 50 height 47
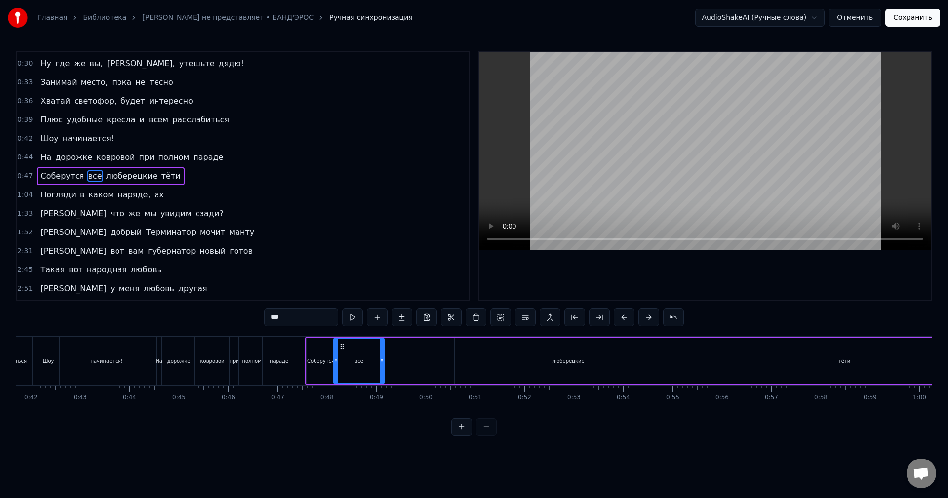
drag, startPoint x: 387, startPoint y: 344, endPoint x: 341, endPoint y: 350, distance: 46.2
click at [341, 350] on icon at bounding box center [342, 347] width 8 height 8
drag, startPoint x: 382, startPoint y: 352, endPoint x: 357, endPoint y: 356, distance: 25.1
click at [357, 356] on div at bounding box center [357, 361] width 4 height 45
click at [488, 356] on div "люберецкие" at bounding box center [568, 361] width 227 height 47
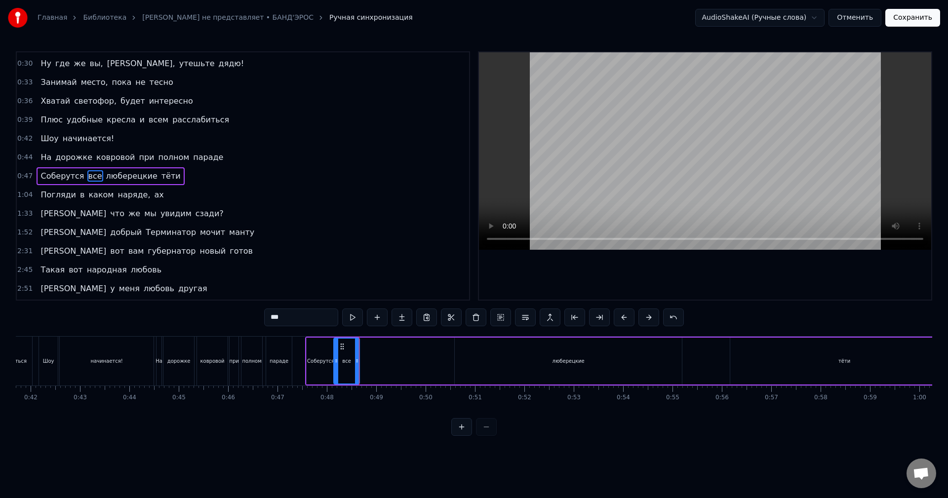
type input "**********"
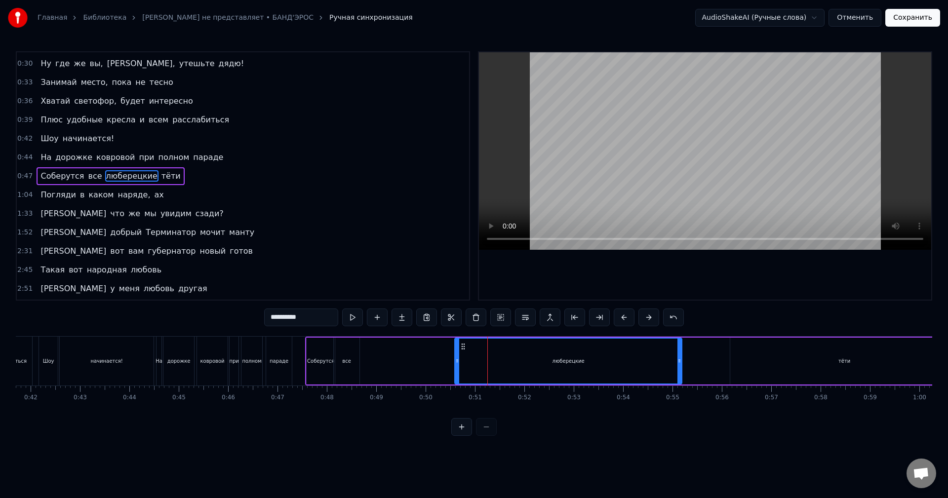
drag, startPoint x: 464, startPoint y: 346, endPoint x: 389, endPoint y: 348, distance: 74.6
click at [388, 348] on div "Соберутся все люберецкие тёти" at bounding box center [632, 361] width 655 height 49
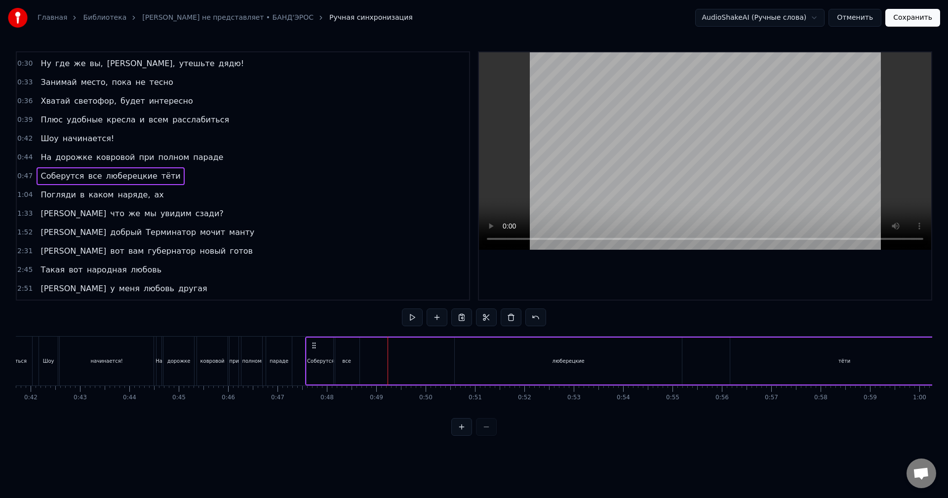
click at [466, 348] on div "люберецкие" at bounding box center [568, 361] width 227 height 47
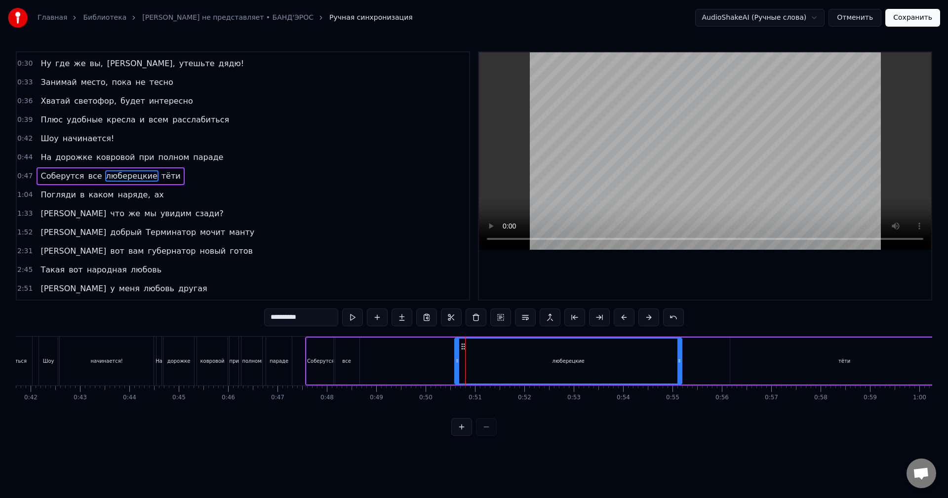
drag, startPoint x: 463, startPoint y: 345, endPoint x: 446, endPoint y: 345, distance: 16.8
click at [442, 345] on div "Соберутся все люберецкие тёти" at bounding box center [632, 361] width 655 height 49
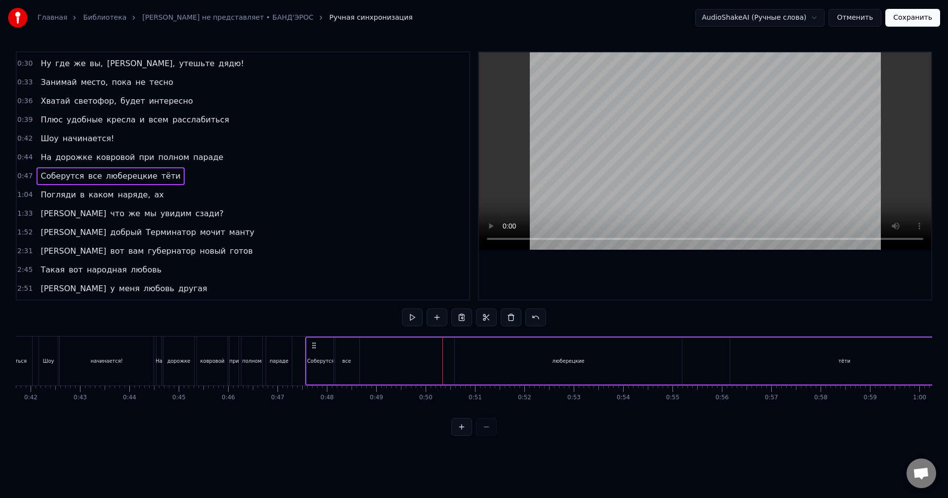
click at [462, 346] on div "люберецкие" at bounding box center [568, 361] width 227 height 47
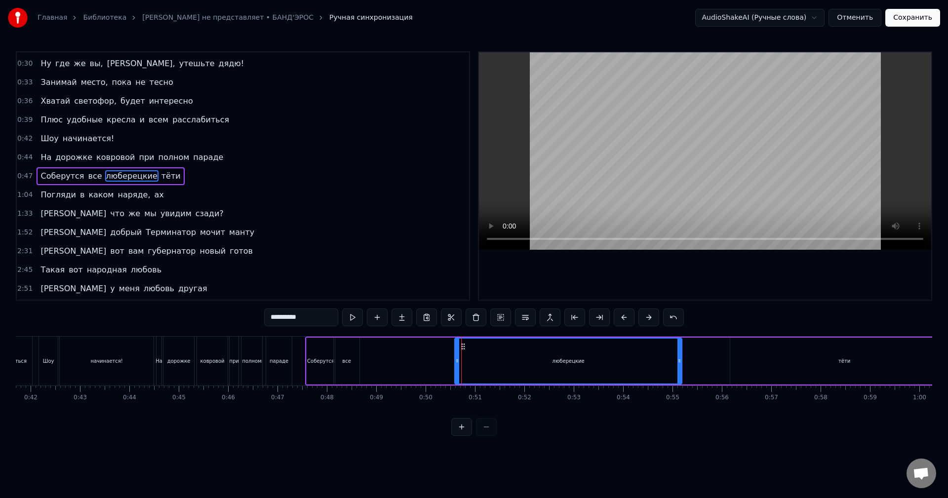
click at [463, 347] on icon at bounding box center [463, 347] width 8 height 8
drag, startPoint x: 462, startPoint y: 345, endPoint x: 487, endPoint y: 346, distance: 25.7
click at [489, 345] on div "люберецкие" at bounding box center [568, 361] width 226 height 45
click at [463, 346] on icon at bounding box center [463, 347] width 8 height 8
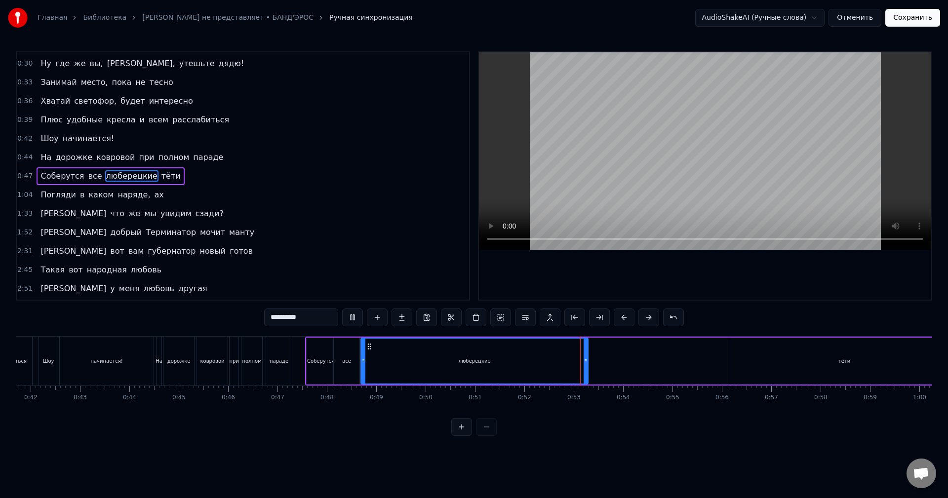
drag, startPoint x: 462, startPoint y: 347, endPoint x: 368, endPoint y: 356, distance: 94.3
click at [368, 356] on div "люберецкие" at bounding box center [474, 361] width 226 height 45
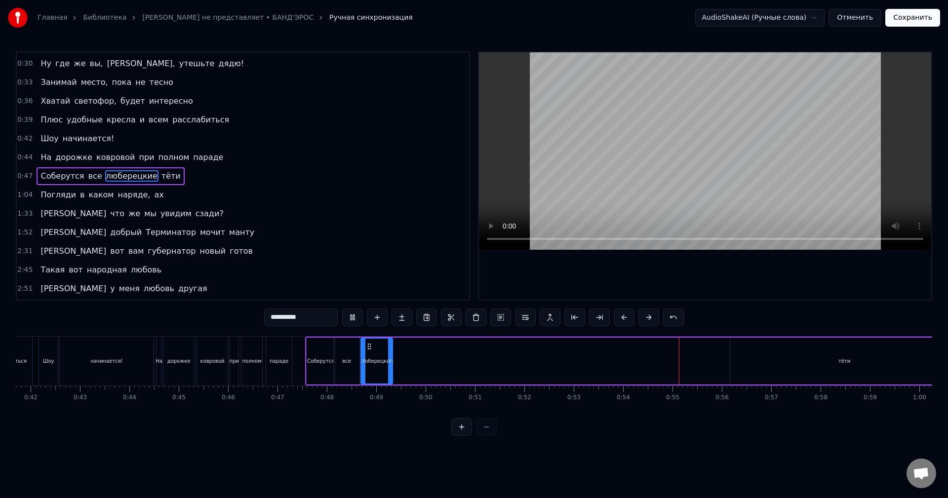
drag, startPoint x: 585, startPoint y: 360, endPoint x: 390, endPoint y: 363, distance: 195.5
click at [390, 363] on icon at bounding box center [390, 361] width 4 height 8
drag, startPoint x: 391, startPoint y: 362, endPoint x: 407, endPoint y: 362, distance: 16.8
click at [407, 362] on circle at bounding box center [407, 362] width 0 height 0
click at [801, 366] on div "тёти" at bounding box center [844, 361] width 228 height 47
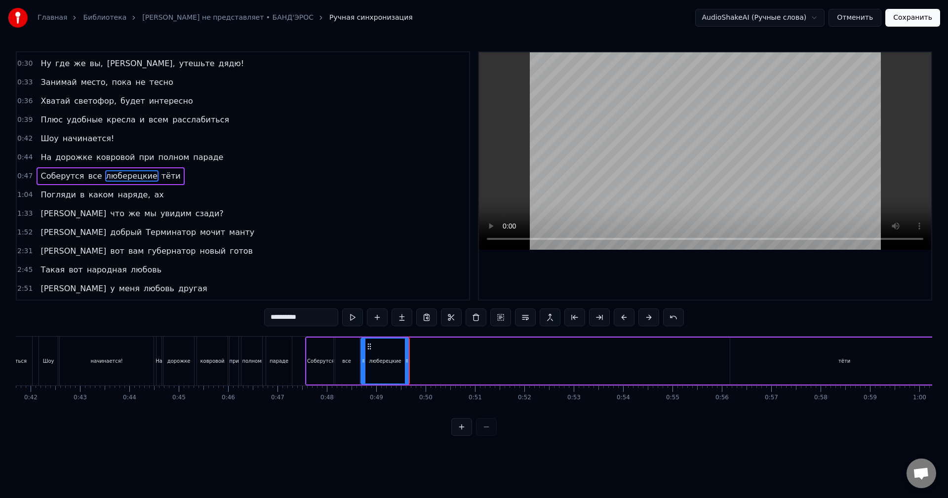
type input "****"
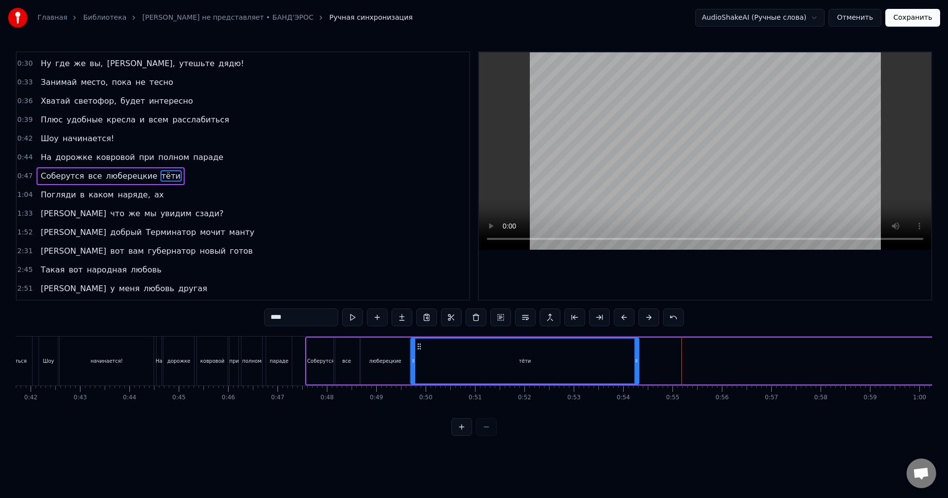
drag, startPoint x: 738, startPoint y: 347, endPoint x: 419, endPoint y: 367, distance: 320.1
click at [419, 367] on div "тёти" at bounding box center [524, 361] width 227 height 45
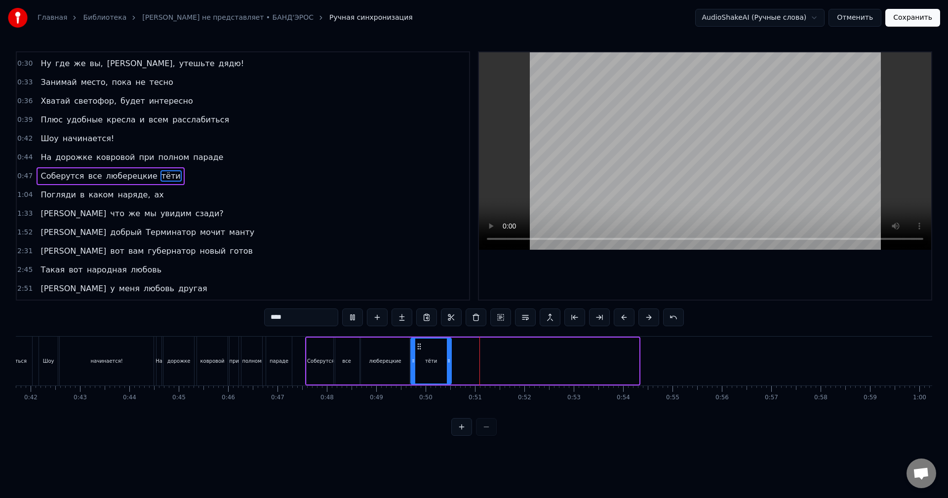
drag, startPoint x: 637, startPoint y: 355, endPoint x: 449, endPoint y: 366, distance: 188.9
click at [449, 366] on div at bounding box center [449, 361] width 4 height 45
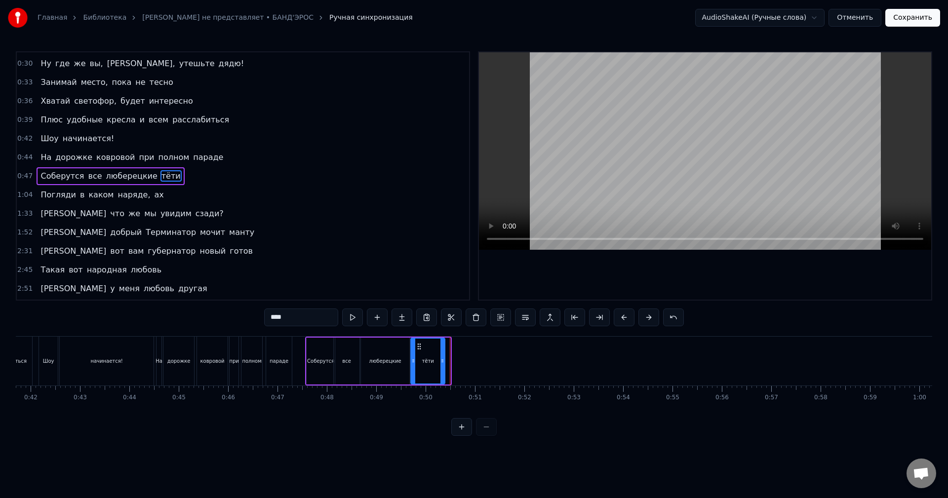
drag, startPoint x: 447, startPoint y: 360, endPoint x: 440, endPoint y: 361, distance: 6.5
click at [440, 361] on icon at bounding box center [442, 361] width 4 height 8
click at [173, 193] on div "1:04 Погляди в каком наряде, ах" at bounding box center [243, 195] width 452 height 19
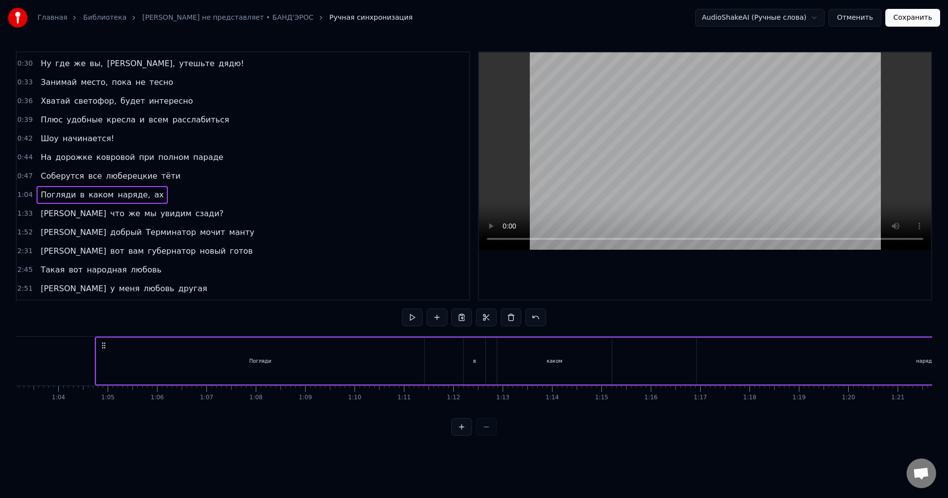
scroll to position [0, 3147]
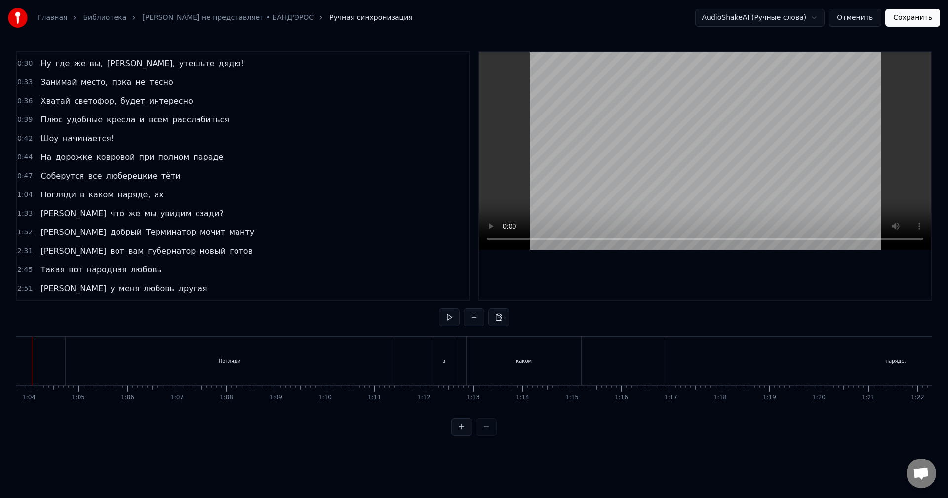
scroll to position [0, 3113]
click at [185, 325] on div "0:22 Мне по* на хит- парады 0:25 От Prado, Gucci и H&M наряды 0:28 Не надо, мы …" at bounding box center [474, 243] width 916 height 385
click at [118, 345] on div "Погляди" at bounding box center [263, 361] width 328 height 49
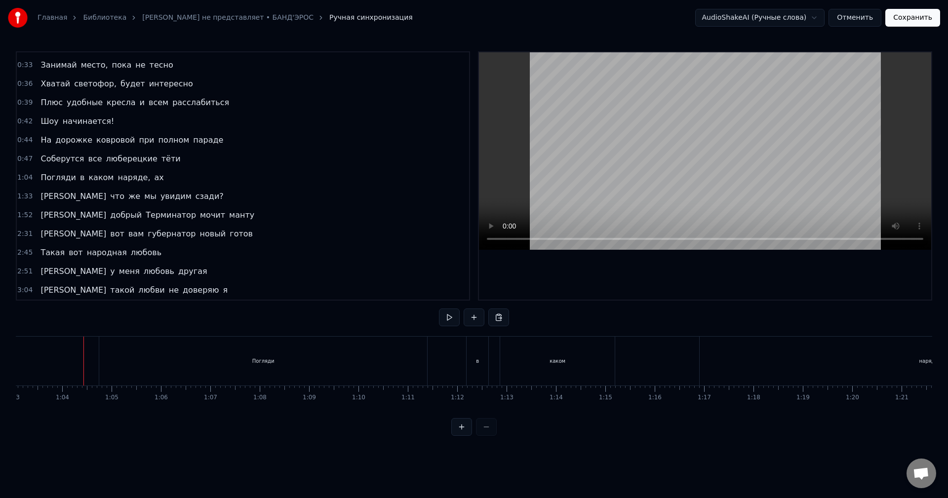
click at [108, 347] on div "Погляди" at bounding box center [263, 361] width 328 height 49
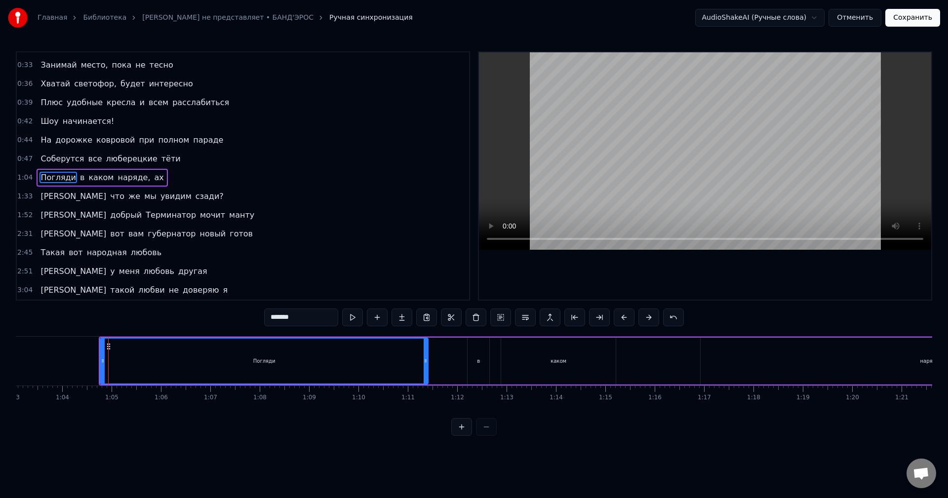
drag, startPoint x: 107, startPoint y: 346, endPoint x: 117, endPoint y: 346, distance: 9.4
click at [117, 346] on div "Погляди" at bounding box center [264, 361] width 327 height 45
click at [164, 178] on div "1:04 Погляди в каком наряде, ах" at bounding box center [243, 177] width 452 height 19
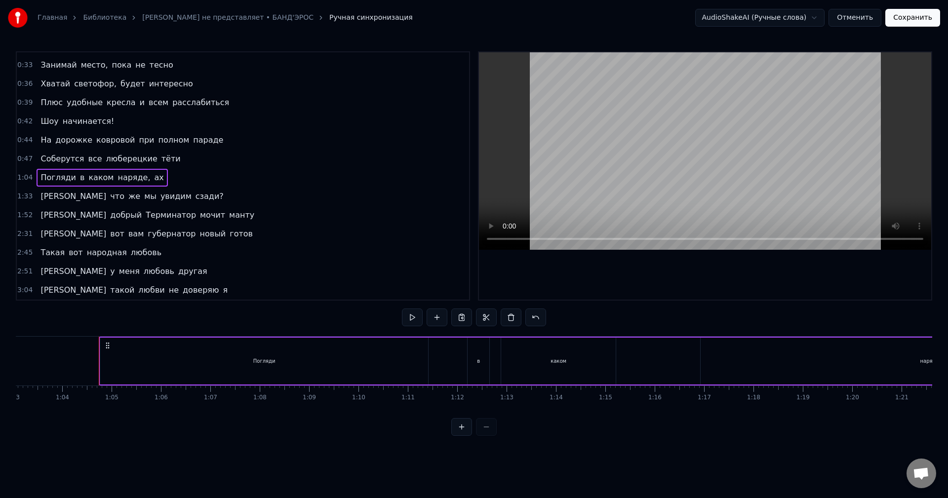
drag, startPoint x: 108, startPoint y: 344, endPoint x: 195, endPoint y: 343, distance: 86.9
click at [182, 342] on div "Погляди в каком наряде, ах" at bounding box center [795, 361] width 1393 height 49
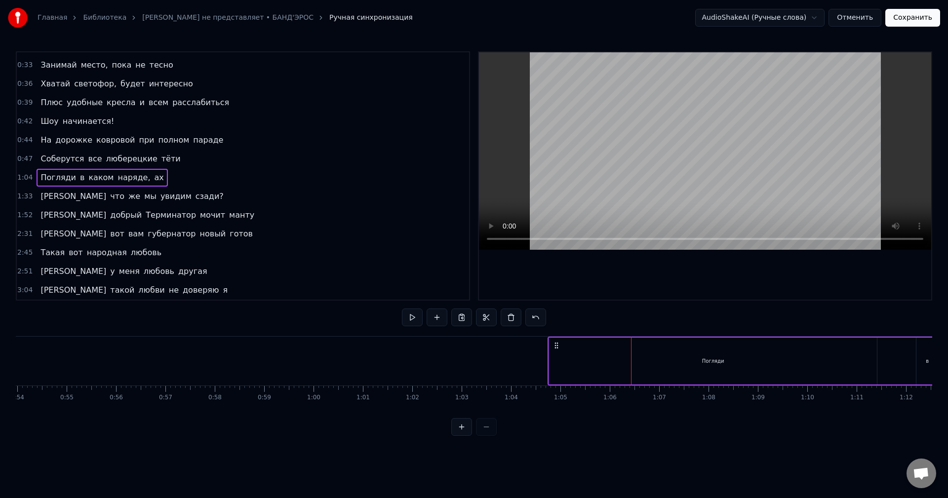
scroll to position [0, 2631]
click at [597, 348] on div "Погляди" at bounding box center [747, 361] width 328 height 47
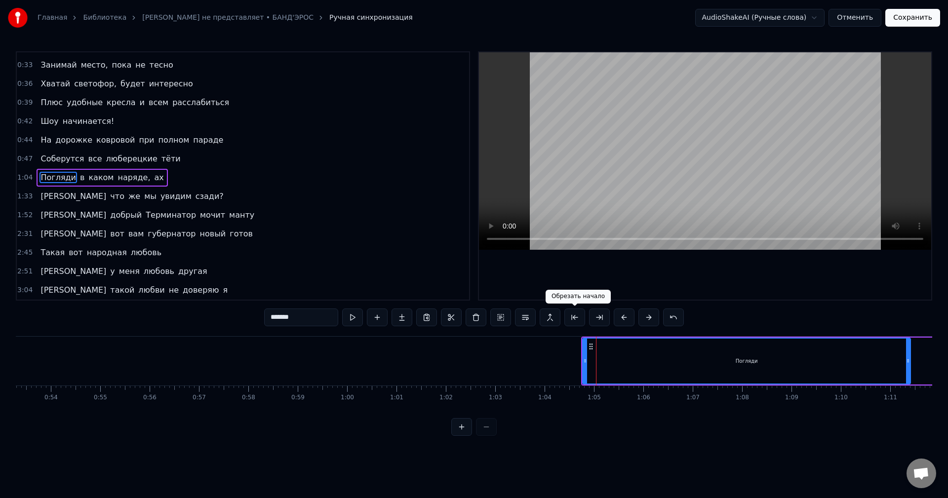
click at [579, 317] on button at bounding box center [574, 318] width 21 height 18
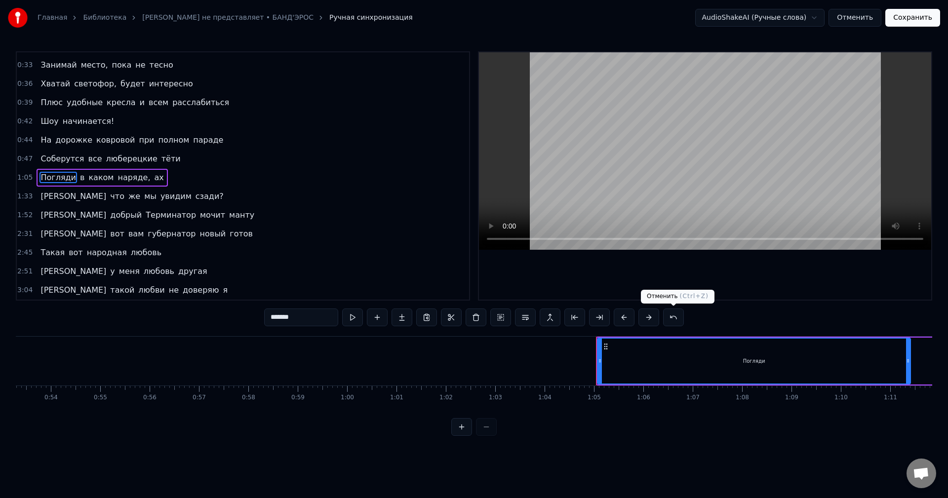
click at [671, 316] on button at bounding box center [673, 318] width 21 height 18
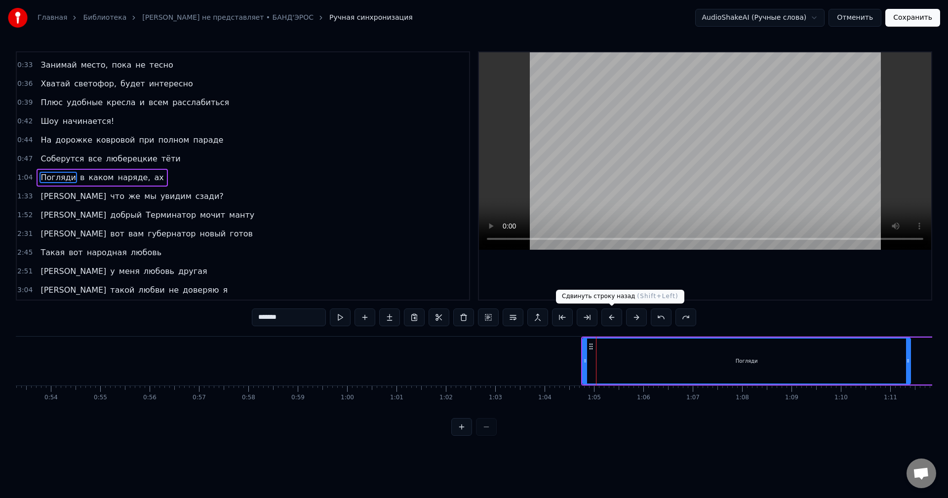
click at [613, 315] on button at bounding box center [611, 318] width 21 height 18
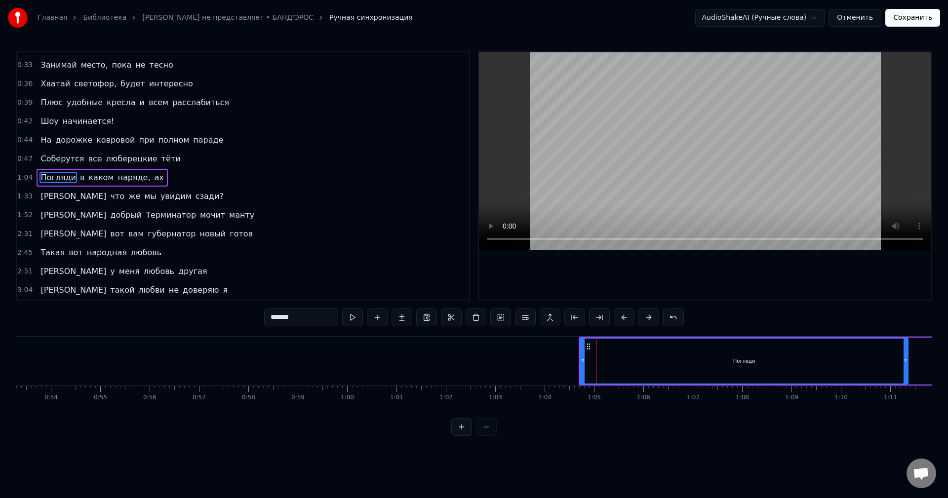
click at [613, 315] on div "*******" at bounding box center [474, 318] width 420 height 18
click at [621, 318] on button at bounding box center [624, 318] width 21 height 18
click at [621, 319] on button at bounding box center [624, 318] width 21 height 18
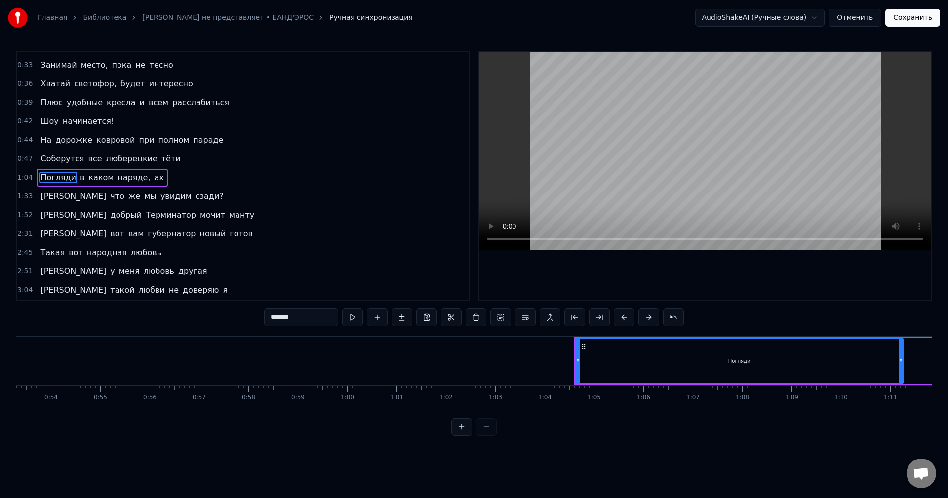
click at [621, 319] on button at bounding box center [624, 318] width 21 height 18
click at [622, 319] on button at bounding box center [624, 318] width 21 height 18
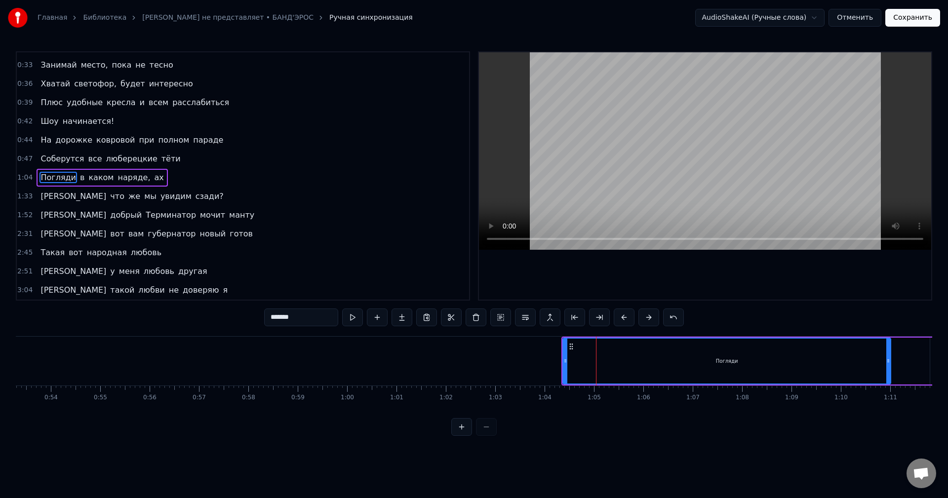
click at [622, 319] on button at bounding box center [624, 318] width 21 height 18
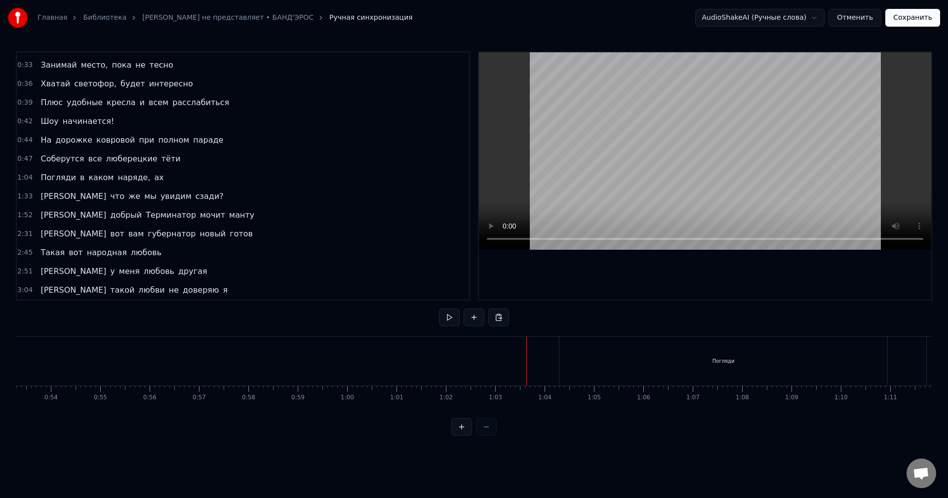
click at [573, 347] on div "Погляди" at bounding box center [723, 361] width 328 height 49
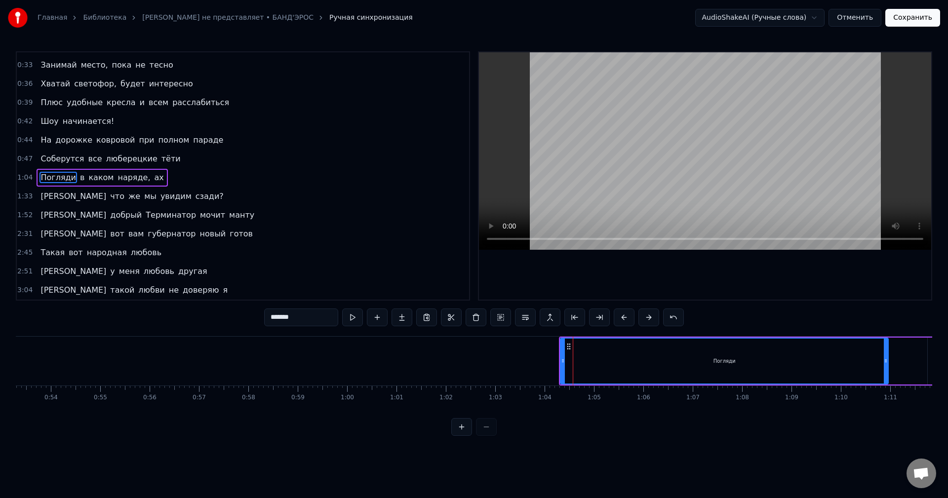
click at [568, 346] on icon at bounding box center [569, 347] width 8 height 8
click at [571, 346] on icon at bounding box center [569, 347] width 8 height 8
click at [173, 175] on div "1:04 Погляди в каком наряде, ах" at bounding box center [243, 177] width 452 height 19
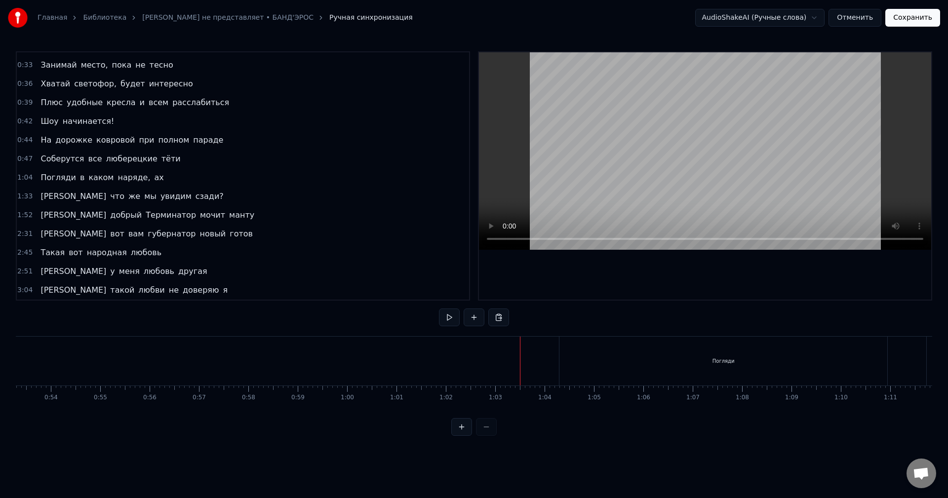
click at [164, 174] on div "1:04 Погляди в каком наряде, ах" at bounding box center [243, 177] width 452 height 19
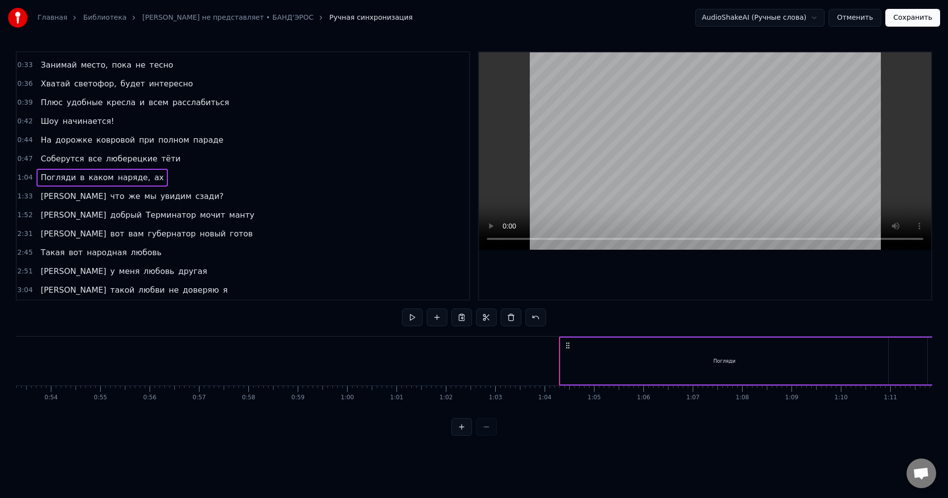
drag, startPoint x: 563, startPoint y: 337, endPoint x: 287, endPoint y: 330, distance: 276.6
click at [291, 331] on div "0:22 Мне по* на хит- парады 0:25 От Prado, Gucci и H&M наряды 0:28 Не надо, мы …" at bounding box center [474, 243] width 916 height 385
click at [577, 353] on div "Погляди" at bounding box center [724, 361] width 328 height 47
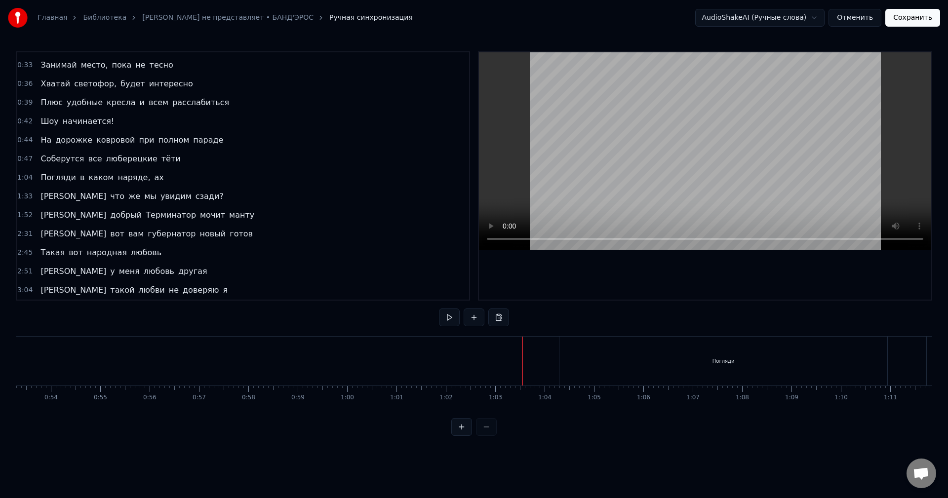
click at [561, 354] on div "Погляди" at bounding box center [723, 361] width 328 height 49
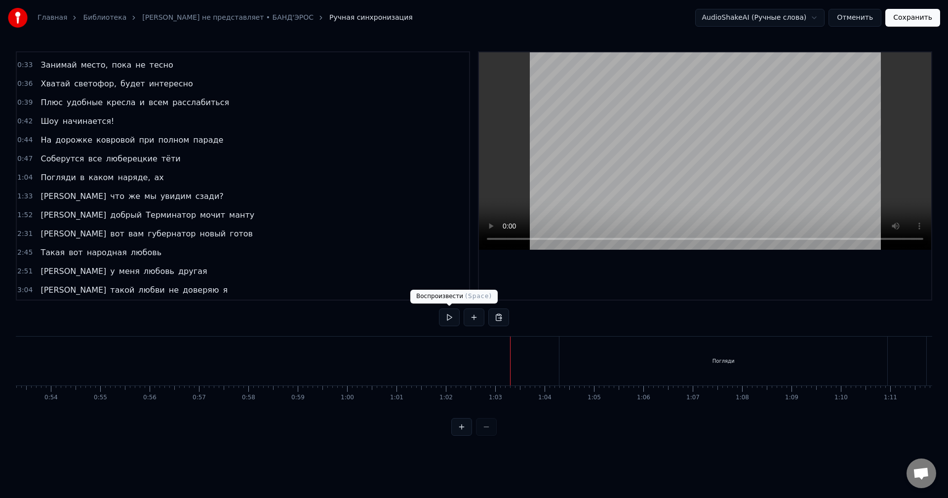
click at [447, 321] on button at bounding box center [449, 318] width 21 height 18
click at [449, 321] on button at bounding box center [449, 318] width 21 height 18
click at [660, 355] on div "Погляди" at bounding box center [723, 361] width 328 height 49
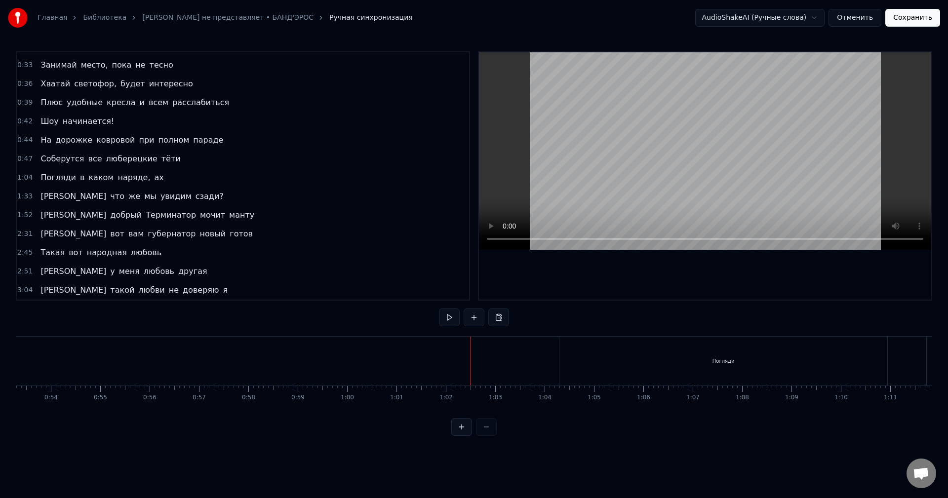
click at [570, 340] on div "Погляди" at bounding box center [723, 361] width 328 height 49
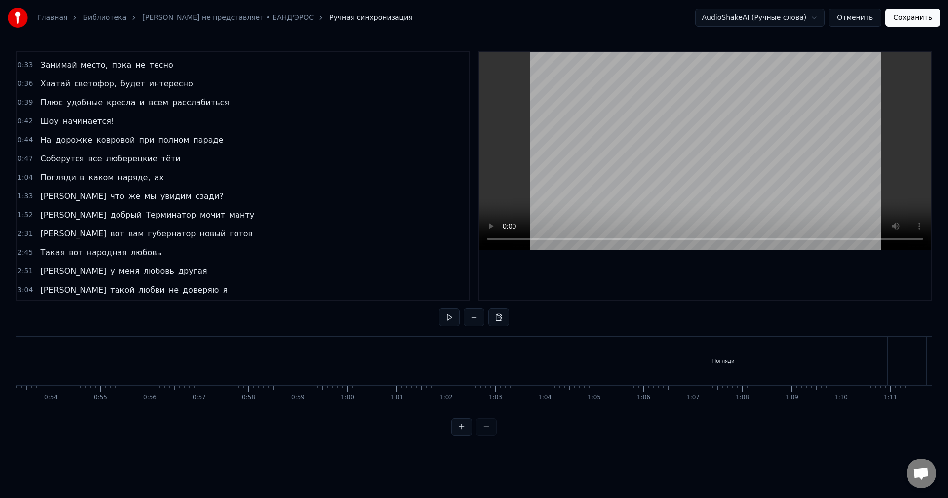
click at [181, 175] on div "1:04 Погляди в каком наряде, ах" at bounding box center [243, 177] width 452 height 19
